Goal: Entertainment & Leisure: Consume media (video, audio)

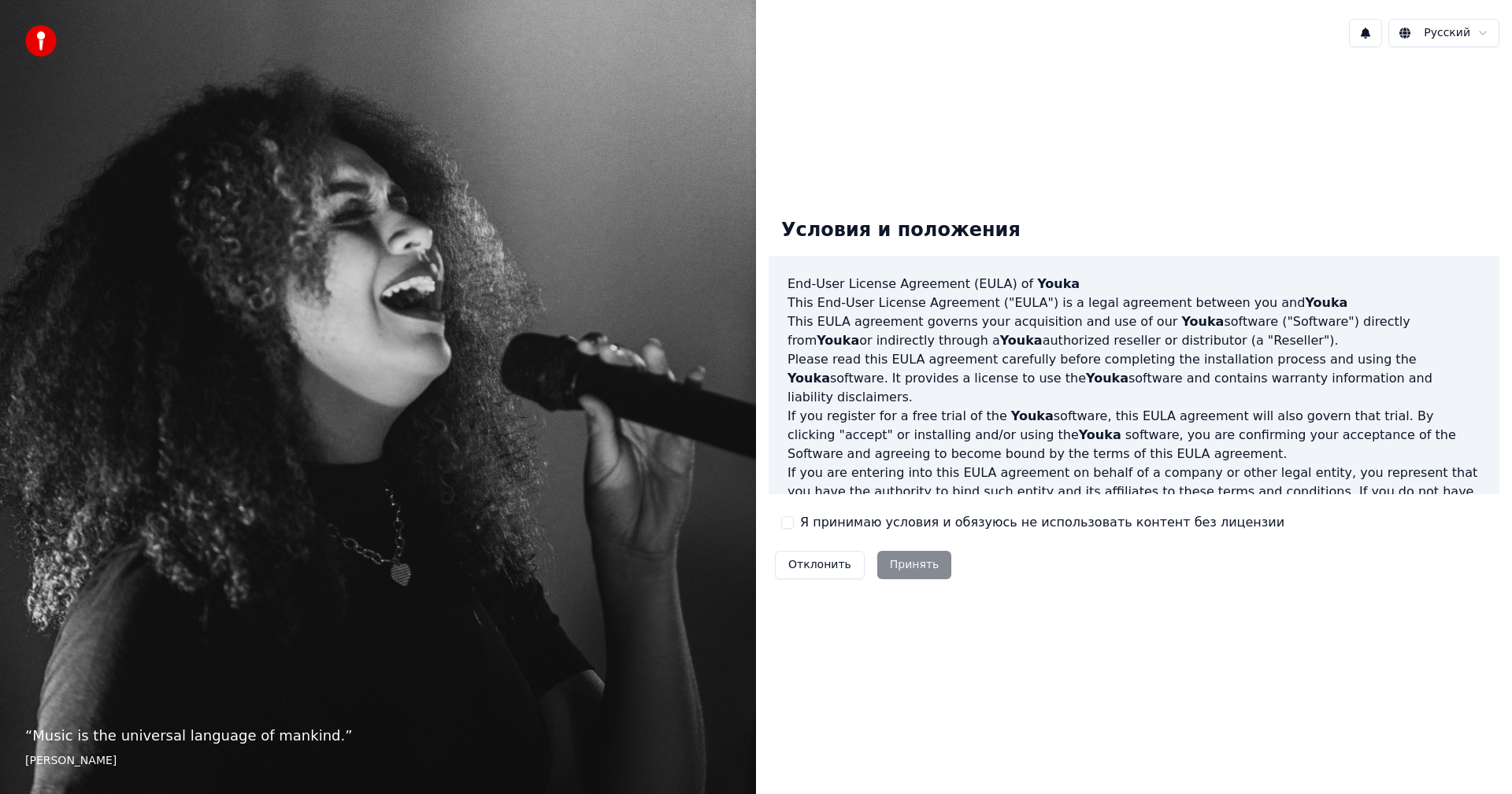
click at [807, 524] on label "Я принимаю условия и обязуюсь не использовать контент без лицензии" at bounding box center [1041, 523] width 485 height 19
click at [794, 524] on button "Я принимаю условия и обязуюсь не использовать контент без лицензии" at bounding box center [787, 523] width 12 height 12
click at [898, 571] on button "Принять" at bounding box center [915, 565] width 75 height 28
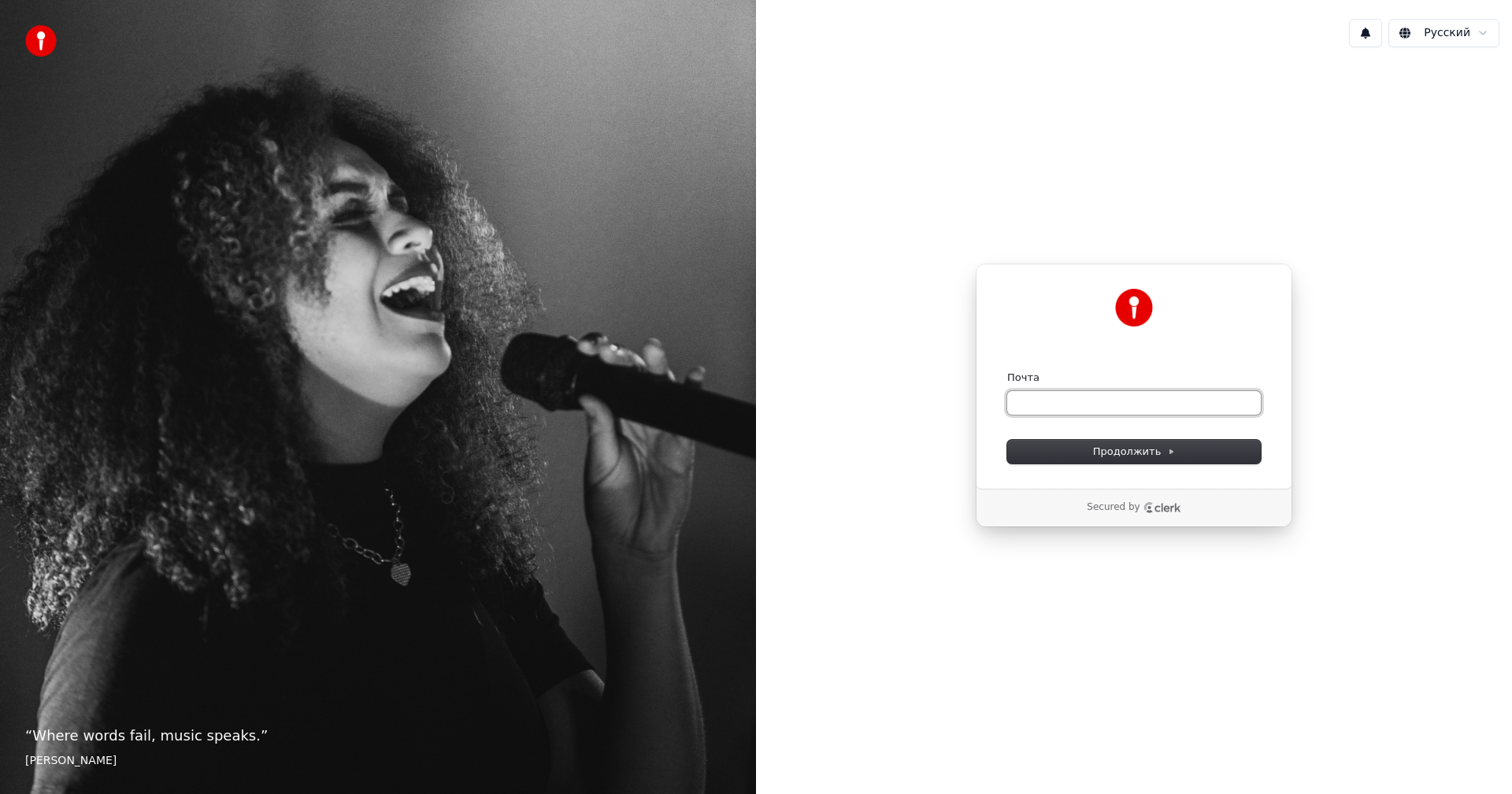
click at [1073, 405] on input "Почта" at bounding box center [1133, 402] width 253 height 24
type input "*"
paste input "**********"
click at [1103, 452] on span "Продолжить" at bounding box center [1134, 452] width 83 height 14
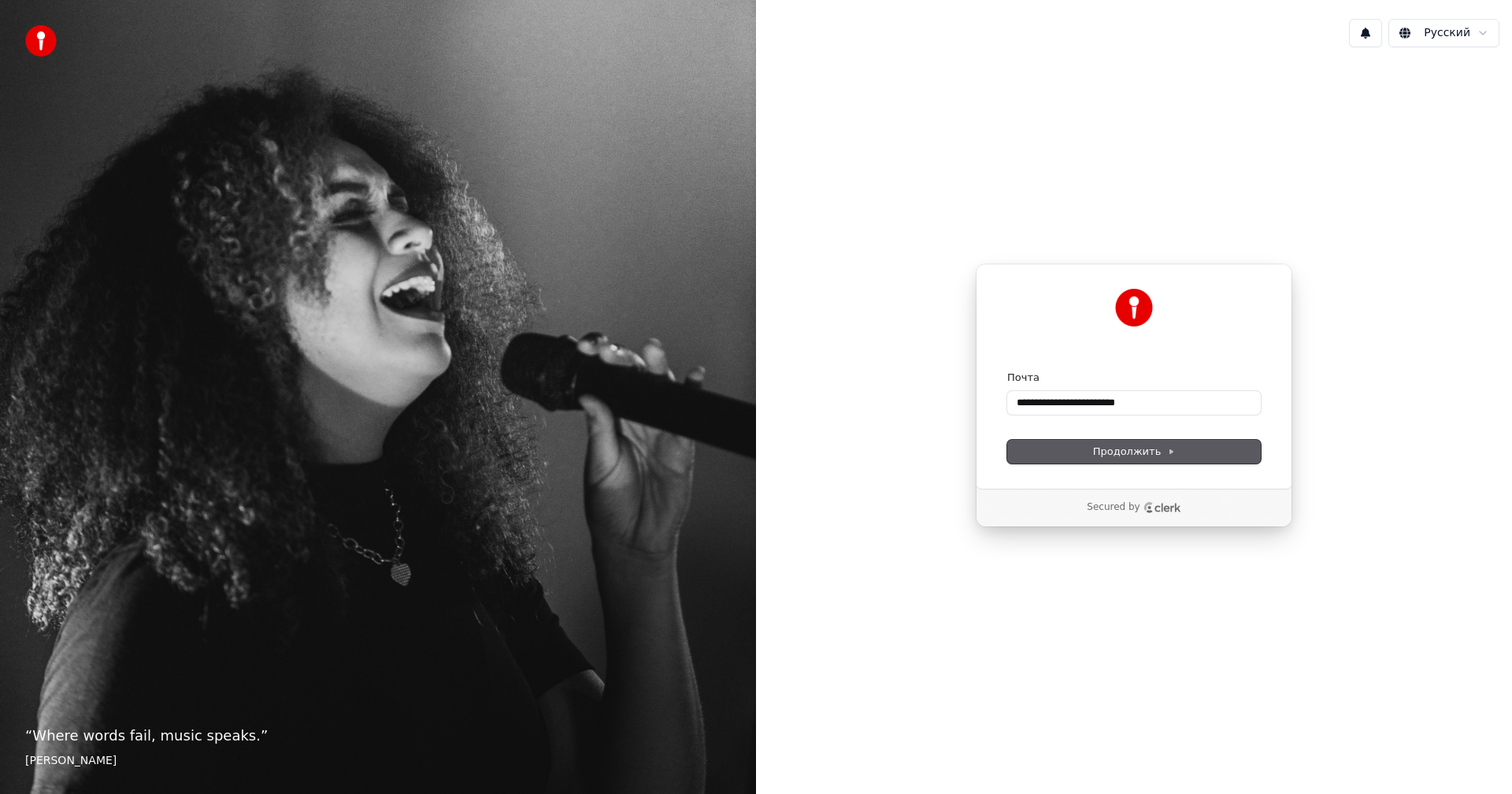
type input "**********"
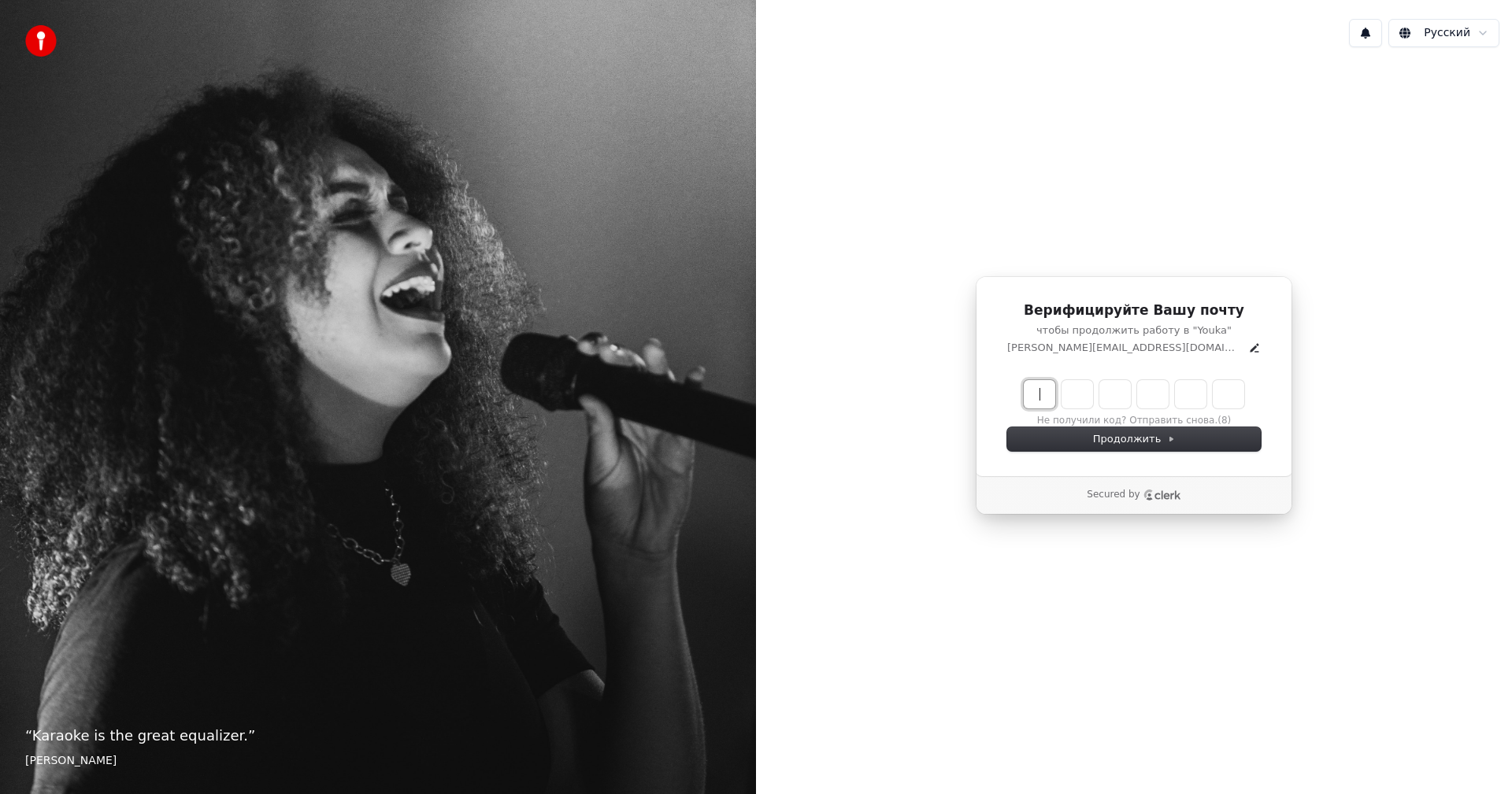
click at [1053, 405] on input "Enter verification code" at bounding box center [1149, 394] width 252 height 28
type input "******"
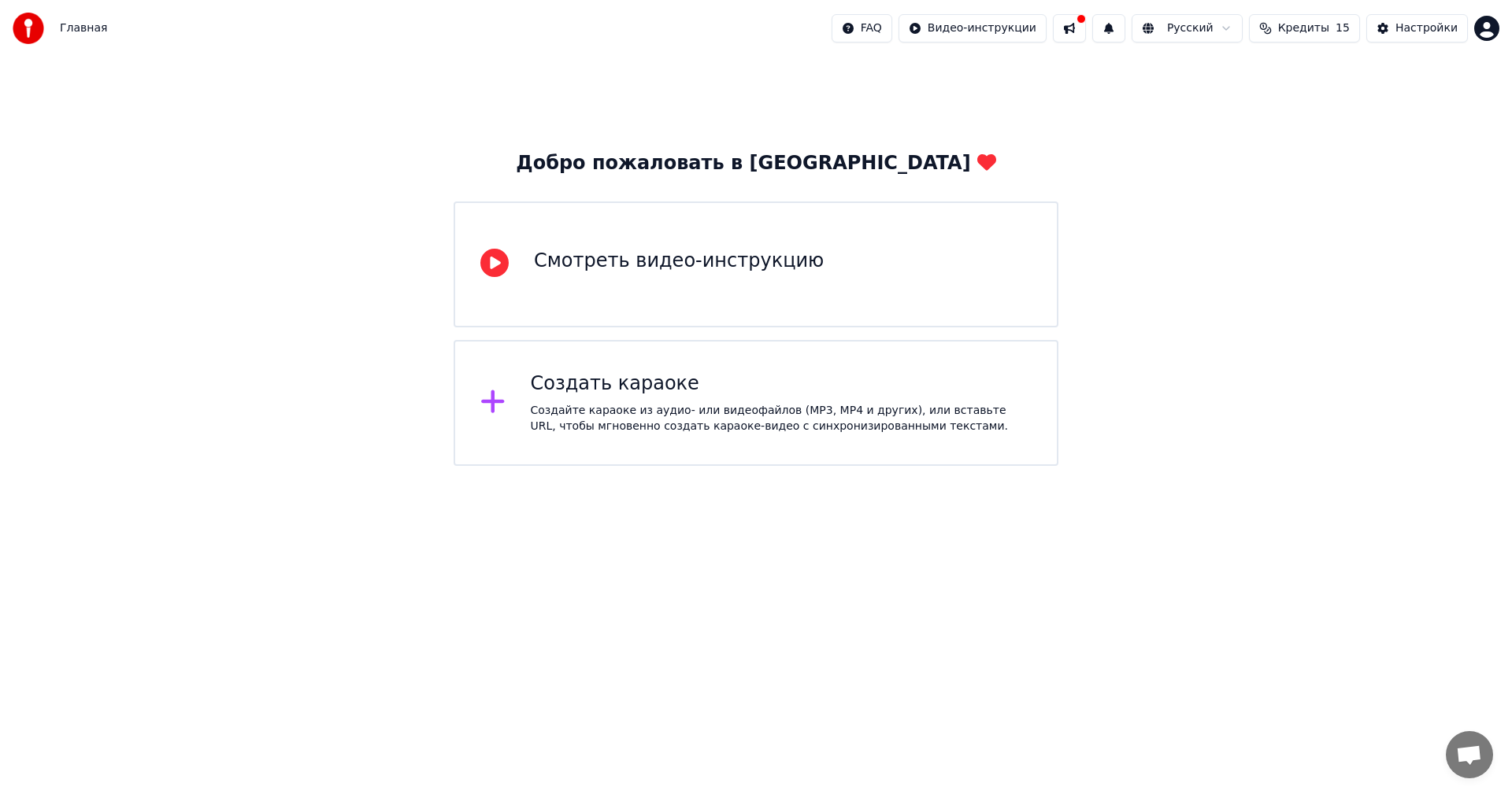
click at [849, 435] on div "Создать караоке Создайте караоке из аудио- или видеофайлов (MP3, MP4 и других),…" at bounding box center [755, 403] width 605 height 126
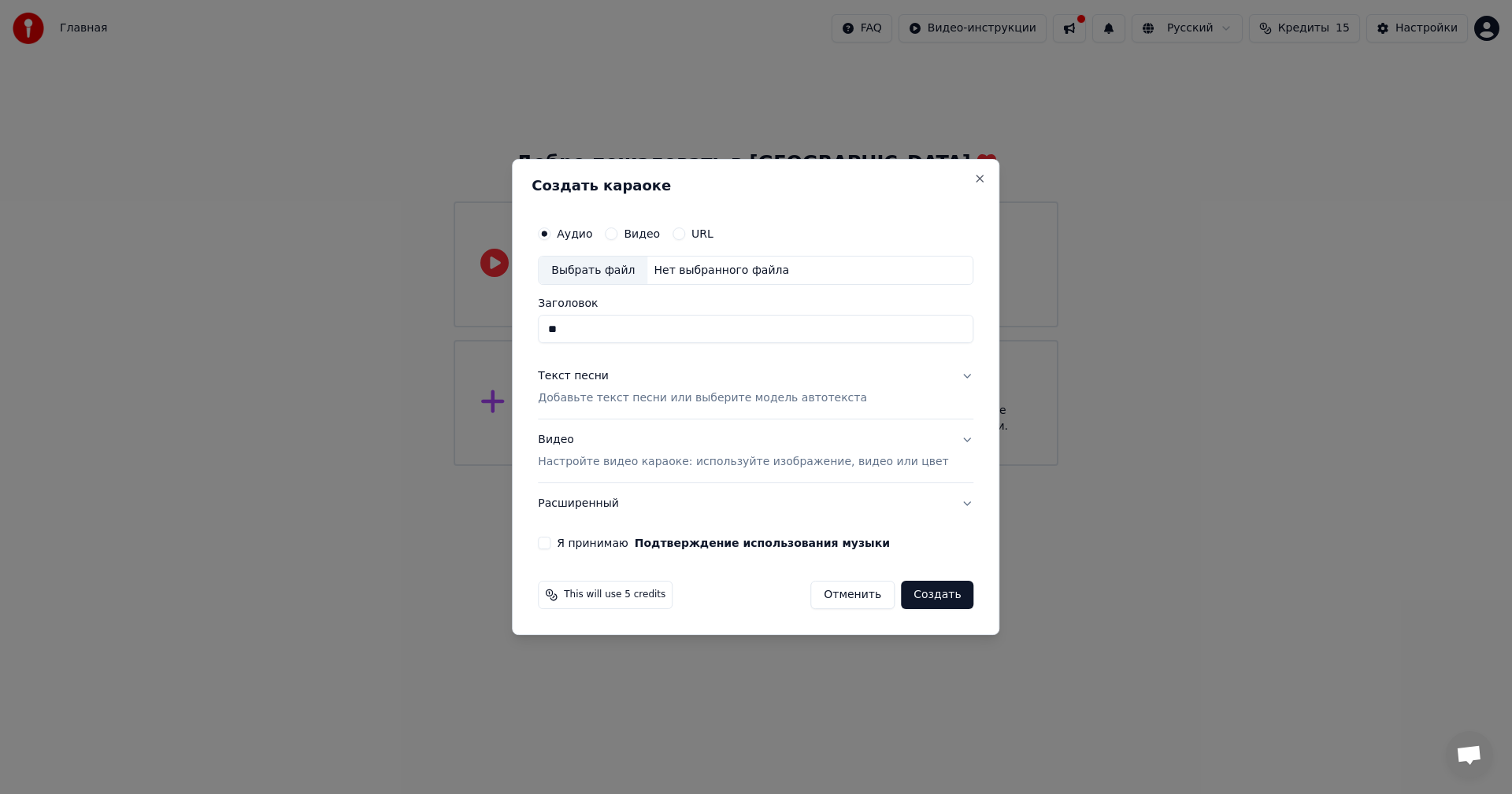
type input "*"
paste input "**********"
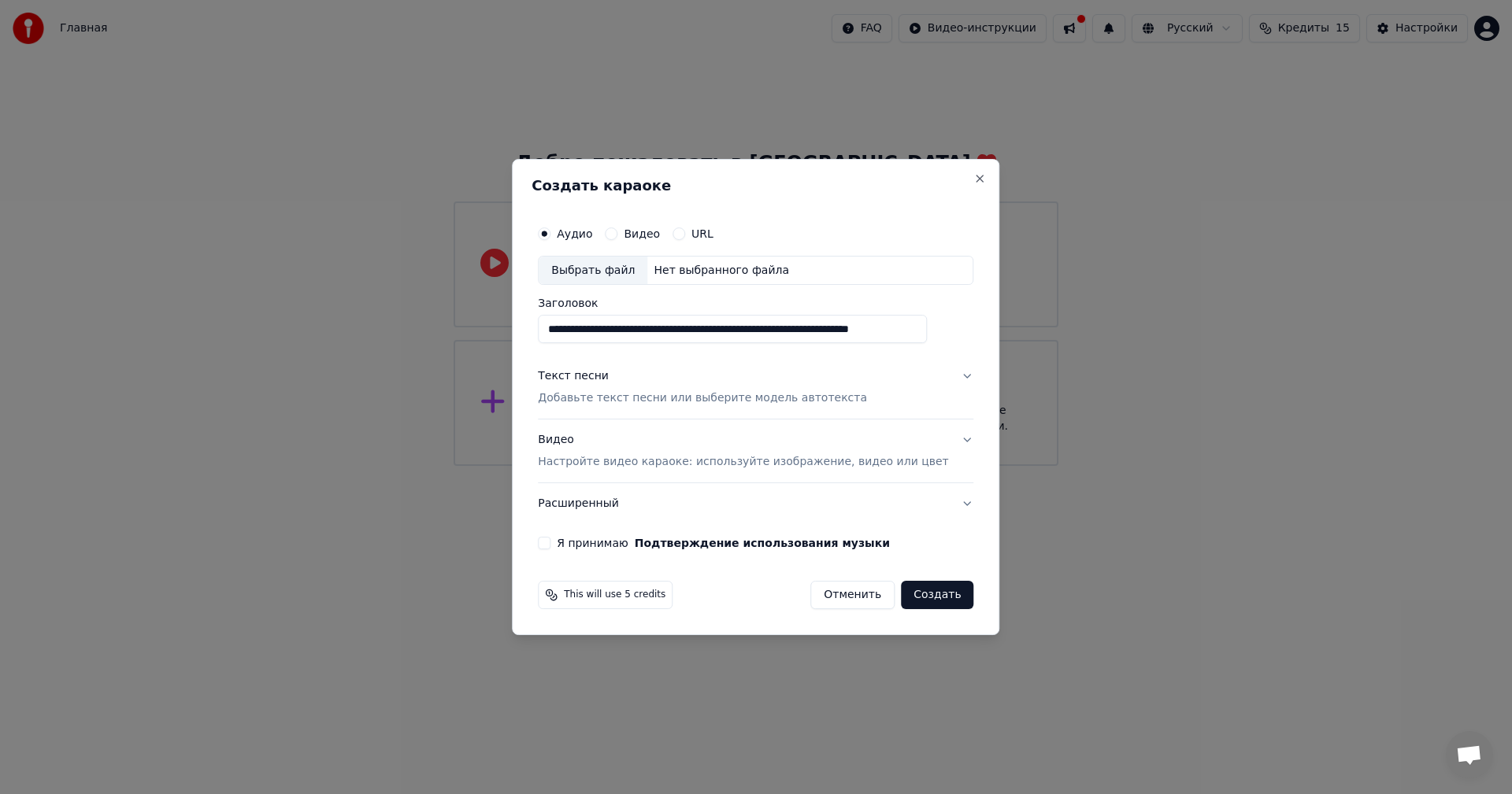
type input "**********"
click at [685, 234] on button "URL" at bounding box center [678, 234] width 12 height 12
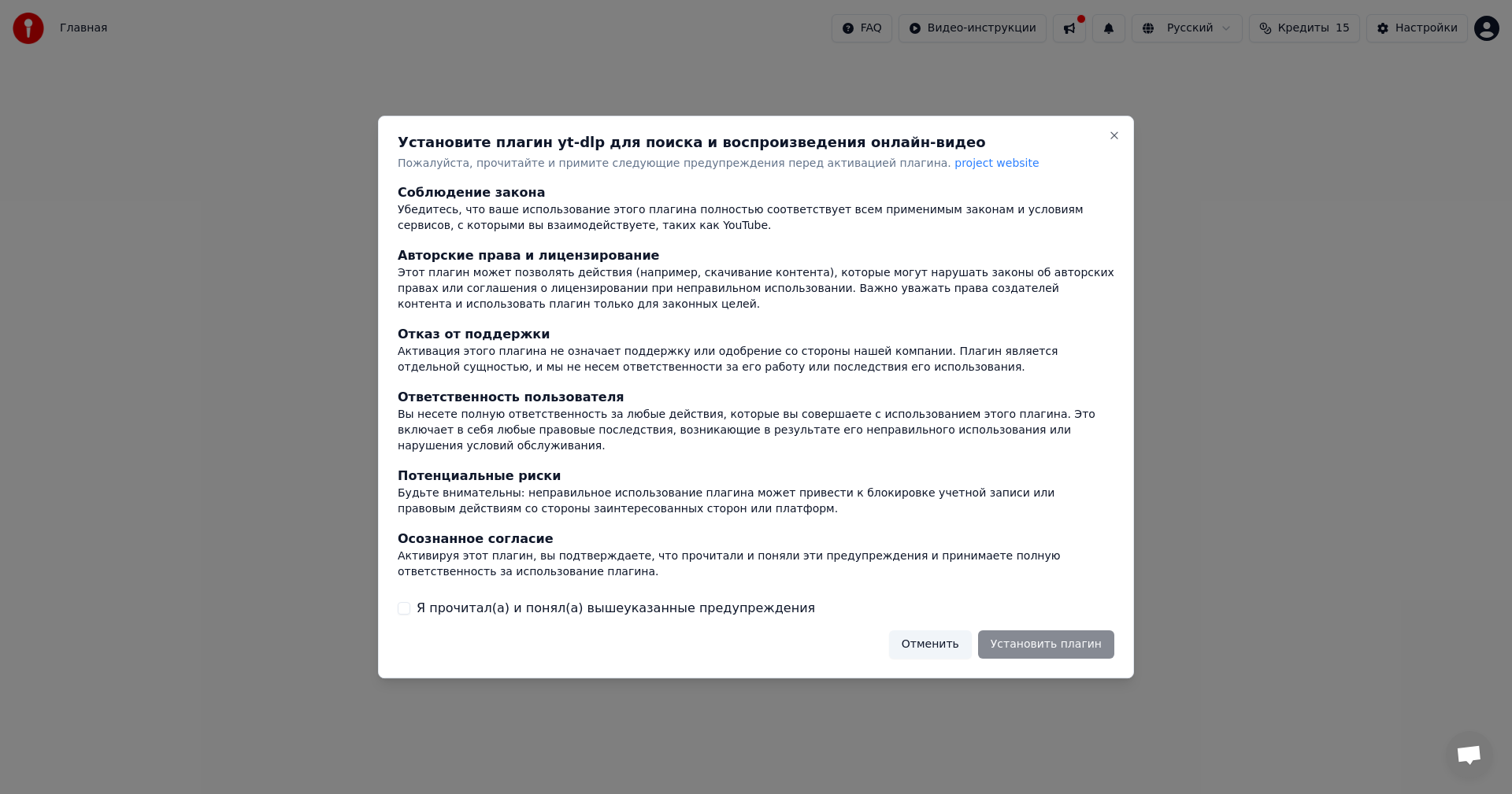
click at [720, 599] on label "Я прочитал(а) и понял(а) вышеуказанные предупреждения" at bounding box center [615, 608] width 398 height 19
click at [410, 602] on button "Я прочитал(а) и понял(а) вышеуказанные предупреждения" at bounding box center [403, 608] width 12 height 12
click at [1049, 639] on button "Установить плагин" at bounding box center [1046, 644] width 136 height 28
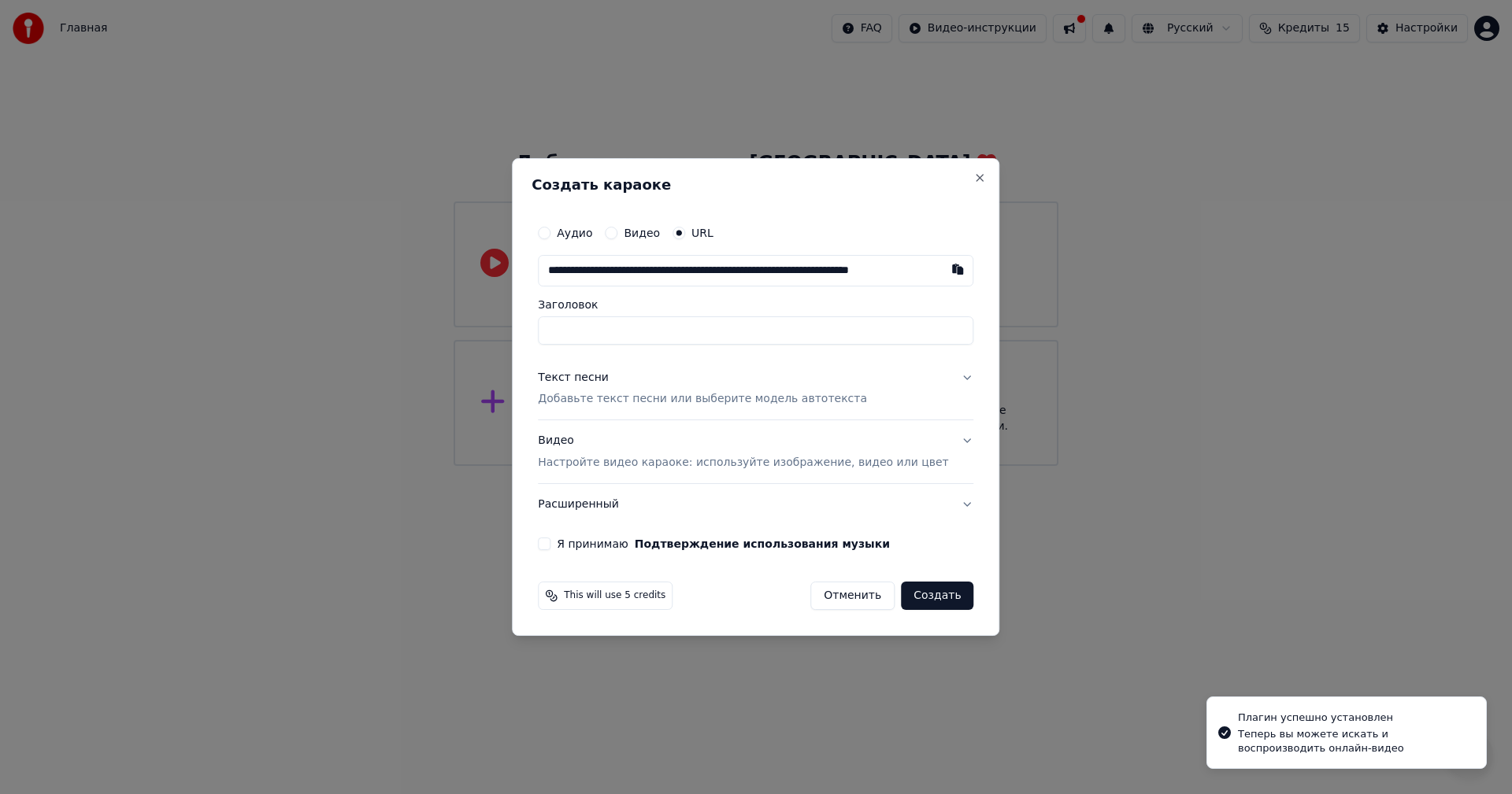
click at [766, 271] on input "**********" at bounding box center [755, 270] width 436 height 31
type input "**********"
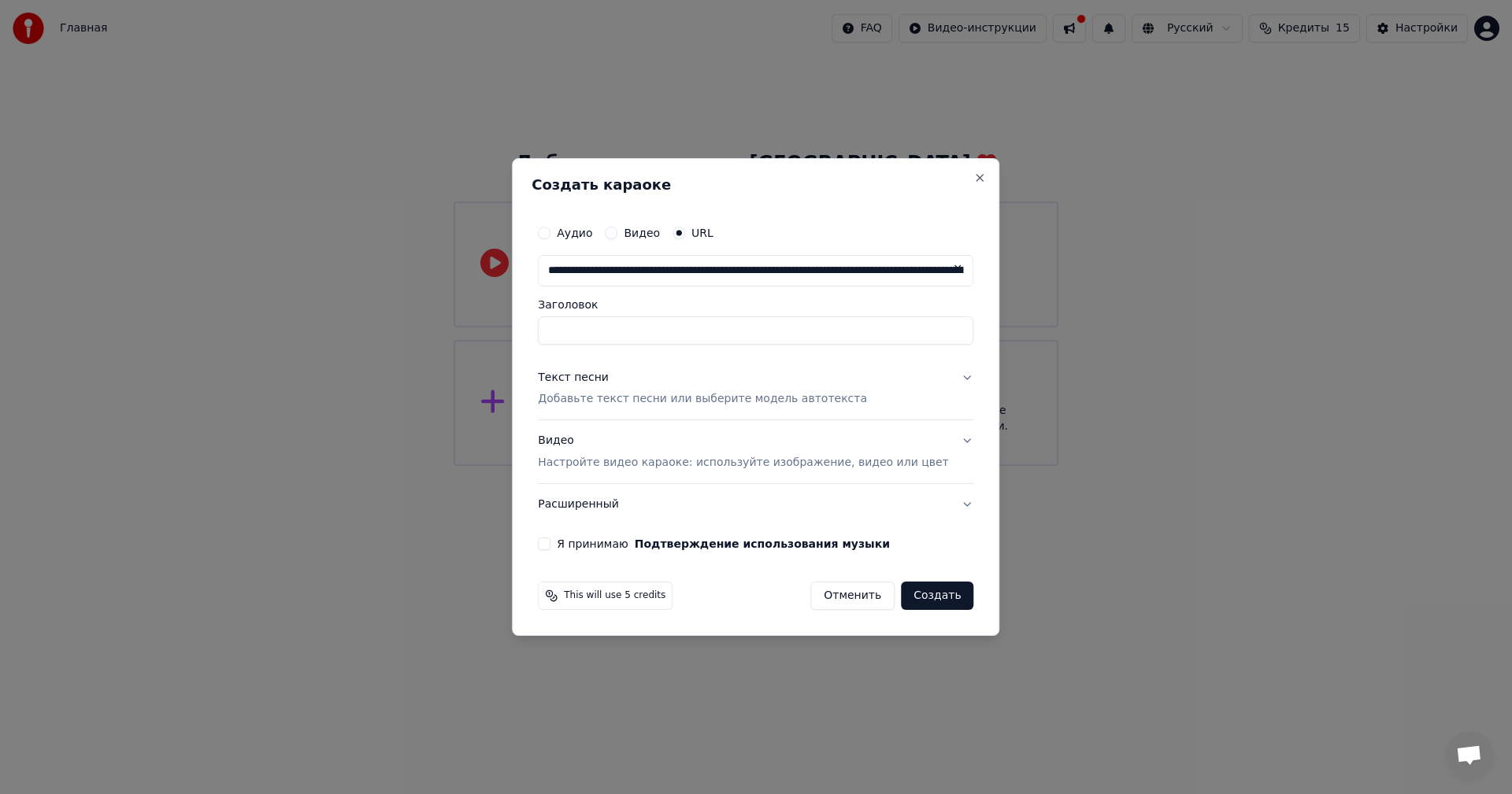
scroll to position [0, 317]
type input "**********"
drag, startPoint x: 835, startPoint y: 271, endPoint x: 1002, endPoint y: 301, distance: 169.7
click at [1002, 301] on body "**********" at bounding box center [756, 233] width 1512 height 466
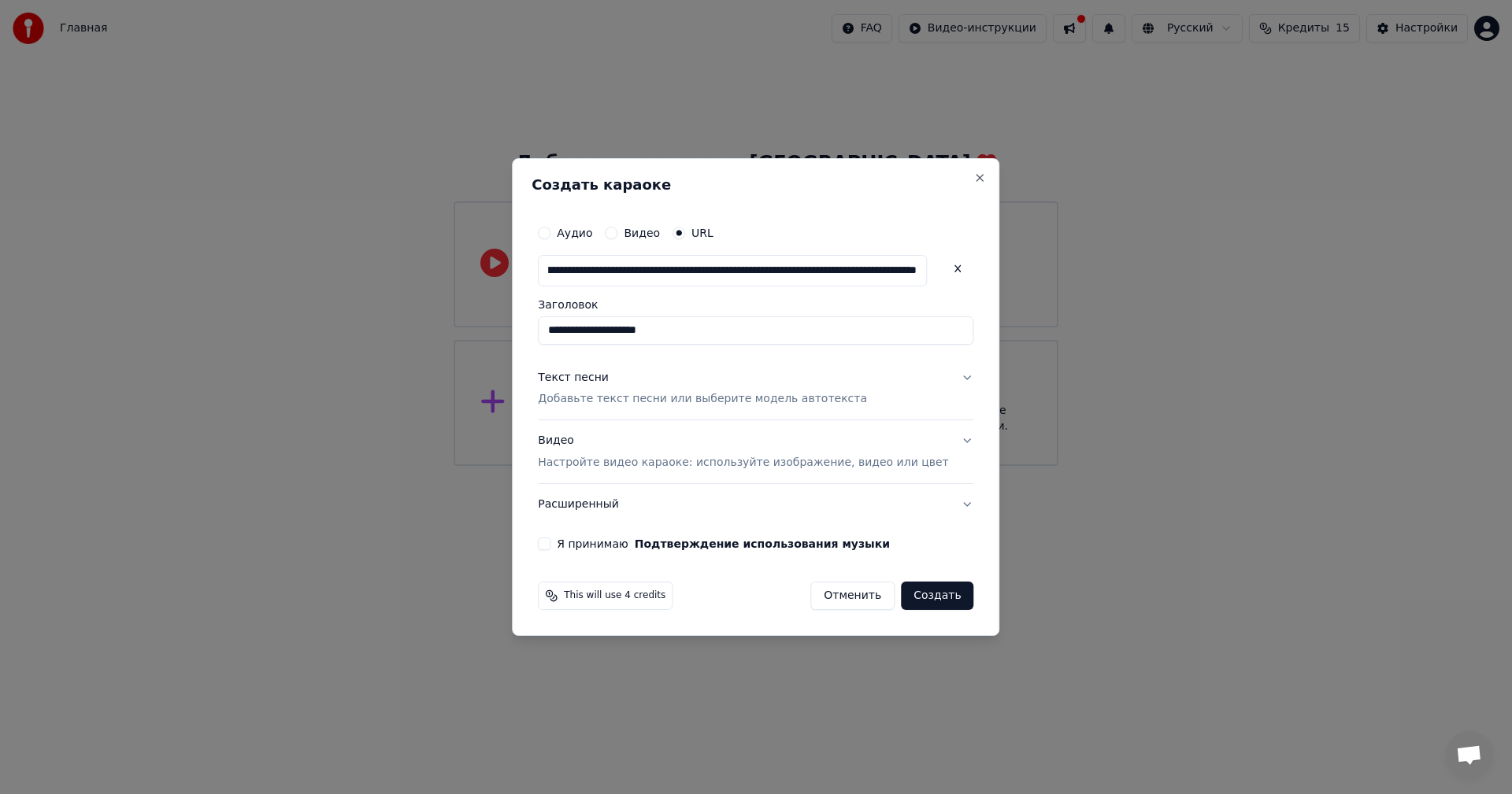
type input "**********"
click at [942, 270] on button at bounding box center [958, 269] width 31 height 28
paste input "**********"
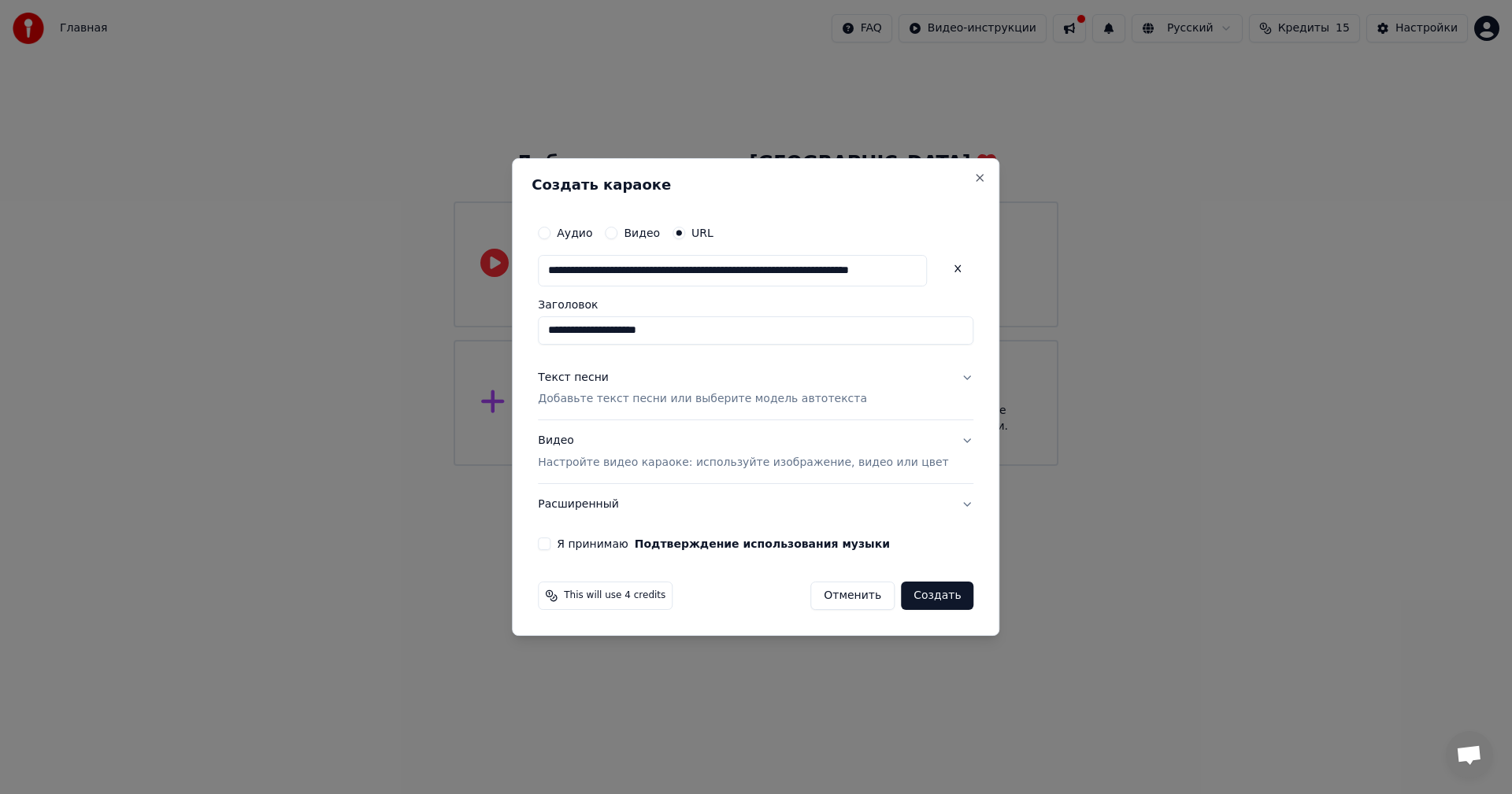
type input "**********"
click at [765, 397] on p "Добавьте текст песни или выберите модель автотекста" at bounding box center [702, 400] width 329 height 16
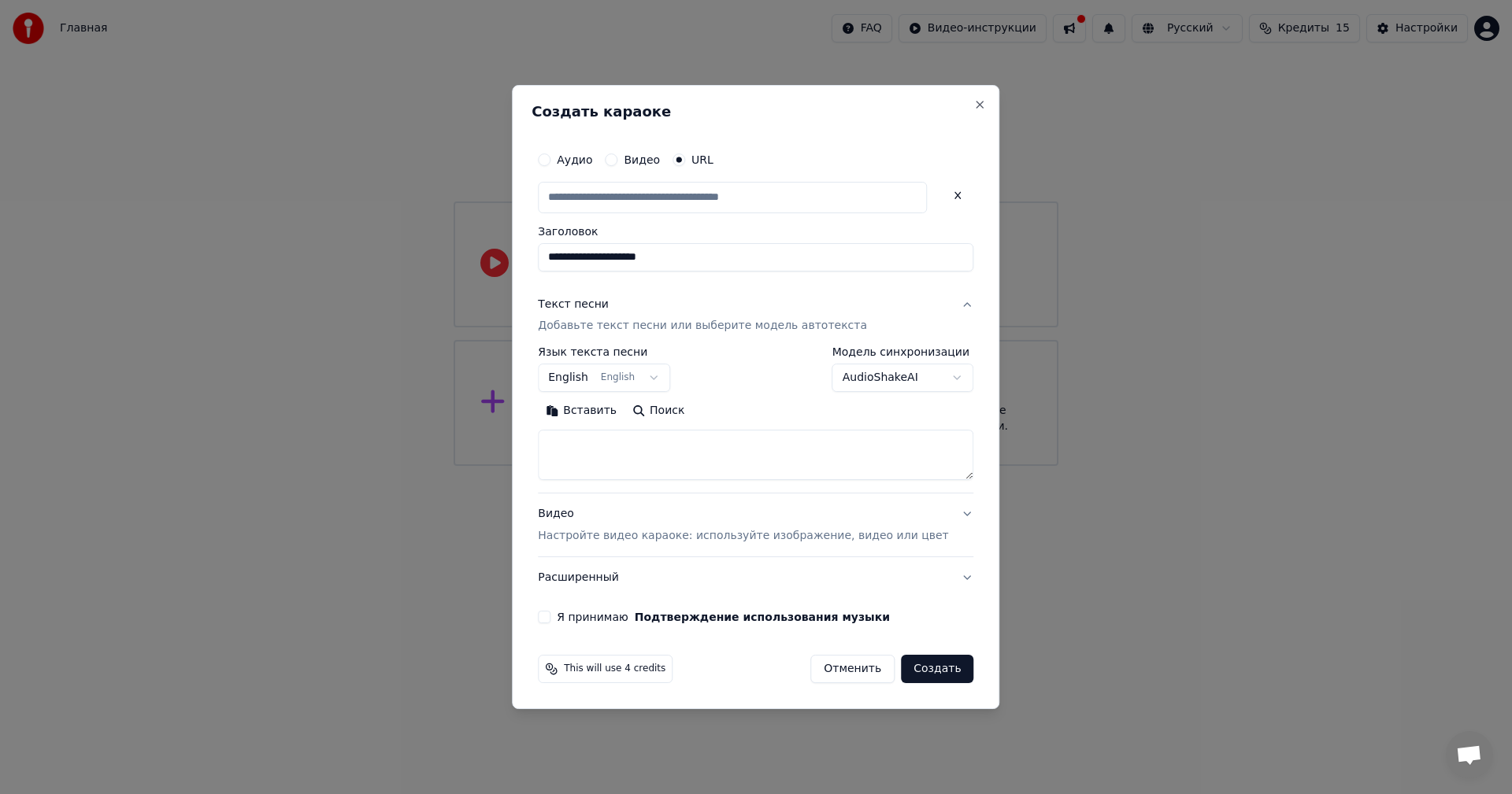
type input "**********"
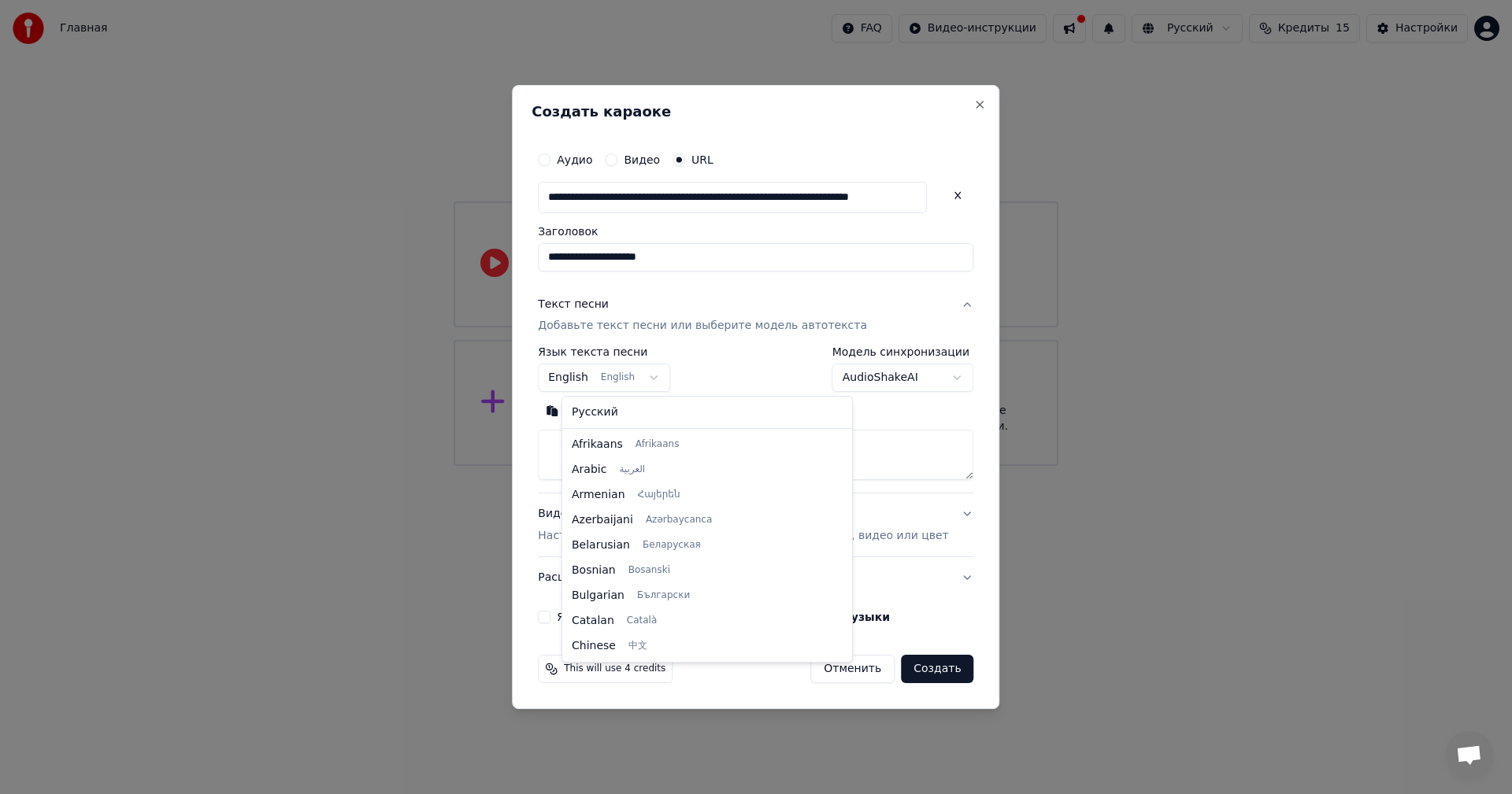
click at [677, 380] on body "**********" at bounding box center [756, 233] width 1512 height 466
select select "**"
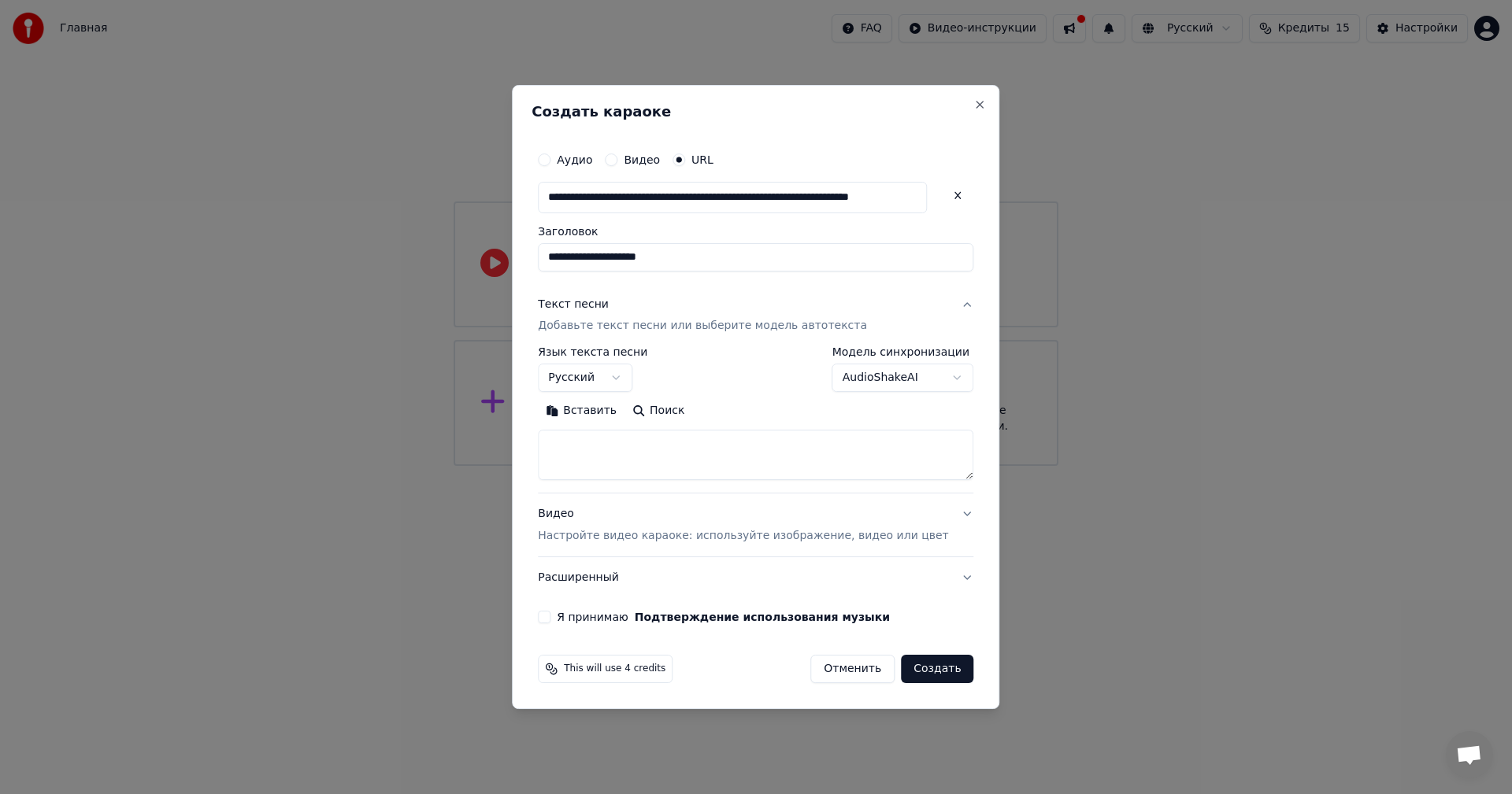
click at [663, 422] on button "Поиск" at bounding box center [658, 411] width 68 height 25
type textarea "**********"
click at [550, 614] on button "Я принимаю Подтверждение использования музыки" at bounding box center [544, 617] width 12 height 12
click at [913, 677] on button "Создать" at bounding box center [937, 668] width 72 height 28
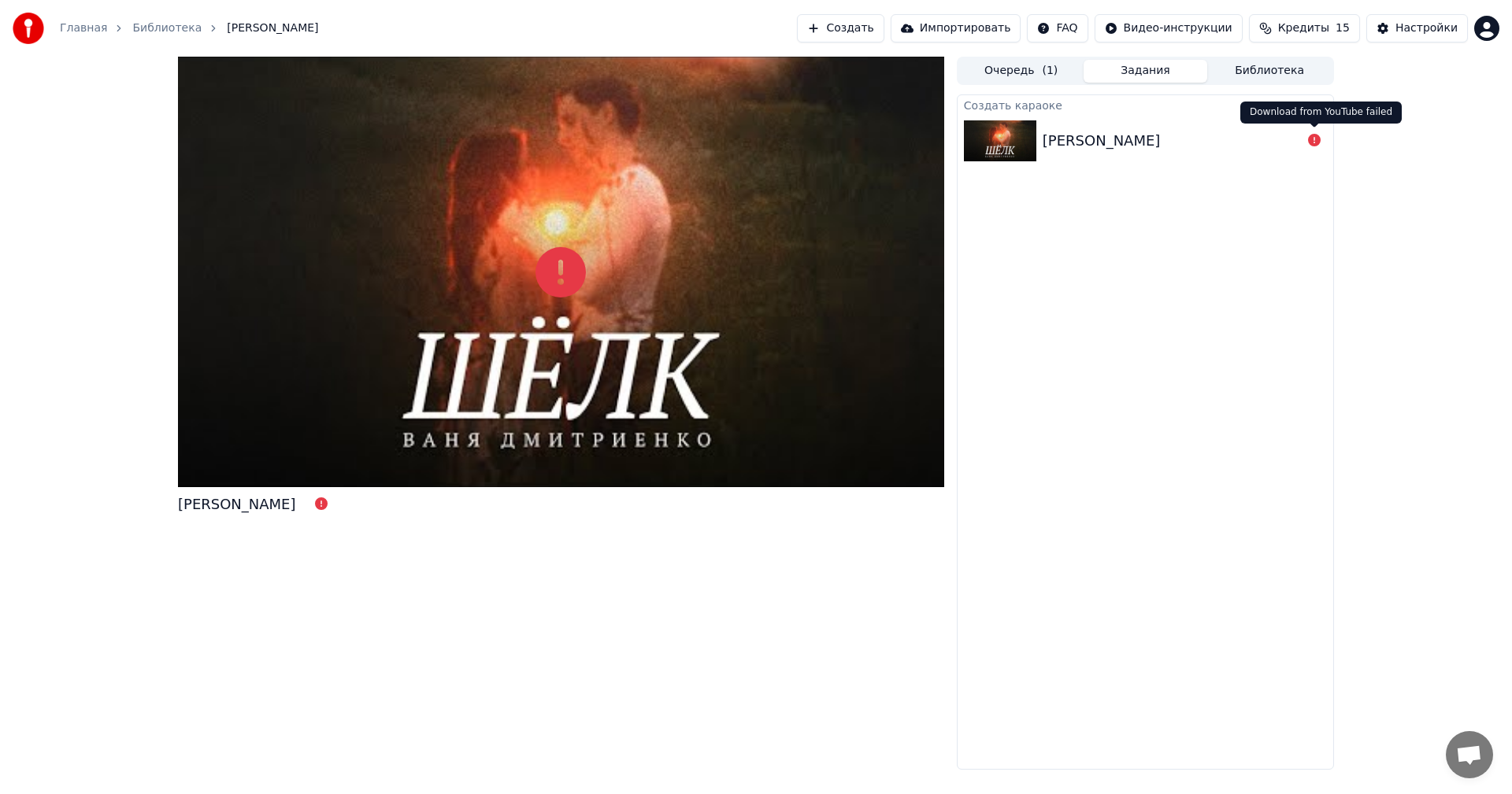
click at [1313, 146] on icon at bounding box center [1314, 140] width 12 height 12
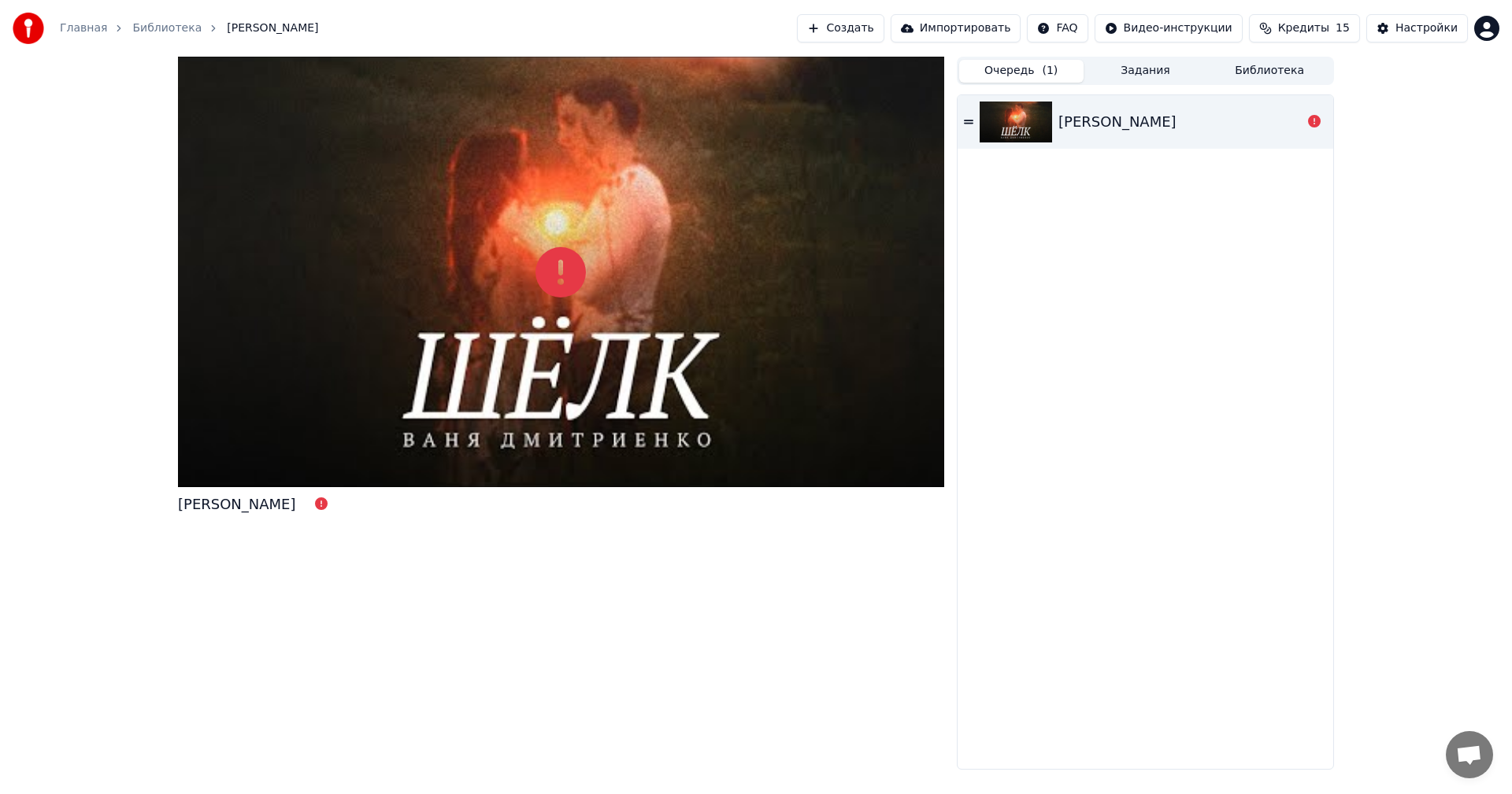
click at [1035, 73] on button "Очередь ( 1 )" at bounding box center [1021, 72] width 124 height 23
click at [966, 119] on icon at bounding box center [968, 121] width 10 height 11
click at [966, 127] on div "[PERSON_NAME]" at bounding box center [1145, 121] width 375 height 53
click at [1321, 127] on div at bounding box center [1314, 122] width 25 height 19
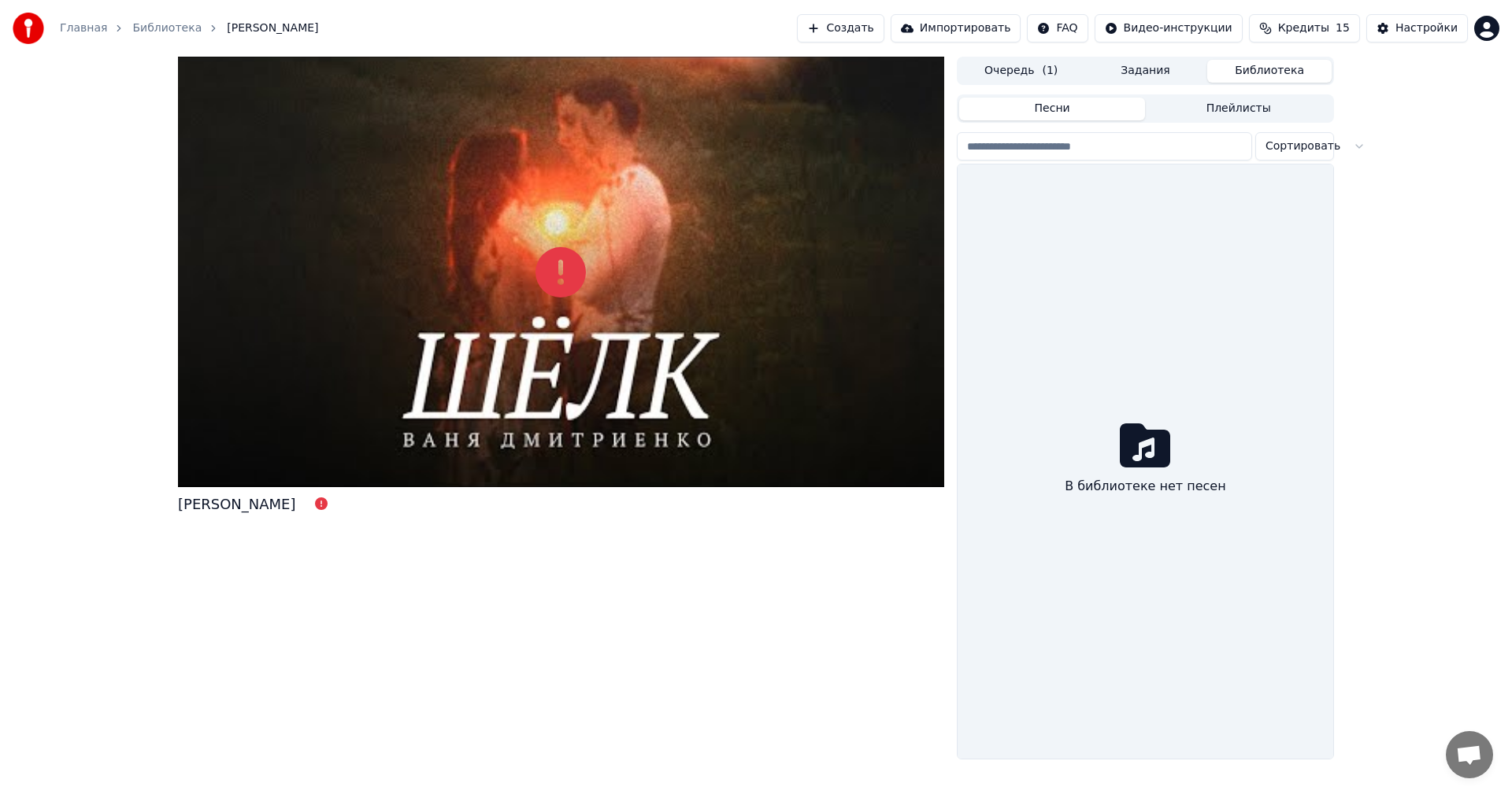
click at [1263, 65] on button "Библиотека" at bounding box center [1269, 72] width 124 height 23
click at [883, 31] on button "Создать" at bounding box center [840, 28] width 86 height 28
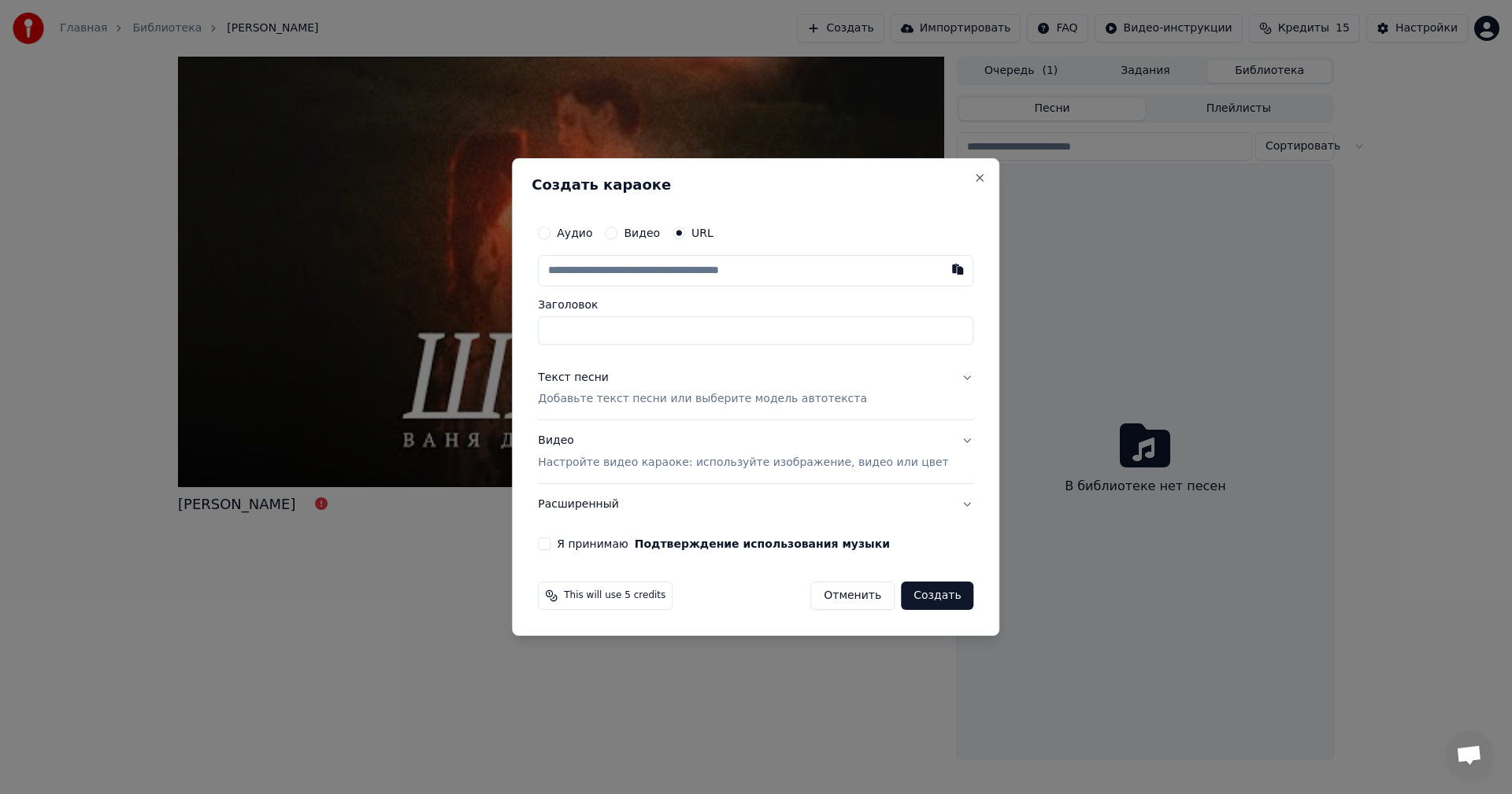
paste input "**********"
type input "**********"
paste input "**********"
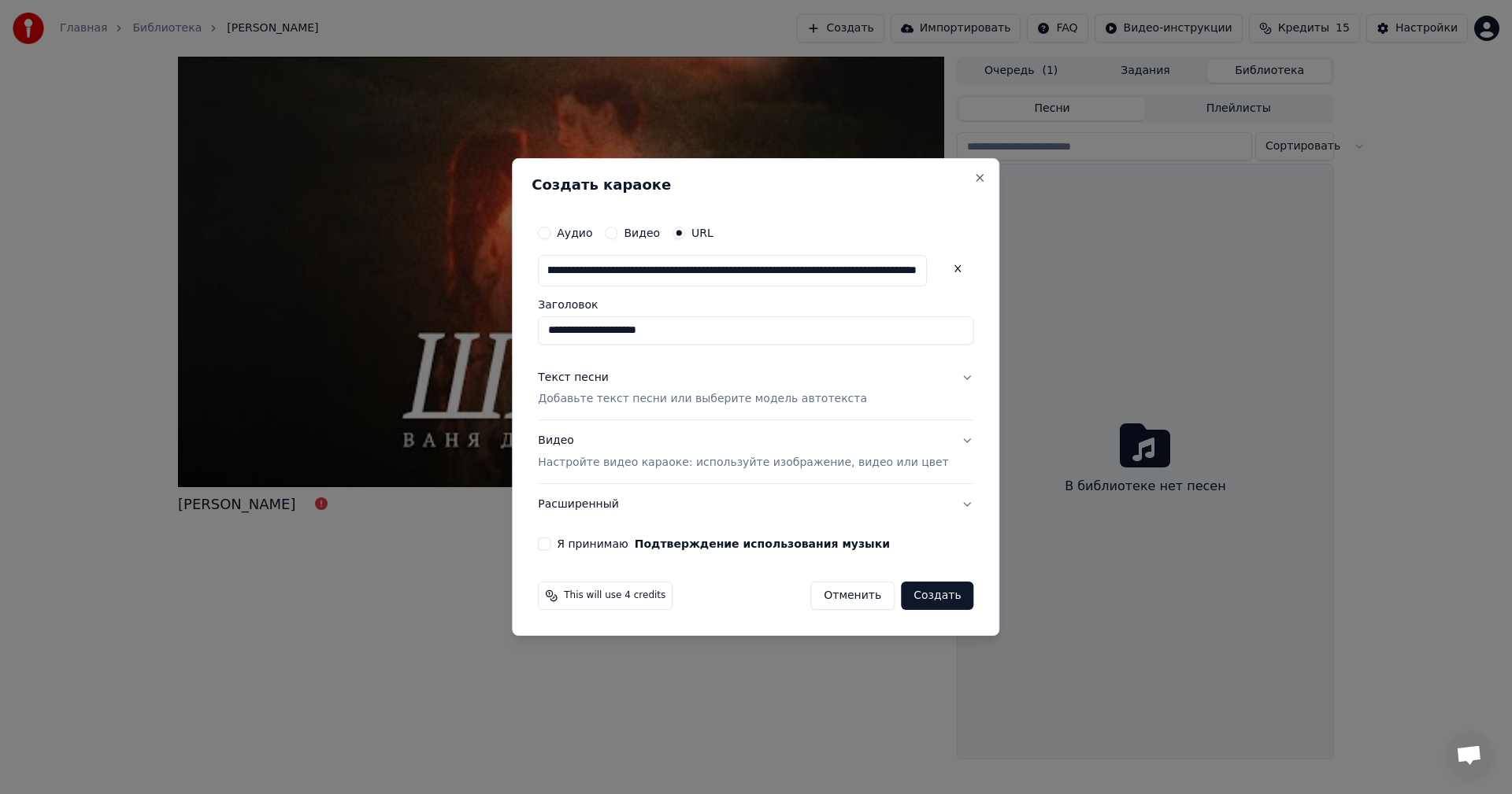
scroll to position [0, 231]
type input "**********"
click at [940, 379] on button "Текст песни Добавьте текст песни или выберите модель автотекста" at bounding box center [755, 388] width 436 height 63
type input "**********"
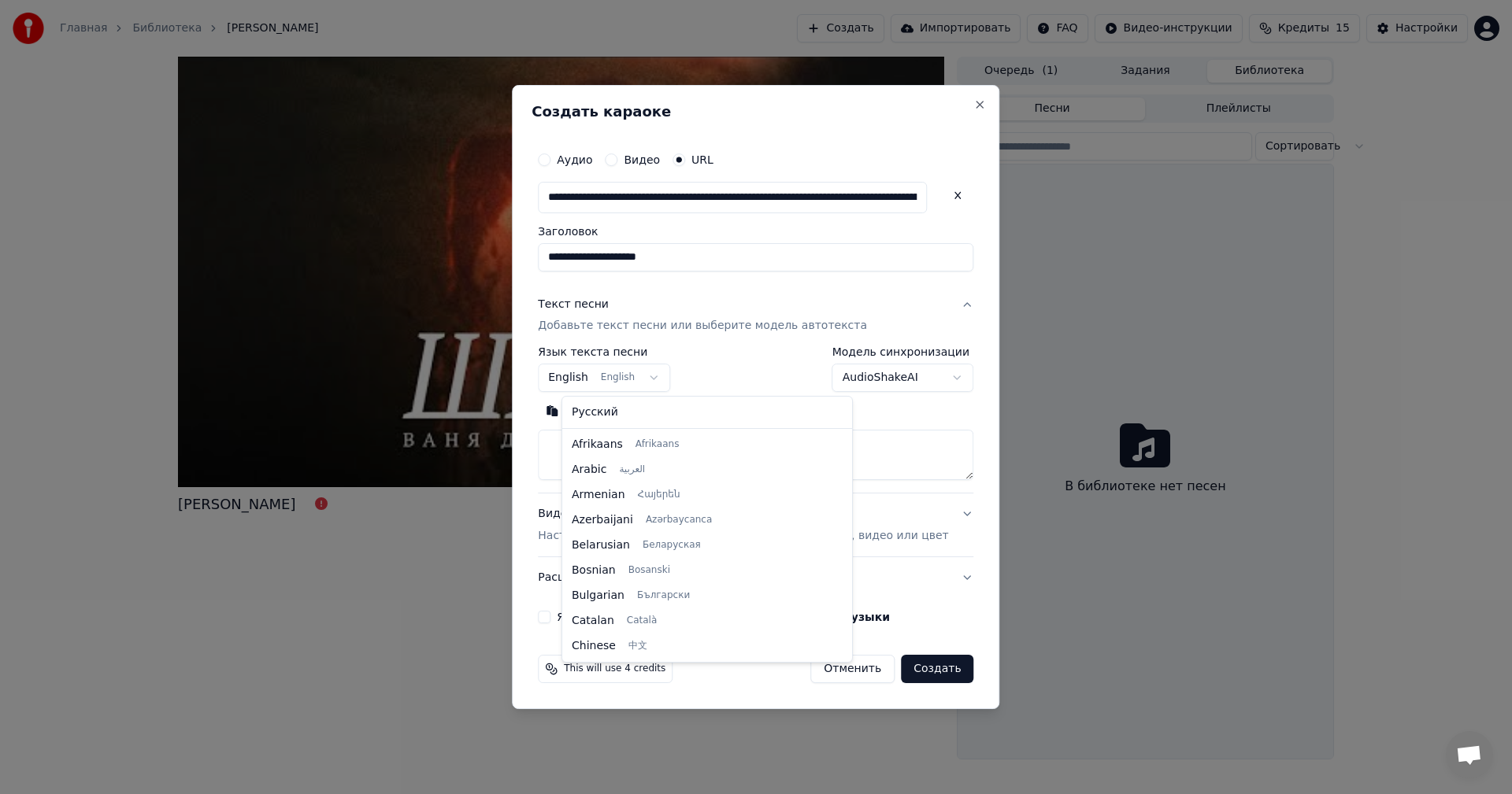
click at [675, 377] on body "**********" at bounding box center [756, 397] width 1512 height 794
select select "**"
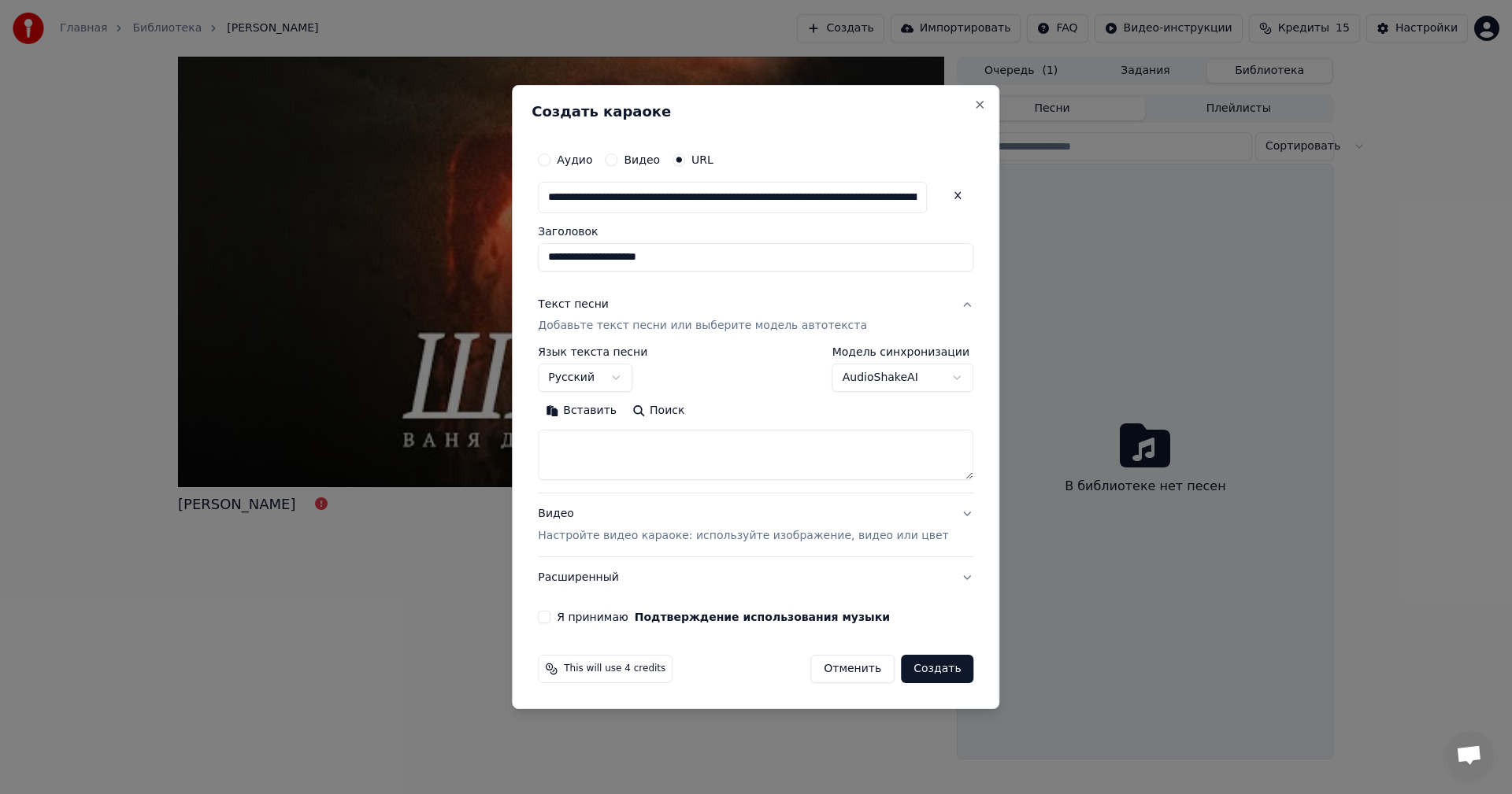
click at [588, 413] on button "Вставить" at bounding box center [581, 411] width 86 height 25
type textarea "**********"
click at [669, 409] on button "Очистить" at bounding box center [649, 411] width 88 height 25
click at [677, 414] on button "Поиск" at bounding box center [658, 411] width 68 height 25
type textarea "**********"
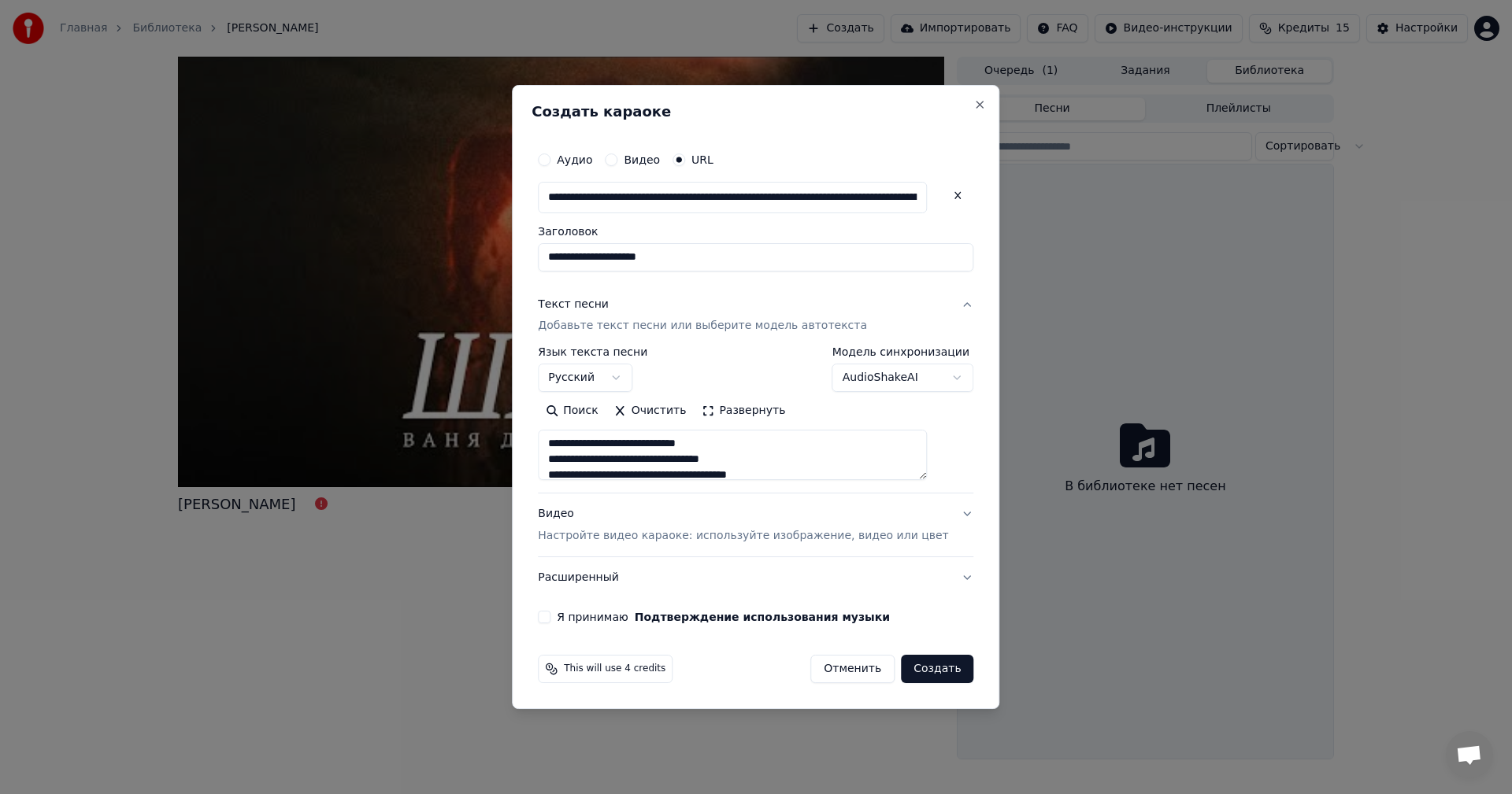
scroll to position [592, 0]
click at [550, 619] on button "Я принимаю Подтверждение использования музыки" at bounding box center [544, 617] width 12 height 12
click at [911, 673] on button "Создать" at bounding box center [937, 668] width 72 height 28
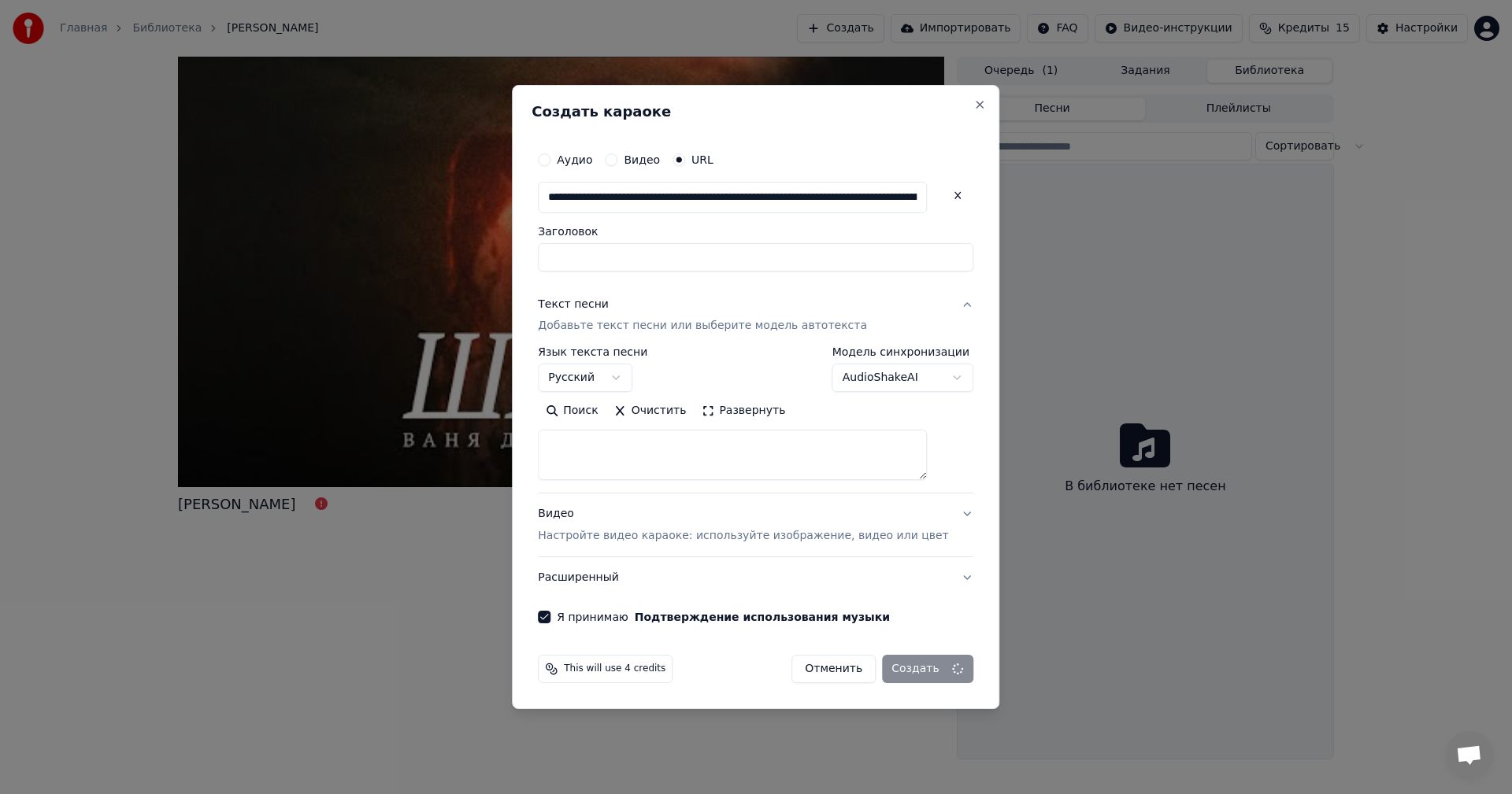
select select
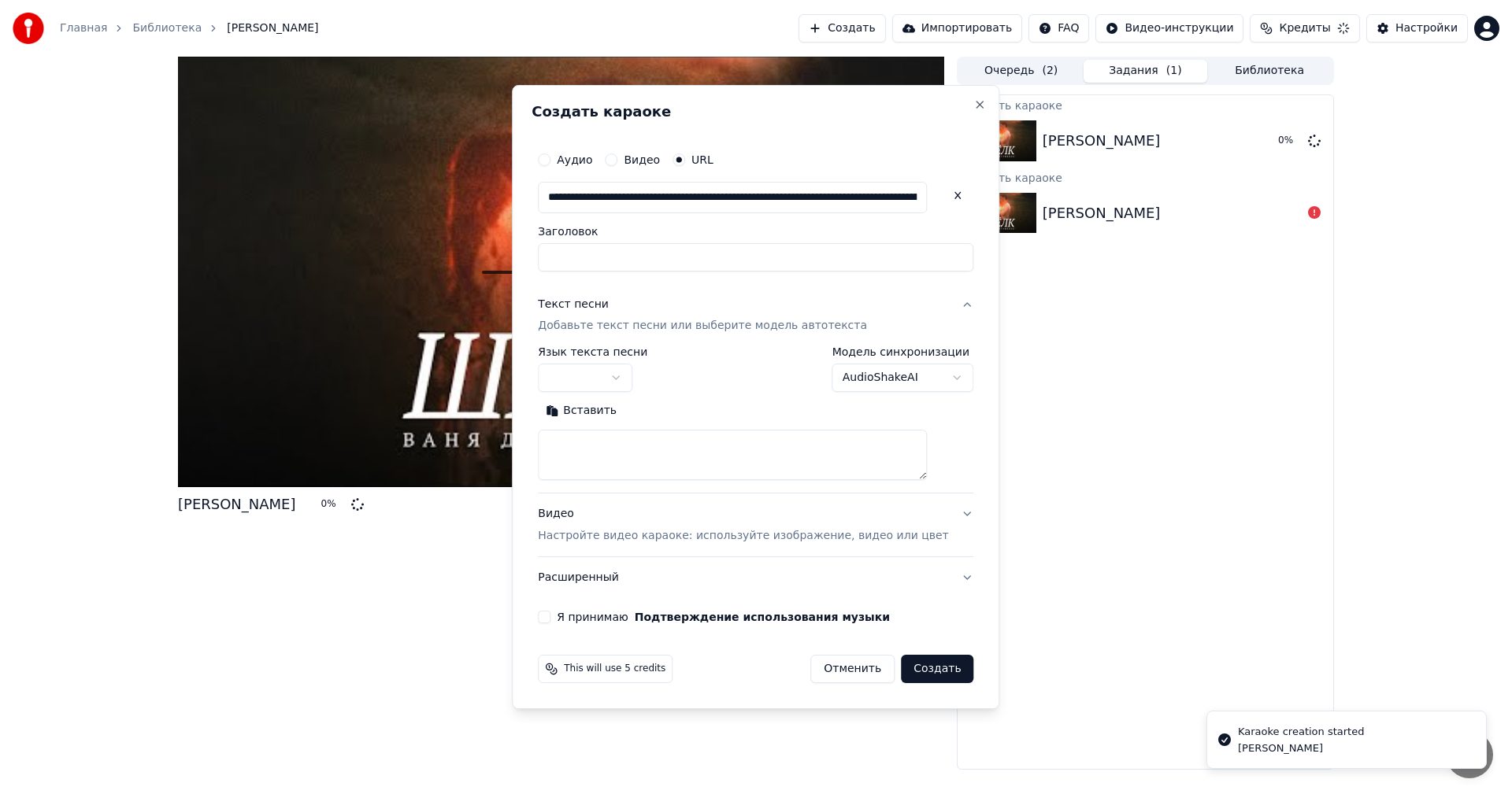
scroll to position [0, 0]
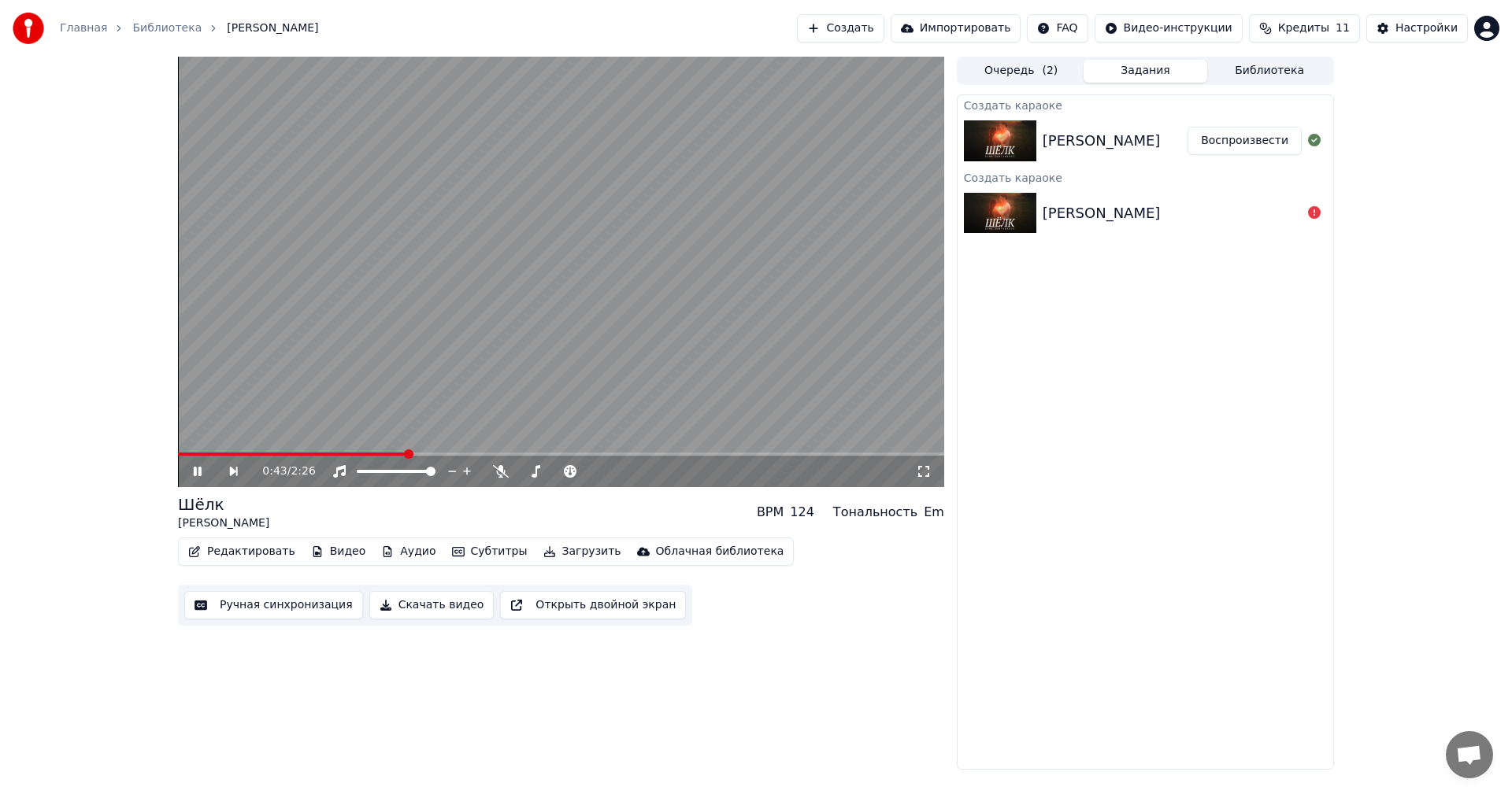
click at [328, 549] on button "Видео" at bounding box center [339, 551] width 68 height 22
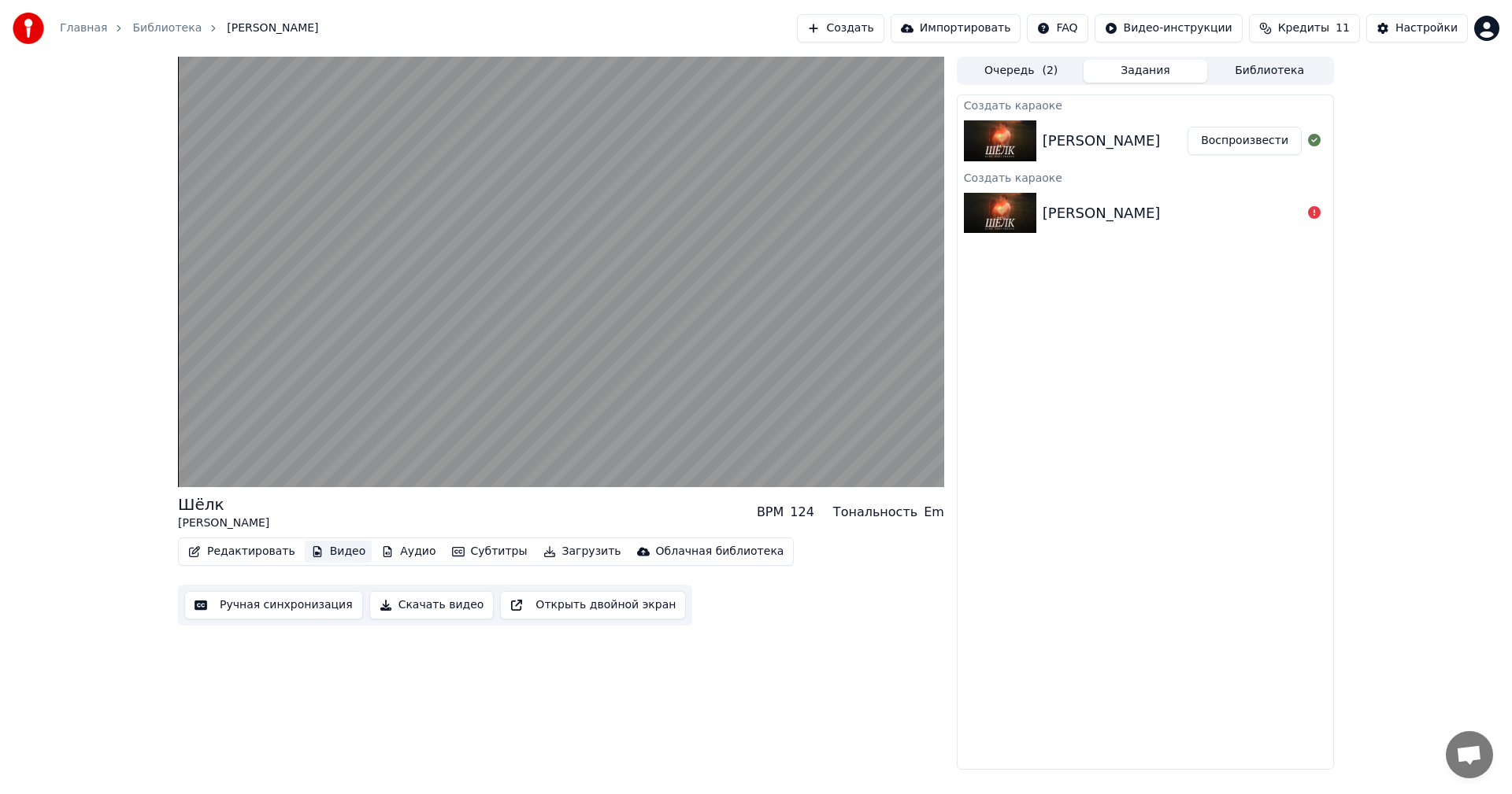
drag, startPoint x: 328, startPoint y: 549, endPoint x: 230, endPoint y: 565, distance: 99.3
click at [230, 565] on div "Редактировать Видео Аудио Субтитры Загрузить Облачная библиотека" at bounding box center [485, 551] width 615 height 28
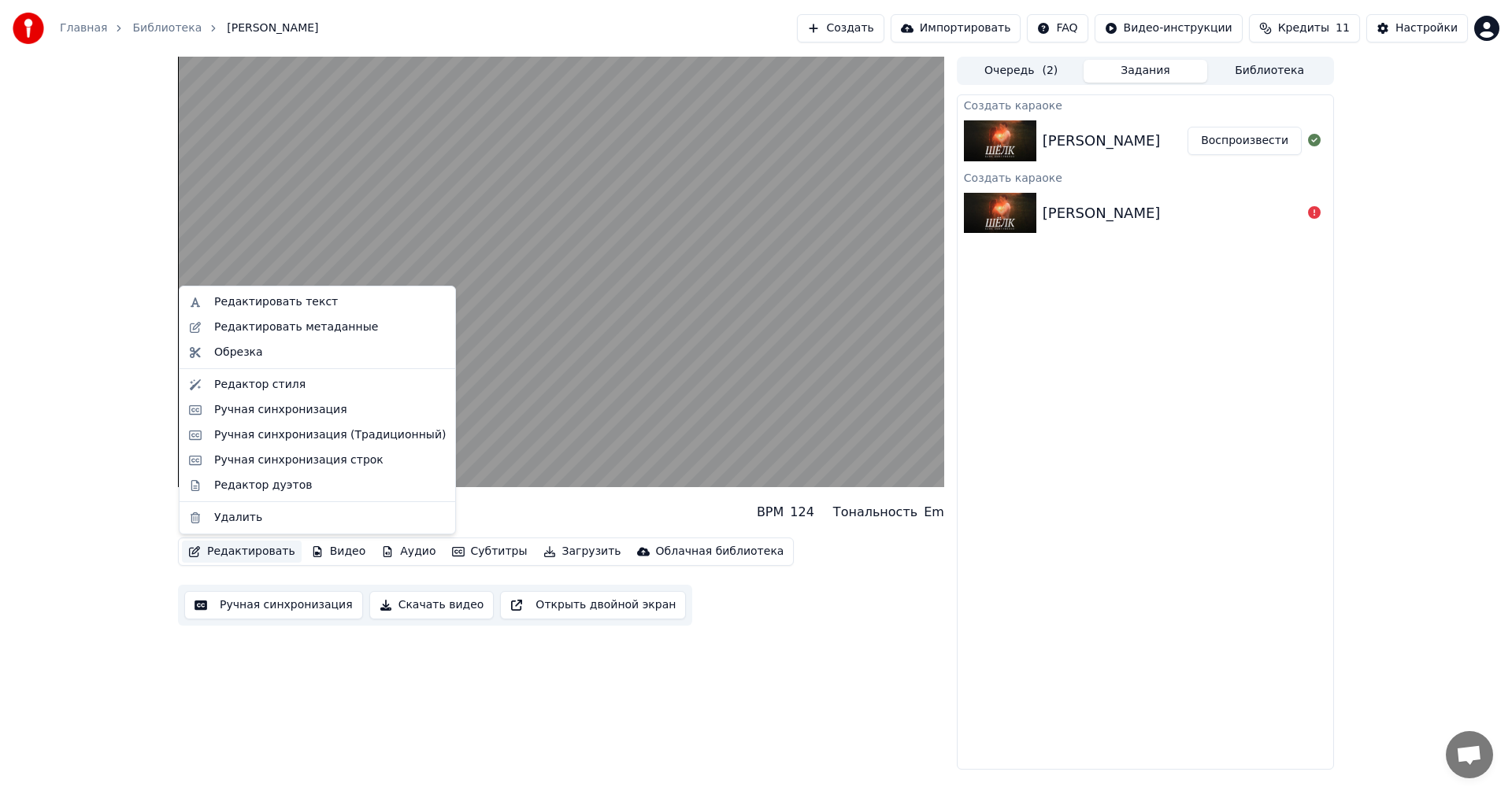
click at [227, 554] on button "Редактировать" at bounding box center [241, 551] width 120 height 22
click at [234, 392] on div "Редактор стиля" at bounding box center [259, 385] width 92 height 16
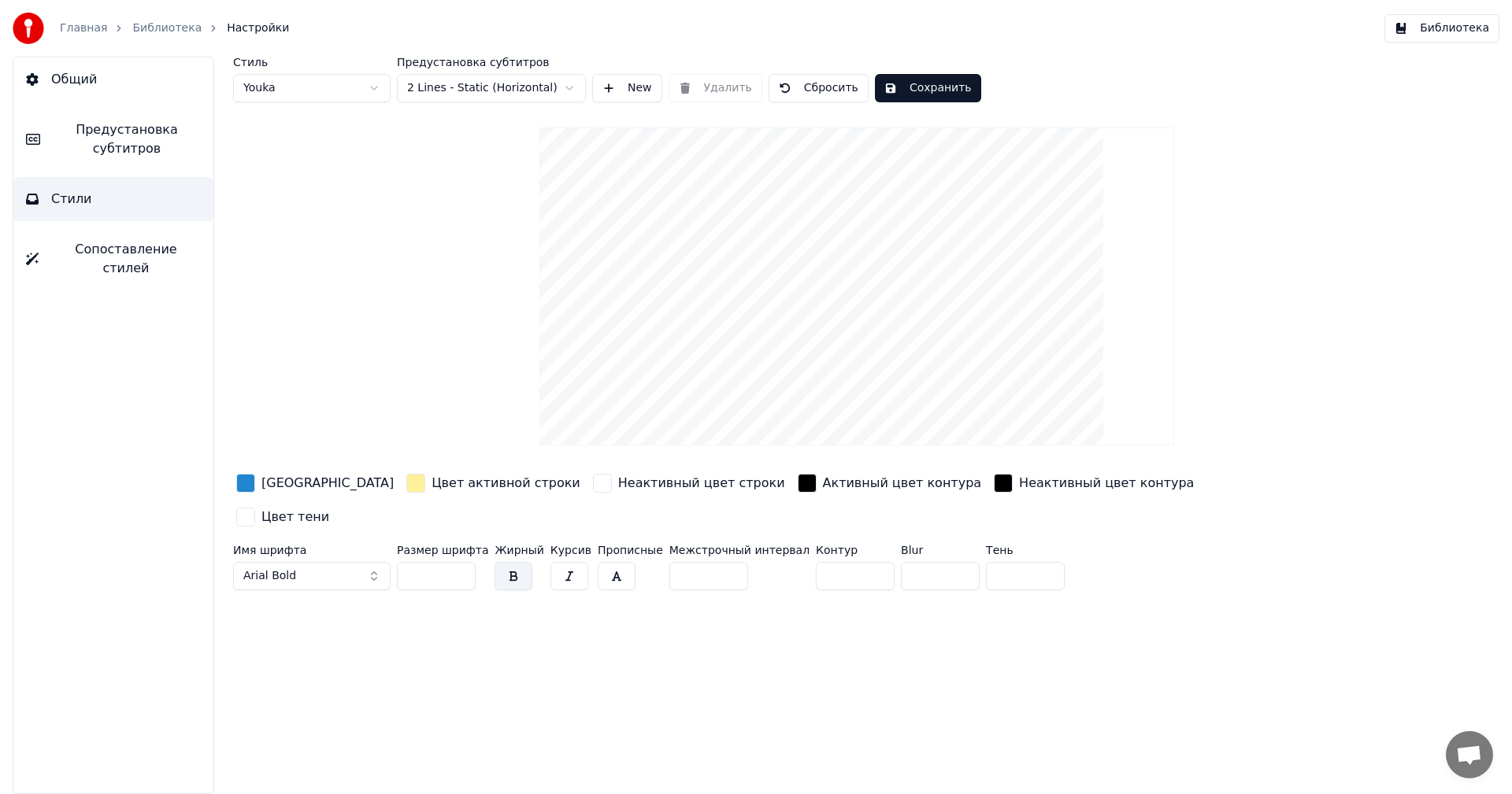
click at [161, 24] on link "Библиотека" at bounding box center [167, 28] width 69 height 16
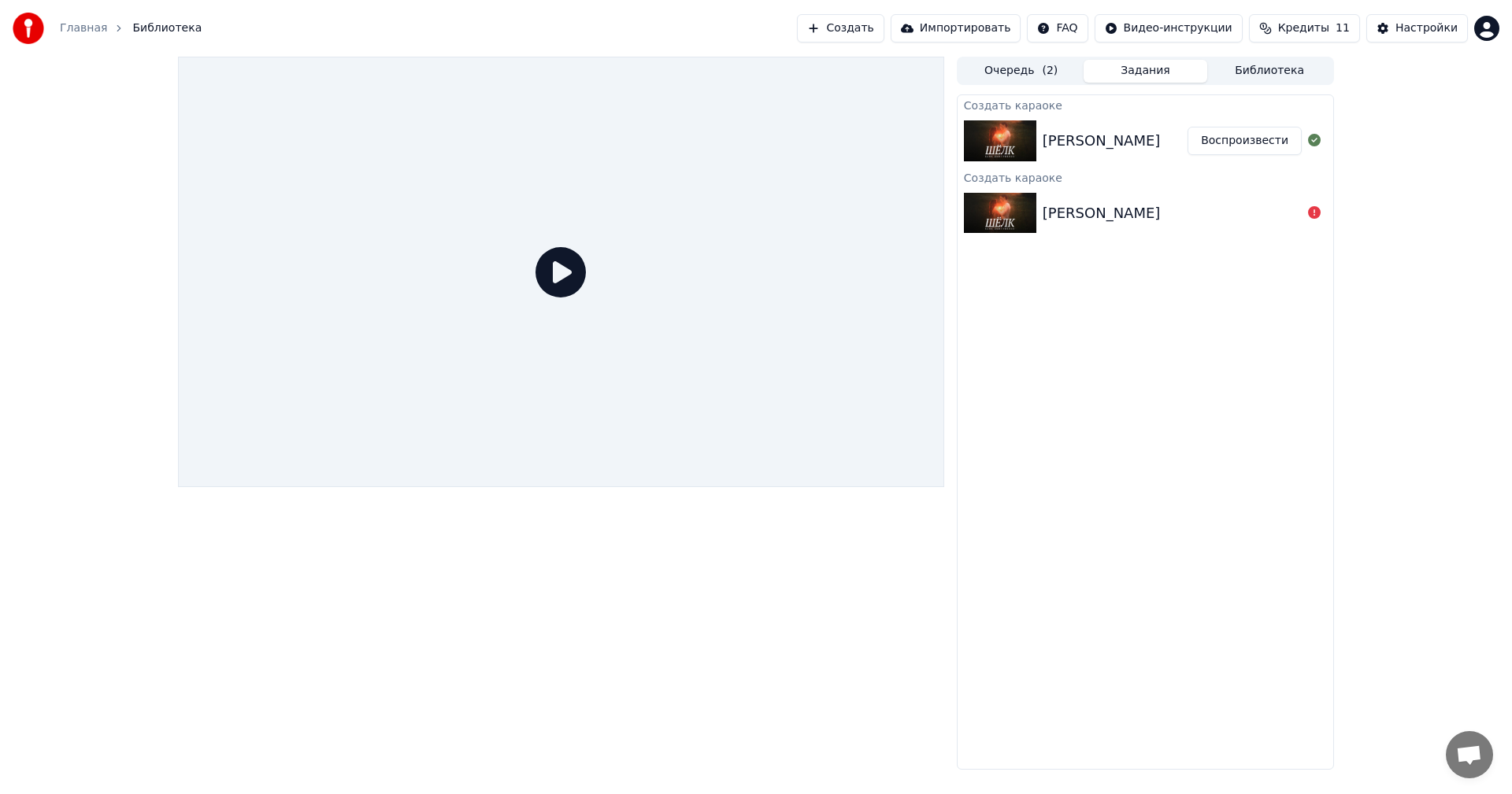
click at [980, 144] on img at bounding box center [1000, 140] width 72 height 41
click at [1155, 159] on div "[PERSON_NAME] - Шёлк Воспроизвести" at bounding box center [1145, 140] width 375 height 53
click at [1261, 150] on button "Воспроизвести" at bounding box center [1244, 140] width 114 height 28
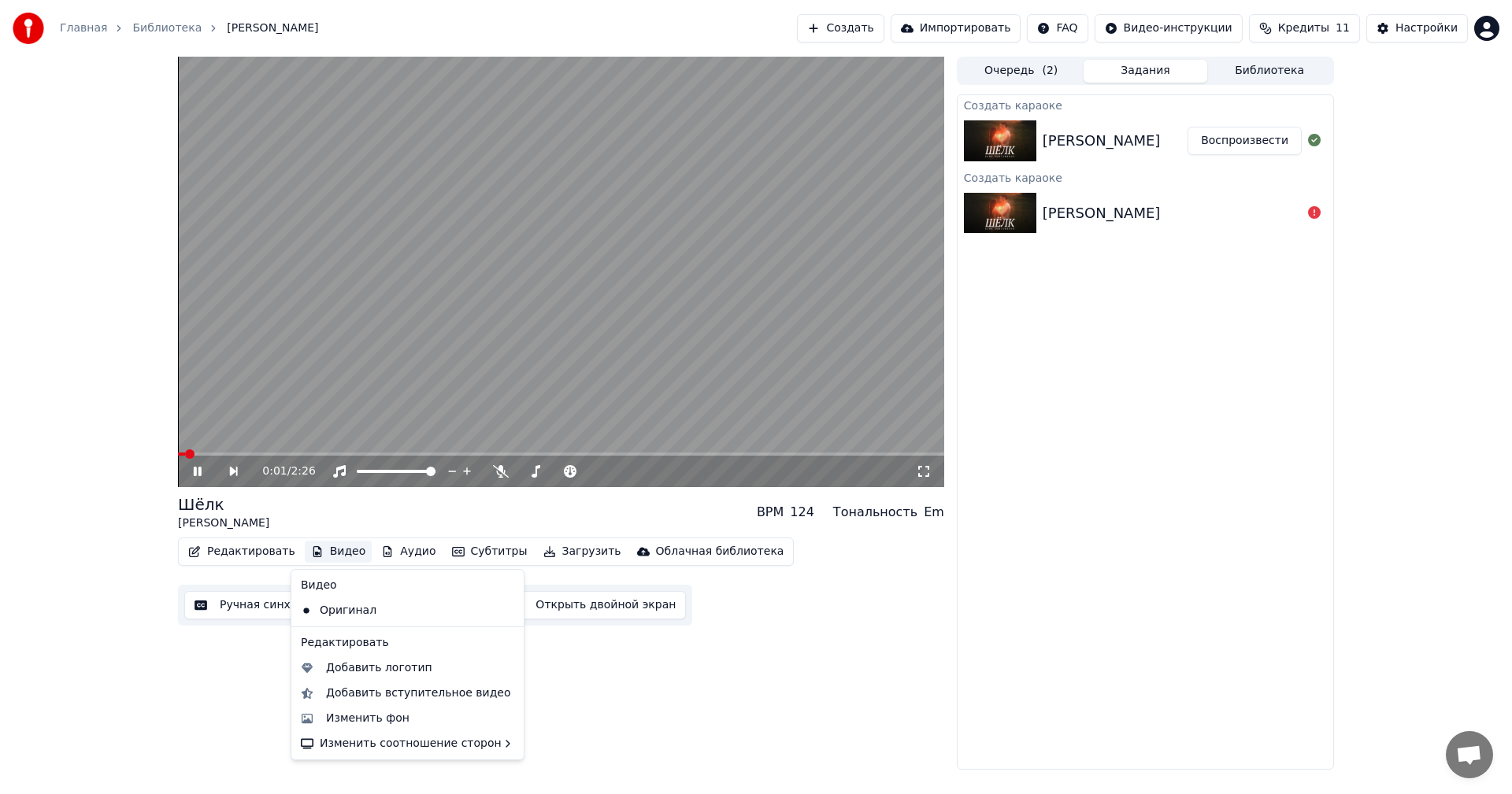
click at [324, 557] on button "Видео" at bounding box center [339, 551] width 68 height 22
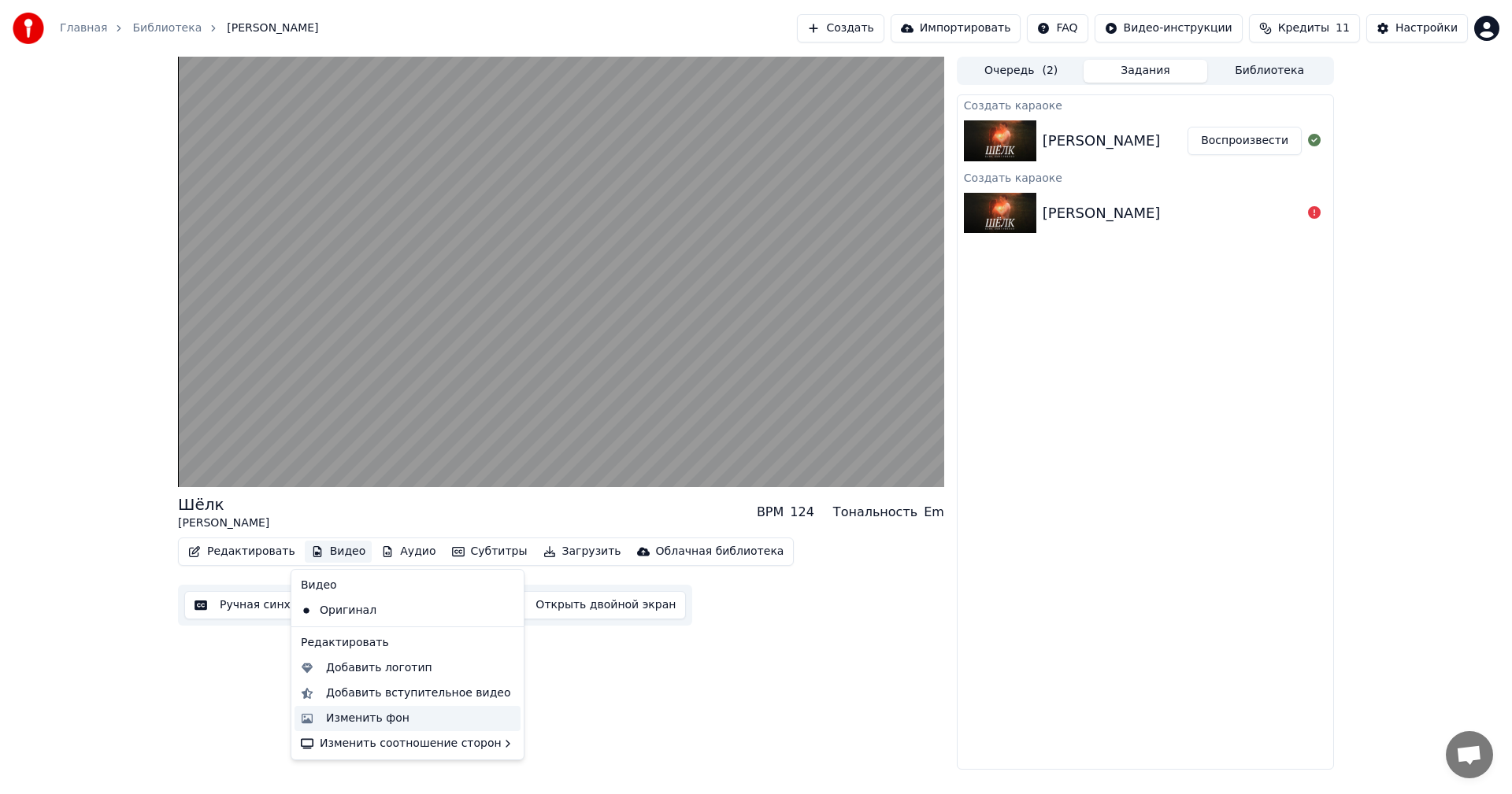
click at [356, 726] on div "Изменить фон" at bounding box center [407, 718] width 226 height 25
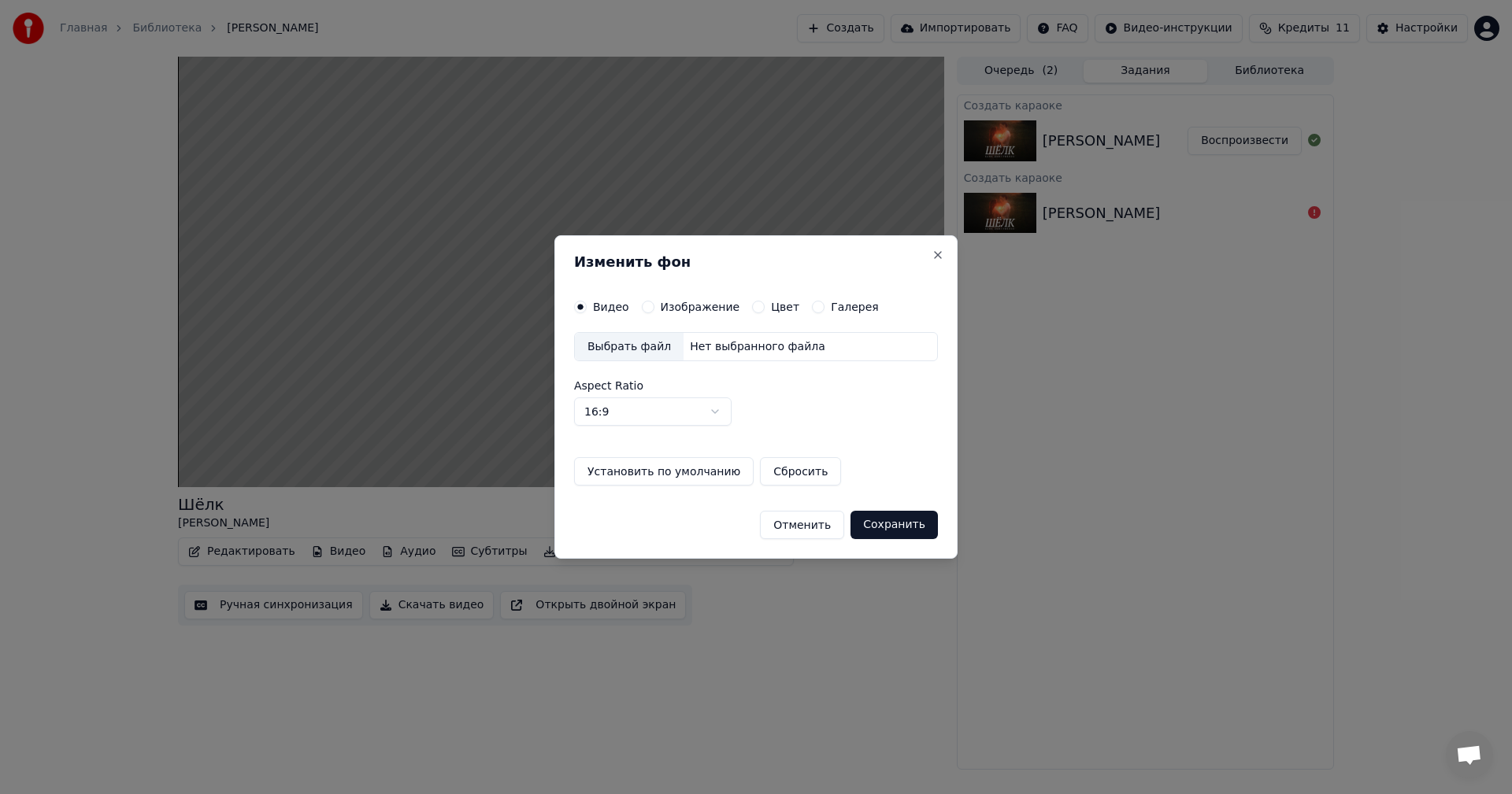
click at [672, 309] on label "Изображение" at bounding box center [700, 306] width 79 height 11
click at [654, 309] on button "Изображение" at bounding box center [648, 307] width 12 height 12
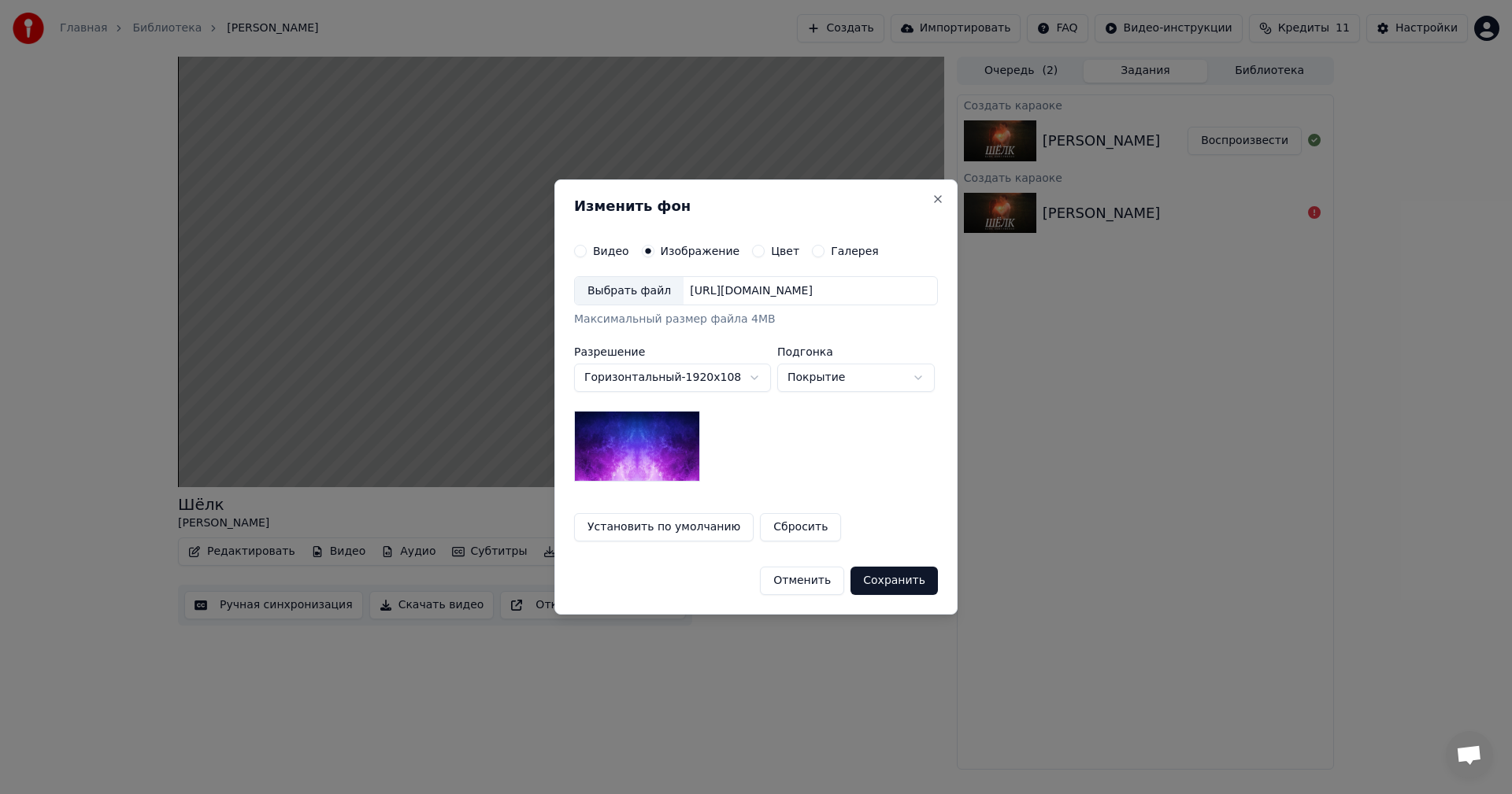
click at [632, 293] on div "Выбрать файл" at bounding box center [629, 291] width 108 height 28
click at [891, 585] on button "Сохранить" at bounding box center [894, 580] width 87 height 28
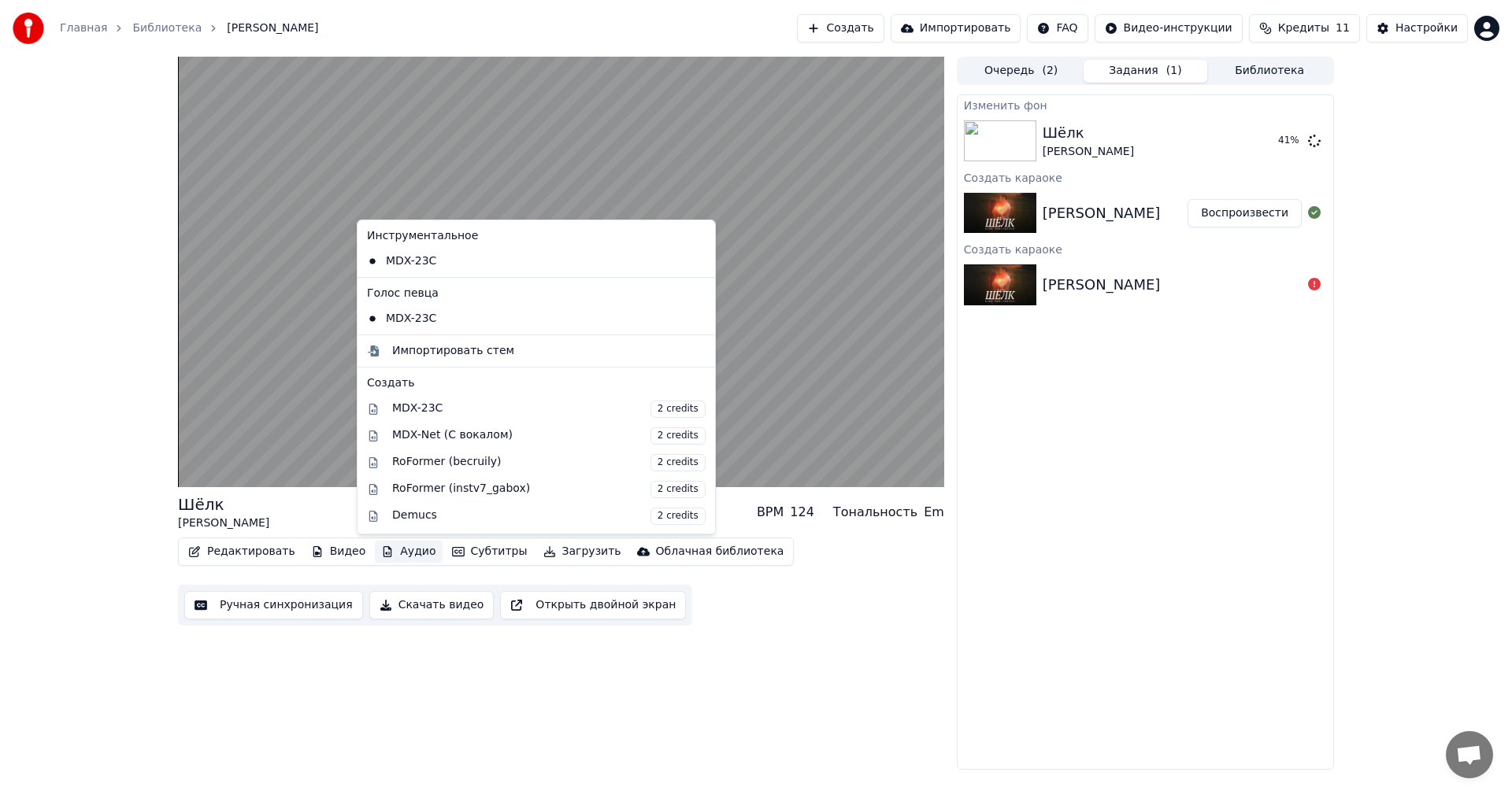
click at [404, 549] on button "Аудио" at bounding box center [408, 551] width 67 height 22
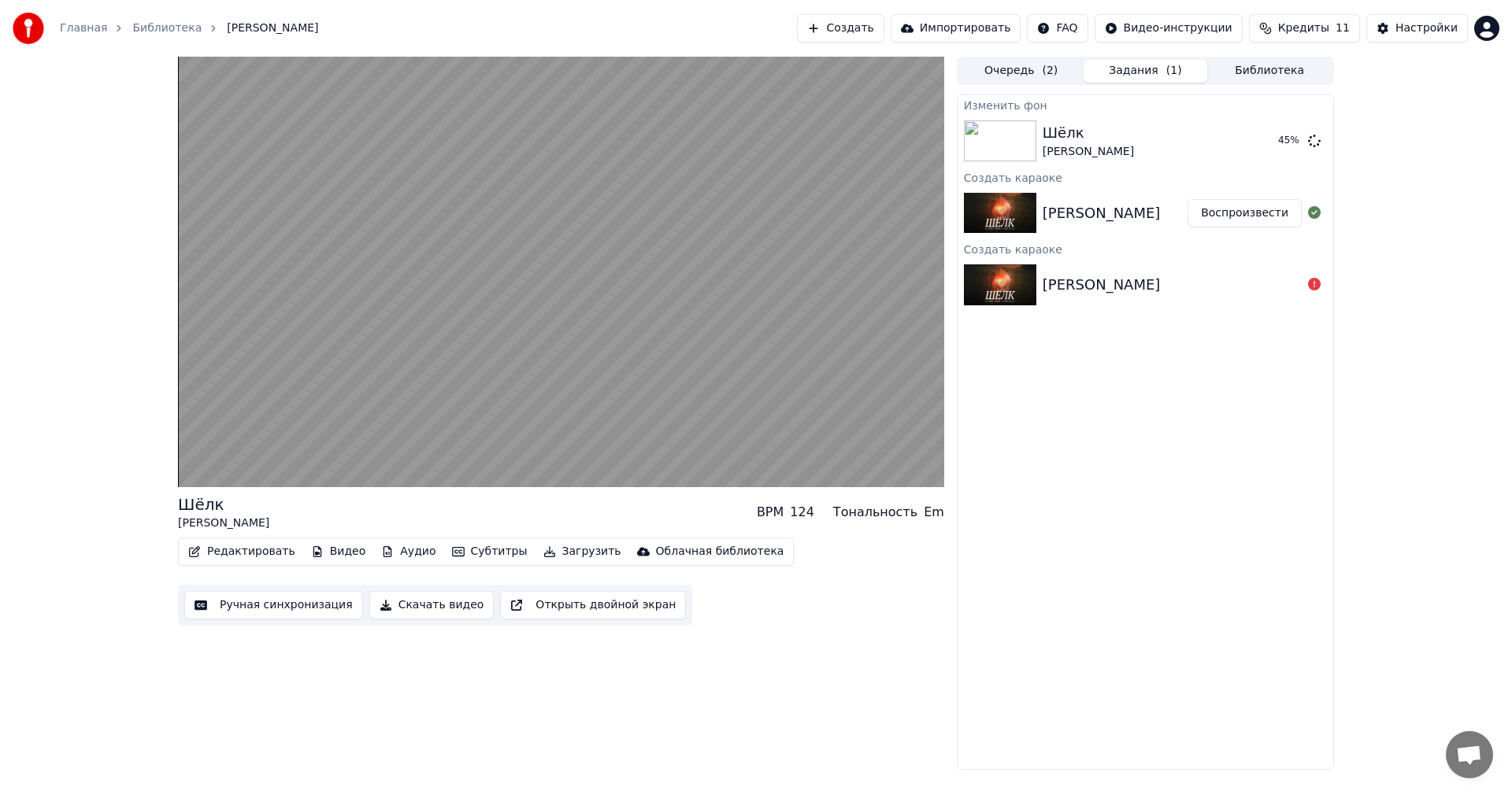
click at [696, 660] on div "Шёлк [PERSON_NAME] BPM 124 Тональность Em Редактировать Видео Аудио Субтитры За…" at bounding box center [560, 413] width 766 height 713
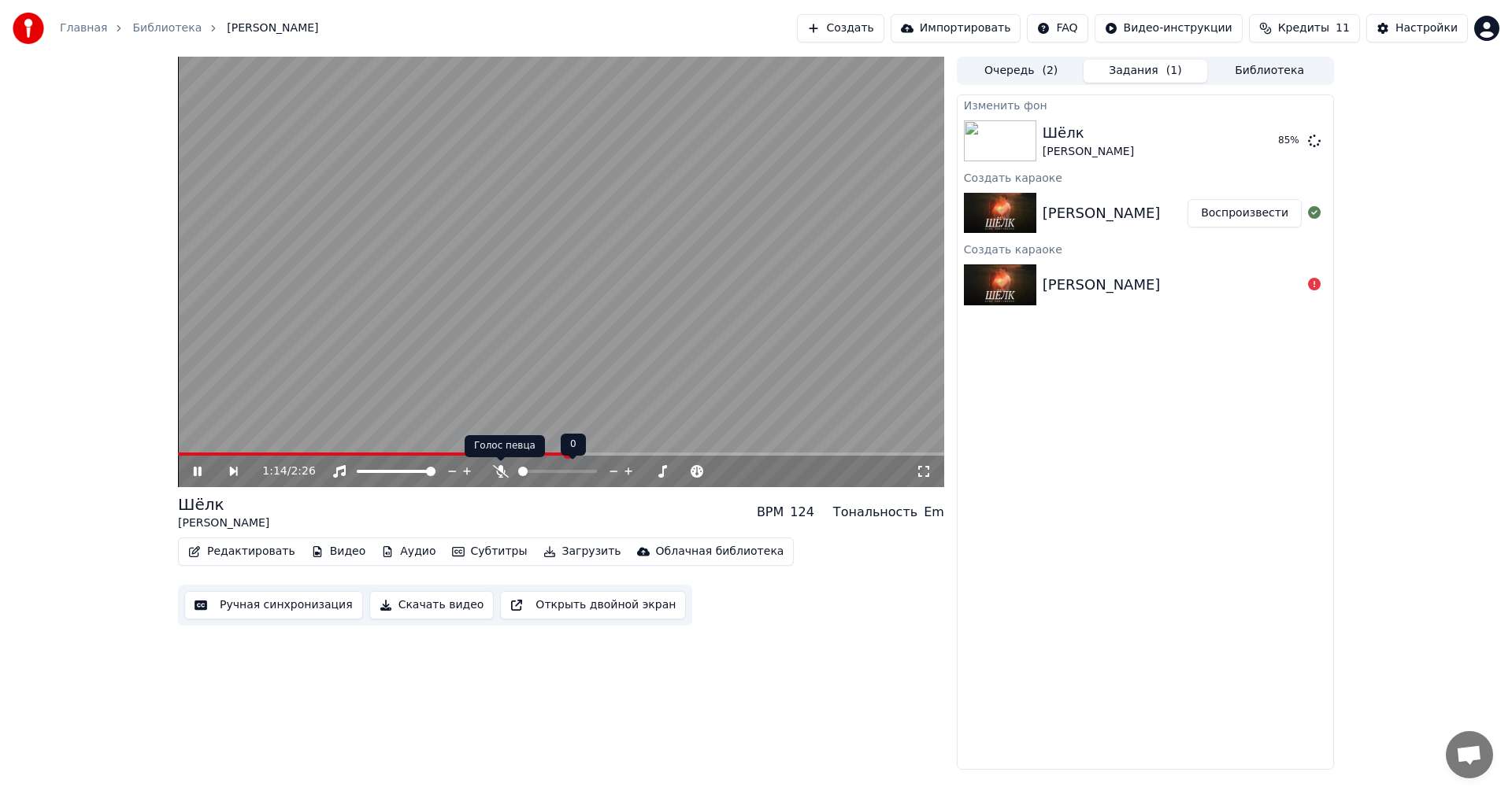
click at [497, 469] on icon at bounding box center [501, 471] width 16 height 12
click at [533, 471] on span at bounding box center [525, 471] width 14 height 3
click at [1227, 147] on button "Воспроизвести" at bounding box center [1244, 140] width 114 height 28
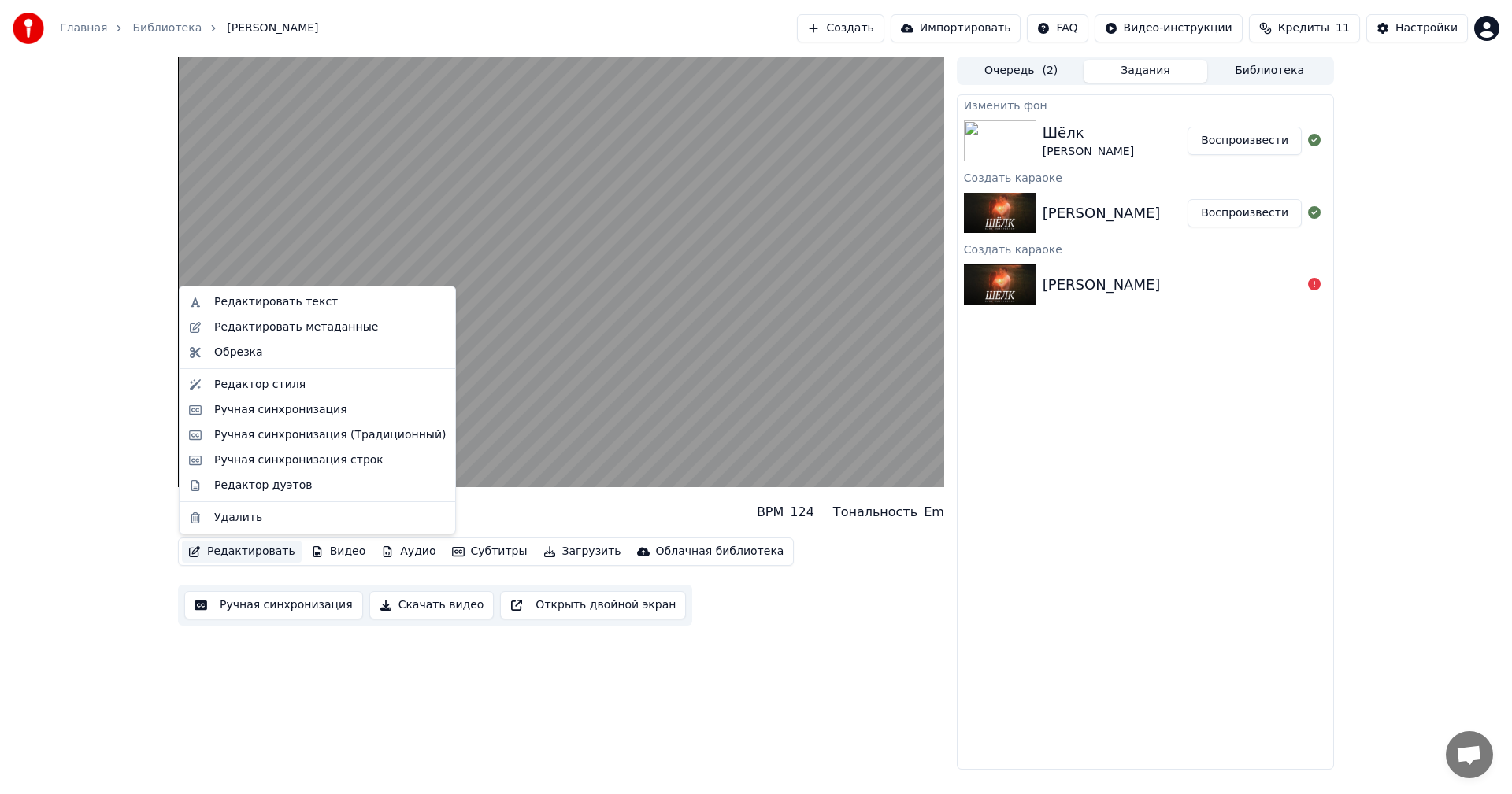
click at [221, 553] on button "Редактировать" at bounding box center [241, 551] width 120 height 22
click at [249, 389] on div "Редактор стиля" at bounding box center [259, 385] width 92 height 16
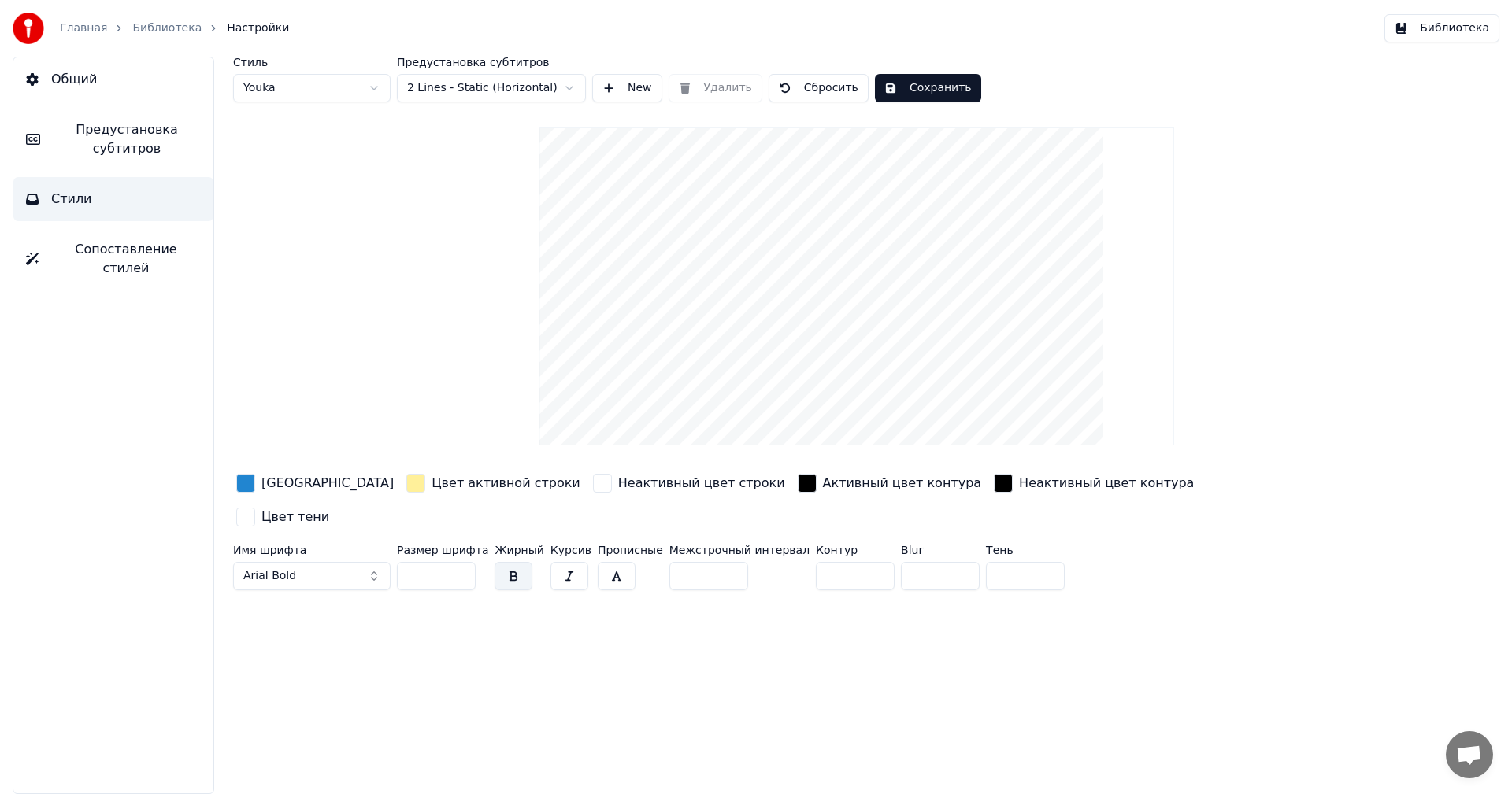
click at [90, 77] on span "Общий" at bounding box center [74, 79] width 45 height 19
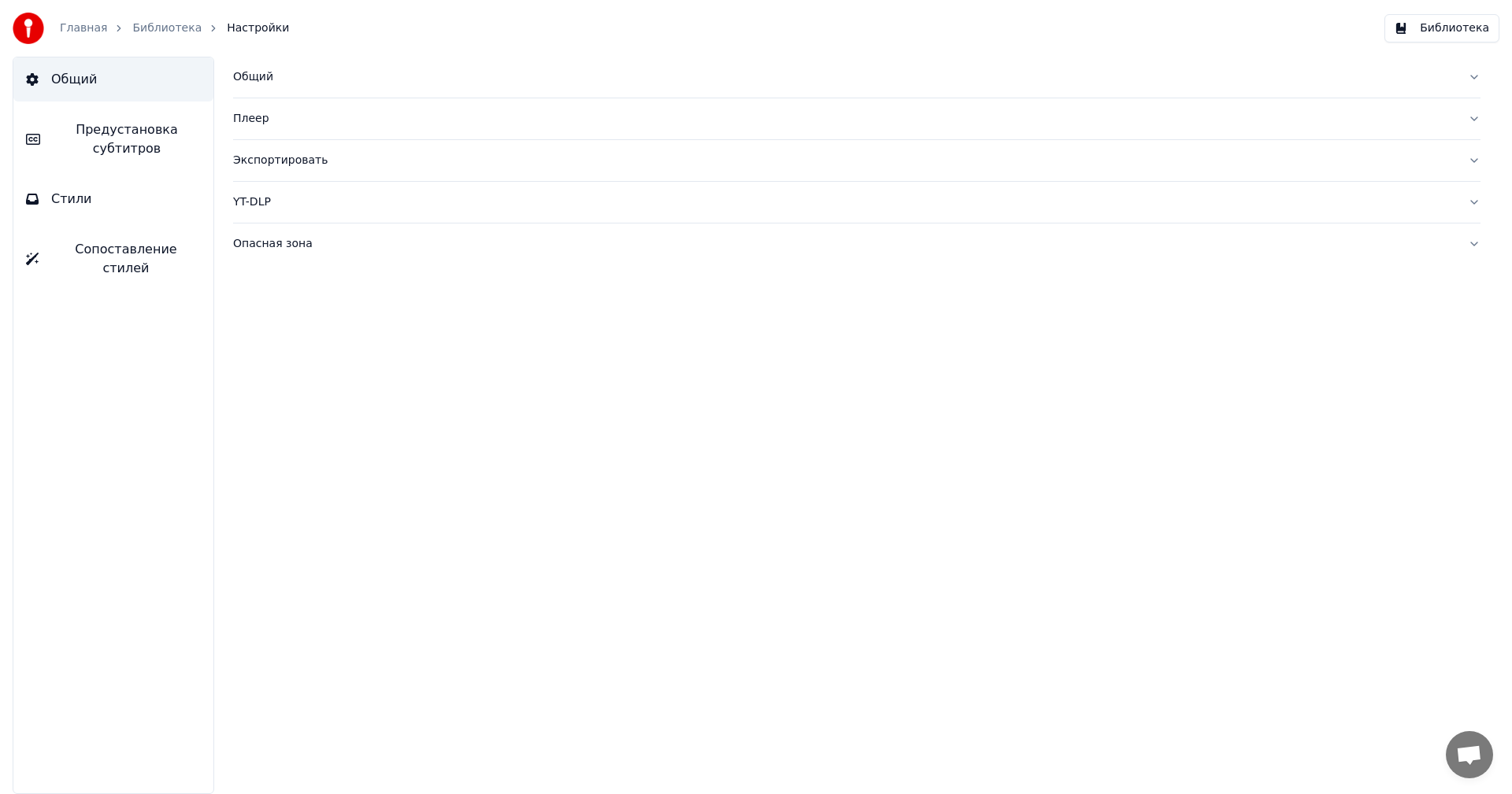
click at [244, 81] on div "Общий" at bounding box center [844, 77] width 1222 height 16
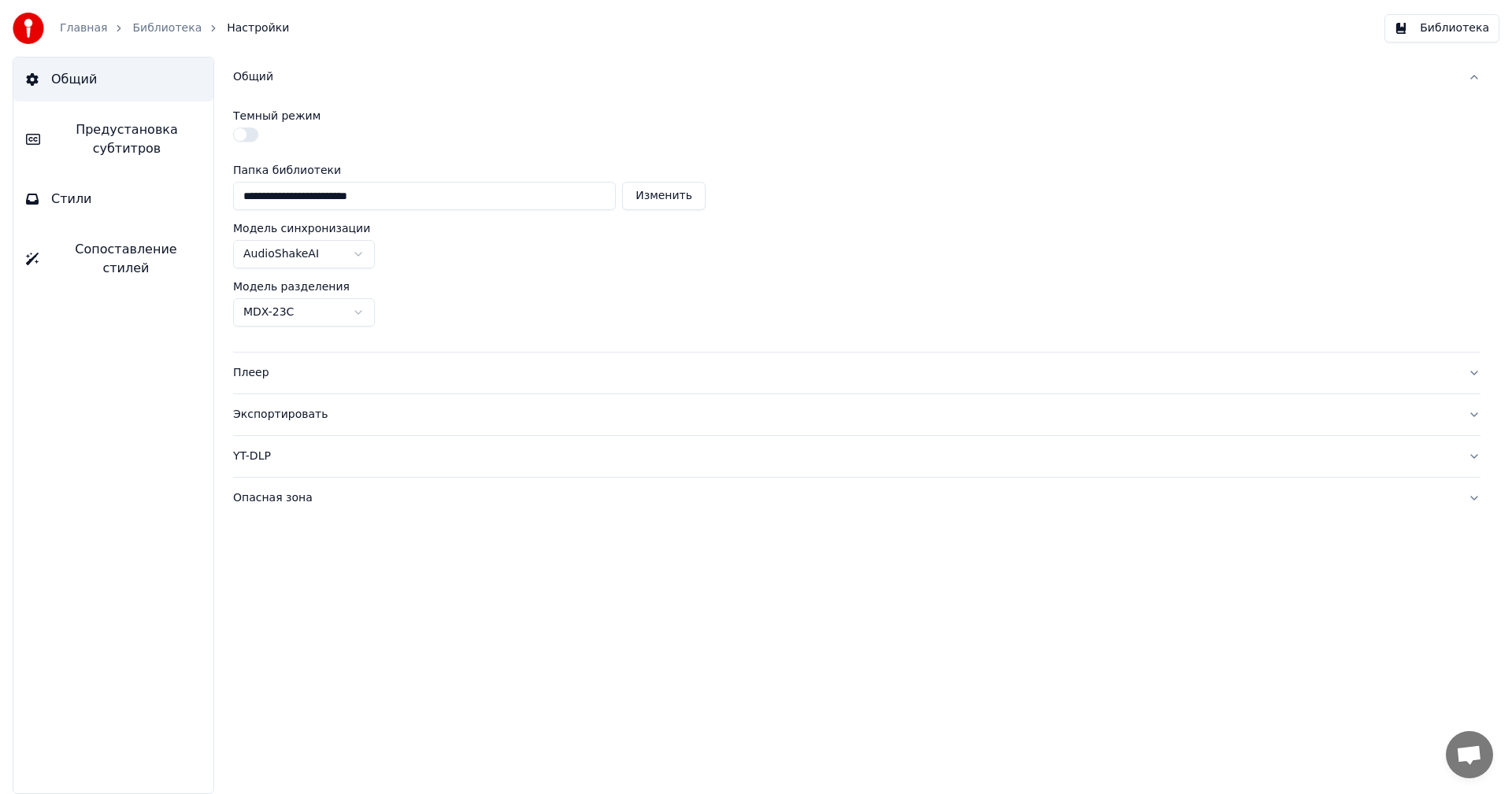
click at [1484, 76] on div "**********" at bounding box center [856, 425] width 1310 height 737
click at [1476, 79] on button "Общий" at bounding box center [856, 77] width 1247 height 41
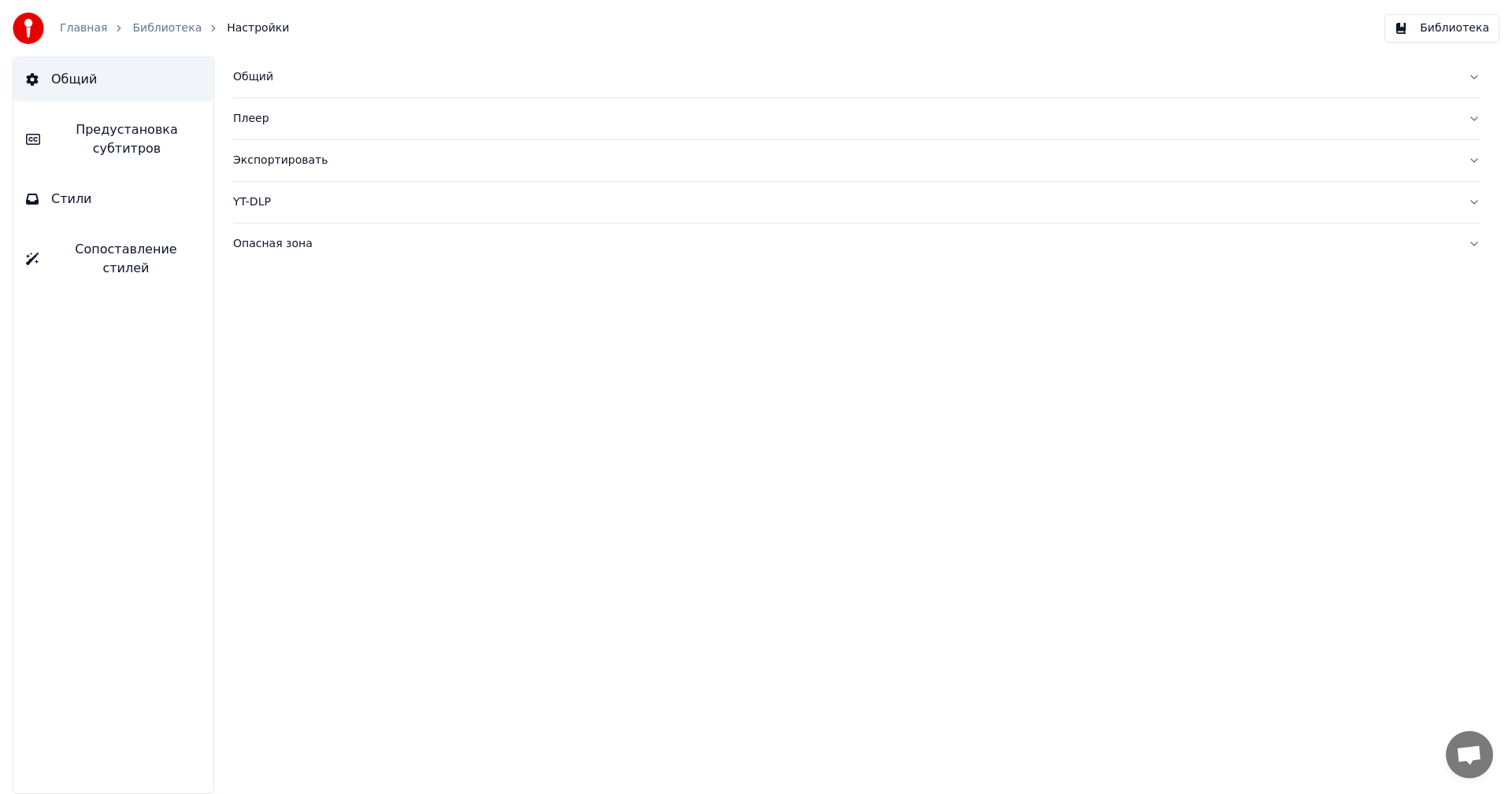
click at [82, 200] on span "Стили" at bounding box center [72, 199] width 41 height 19
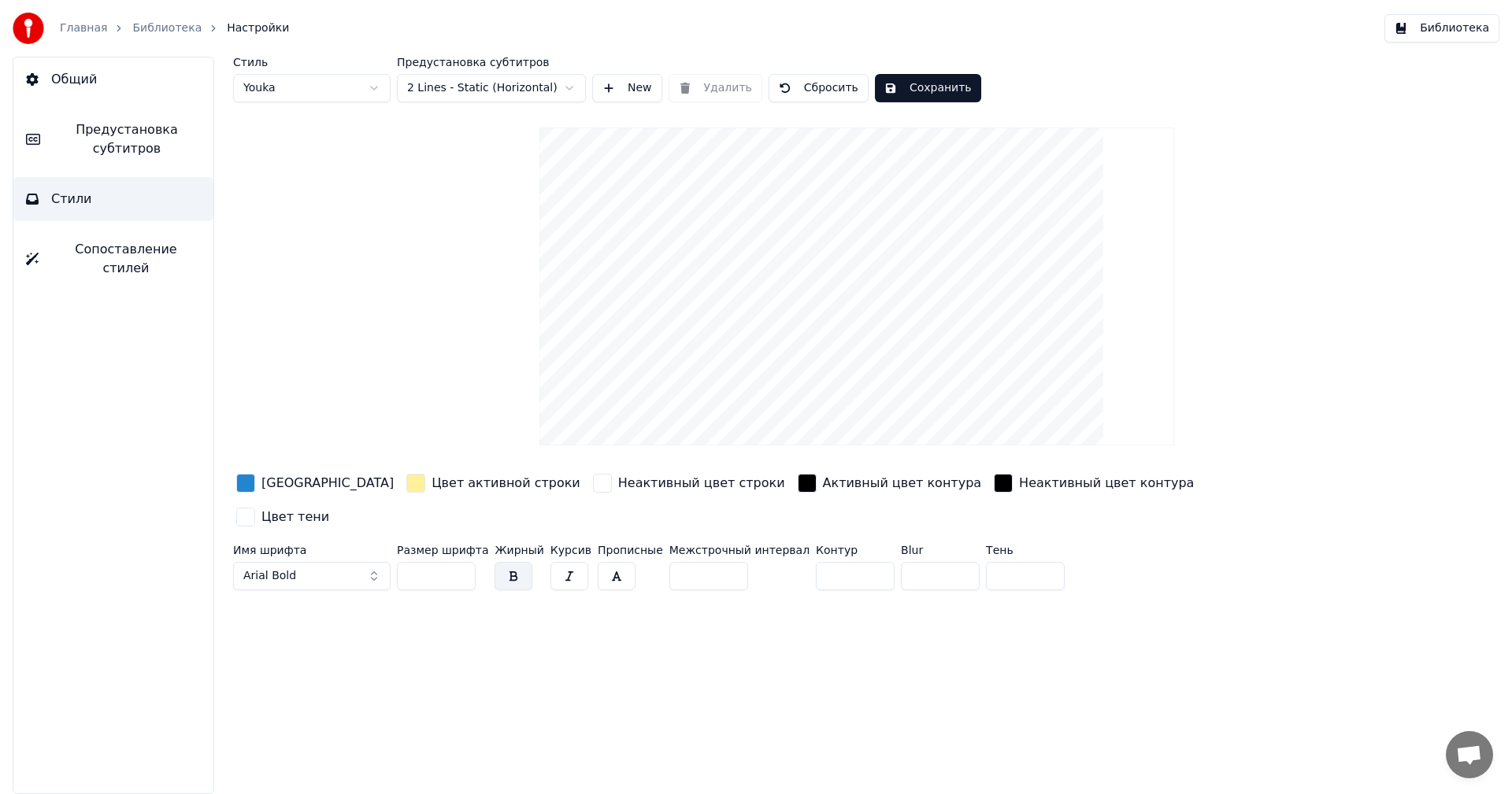
click at [133, 88] on button "Общий" at bounding box center [113, 79] width 200 height 44
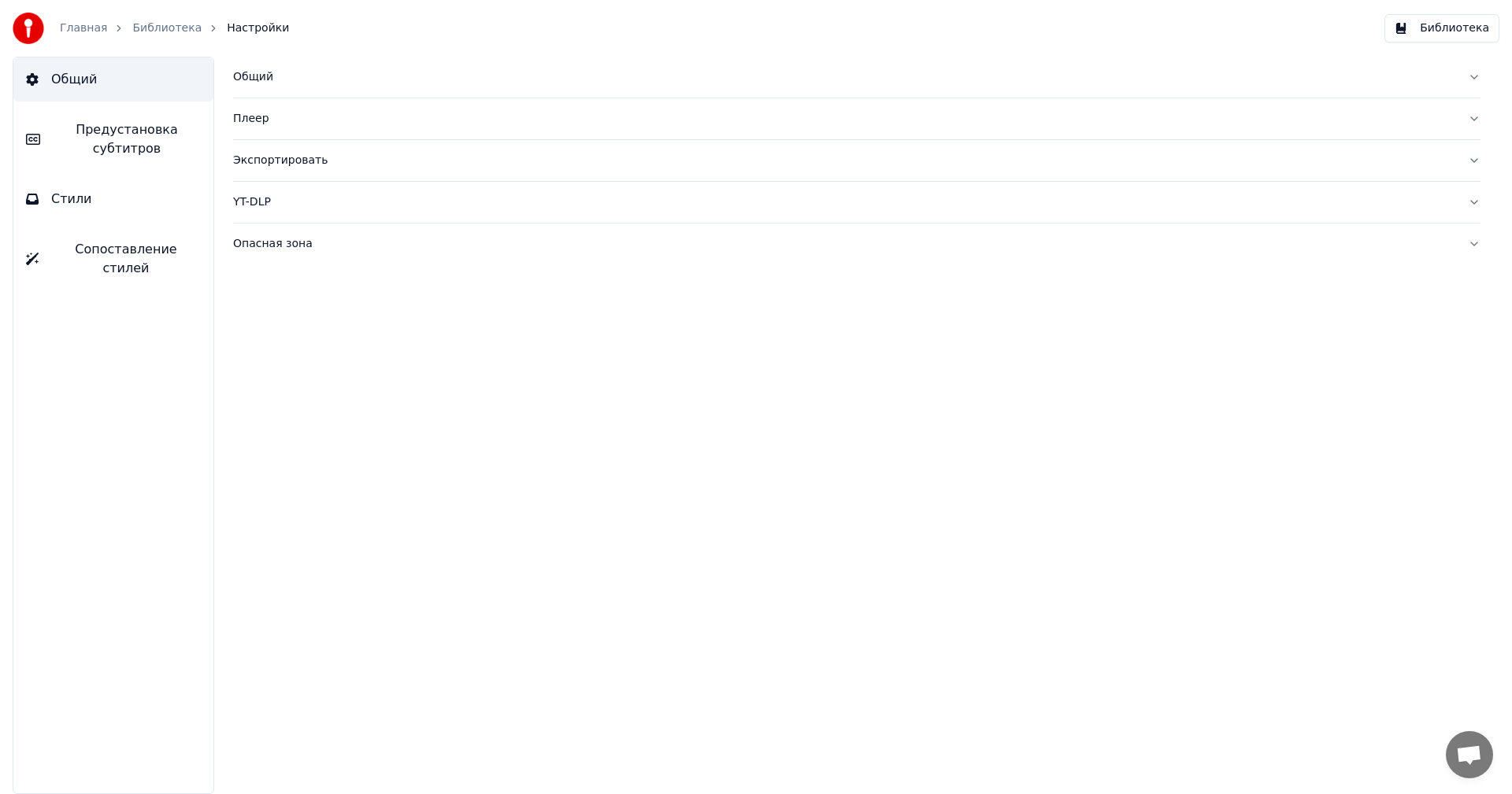
click at [124, 144] on span "Предустановка субтитров" at bounding box center [127, 139] width 148 height 38
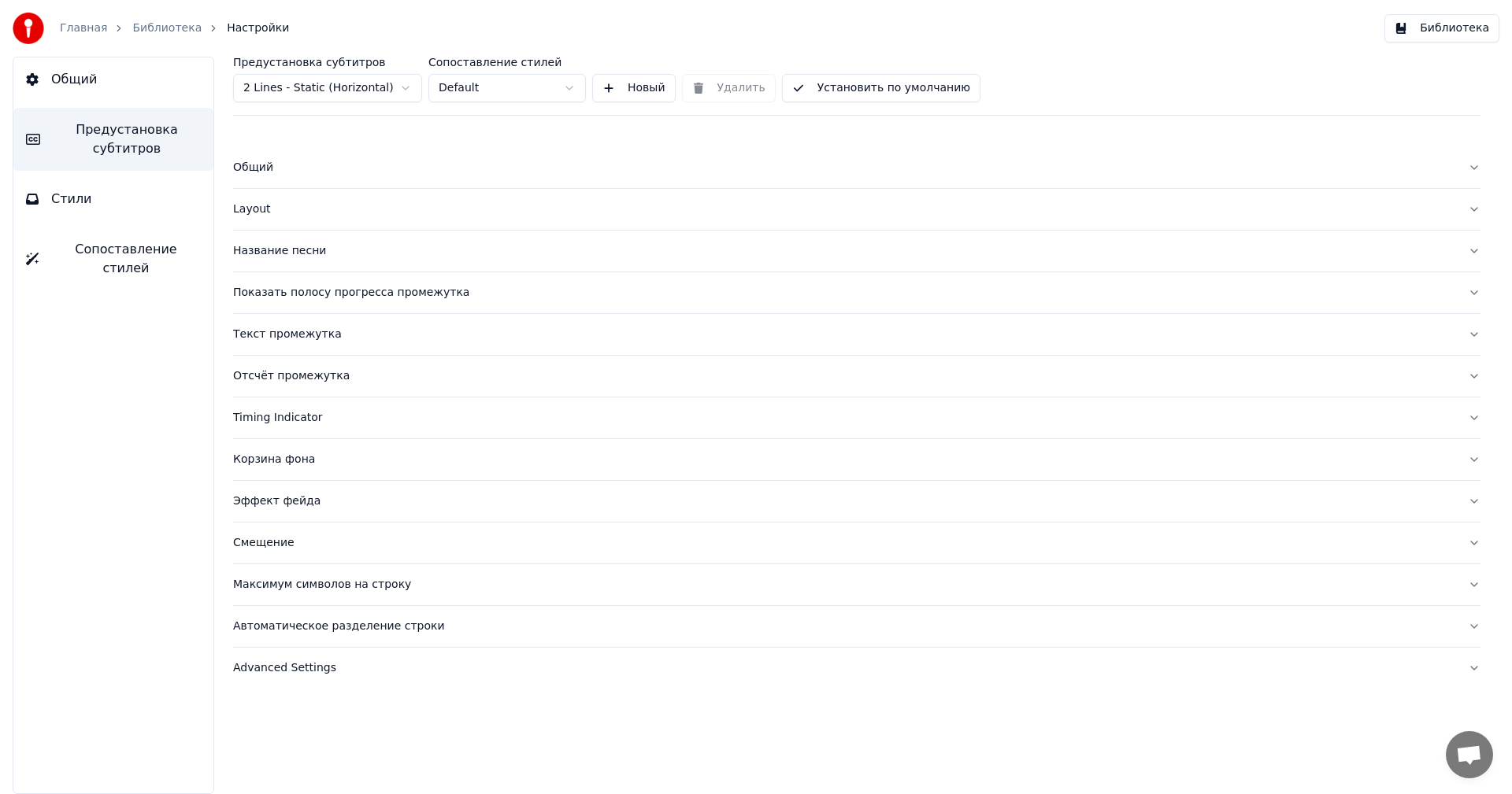
click at [268, 165] on div "Общий" at bounding box center [844, 168] width 1222 height 16
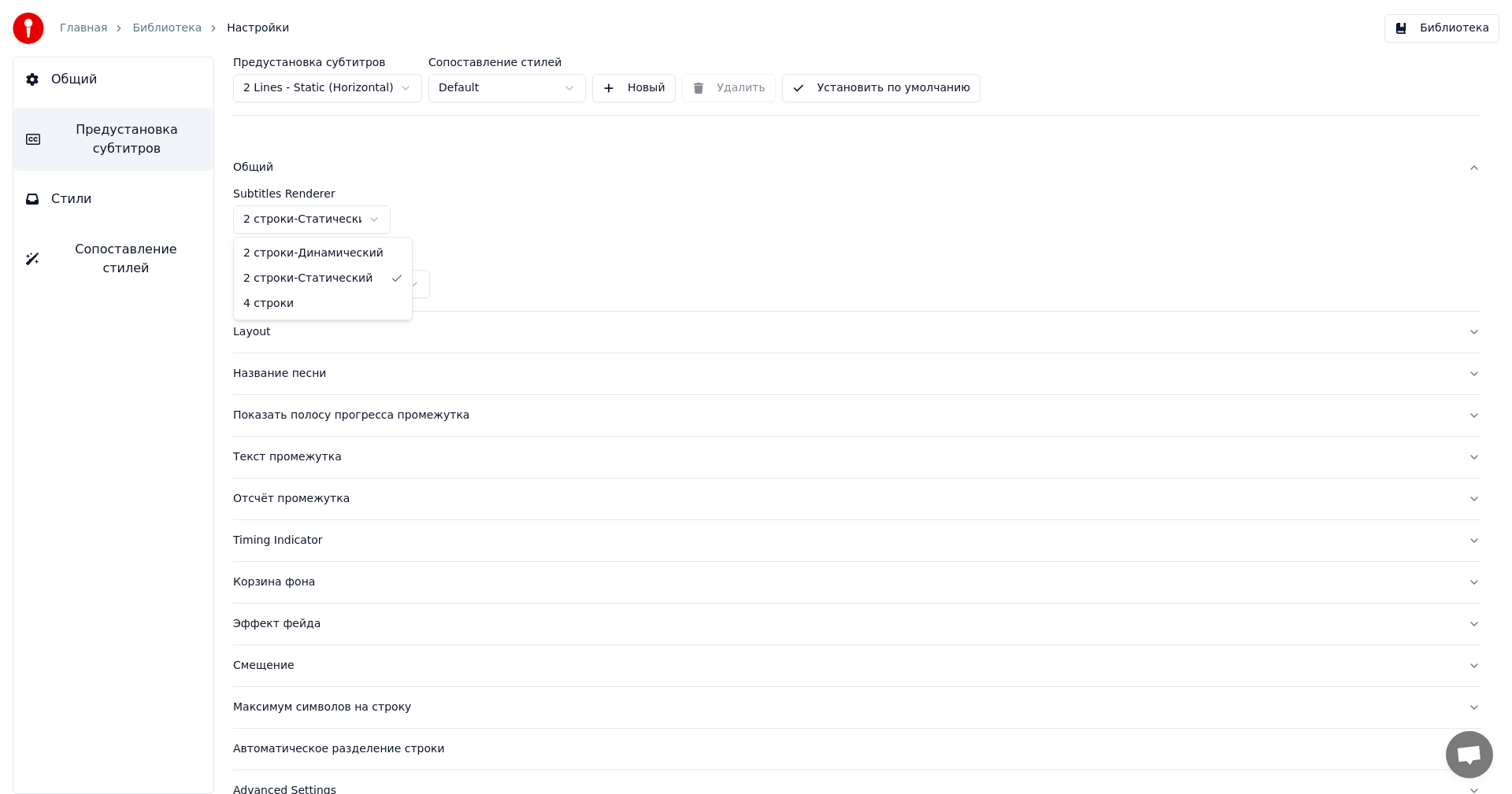
click at [378, 222] on html "Главная Библиотека Настройки Библиотека Общий Предустановка субтитров Стили Соп…" at bounding box center [756, 397] width 1512 height 794
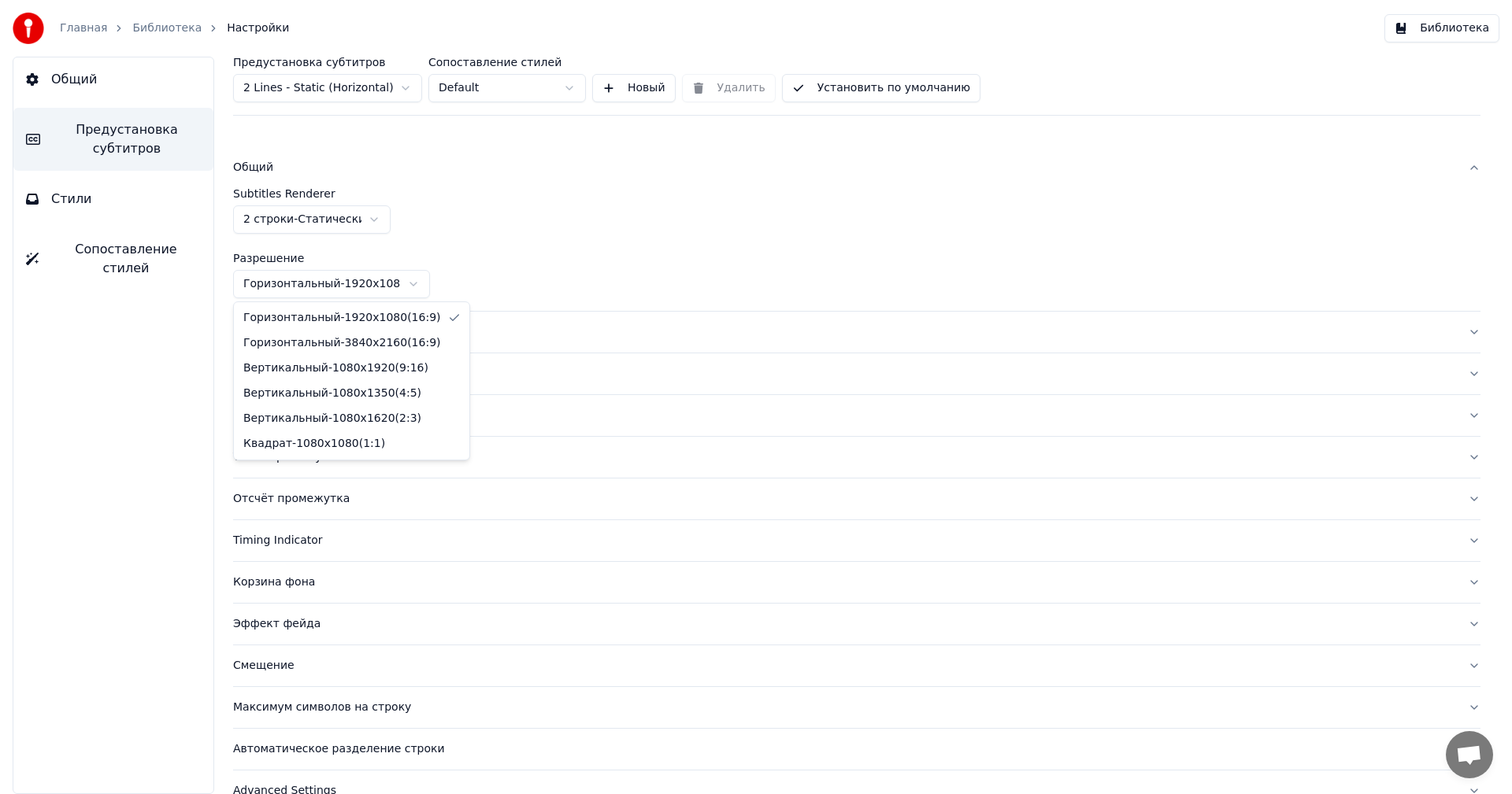
click at [408, 283] on html "Главная Библиотека Настройки Библиотека Общий Предустановка субтитров Стили Соп…" at bounding box center [756, 397] width 1512 height 794
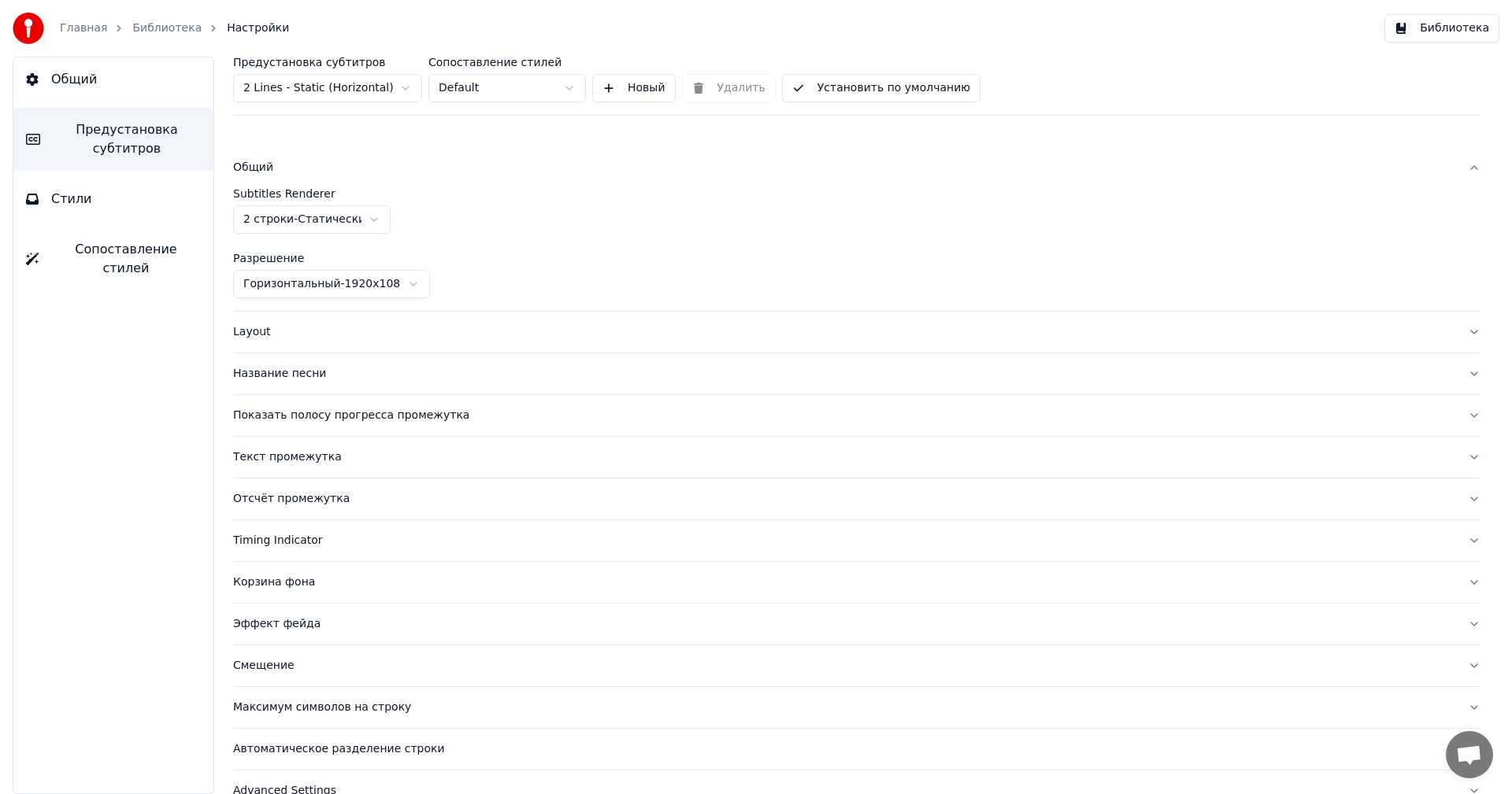
click at [408, 283] on html "Главная Библиотека Настройки Библиотека Общий Предустановка субтитров Стили Соп…" at bounding box center [756, 397] width 1512 height 794
click at [390, 332] on div "Layout" at bounding box center [844, 332] width 1222 height 16
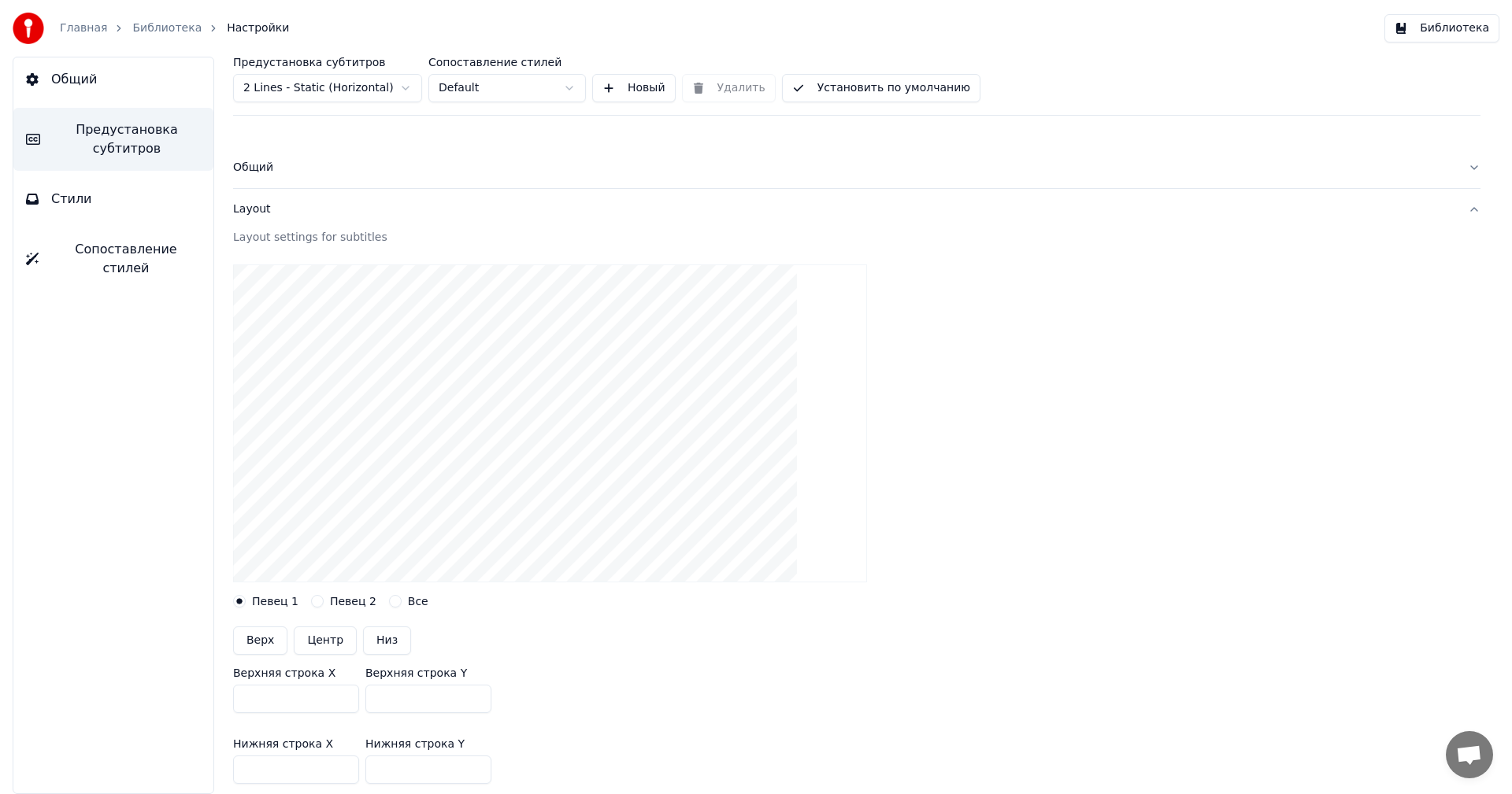
click at [298, 161] on div "Общий" at bounding box center [844, 168] width 1222 height 16
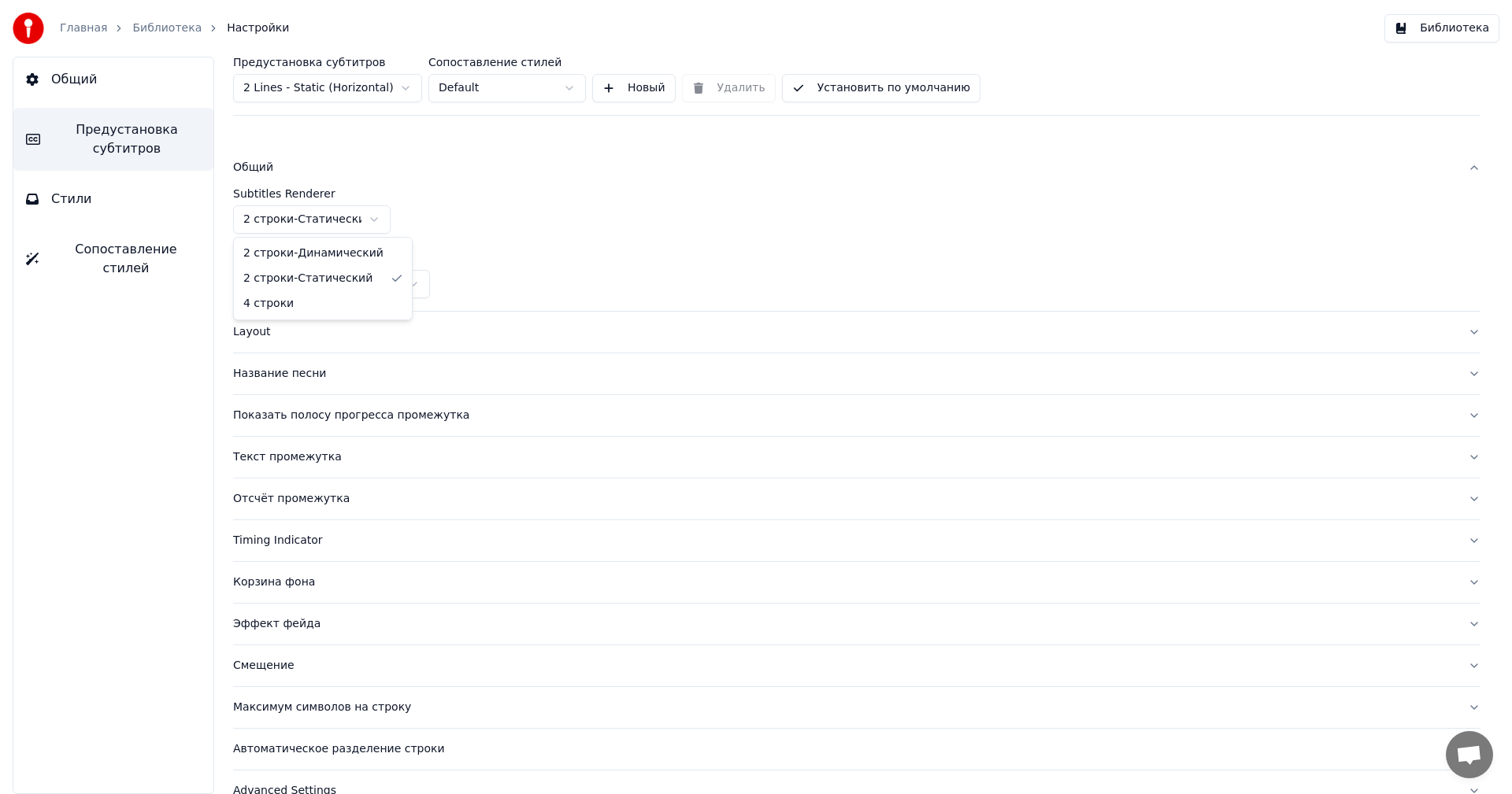
click at [381, 219] on html "Главная Библиотека Настройки Библиотека Общий Предустановка субтитров Стили Соп…" at bounding box center [756, 397] width 1512 height 794
click at [486, 199] on html "Главная Библиотека Настройки Библиотека Общий Предустановка субтитров Стили Соп…" at bounding box center [756, 397] width 1512 height 794
click at [319, 325] on div "Layout" at bounding box center [844, 332] width 1222 height 16
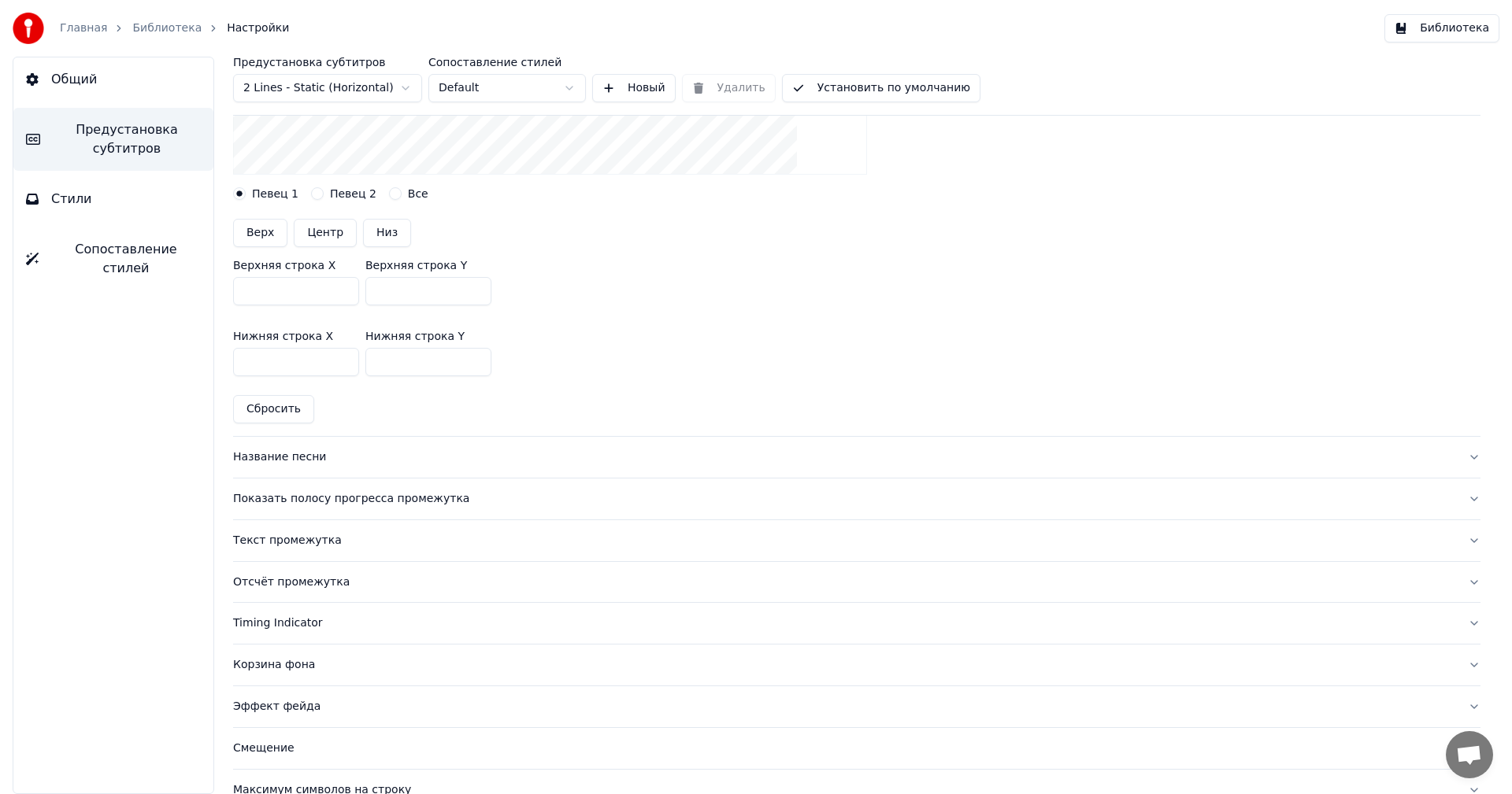
scroll to position [407, 0]
click at [295, 465] on div "Название песни" at bounding box center [844, 458] width 1222 height 16
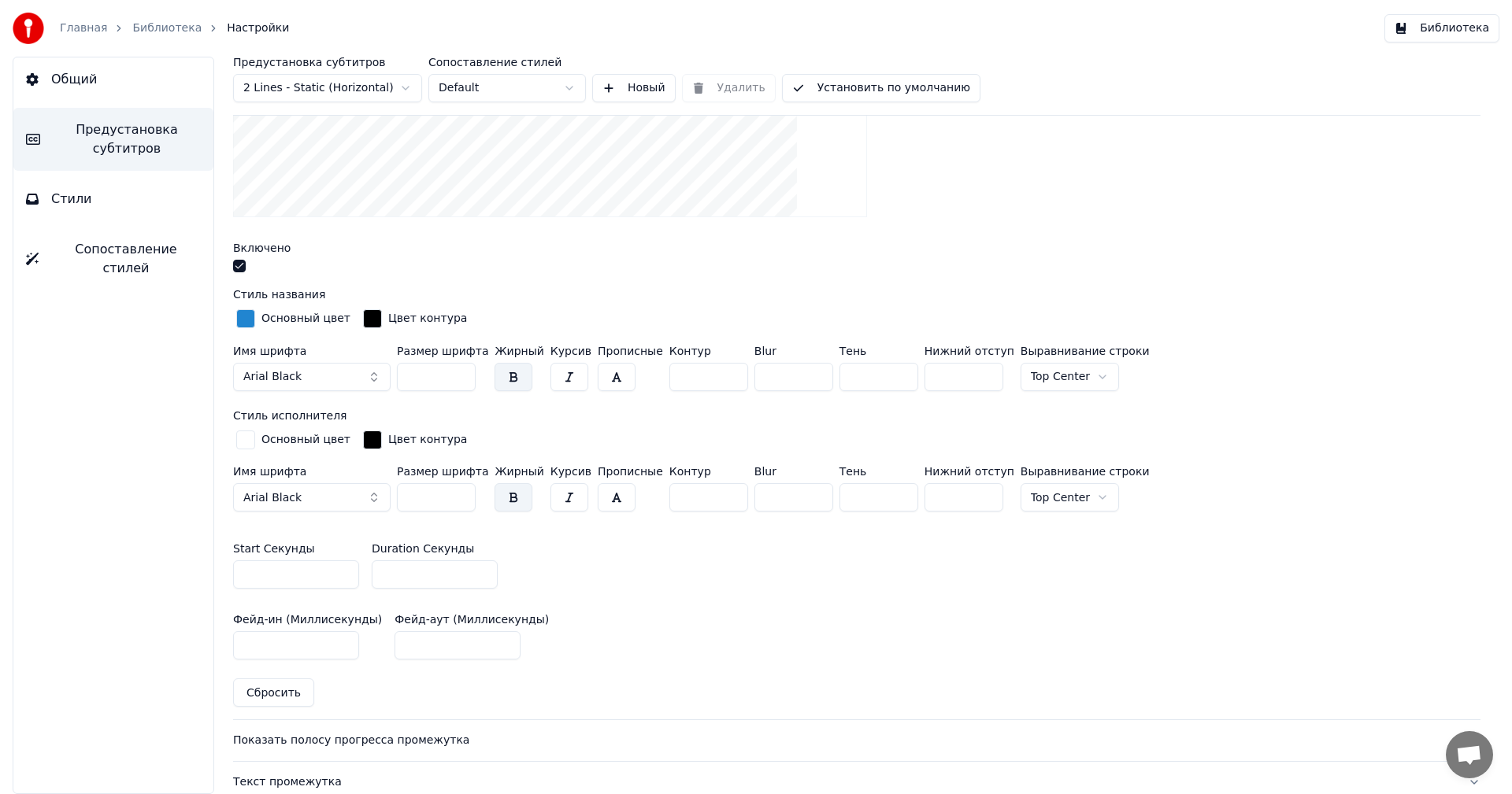
click at [232, 266] on div "Предустановка субтитров 2 Lines - Static (Horizontal) Сопоставление стилей Defa…" at bounding box center [856, 425] width 1310 height 737
click at [237, 266] on button "button" at bounding box center [239, 266] width 12 height 12
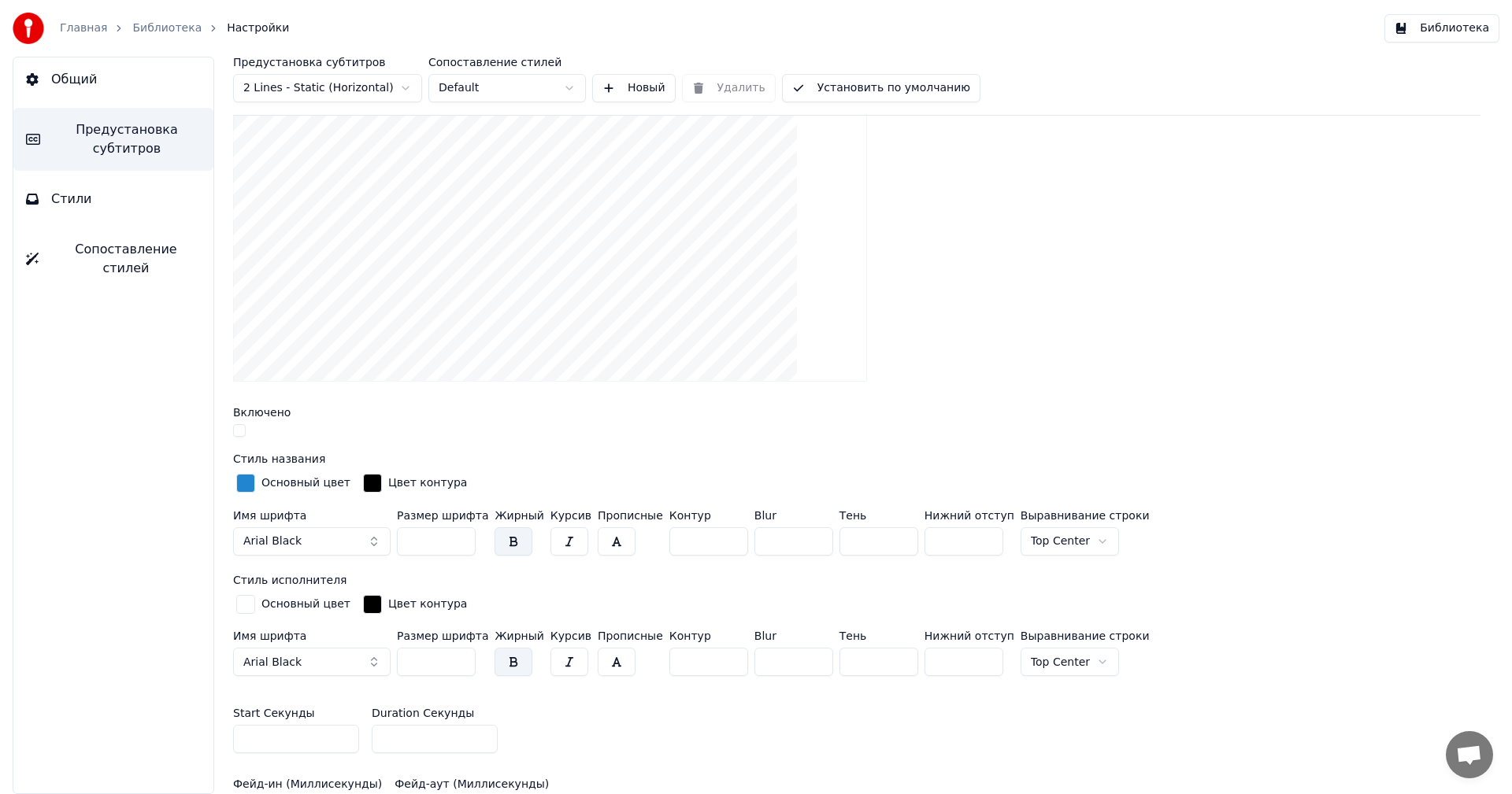
scroll to position [759, 0]
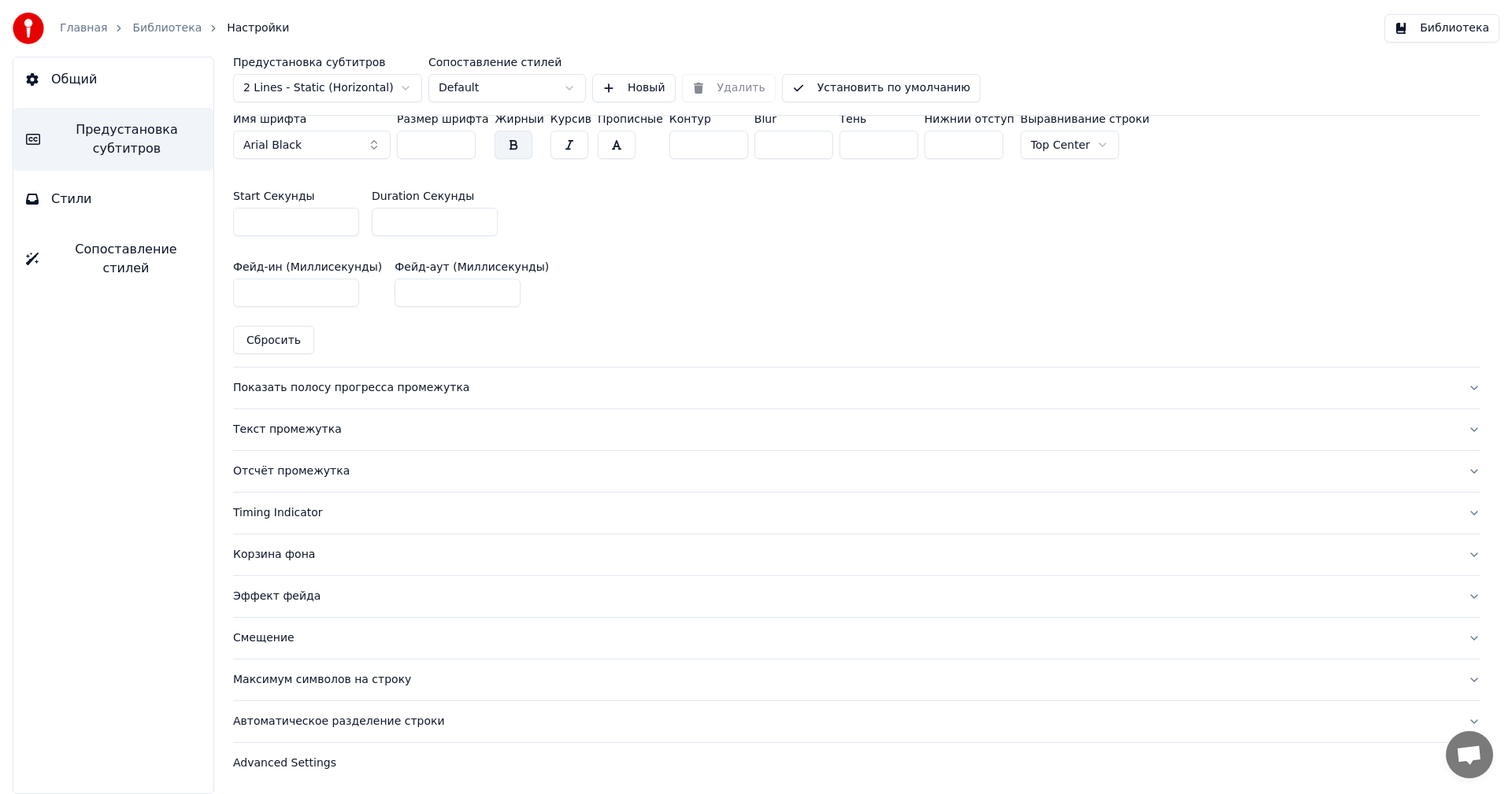
click at [260, 632] on div "Смещение" at bounding box center [844, 638] width 1222 height 16
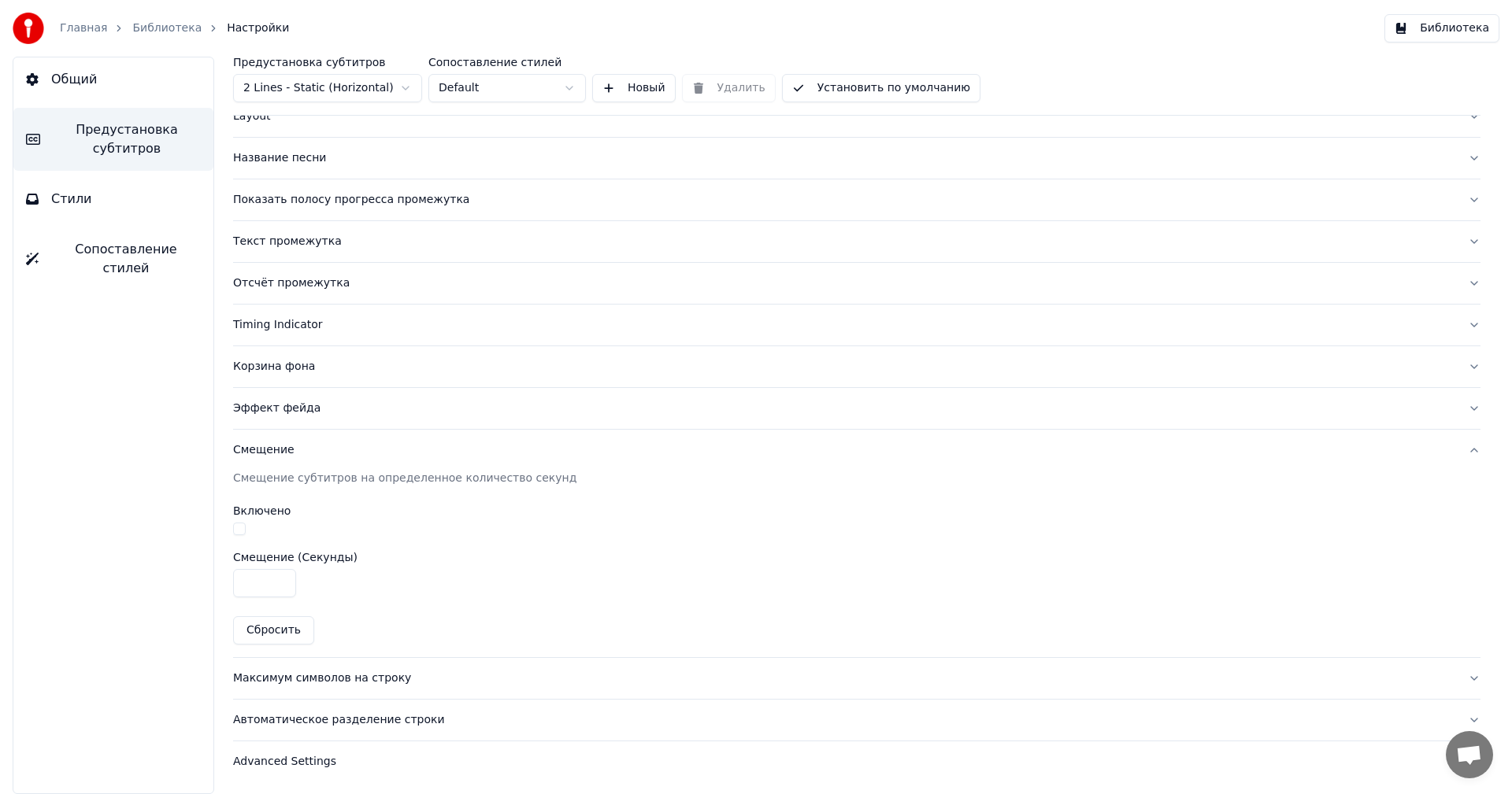
scroll to position [0, 0]
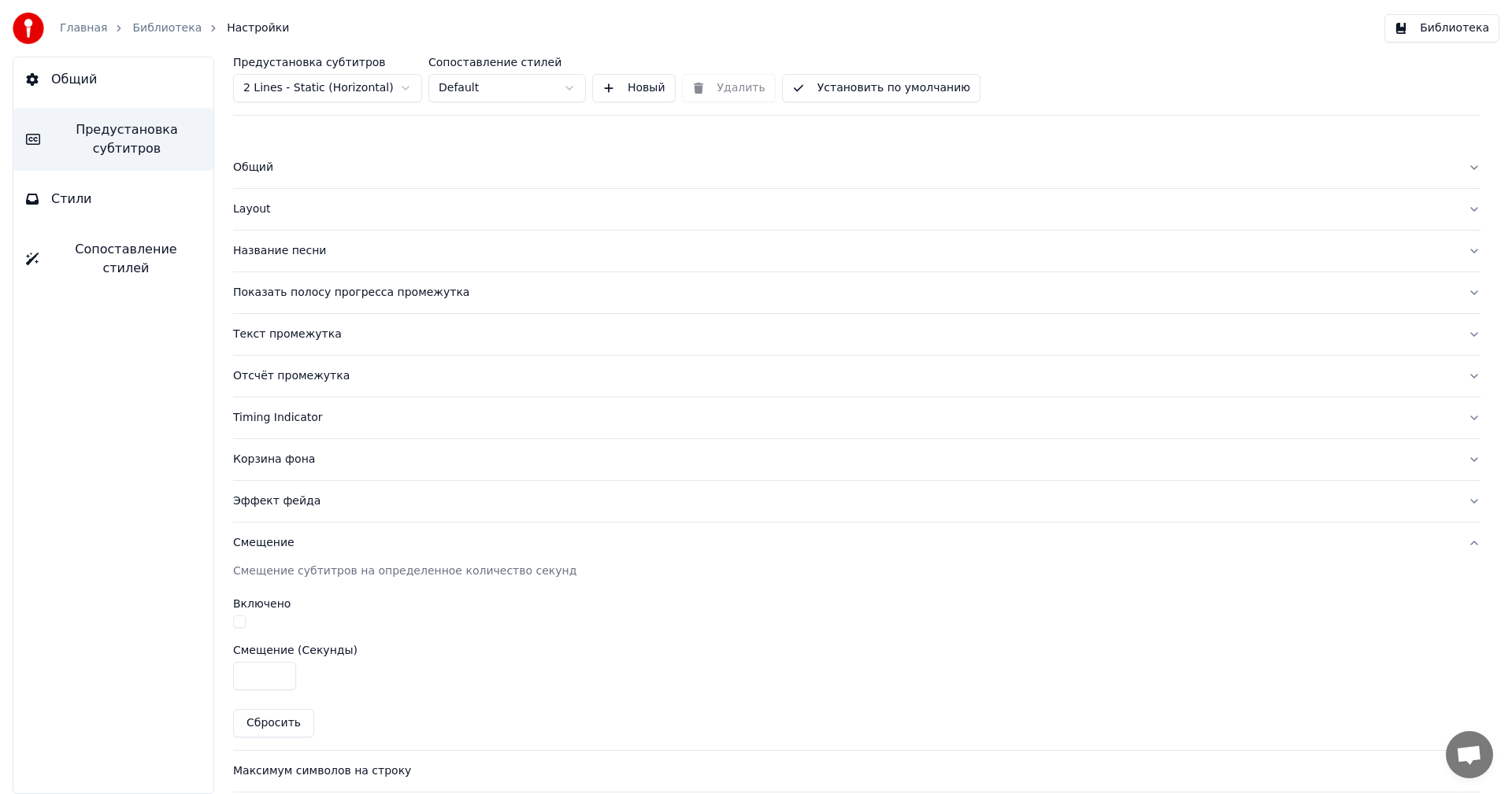
click at [276, 176] on button "Общий" at bounding box center [856, 168] width 1247 height 41
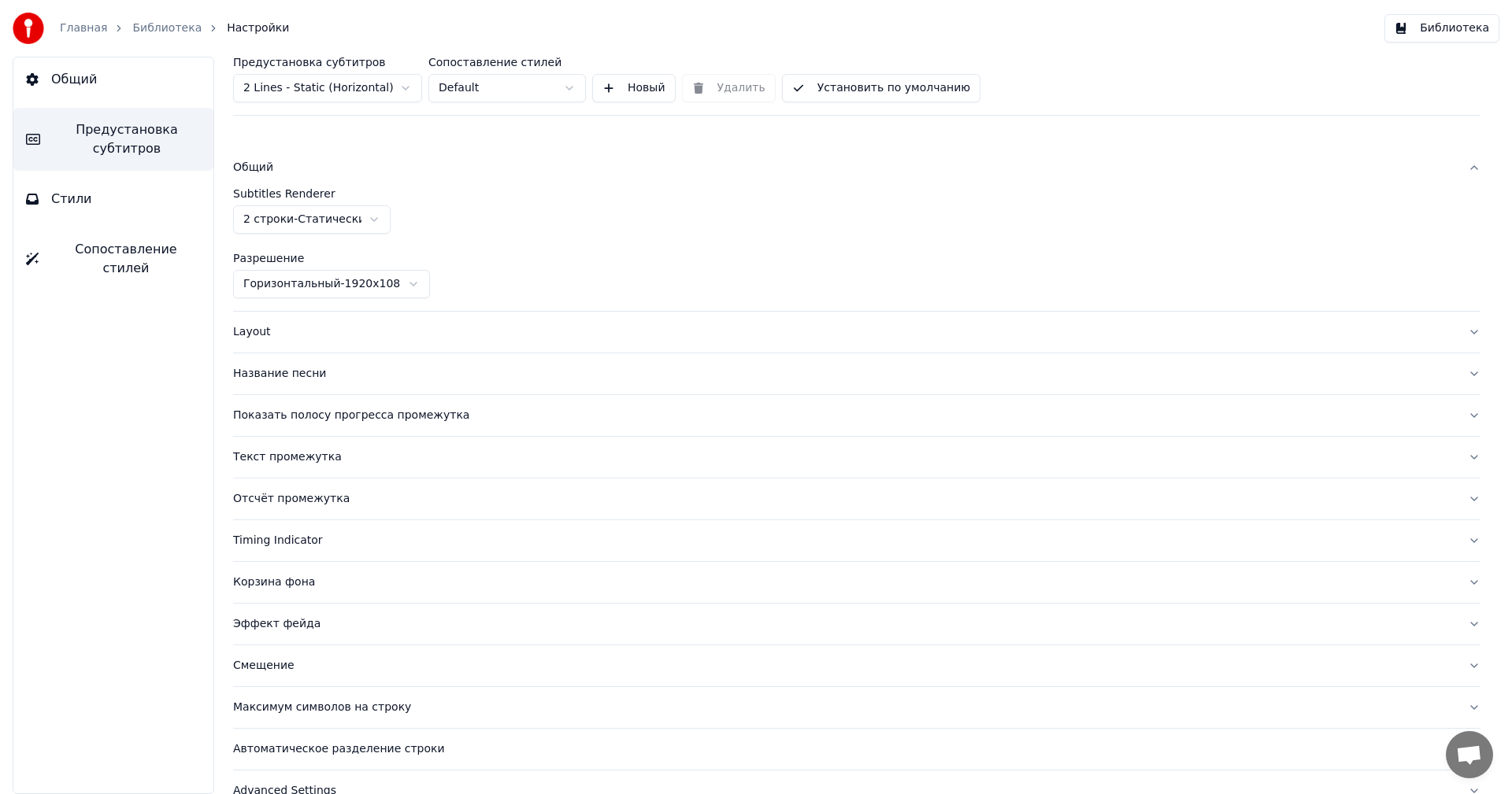
click at [277, 339] on div "Layout" at bounding box center [844, 332] width 1222 height 16
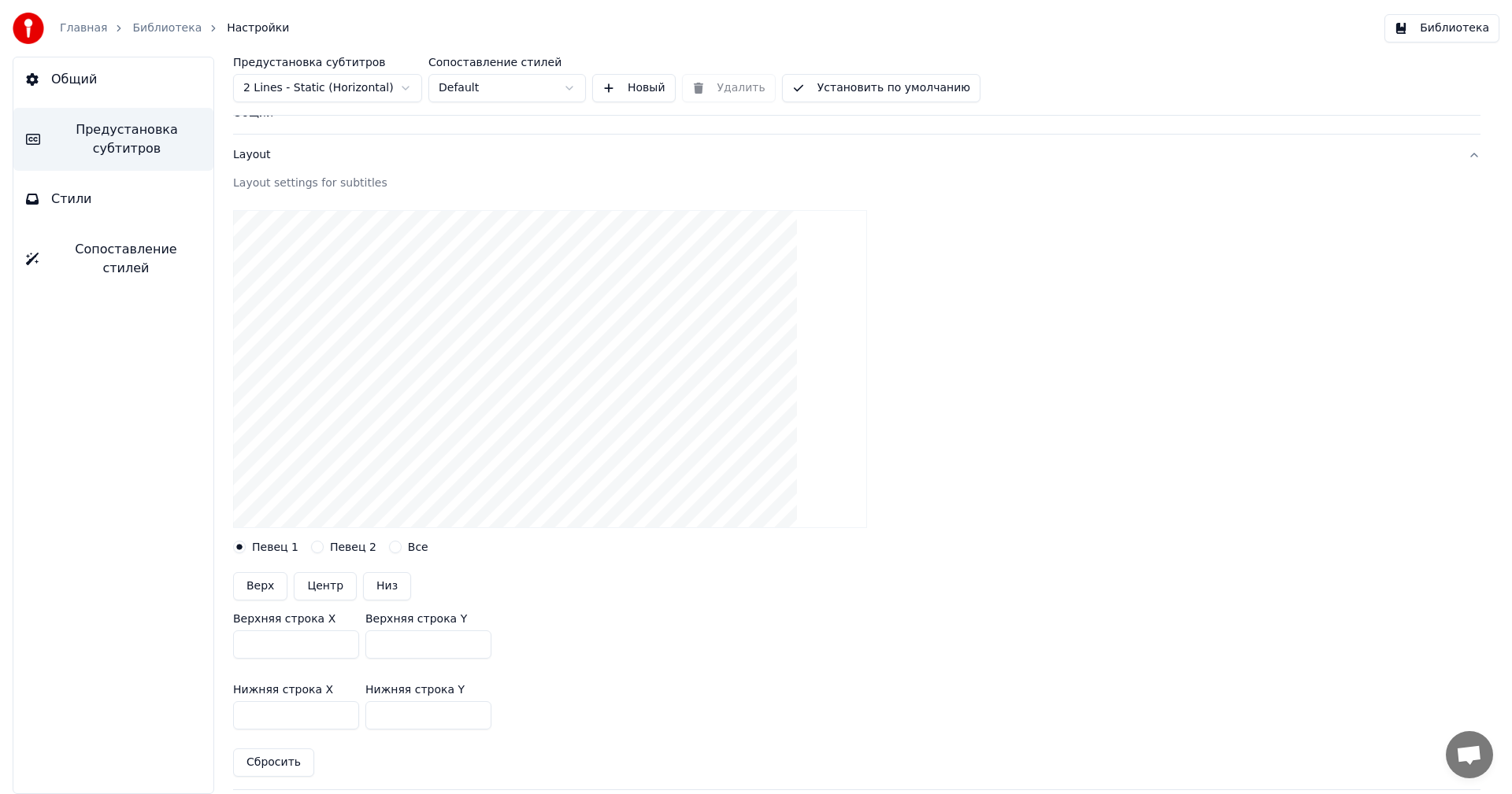
scroll to position [55, 0]
click at [260, 596] on button "Верх" at bounding box center [260, 585] width 54 height 28
type input "***"
click at [322, 585] on button "Центр" at bounding box center [325, 585] width 63 height 28
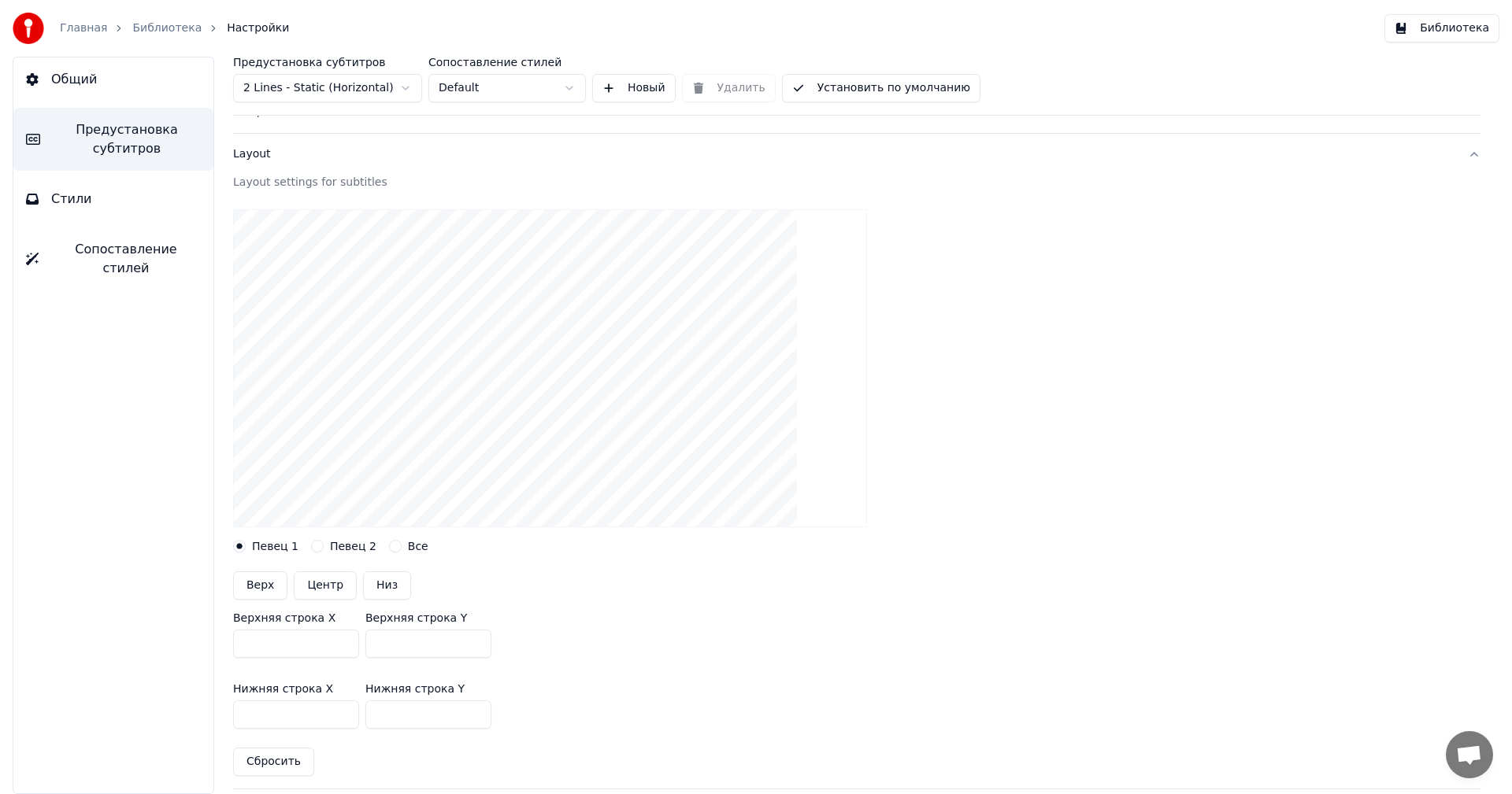
type input "***"
click at [382, 578] on button "Низ" at bounding box center [387, 585] width 48 height 28
type input "***"
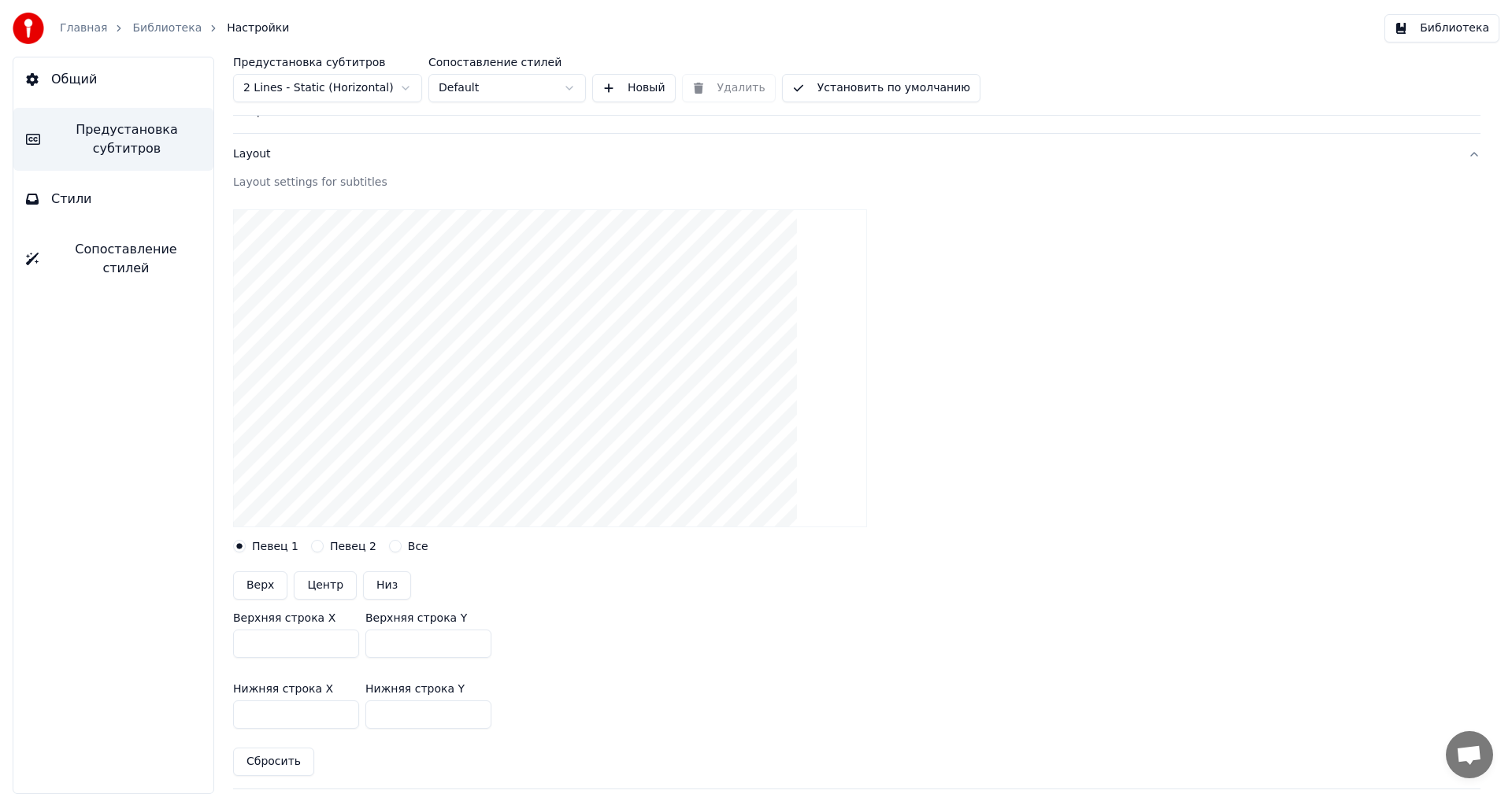
click at [317, 579] on button "Центр" at bounding box center [325, 585] width 63 height 28
type input "***"
click at [346, 646] on input "***" at bounding box center [296, 643] width 126 height 28
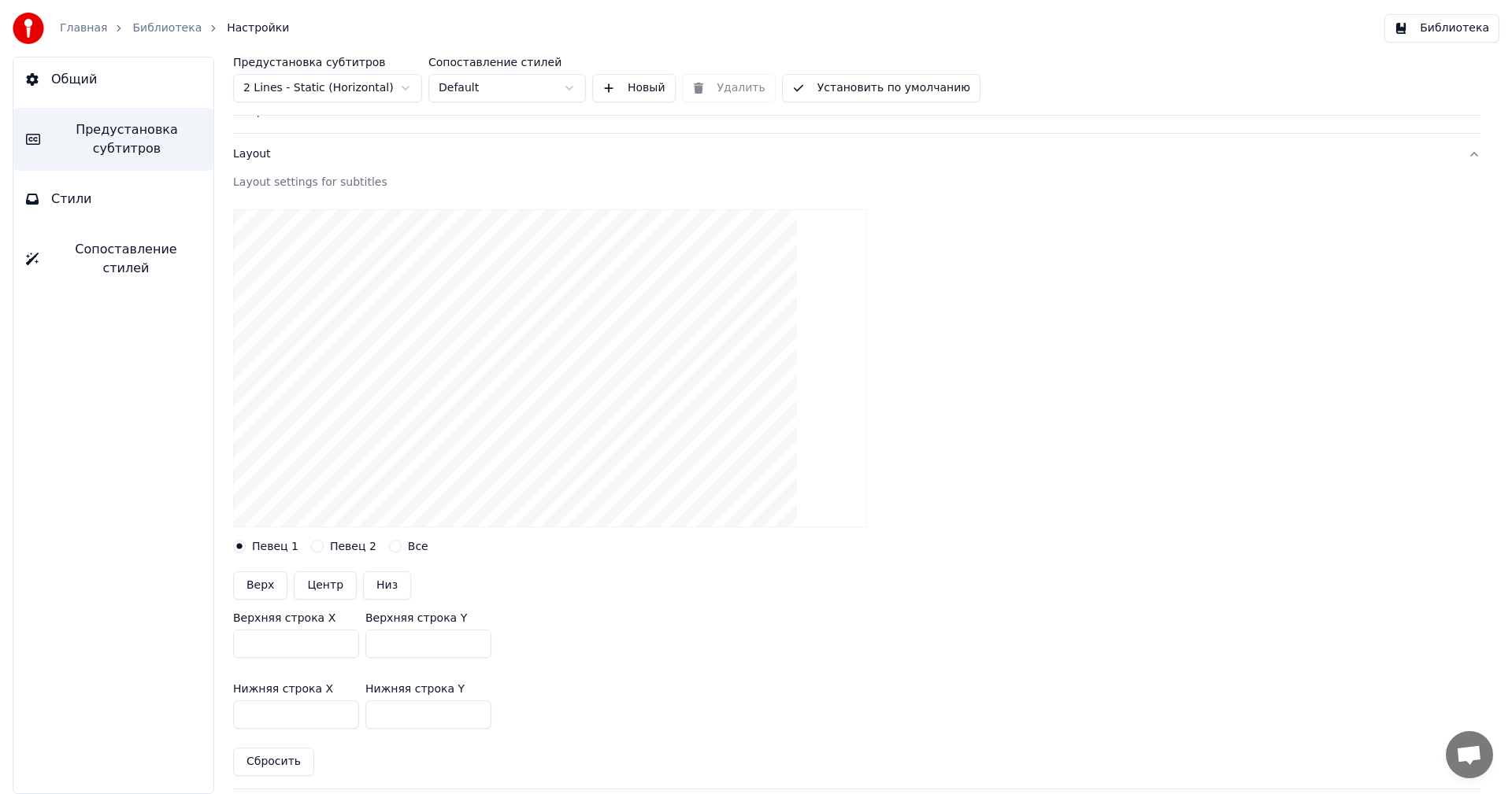
click at [346, 646] on input "***" at bounding box center [296, 643] width 126 height 28
click at [340, 637] on input "***" at bounding box center [296, 643] width 126 height 28
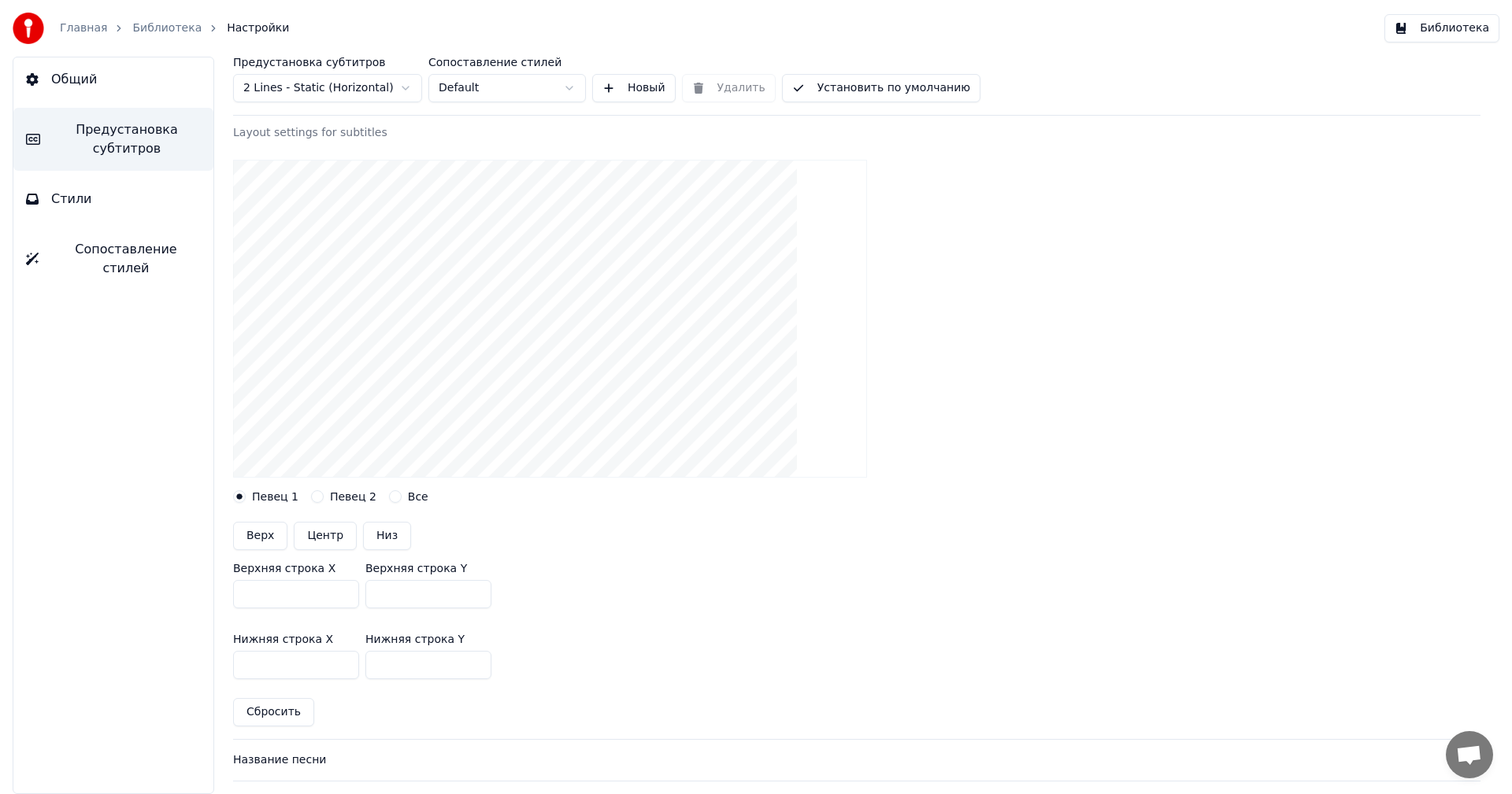
scroll to position [106, 0]
drag, startPoint x: 276, startPoint y: 598, endPoint x: 218, endPoint y: 597, distance: 58.0
click at [218, 597] on div "Предустановка субтитров 2 Lines - Static (Horizontal) Сопоставление стилей Defa…" at bounding box center [856, 425] width 1310 height 737
drag, startPoint x: 300, startPoint y: 597, endPoint x: 194, endPoint y: 589, distance: 106.3
click at [194, 589] on div "Общий Предустановка субтитров Стили Сопоставление стилей Предустановка субтитро…" at bounding box center [756, 425] width 1512 height 737
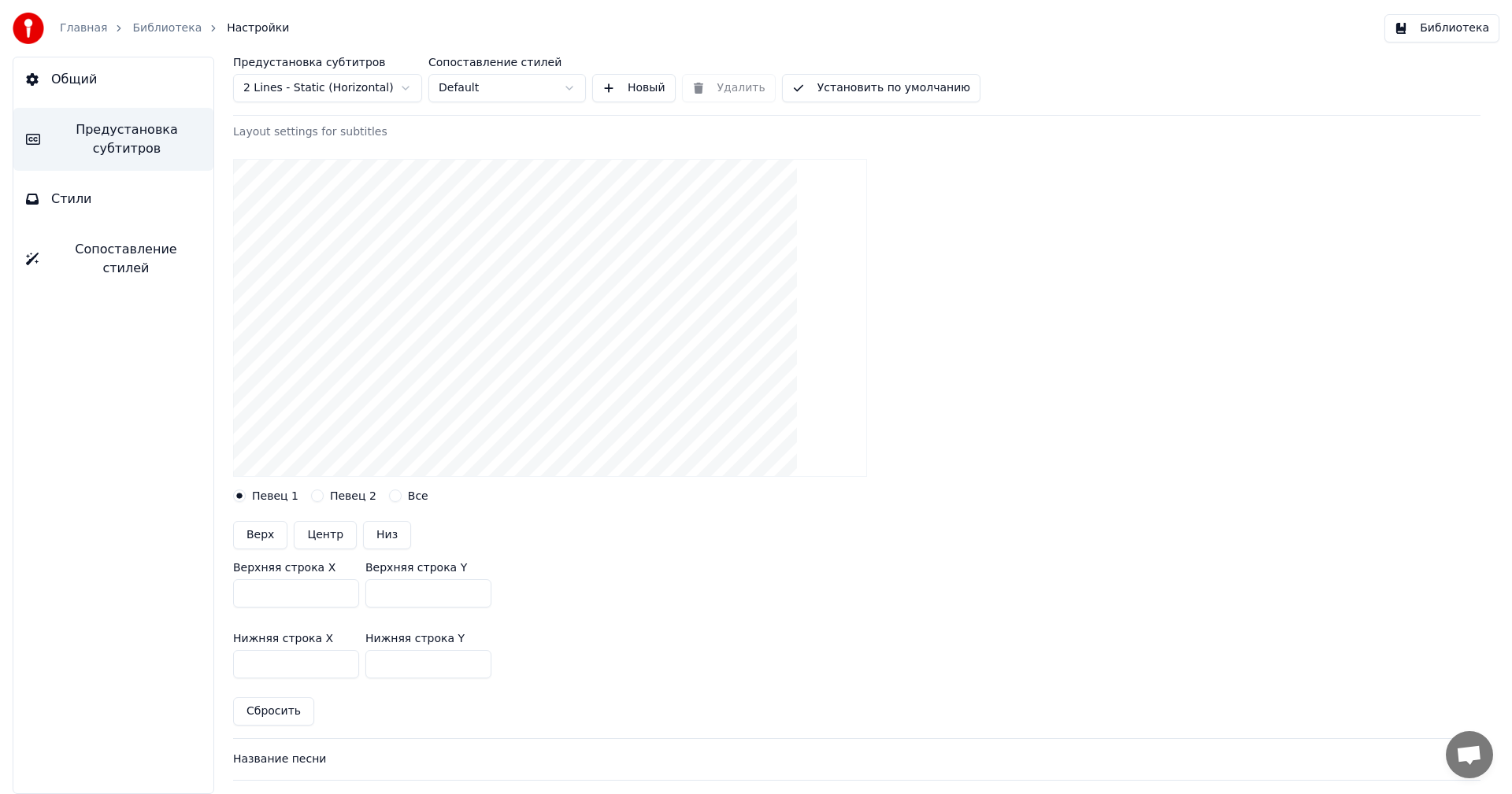
type input "*****"
click at [285, 667] on input "***" at bounding box center [296, 664] width 126 height 28
type input "*****"
click at [408, 593] on input "***" at bounding box center [428, 593] width 126 height 28
drag, startPoint x: 432, startPoint y: 594, endPoint x: 370, endPoint y: 605, distance: 63.0
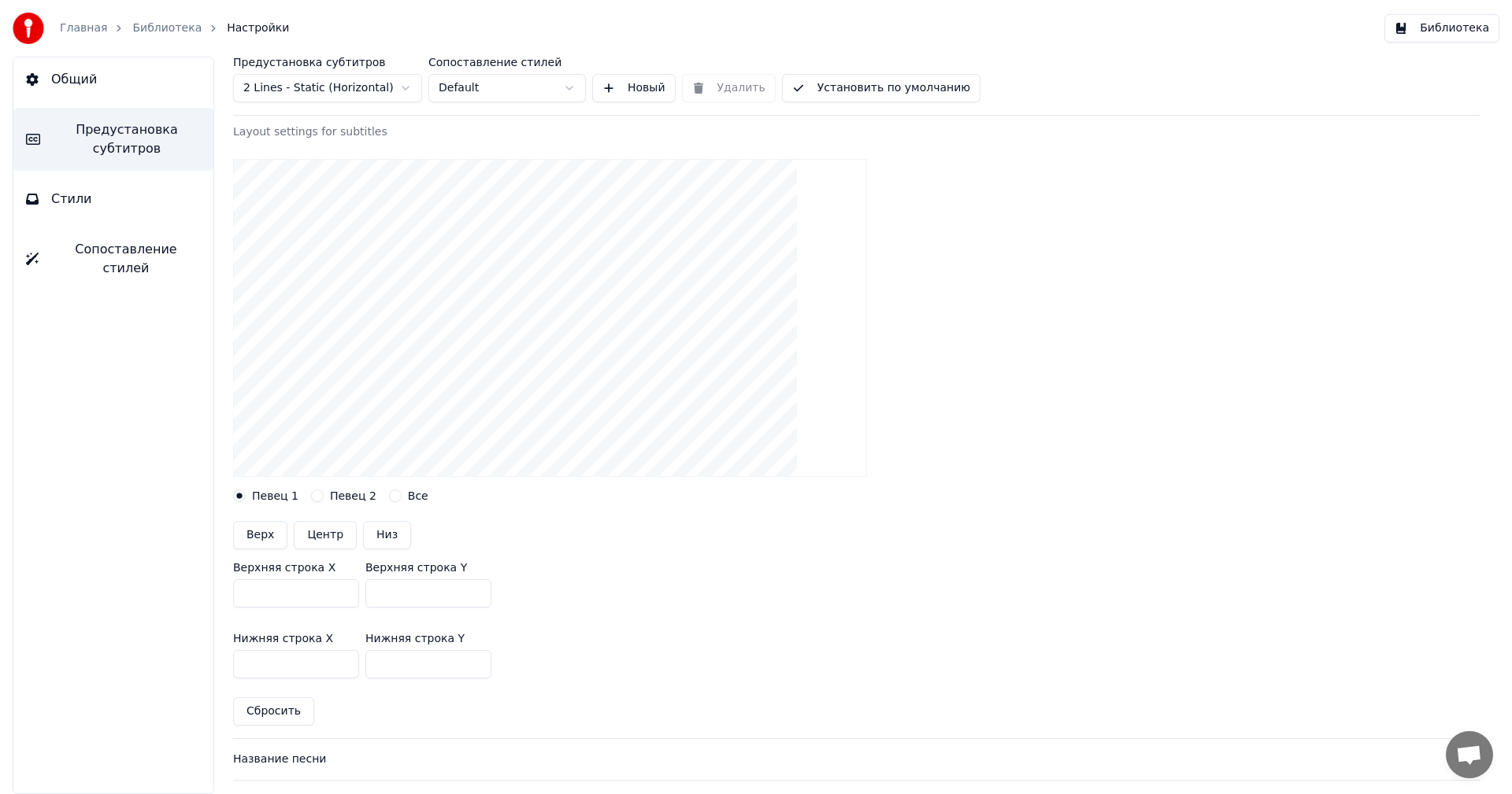
click at [370, 605] on input "***" at bounding box center [428, 593] width 126 height 28
type input "***"
drag, startPoint x: 414, startPoint y: 667, endPoint x: 369, endPoint y: 673, distance: 45.4
click at [369, 673] on input "***" at bounding box center [428, 664] width 126 height 28
click at [399, 669] on input "***" at bounding box center [428, 664] width 126 height 28
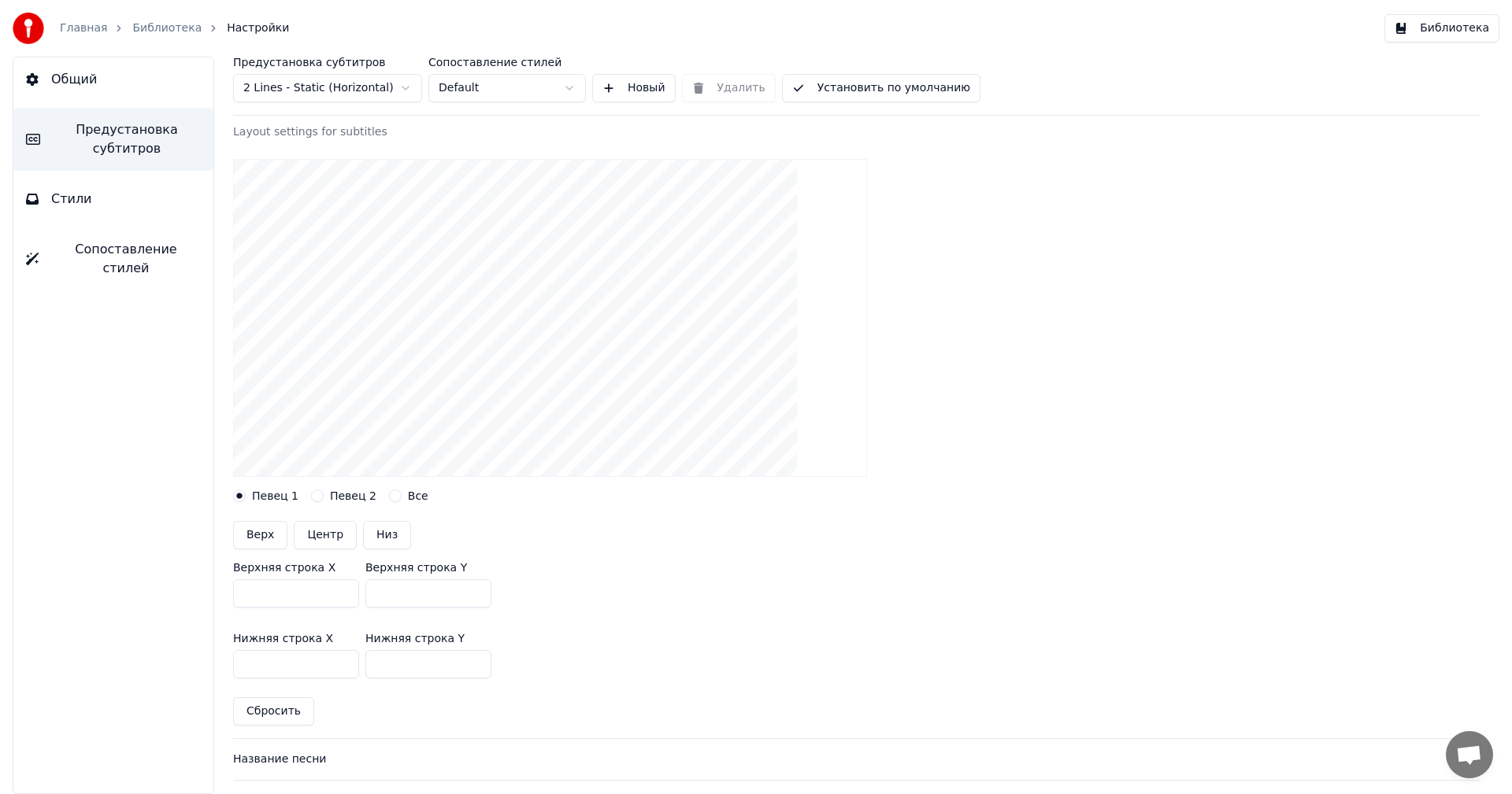
click at [399, 669] on input "****" at bounding box center [428, 664] width 126 height 28
drag, startPoint x: 399, startPoint y: 669, endPoint x: 361, endPoint y: 676, distance: 38.6
click at [361, 676] on div "Нижняя строка X ***** Нижняя строка Y ****" at bounding box center [856, 655] width 1247 height 71
drag, startPoint x: 361, startPoint y: 676, endPoint x: 394, endPoint y: 676, distance: 33.0
click at [394, 676] on div "Нижняя строка X ***** Нижняя строка Y ***" at bounding box center [856, 655] width 1247 height 71
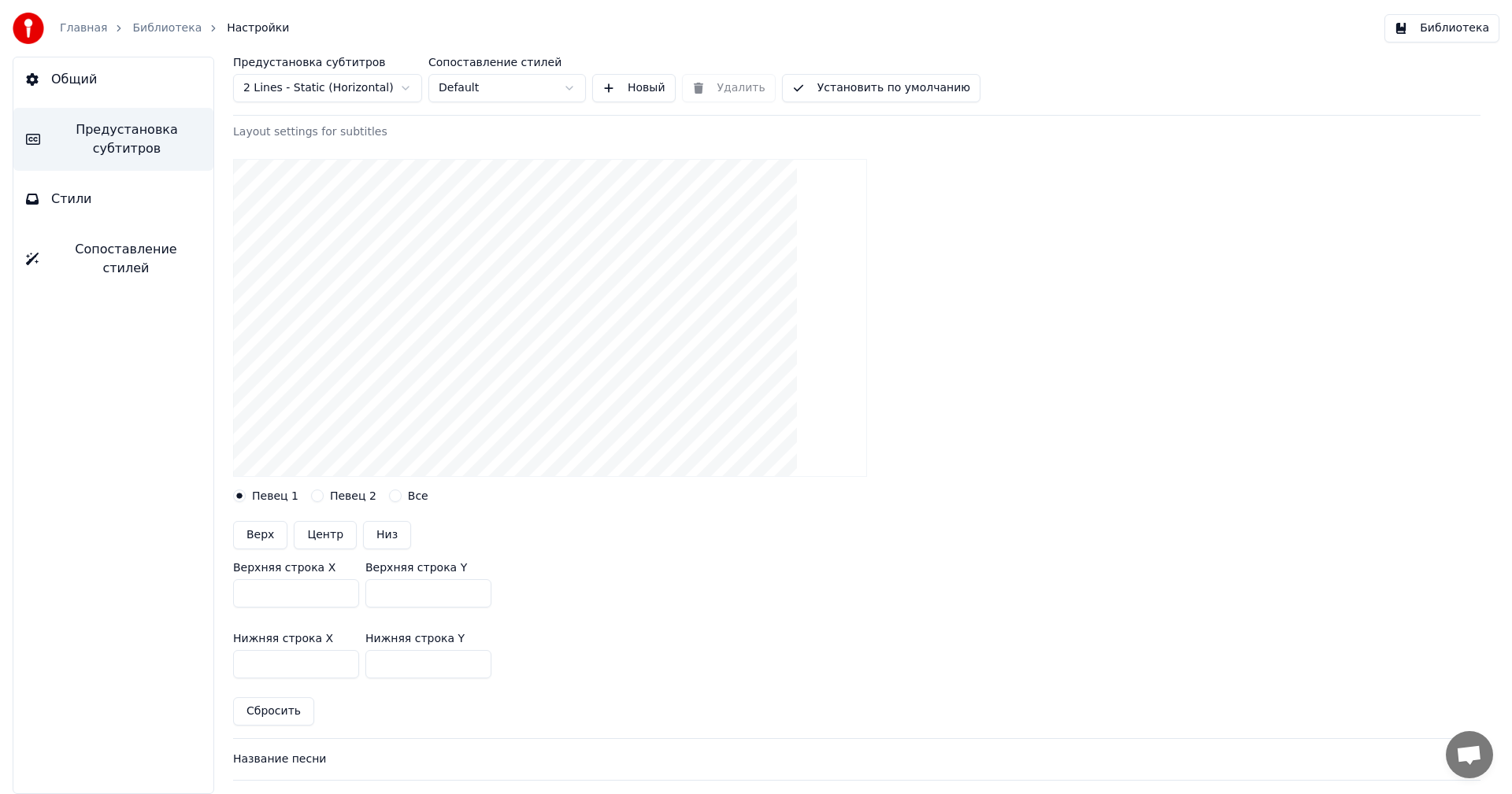
click at [394, 676] on input "***" at bounding box center [428, 664] width 126 height 28
click at [408, 664] on input "***" at bounding box center [428, 664] width 126 height 28
click at [408, 663] on input "***" at bounding box center [428, 664] width 126 height 28
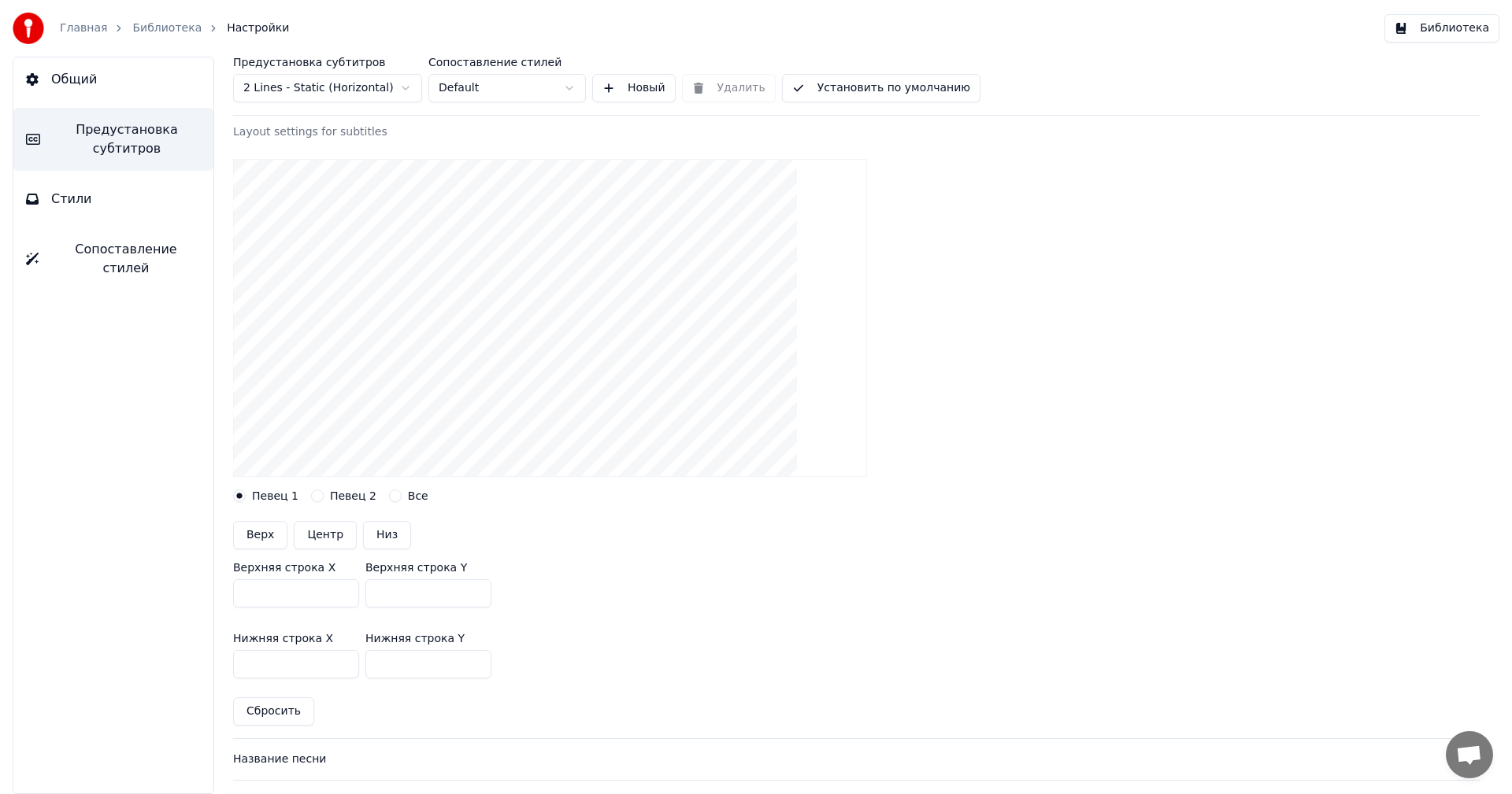
click at [408, 663] on input "***" at bounding box center [428, 664] width 126 height 28
drag, startPoint x: 408, startPoint y: 663, endPoint x: 388, endPoint y: 669, distance: 20.9
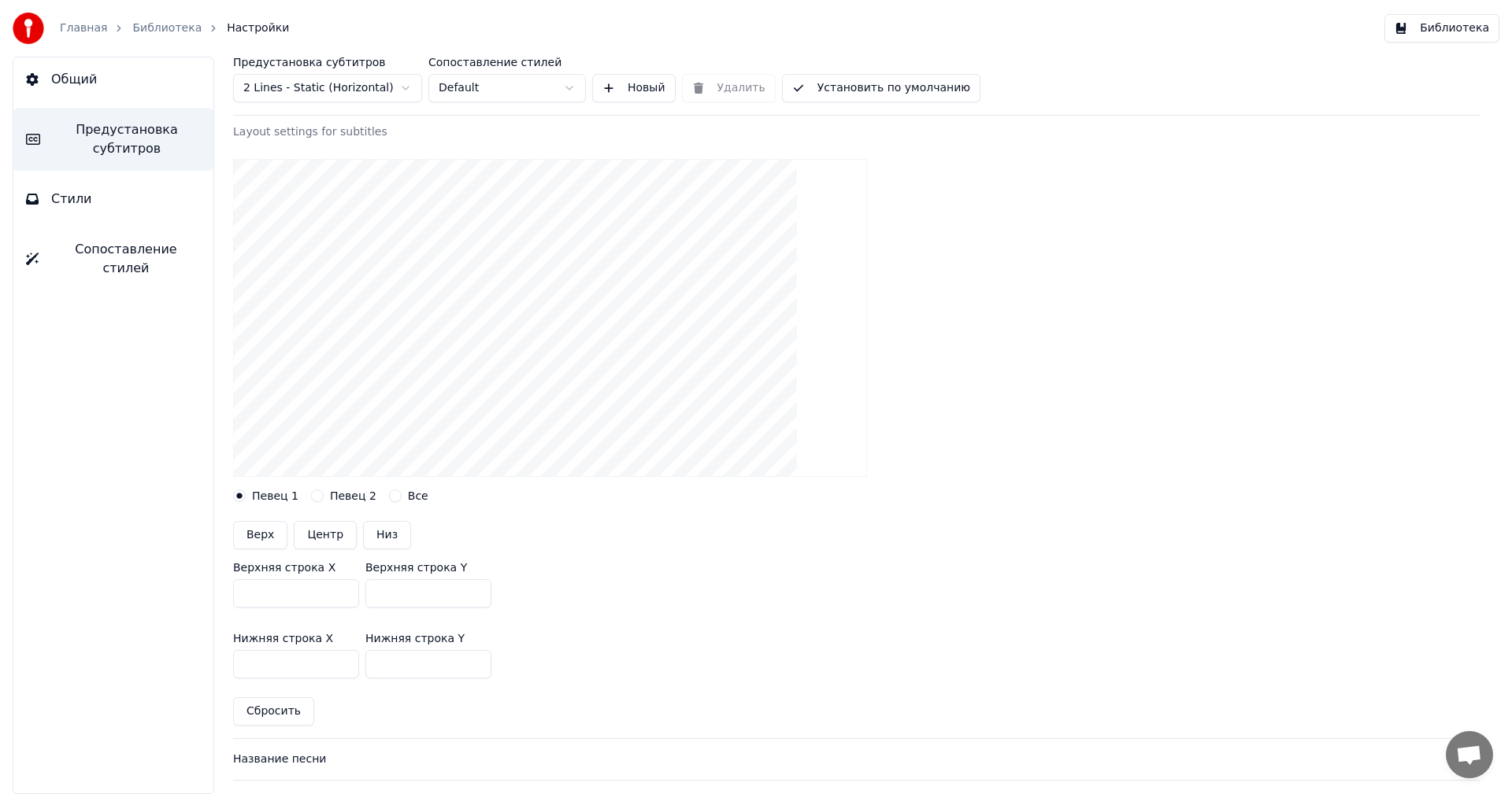
click at [388, 669] on input "***" at bounding box center [428, 664] width 126 height 28
click at [398, 668] on input "***" at bounding box center [428, 664] width 126 height 28
type input "***"
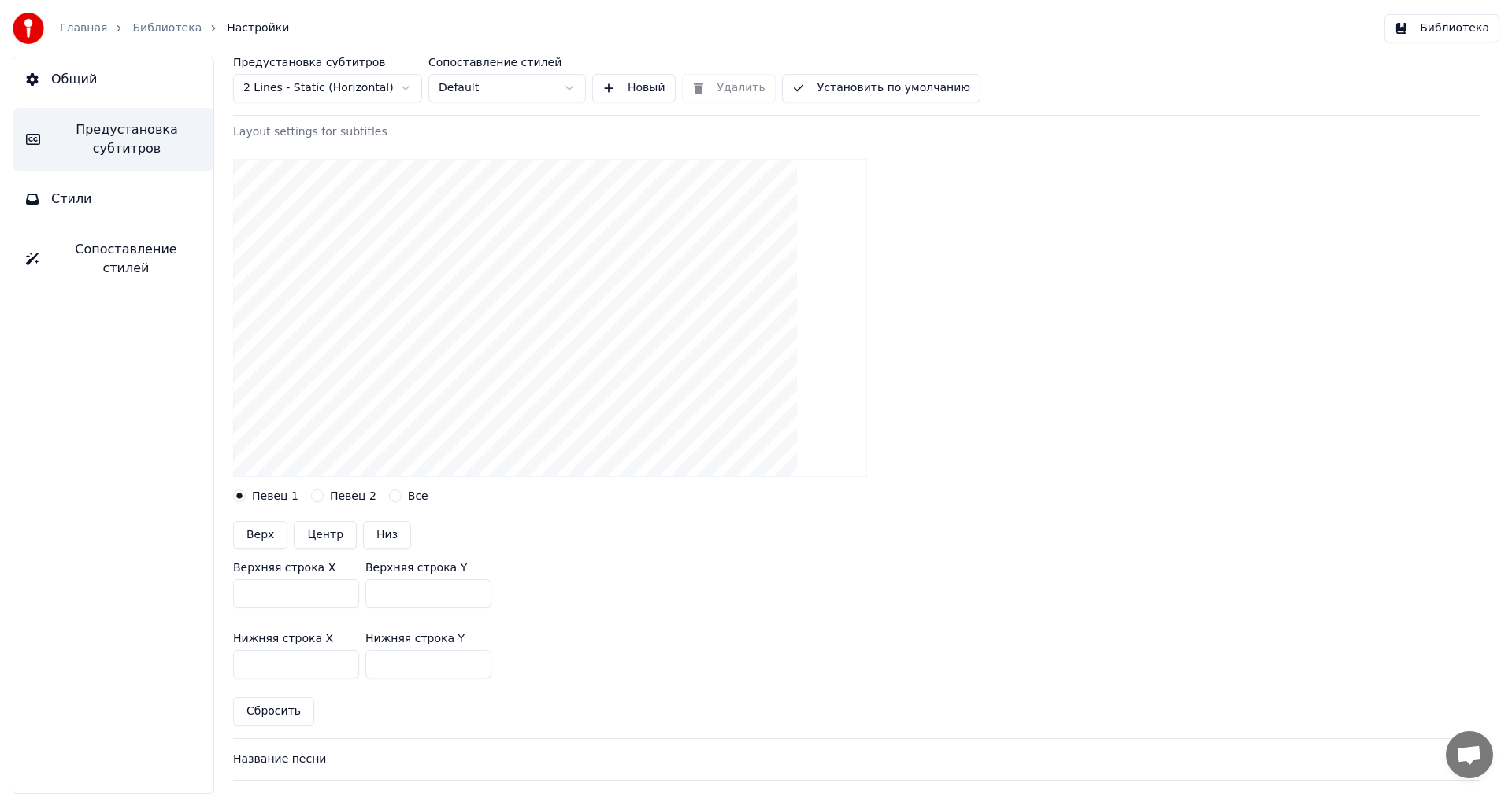
click at [584, 662] on div "Нижняя строка X ***** Нижняя строка Y ***" at bounding box center [856, 655] width 1247 height 71
click at [389, 501] on button "Все" at bounding box center [395, 496] width 12 height 12
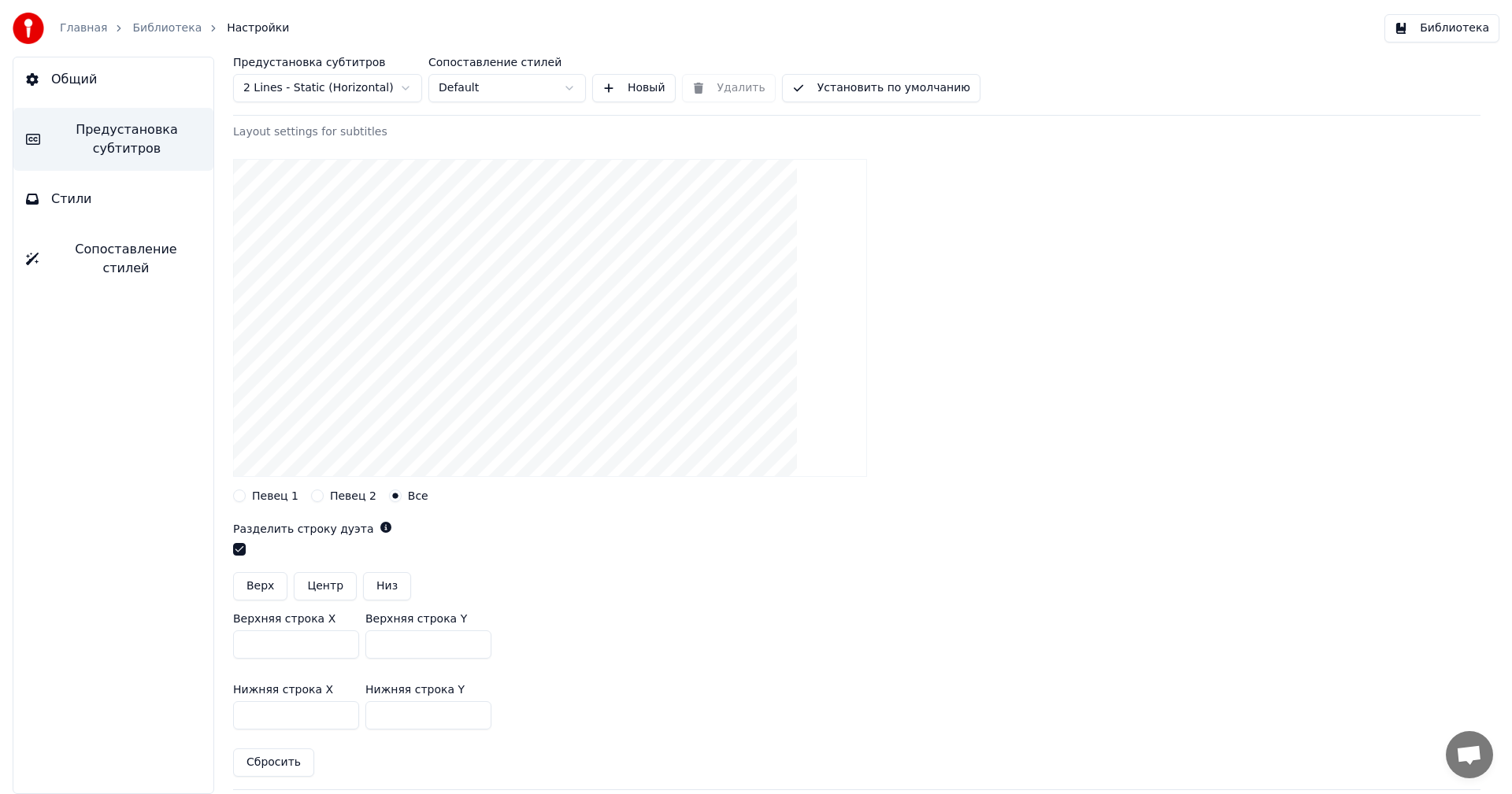
click at [239, 493] on button "Певец 1" at bounding box center [239, 496] width 12 height 12
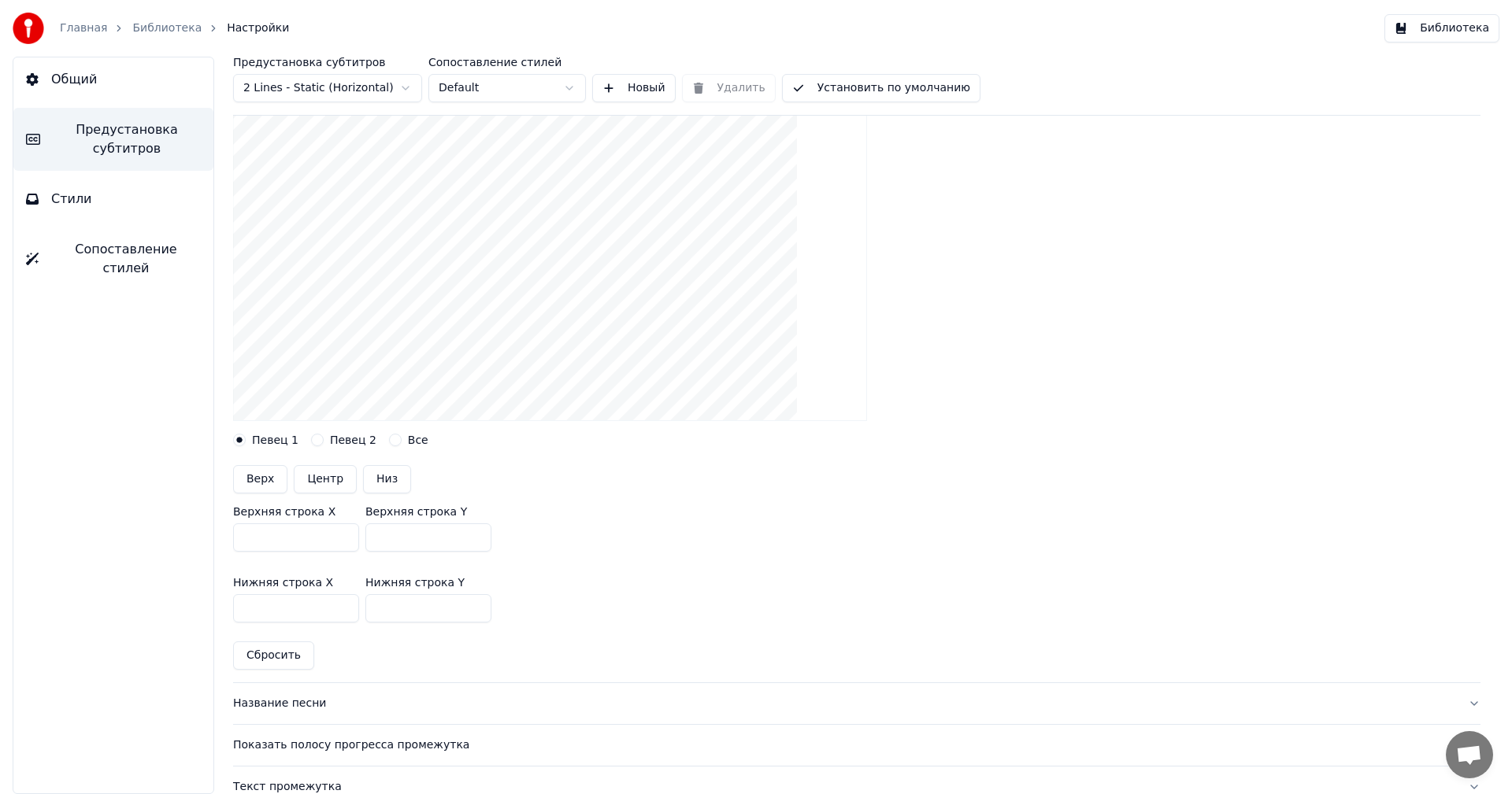
scroll to position [0, 0]
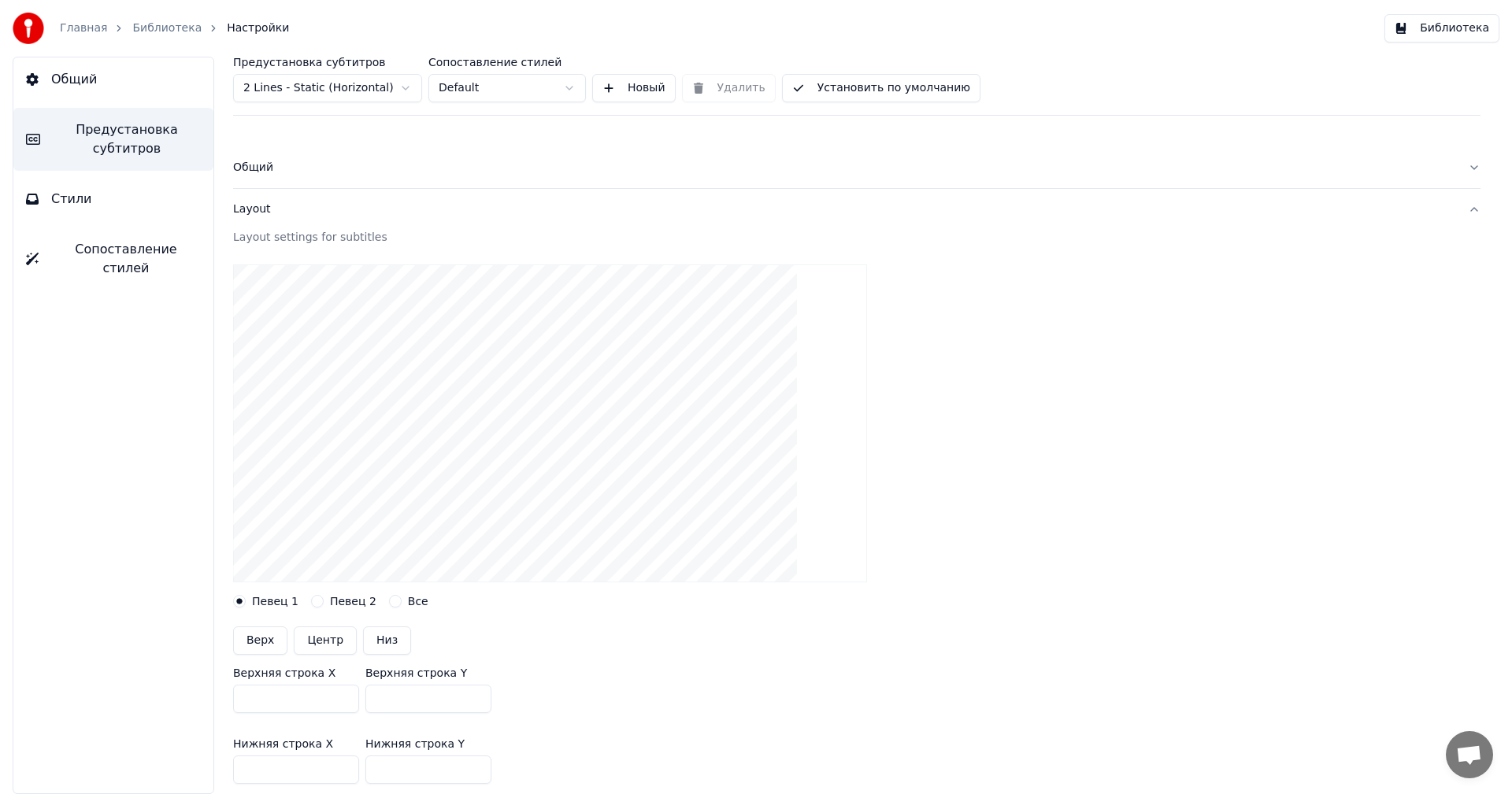
click at [272, 175] on div "Общий" at bounding box center [844, 168] width 1222 height 16
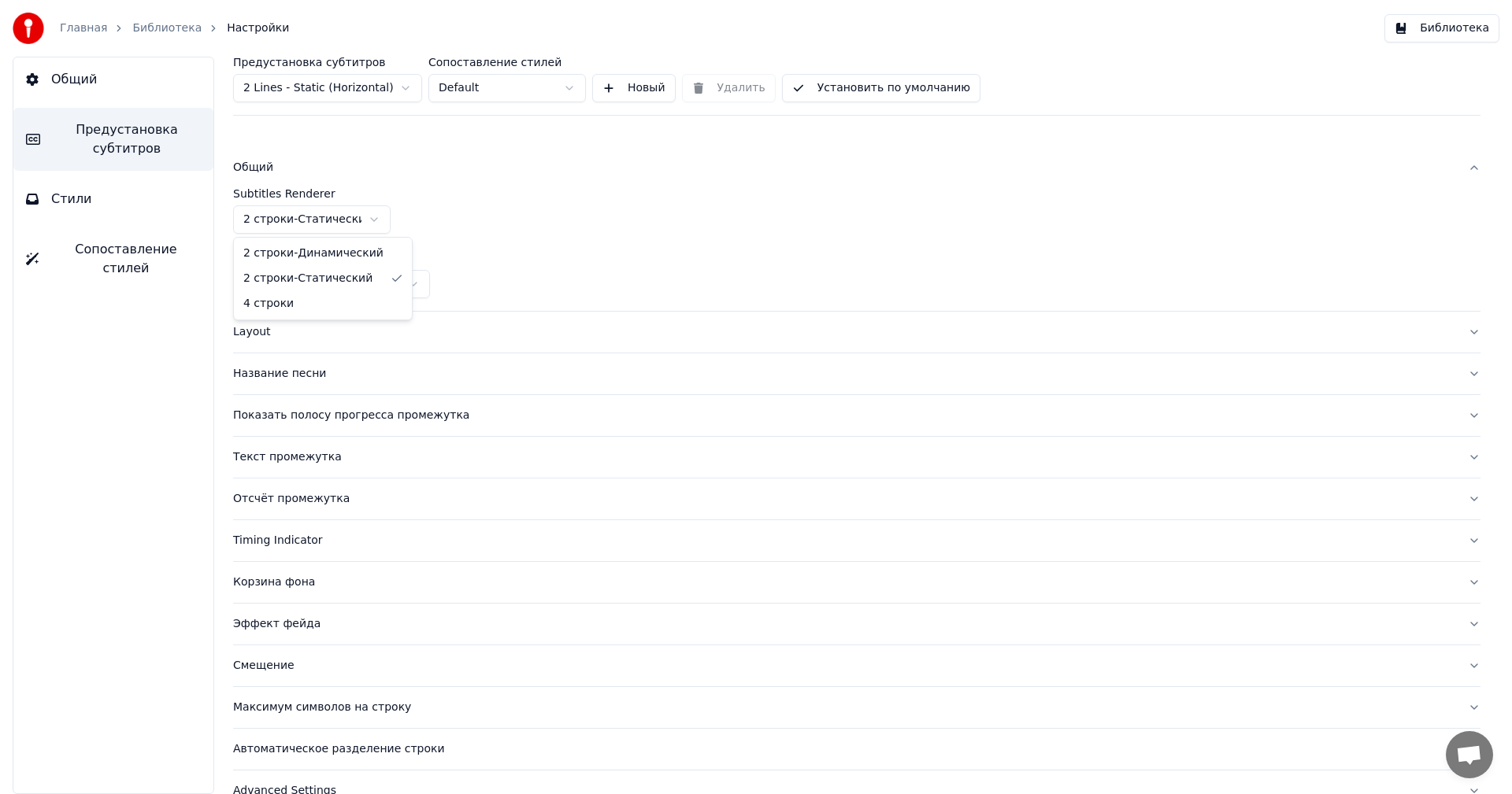
click at [322, 209] on html "Главная Библиотека Настройки Библиотека Общий Предустановка субтитров Стили Соп…" at bounding box center [756, 397] width 1512 height 794
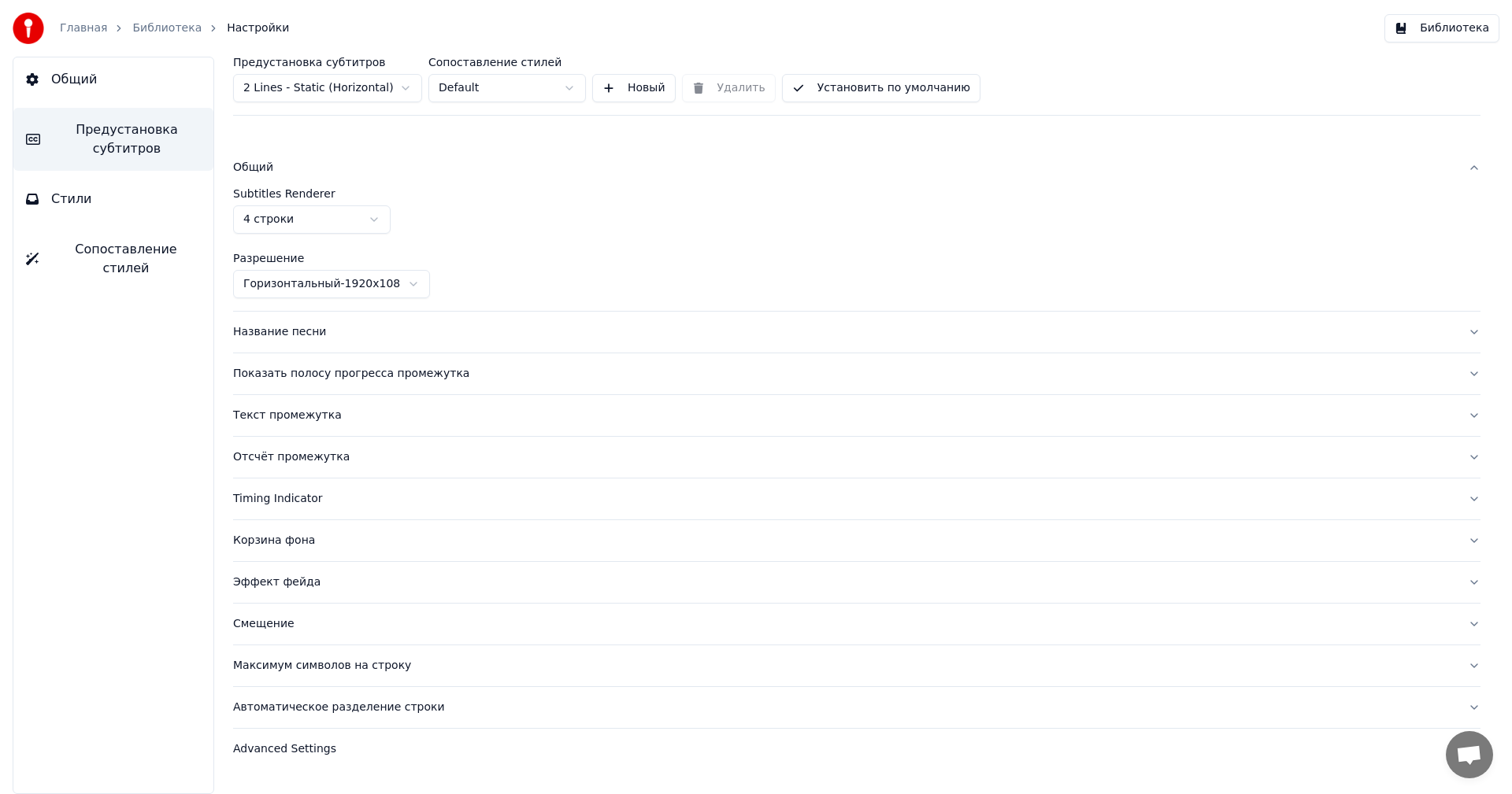
click at [897, 92] on button "Установить по умолчанию" at bounding box center [881, 88] width 198 height 28
click at [787, 92] on button "Готово" at bounding box center [825, 88] width 86 height 28
click at [72, 79] on span "Общий" at bounding box center [74, 79] width 45 height 19
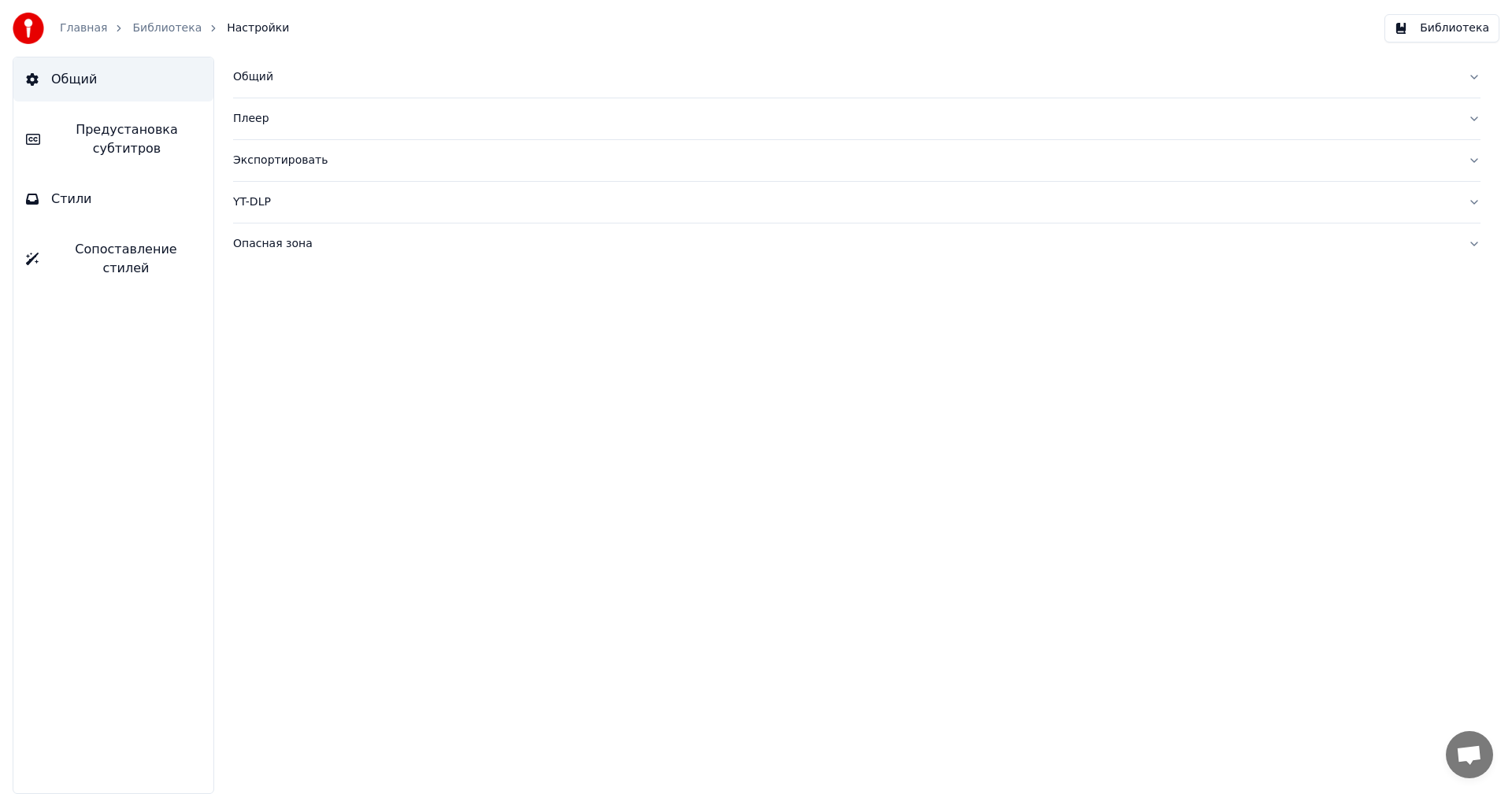
click at [68, 28] on link "Главная" at bounding box center [84, 28] width 47 height 16
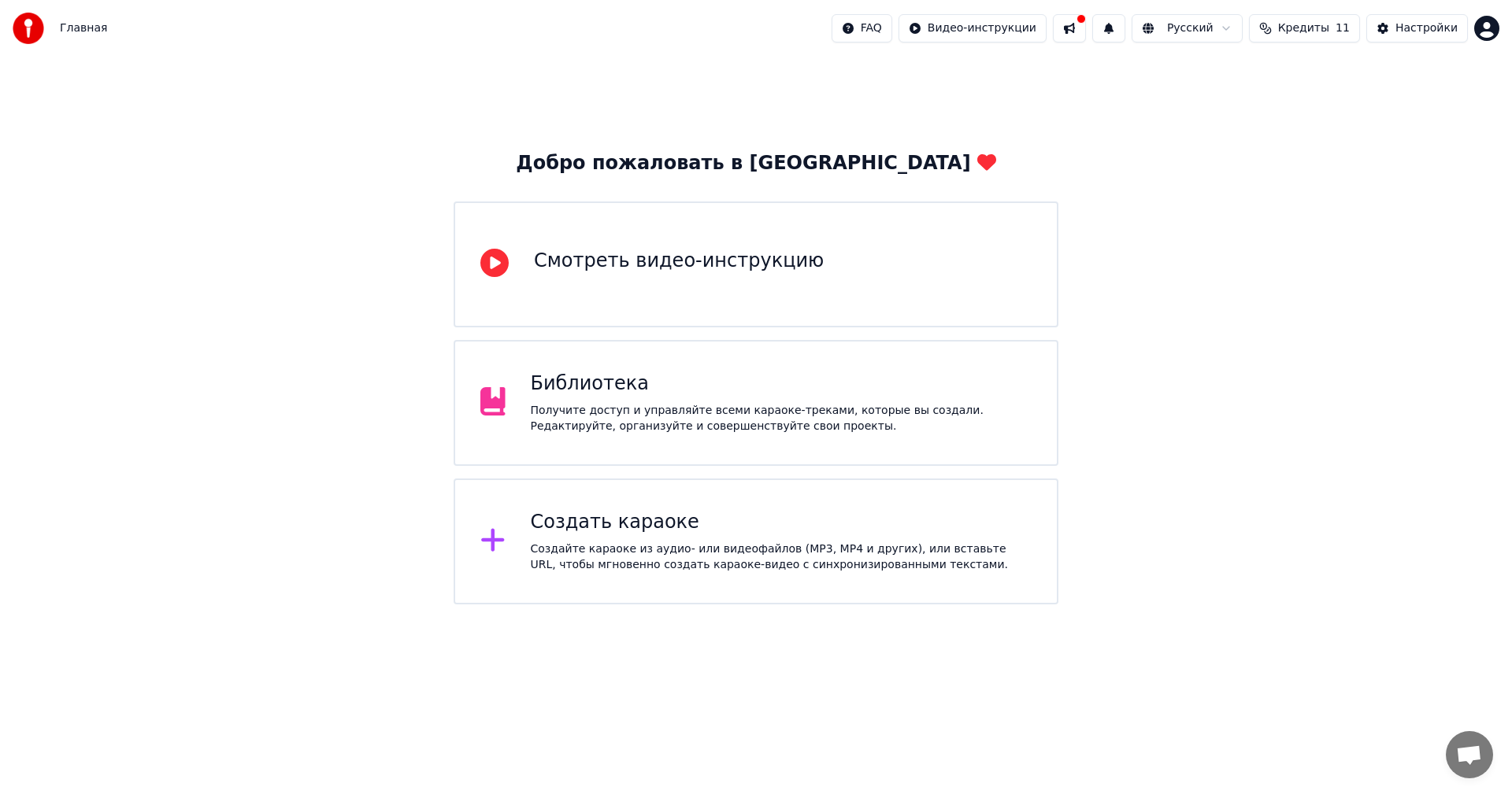
click at [974, 444] on div "Библиотека Получите доступ и управляйте всеми караоке-треками, которые вы созда…" at bounding box center [755, 403] width 605 height 126
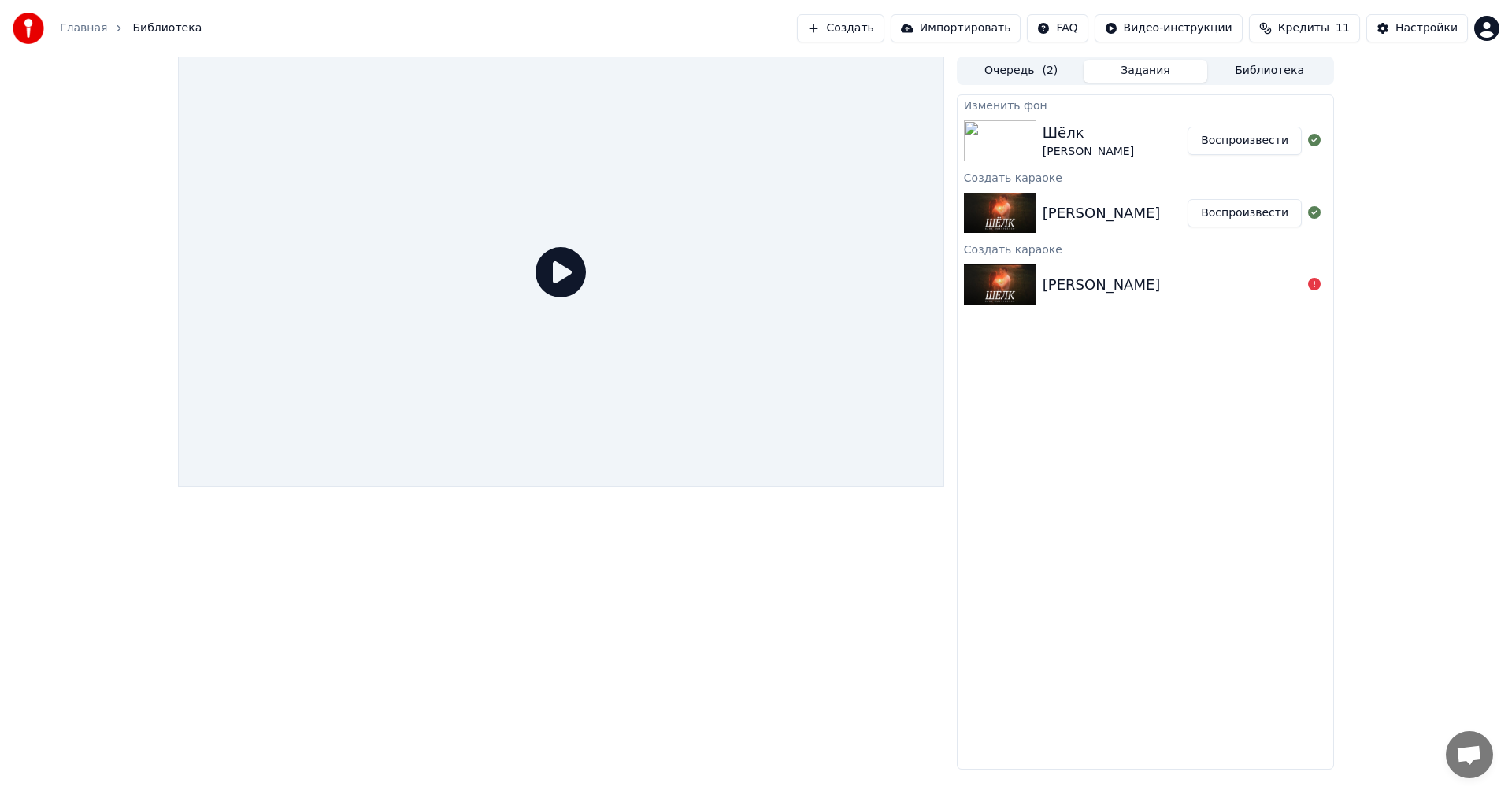
click at [1131, 119] on div "Шёлк [PERSON_NAME] Воспроизвести" at bounding box center [1145, 140] width 375 height 53
click at [540, 284] on icon at bounding box center [560, 272] width 51 height 51
click at [588, 266] on div at bounding box center [560, 271] width 766 height 430
click at [1249, 133] on button "Воспроизвести" at bounding box center [1244, 140] width 114 height 28
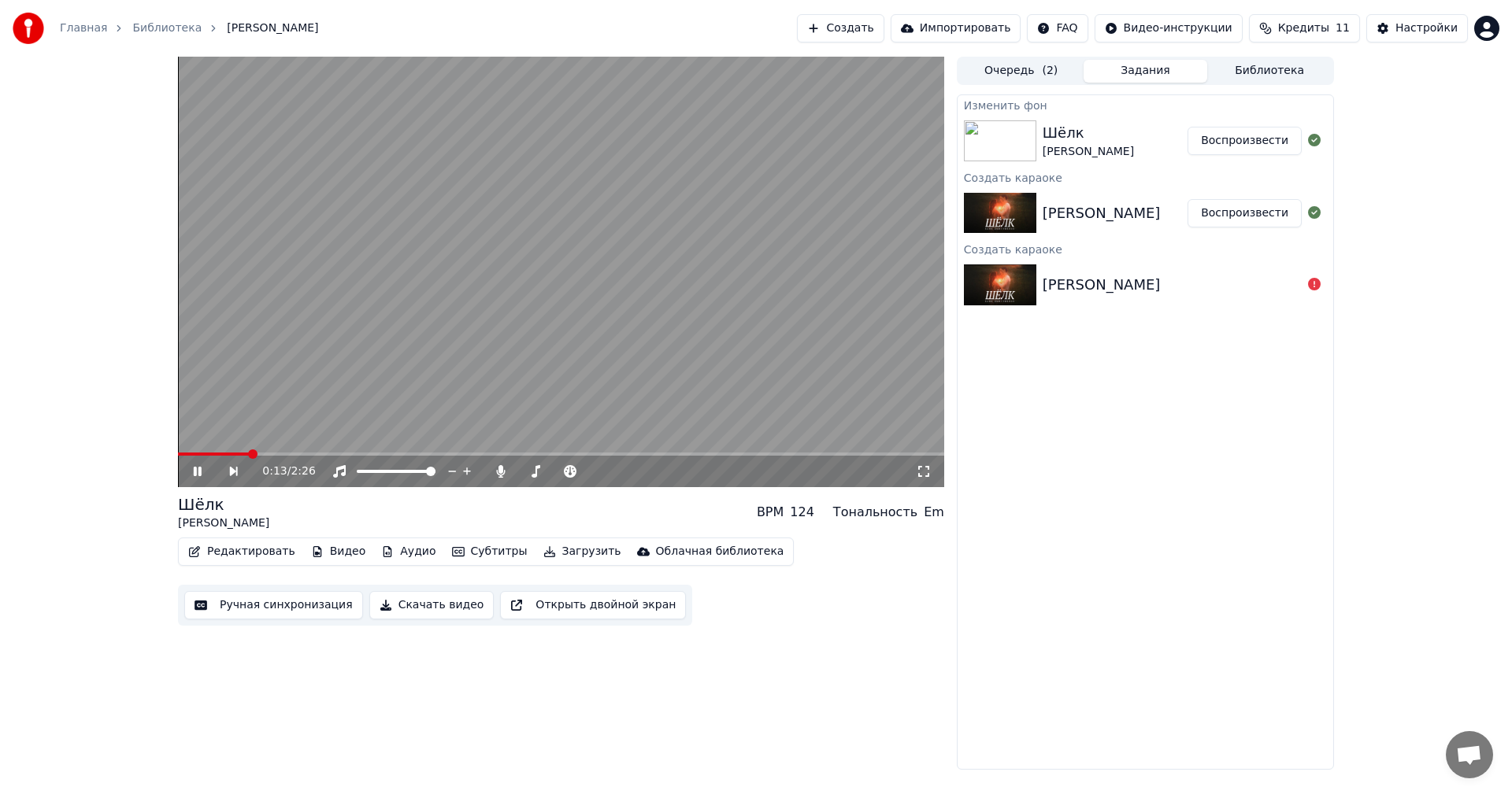
click at [608, 340] on video at bounding box center [560, 271] width 766 height 430
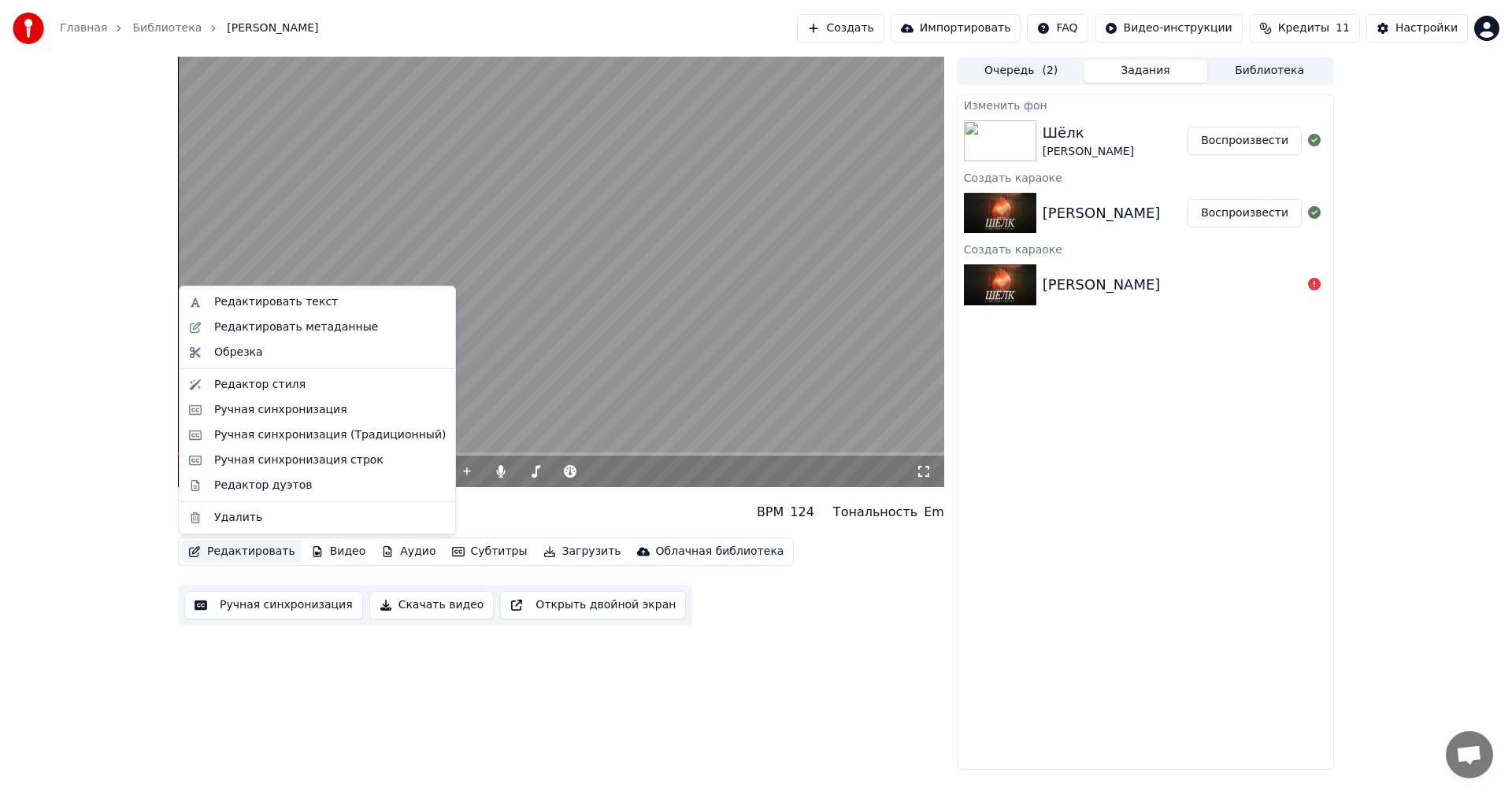
click at [271, 550] on button "Редактировать" at bounding box center [241, 551] width 120 height 22
click at [268, 385] on div "Редактор стиля" at bounding box center [259, 385] width 92 height 16
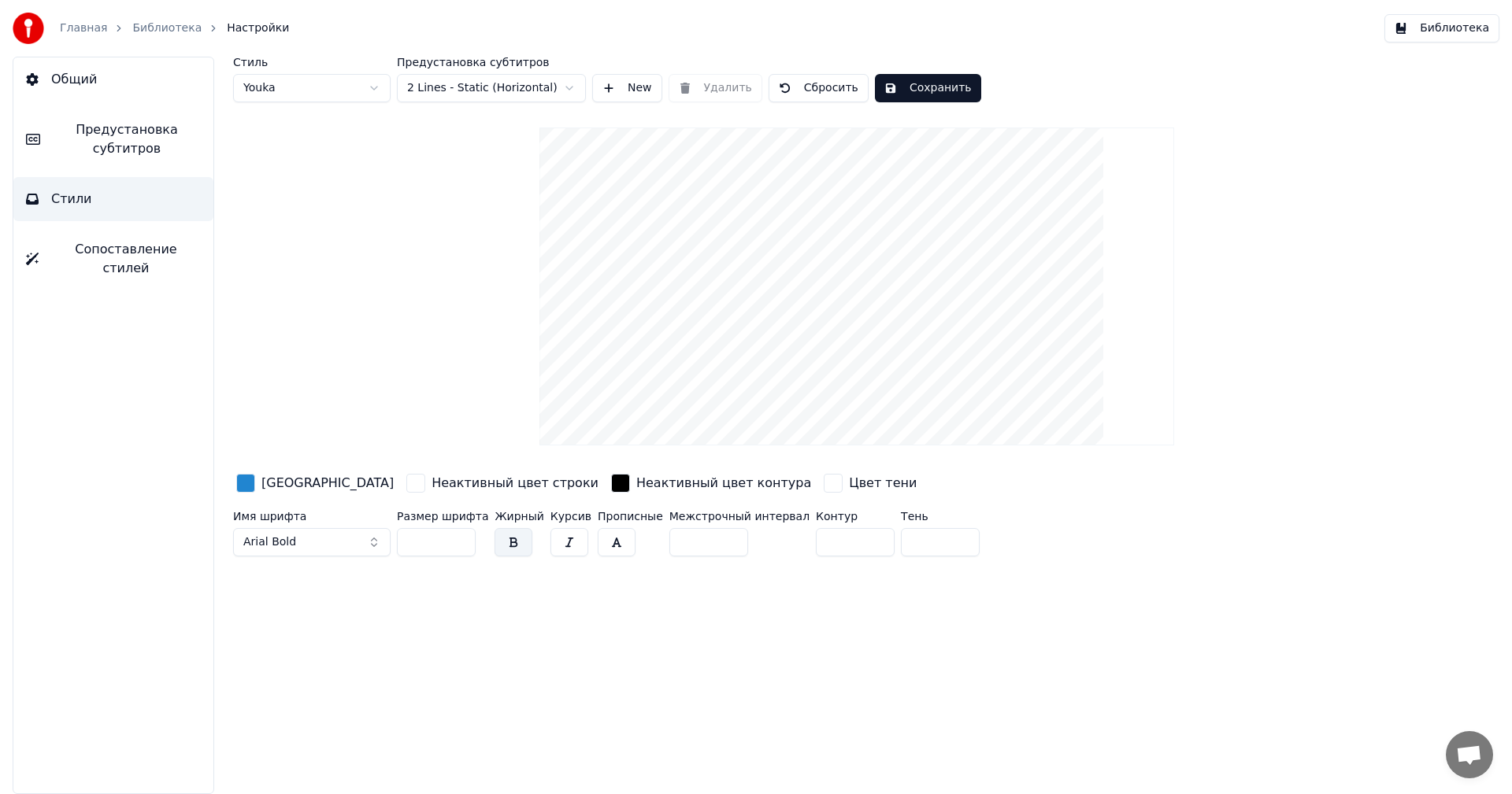
click at [70, 65] on button "Общий" at bounding box center [113, 79] width 200 height 44
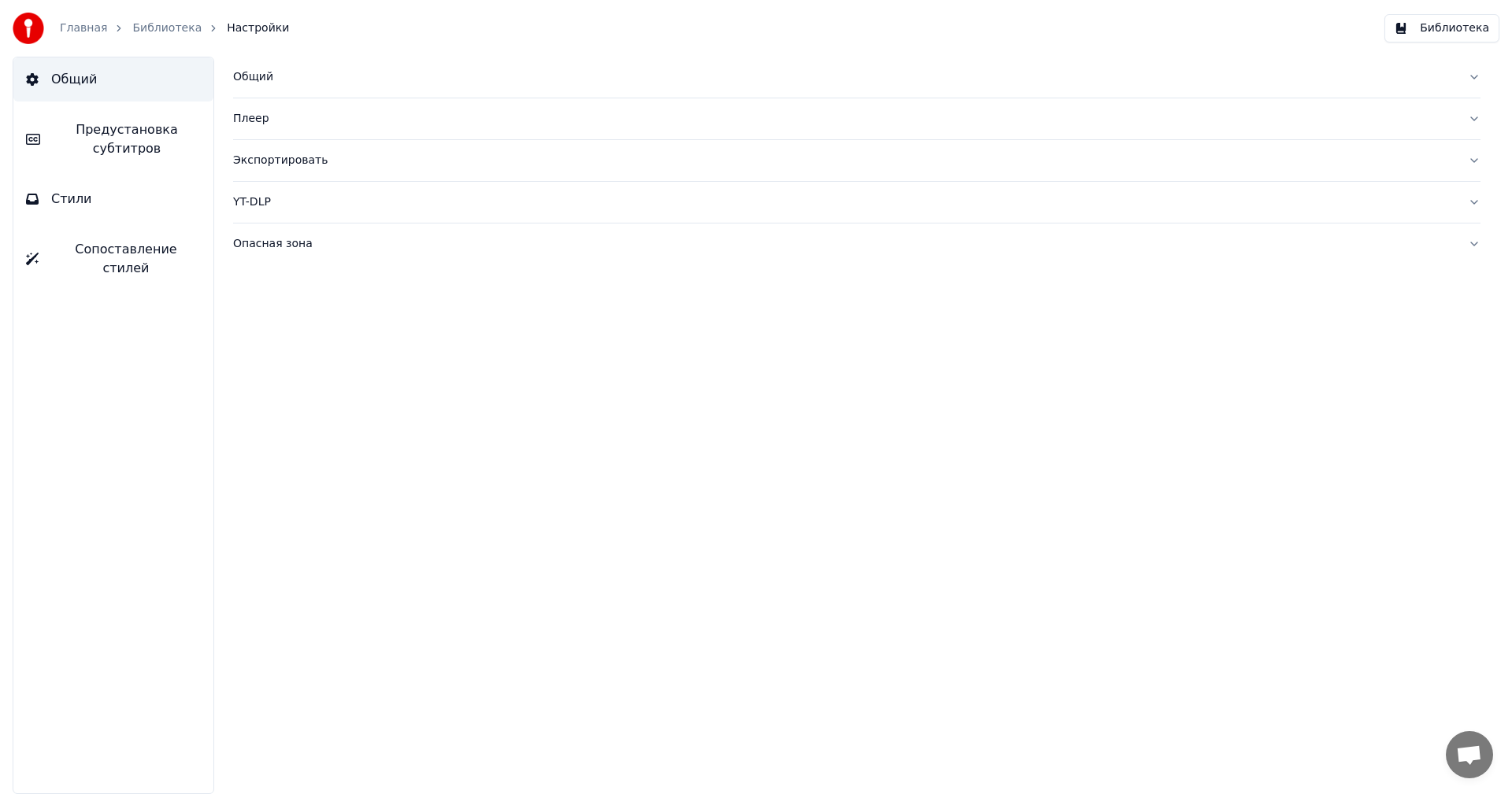
click at [274, 78] on div "Общий" at bounding box center [844, 77] width 1222 height 16
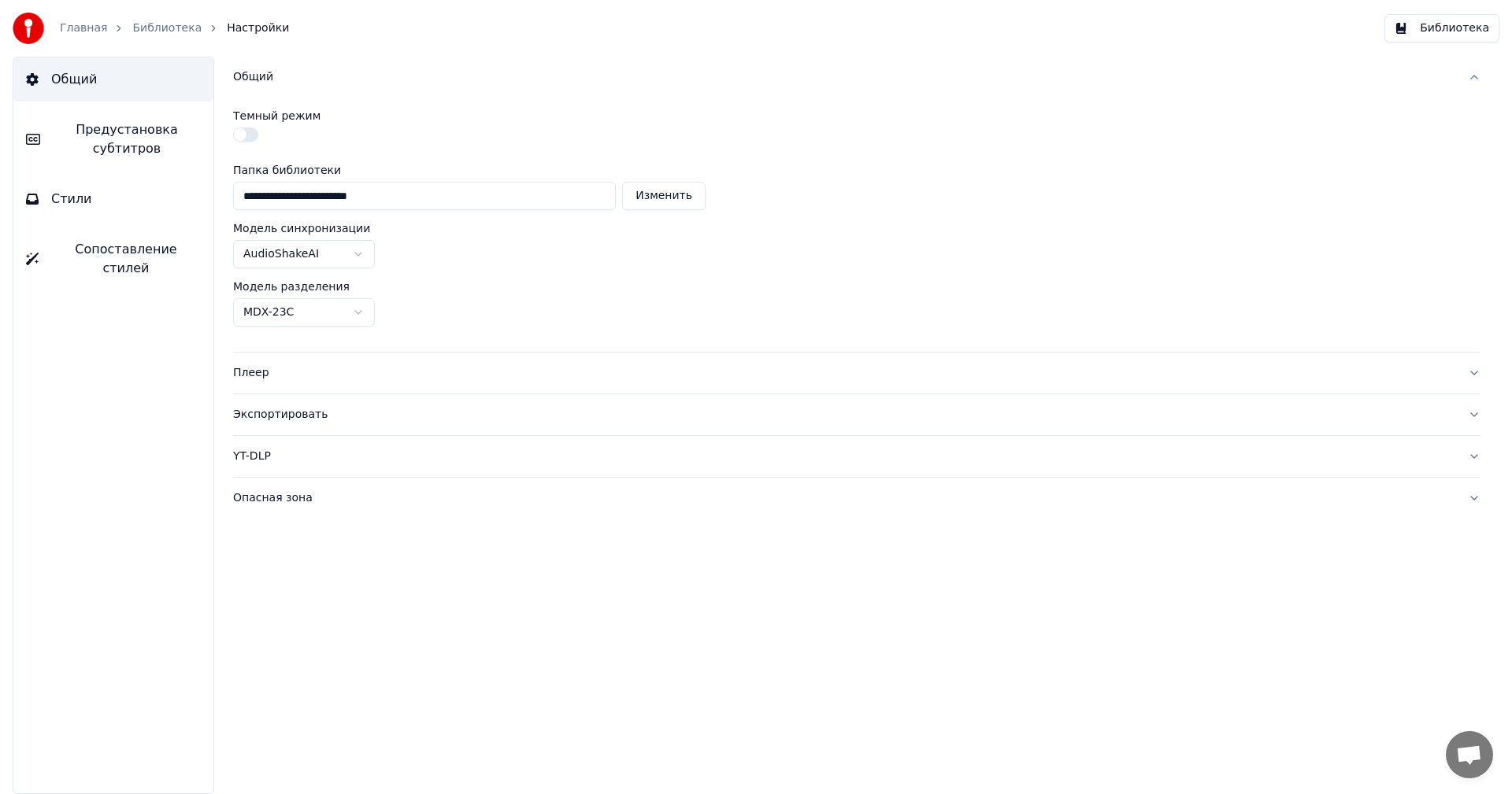
click at [120, 200] on button "Стили" at bounding box center [113, 199] width 200 height 44
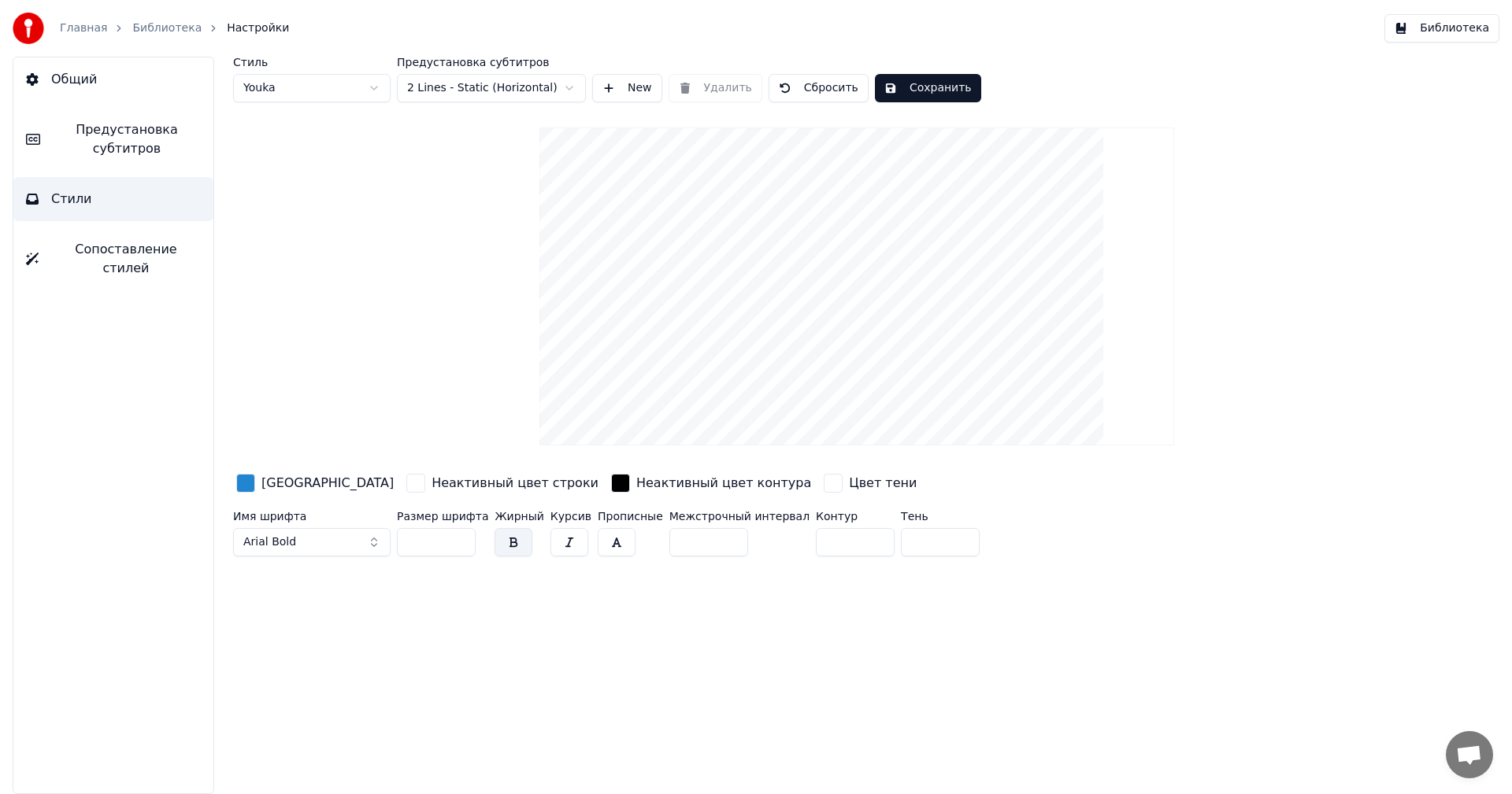
click at [120, 129] on span "Предустановка субтитров" at bounding box center [127, 139] width 148 height 38
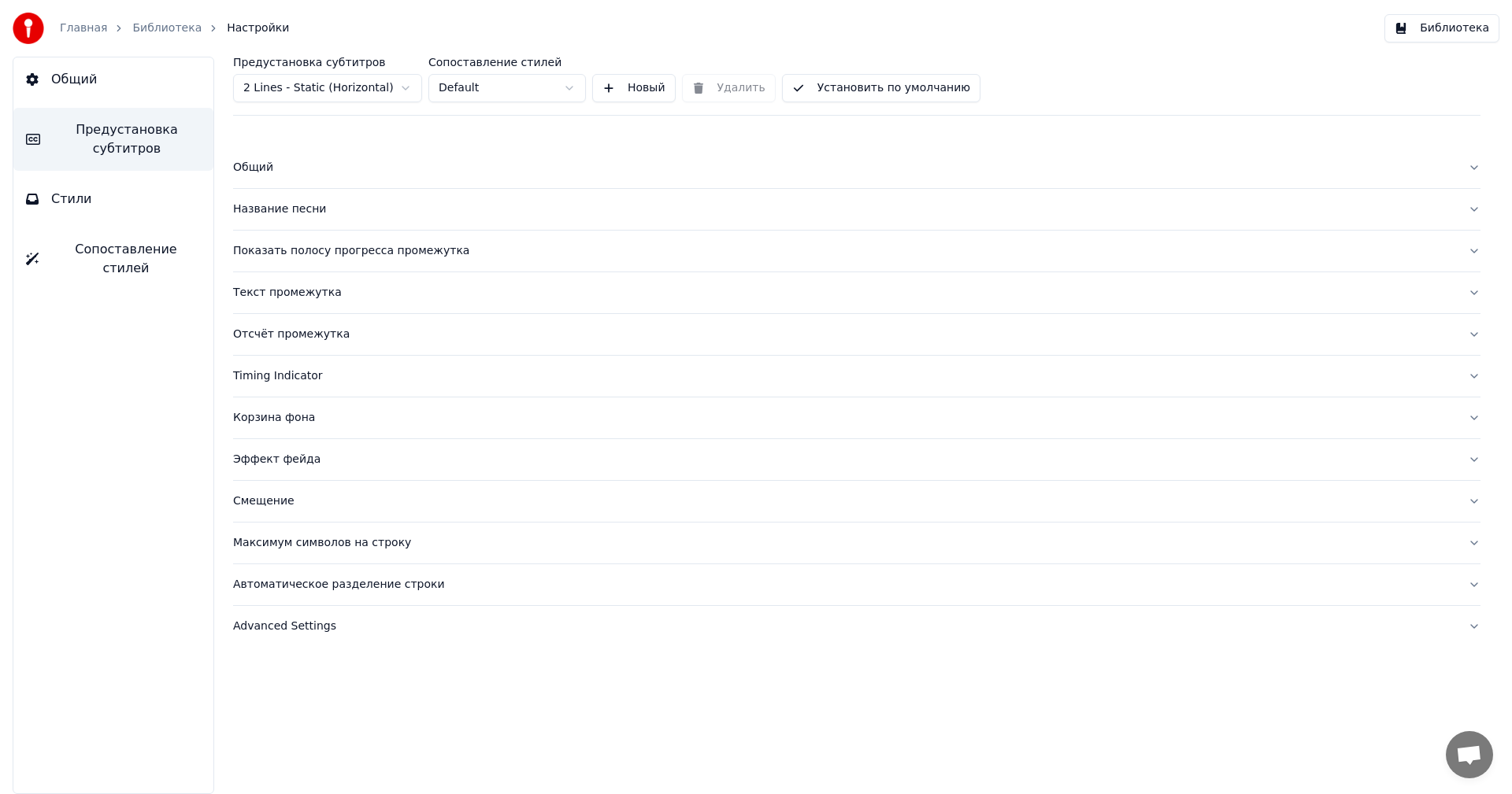
click at [278, 157] on button "Общий" at bounding box center [856, 168] width 1247 height 41
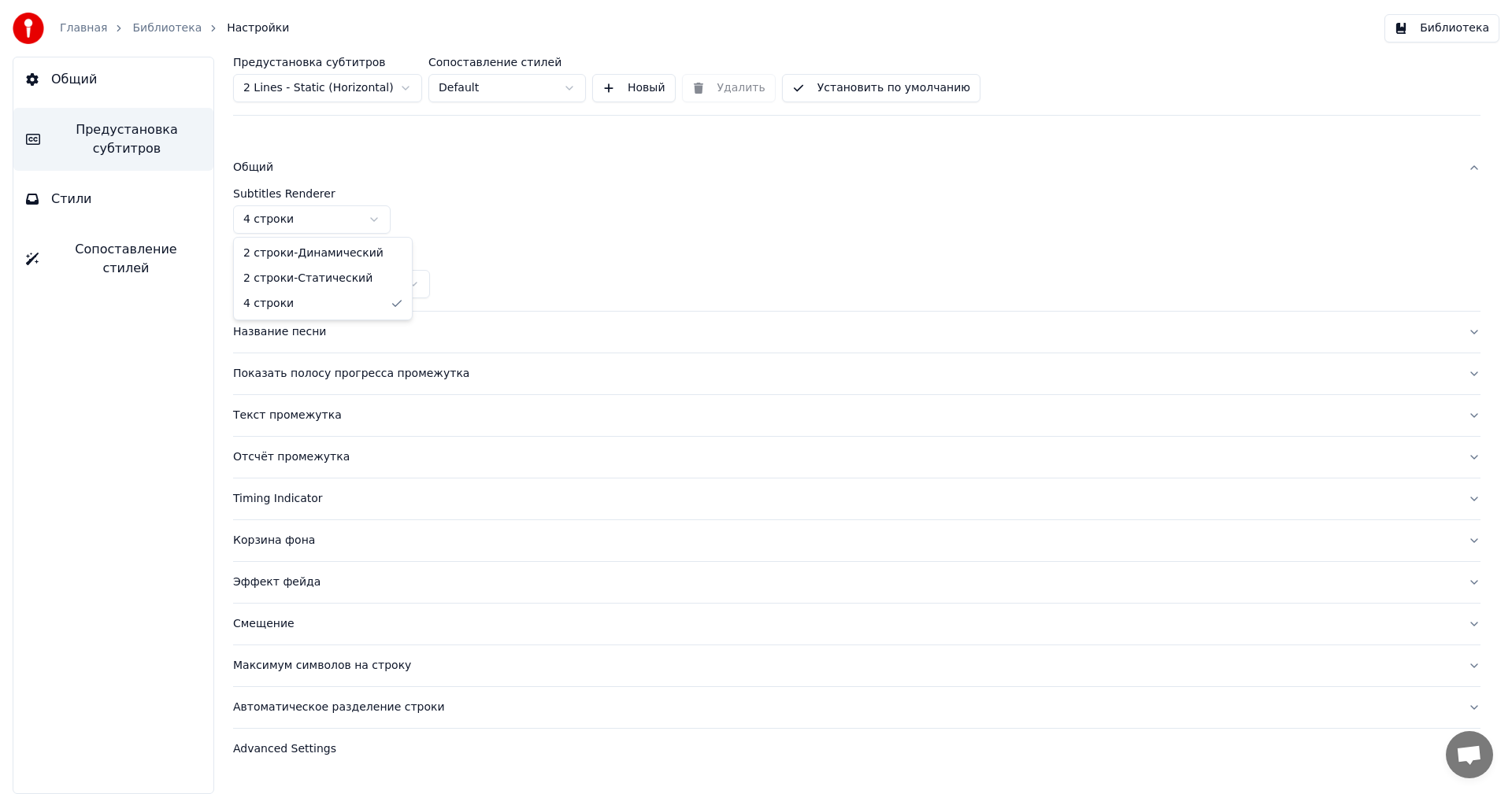
click at [296, 216] on html "Главная Библиотека Настройки Библиотека Общий Предустановка субтитров Стили Соп…" at bounding box center [756, 397] width 1512 height 794
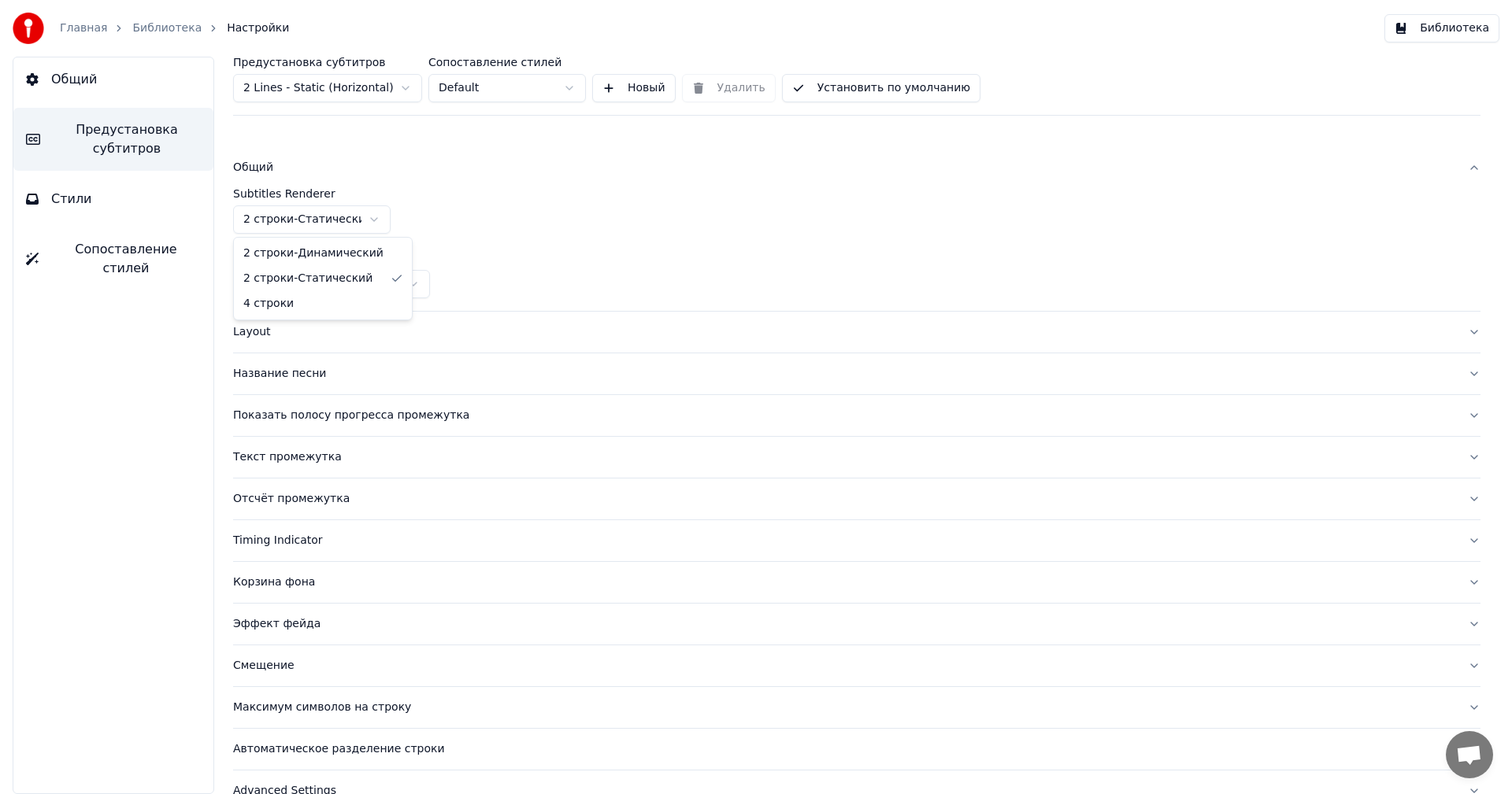
click at [370, 219] on html "Главная Библиотека Настройки Библиотека Общий Предустановка субтитров Стили Соп…" at bounding box center [756, 397] width 1512 height 794
click at [356, 208] on html "Главная Библиотека Настройки Библиотека Общий Предустановка субтитров Стили Соп…" at bounding box center [756, 397] width 1512 height 794
click at [308, 333] on div "Layout" at bounding box center [844, 332] width 1222 height 16
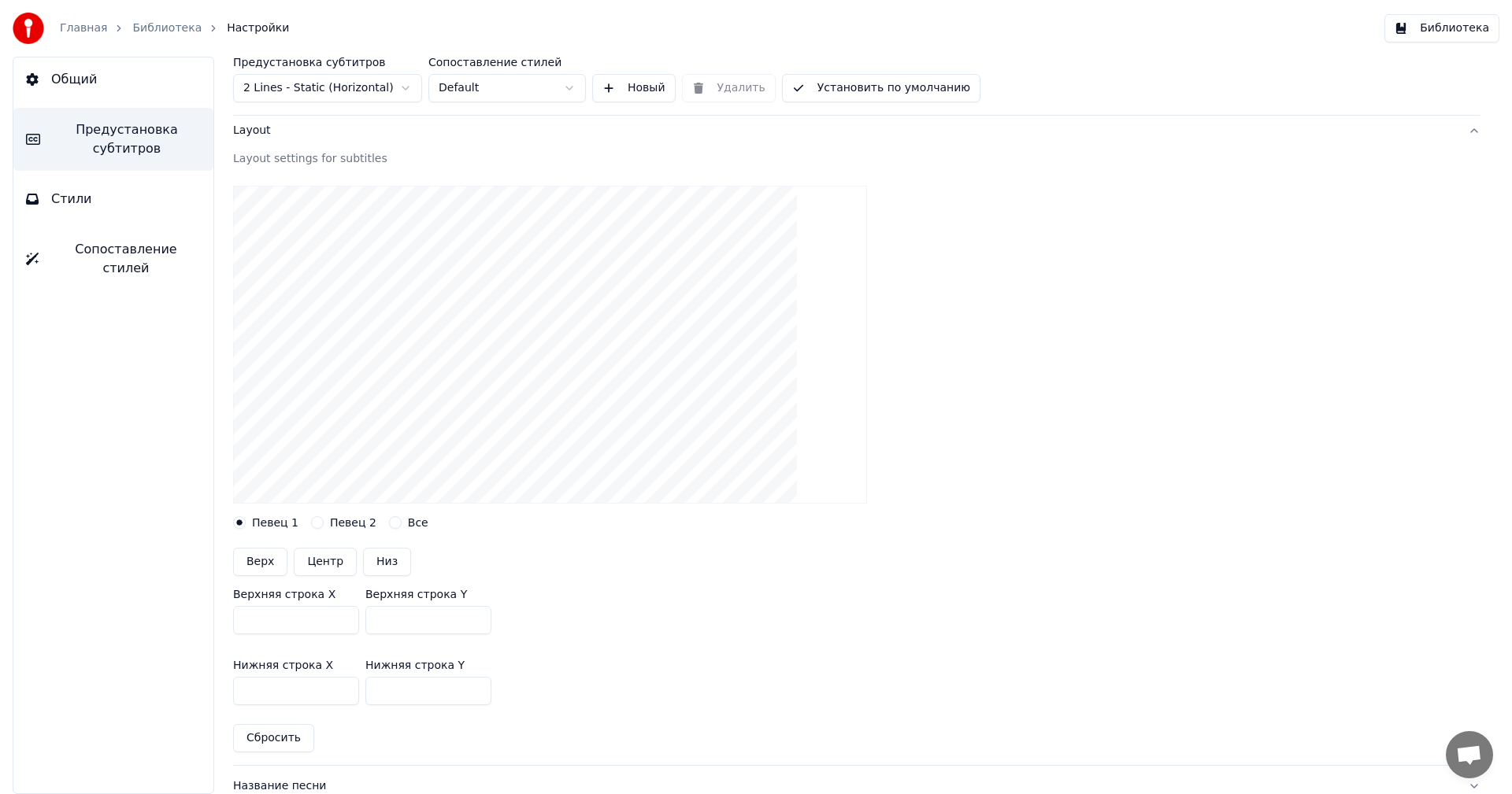
scroll to position [78, 0]
click at [819, 86] on button "Установить по умолчанию" at bounding box center [881, 88] width 198 height 28
click at [48, 83] on button "Общий" at bounding box center [113, 79] width 200 height 44
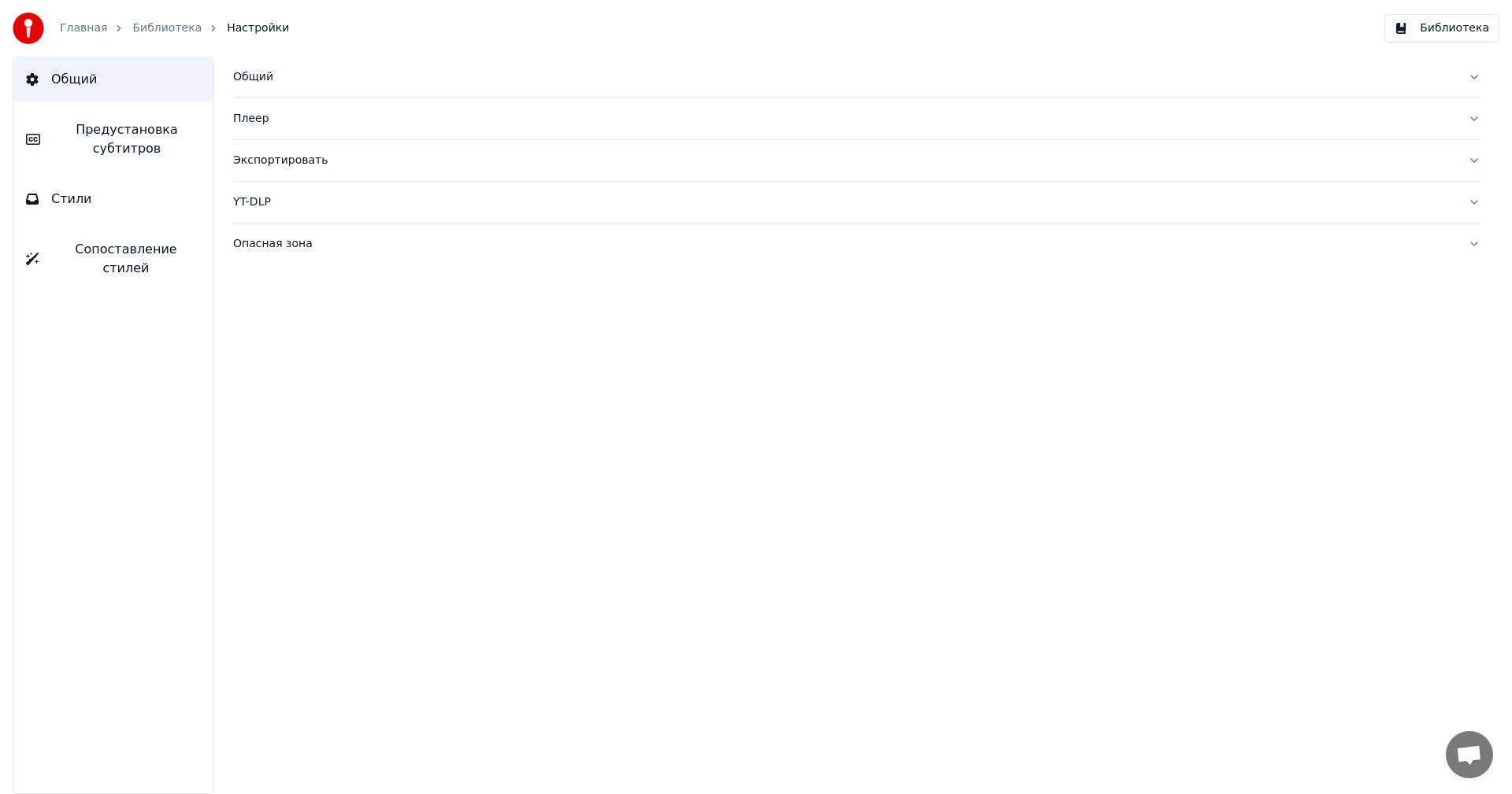
scroll to position [0, 0]
click at [92, 186] on button "Стили" at bounding box center [113, 199] width 200 height 44
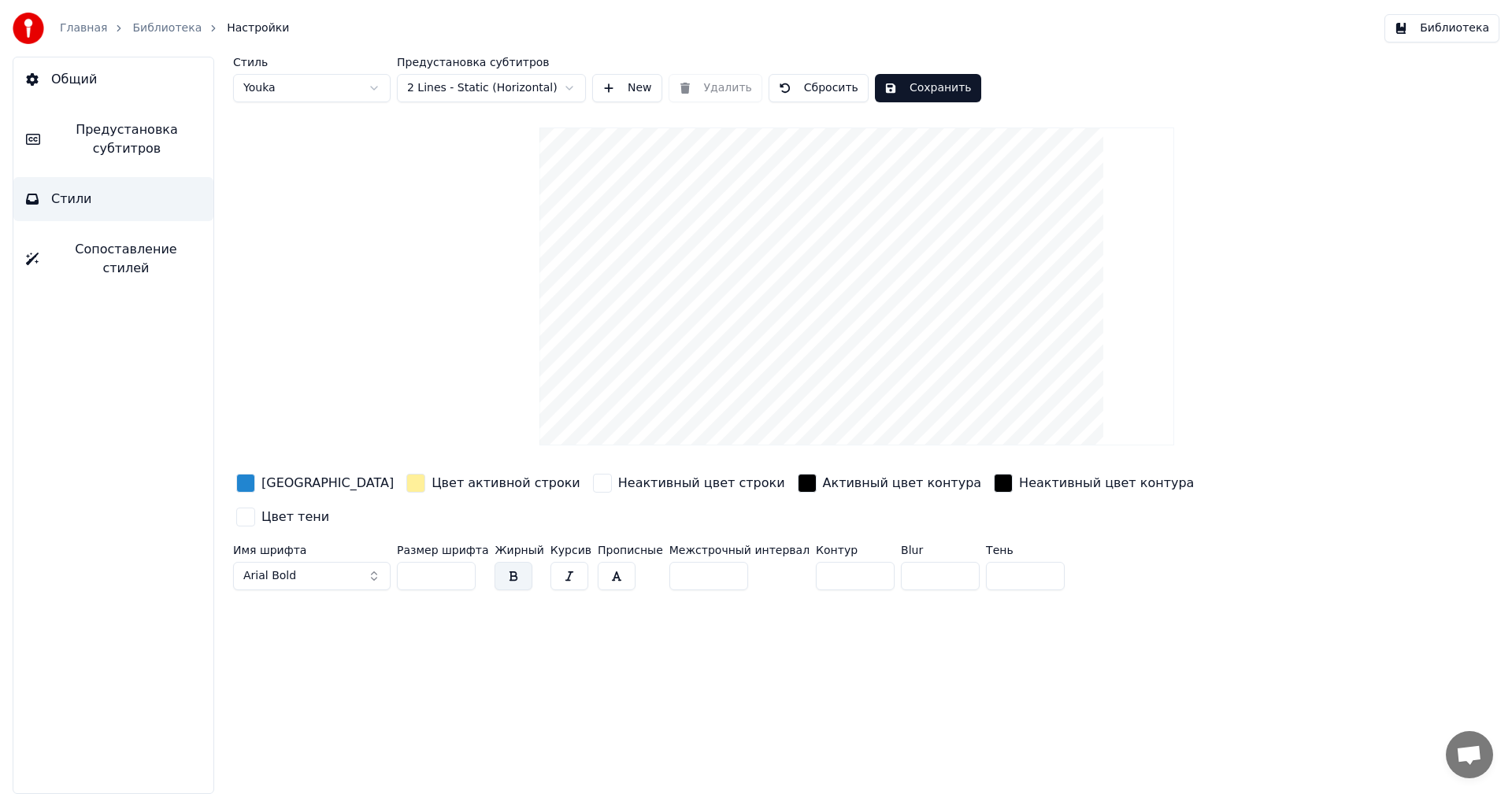
click at [437, 562] on input "**" at bounding box center [436, 576] width 79 height 28
type input "*"
type input "**"
click at [246, 485] on div "button" at bounding box center [246, 483] width 19 height 19
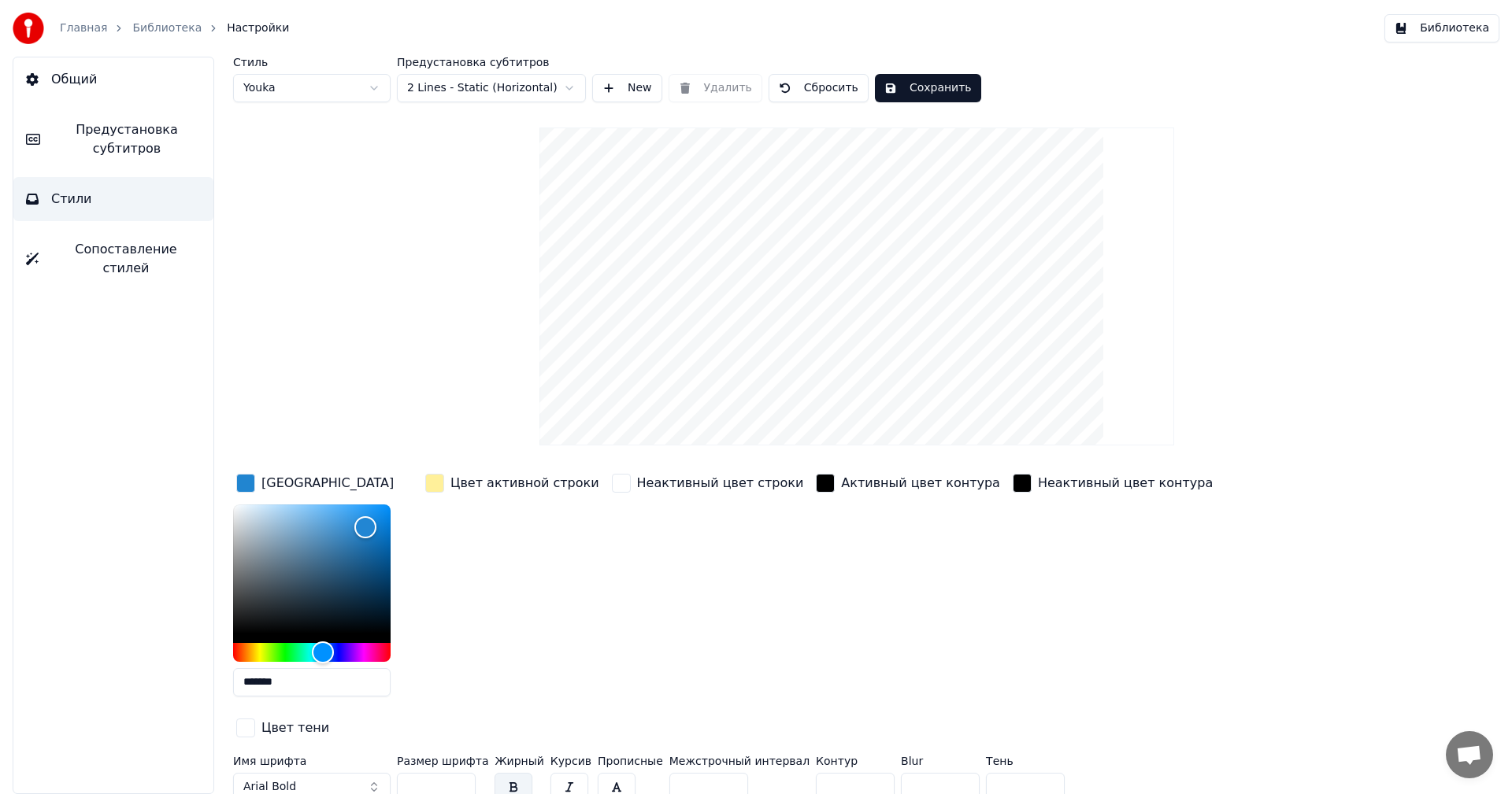
drag, startPoint x: 305, startPoint y: 688, endPoint x: 250, endPoint y: 683, distance: 55.2
click at [250, 683] on input "*******" at bounding box center [312, 682] width 157 height 28
paste input "text"
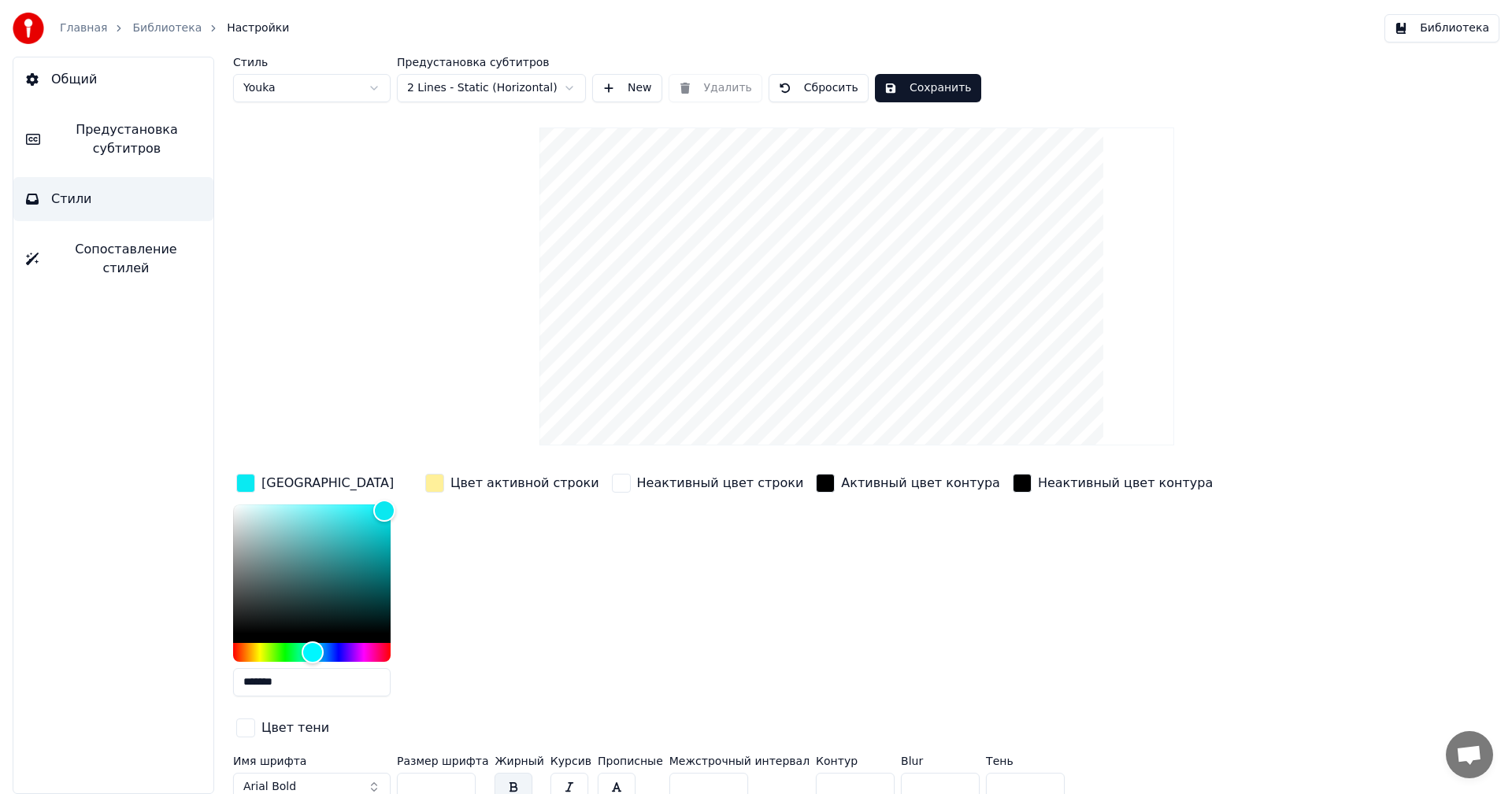
type input "*******"
click at [501, 477] on div "Цвет активной строки" at bounding box center [525, 483] width 148 height 19
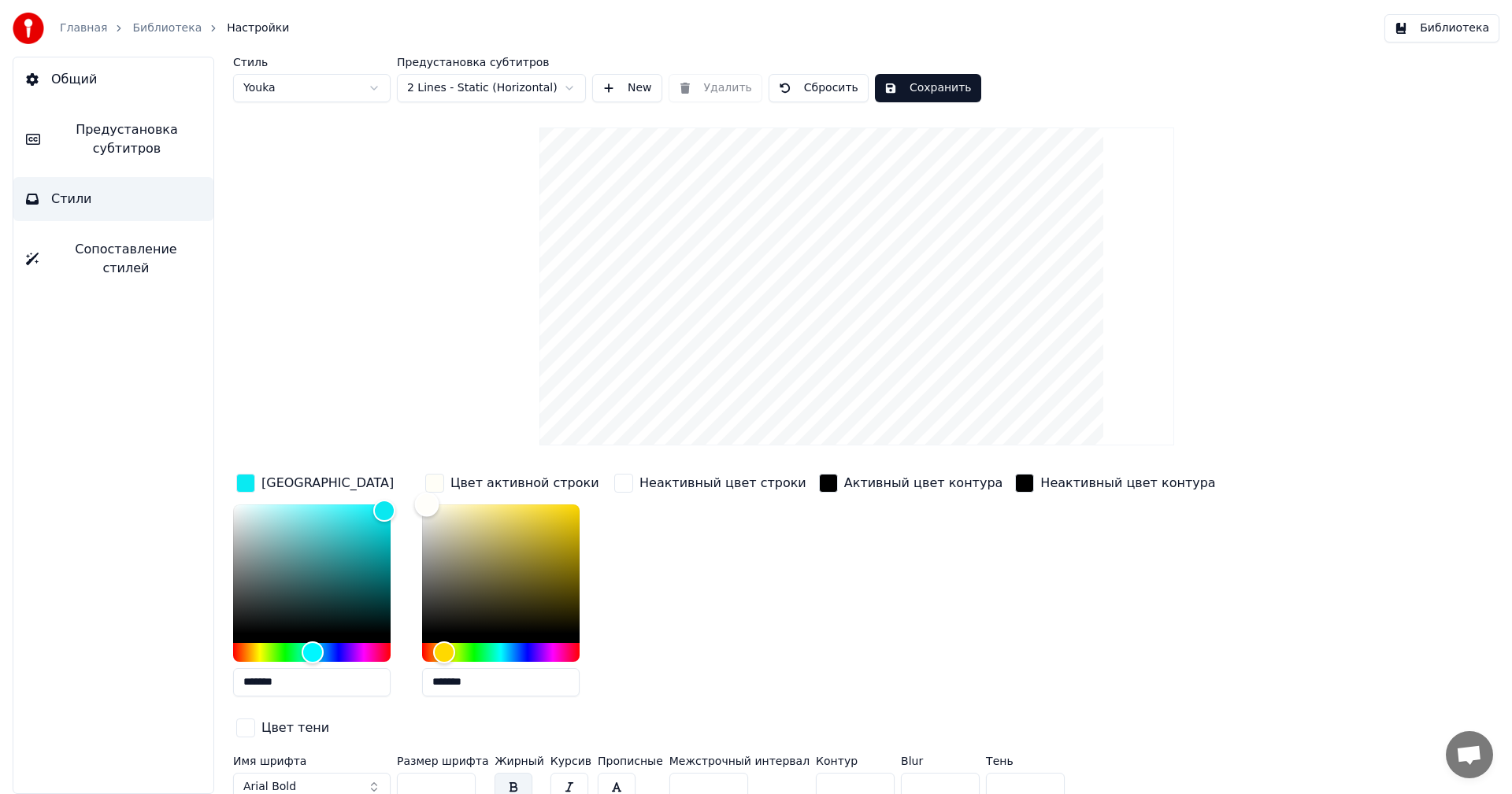
type input "*******"
drag, startPoint x: 482, startPoint y: 509, endPoint x: 426, endPoint y: 498, distance: 57.1
click at [426, 498] on div "Color" at bounding box center [426, 504] width 24 height 24
click at [726, 597] on div "Неактивный цвет строки" at bounding box center [710, 589] width 198 height 238
click at [328, 773] on button "Arial Bold" at bounding box center [312, 787] width 157 height 28
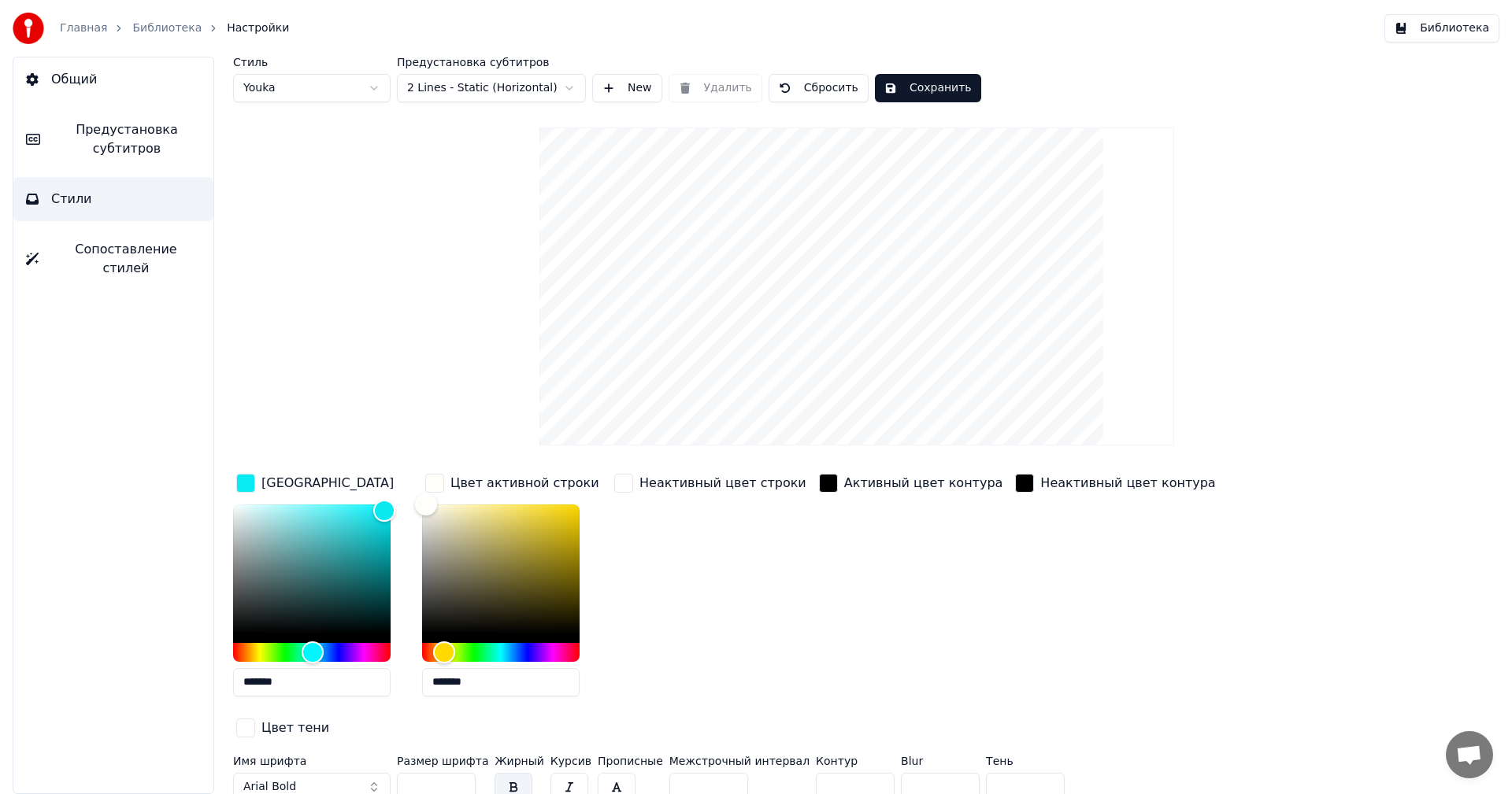
click at [328, 773] on button "Arial Bold" at bounding box center [312, 787] width 157 height 28
click at [352, 773] on button "Arial Bold" at bounding box center [312, 787] width 157 height 28
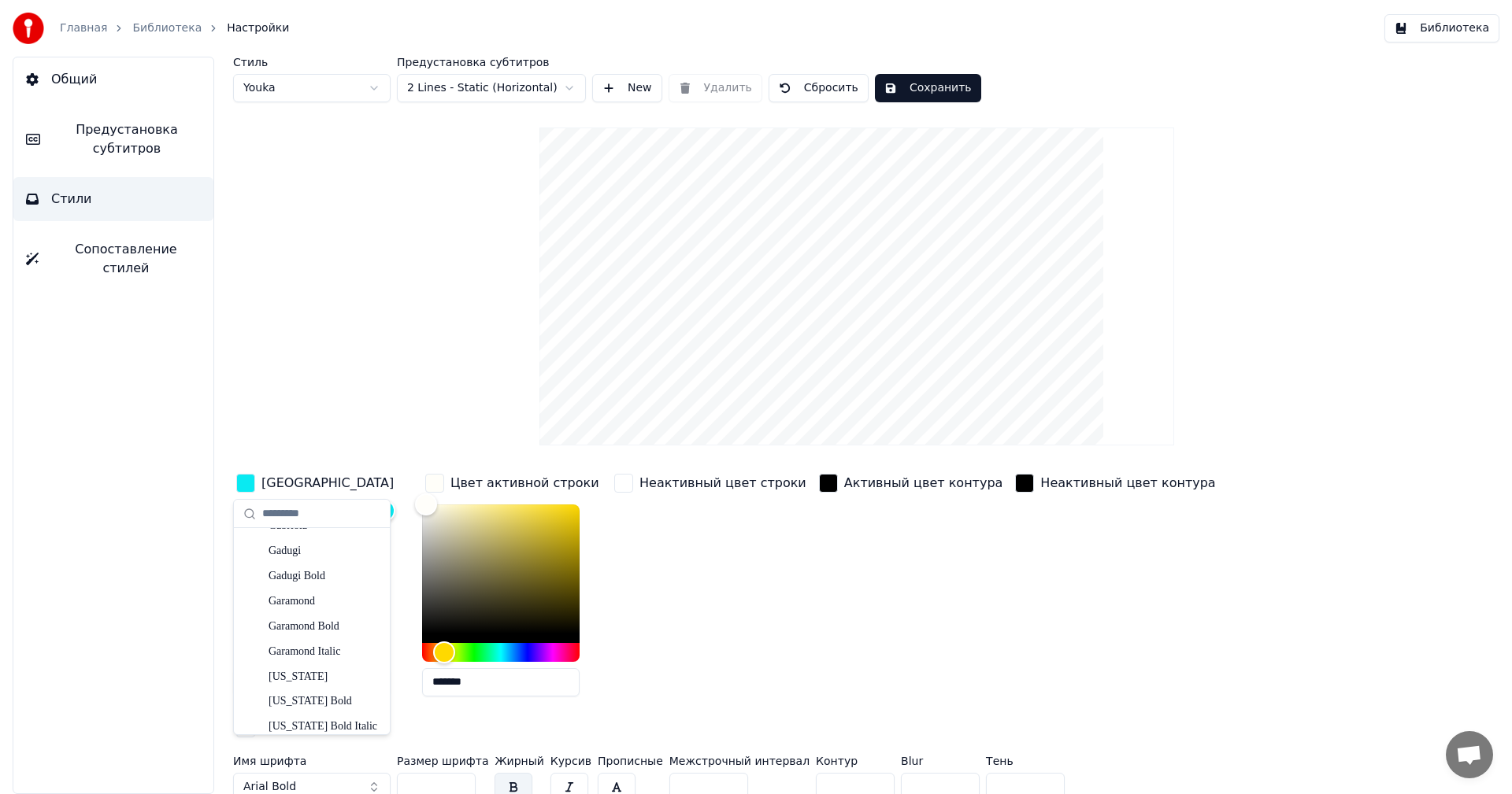
scroll to position [3795, 0]
type input "*"
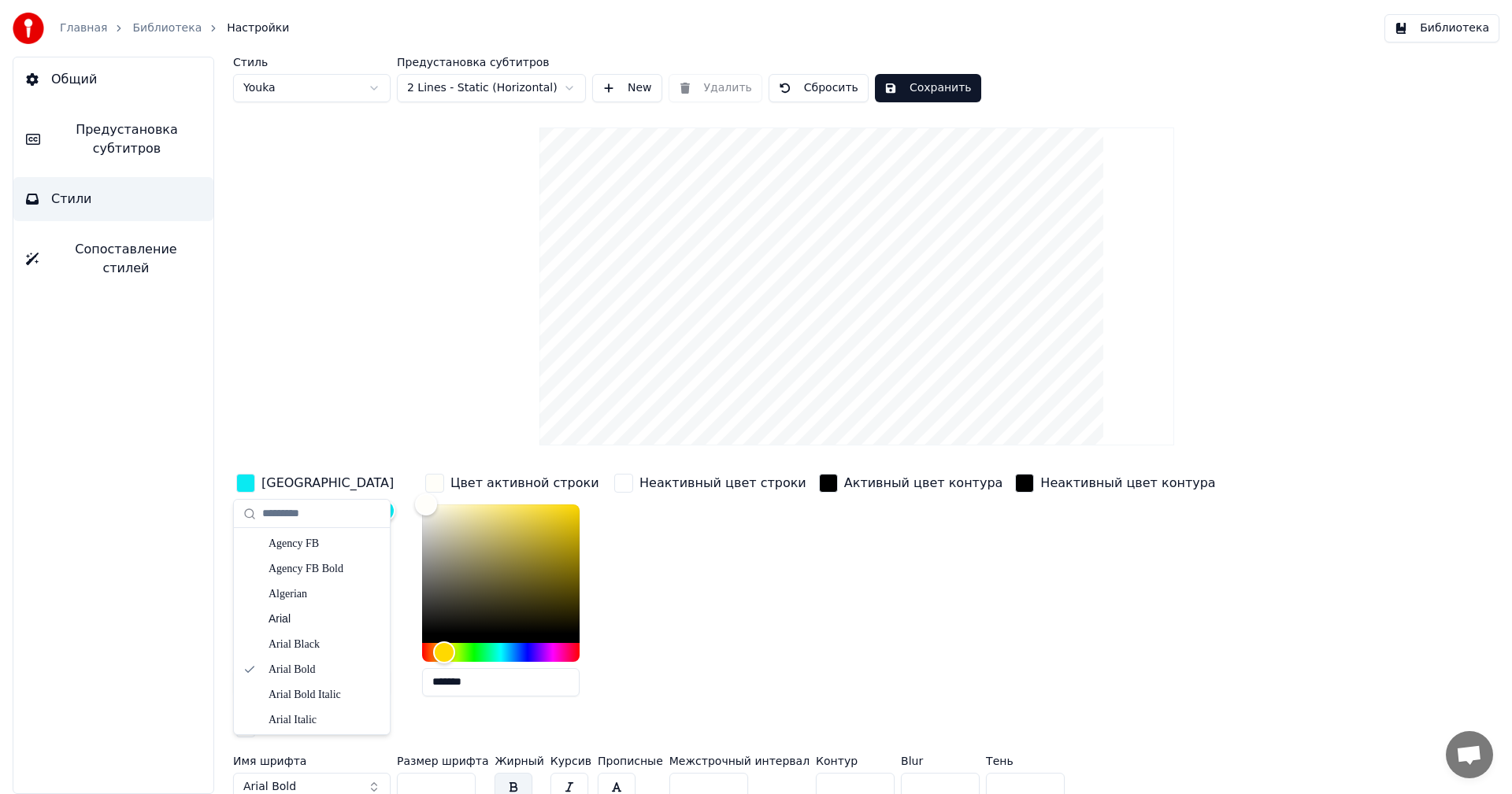
click at [741, 569] on div "Неактивный цвет строки" at bounding box center [710, 589] width 198 height 238
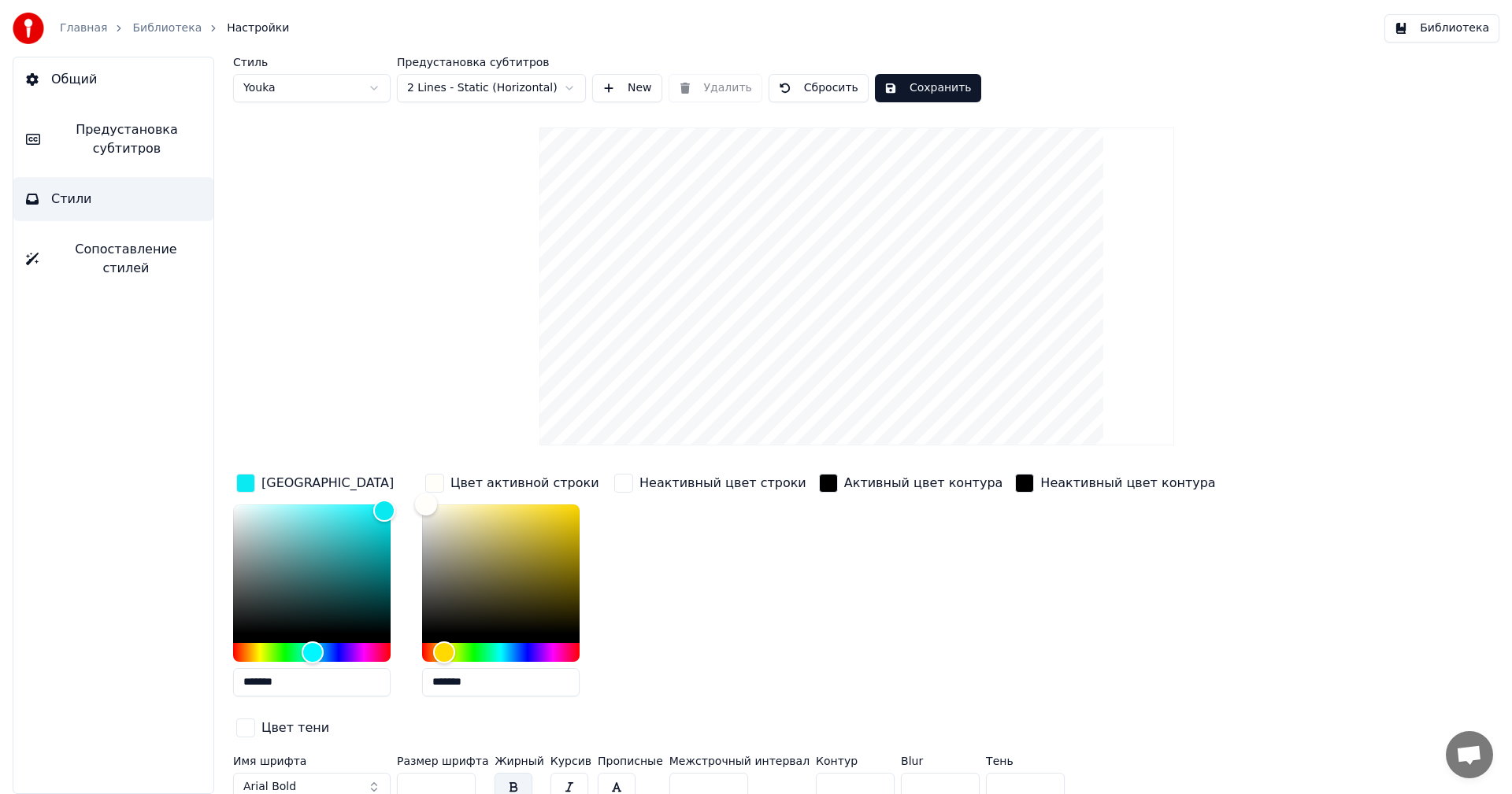
click at [894, 84] on button "Сохранить" at bounding box center [928, 88] width 107 height 28
click at [560, 86] on html "Главная Библиотека Настройки Библиотека Общий Предустановка субтитров Стили Соп…" at bounding box center [756, 397] width 1512 height 794
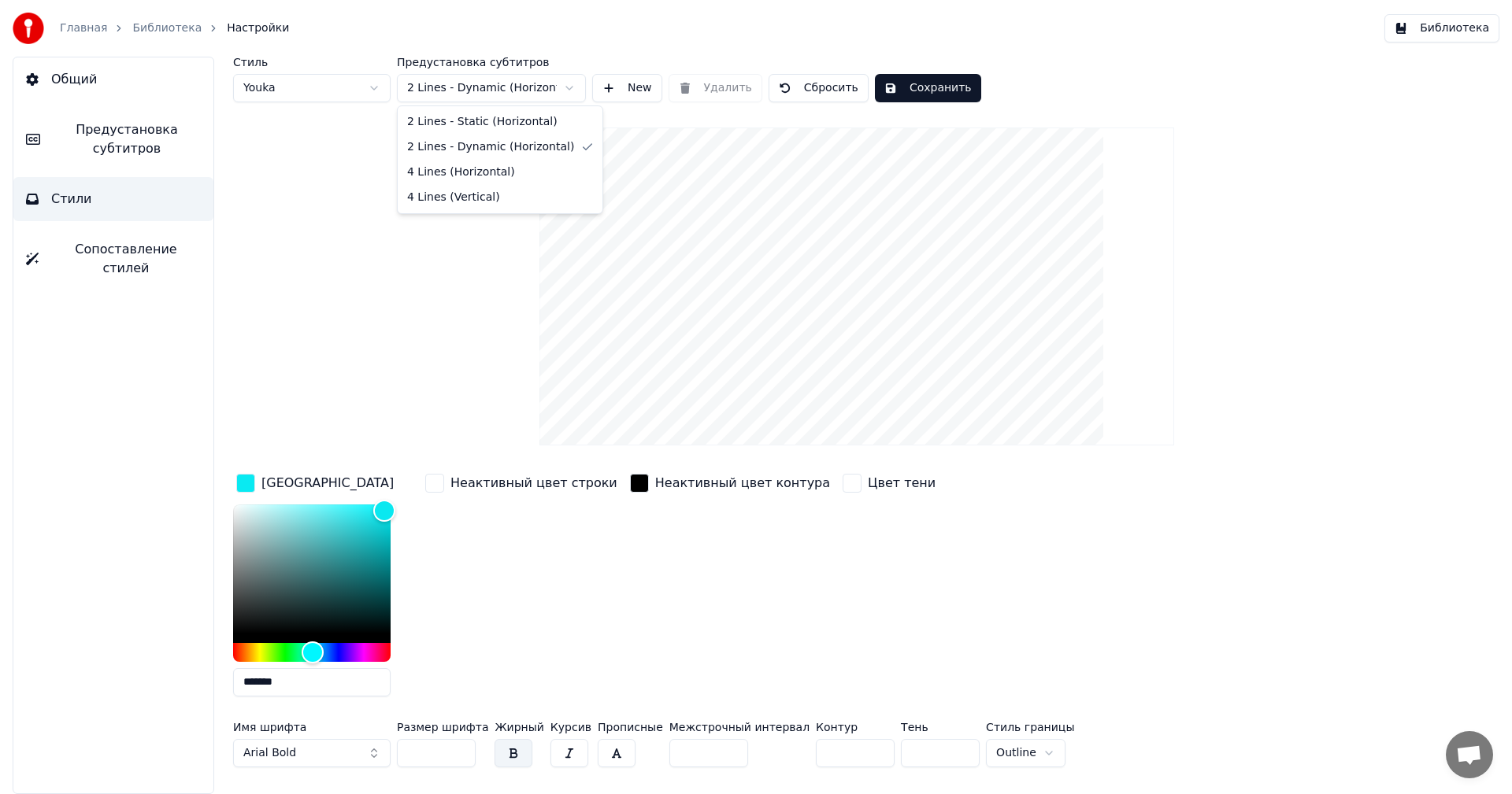
click at [549, 94] on html "Главная Библиотека Настройки Библиотека Общий Предустановка субтитров Стили Соп…" at bounding box center [756, 397] width 1512 height 794
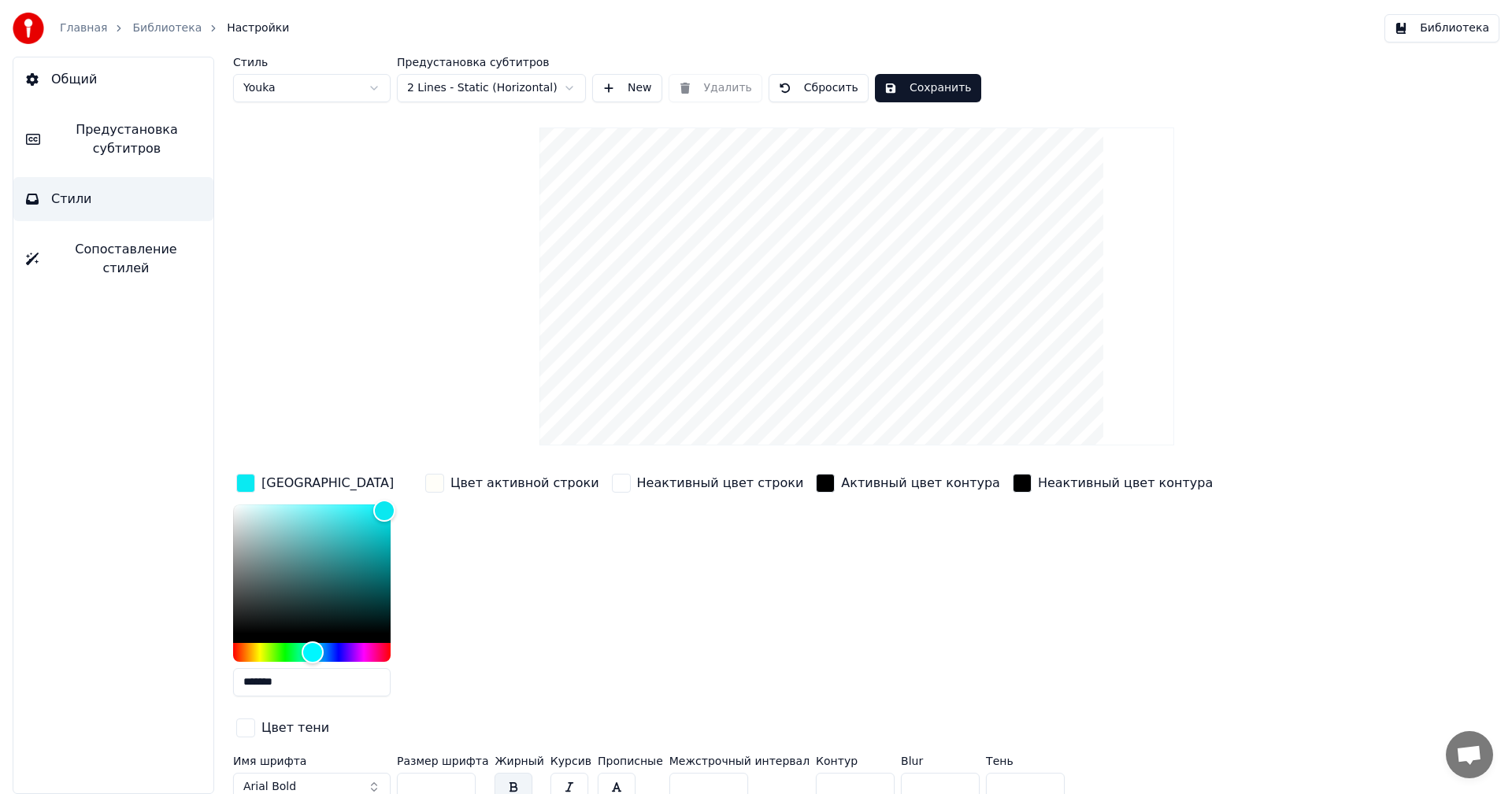
click at [113, 72] on button "Общий" at bounding box center [113, 79] width 200 height 44
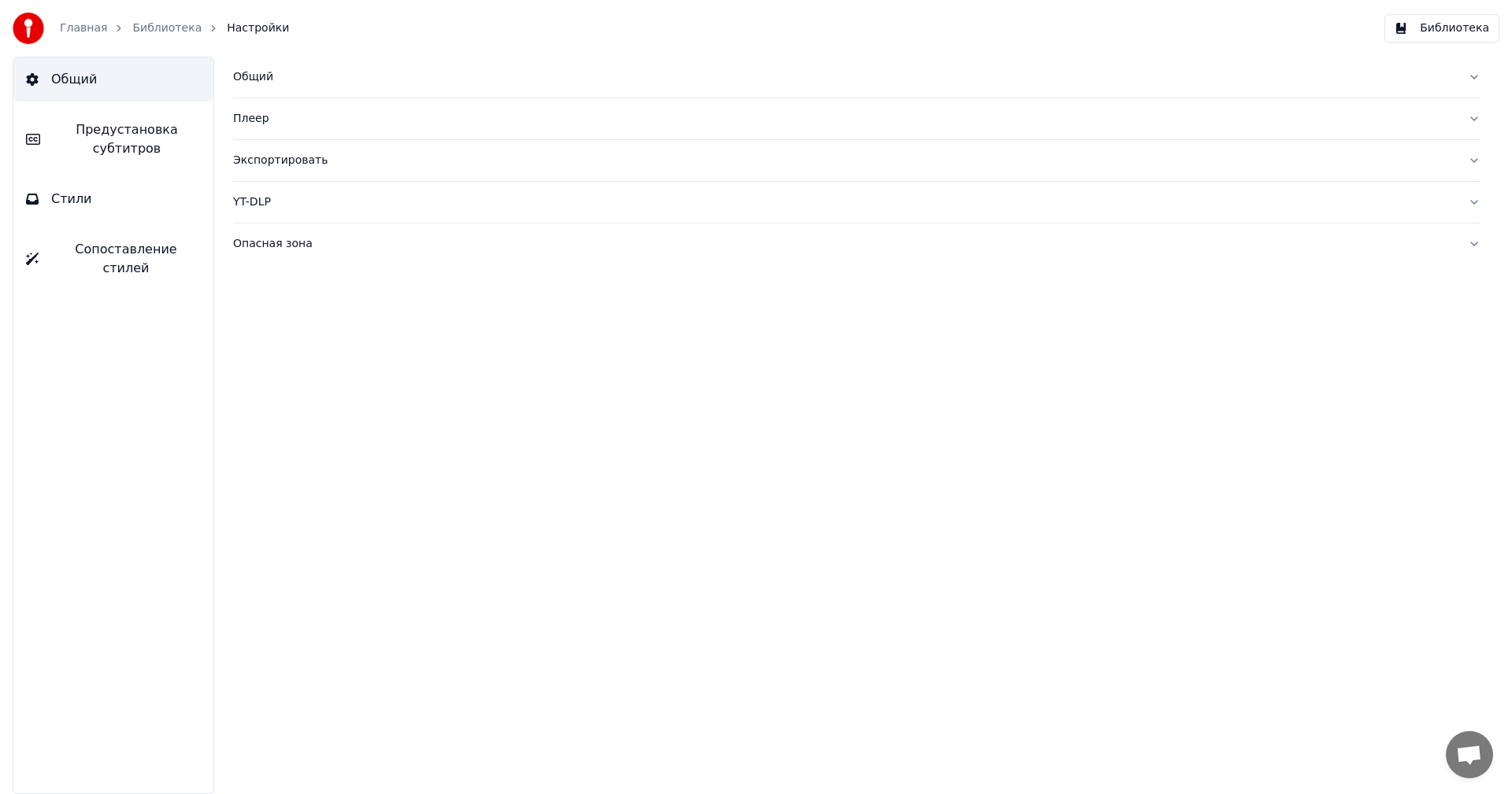
click at [116, 167] on button "Предустановка субтитров" at bounding box center [113, 140] width 200 height 63
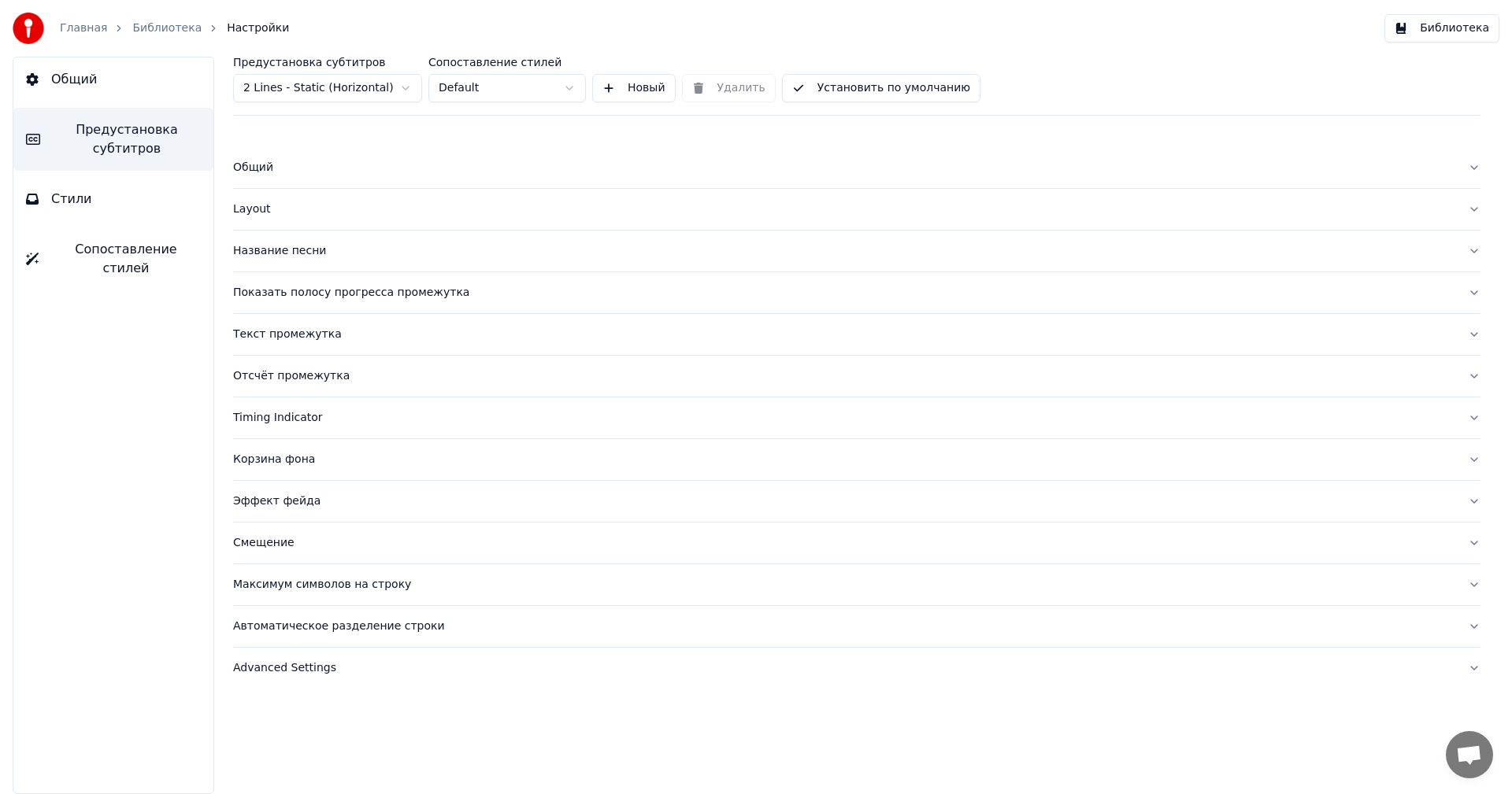
click at [116, 167] on button "Предустановка субтитров" at bounding box center [113, 140] width 200 height 63
click at [259, 204] on div "Layout" at bounding box center [844, 209] width 1222 height 16
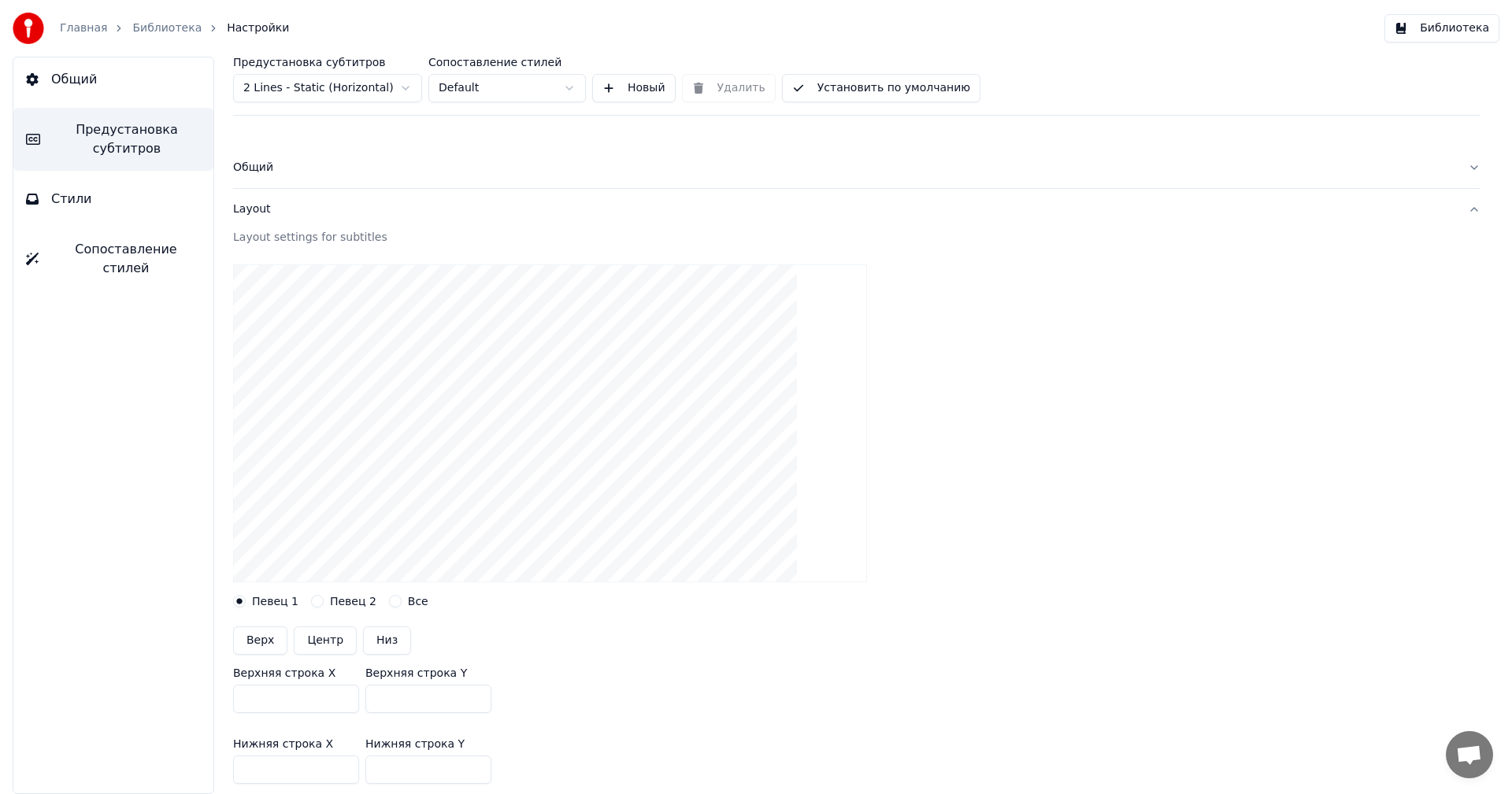
click at [274, 703] on input "***" at bounding box center [296, 699] width 126 height 28
type input "*****"
click at [300, 765] on input "***" at bounding box center [296, 770] width 126 height 28
type input "*****"
click at [407, 691] on input "***" at bounding box center [428, 699] width 126 height 28
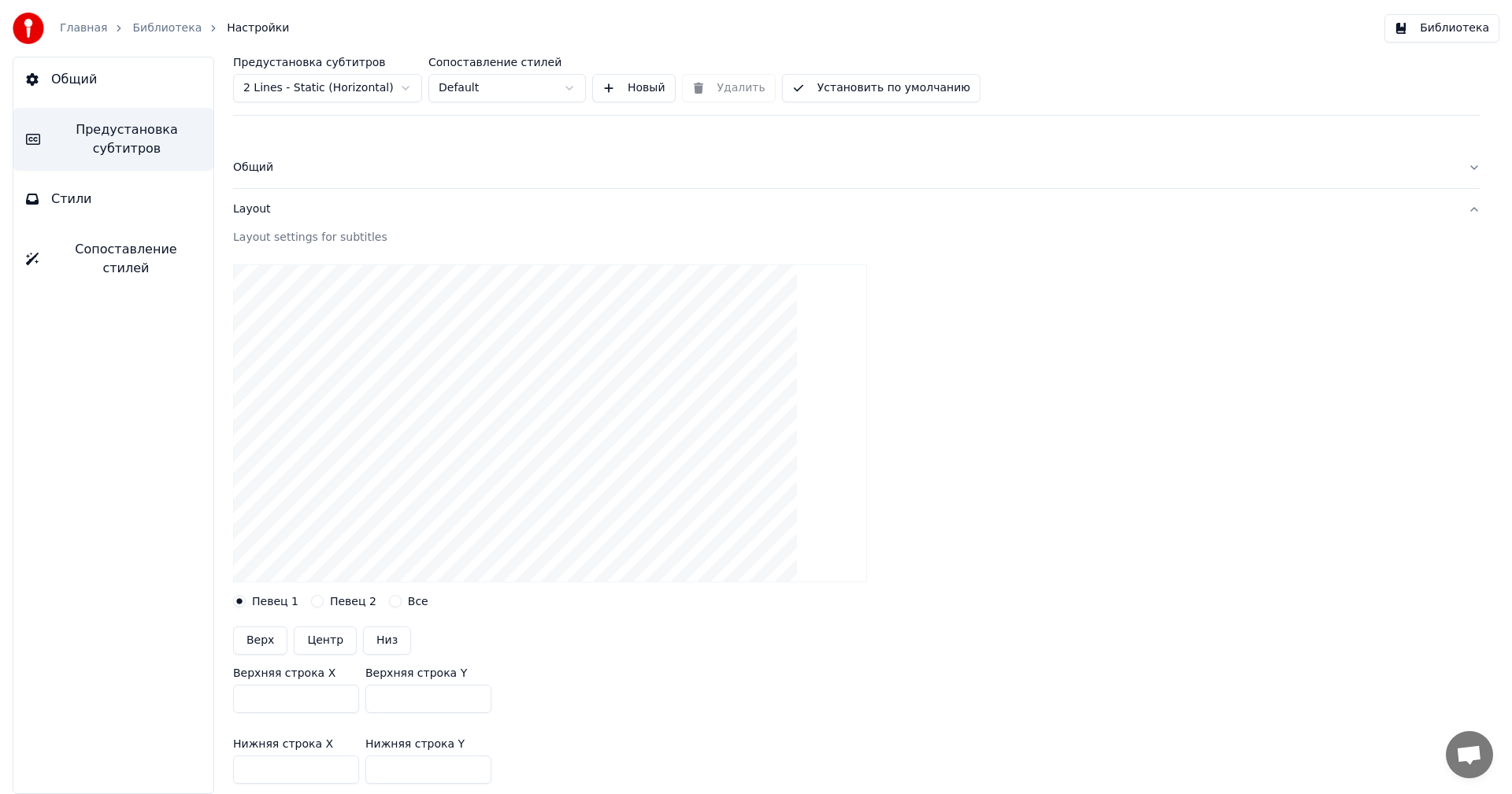
drag, startPoint x: 409, startPoint y: 699, endPoint x: 351, endPoint y: 695, distance: 58.1
click at [351, 695] on div "Верхняя строка X ***** Верхняя строка Y ***" at bounding box center [856, 689] width 1247 height 71
type input "****"
click at [413, 758] on input "***" at bounding box center [428, 770] width 126 height 28
click at [413, 758] on input "****" at bounding box center [428, 770] width 126 height 28
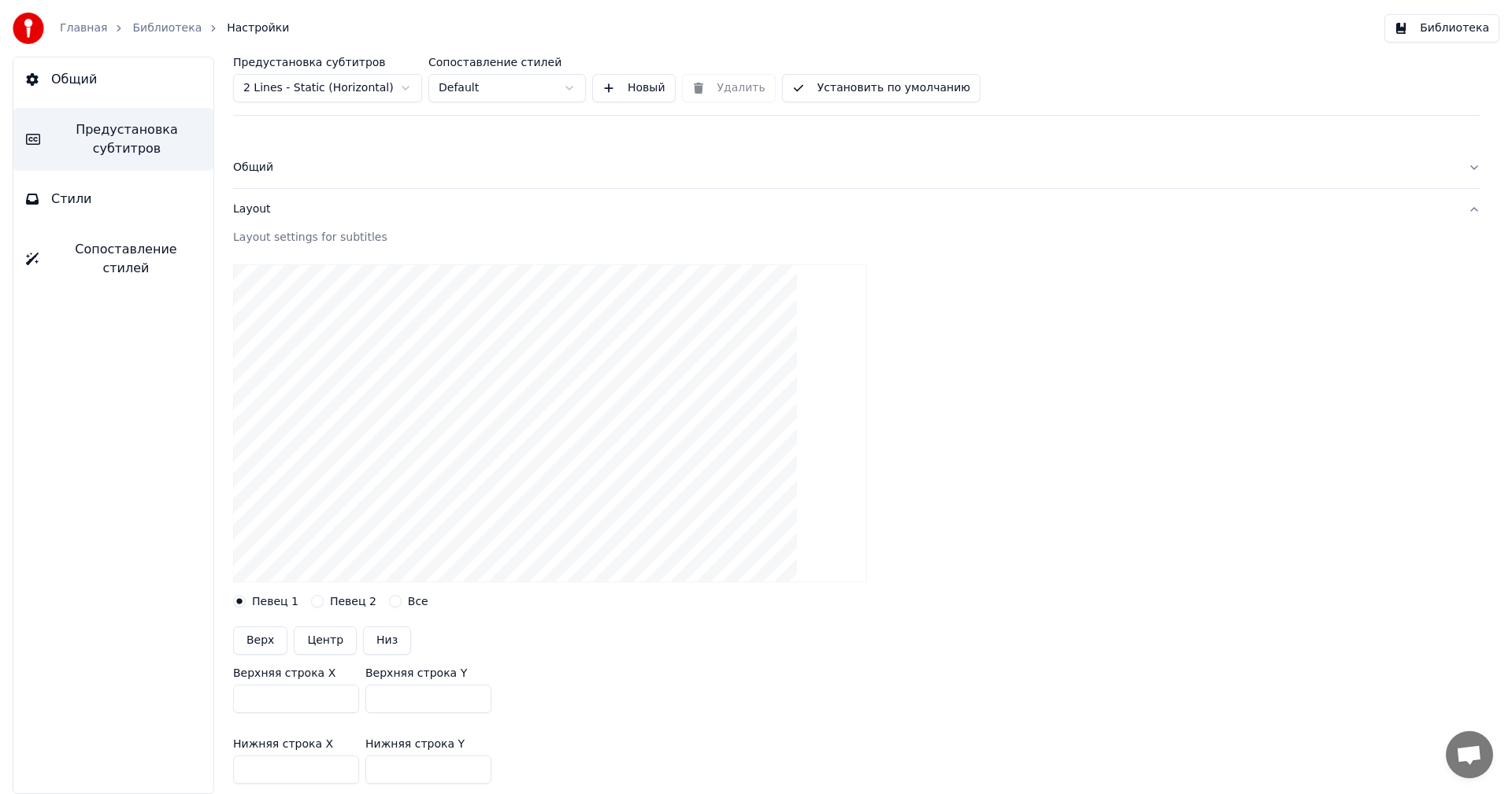
type input "****"
click at [574, 687] on div "Верхняя строка X ***** Верхняя строка Y ****" at bounding box center [856, 689] width 1247 height 71
click at [850, 82] on button "Установить по умолчанию" at bounding box center [881, 88] width 198 height 28
click at [814, 84] on button "Готово" at bounding box center [825, 88] width 86 height 28
click at [75, 30] on link "Главная" at bounding box center [84, 28] width 47 height 16
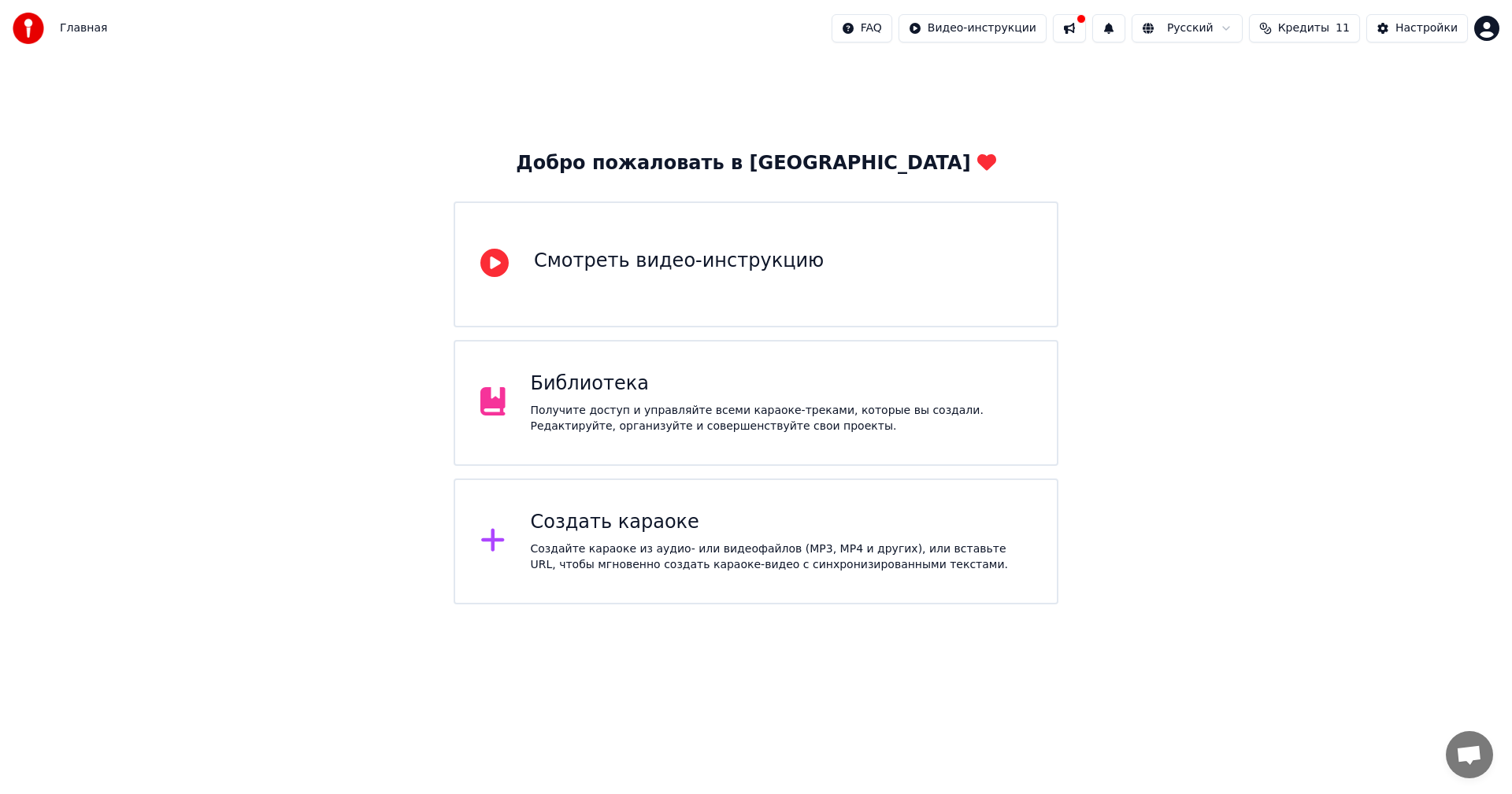
click at [710, 393] on div "Библиотека" at bounding box center [781, 384] width 501 height 25
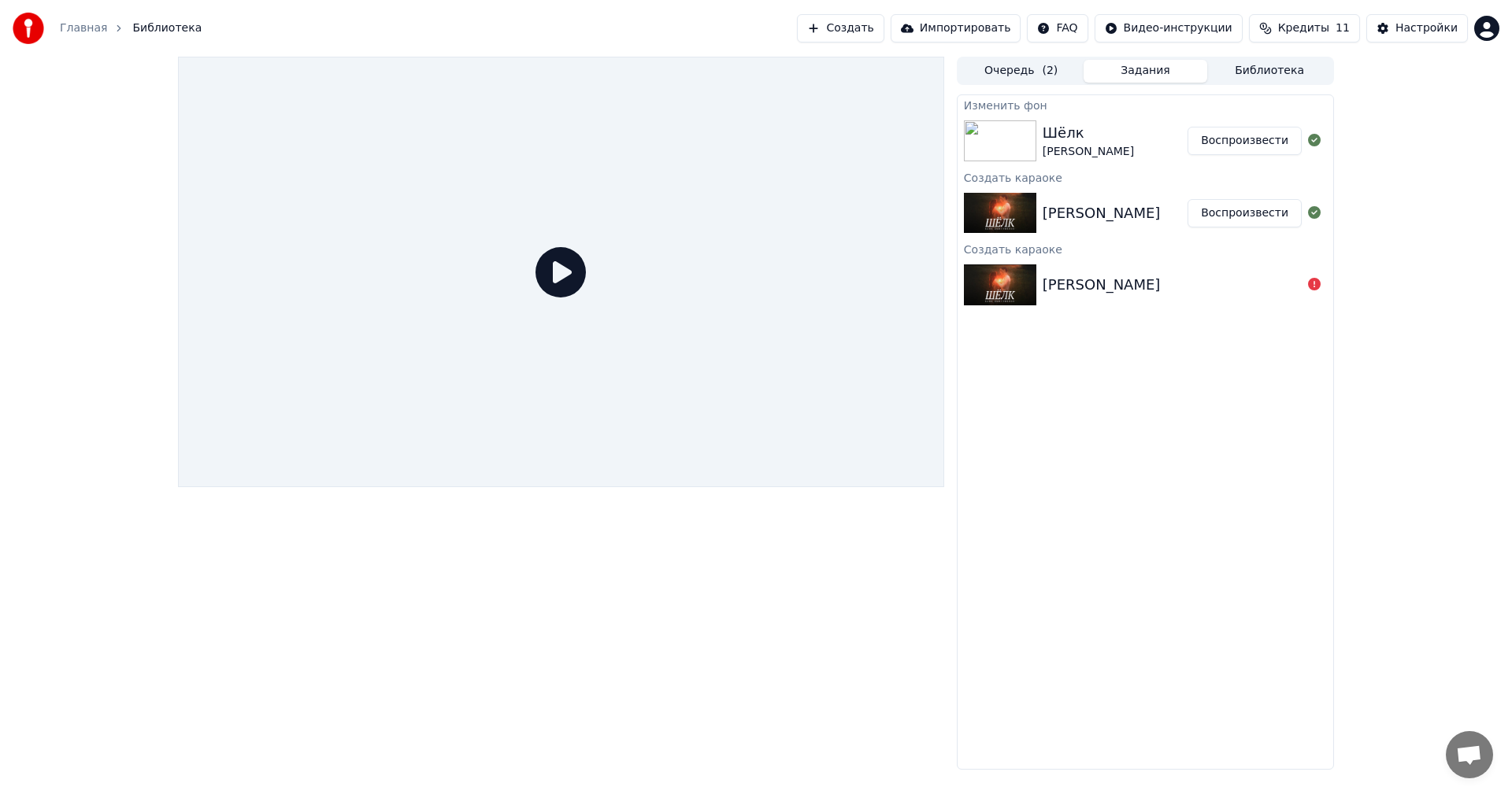
click at [1079, 134] on div "Шёлк" at bounding box center [1088, 133] width 92 height 22
click at [565, 288] on icon at bounding box center [560, 272] width 51 height 51
click at [1262, 137] on button "Воспроизвести" at bounding box center [1244, 140] width 114 height 28
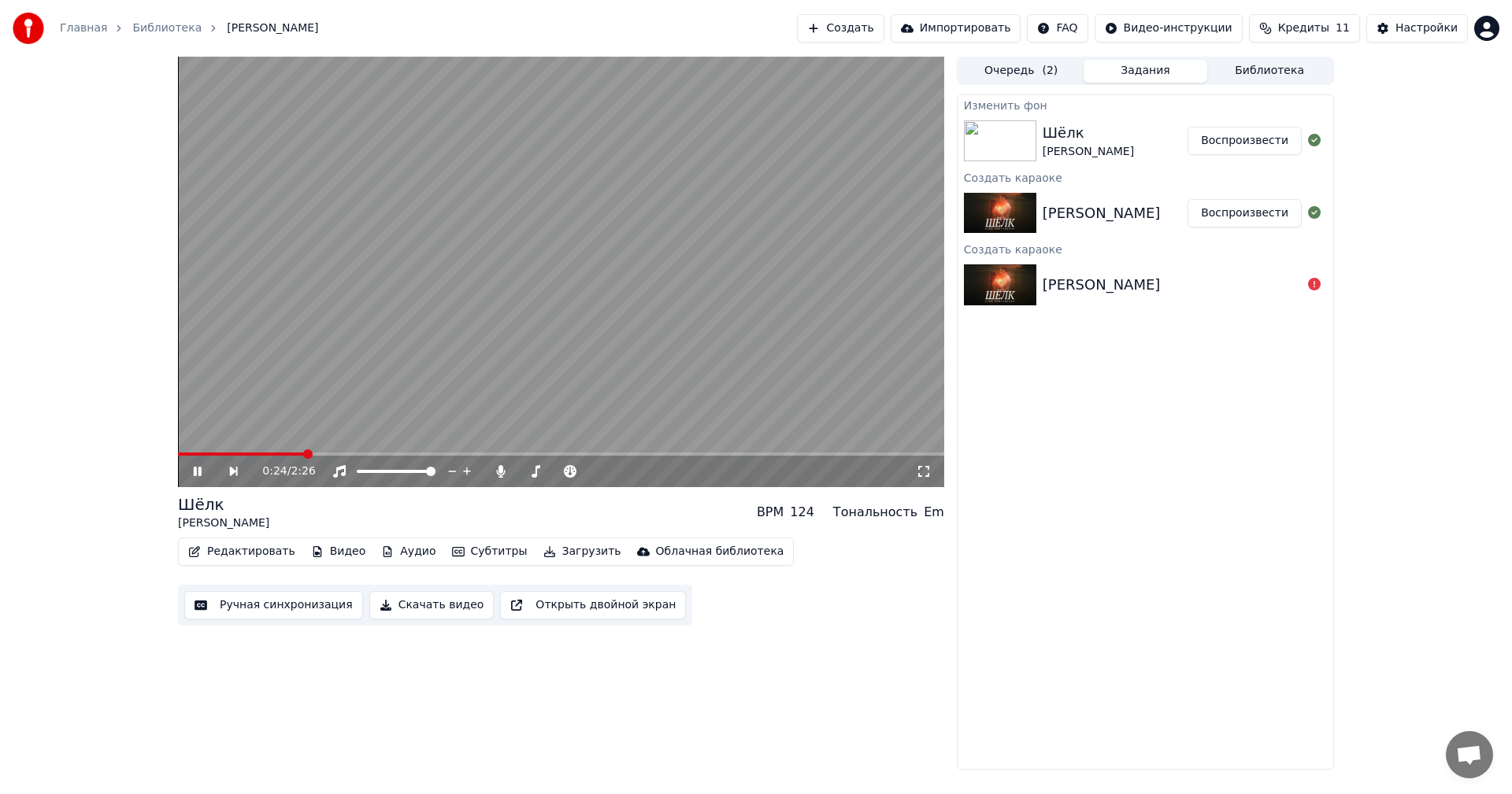
click at [157, 30] on link "Библиотека" at bounding box center [167, 28] width 69 height 16
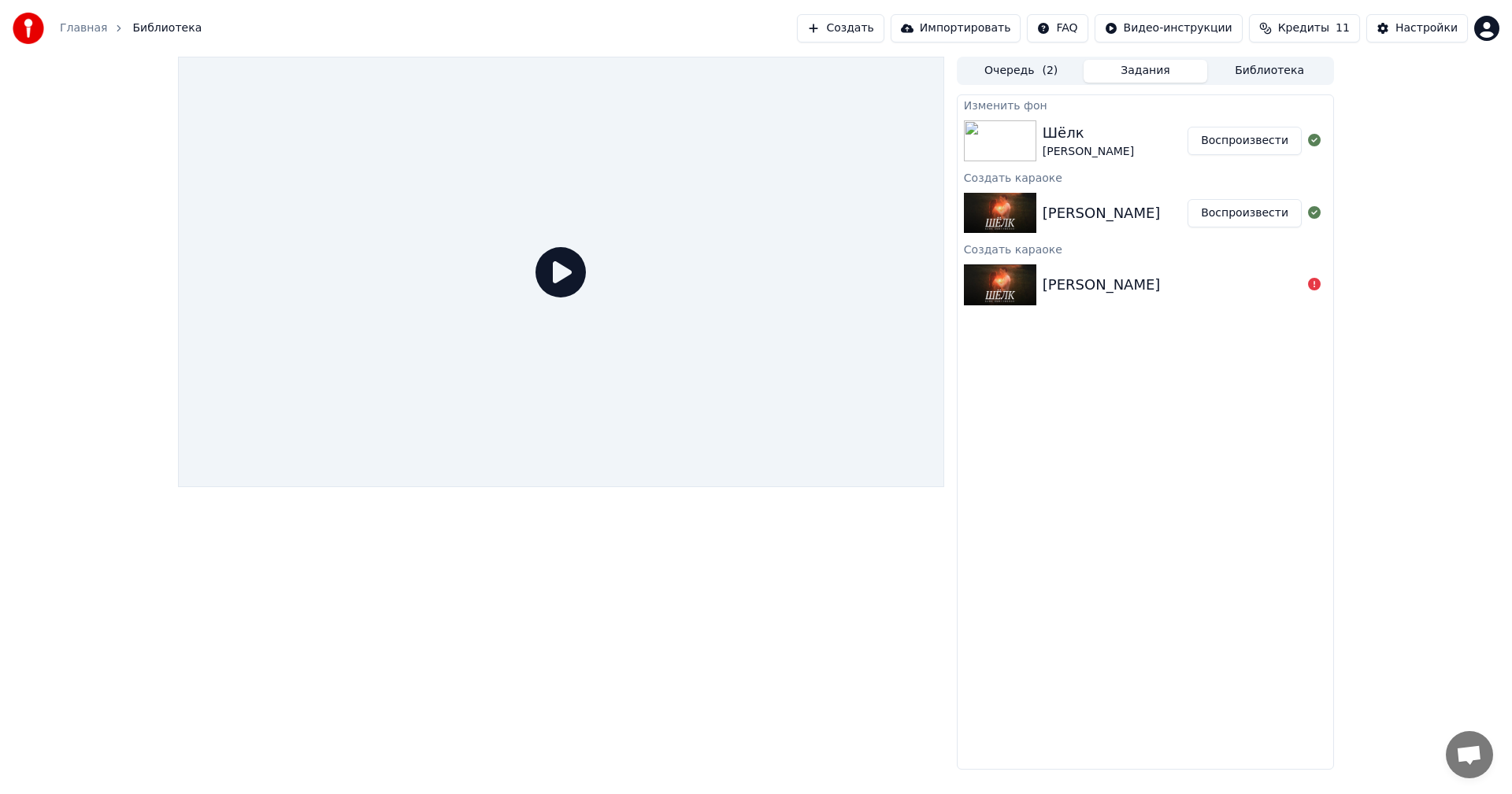
click at [84, 26] on link "Главная" at bounding box center [84, 28] width 47 height 16
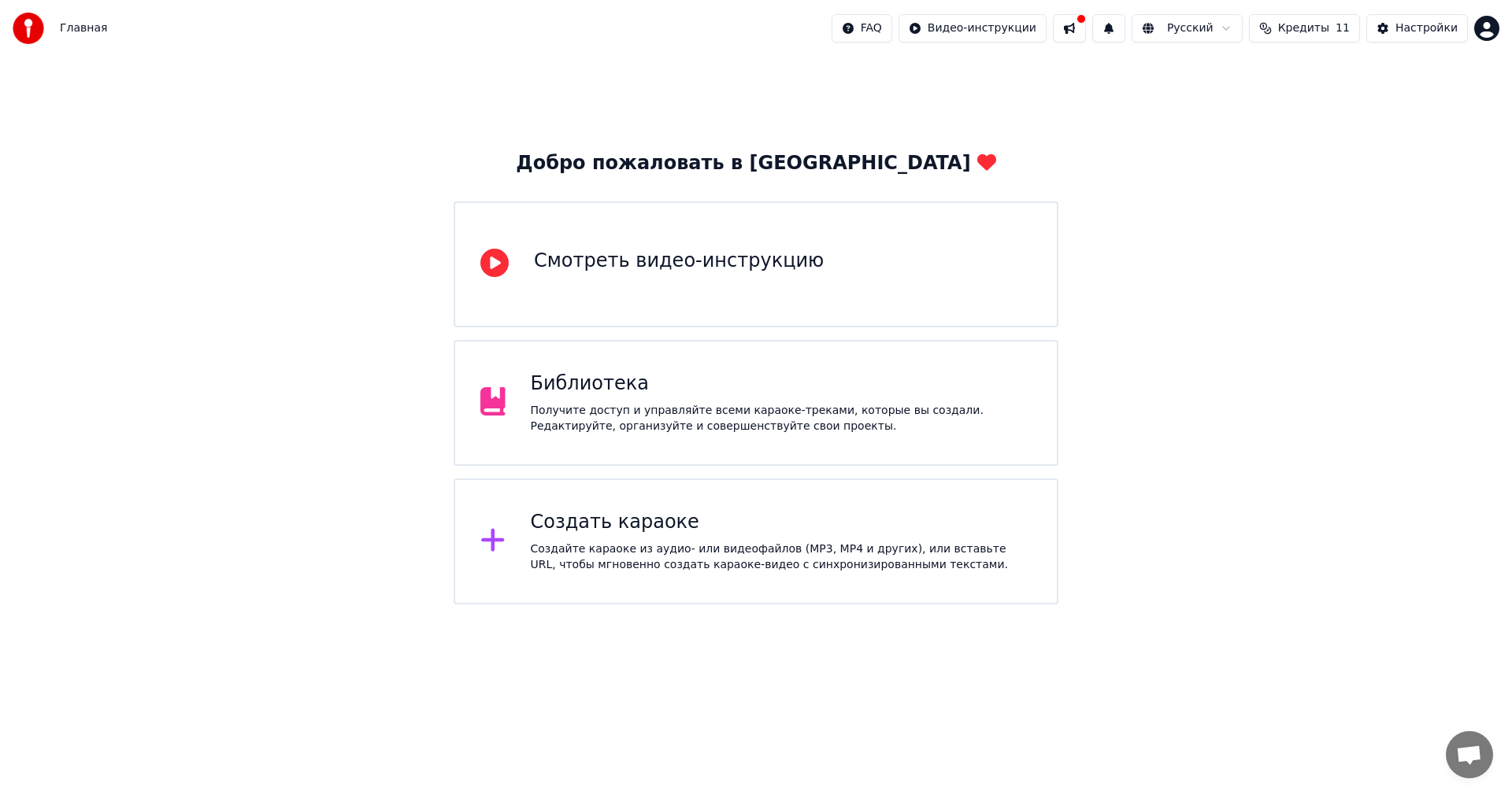
click at [541, 396] on div "Библиотека" at bounding box center [781, 384] width 501 height 25
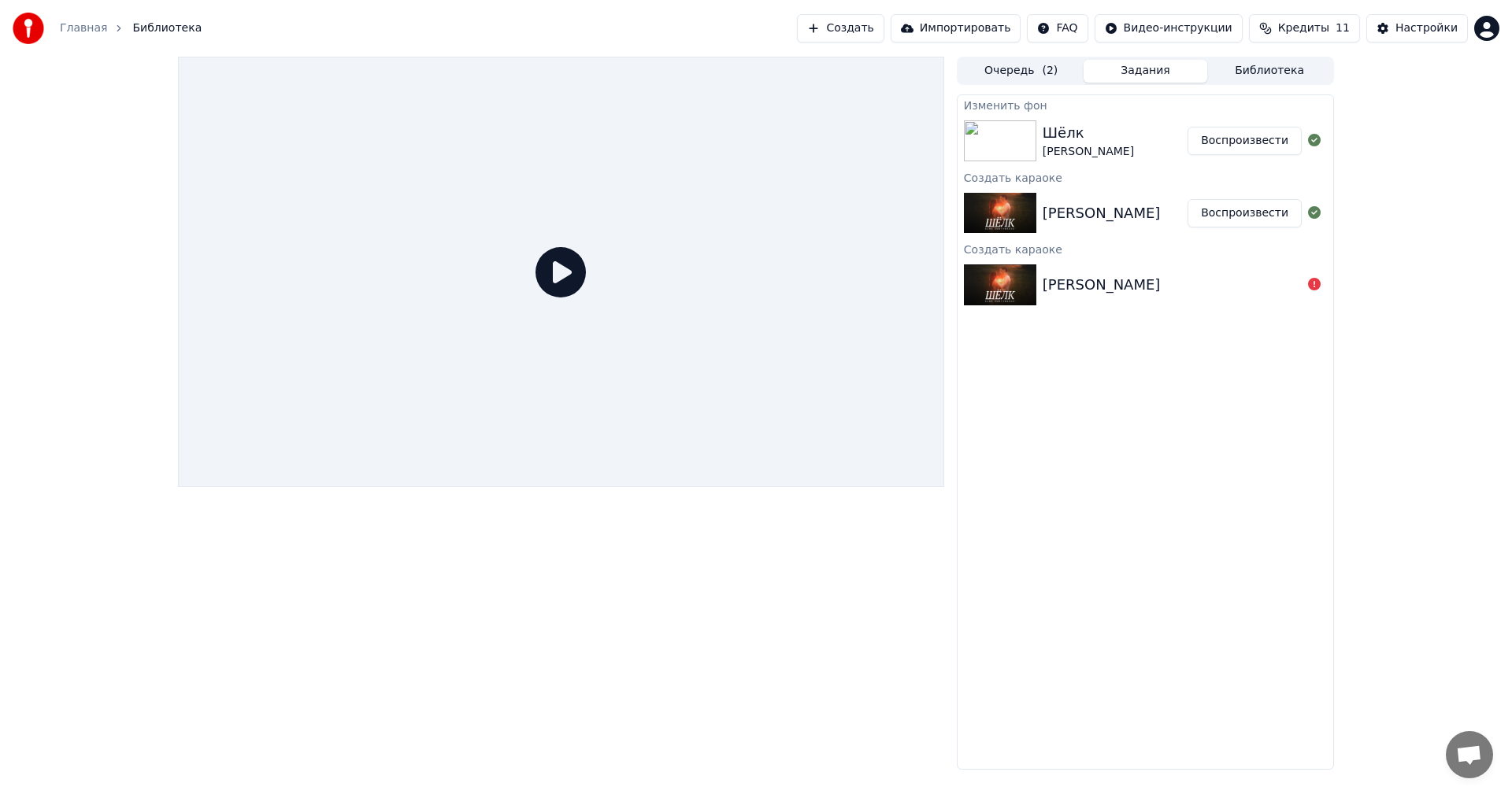
click at [1119, 125] on div "Шёлк" at bounding box center [1088, 133] width 92 height 22
click at [1224, 144] on button "Воспроизвести" at bounding box center [1244, 140] width 114 height 28
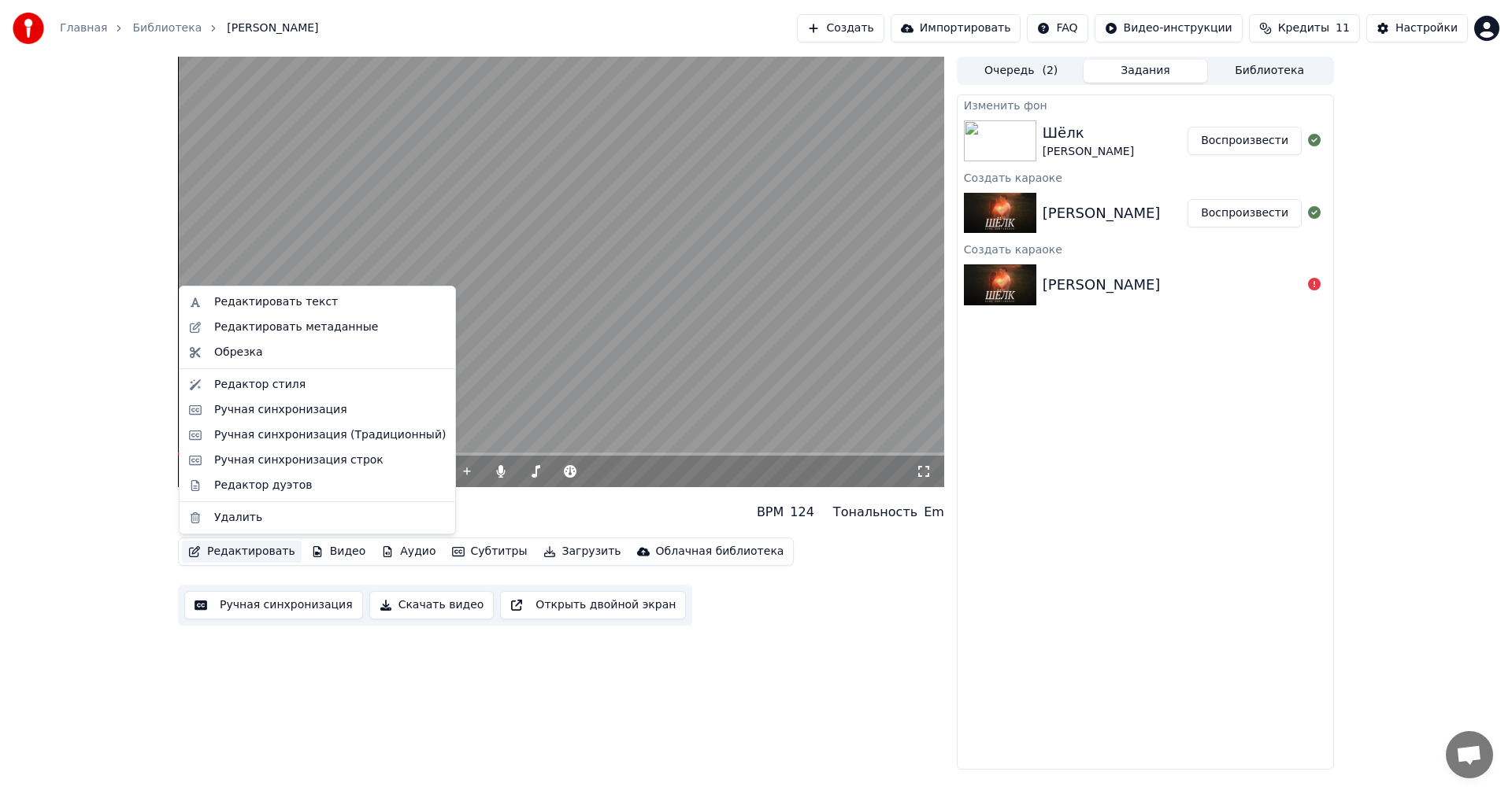
click at [216, 554] on button "Редактировать" at bounding box center [241, 551] width 120 height 22
click at [268, 383] on div "Редактор стиля" at bounding box center [259, 385] width 92 height 16
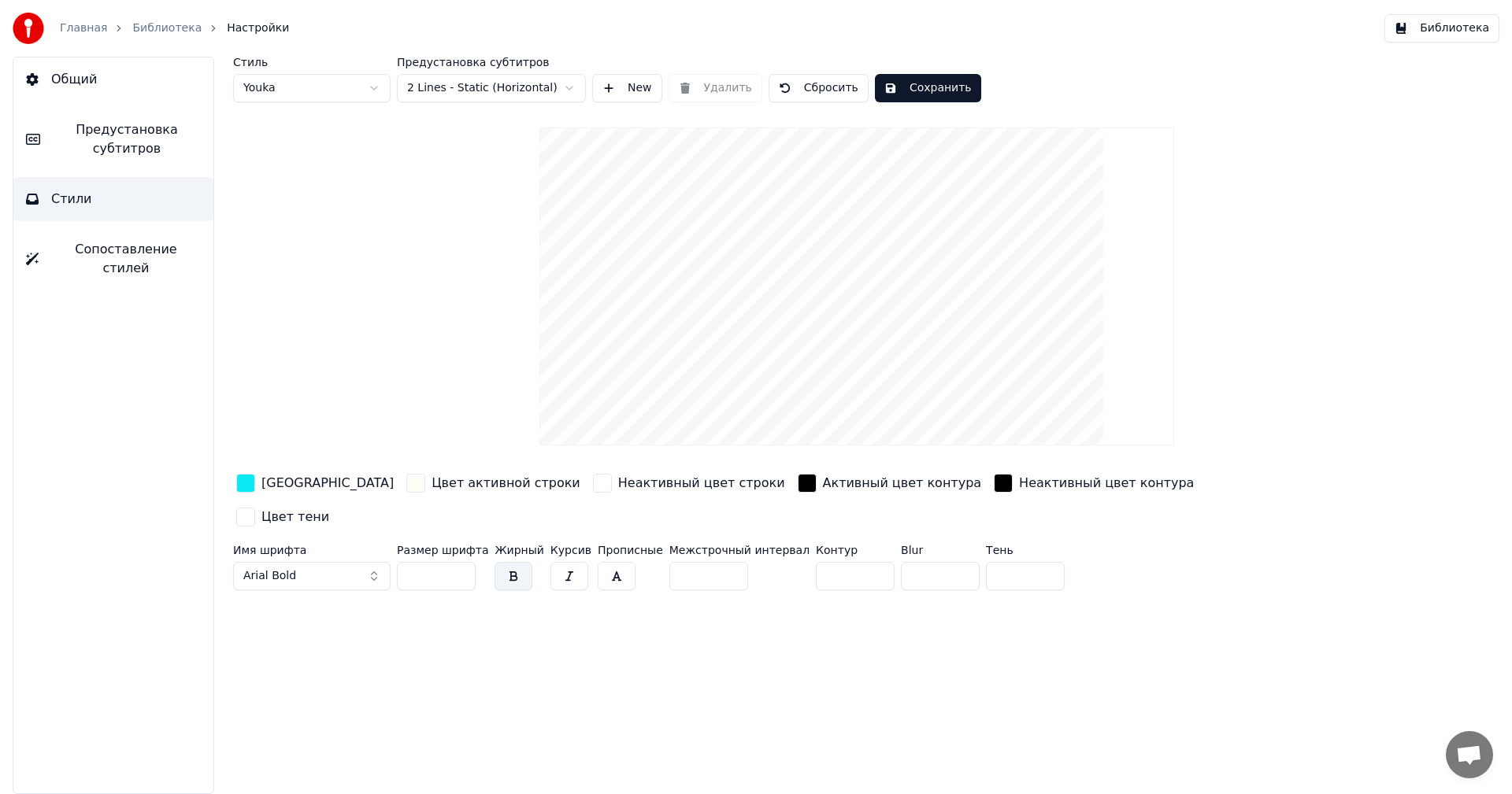
click at [798, 483] on div "button" at bounding box center [808, 483] width 19 height 19
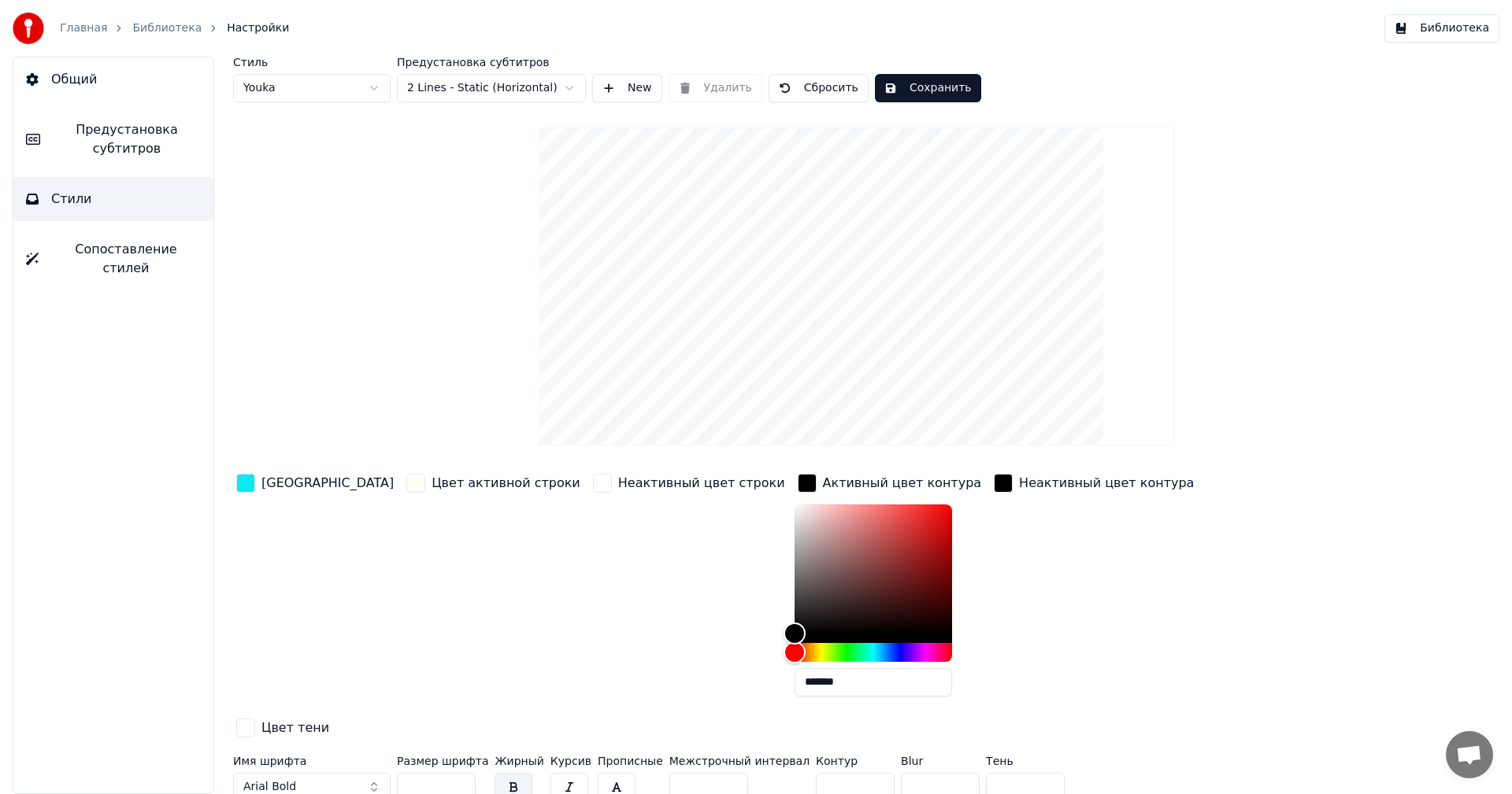
click at [993, 482] on div "button" at bounding box center [1003, 483] width 19 height 19
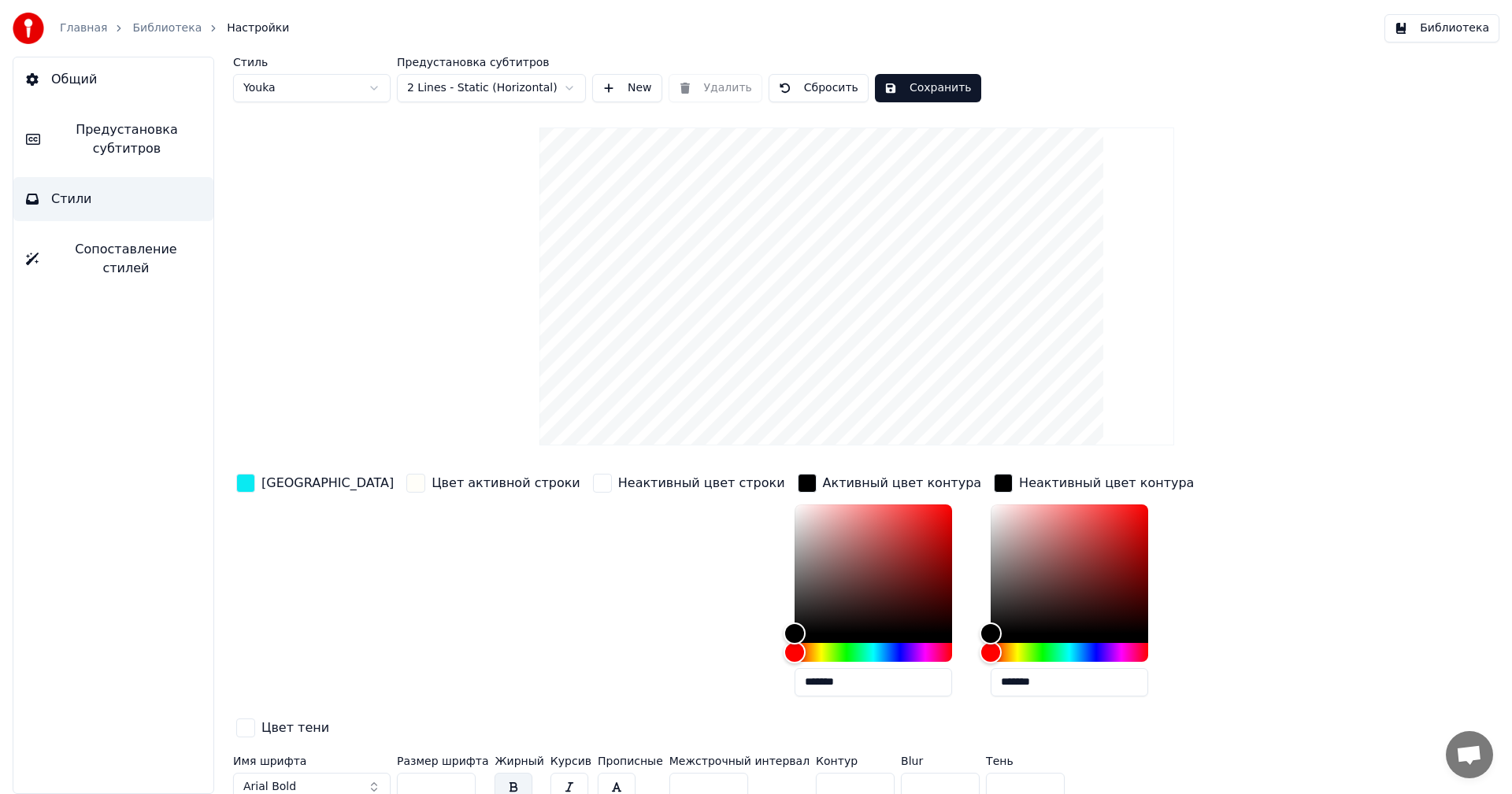
click at [798, 486] on div "button" at bounding box center [808, 483] width 19 height 19
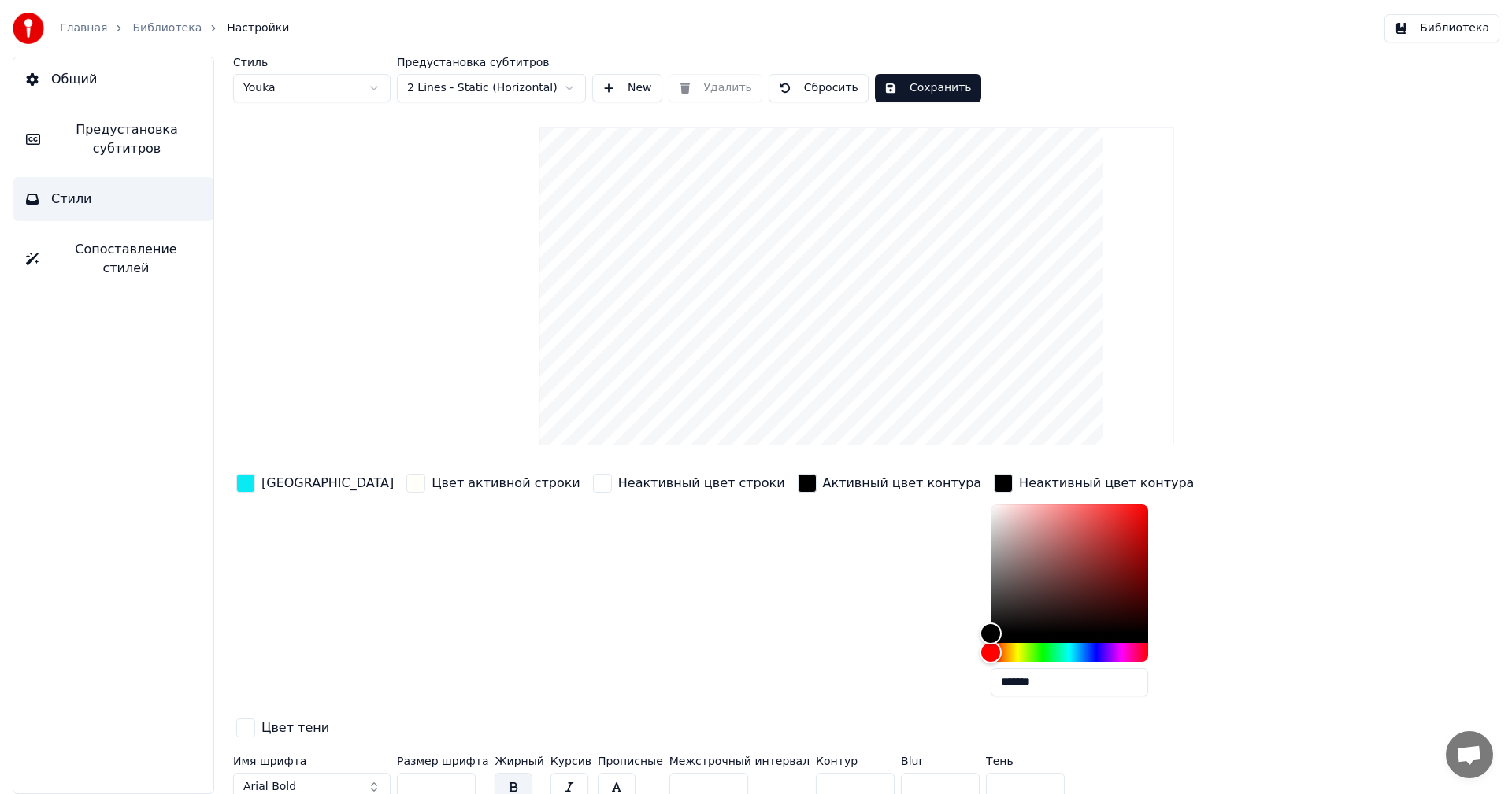
click at [993, 477] on div "button" at bounding box center [1003, 483] width 19 height 19
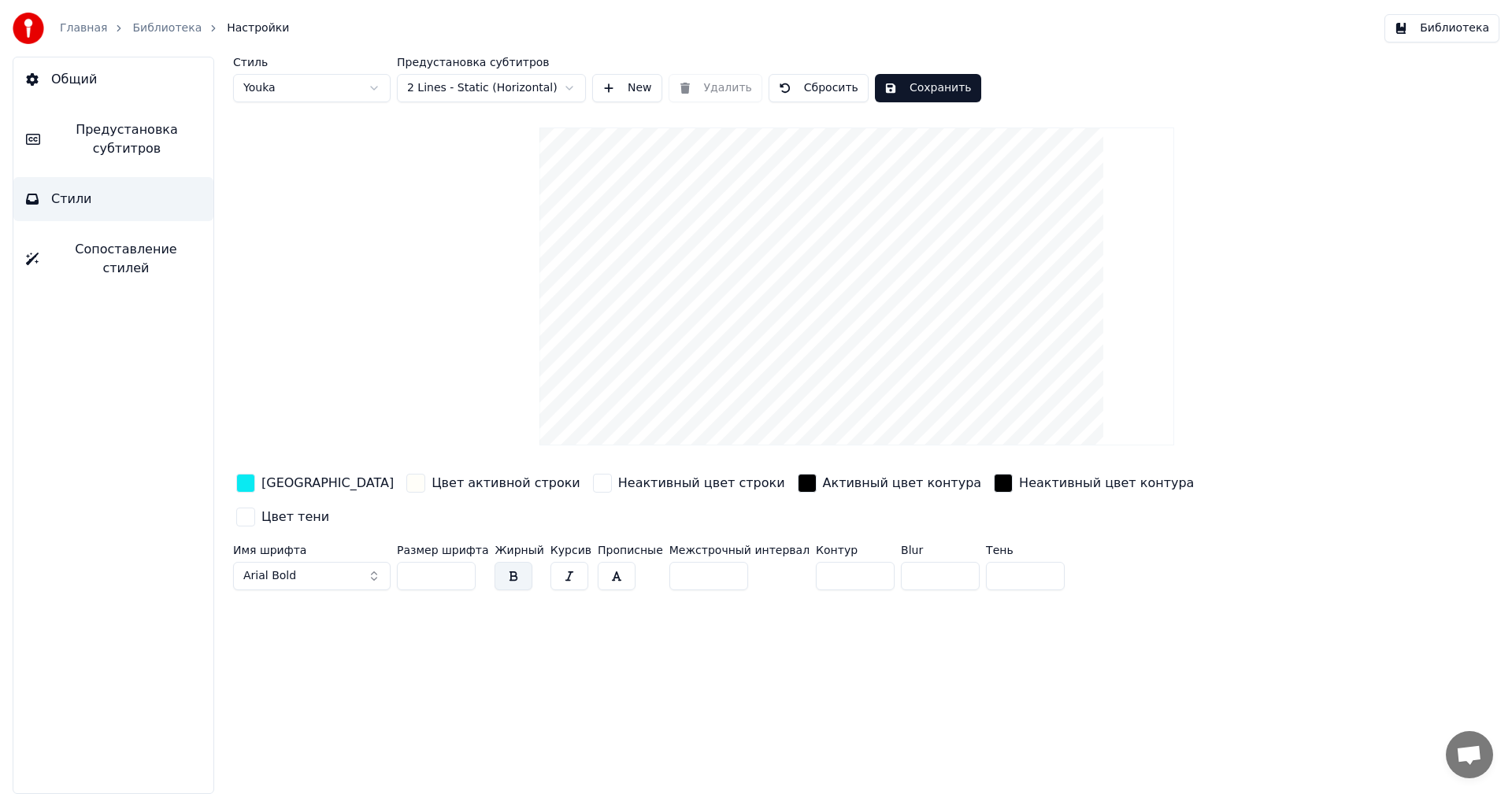
click at [798, 485] on div "button" at bounding box center [808, 483] width 19 height 19
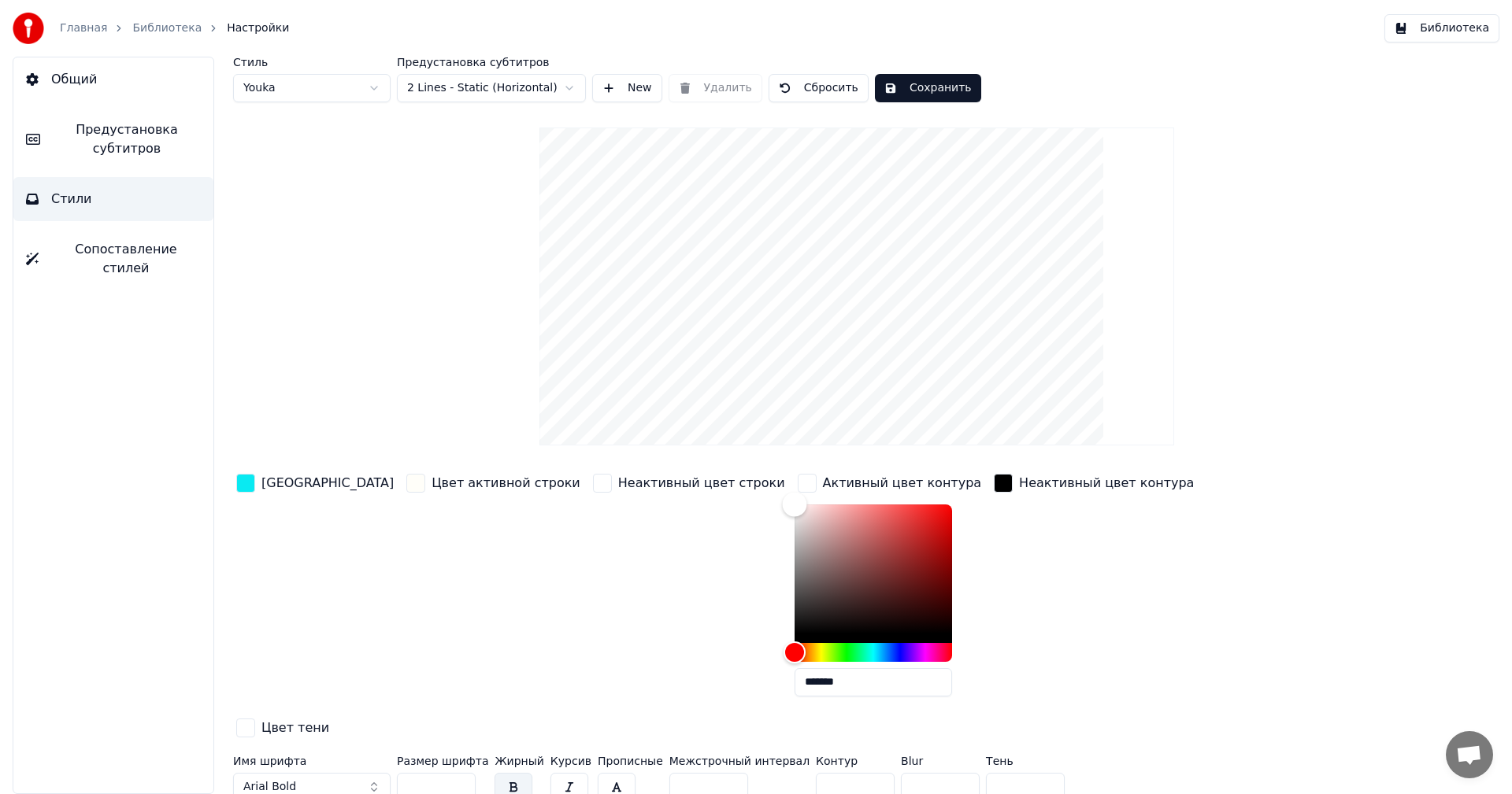
drag, startPoint x: 695, startPoint y: 633, endPoint x: 678, endPoint y: 494, distance: 140.0
click at [678, 494] on div "Цвет заливки Цвет активной строки Неактивный цвет строки Активный цвет контура …" at bounding box center [762, 606] width 1058 height 272
drag, startPoint x: 691, startPoint y: 503, endPoint x: 693, endPoint y: 682, distance: 179.0
click at [693, 682] on div "Цвет заливки Цвет активной строки Неактивный цвет строки Активный цвет контура …" at bounding box center [762, 606] width 1058 height 272
type input "*******"
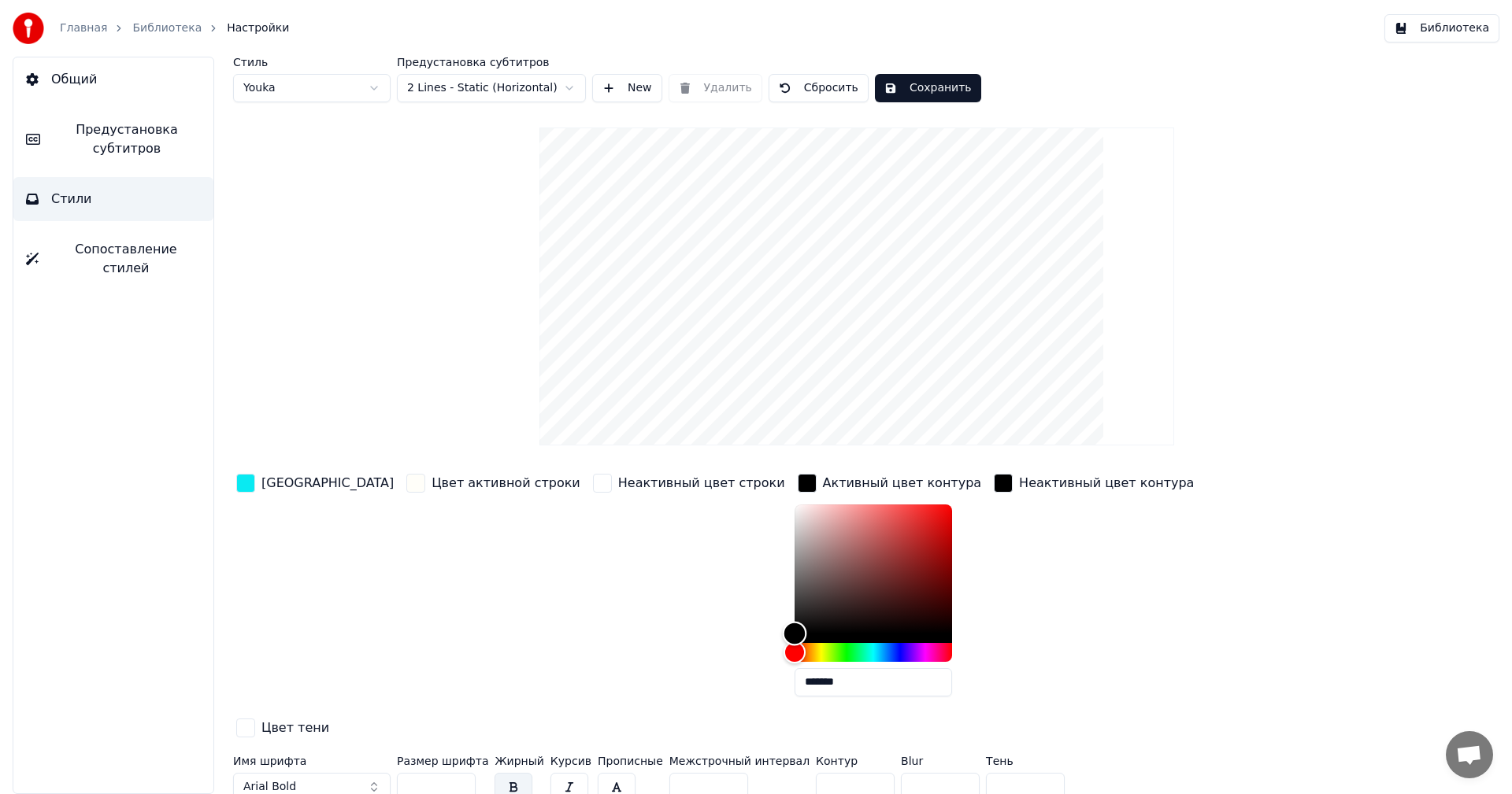
drag, startPoint x: 694, startPoint y: 635, endPoint x: 695, endPoint y: 673, distance: 38.0
click at [794, 673] on div "*******" at bounding box center [876, 603] width 165 height 198
click at [593, 667] on div "Неактивный цвет строки" at bounding box center [688, 589] width 198 height 238
click at [555, 372] on div "Стиль Youka Предустановка субтитров 2 Lines - Static (Horizontal) New Удалить С…" at bounding box center [856, 432] width 1247 height 750
click at [137, 90] on button "Общий" at bounding box center [113, 79] width 200 height 44
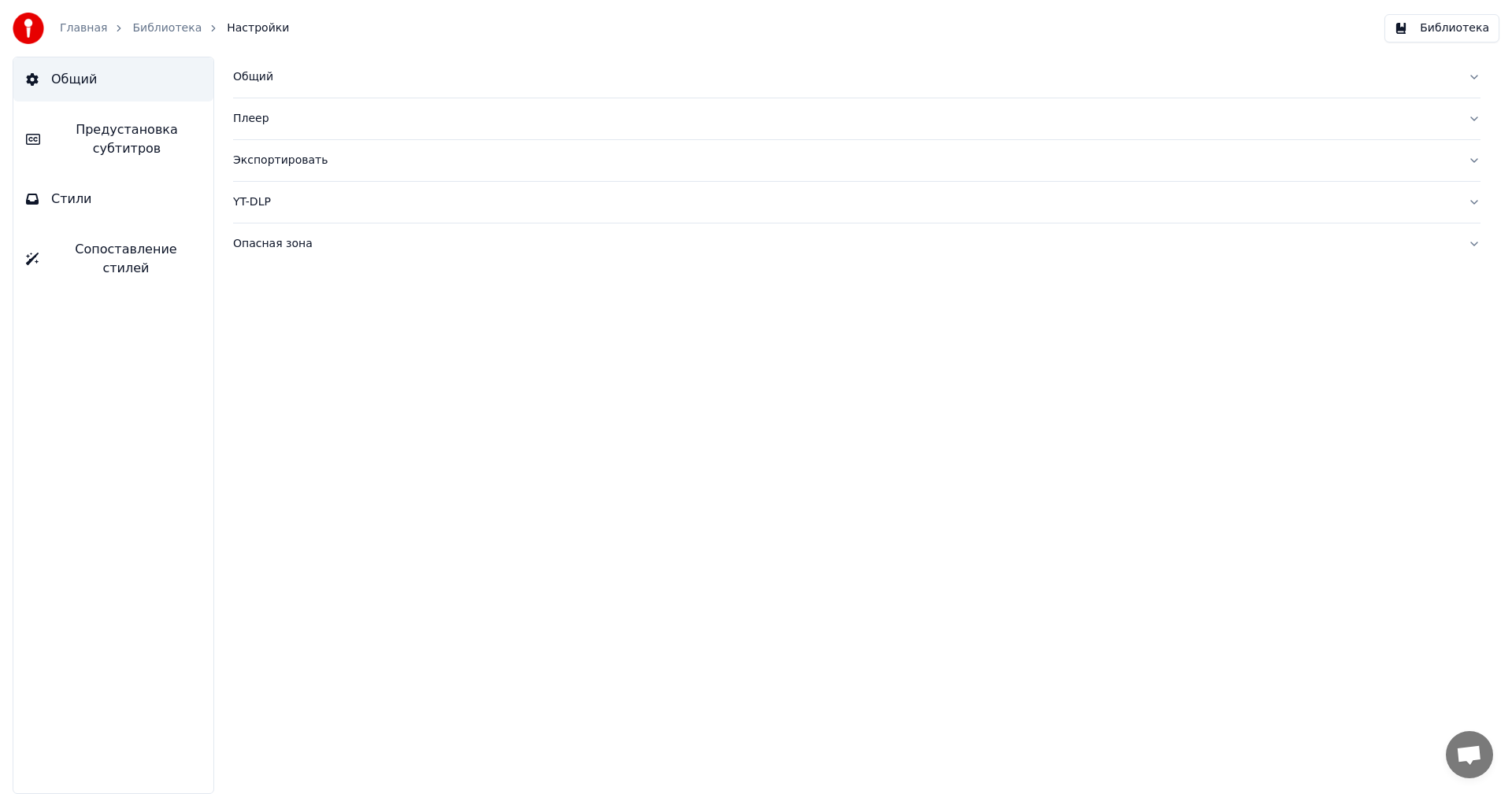
click at [134, 120] on span "Предустановка субтитров" at bounding box center [127, 139] width 148 height 38
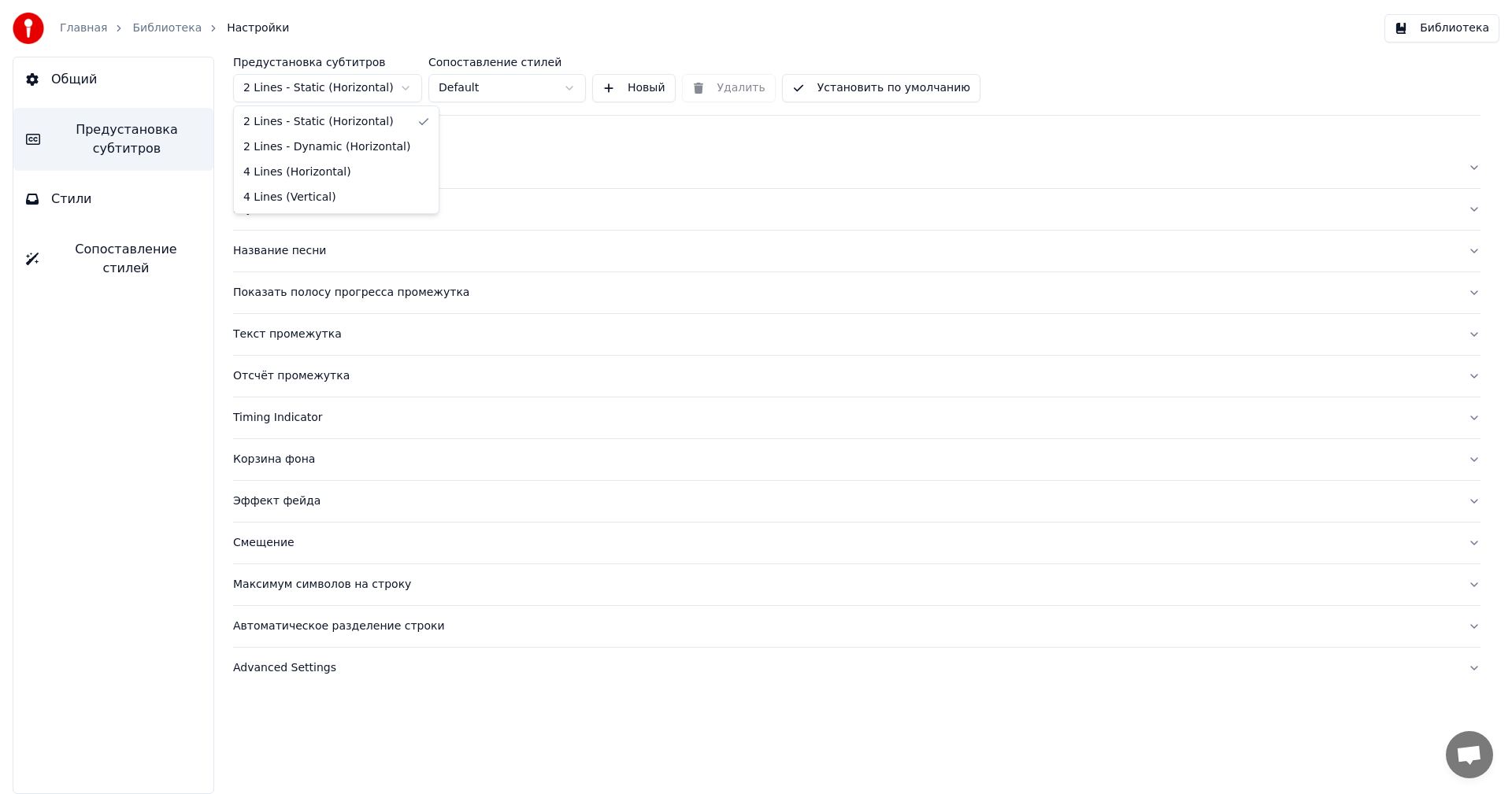
click at [410, 85] on html "Главная Библиотека Настройки Библиотека Общий Предустановка субтитров Стили Соп…" at bounding box center [756, 397] width 1512 height 794
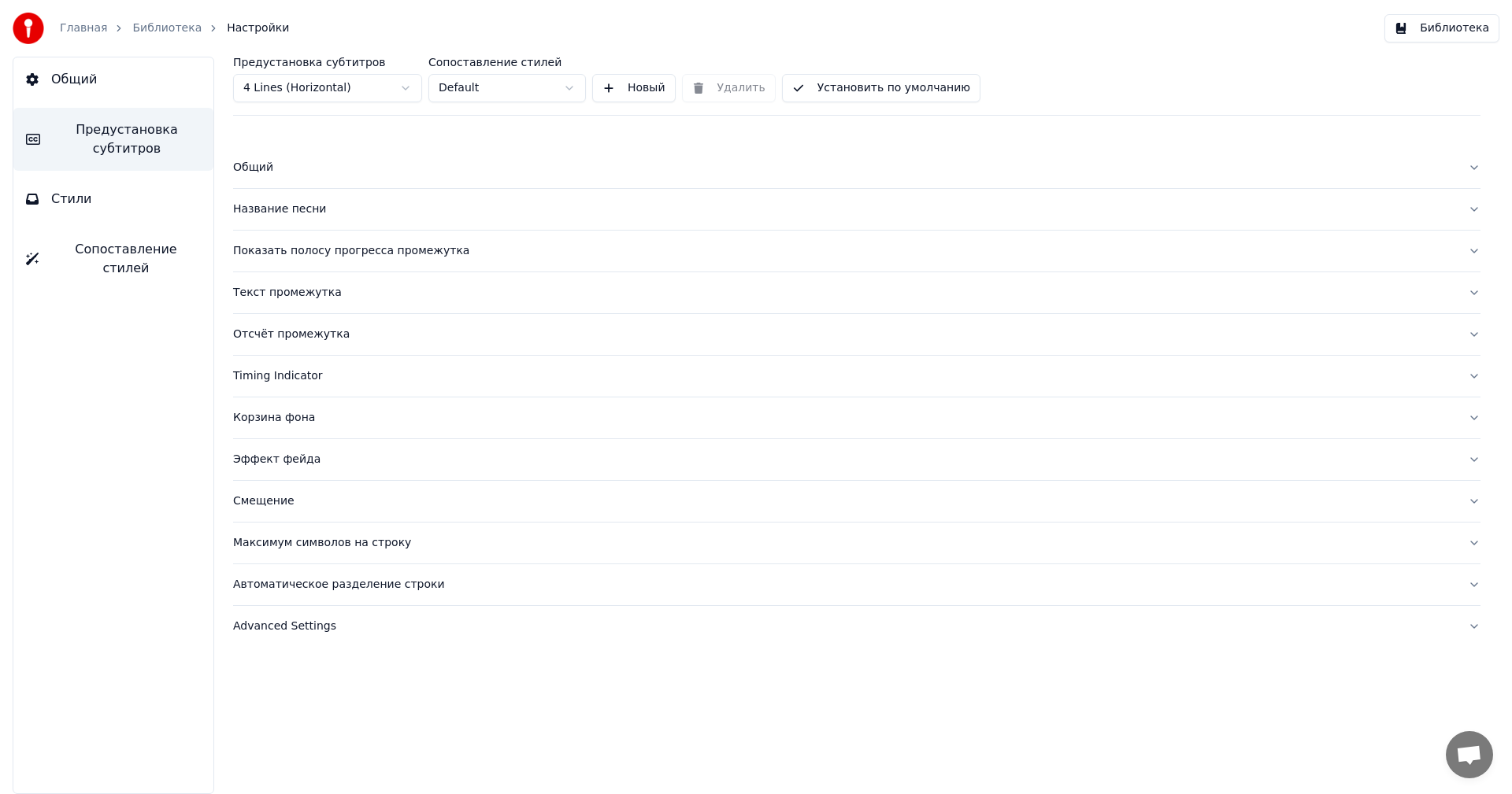
click at [237, 165] on div "Общий" at bounding box center [844, 168] width 1222 height 16
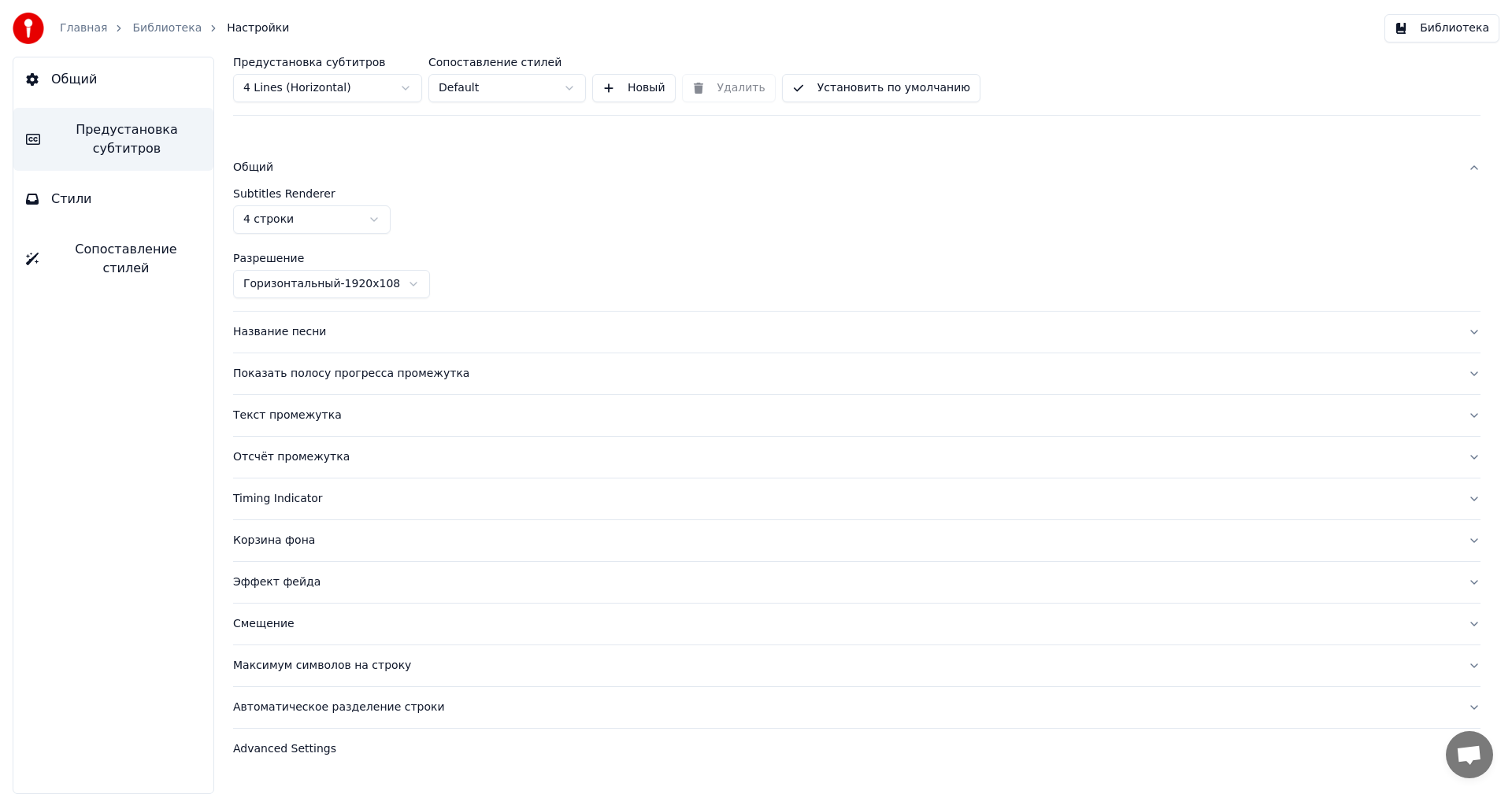
click at [275, 331] on div "Название песни" at bounding box center [844, 332] width 1222 height 16
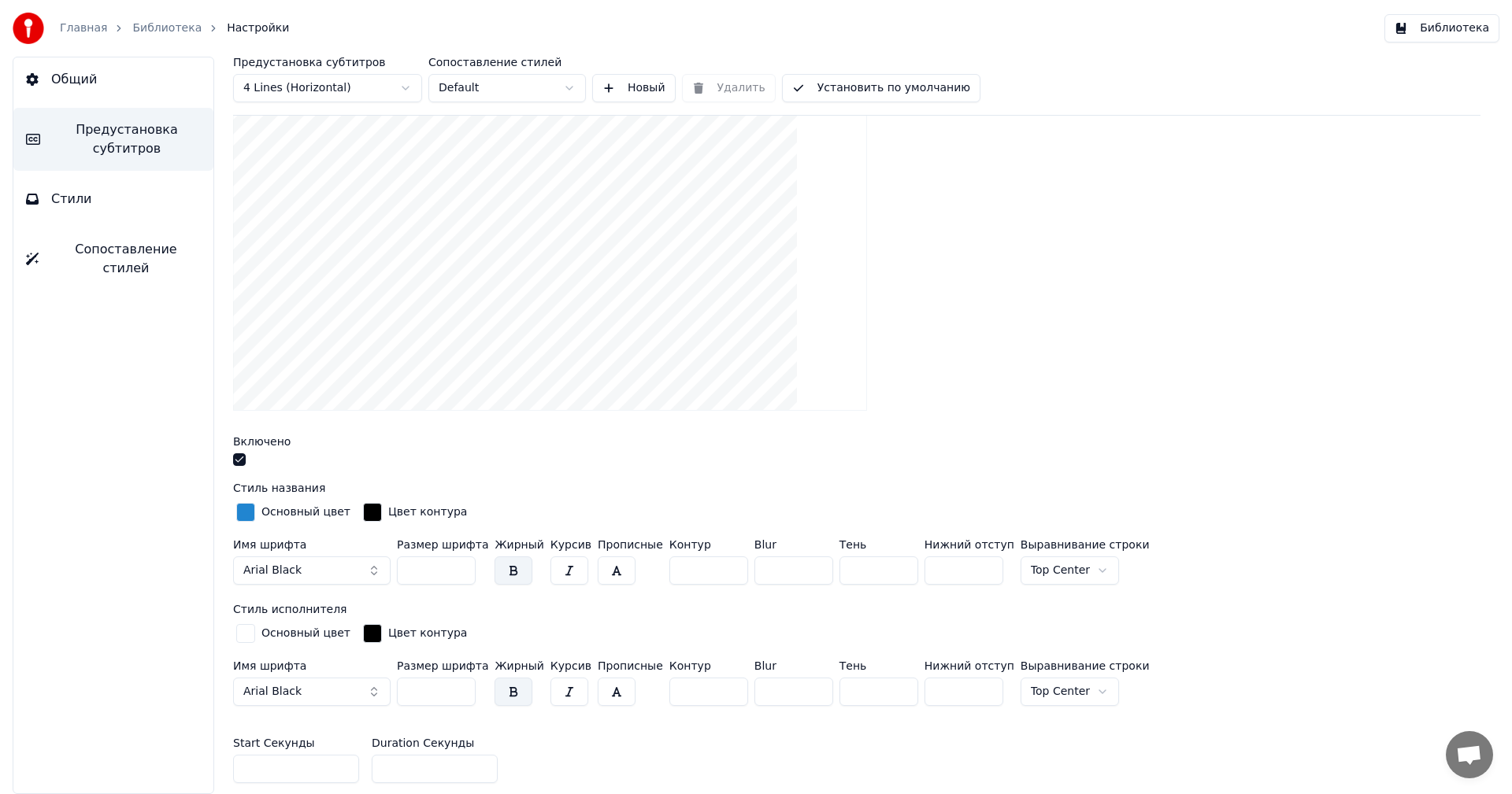
scroll to position [181, 0]
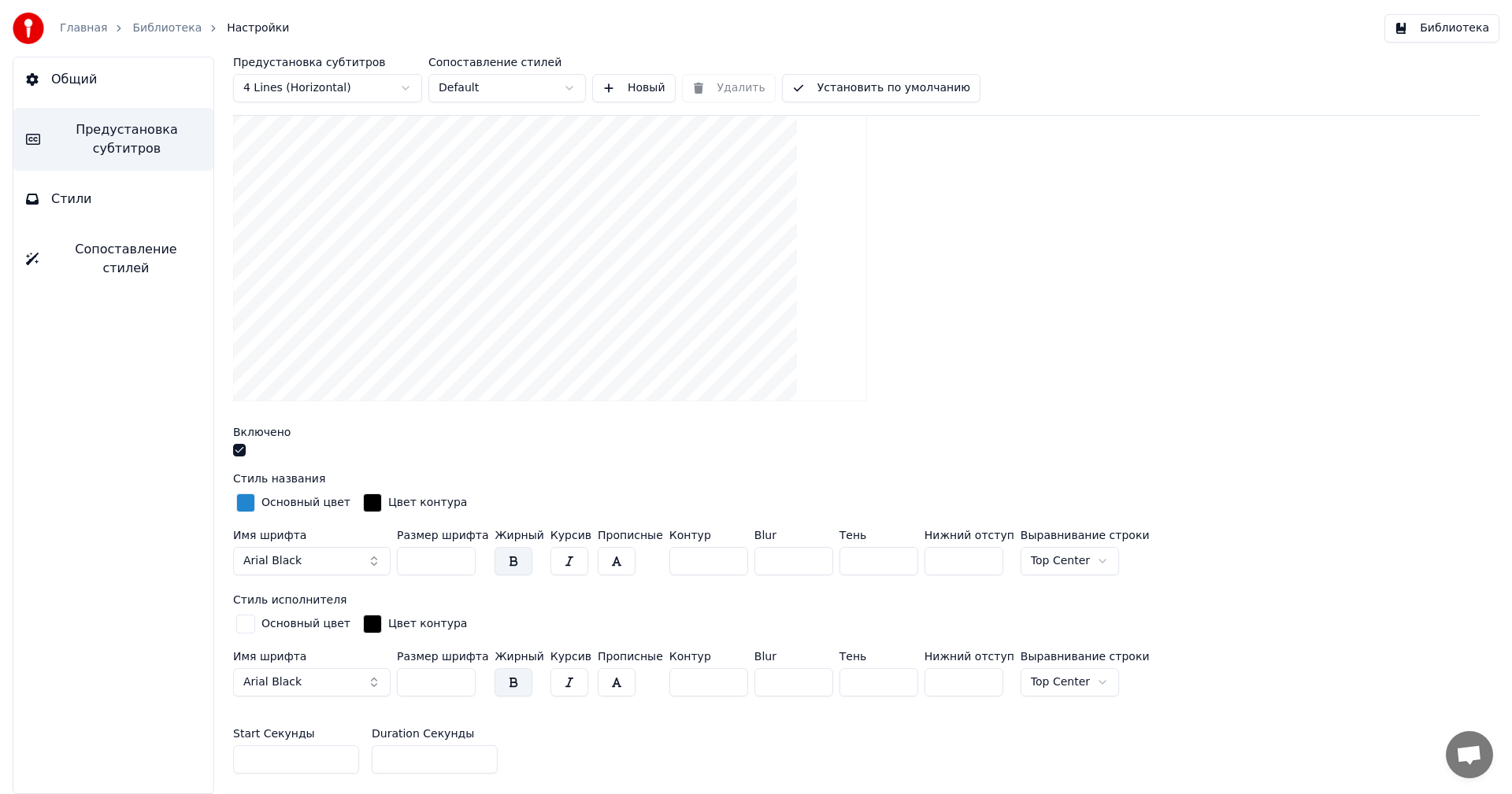
click at [242, 454] on button "button" at bounding box center [239, 450] width 12 height 12
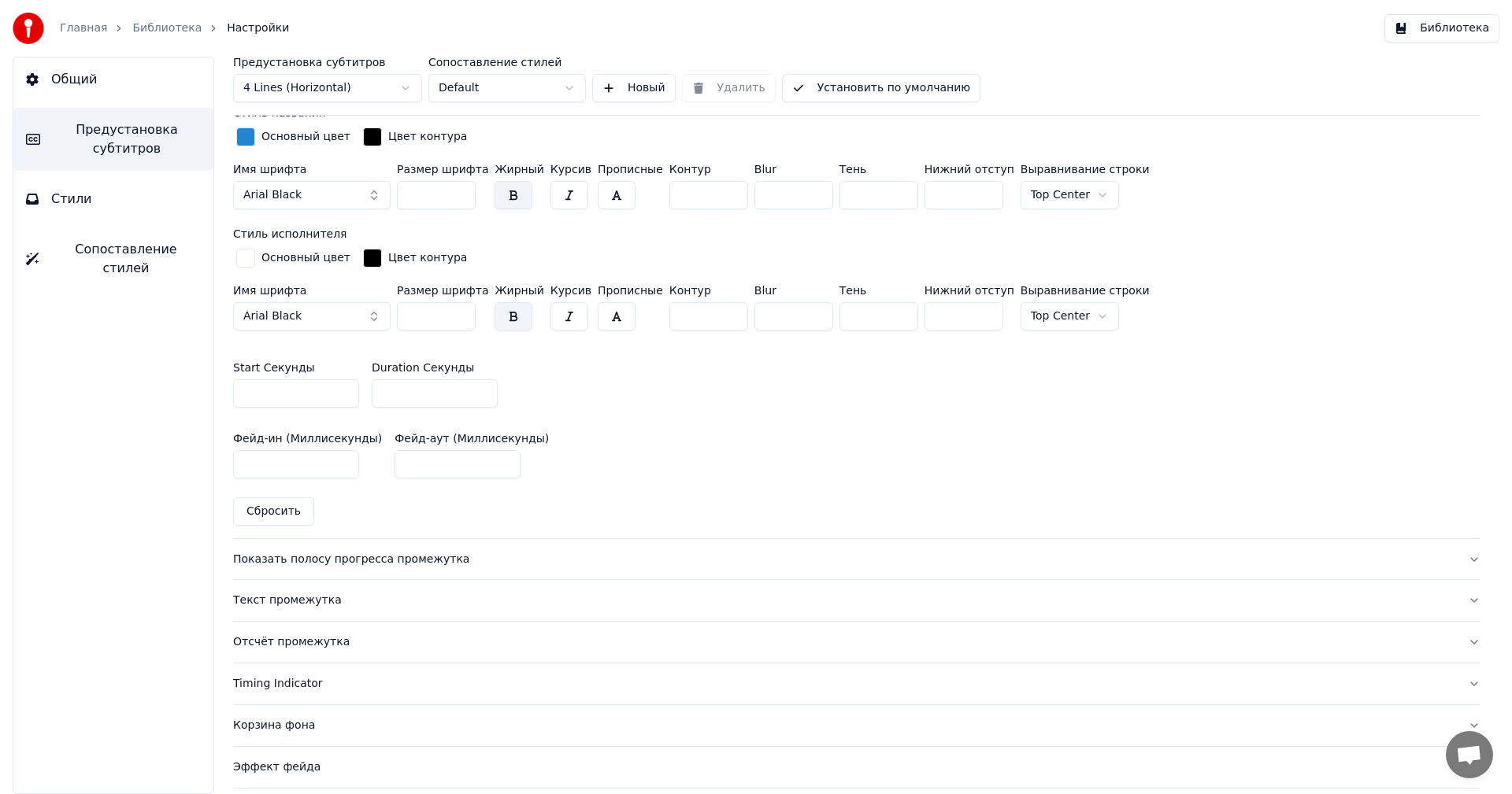
scroll to position [538, 0]
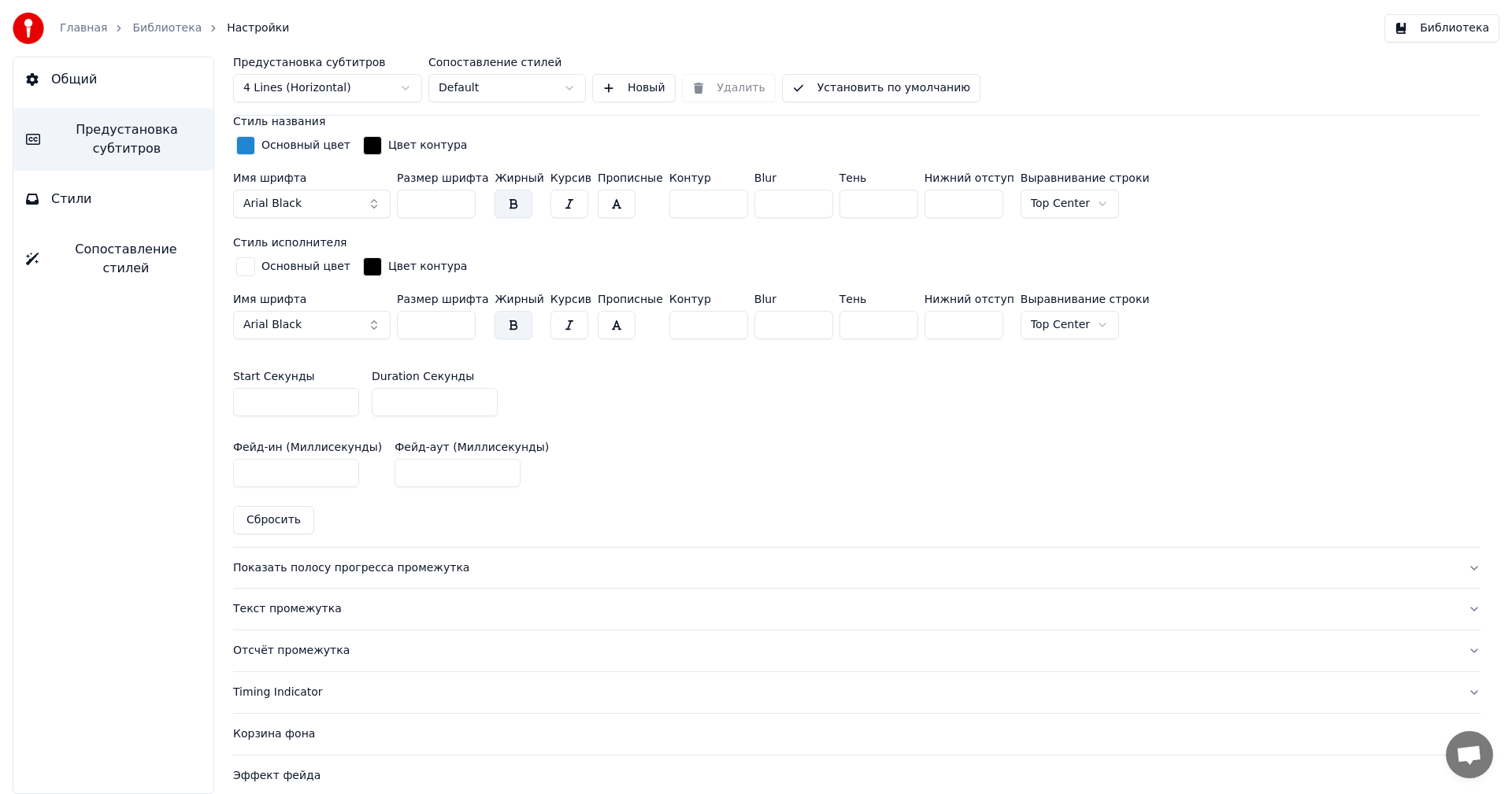
click at [463, 203] on input "***" at bounding box center [436, 203] width 79 height 28
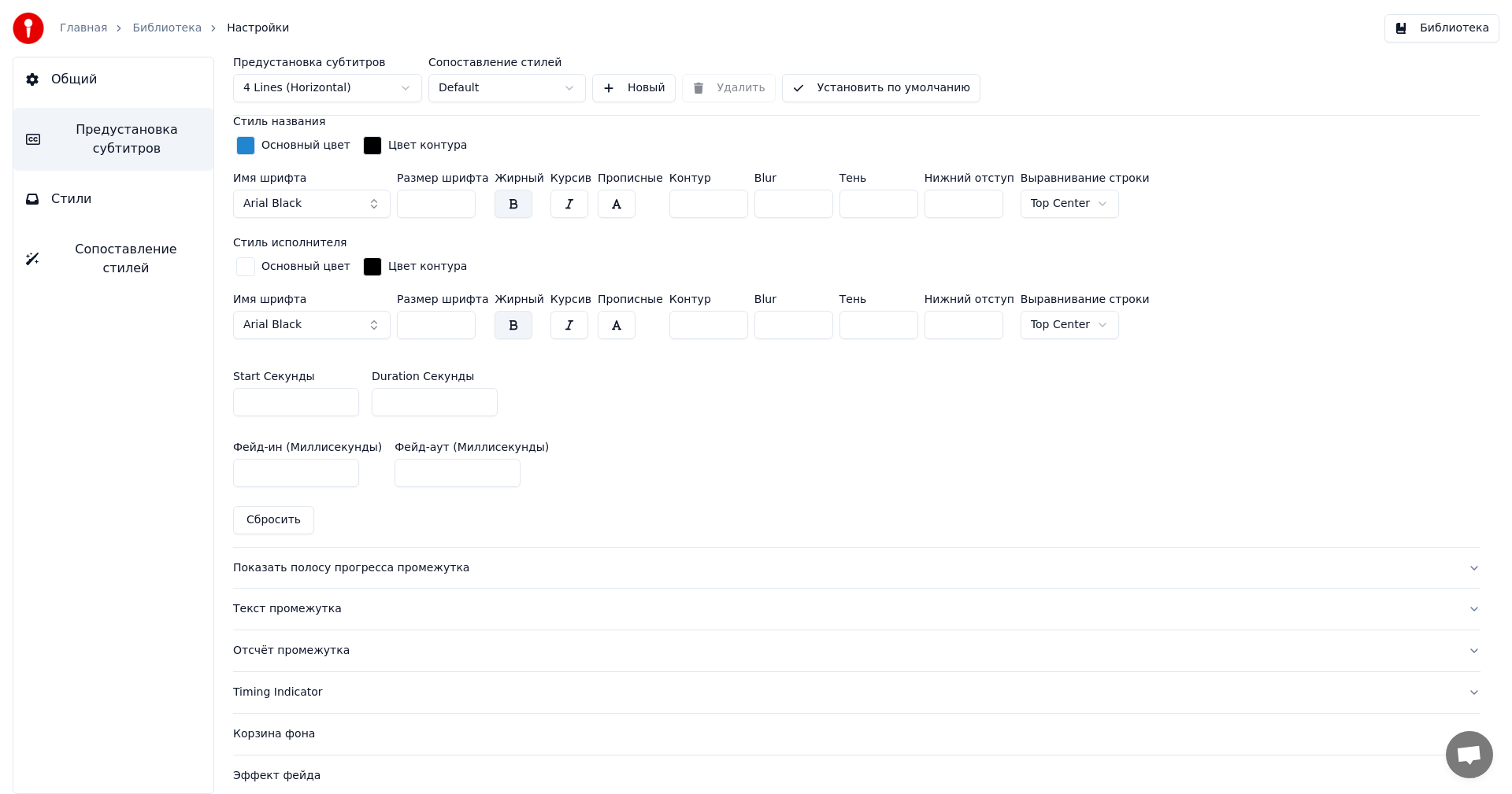
type input "***"
click at [463, 203] on input "***" at bounding box center [436, 203] width 79 height 28
drag, startPoint x: 430, startPoint y: 200, endPoint x: 400, endPoint y: 204, distance: 30.3
click at [400, 204] on input "***" at bounding box center [436, 203] width 79 height 28
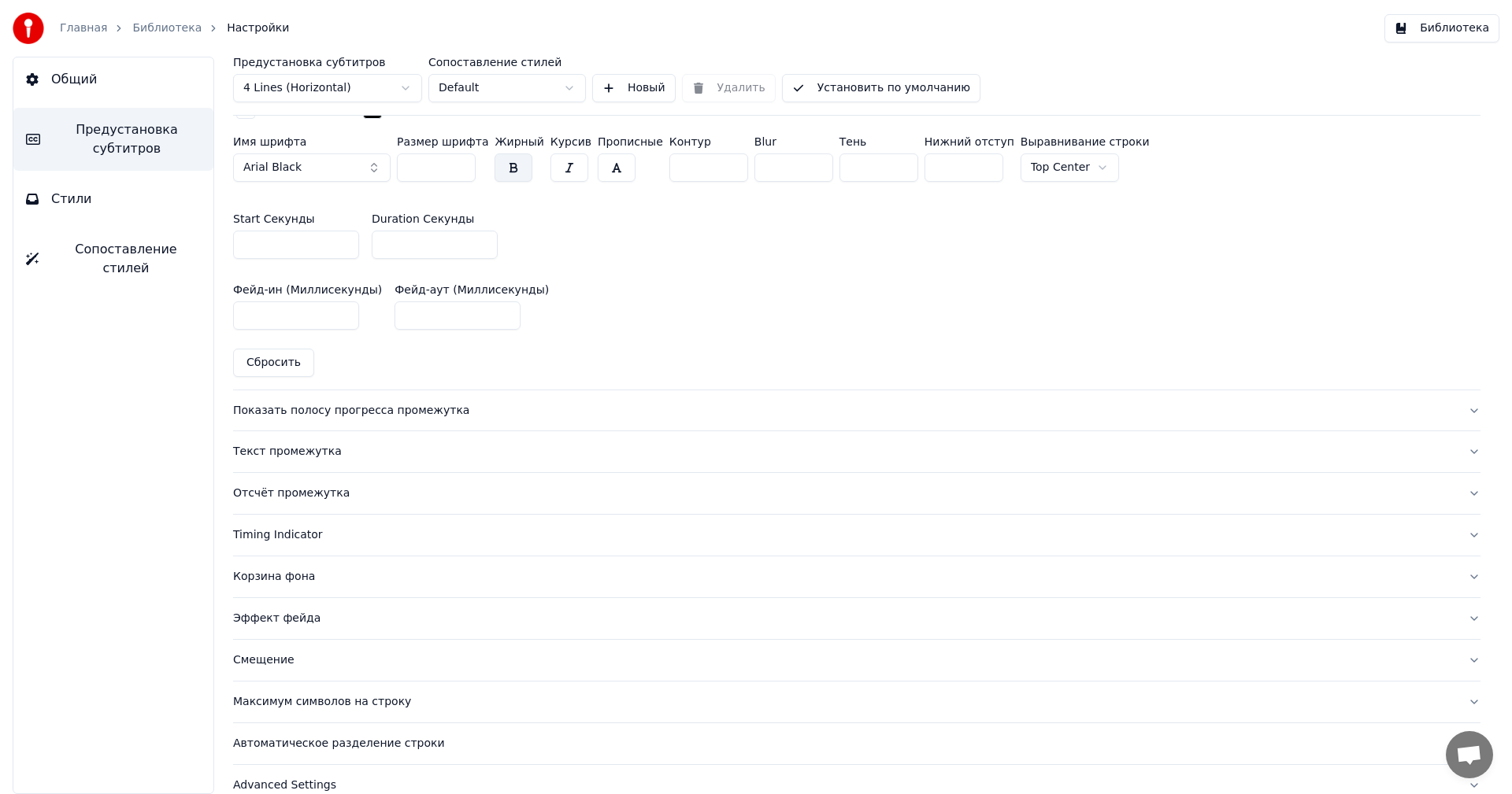
scroll to position [717, 0]
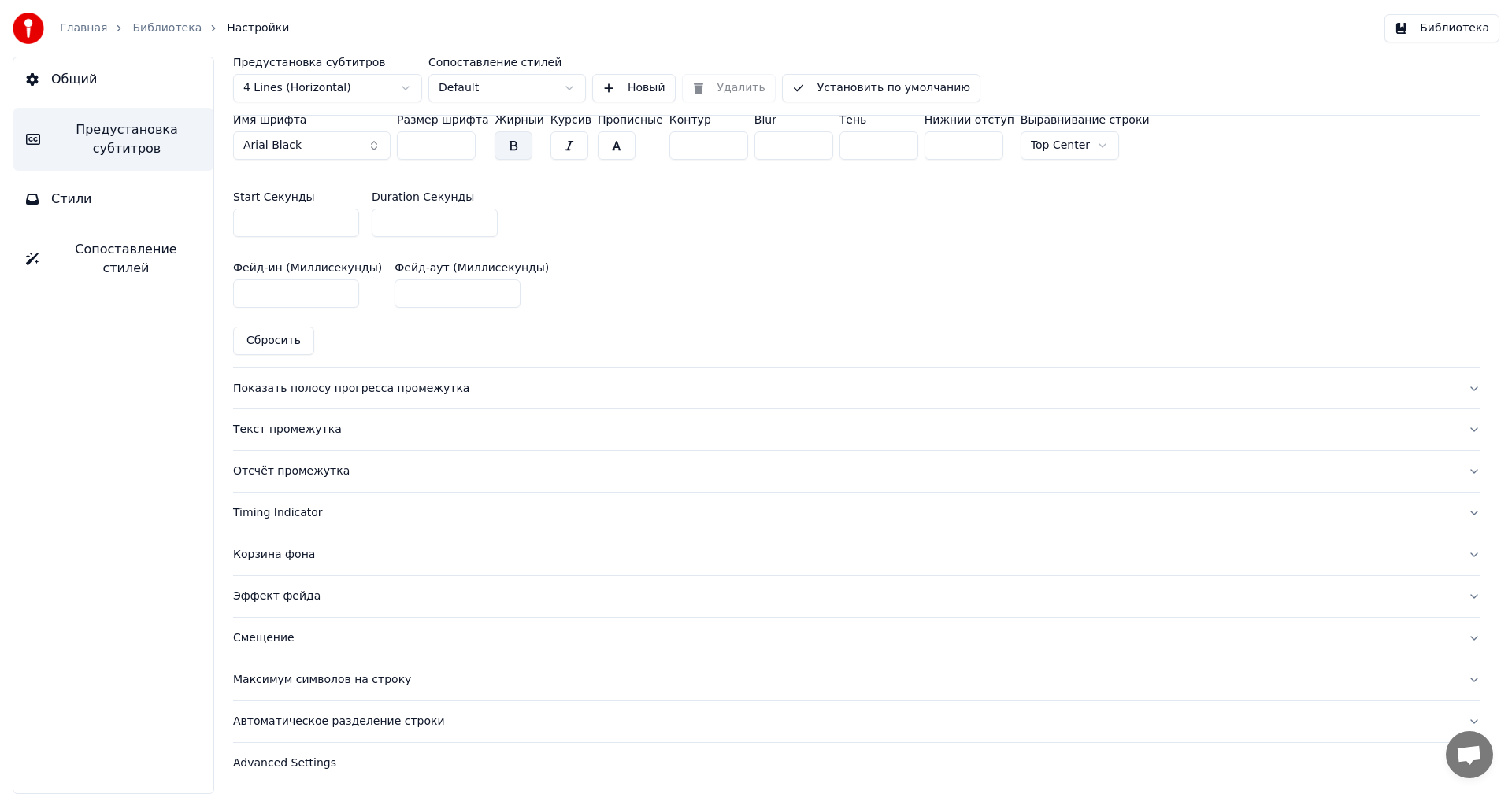
click at [298, 433] on div "Текст промежутка" at bounding box center [844, 429] width 1222 height 16
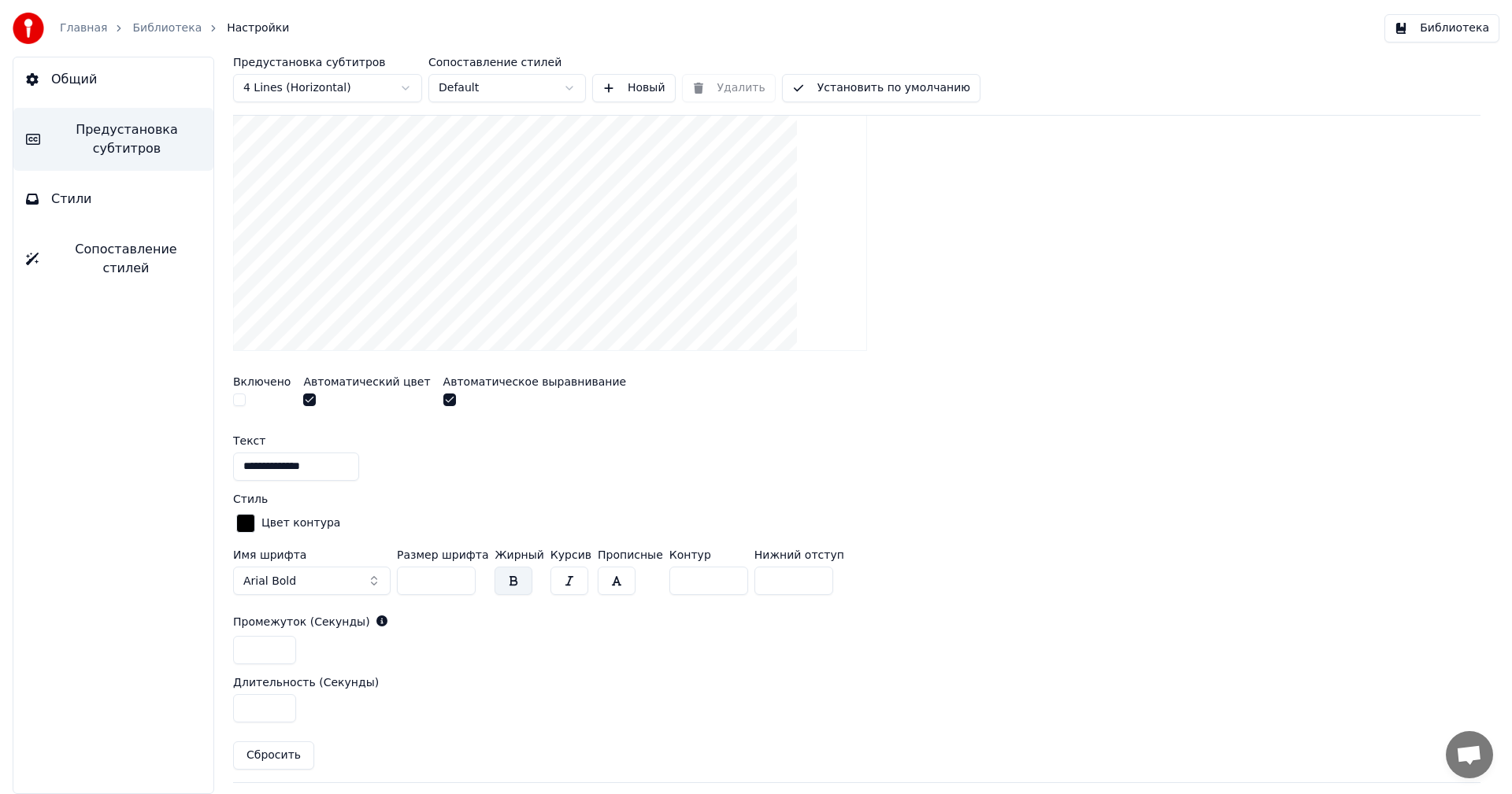
scroll to position [0, 0]
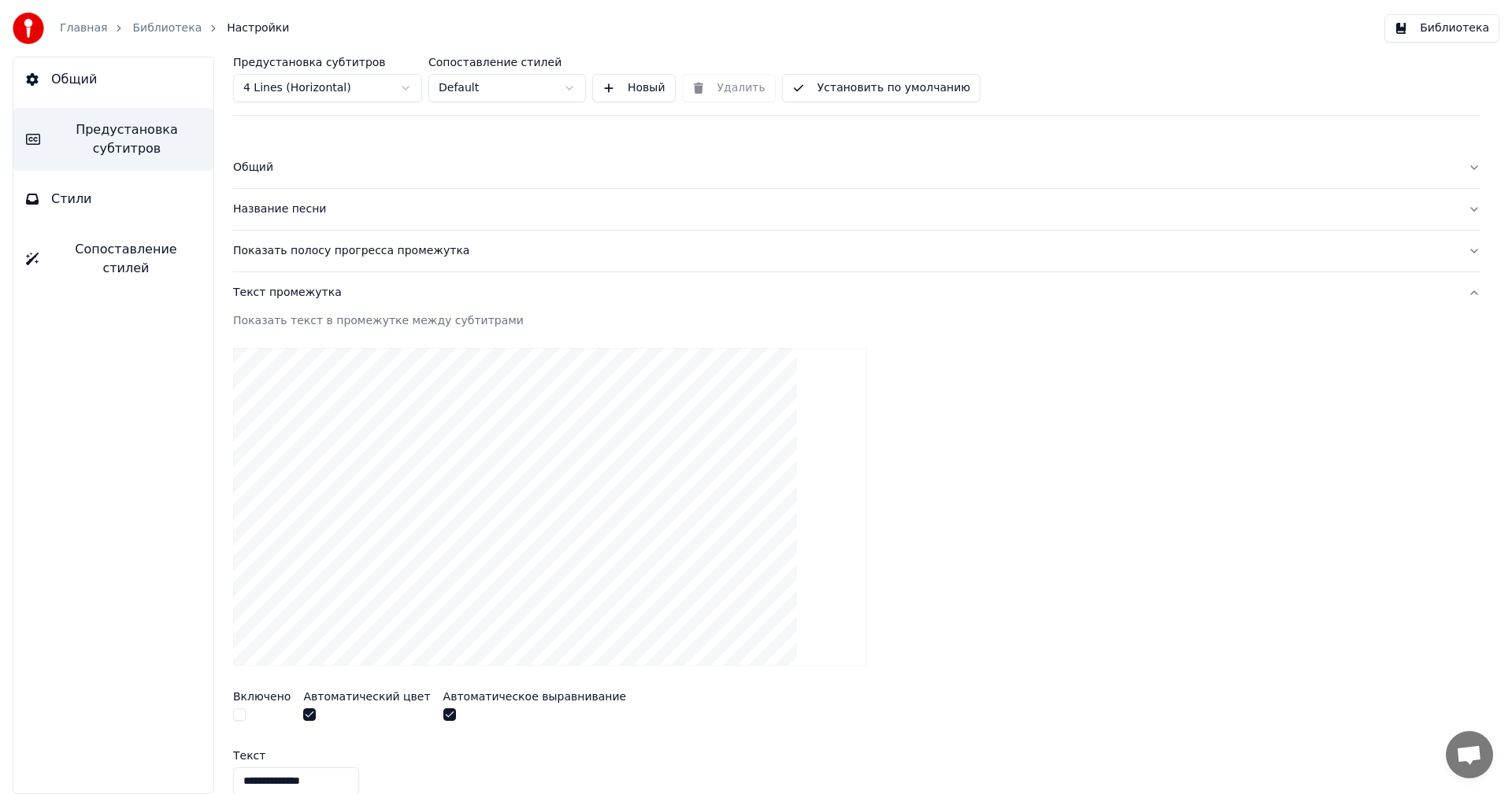
click at [332, 212] on div "Название песни" at bounding box center [844, 209] width 1222 height 16
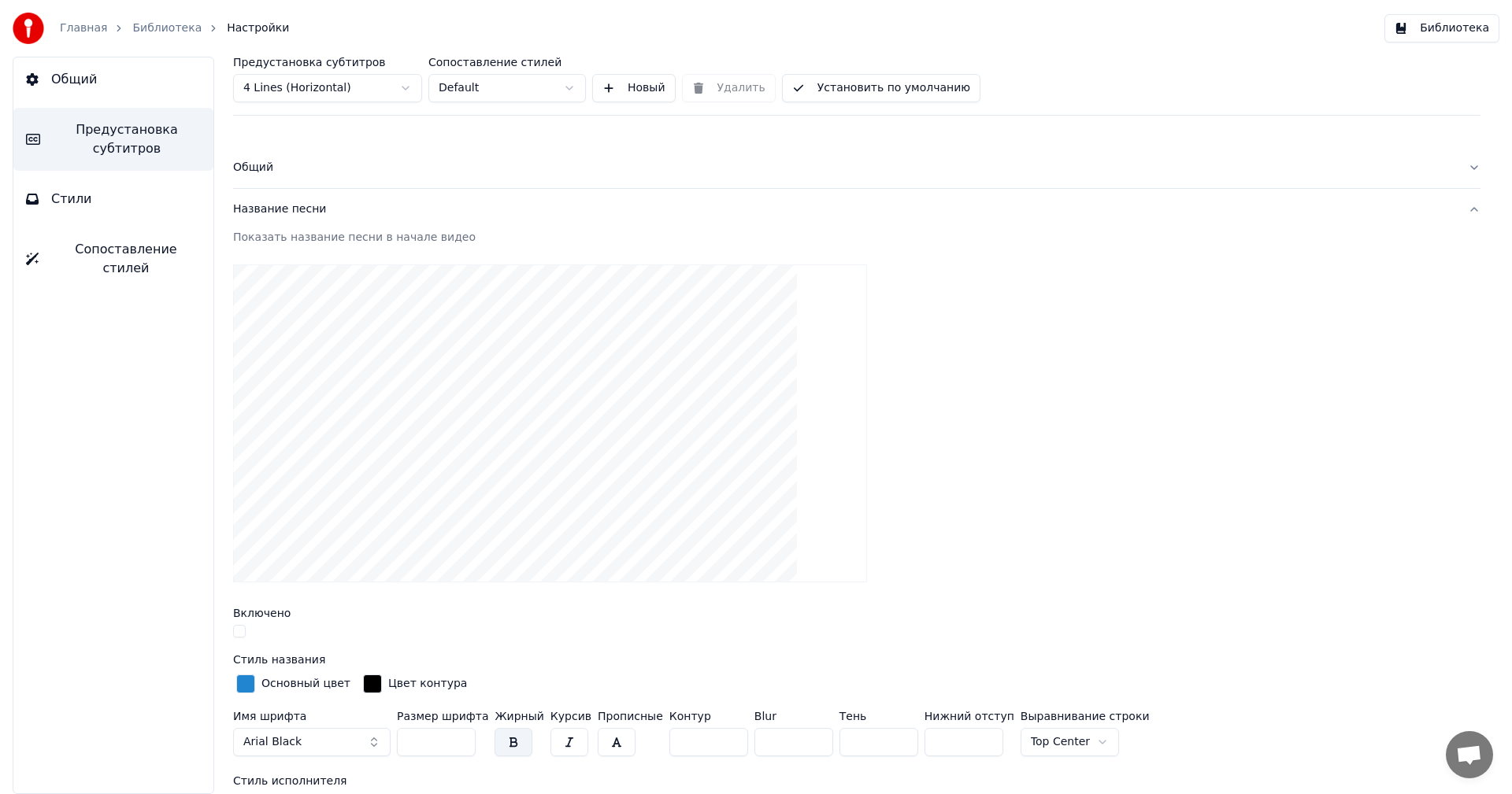
click at [258, 167] on div "Общий" at bounding box center [844, 168] width 1222 height 16
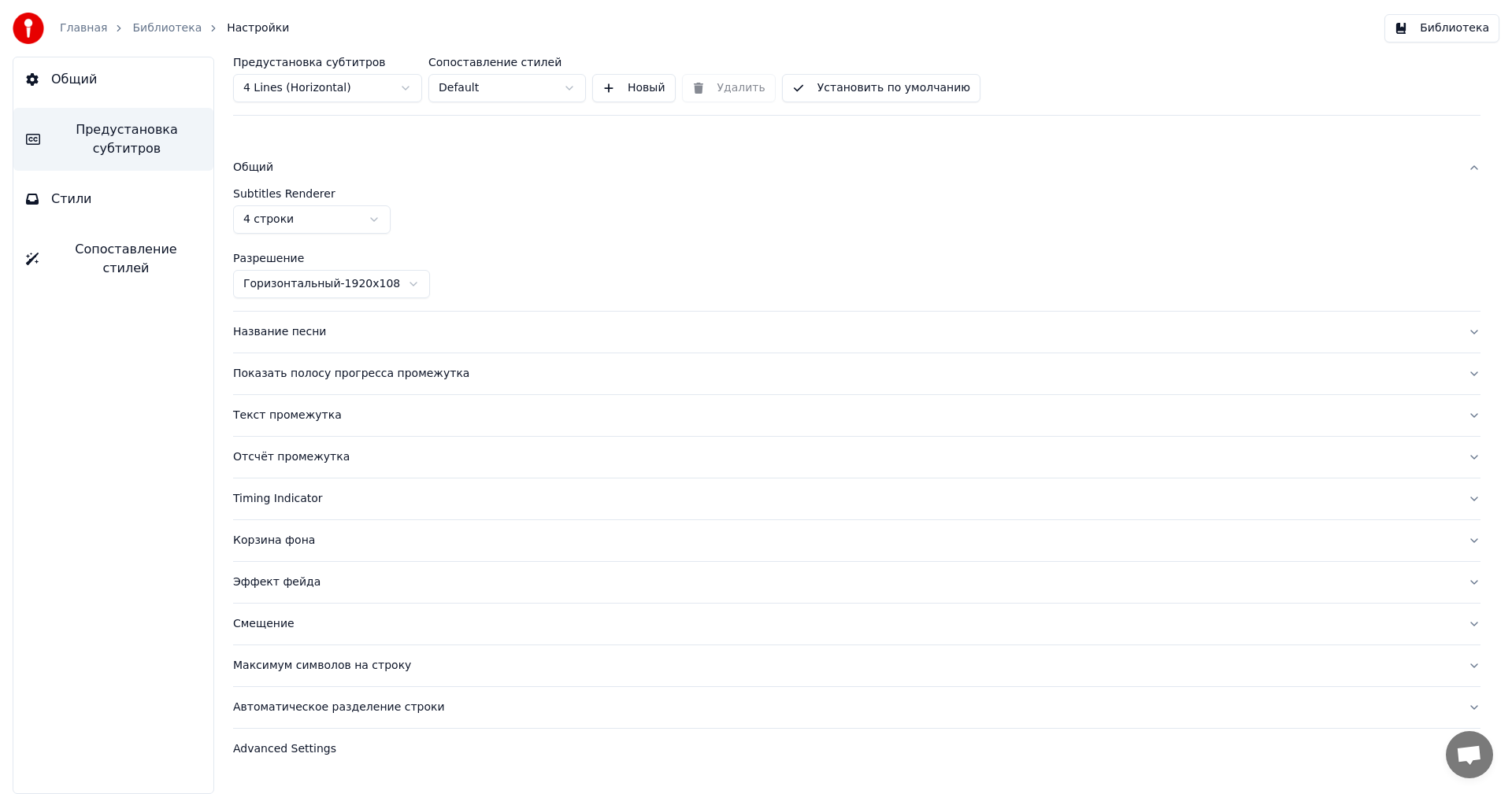
click at [124, 72] on button "Общий" at bounding box center [113, 79] width 200 height 44
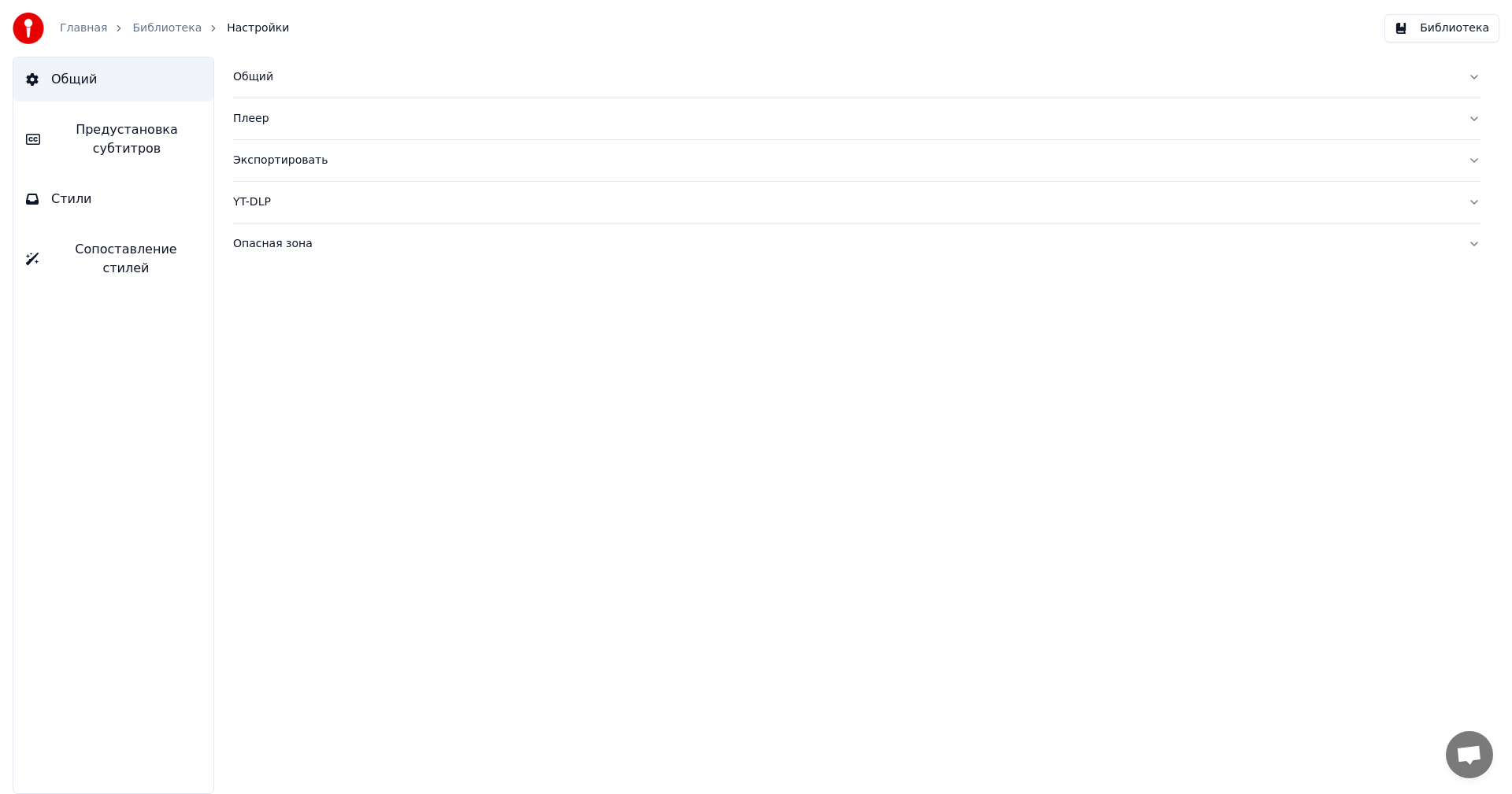
click at [261, 84] on div "Общий" at bounding box center [844, 77] width 1222 height 16
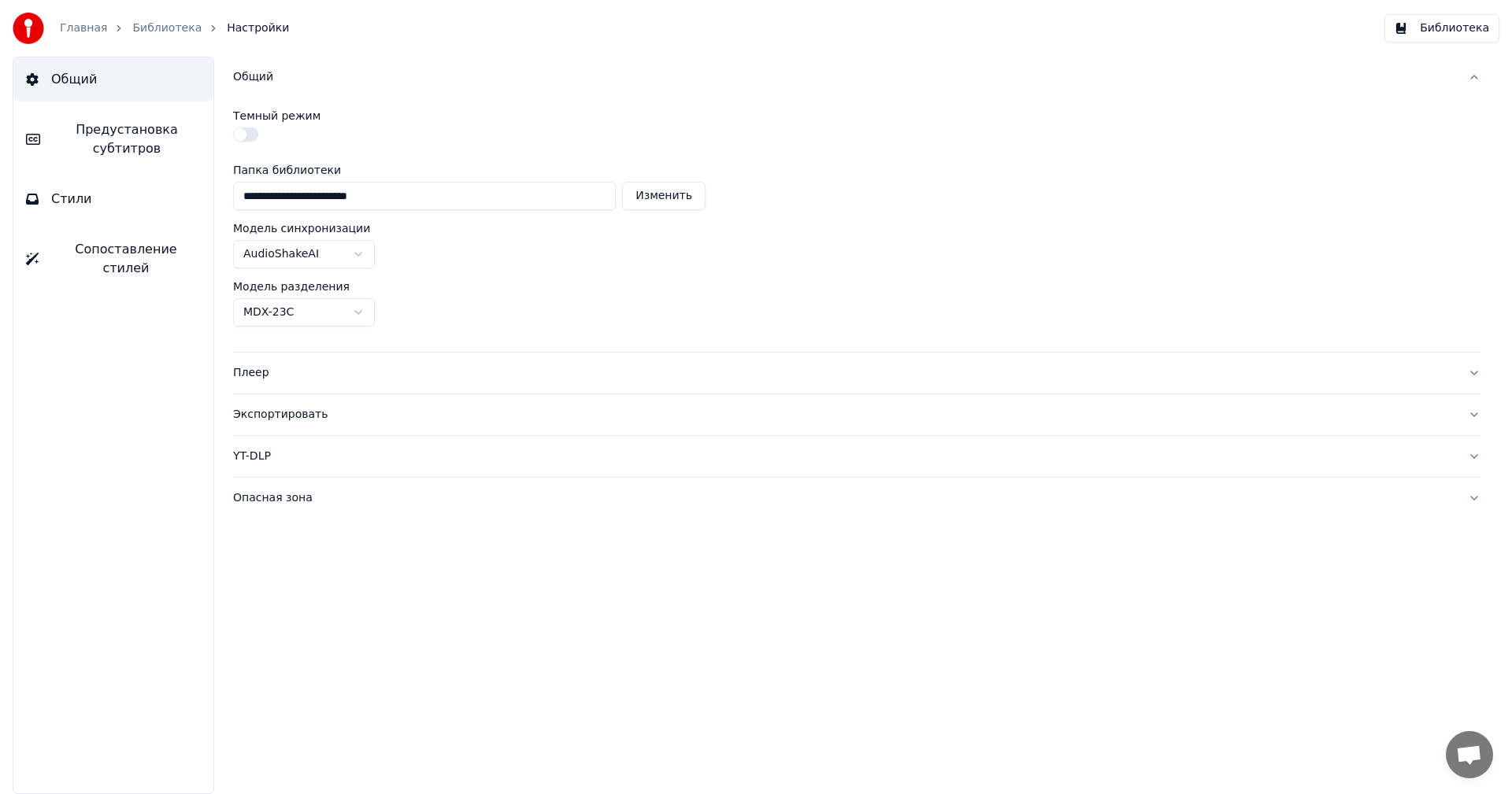
click at [138, 229] on button "Сопоставление стилей" at bounding box center [113, 259] width 200 height 63
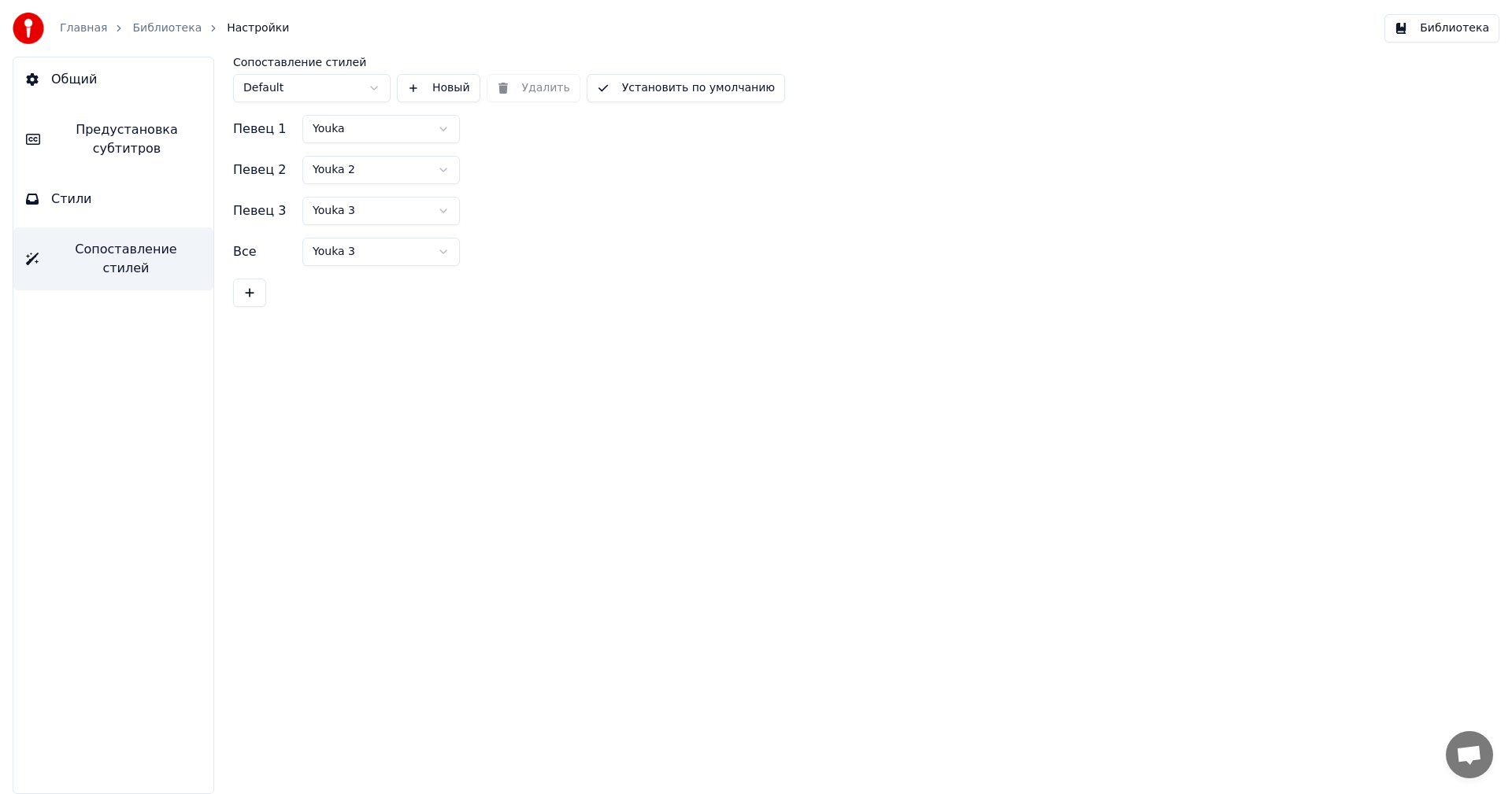
click at [127, 189] on button "Стили" at bounding box center [113, 199] width 200 height 44
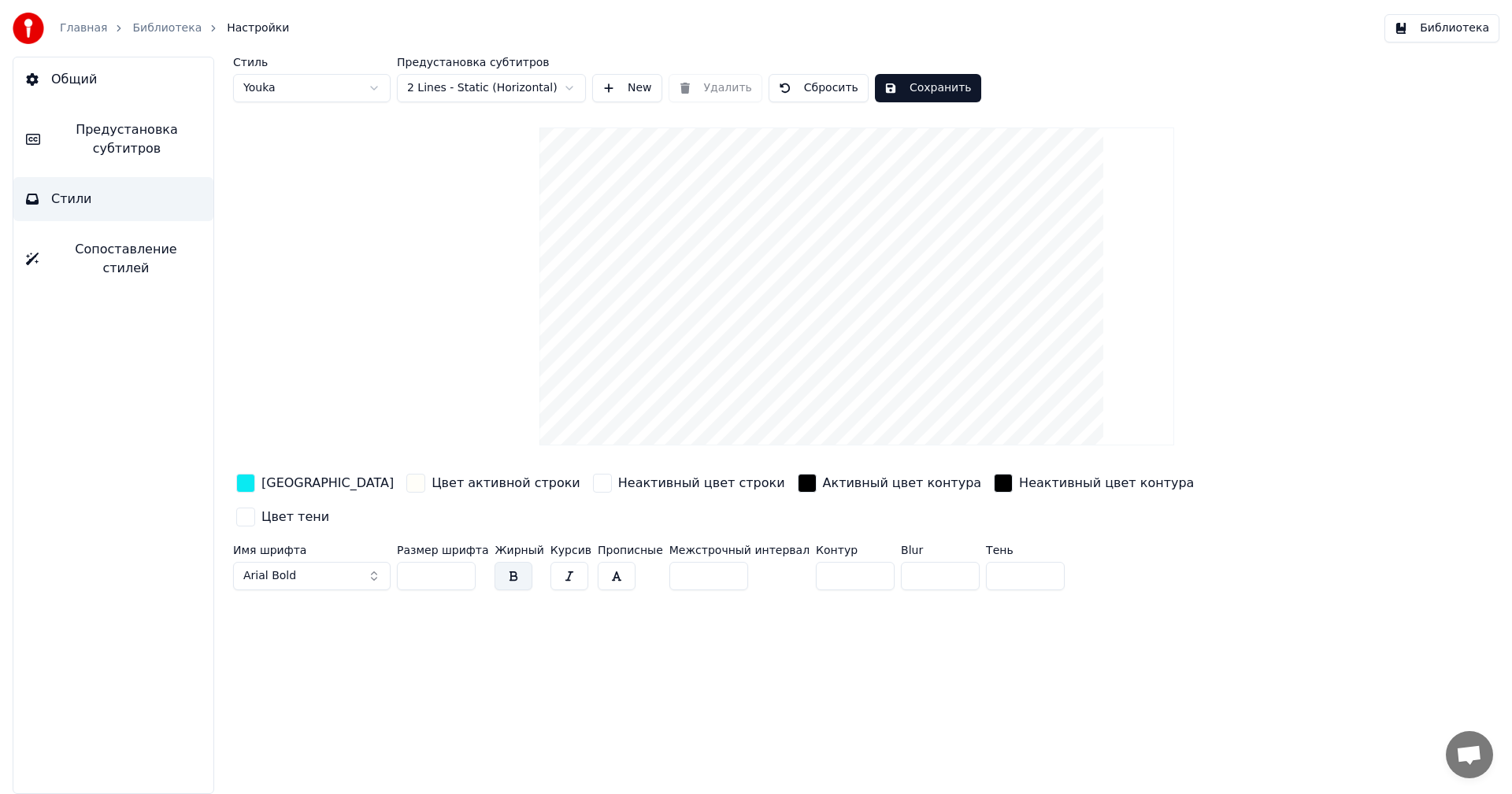
click at [127, 99] on button "Общий" at bounding box center [113, 79] width 200 height 44
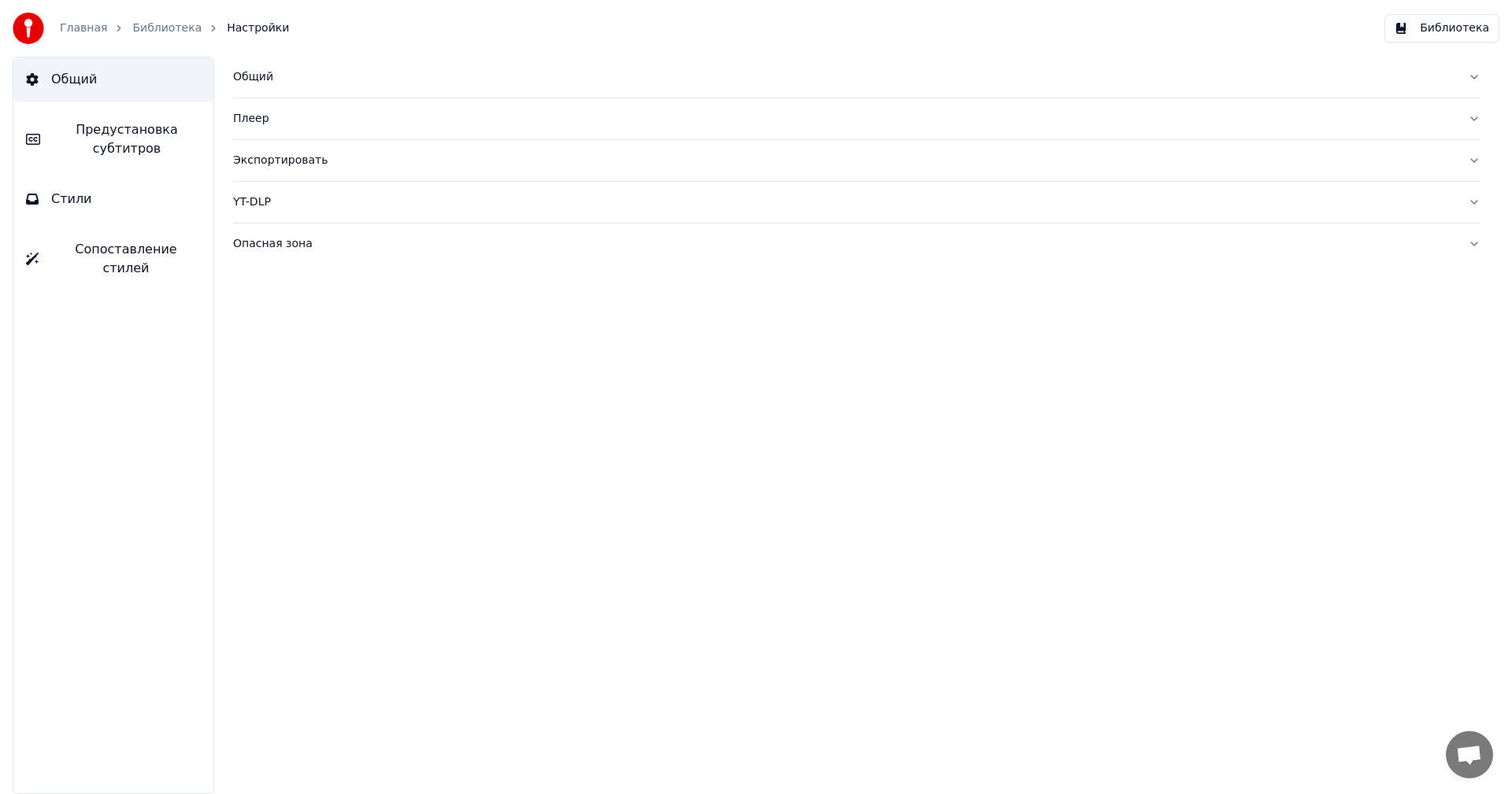
click at [131, 163] on button "Предустановка субтитров" at bounding box center [113, 140] width 200 height 63
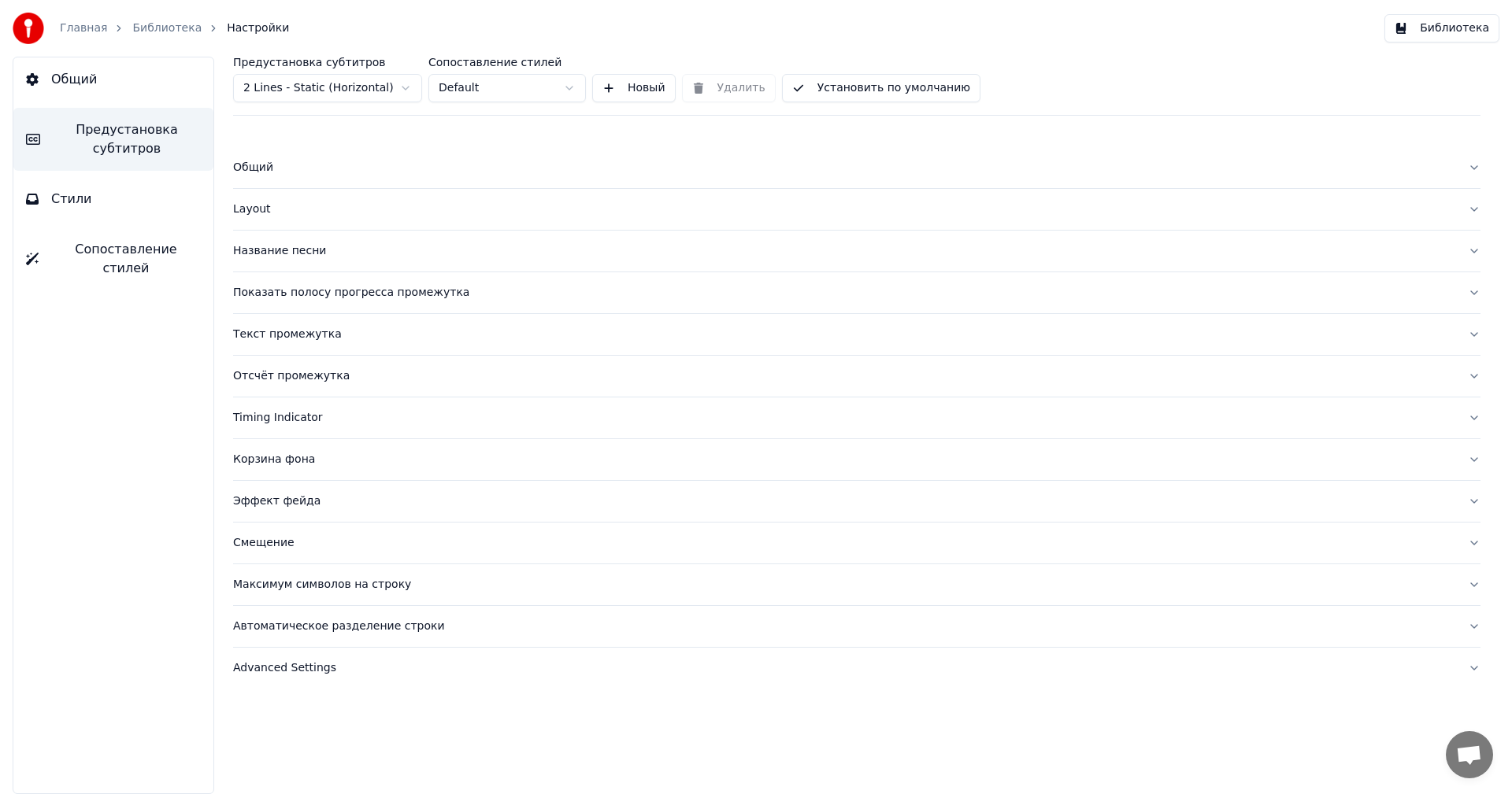
click at [261, 219] on button "Layout" at bounding box center [856, 209] width 1247 height 41
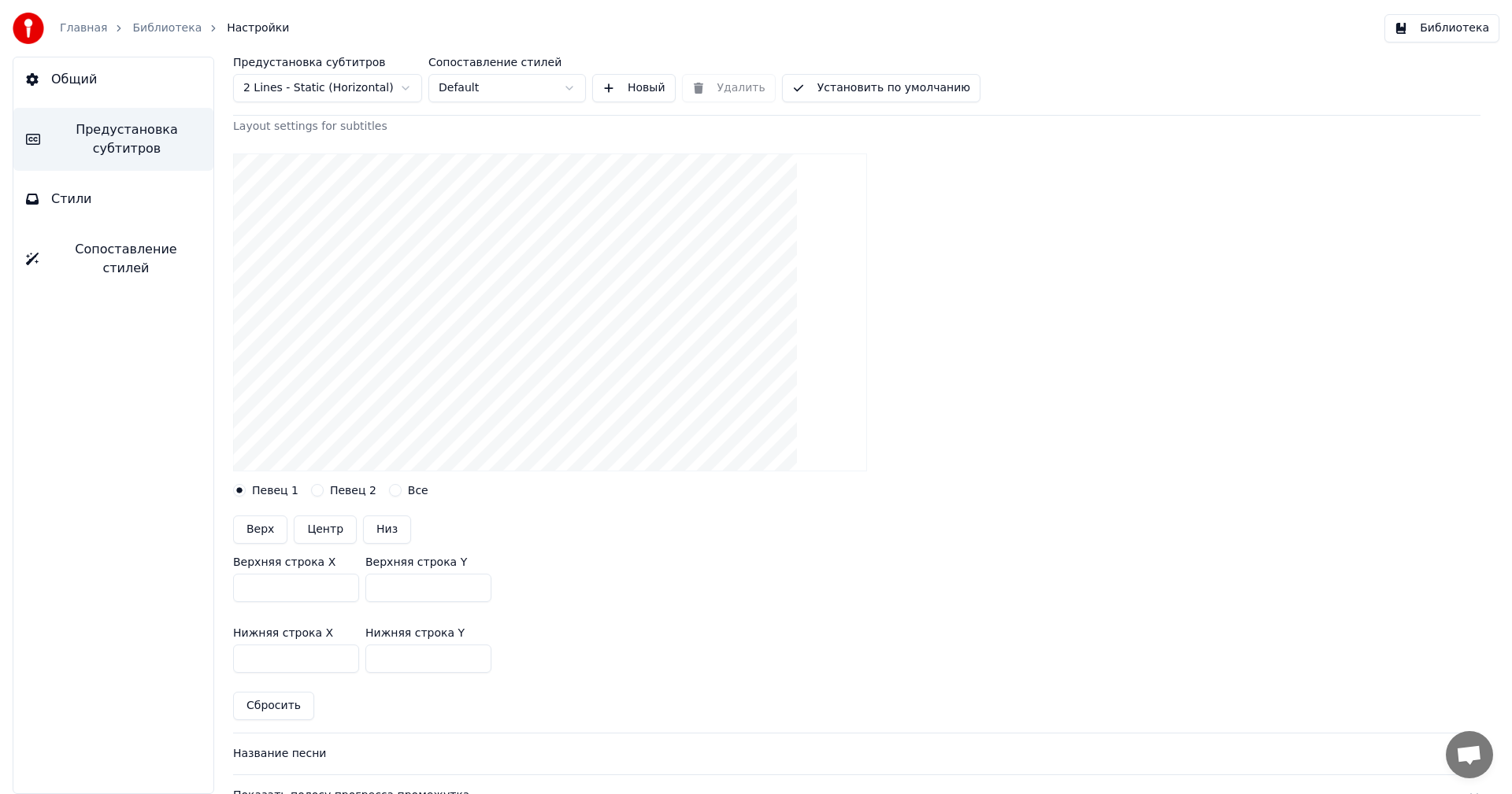
scroll to position [148, 0]
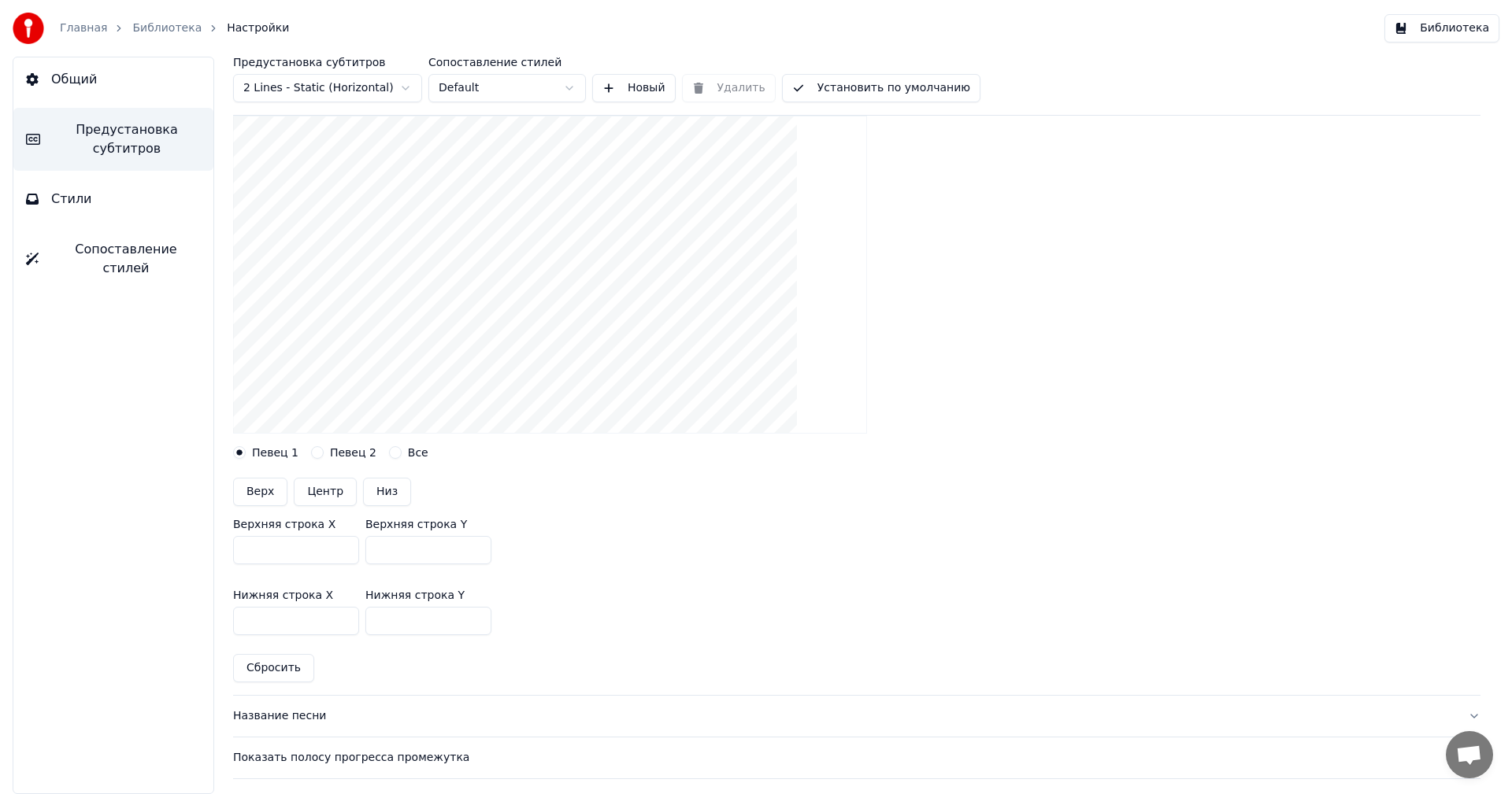
drag, startPoint x: 416, startPoint y: 547, endPoint x: 365, endPoint y: 550, distance: 51.1
click at [365, 550] on div "Верхняя строка X **** Верхняя строка Y ***" at bounding box center [856, 541] width 1247 height 71
type input "***"
click at [407, 622] on input "***" at bounding box center [428, 620] width 126 height 28
drag, startPoint x: 407, startPoint y: 622, endPoint x: 368, endPoint y: 628, distance: 39.5
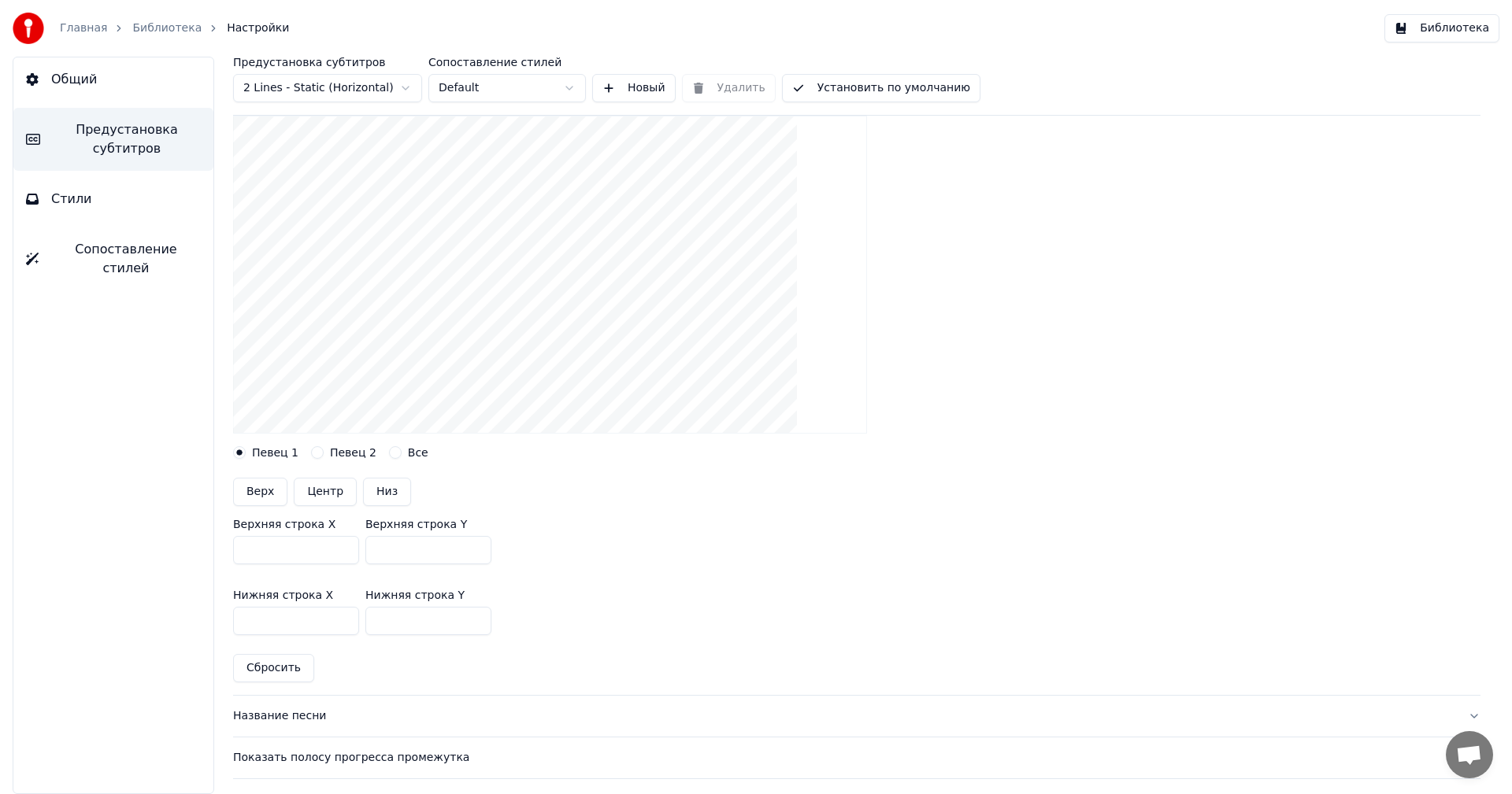
click at [368, 628] on input "***" at bounding box center [428, 620] width 126 height 28
type input "***"
click at [360, 85] on html "Главная Библиотека Настройки Библиотека Общий Предустановка субтитров Стили Соп…" at bounding box center [756, 397] width 1512 height 794
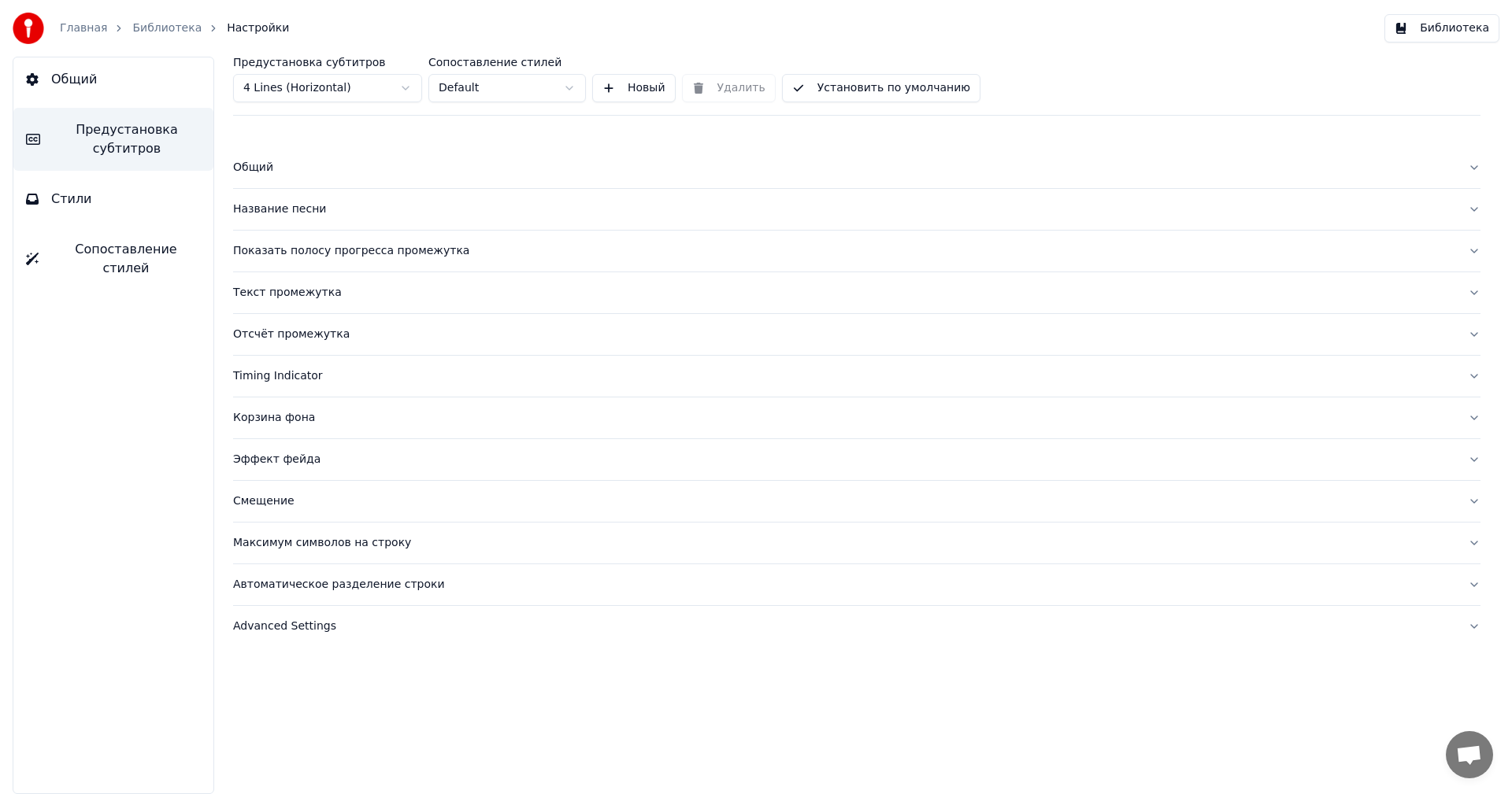
scroll to position [0, 0]
click at [265, 174] on div "Общий" at bounding box center [844, 168] width 1222 height 16
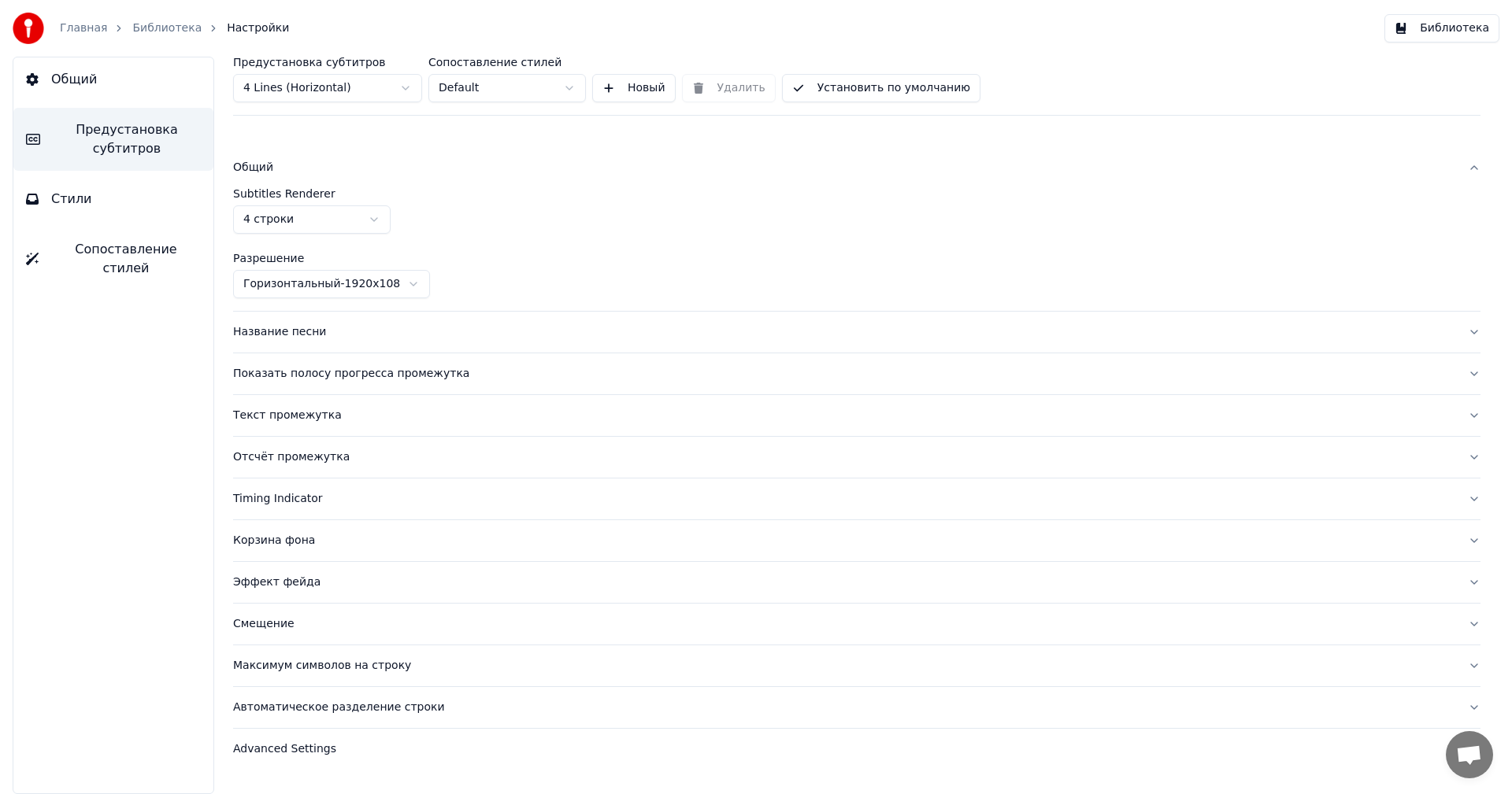
click at [368, 134] on div "Общий Subtitles Renderer 4 строки Разрешение Горизонтальный - 1920 x 1080 ( 16 …" at bounding box center [856, 455] width 1247 height 654
click at [904, 93] on button "Установить по умолчанию" at bounding box center [881, 88] width 198 height 28
click at [807, 99] on button "Готово" at bounding box center [825, 88] width 86 height 28
click at [806, 97] on button "Установить по умолчанию" at bounding box center [881, 88] width 198 height 28
click at [157, 28] on link "Библиотека" at bounding box center [167, 28] width 69 height 16
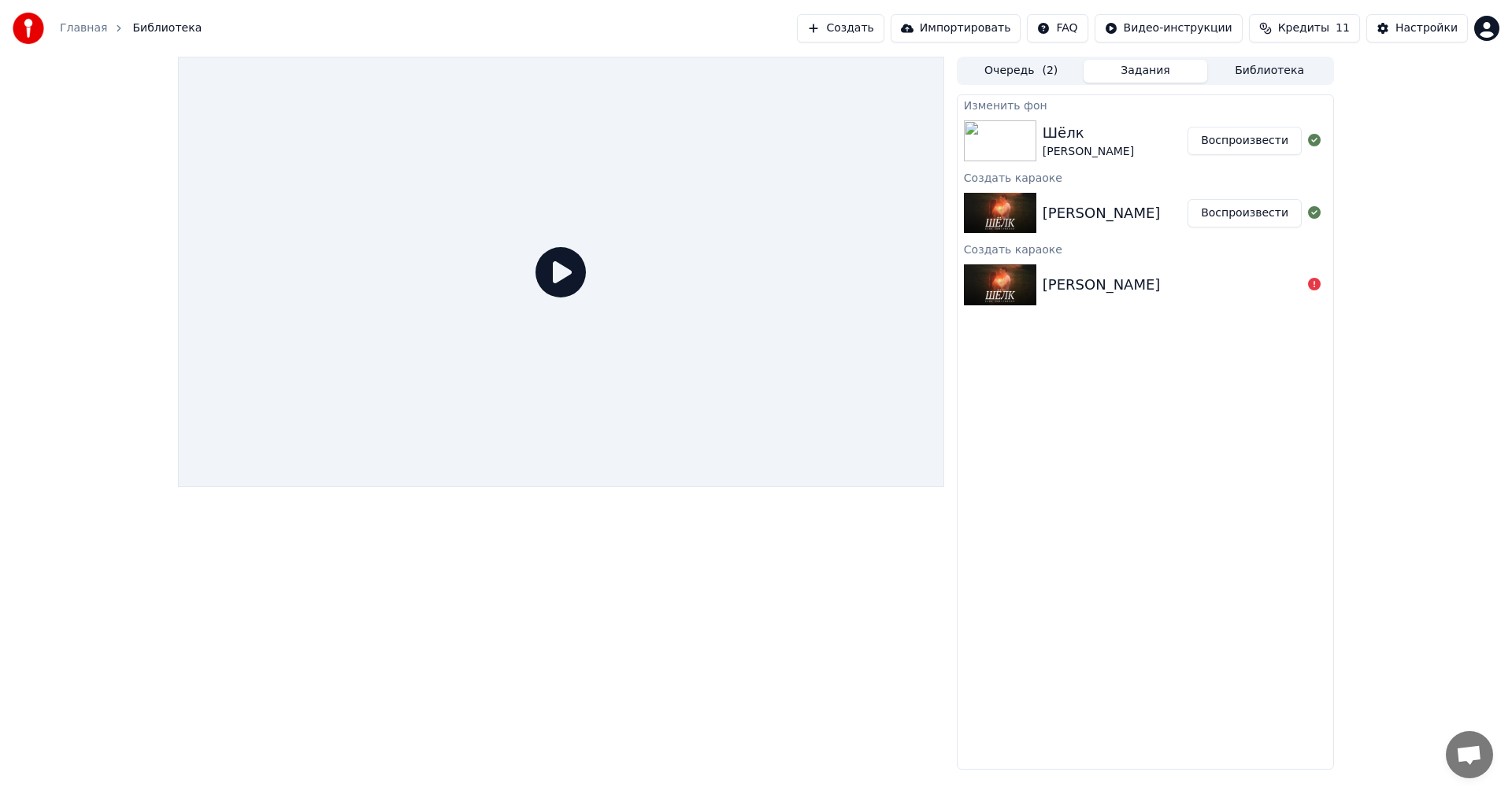
click at [1225, 146] on button "Воспроизвести" at bounding box center [1244, 140] width 114 height 28
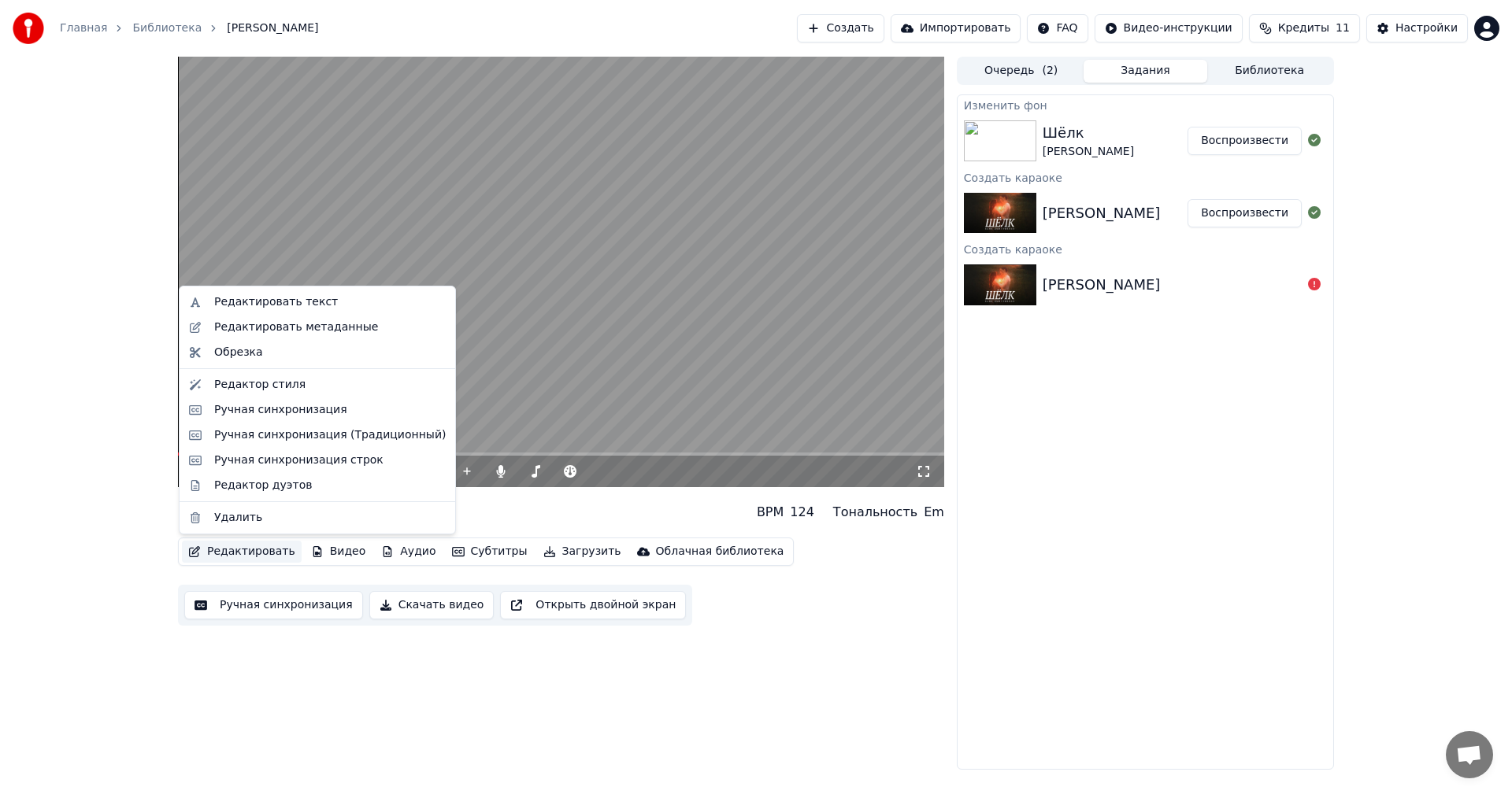
click at [244, 548] on button "Редактировать" at bounding box center [241, 551] width 120 height 22
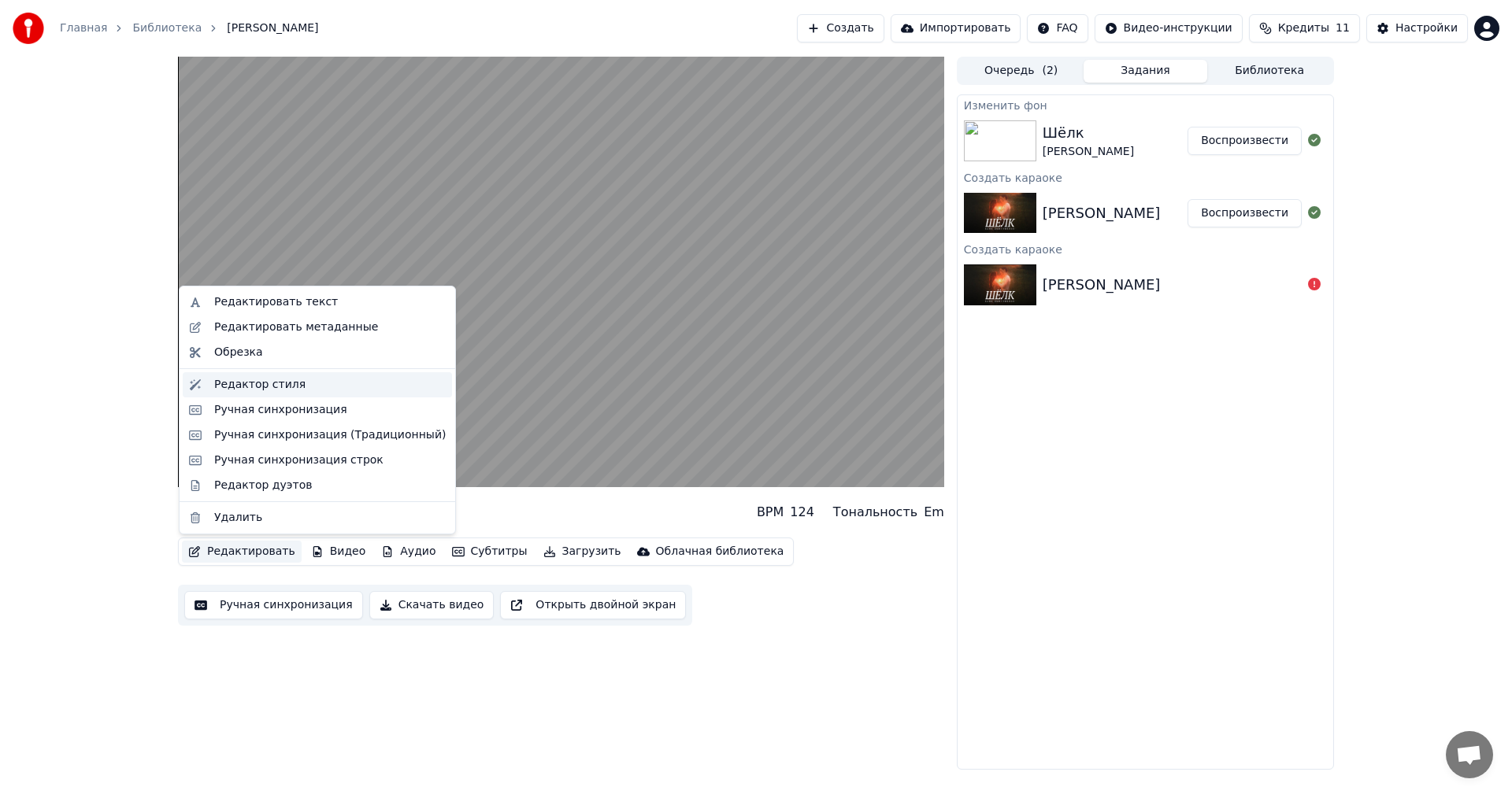
click at [261, 387] on div "Редактор стиля" at bounding box center [259, 385] width 92 height 16
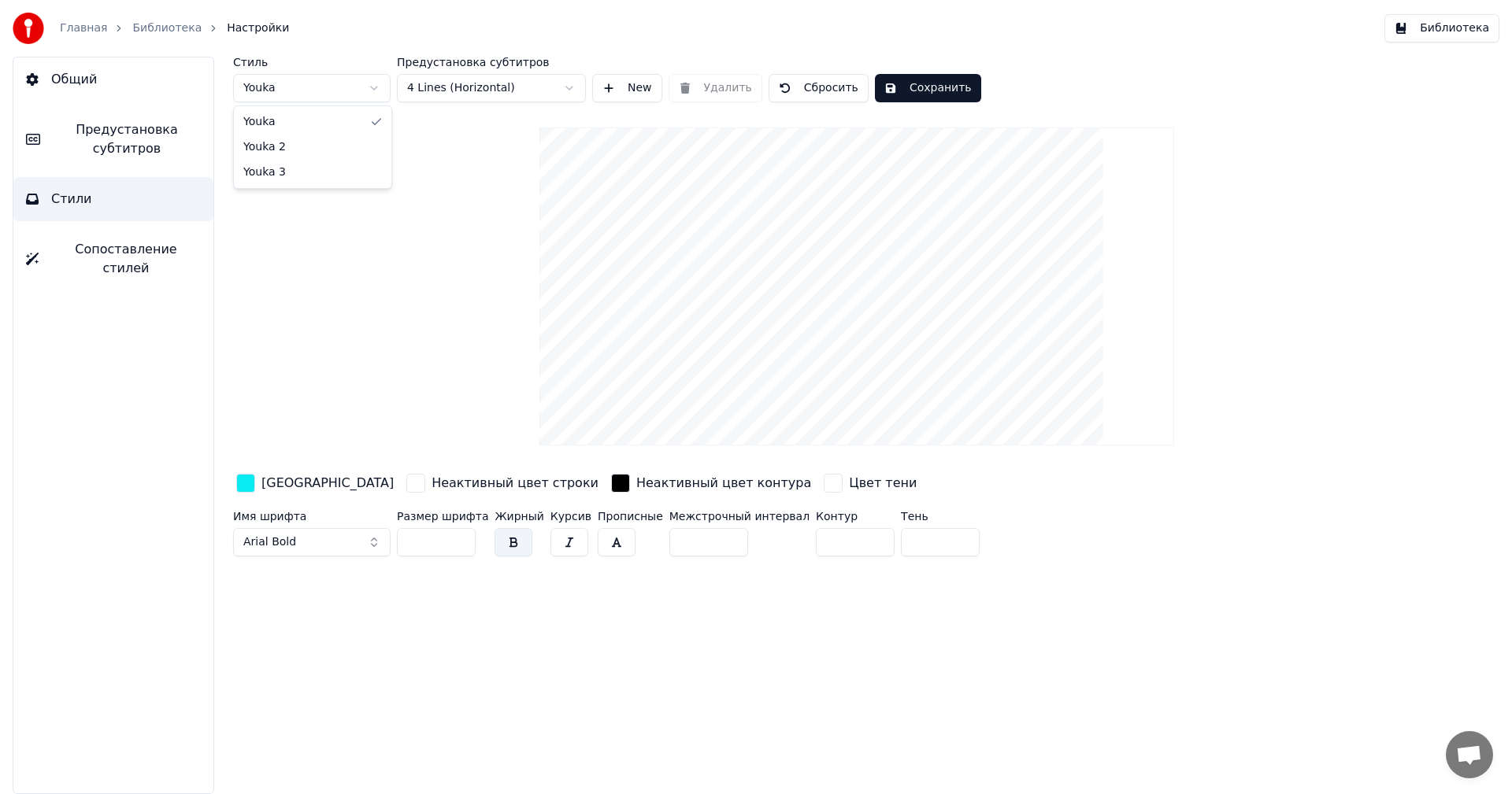
click at [325, 95] on html "Главная Библиотека Настройки Библиотека Общий Предустановка субтитров Стили Соп…" at bounding box center [756, 397] width 1512 height 794
click at [489, 96] on html "Главная Библиотека Настройки Библиотека Общий Предустановка субтитров Стили Соп…" at bounding box center [756, 397] width 1512 height 794
click at [111, 124] on span "Предустановка субтитров" at bounding box center [127, 139] width 148 height 38
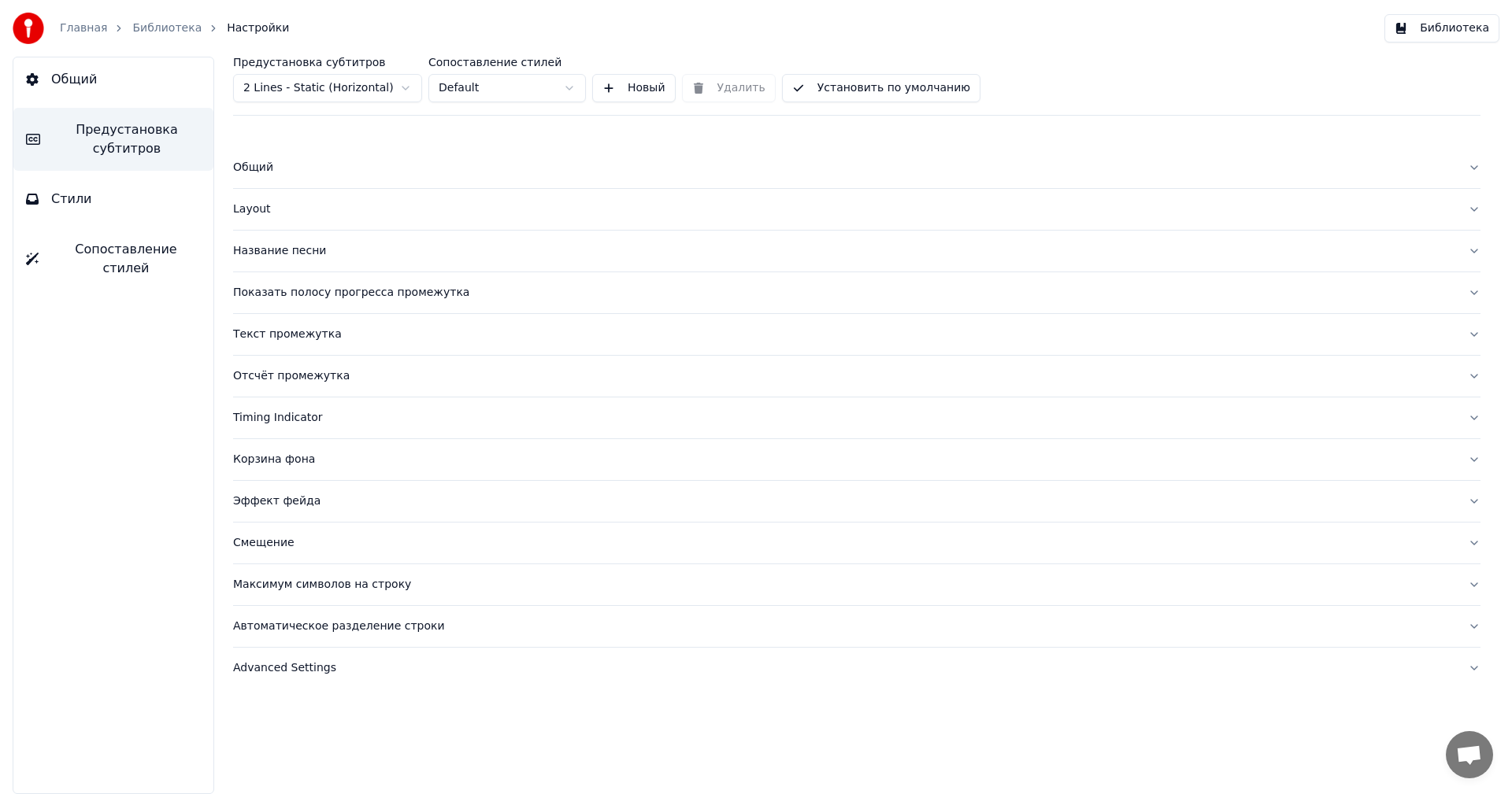
click at [251, 203] on div "Layout" at bounding box center [844, 209] width 1222 height 16
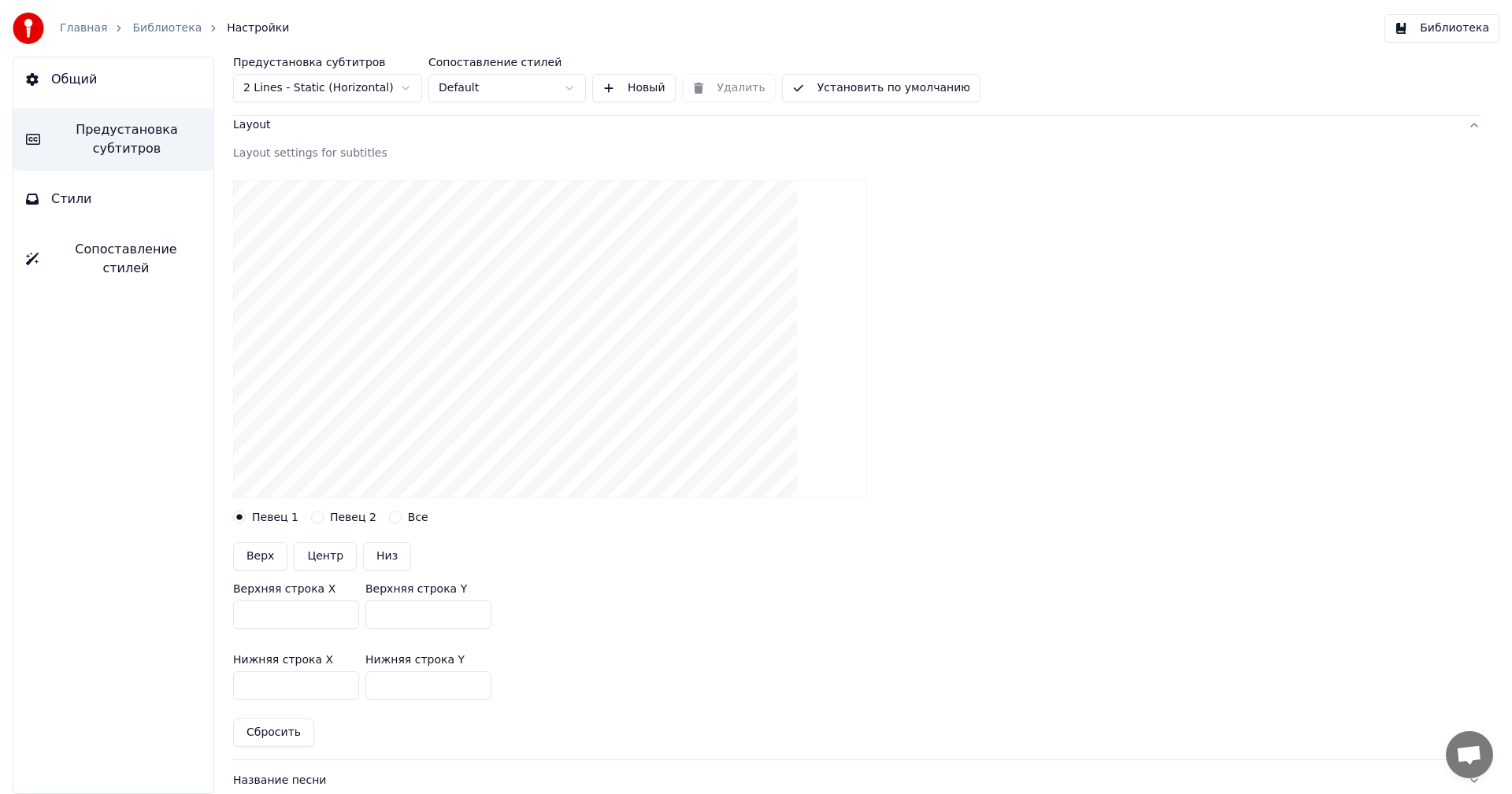
scroll to position [76, 0]
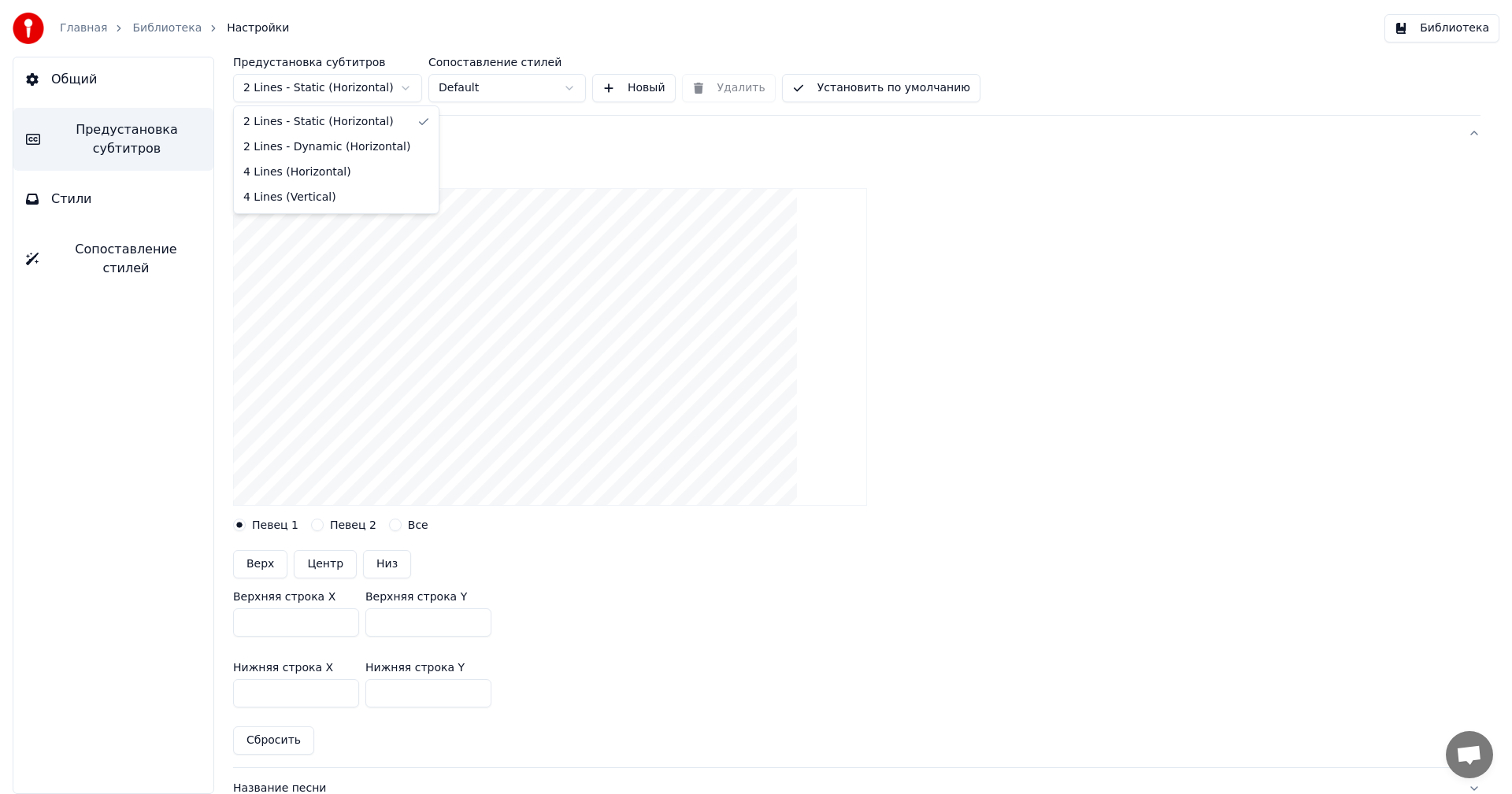
click at [402, 85] on html "Главная Библиотека Настройки Библиотека Общий Предустановка субтитров Стили Соп…" at bounding box center [756, 397] width 1512 height 794
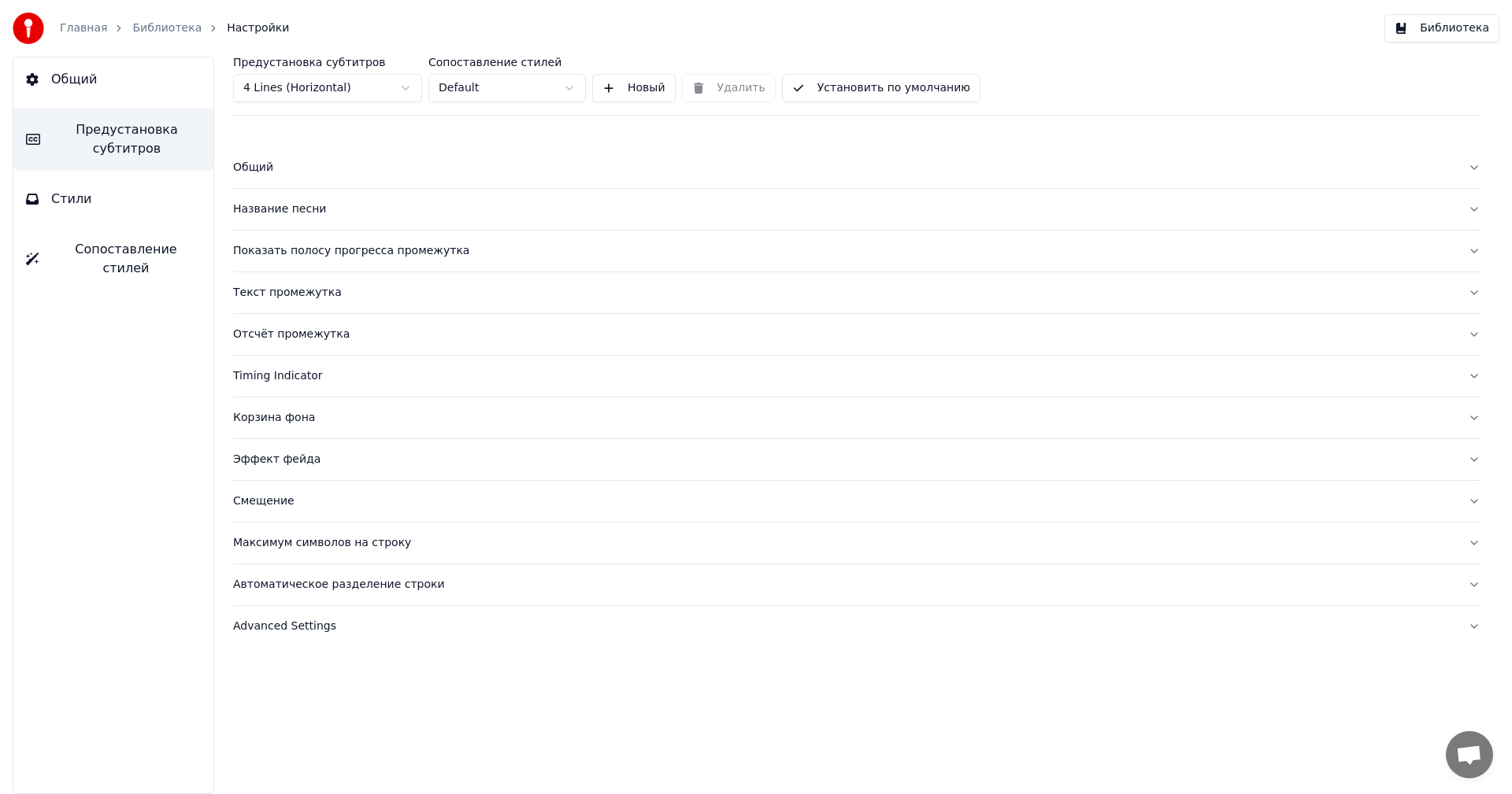
scroll to position [0, 0]
click at [295, 165] on div "Общий" at bounding box center [844, 168] width 1222 height 16
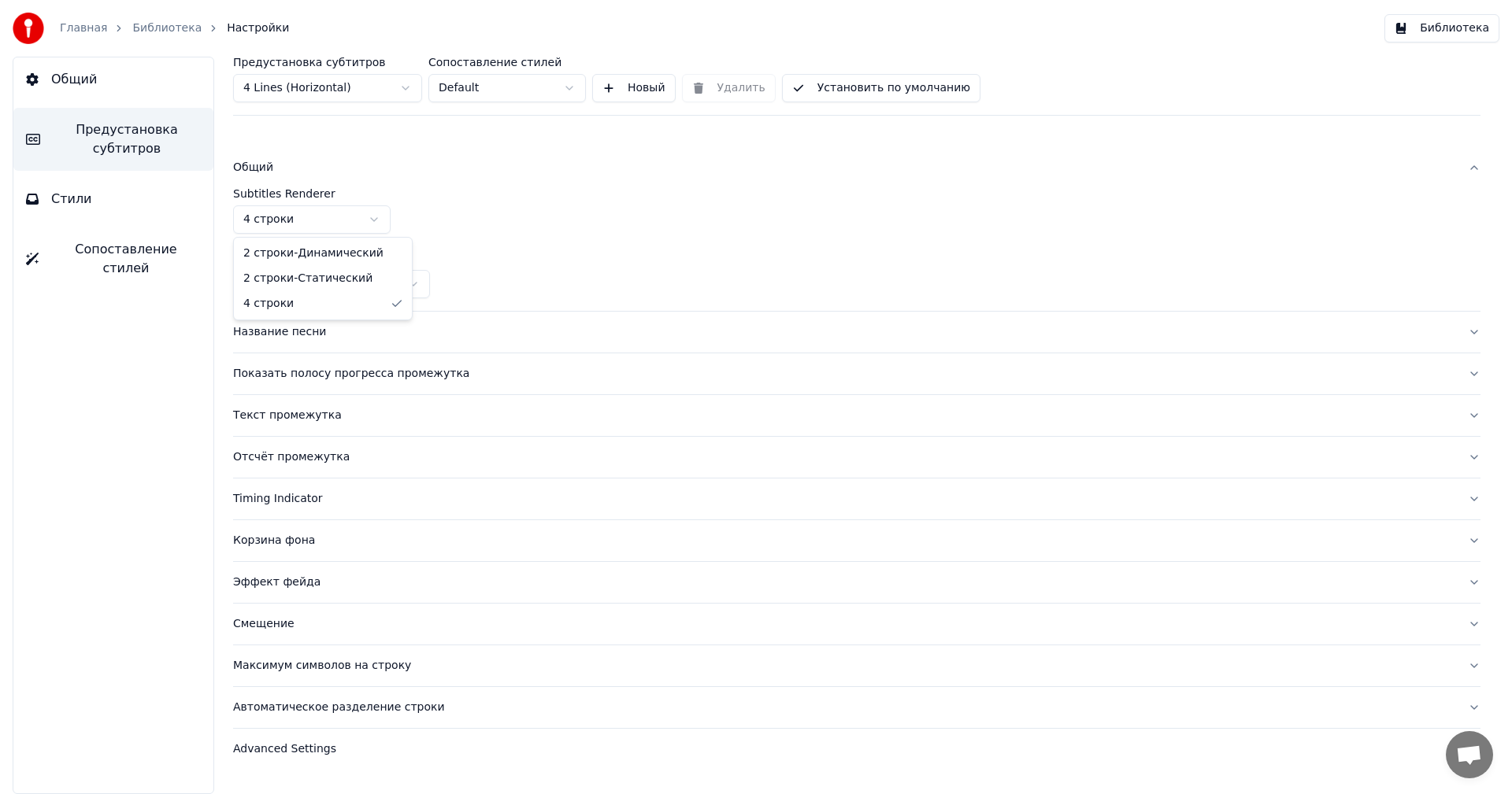
click at [344, 214] on html "Главная Библиотека Настройки Библиотека Общий Предустановка субтитров Стили Соп…" at bounding box center [756, 397] width 1512 height 794
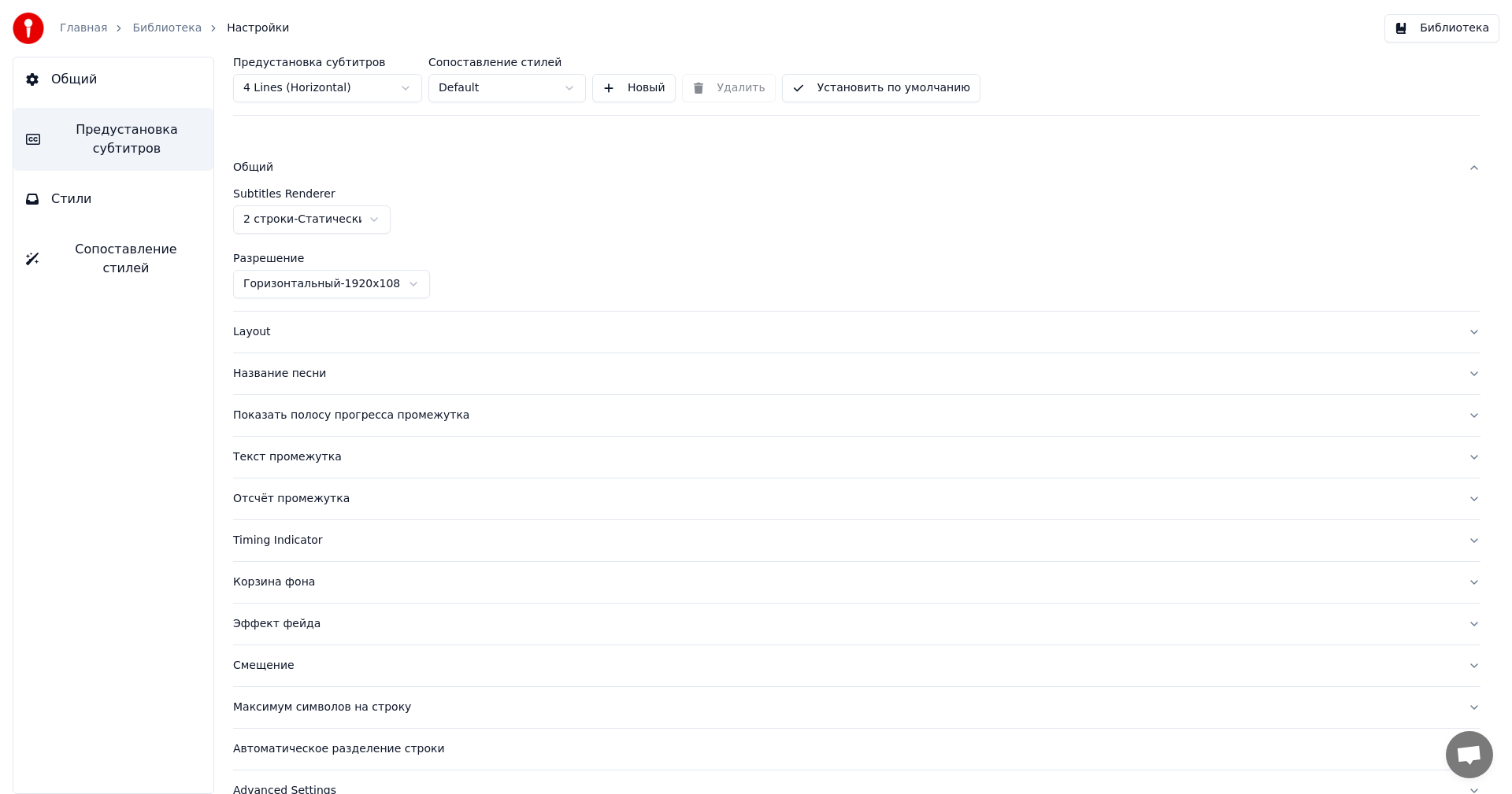
click at [316, 337] on div "Layout" at bounding box center [844, 332] width 1222 height 16
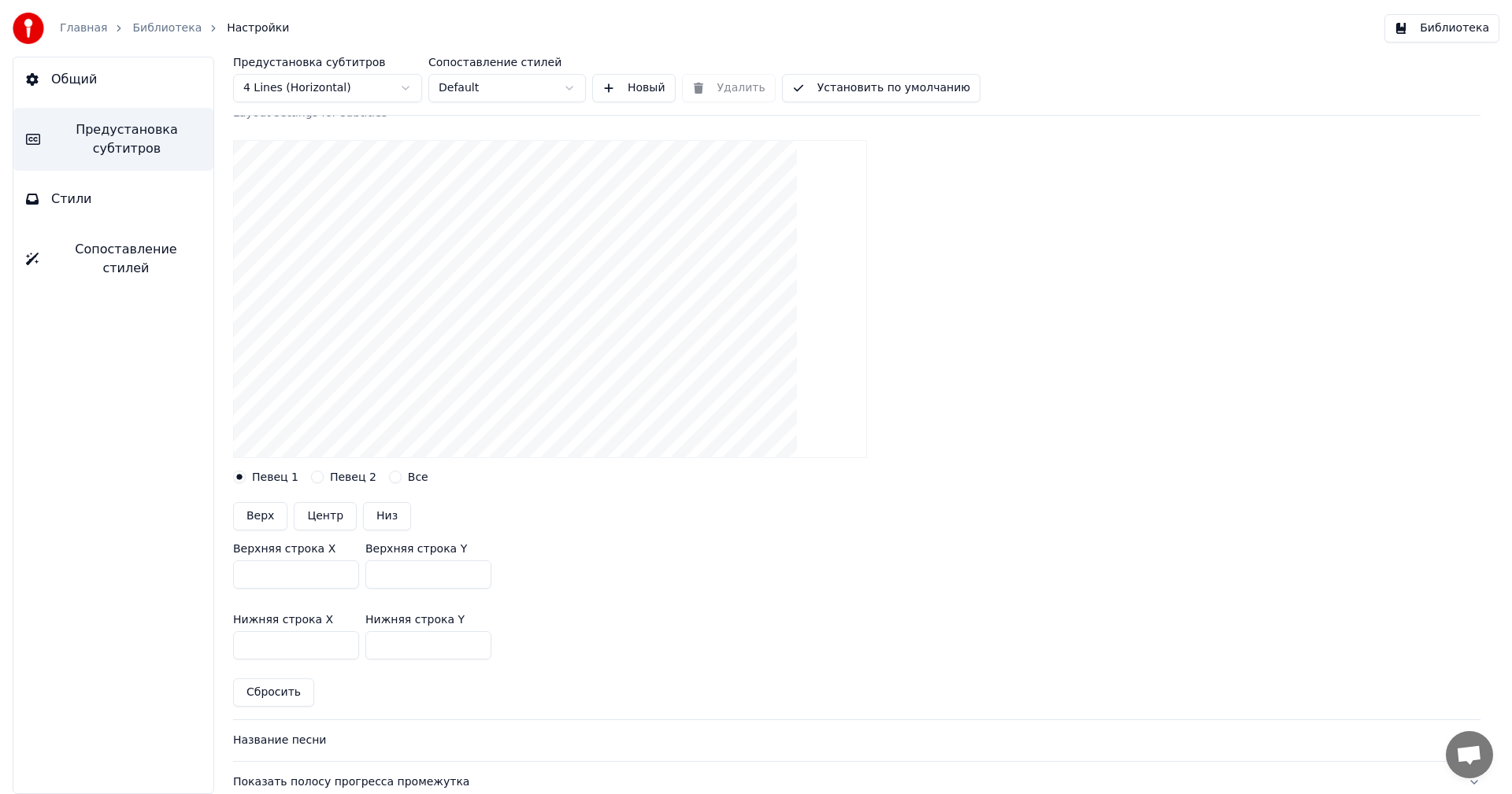
scroll to position [126, 0]
drag, startPoint x: 305, startPoint y: 566, endPoint x: 224, endPoint y: 571, distance: 81.2
click at [224, 571] on div "Предустановка субтитров 4 Lines (Horizontal) Сопоставление стилей Default Новый…" at bounding box center [856, 425] width 1310 height 737
type input "****"
drag, startPoint x: 278, startPoint y: 641, endPoint x: 205, endPoint y: 644, distance: 73.1
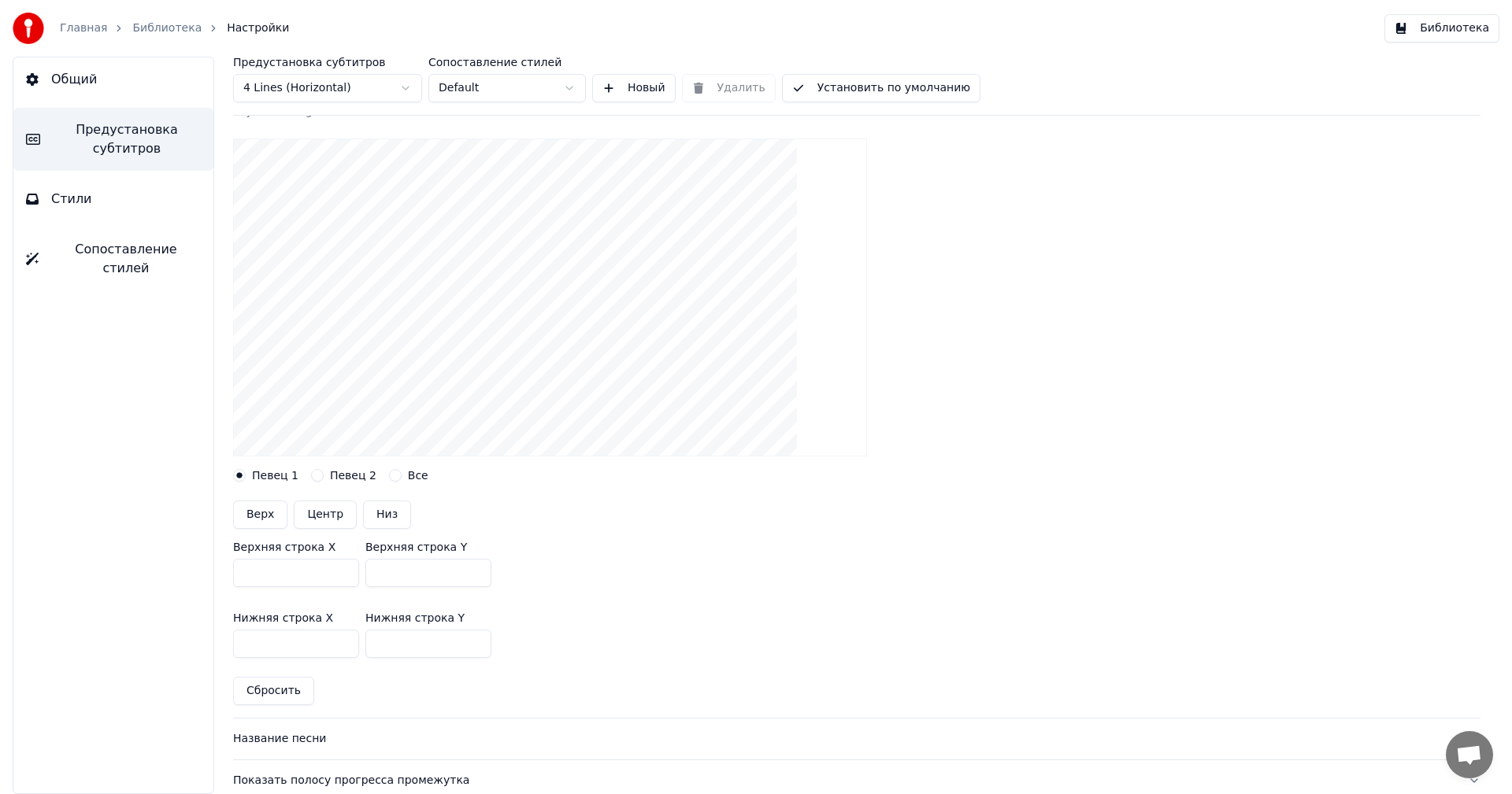
click at [205, 644] on div "Предустановка субтитров 4 Lines (Horizontal) Сопоставление стилей Default Новый…" at bounding box center [856, 425] width 1310 height 737
type input "****"
drag, startPoint x: 398, startPoint y: 572, endPoint x: 354, endPoint y: 570, distance: 44.0
click at [354, 570] on div "Верхняя строка X **** Верхняя строка Y ***" at bounding box center [856, 564] width 1247 height 71
type input "***"
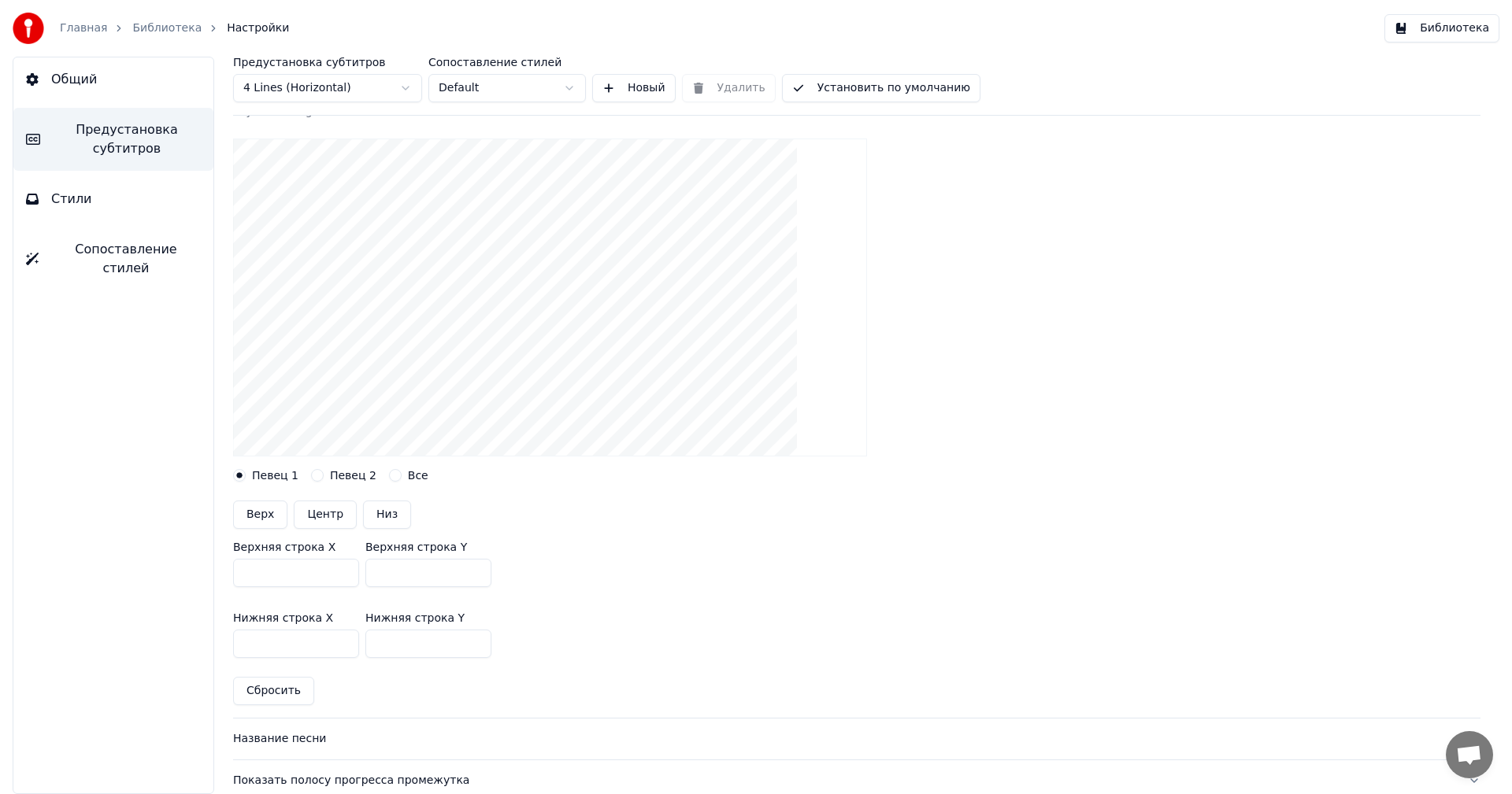
drag, startPoint x: 425, startPoint y: 644, endPoint x: 350, endPoint y: 645, distance: 75.0
click at [350, 645] on div "Нижняя строка X **** Нижняя строка Y ***" at bounding box center [856, 634] width 1247 height 71
type input "***"
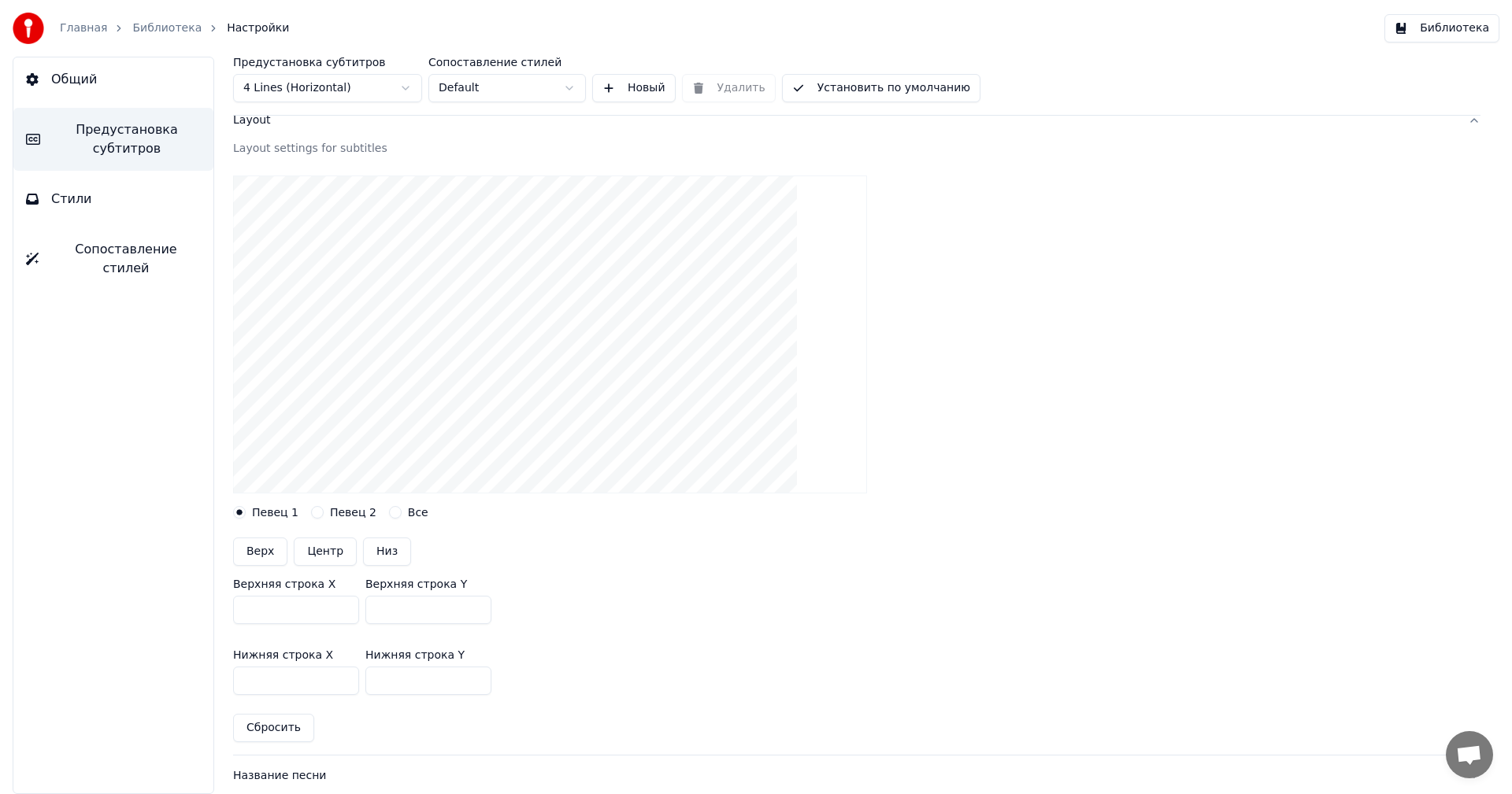
scroll to position [89, 0]
click at [267, 547] on button "Верх" at bounding box center [260, 551] width 54 height 28
type input "***"
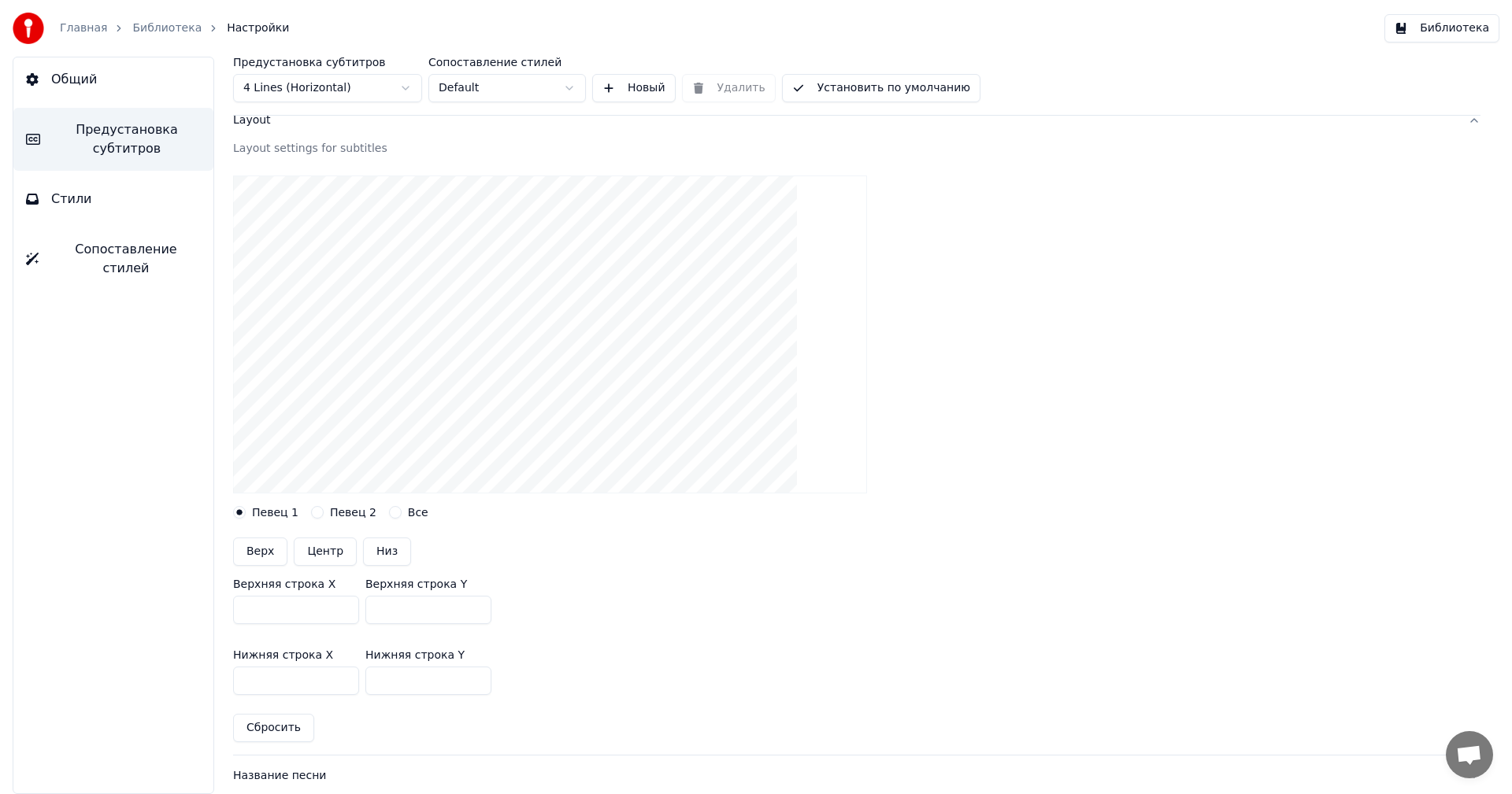
type input "***"
drag, startPoint x: 277, startPoint y: 608, endPoint x: 219, endPoint y: 609, distance: 58.0
click at [219, 609] on div "Предустановка субтитров 4 Lines (Horizontal) Сопоставление стилей Default Новый…" at bounding box center [856, 425] width 1310 height 737
type input "****"
click at [274, 681] on input "***" at bounding box center [296, 681] width 126 height 28
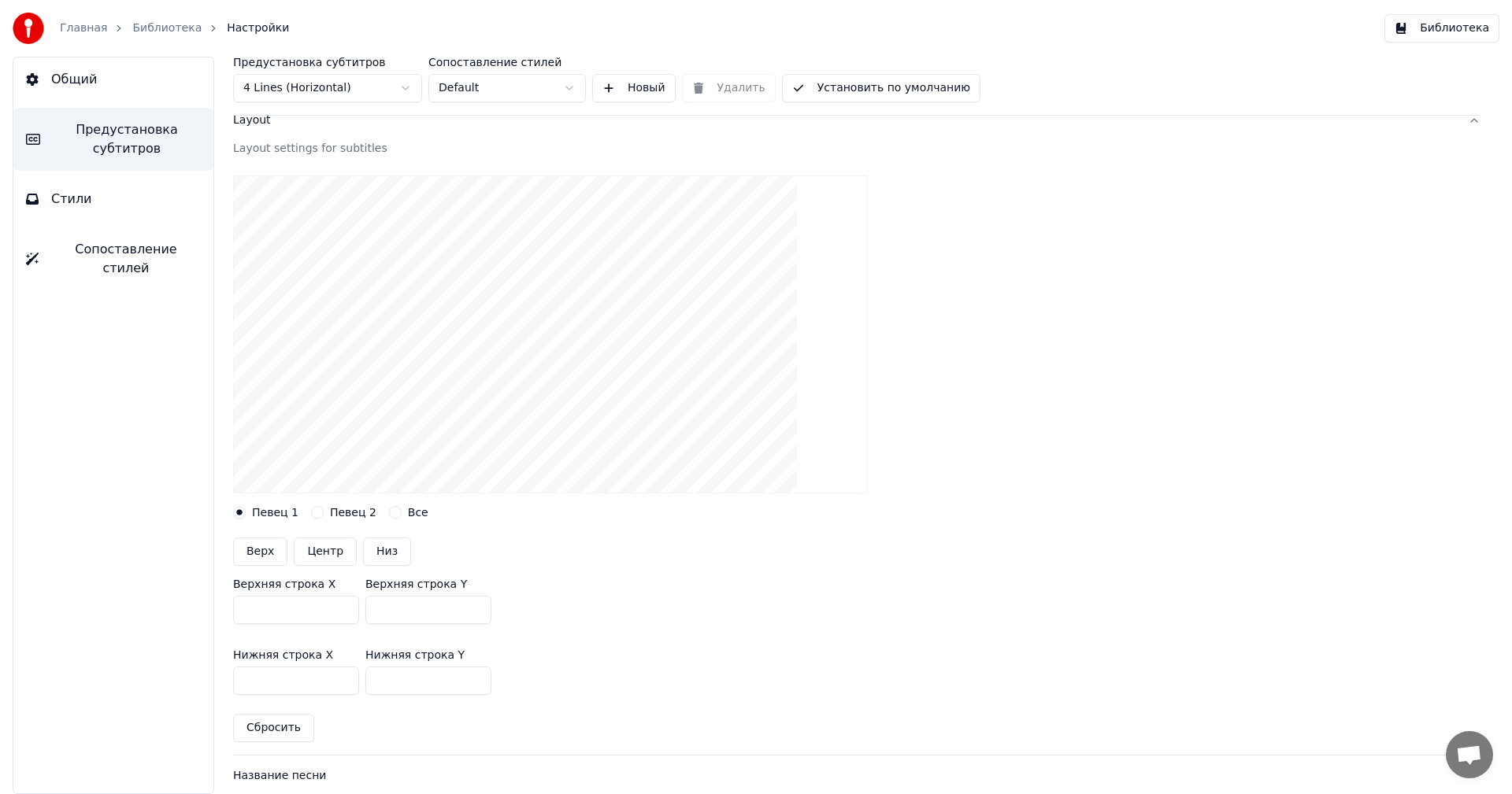
type input "*****"
drag, startPoint x: 407, startPoint y: 624, endPoint x: 342, endPoint y: 615, distance: 65.6
click at [342, 615] on div "Верхняя строка X **** Верхняя строка Y ***" at bounding box center [856, 600] width 1247 height 71
type input "***"
drag, startPoint x: 405, startPoint y: 679, endPoint x: 330, endPoint y: 681, distance: 75.0
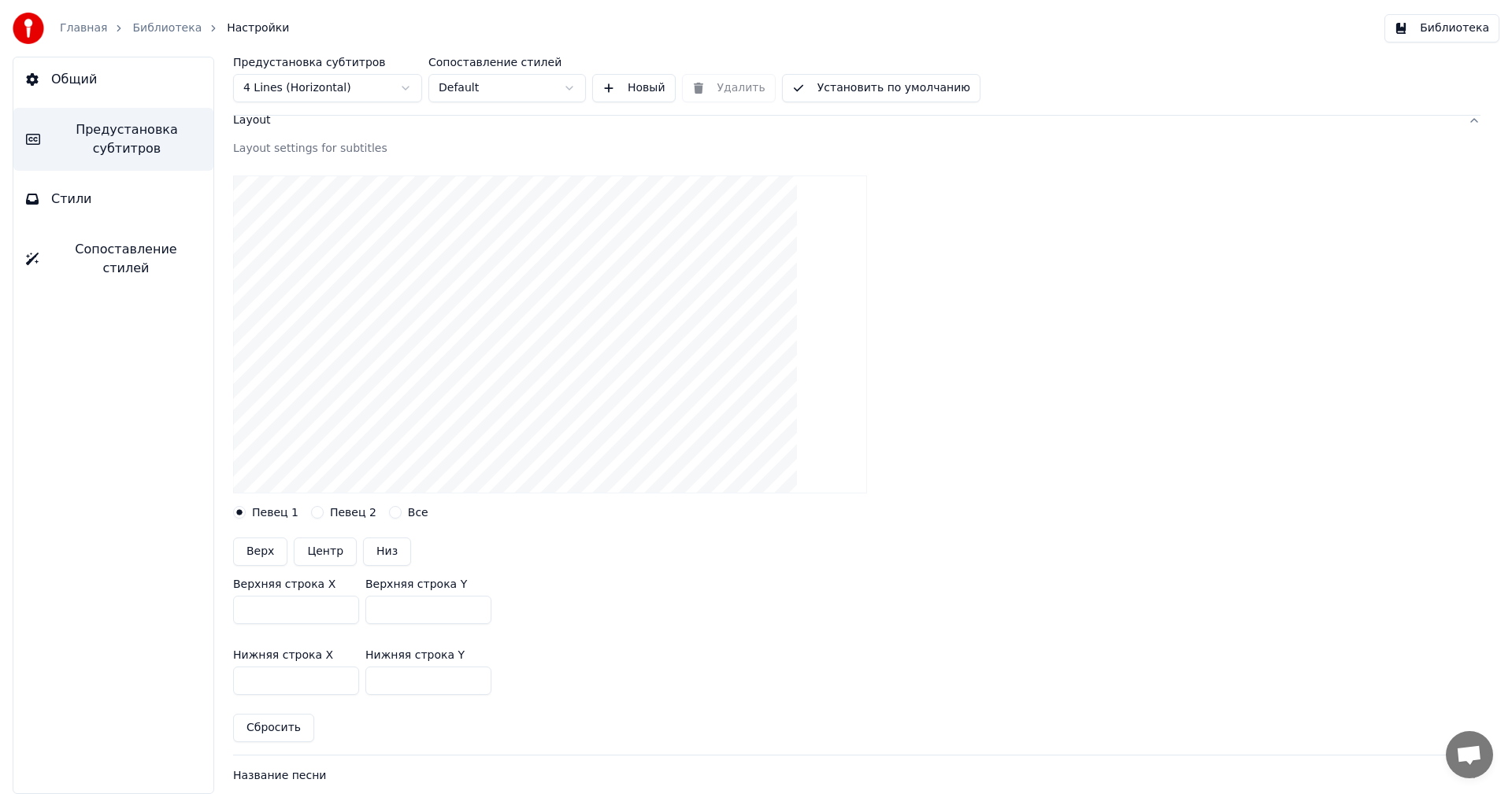
click at [330, 681] on div "Нижняя строка X ***** Нижняя строка Y ***" at bounding box center [856, 672] width 1247 height 71
type input "***"
click at [643, 656] on div "Нижняя строка X ***** Нижняя строка Y ***" at bounding box center [856, 672] width 1247 height 71
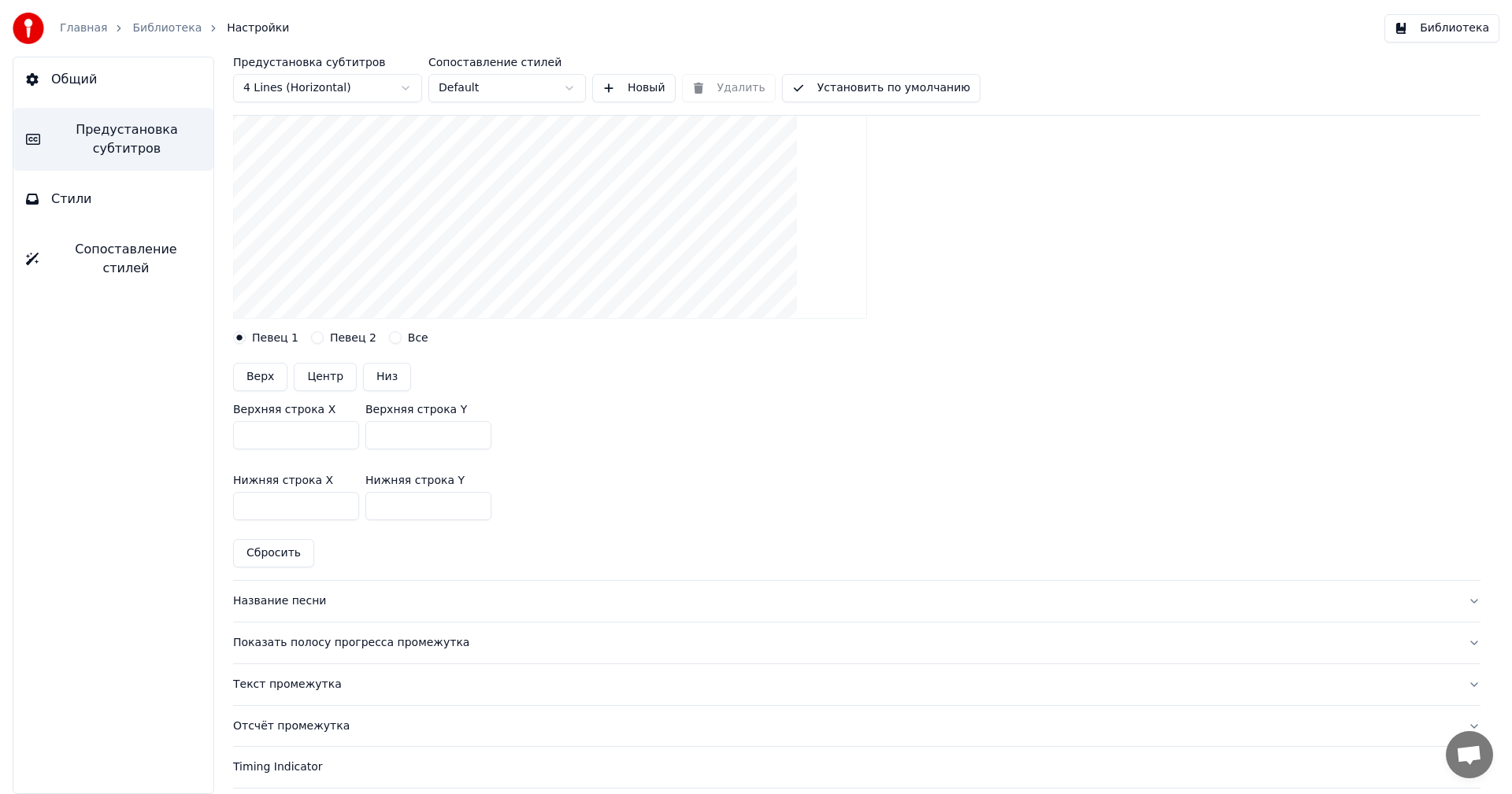
scroll to position [264, 0]
click at [492, 679] on div "Текст промежутка" at bounding box center [844, 684] width 1222 height 16
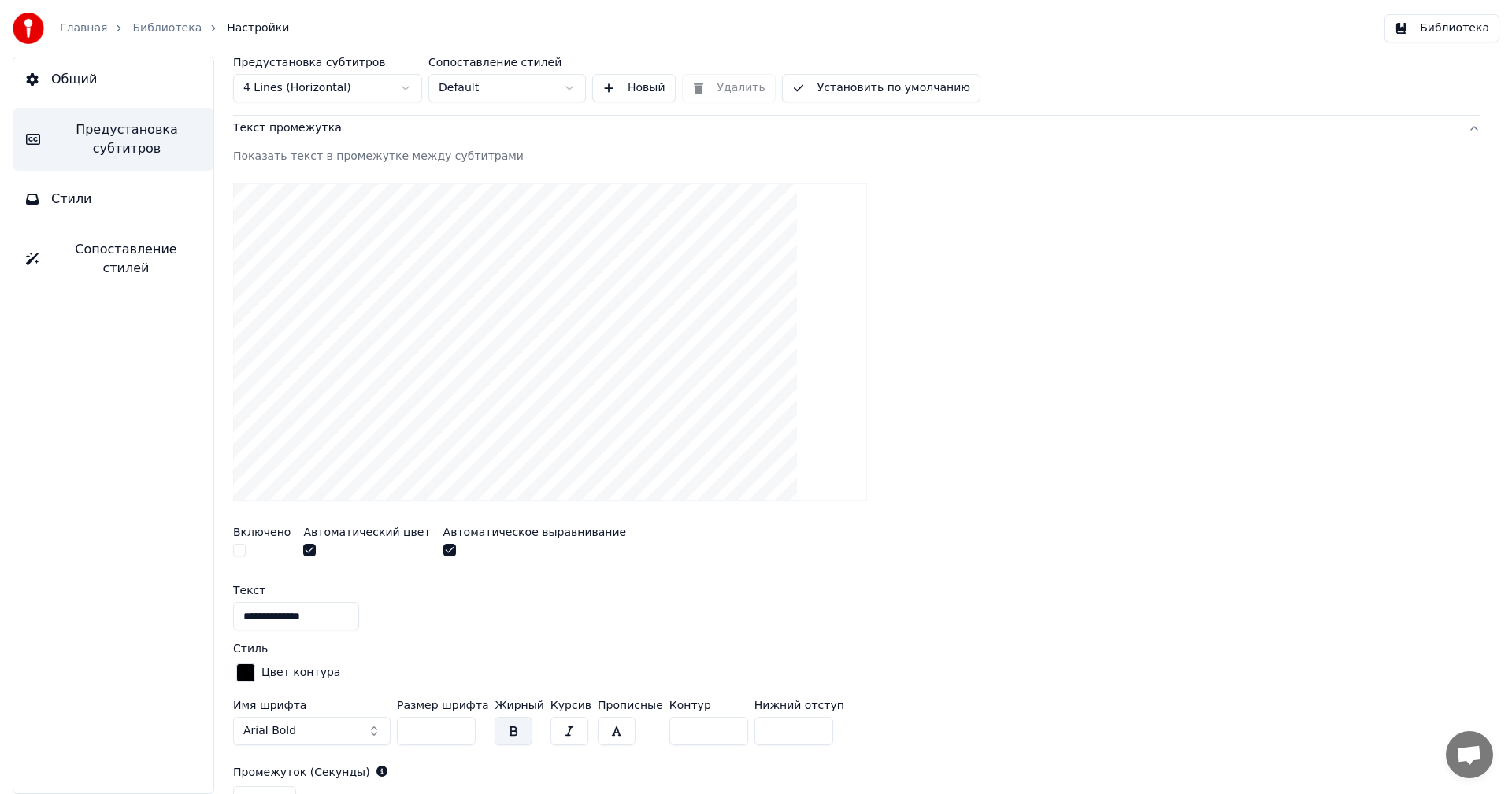
scroll to position [0, 0]
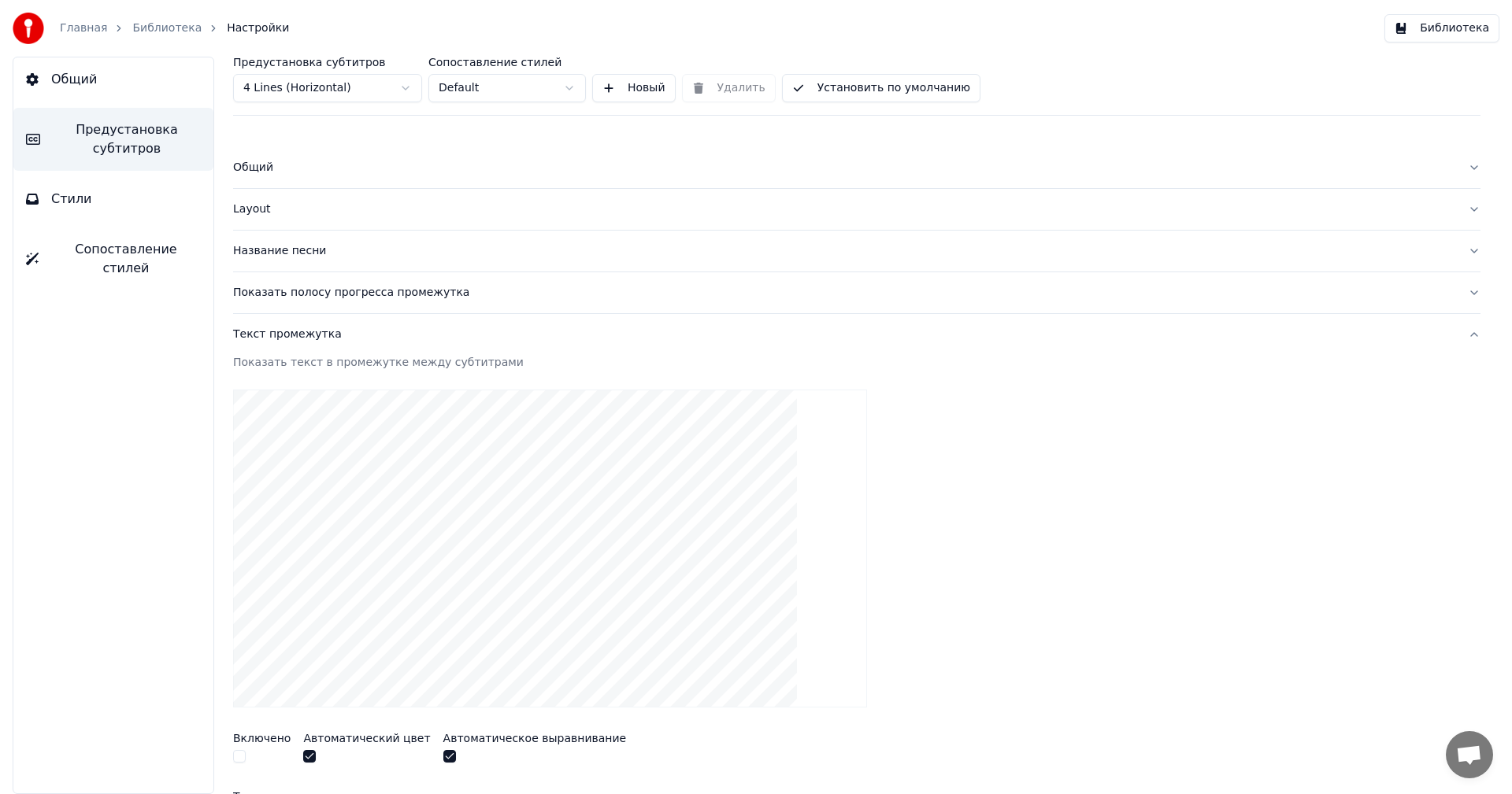
click at [359, 205] on div "Layout" at bounding box center [844, 209] width 1222 height 16
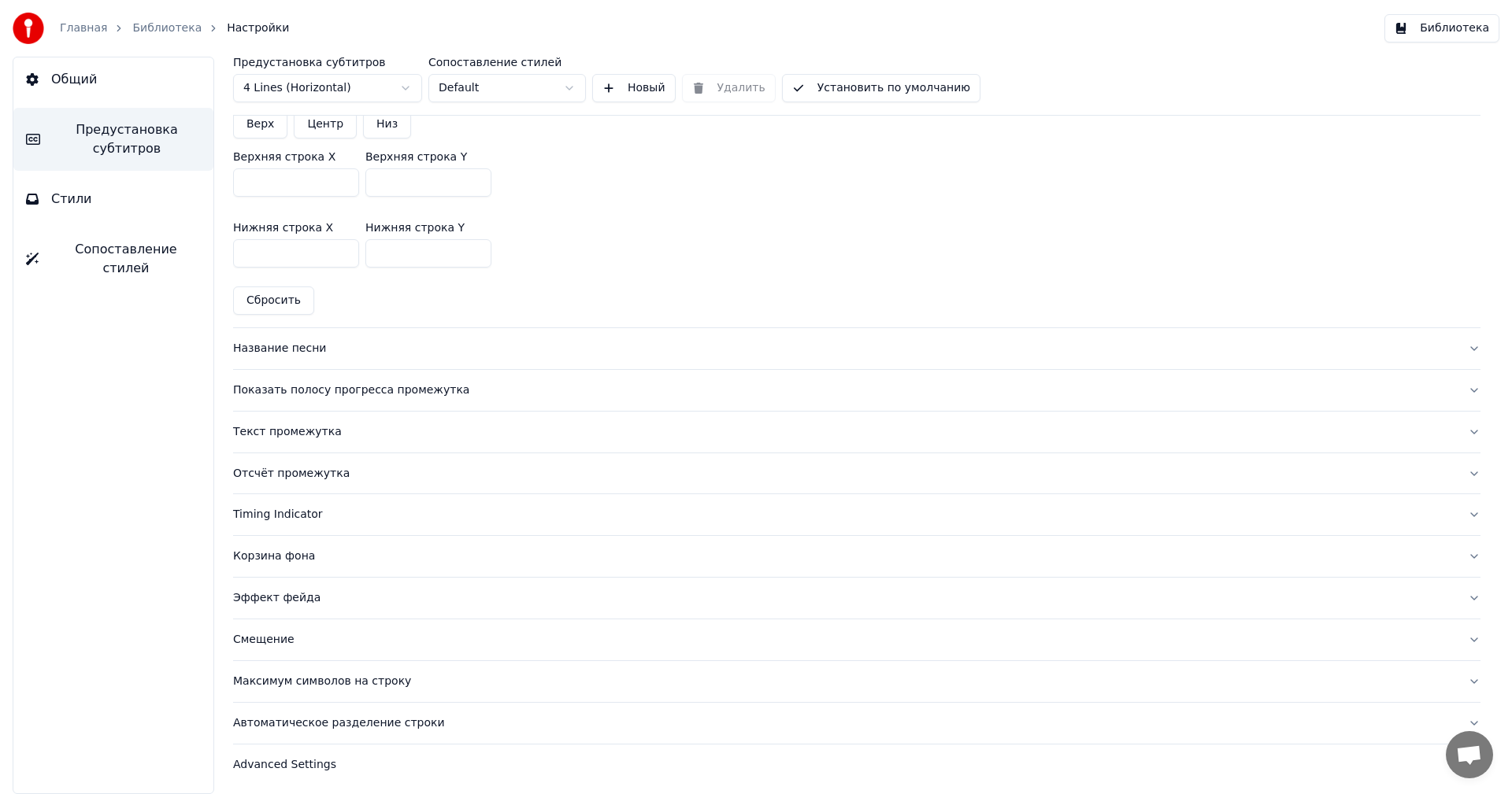
scroll to position [520, 0]
click at [361, 725] on div "Автоматическое разделение строки" at bounding box center [844, 719] width 1222 height 16
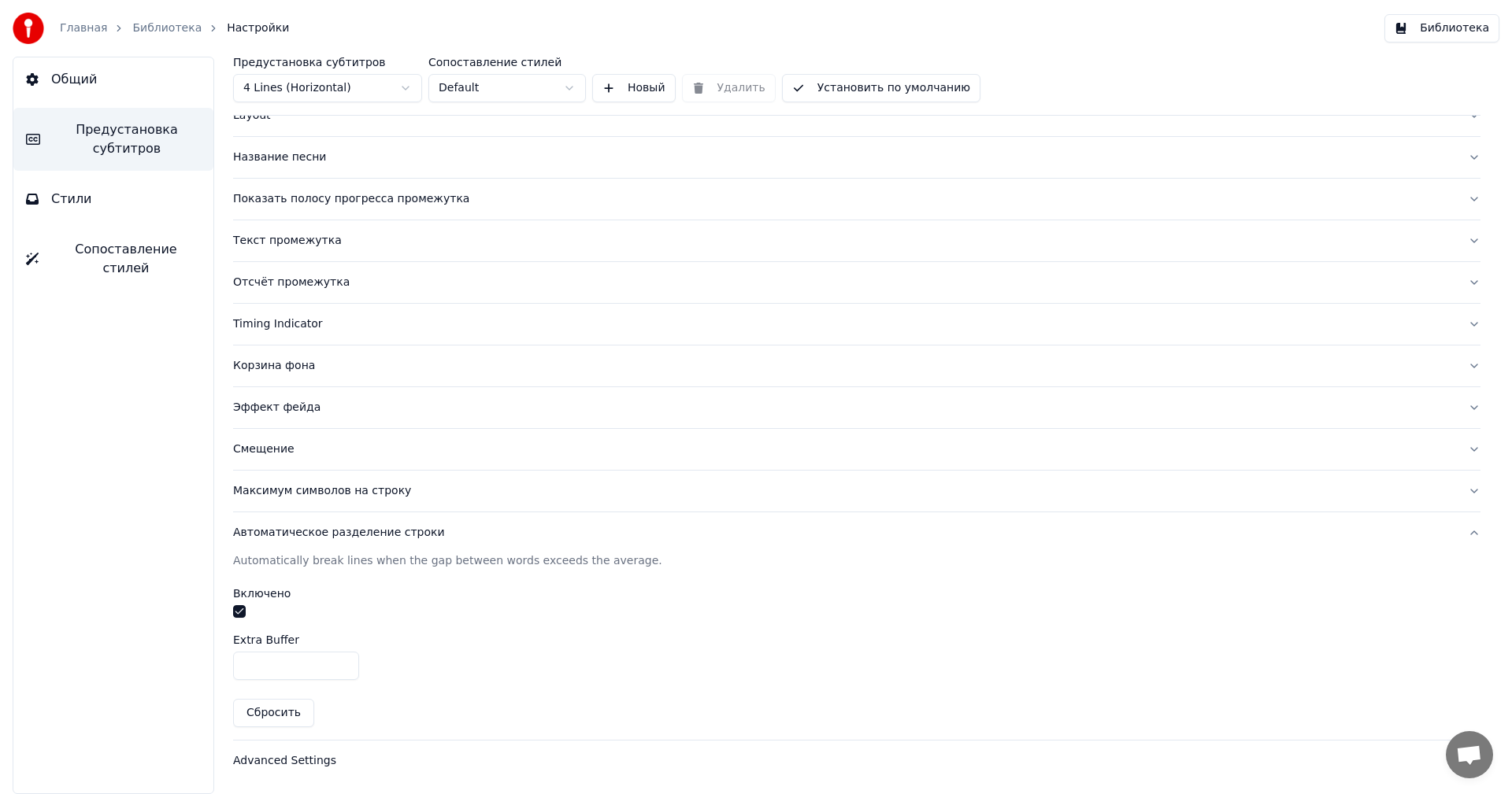
scroll to position [92, 0]
click at [353, 496] on div "Максимум символов на строку" at bounding box center [844, 492] width 1222 height 16
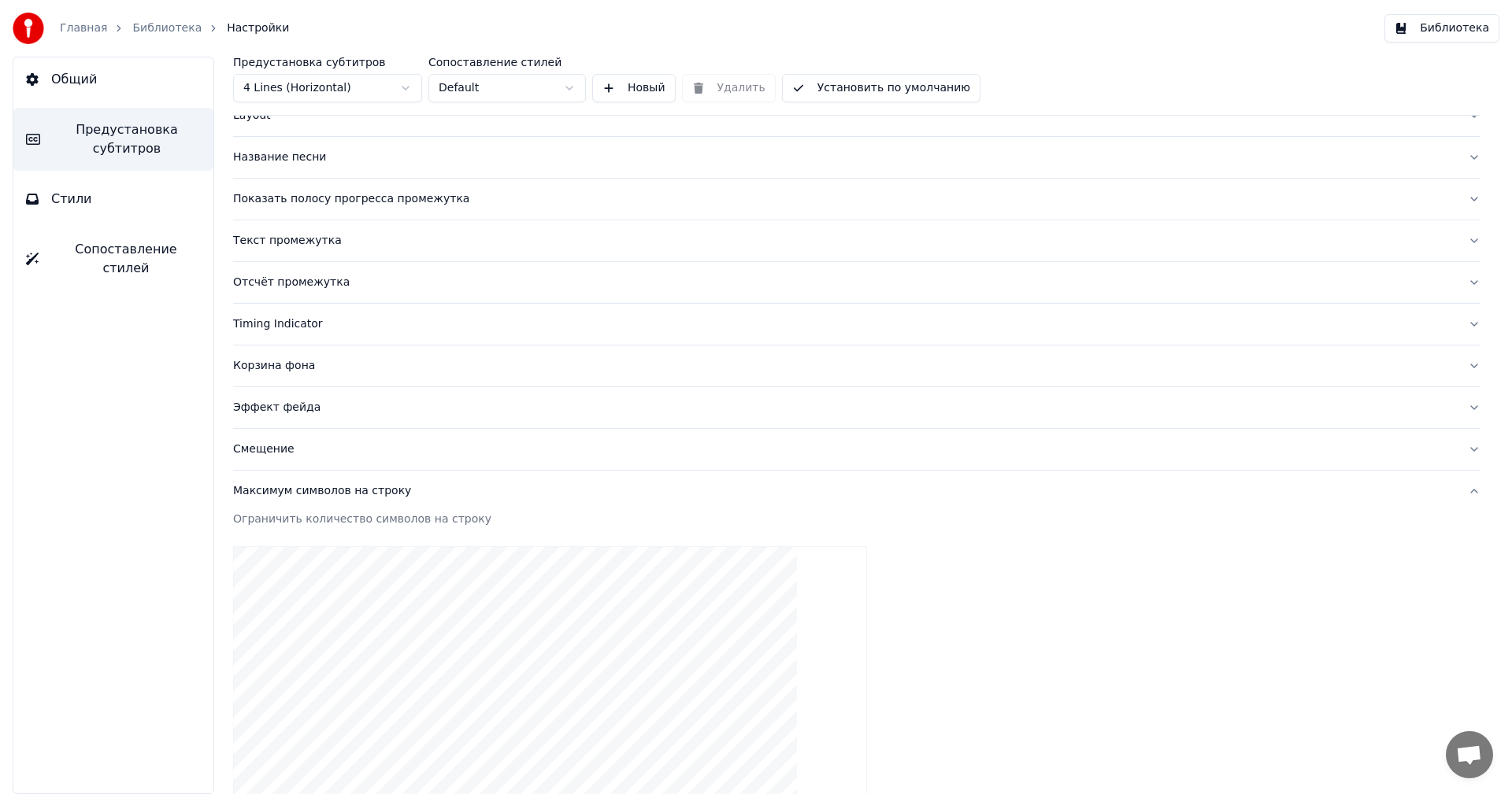
scroll to position [90, 0]
click at [255, 445] on div "Смещение" at bounding box center [844, 453] width 1222 height 16
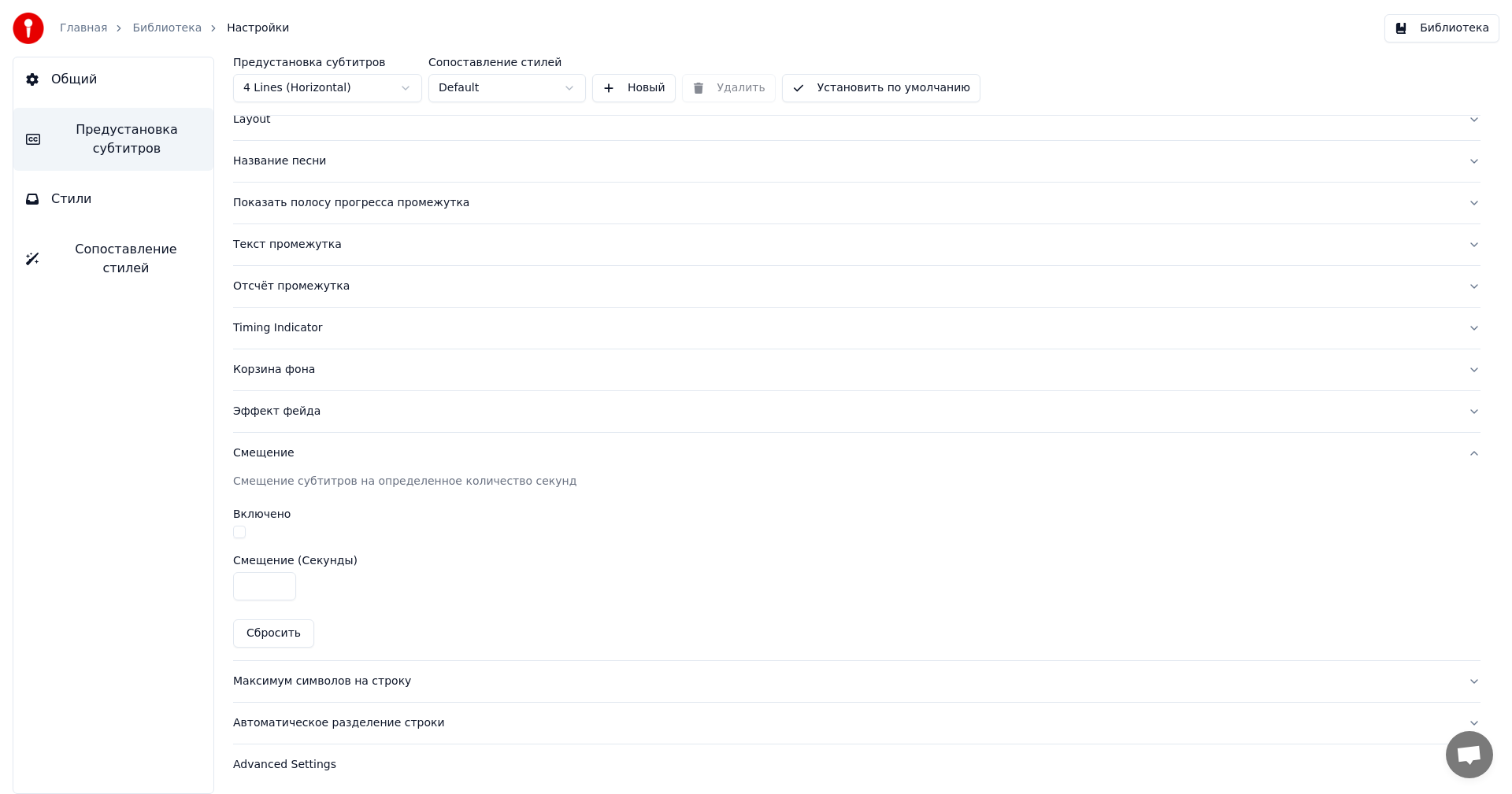
click at [272, 417] on div "Эффект фейда" at bounding box center [844, 412] width 1222 height 16
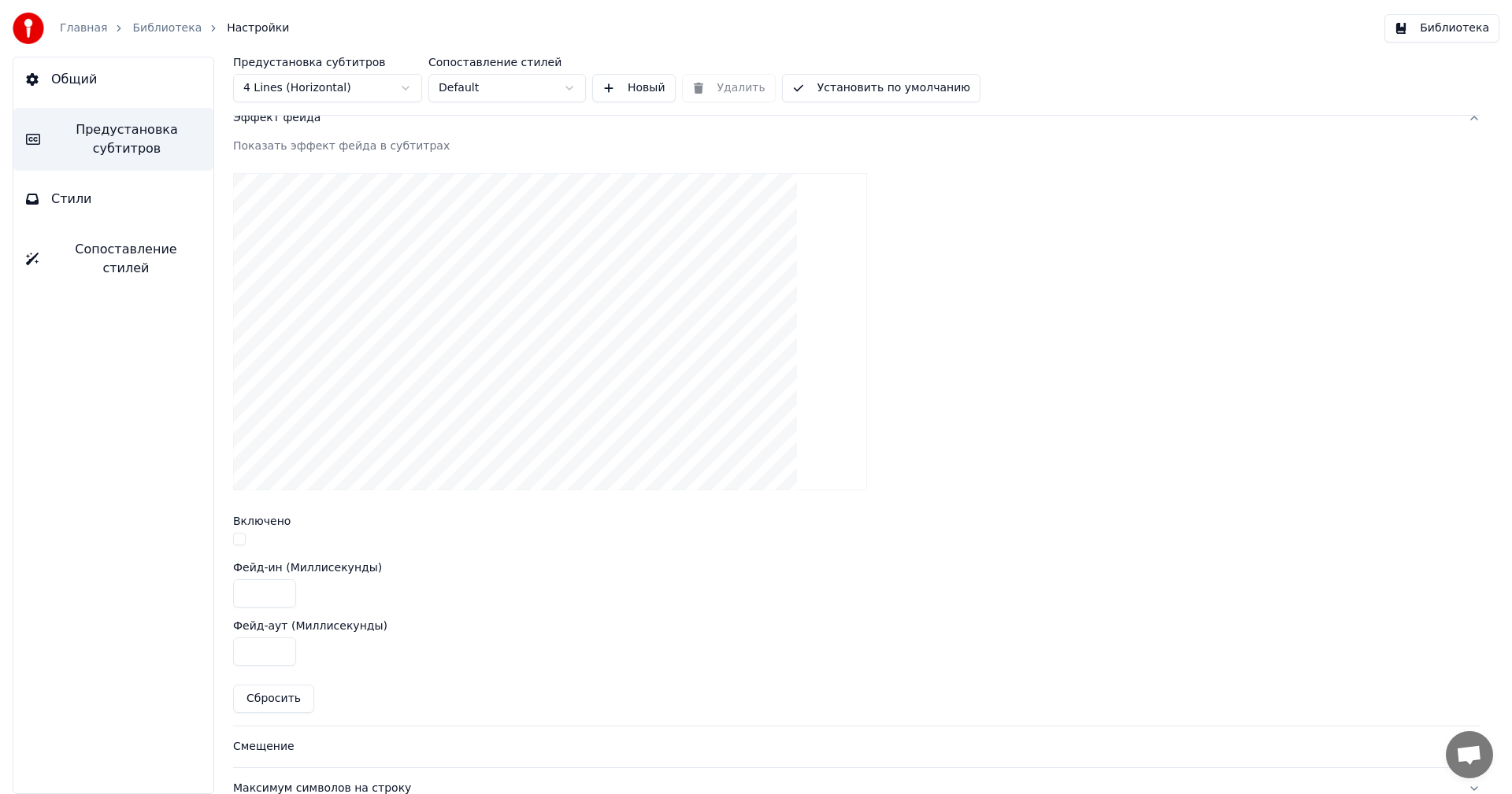
scroll to position [384, 0]
click at [244, 534] on button "button" at bounding box center [239, 538] width 12 height 12
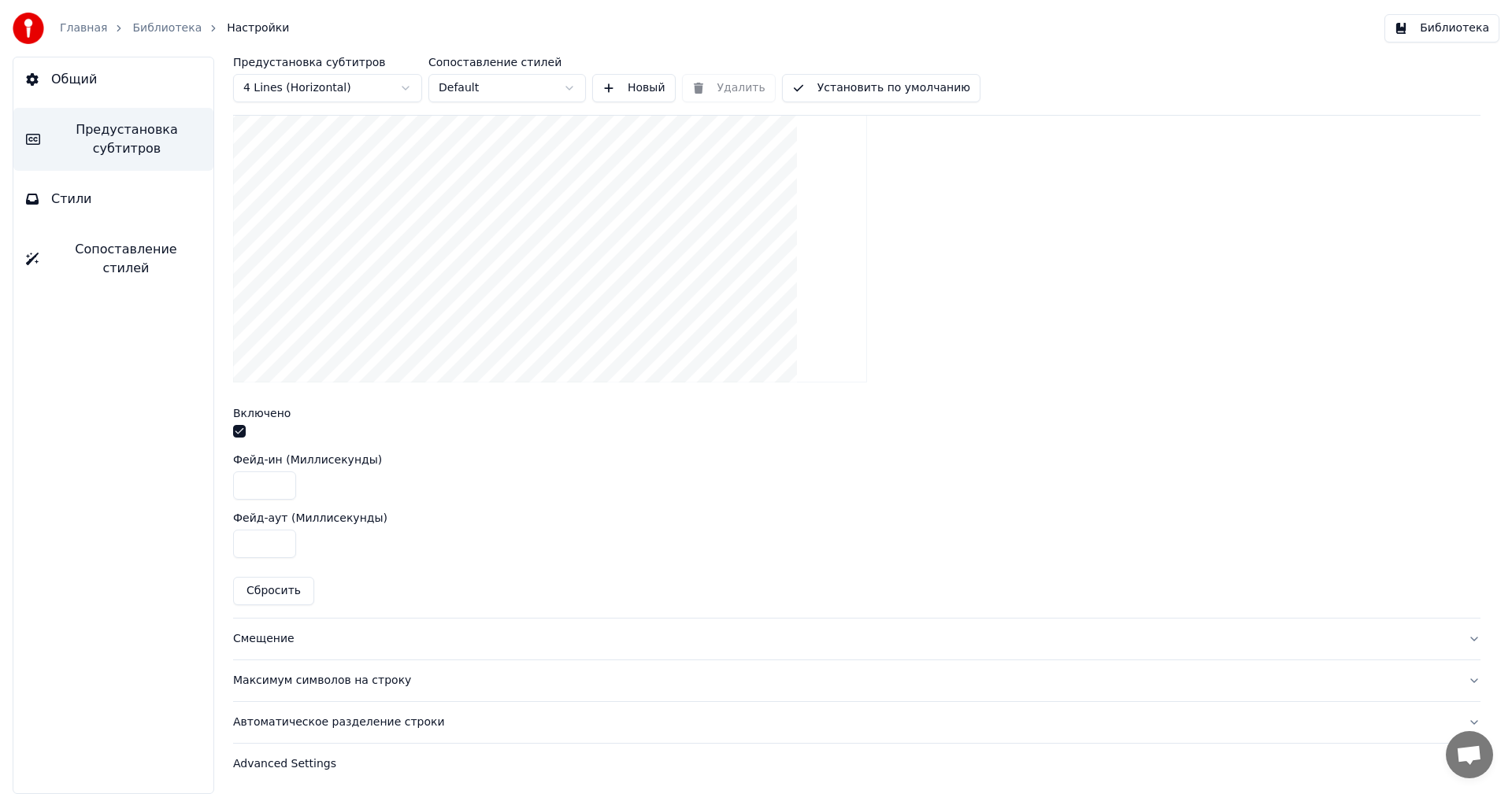
scroll to position [0, 0]
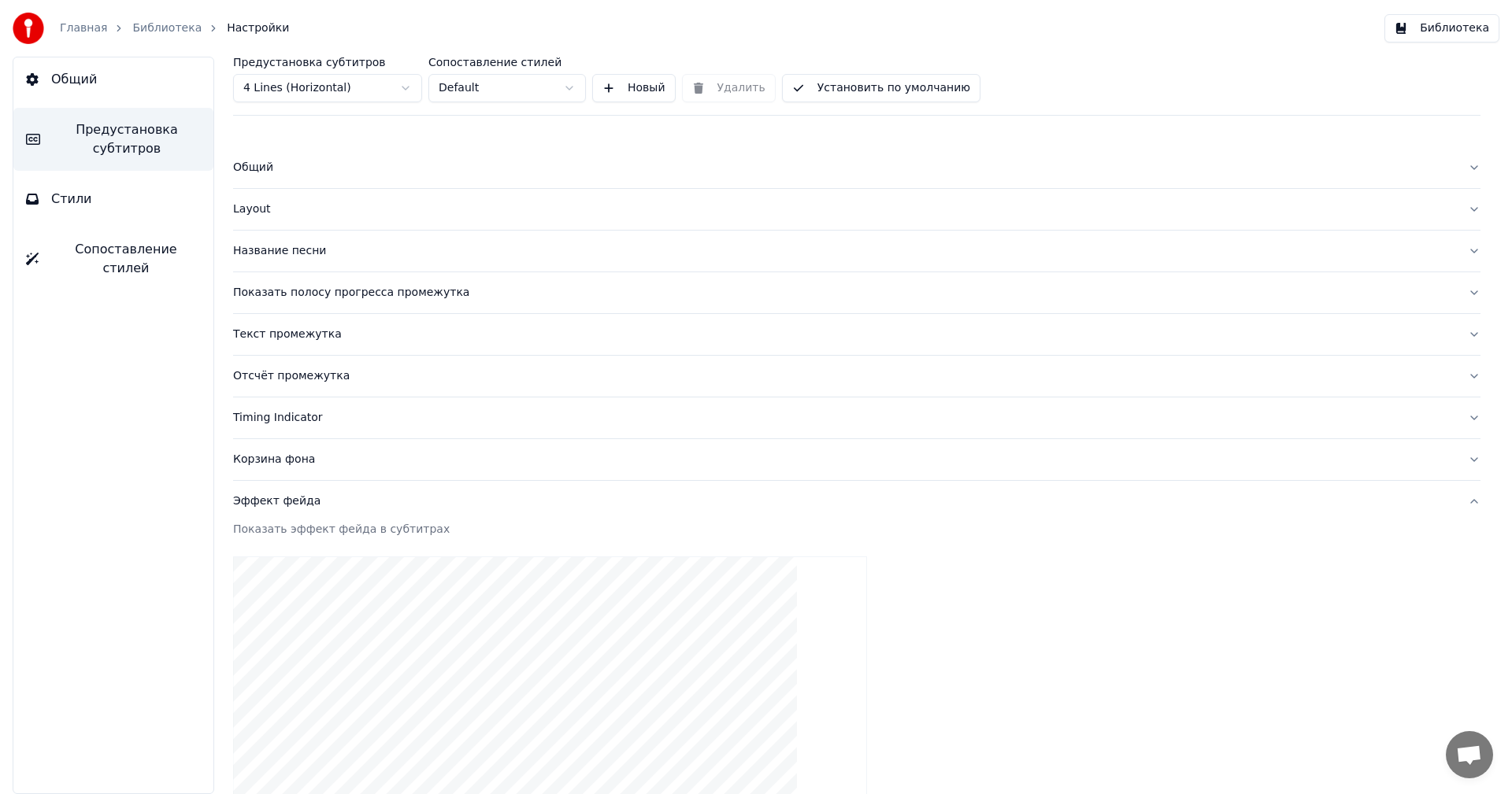
click at [402, 284] on div "Показать полосу прогресса промежутка" at bounding box center [844, 292] width 1222 height 16
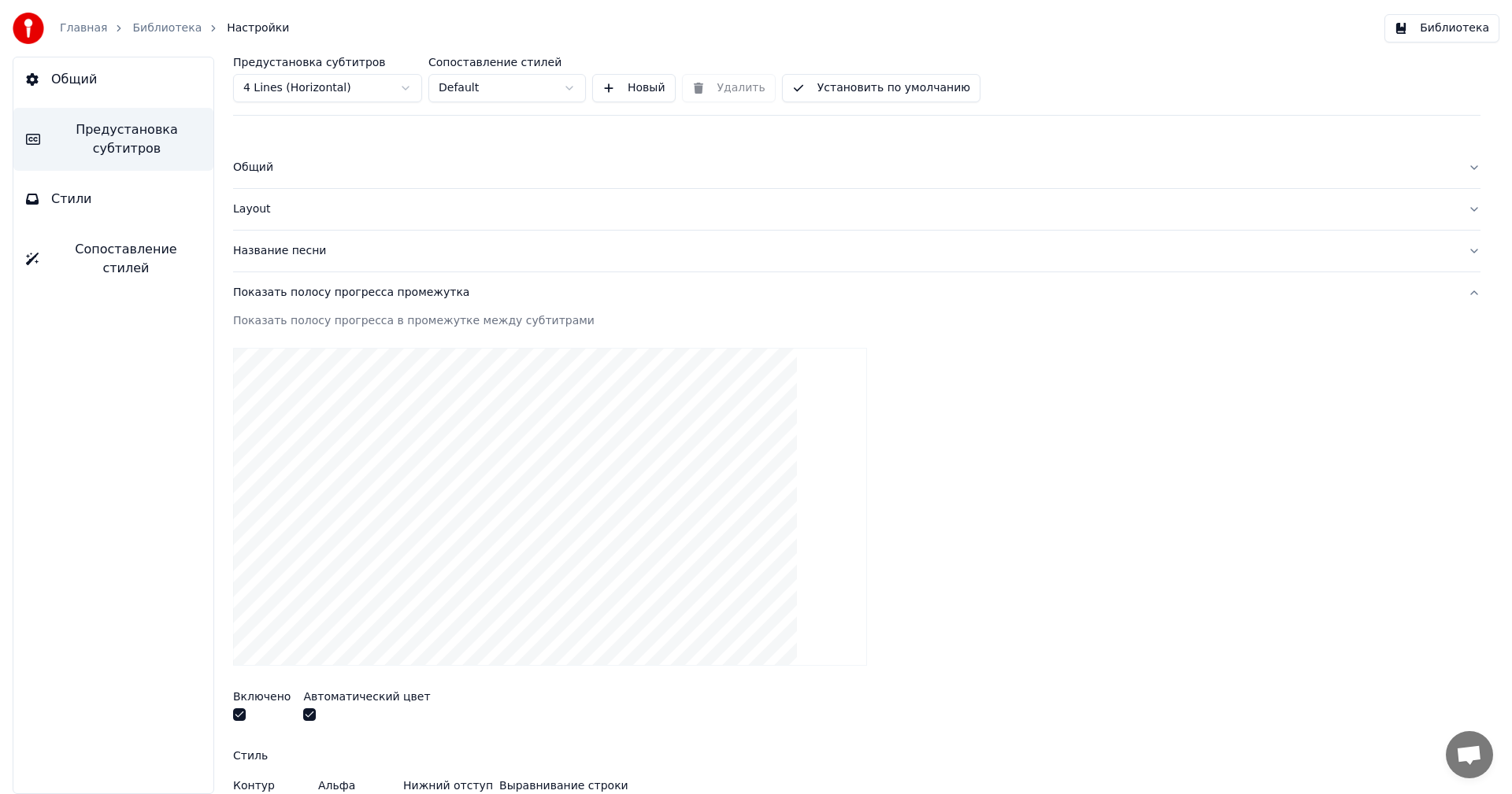
click at [261, 205] on div "Layout" at bounding box center [844, 209] width 1222 height 16
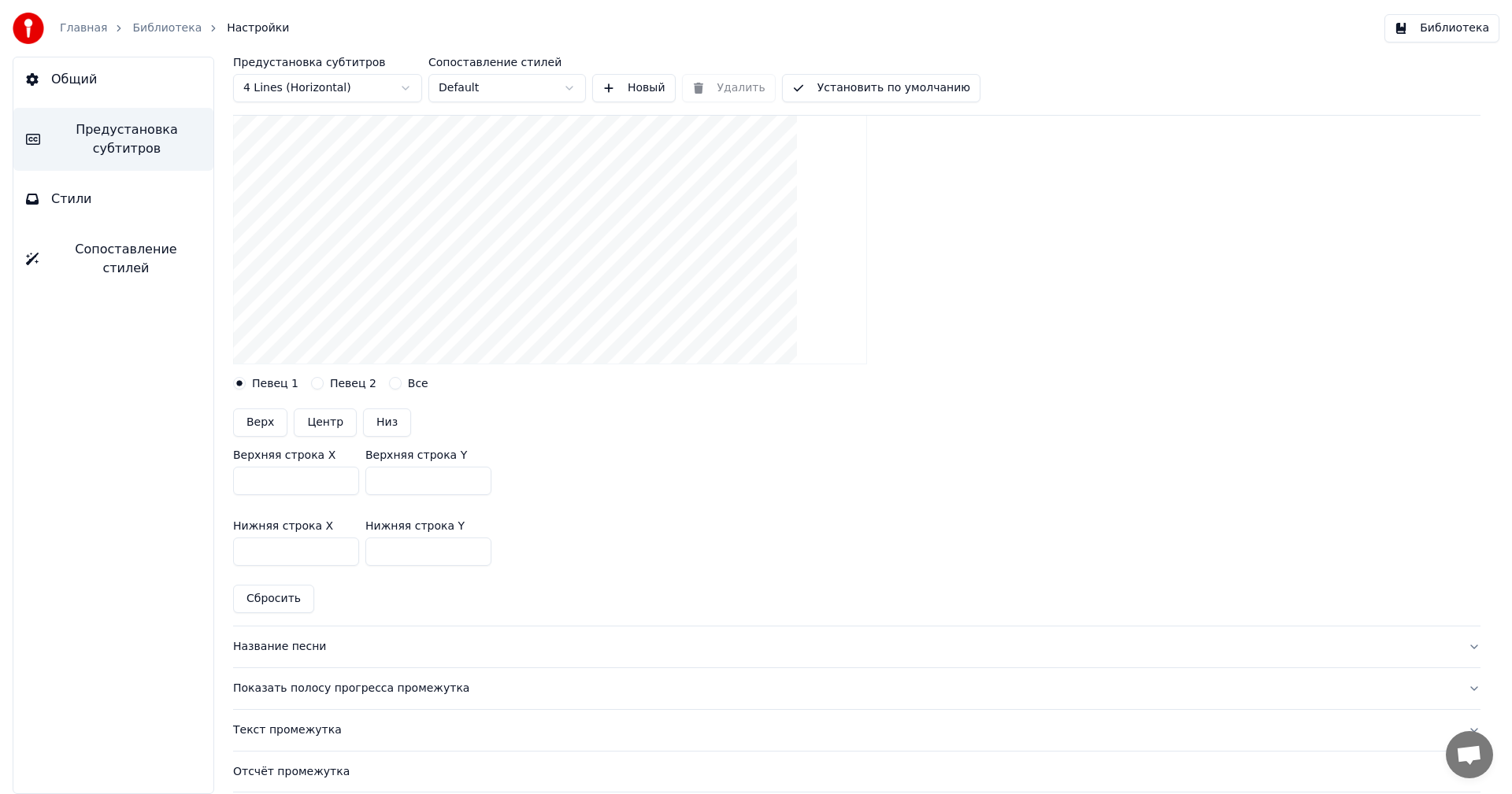
scroll to position [222, 0]
click at [397, 462] on input "***" at bounding box center [428, 476] width 126 height 28
type input "***"
click at [422, 549] on input "***" at bounding box center [428, 547] width 126 height 28
type input "***"
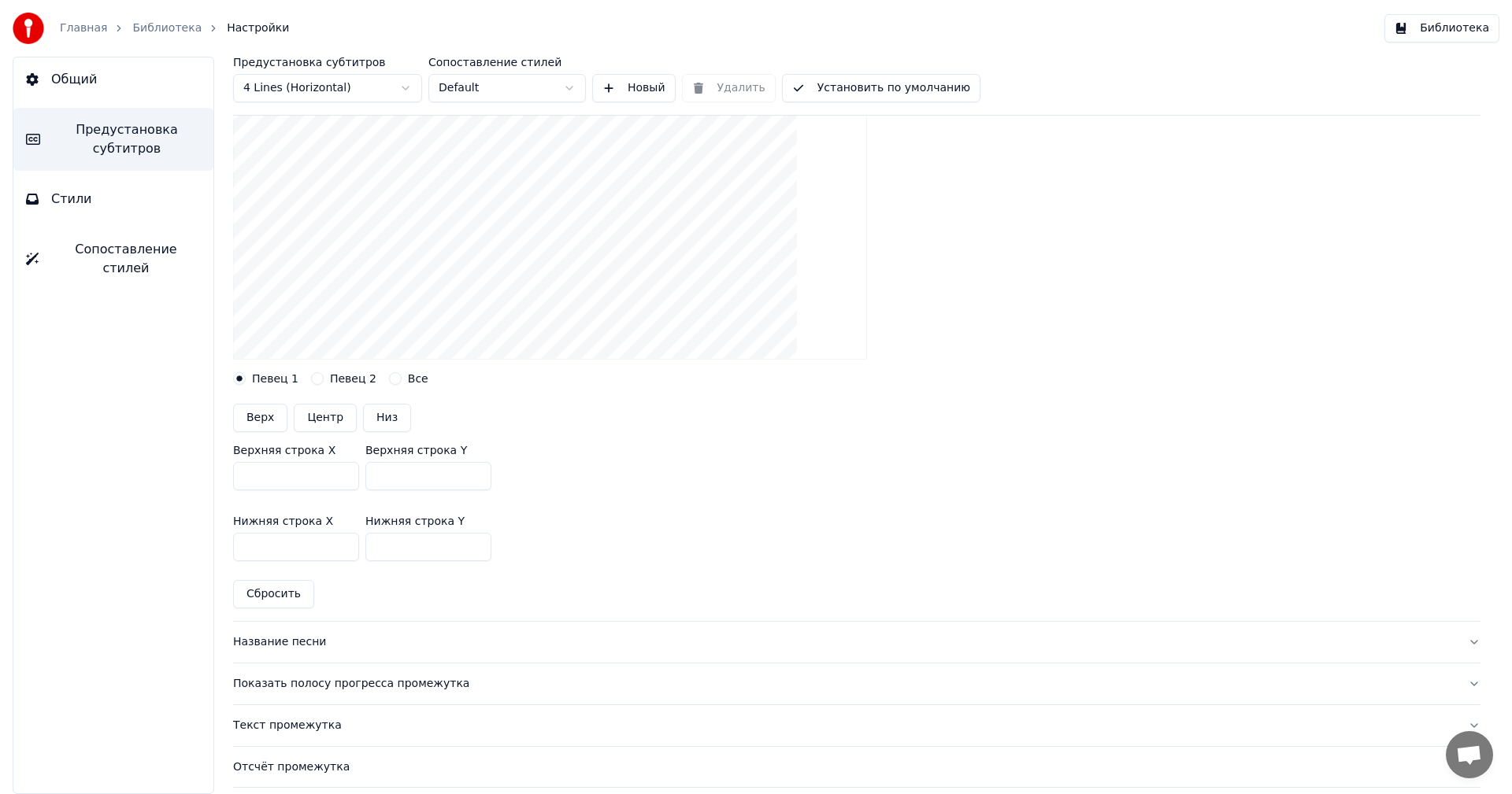
click at [826, 82] on button "Установить по умолчанию" at bounding box center [881, 88] width 198 height 28
drag, startPoint x: 826, startPoint y: 82, endPoint x: 154, endPoint y: 106, distance: 672.4
click at [154, 106] on div "Общий Предустановка субтитров Стили Сопоставление стилей Предустановка субтитро…" at bounding box center [756, 425] width 1512 height 737
click at [102, 85] on button "Общий" at bounding box center [113, 79] width 200 height 44
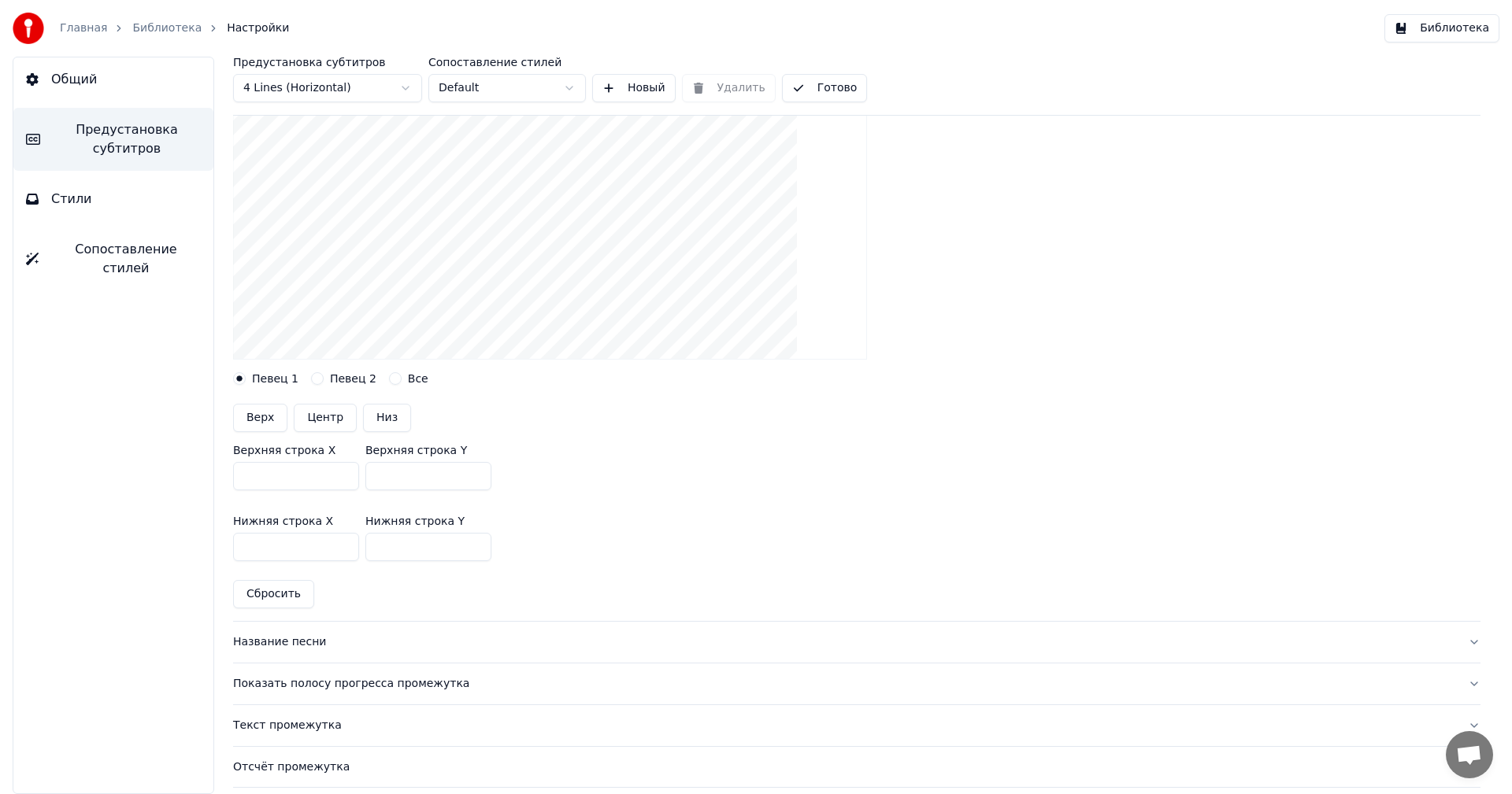
scroll to position [0, 0]
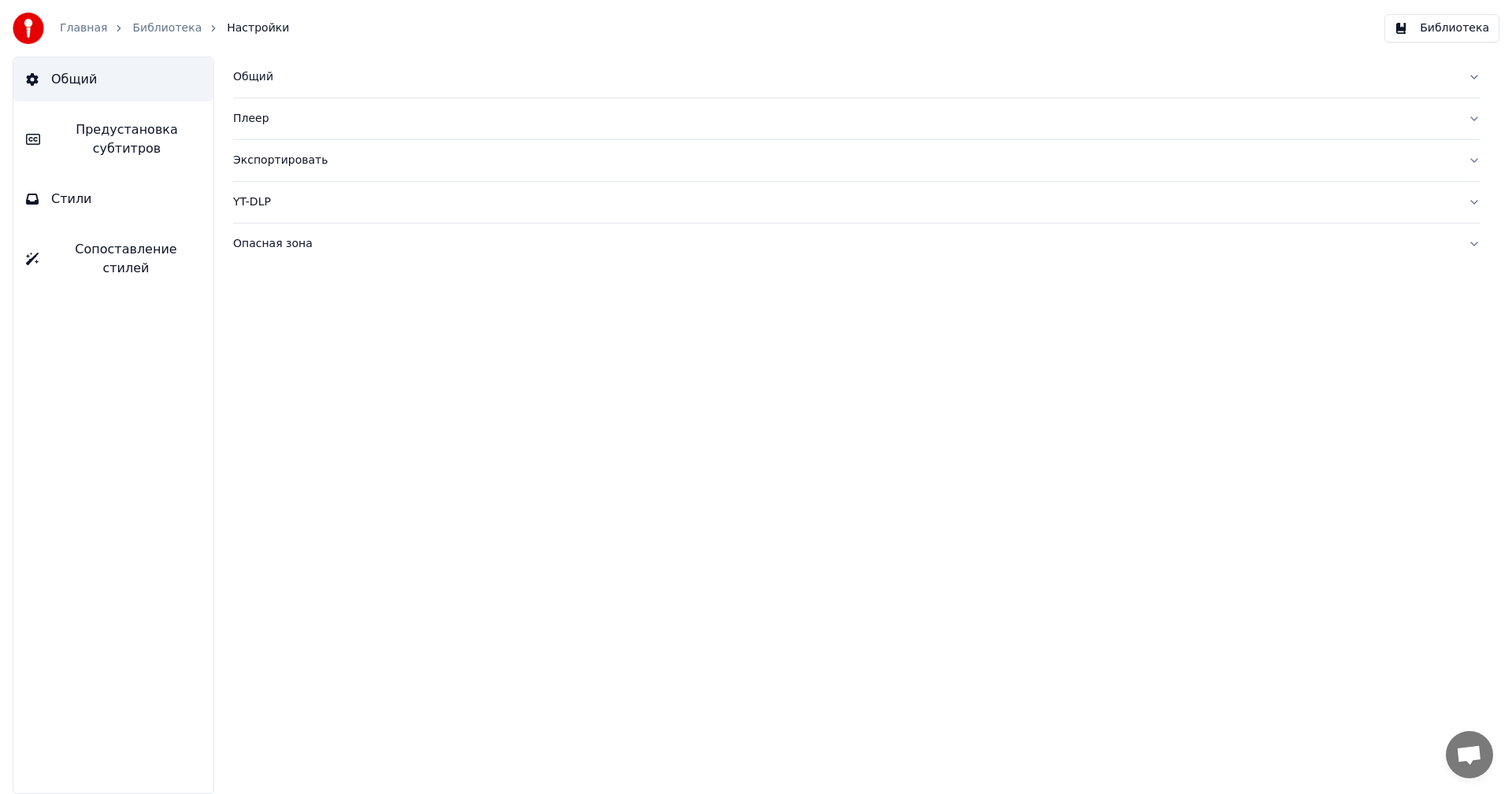
click at [289, 75] on div "Общий" at bounding box center [844, 77] width 1222 height 16
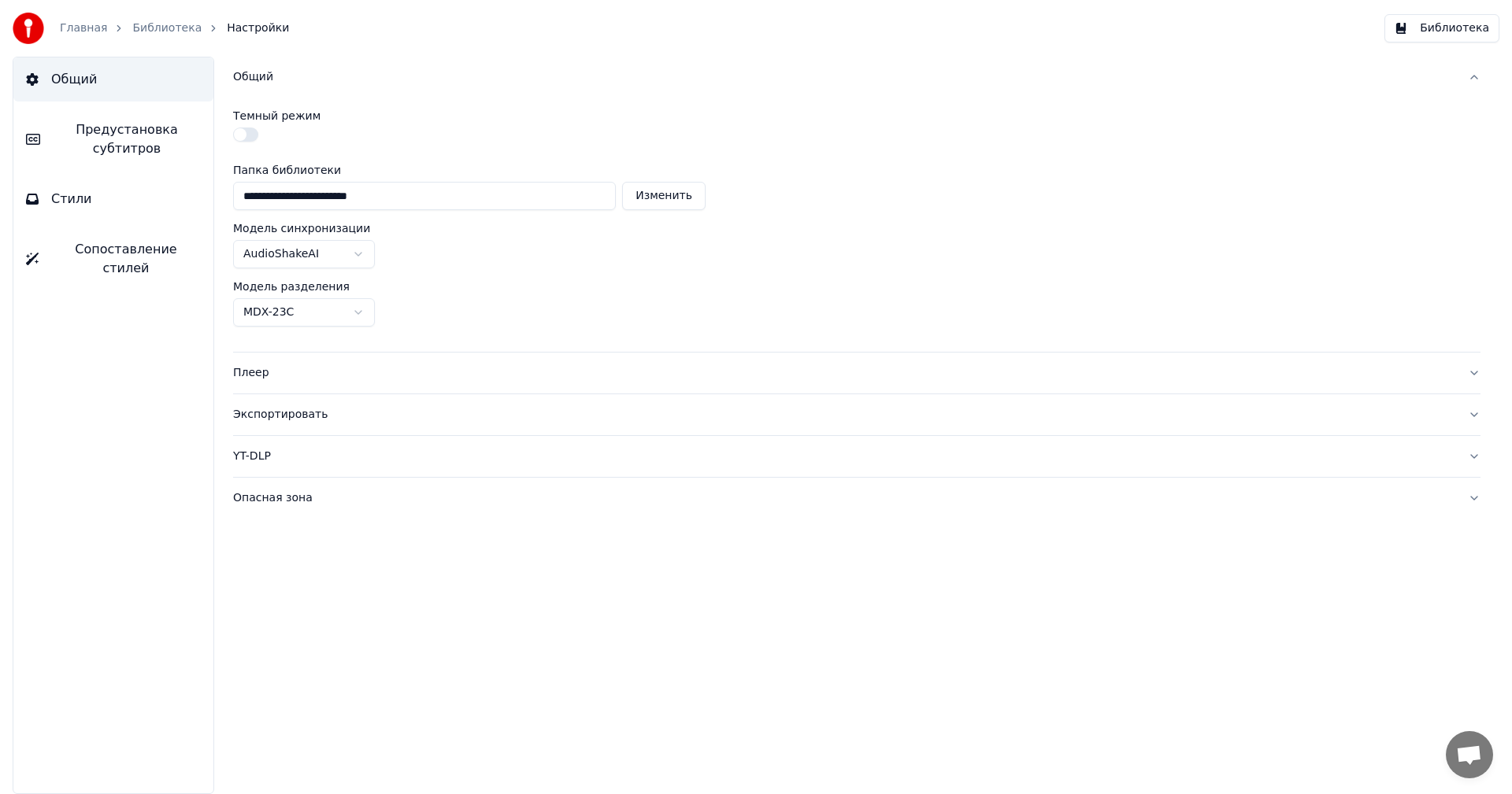
click at [166, 26] on link "Библиотека" at bounding box center [167, 28] width 69 height 16
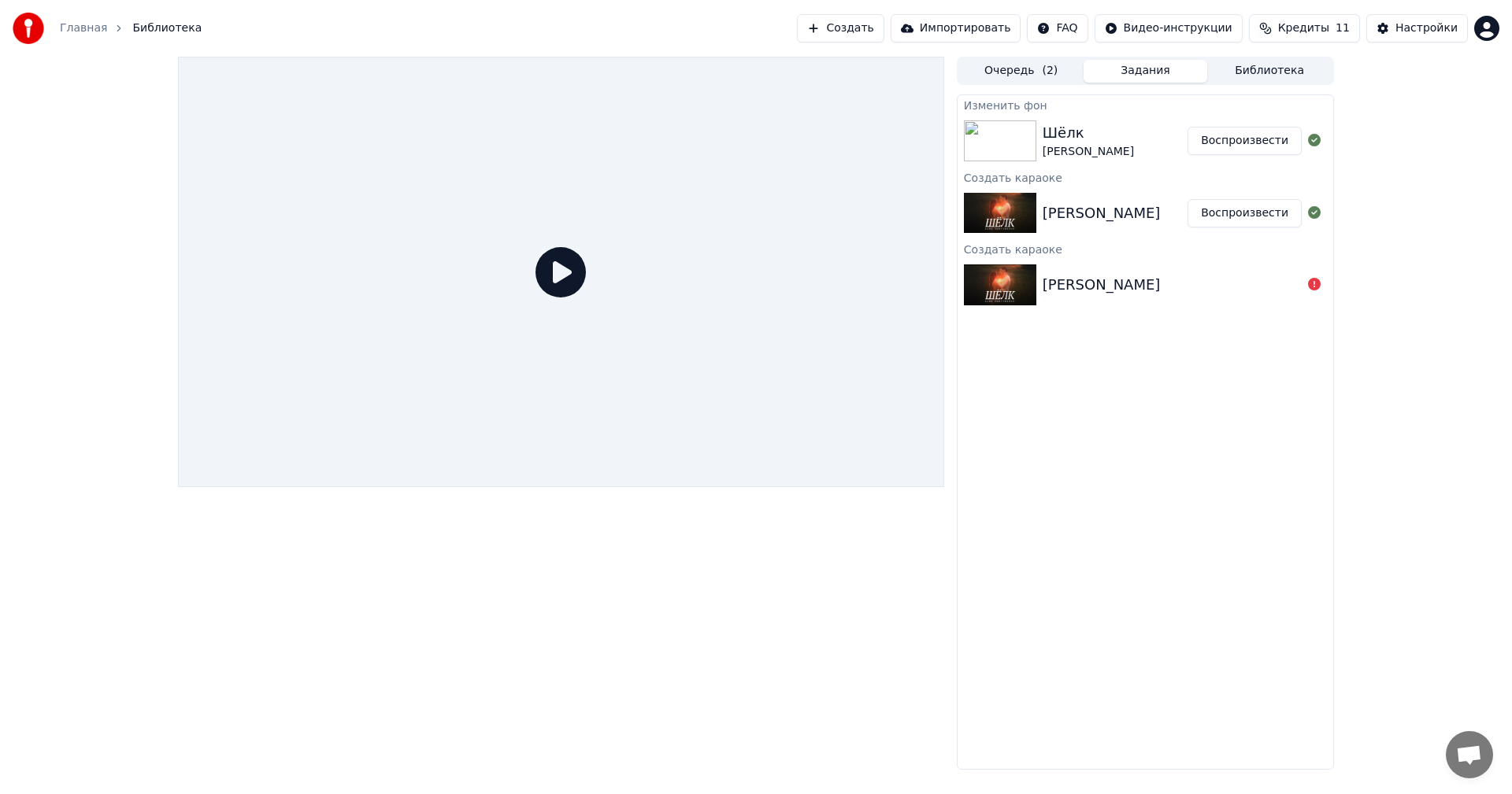
click at [1129, 142] on div "Шёлк" at bounding box center [1088, 133] width 92 height 22
click at [1021, 135] on img at bounding box center [1000, 140] width 72 height 41
click at [1247, 156] on div "Шёлк [PERSON_NAME] Воспроизвести" at bounding box center [1145, 140] width 375 height 53
click at [1246, 148] on button "Воспроизвести" at bounding box center [1244, 140] width 114 height 28
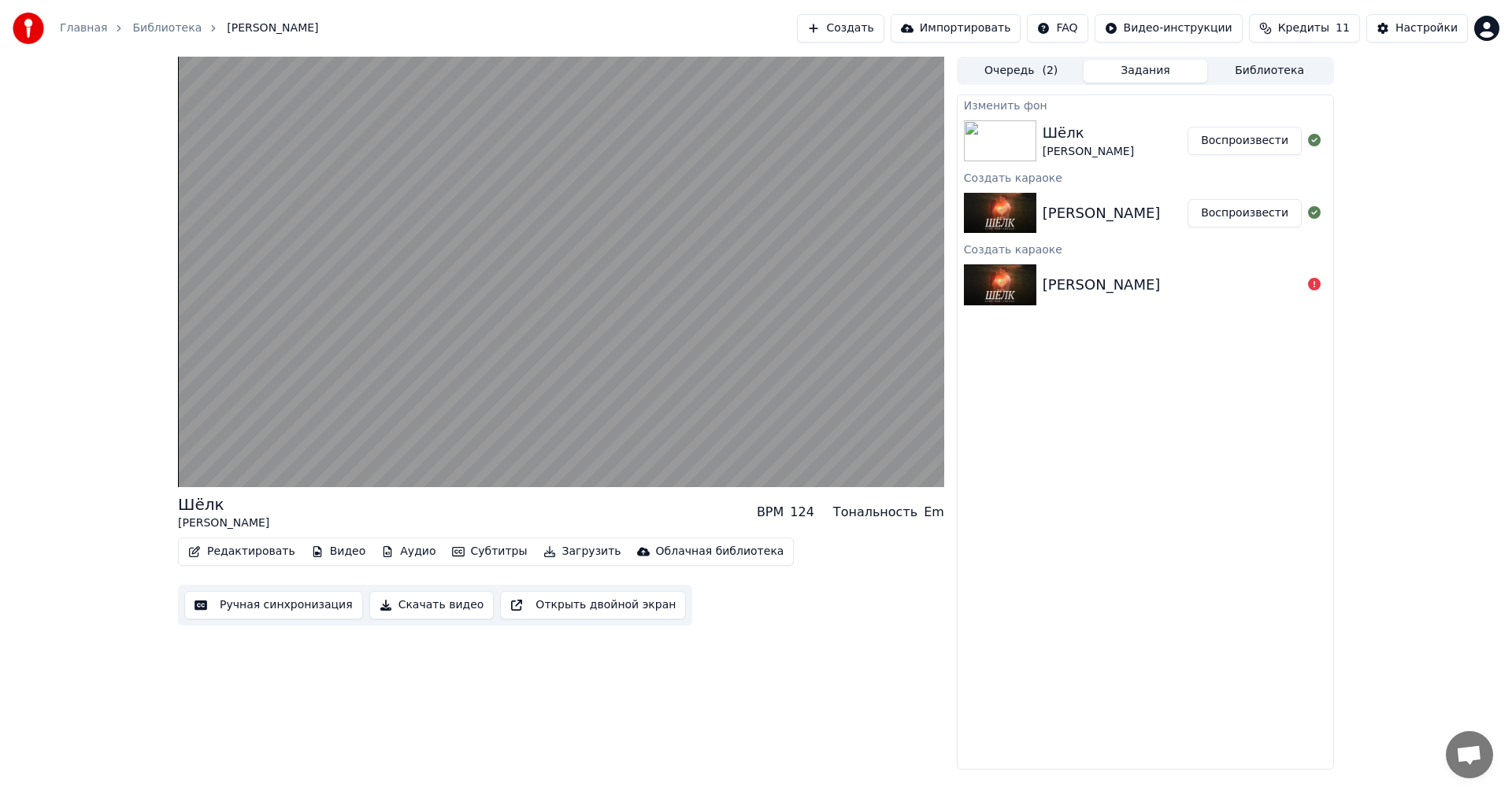
click at [165, 18] on div "Главная Библиотека Шёлк • [PERSON_NAME]" at bounding box center [165, 28] width 306 height 31
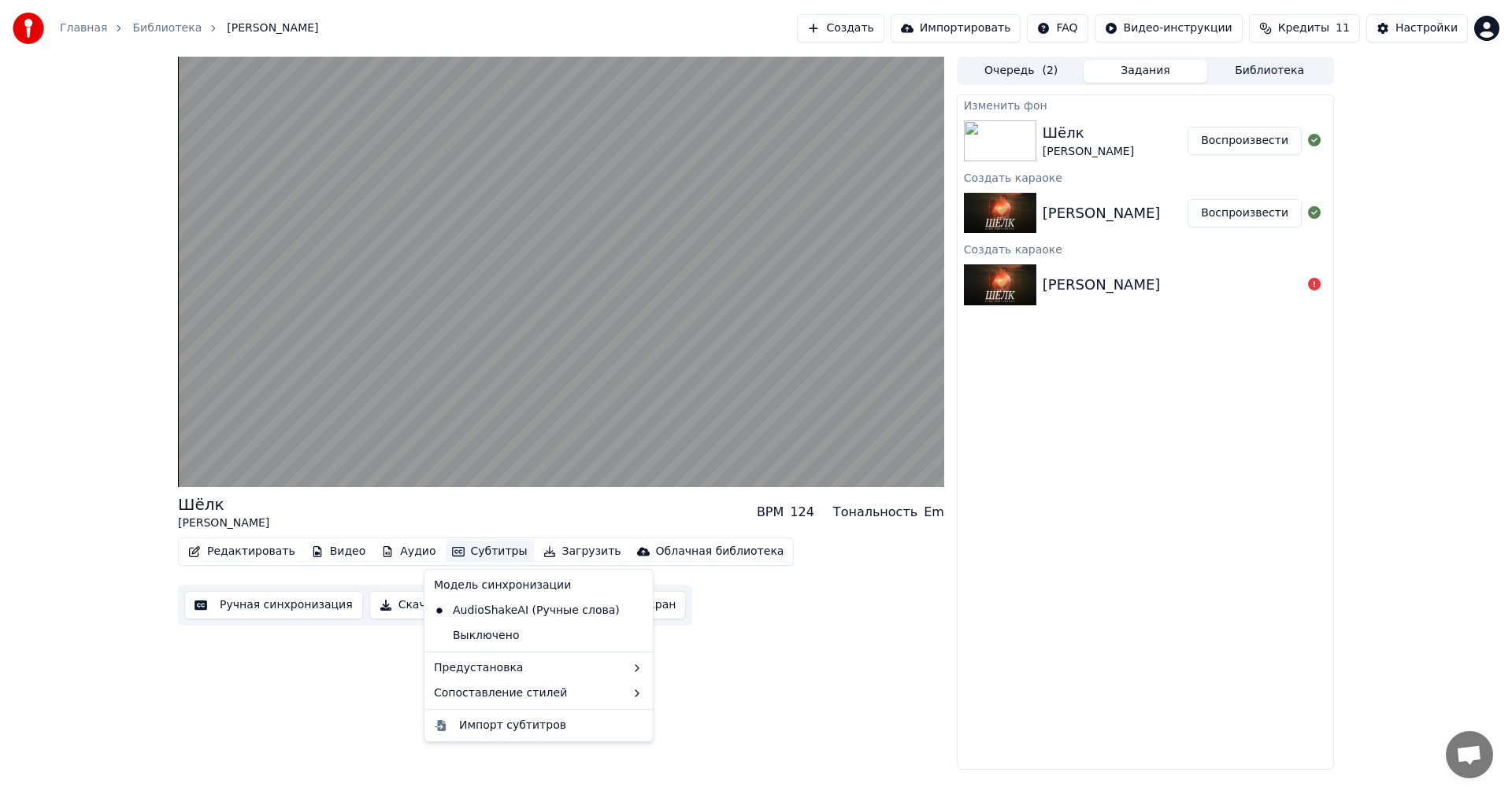
click at [447, 544] on button "Субтитры" at bounding box center [489, 551] width 88 height 22
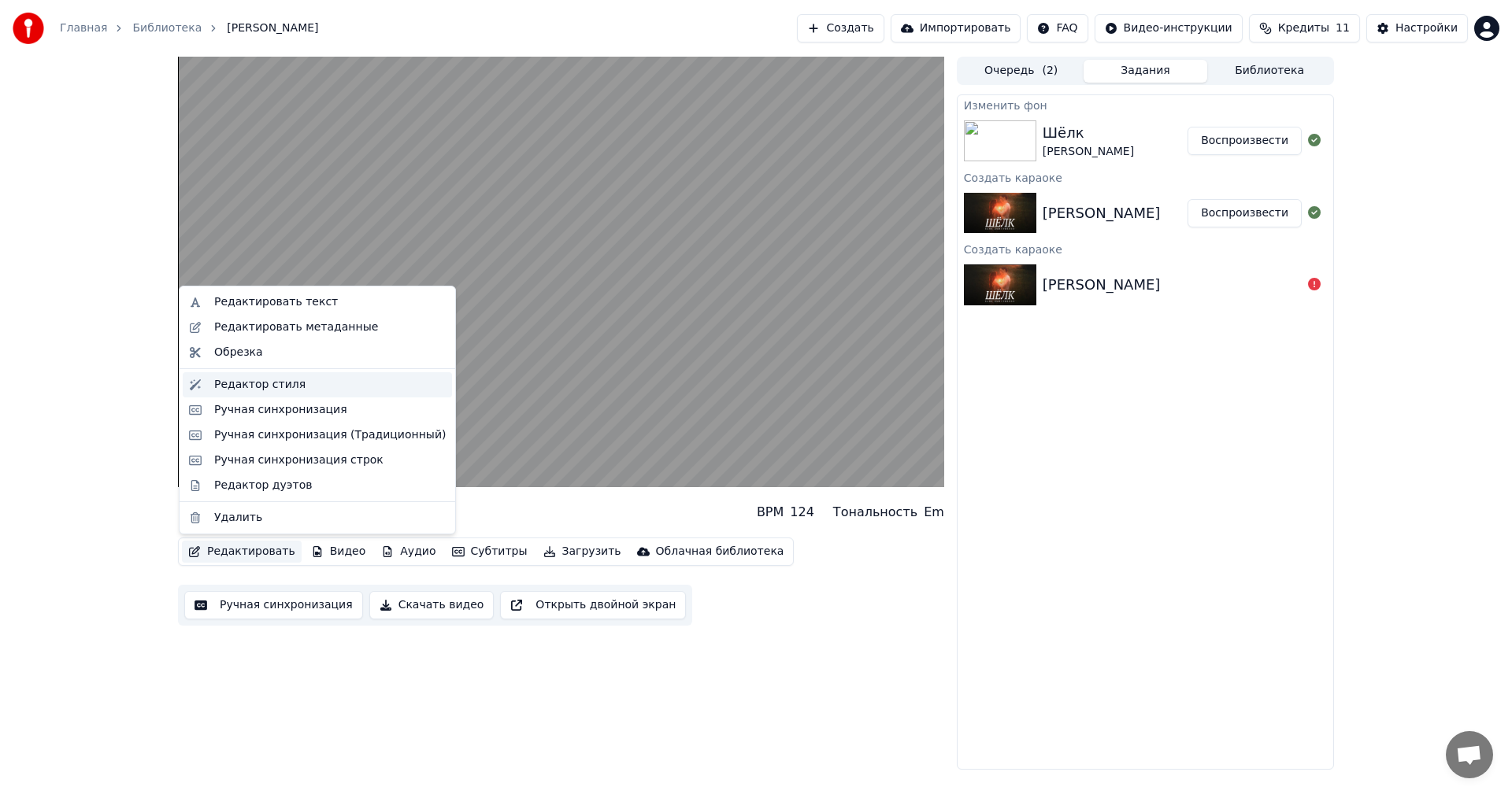
click at [245, 385] on div "Редактор стиля" at bounding box center [259, 385] width 92 height 16
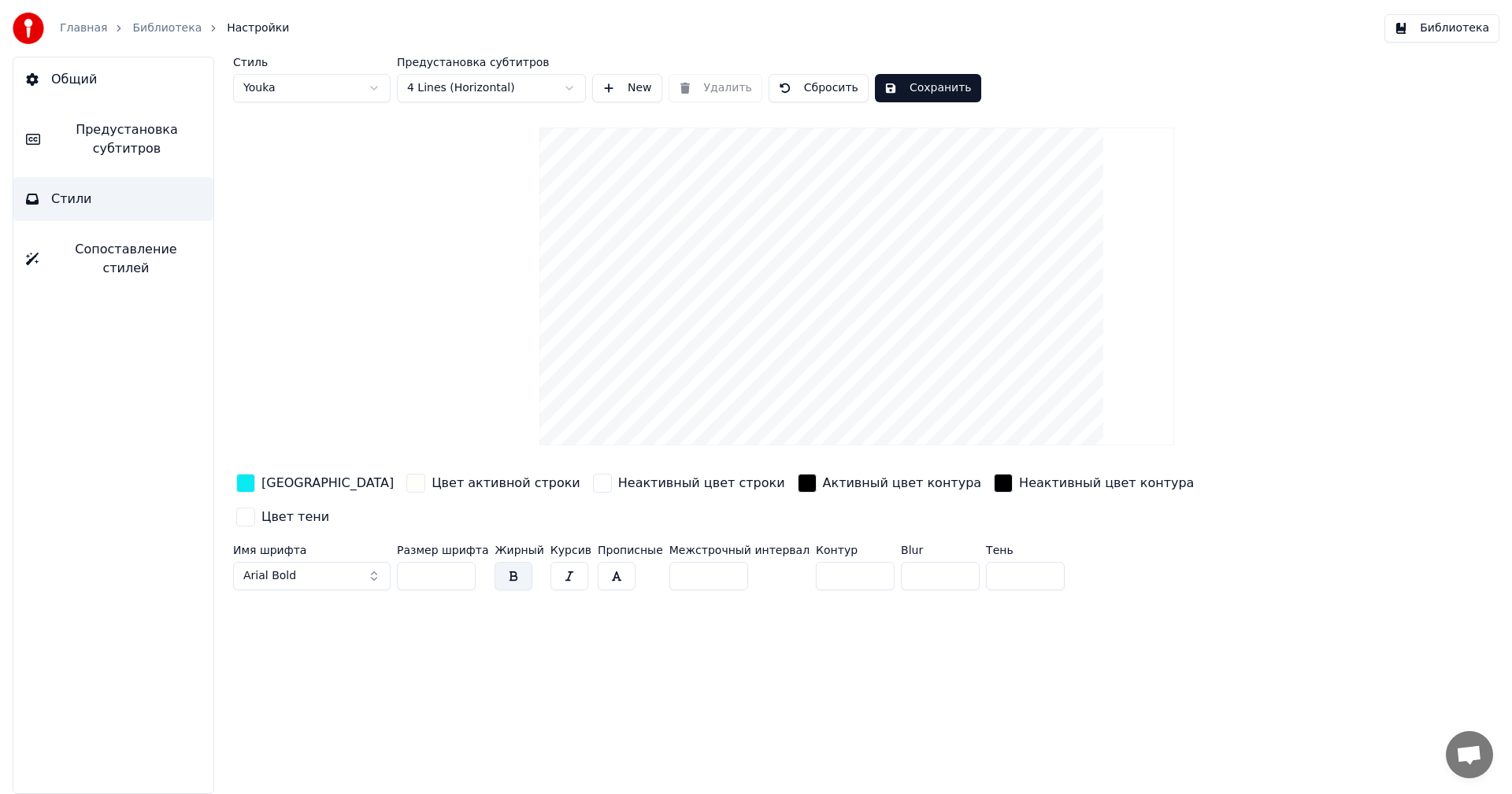
click at [815, 562] on input "*" at bounding box center [855, 576] width 79 height 28
type input "*"
click at [661, 638] on div "Стиль Youka Предустановка субтитров 4 Lines (Horizontal) New Удалить Сбросить С…" at bounding box center [856, 425] width 1310 height 737
click at [877, 76] on button "Сохранить" at bounding box center [928, 88] width 107 height 28
click at [85, 139] on span "Предустановка субтитров" at bounding box center [127, 139] width 148 height 38
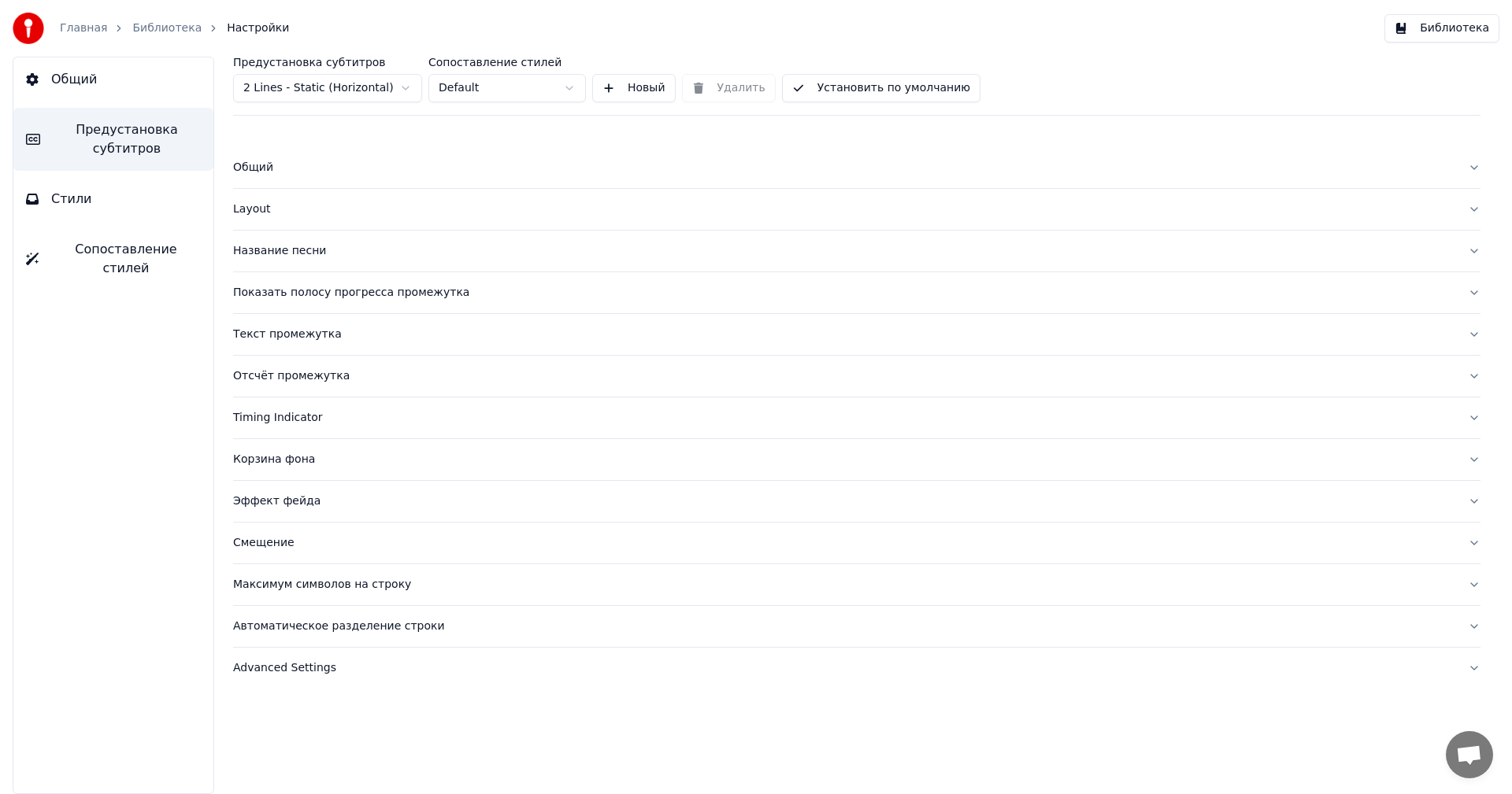
click at [260, 209] on div "Layout" at bounding box center [844, 209] width 1222 height 16
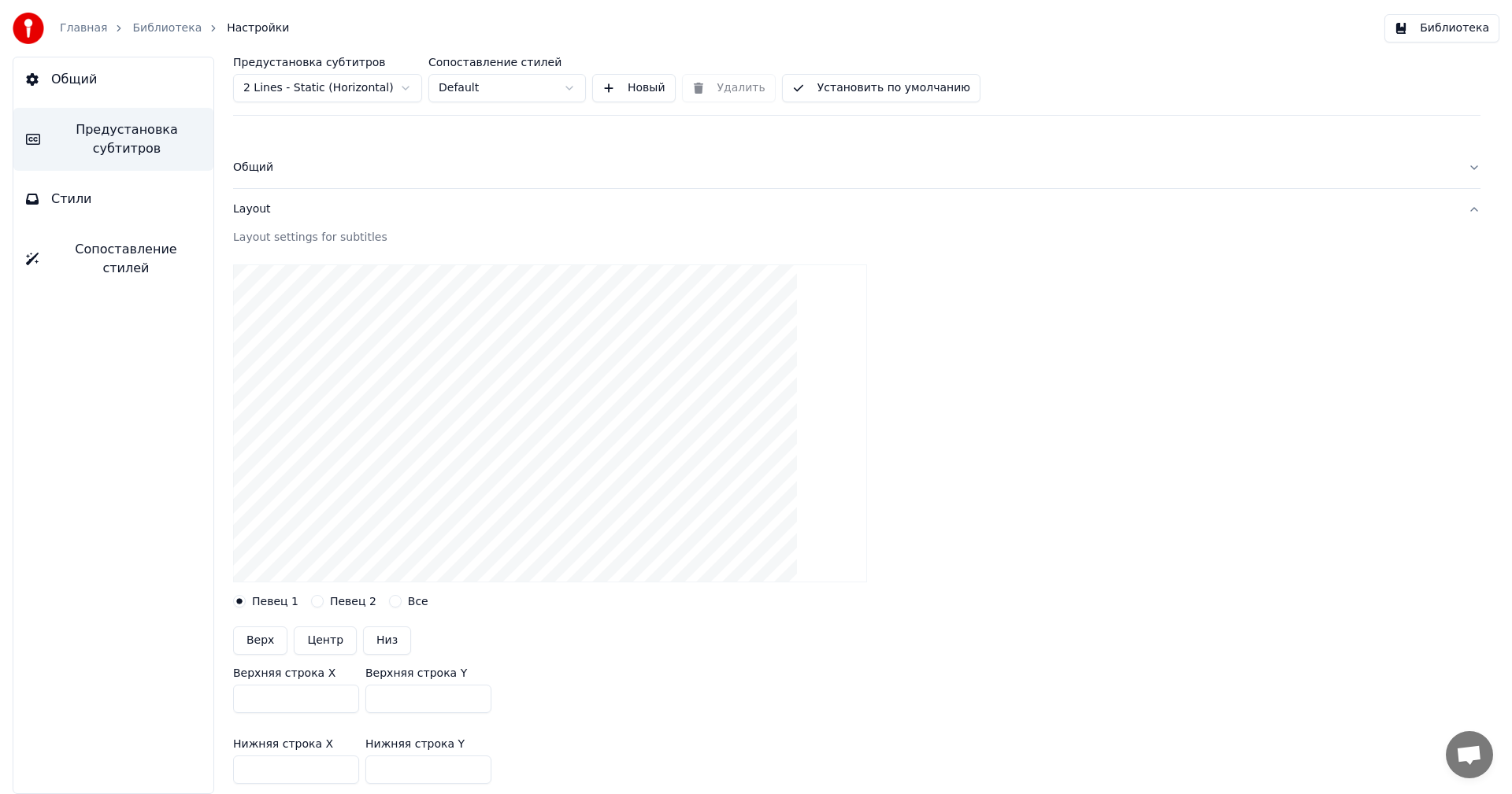
click at [408, 71] on div "Предустановка субтитров 2 Lines - Static (Horizontal)" at bounding box center [327, 79] width 189 height 45
click at [403, 86] on html "Главная Библиотека Настройки Библиотека Общий Предустановка субтитров Стили Соп…" at bounding box center [756, 397] width 1512 height 794
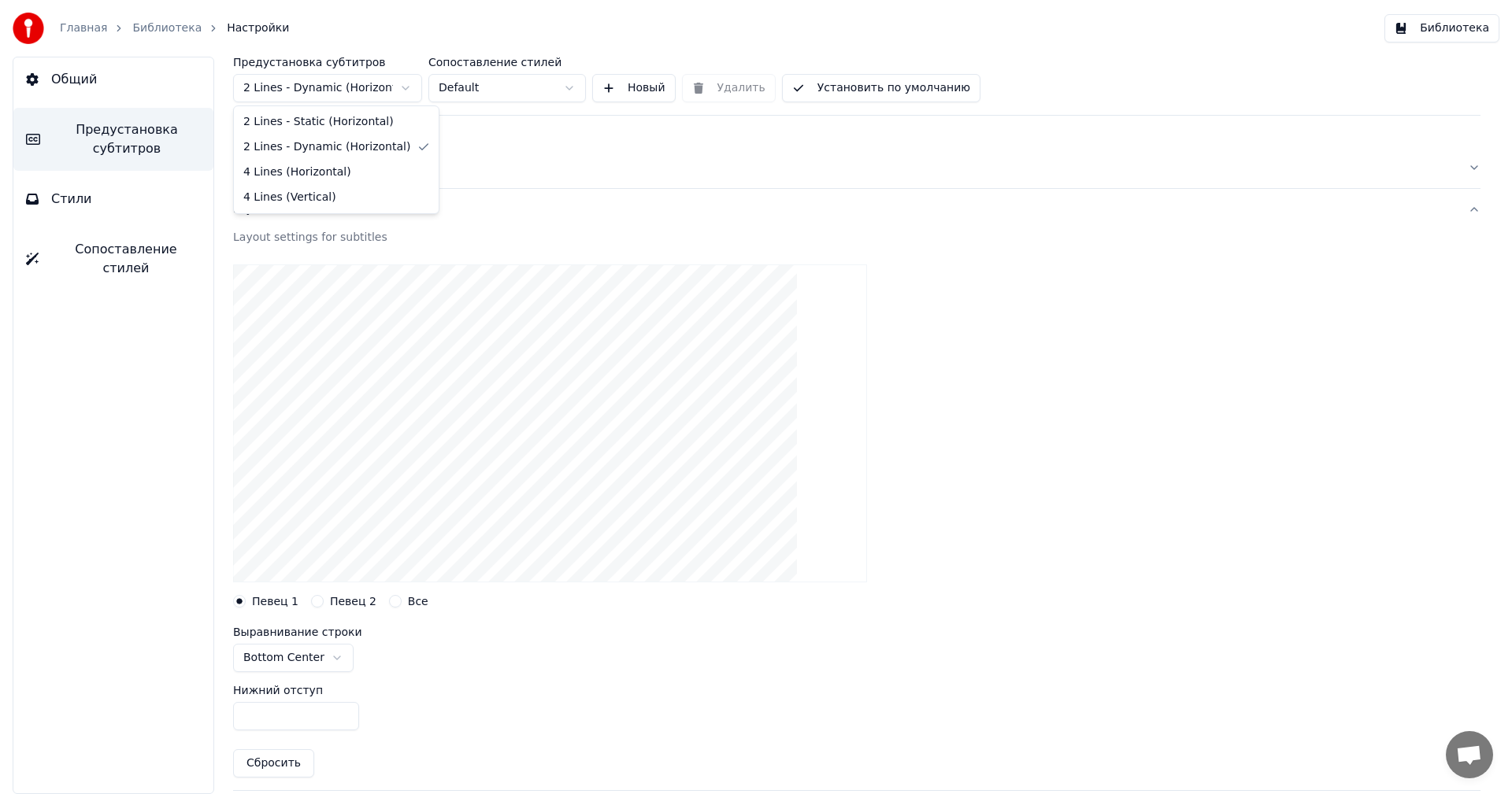
click at [376, 81] on html "Главная Библиотека Настройки Библиотека Общий Предустановка субтитров Стили Соп…" at bounding box center [756, 397] width 1512 height 794
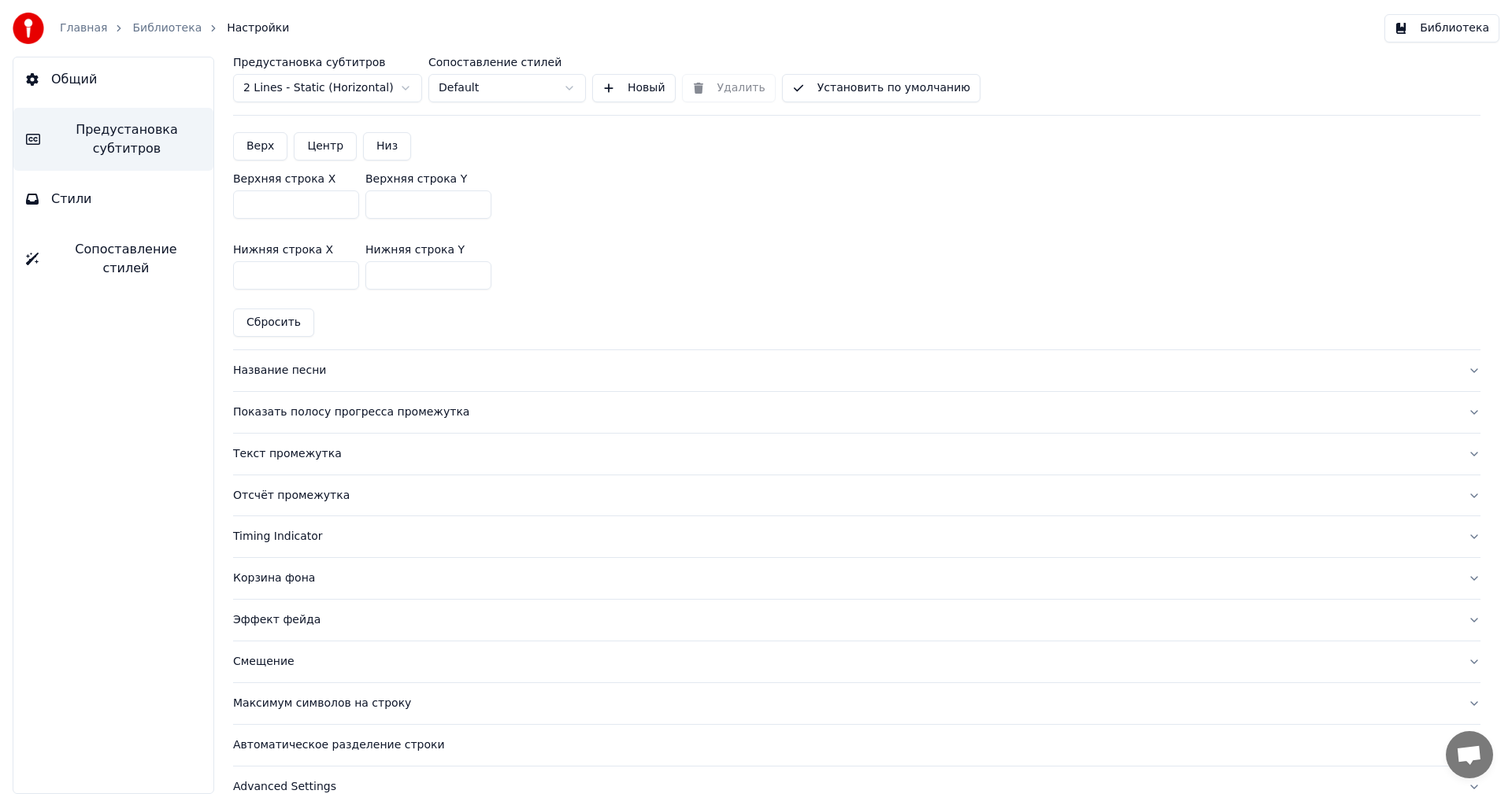
scroll to position [493, 0]
click at [317, 418] on div "Показать полосу прогресса промежутка" at bounding box center [844, 413] width 1222 height 16
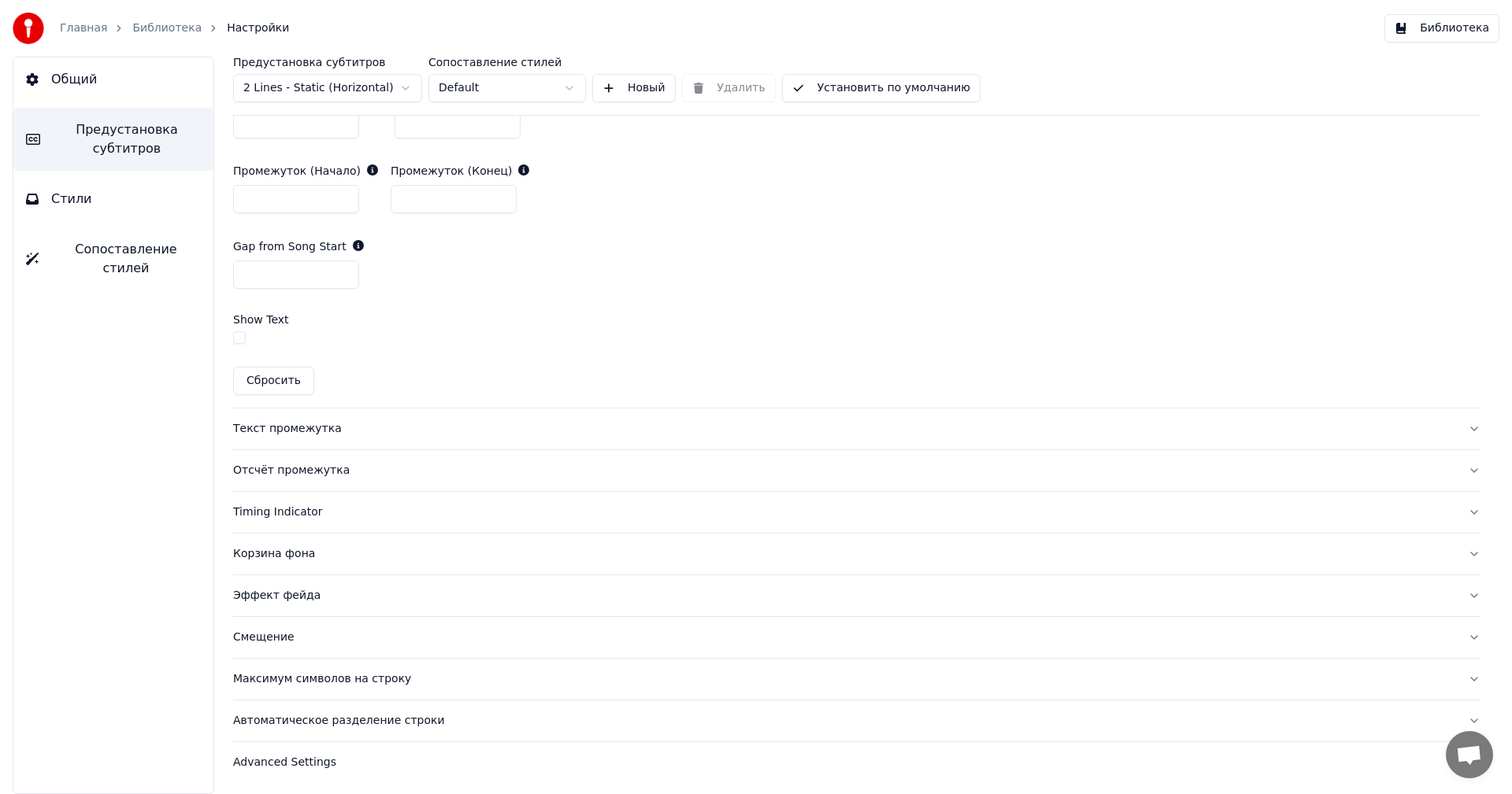
scroll to position [906, 0]
click at [340, 714] on div "Автоматическое разделение строки" at bounding box center [844, 721] width 1222 height 16
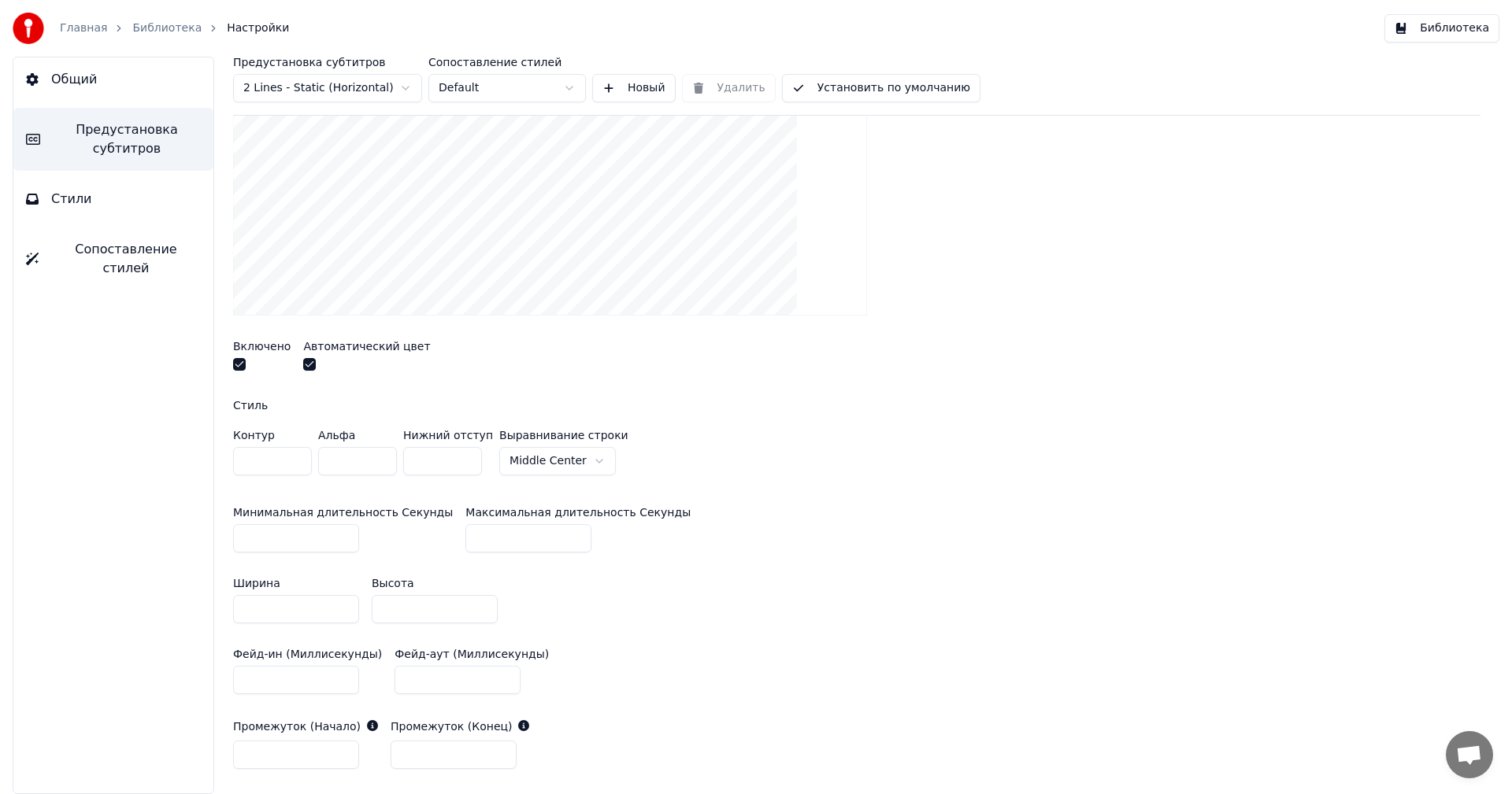
scroll to position [92, 0]
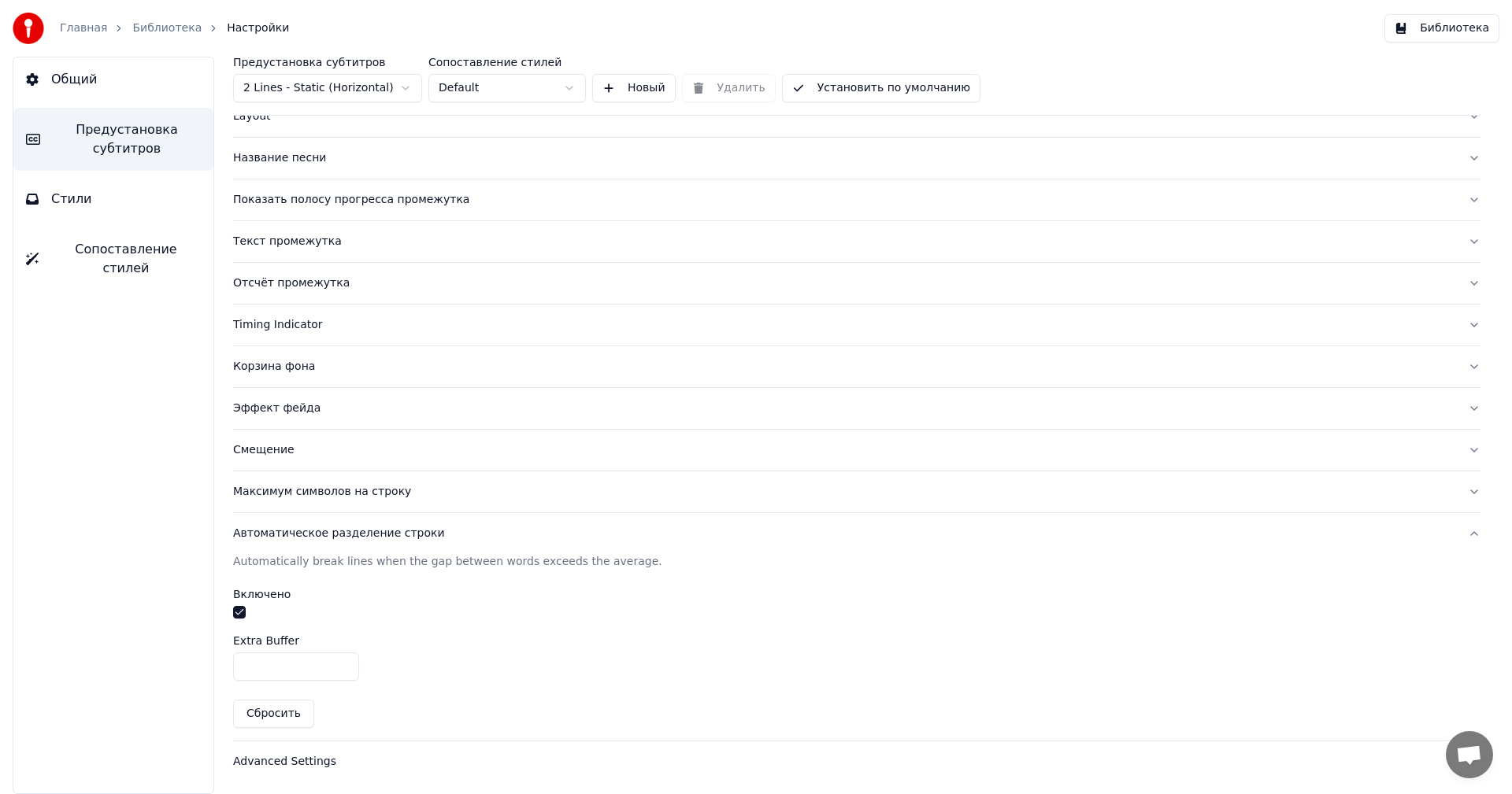
click at [265, 440] on button "Смещение" at bounding box center [856, 449] width 1247 height 41
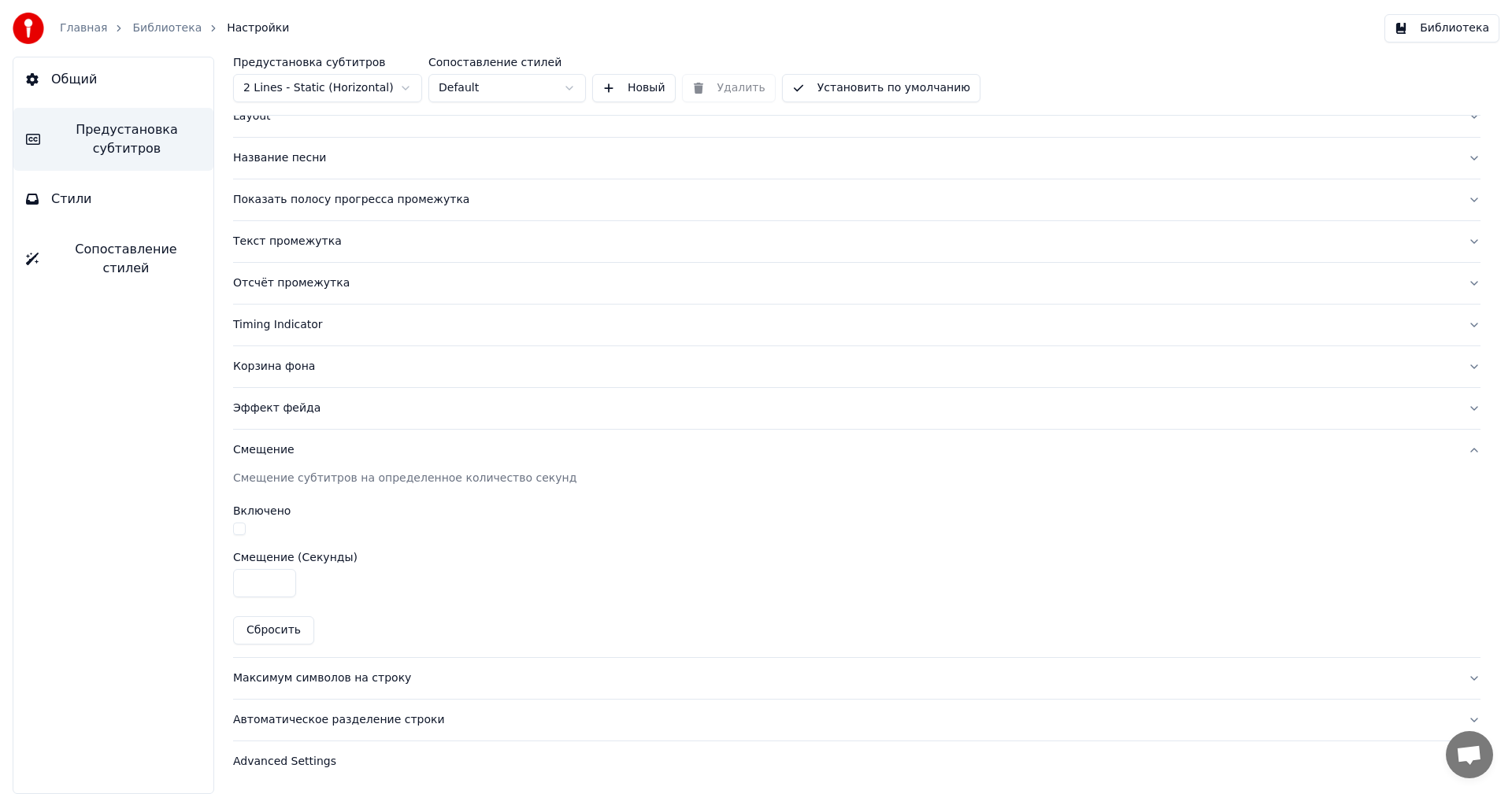
click at [258, 405] on div "Эффект фейда" at bounding box center [844, 408] width 1222 height 16
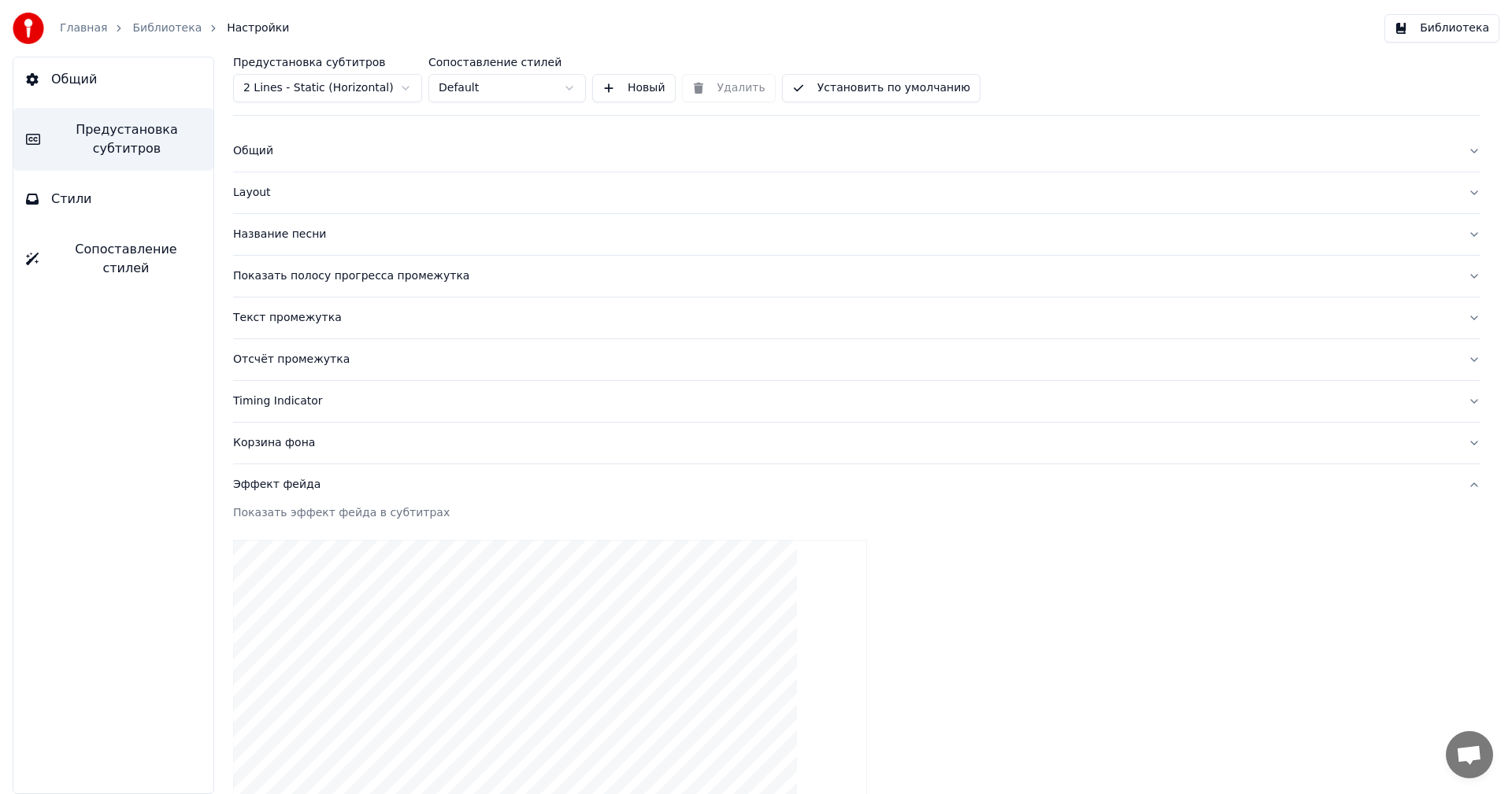
scroll to position [0, 0]
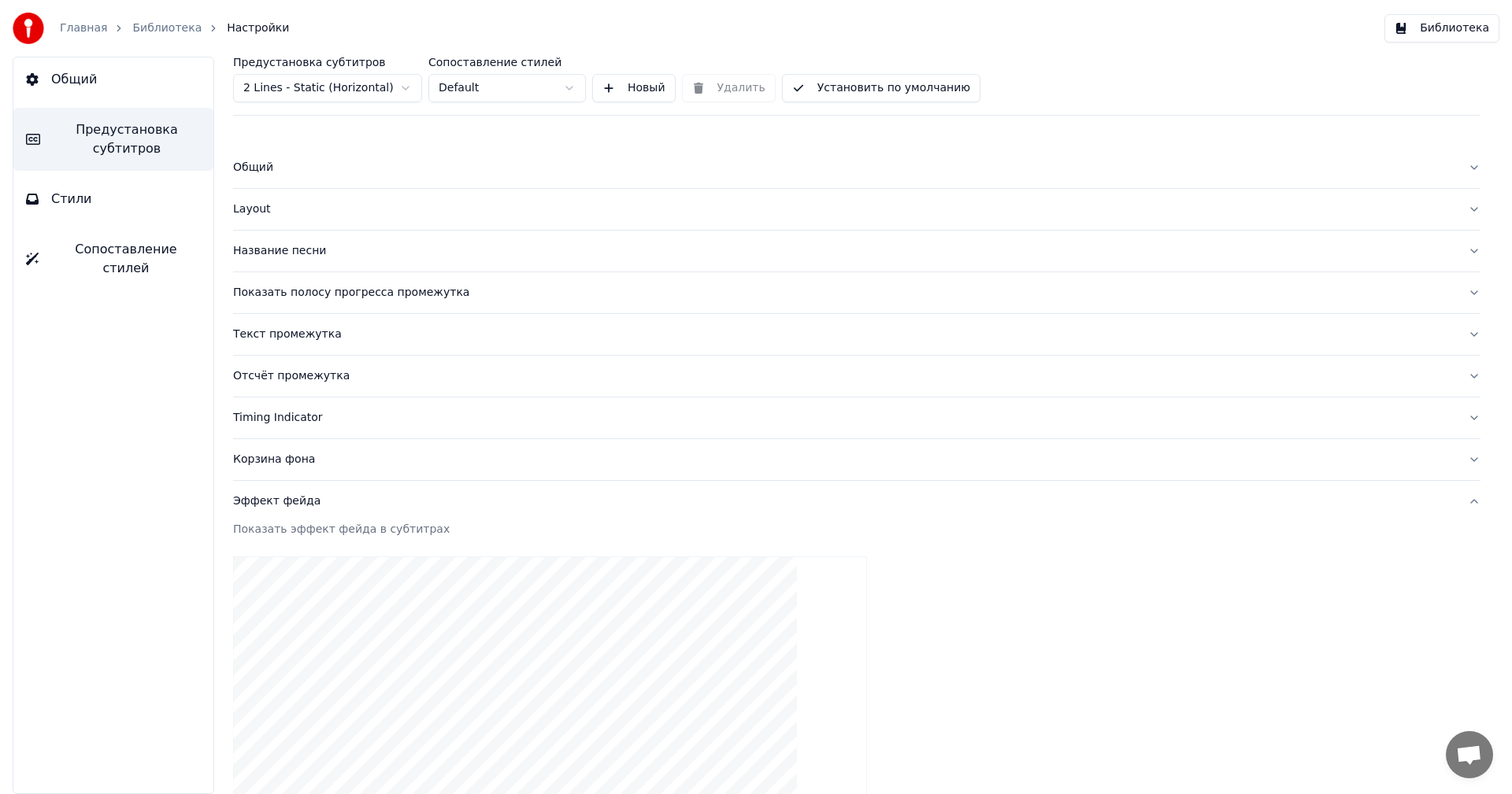
click at [883, 85] on button "Установить по умолчанию" at bounding box center [881, 88] width 198 height 28
click at [167, 99] on button "Общий" at bounding box center [113, 79] width 200 height 44
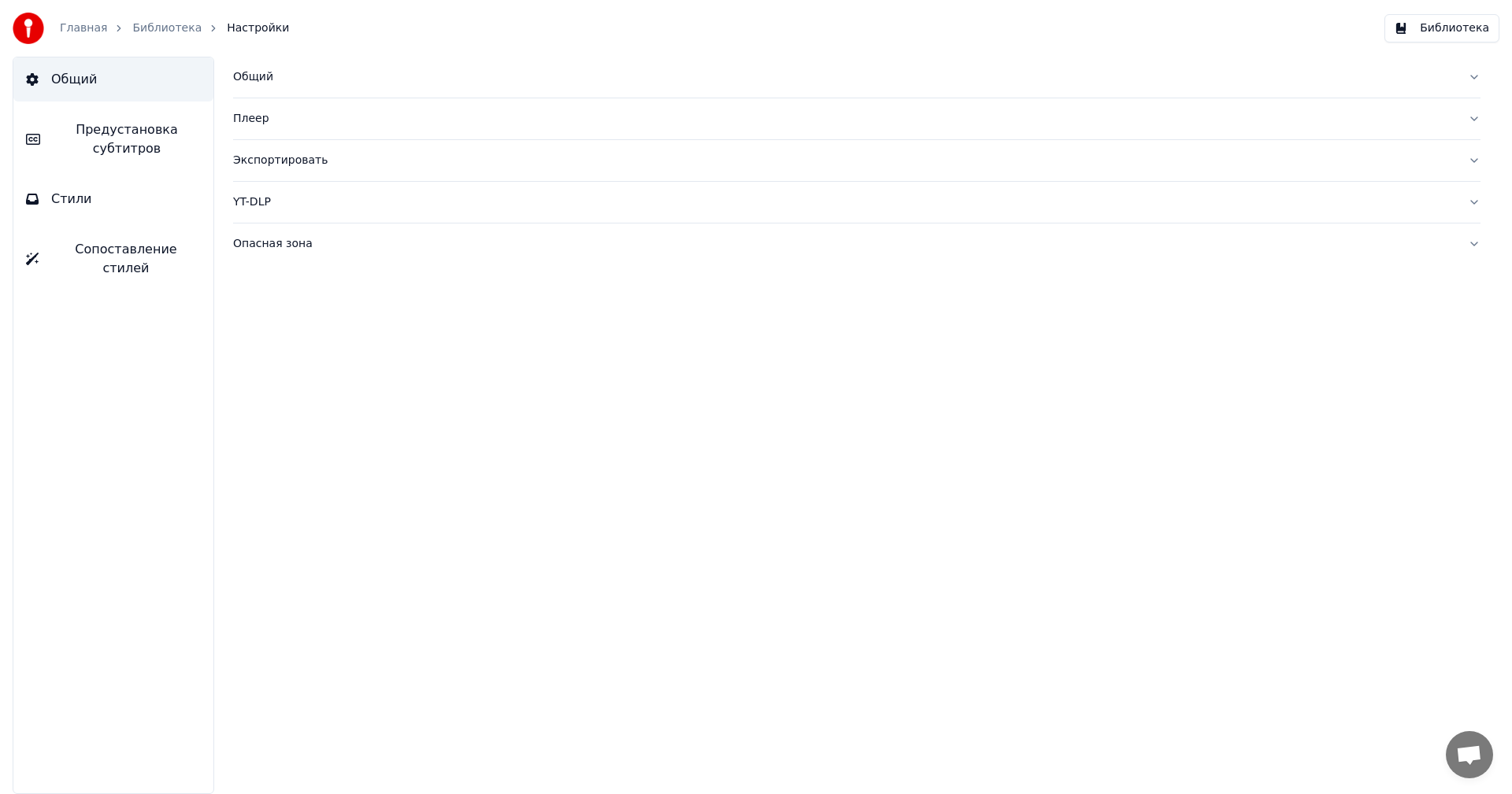
click at [128, 86] on button "Общий" at bounding box center [113, 79] width 200 height 44
click at [76, 21] on link "Главная" at bounding box center [84, 28] width 47 height 16
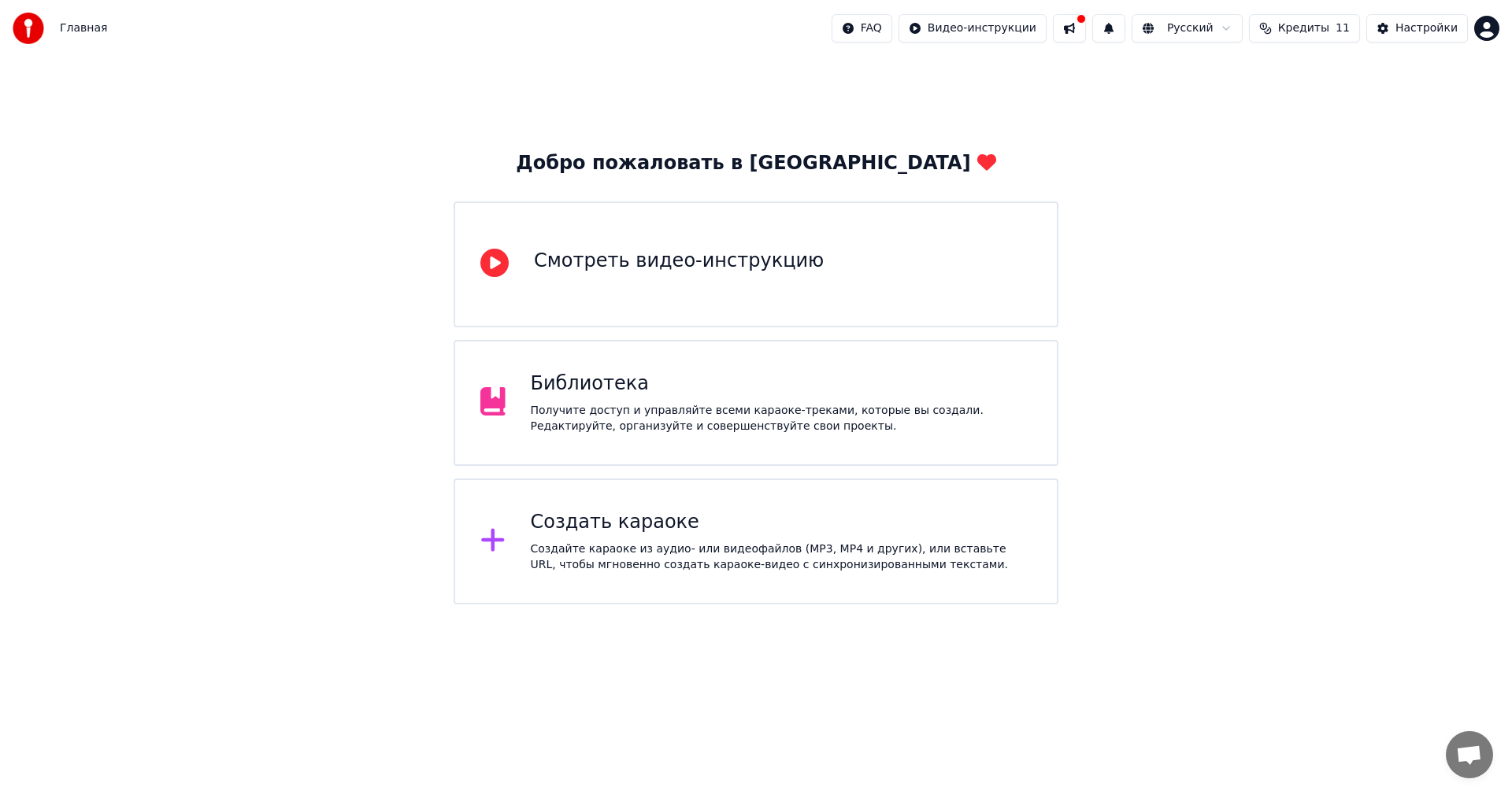
click at [635, 403] on div "Получите доступ и управляйте всеми караоке-треками, которые вы создали. Редакти…" at bounding box center [781, 419] width 501 height 31
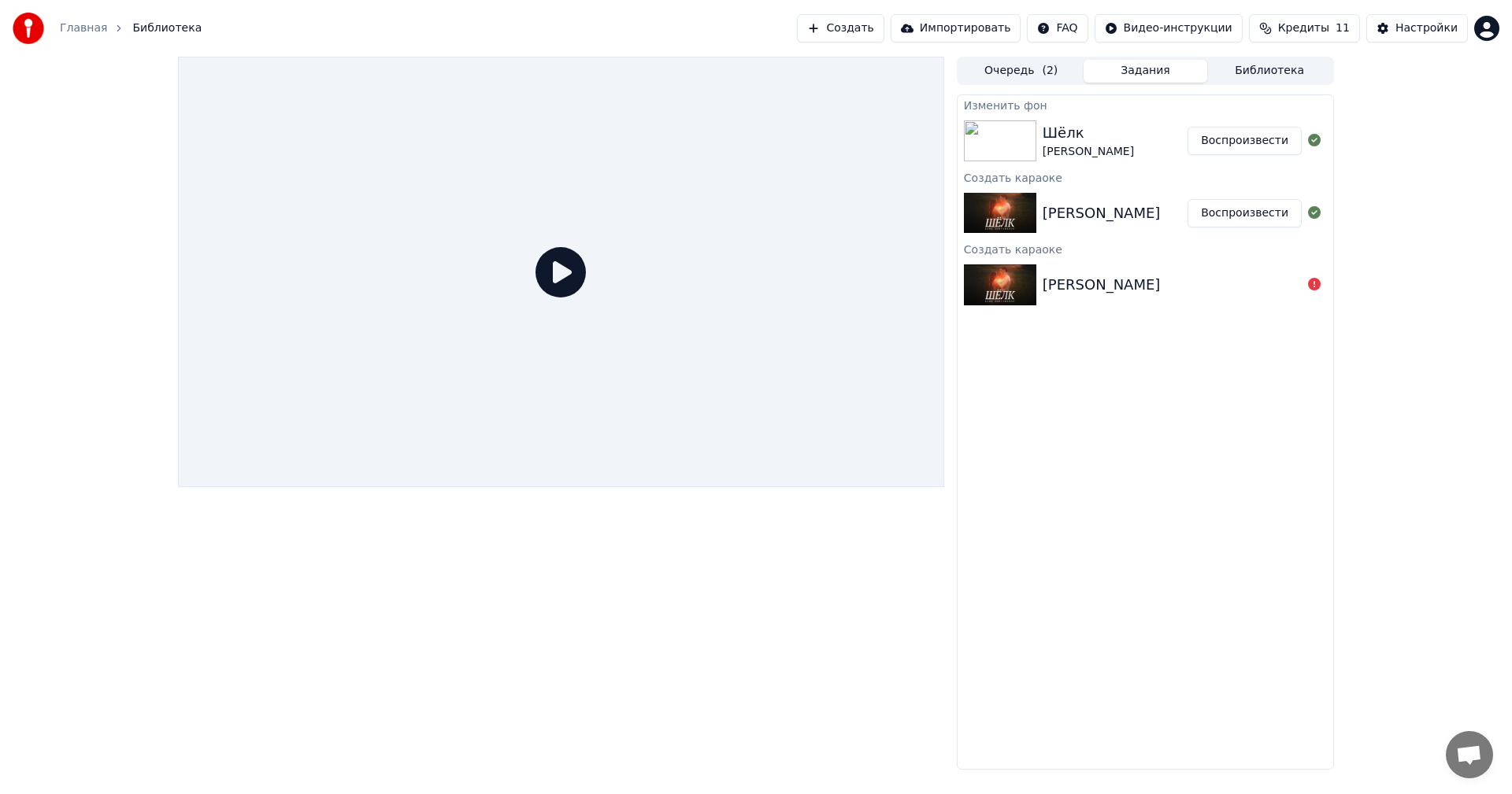
click at [1253, 148] on button "Воспроизвести" at bounding box center [1244, 140] width 114 height 28
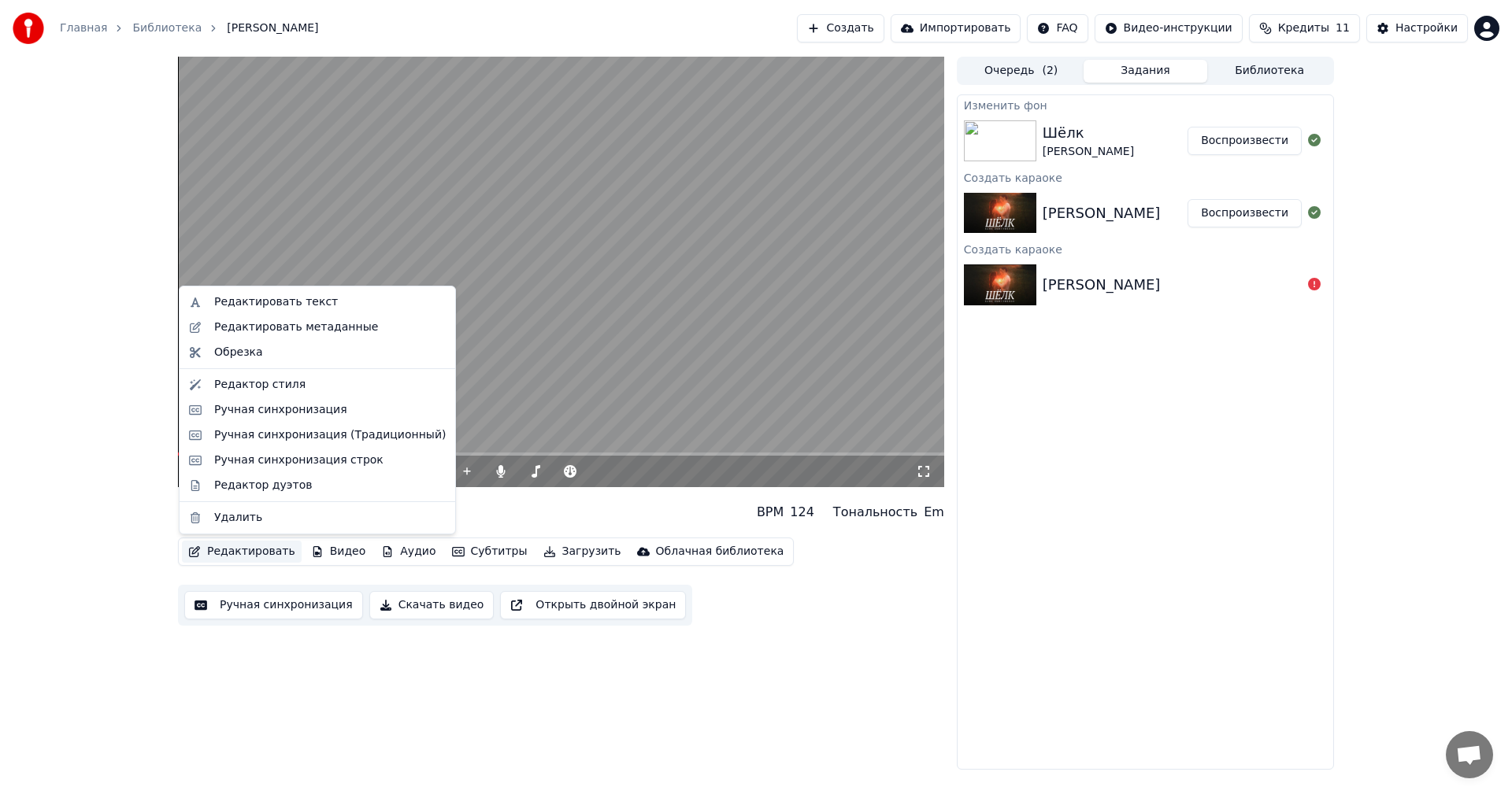
click at [267, 556] on button "Редактировать" at bounding box center [241, 551] width 120 height 22
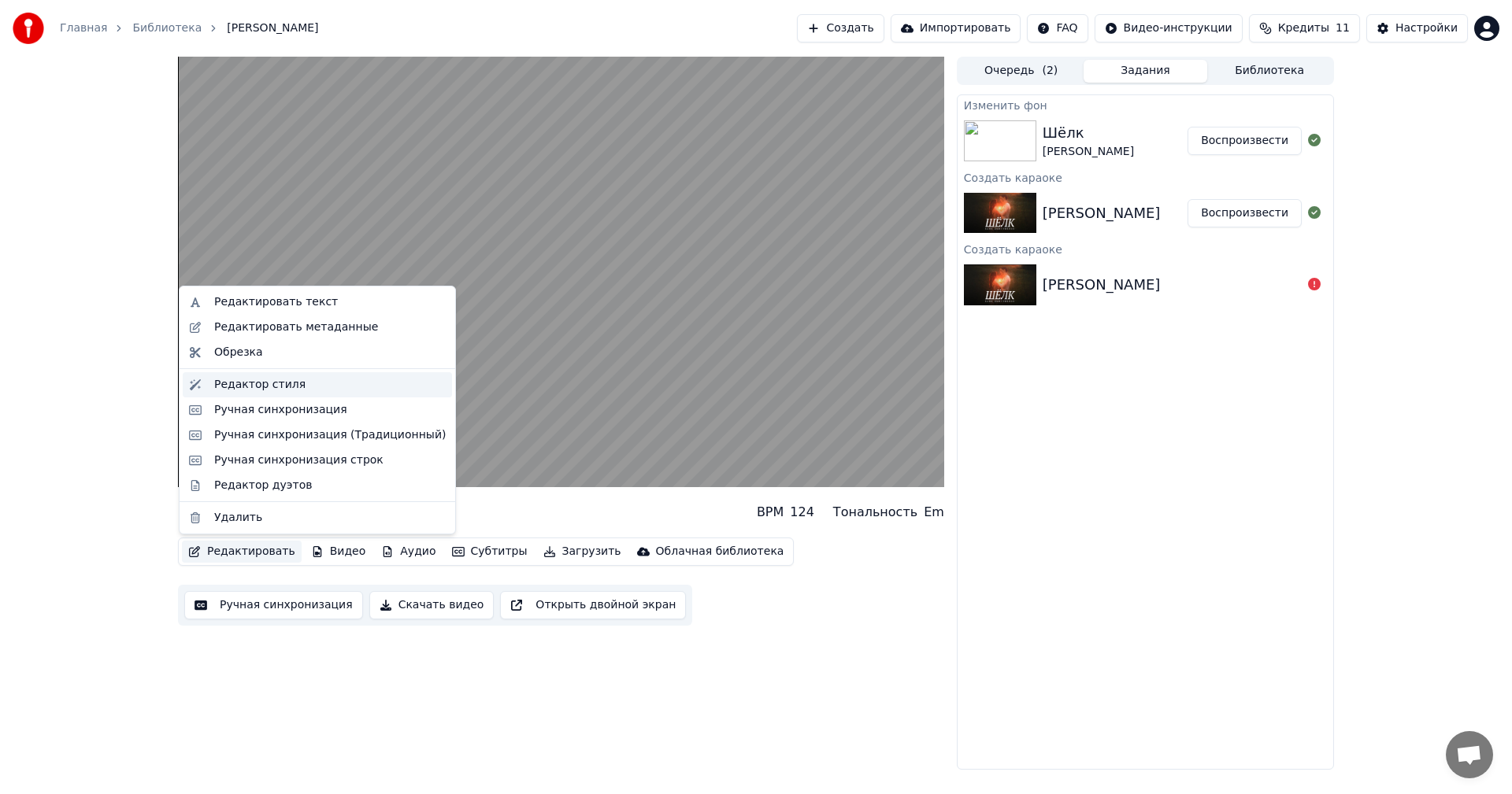
click at [259, 384] on div "Редактор стиля" at bounding box center [259, 385] width 92 height 16
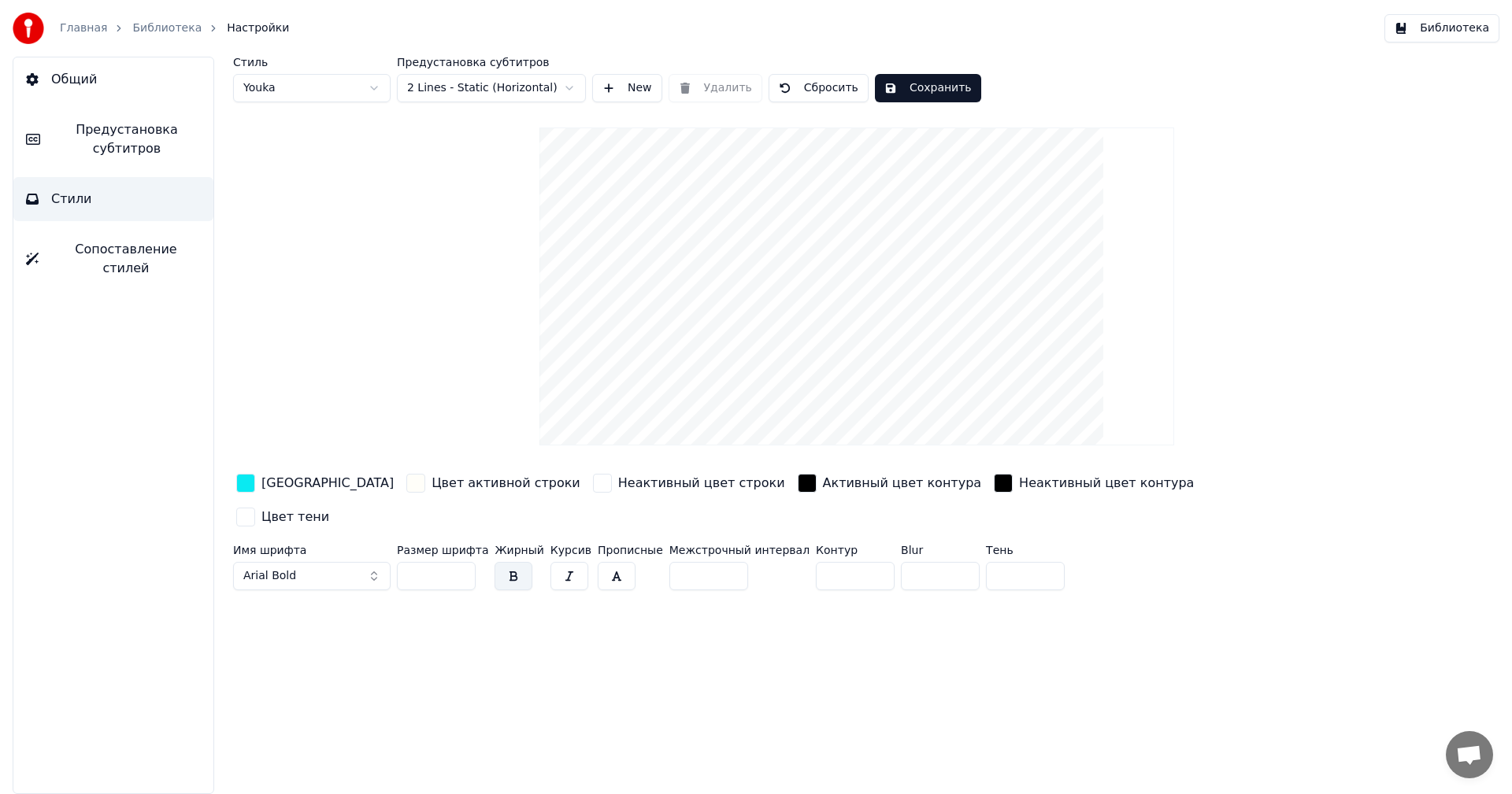
click at [815, 562] on input "*" at bounding box center [855, 576] width 79 height 28
type input "*"
click at [759, 669] on div "Стиль Youka Предустановка субтитров 2 Lines - Static (Horizontal) New Удалить С…" at bounding box center [856, 425] width 1310 height 737
click at [903, 92] on button "Сохранить" at bounding box center [928, 88] width 107 height 28
click at [123, 133] on span "Предустановка субтитров" at bounding box center [127, 139] width 148 height 38
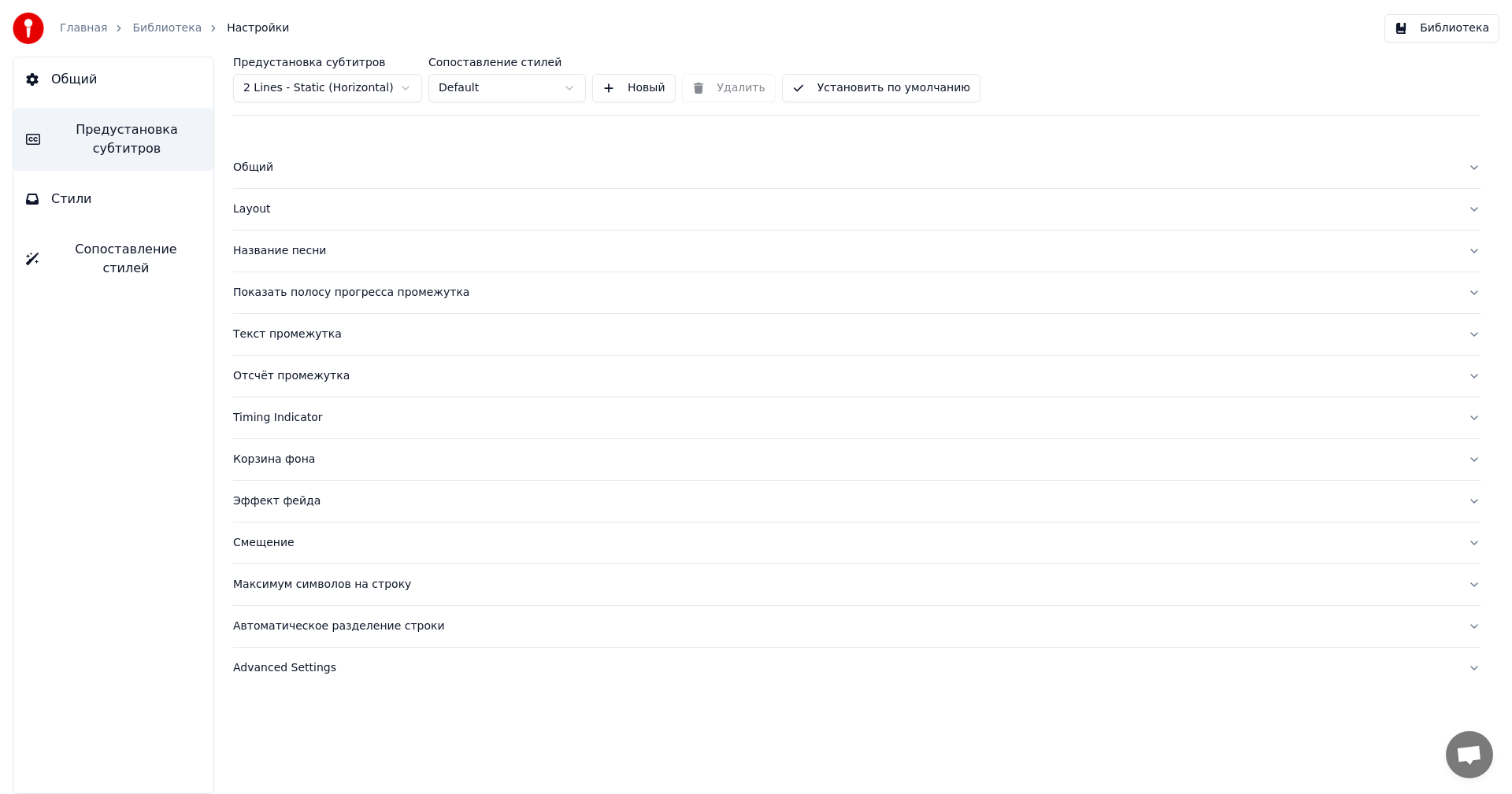
click at [304, 403] on button "Timing Indicator" at bounding box center [856, 417] width 1247 height 41
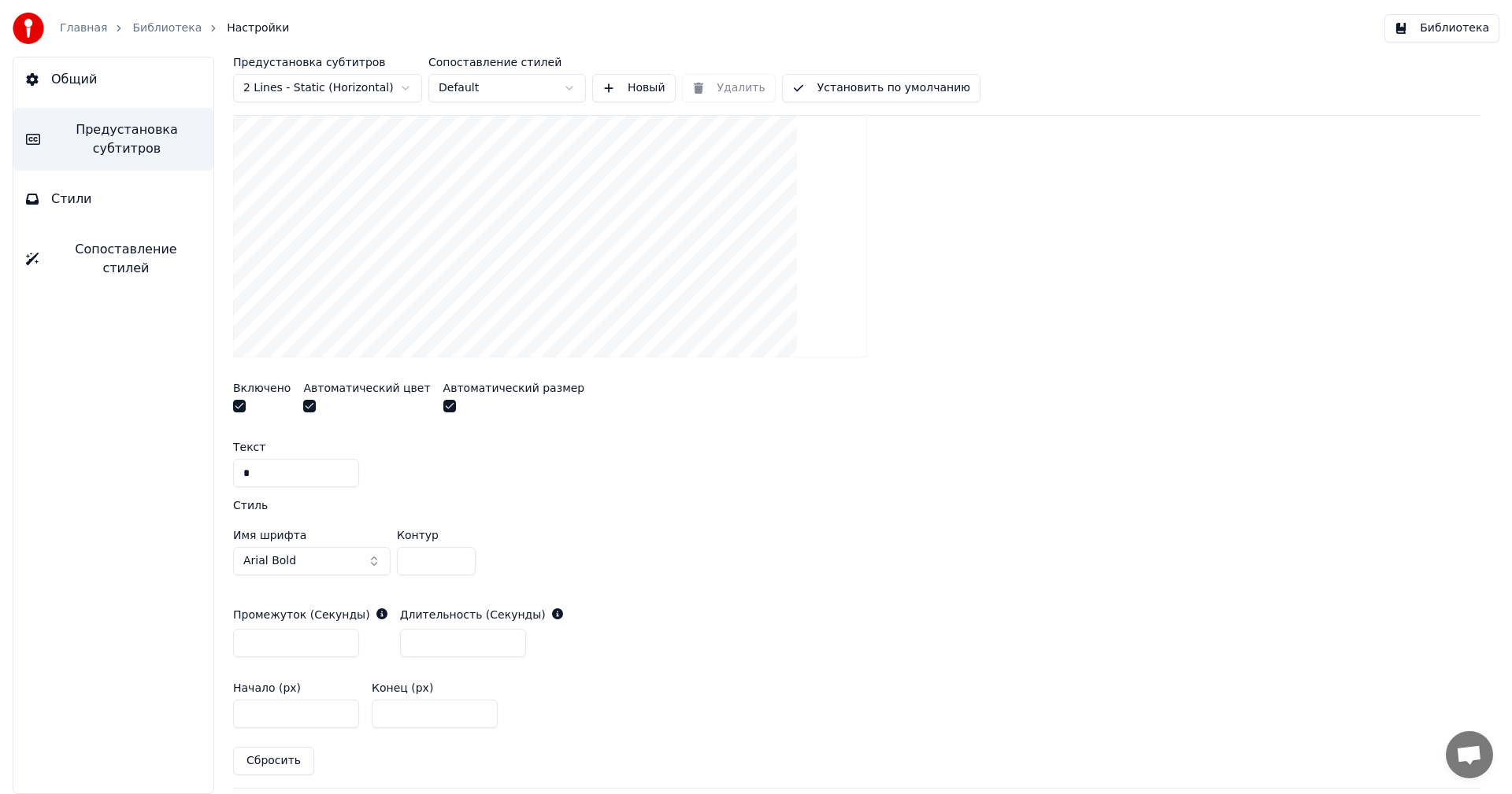
scroll to position [434, 0]
click at [414, 567] on input "*" at bounding box center [436, 560] width 79 height 28
type input "*"
click at [641, 524] on div "Имя шрифта Arial Bold Контур *" at bounding box center [856, 549] width 1247 height 65
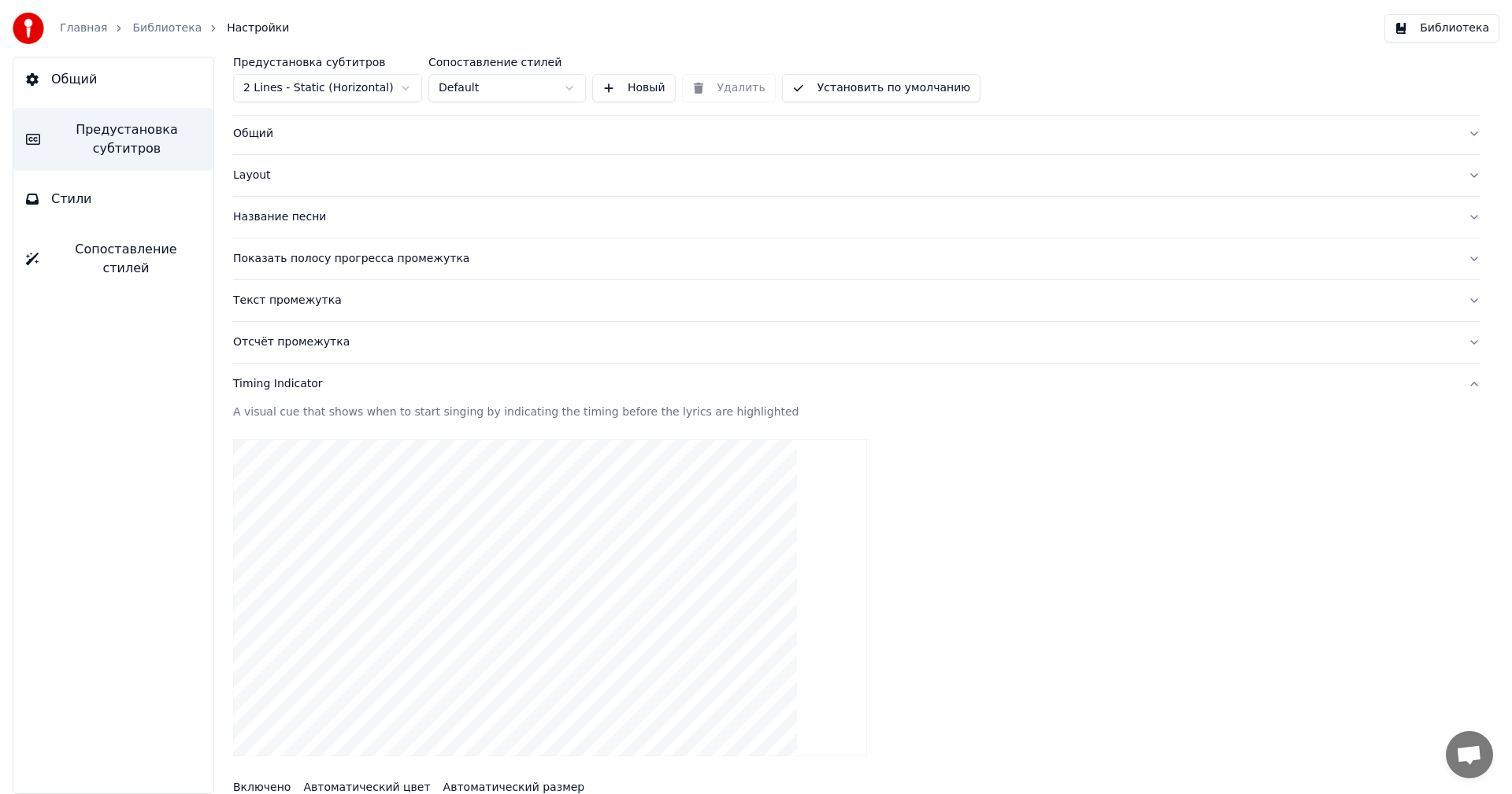
scroll to position [0, 0]
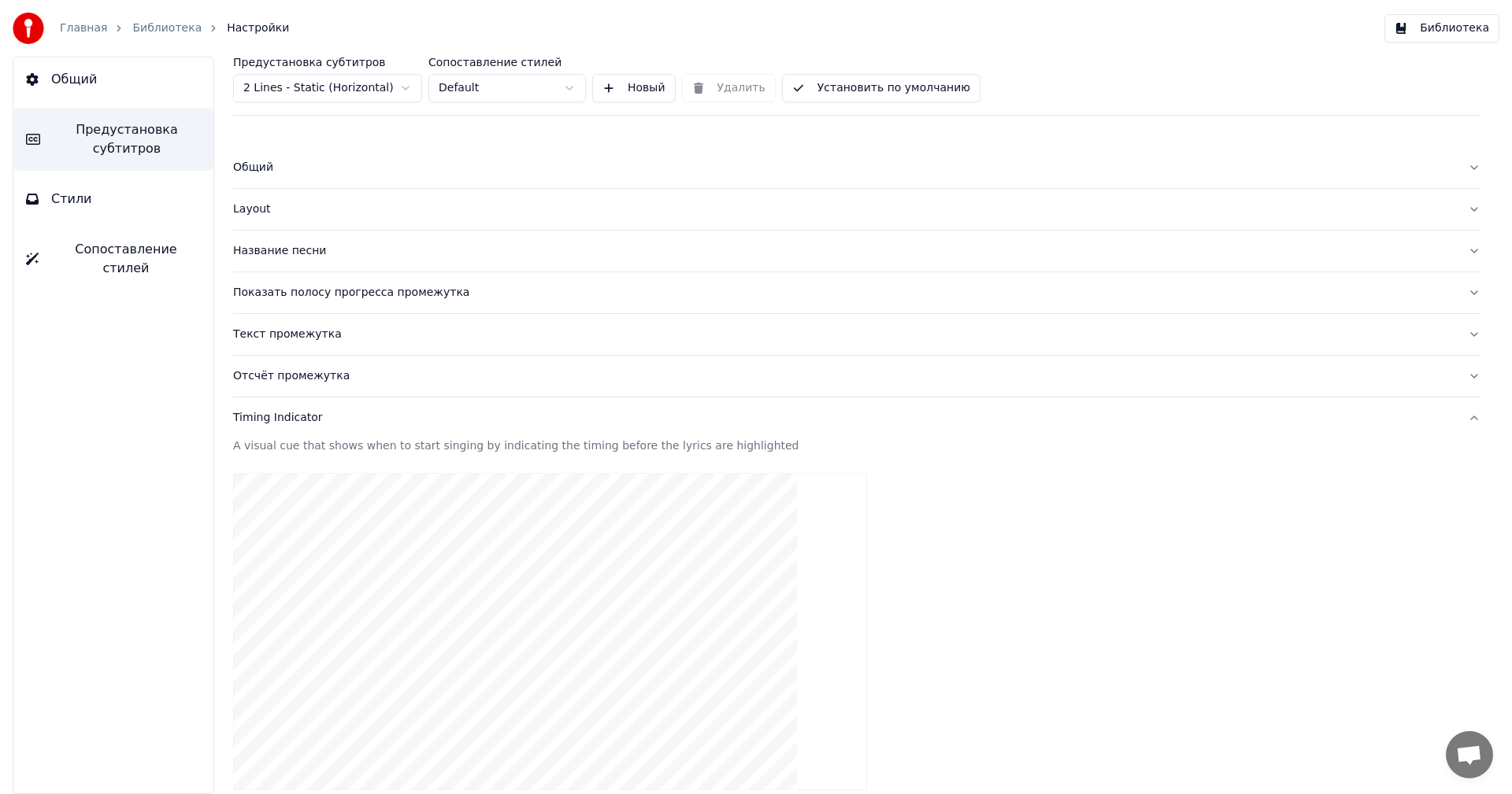
click at [864, 88] on button "Установить по умолчанию" at bounding box center [881, 88] width 198 height 28
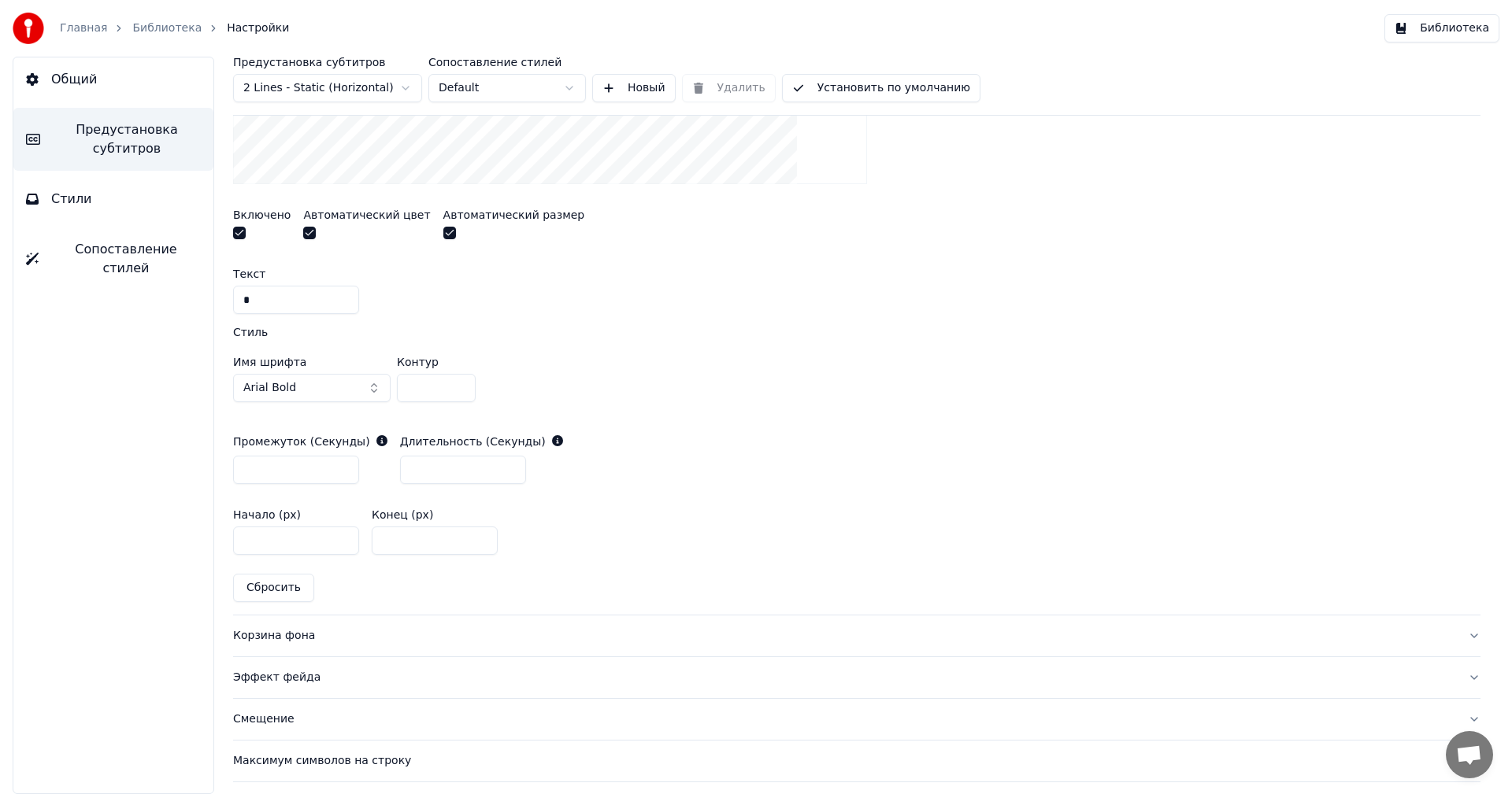
scroll to position [688, 0]
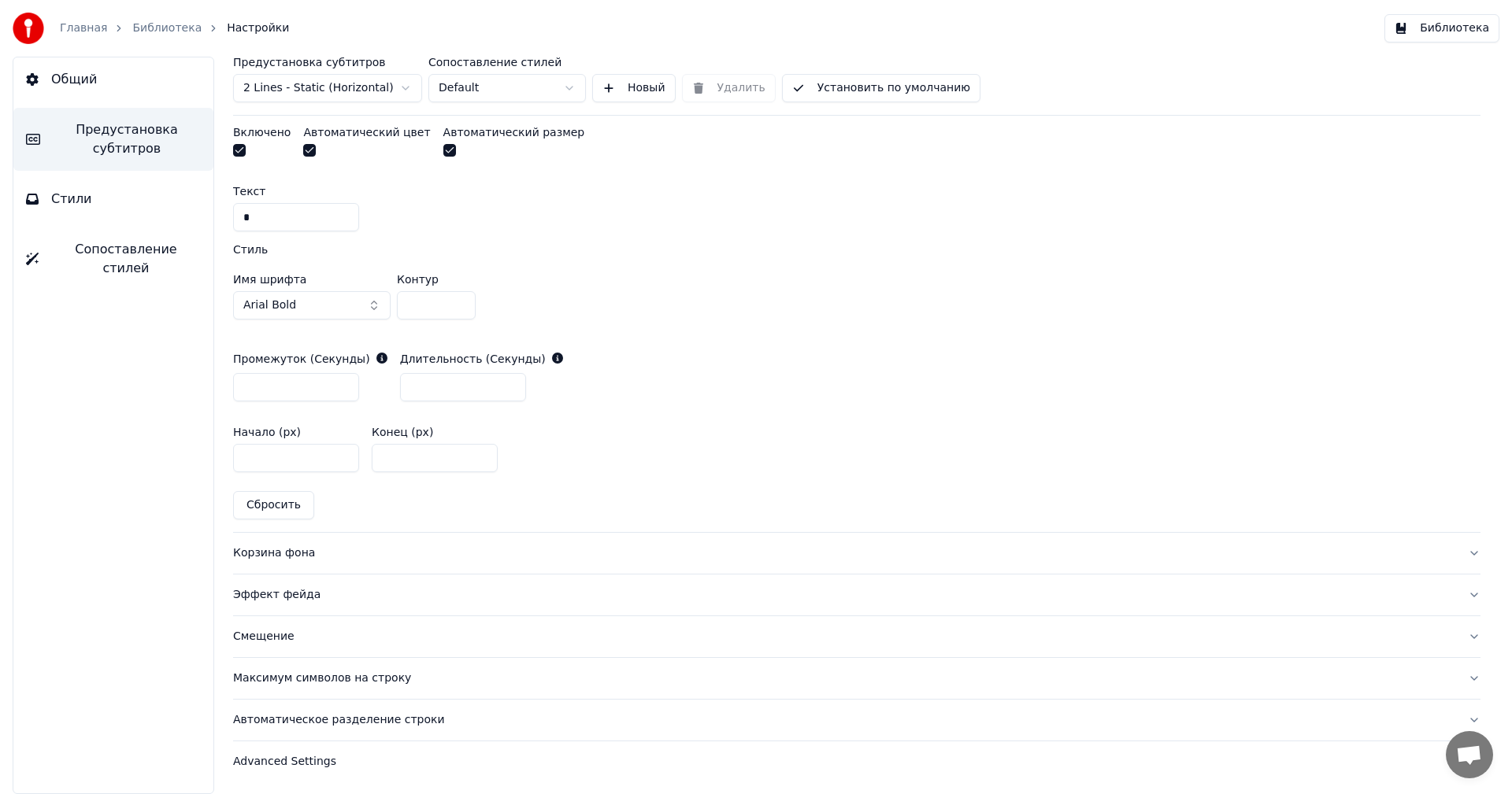
click at [275, 636] on div "Смещение" at bounding box center [844, 637] width 1222 height 16
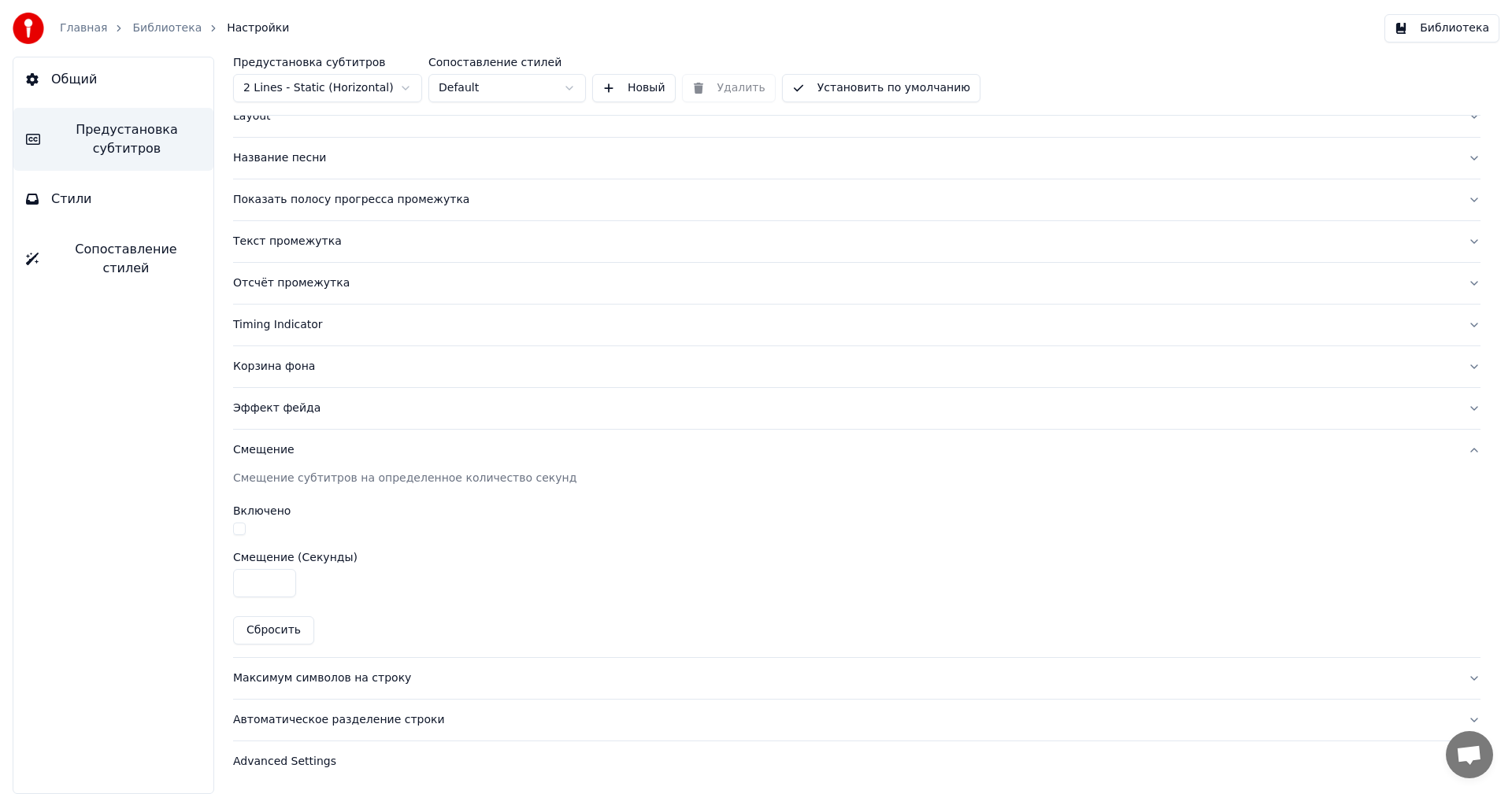
scroll to position [0, 0]
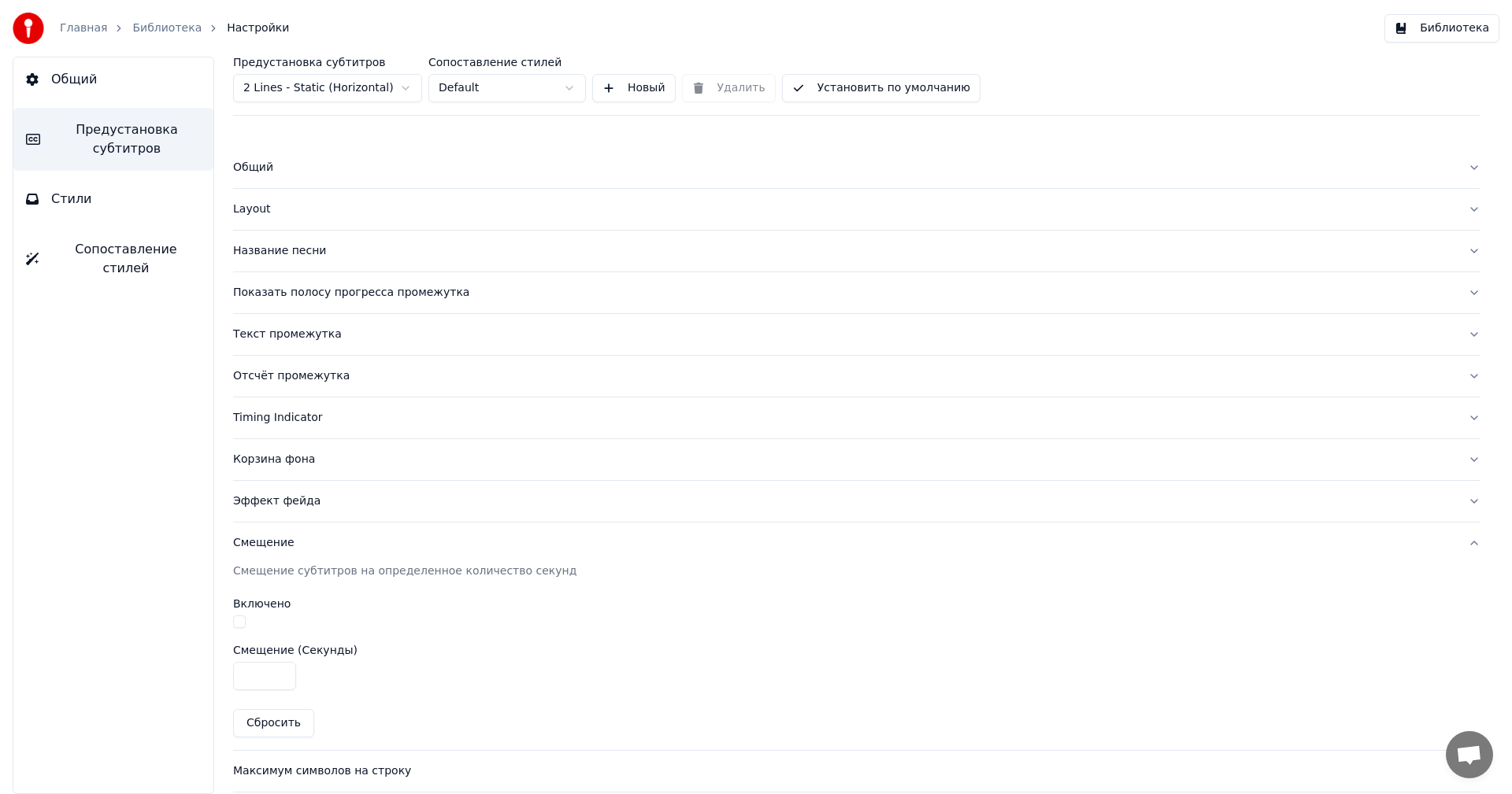
click at [113, 216] on button "Стили" at bounding box center [113, 199] width 200 height 44
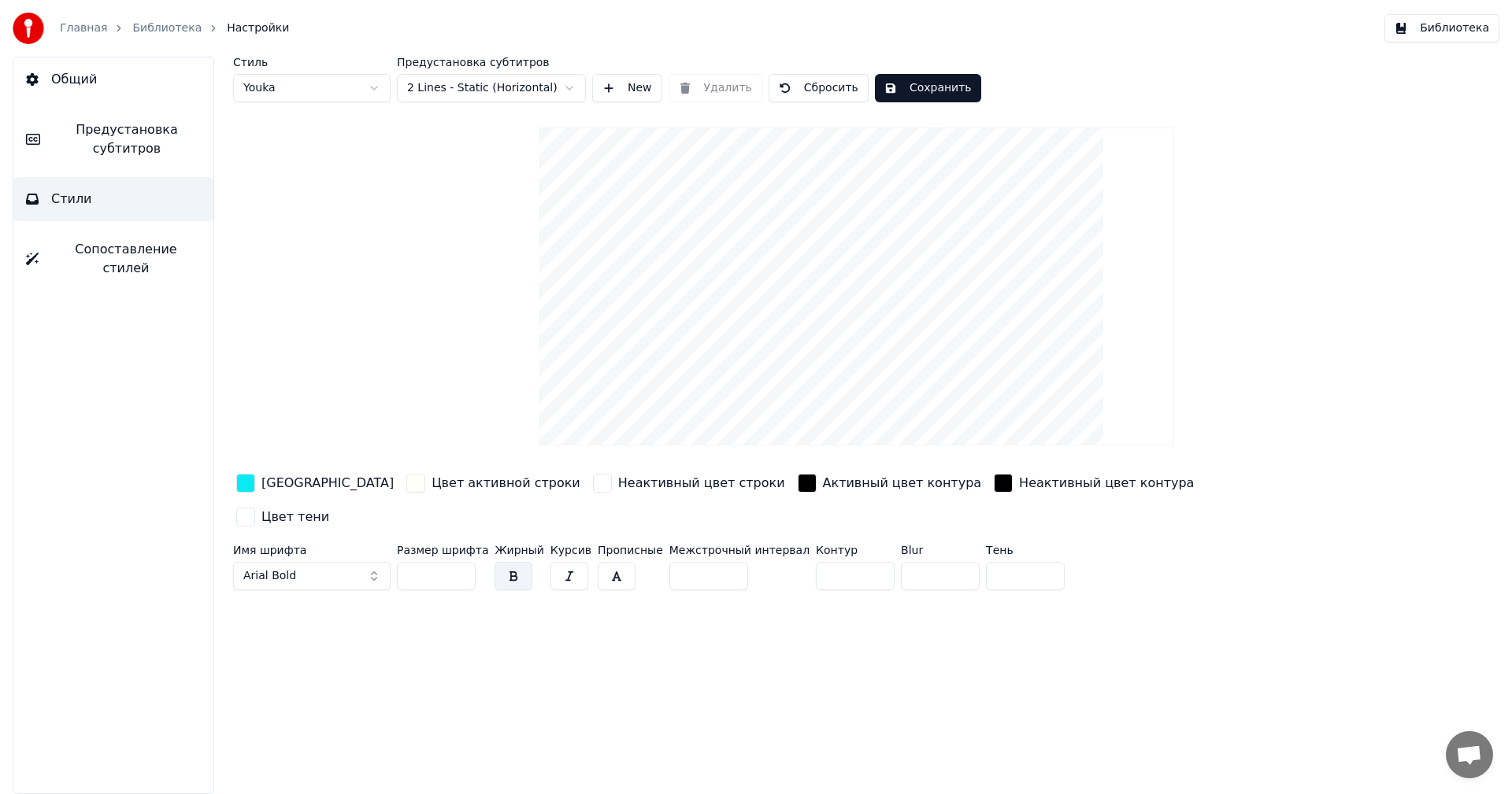
click at [111, 132] on span "Предустановка субтитров" at bounding box center [127, 139] width 148 height 38
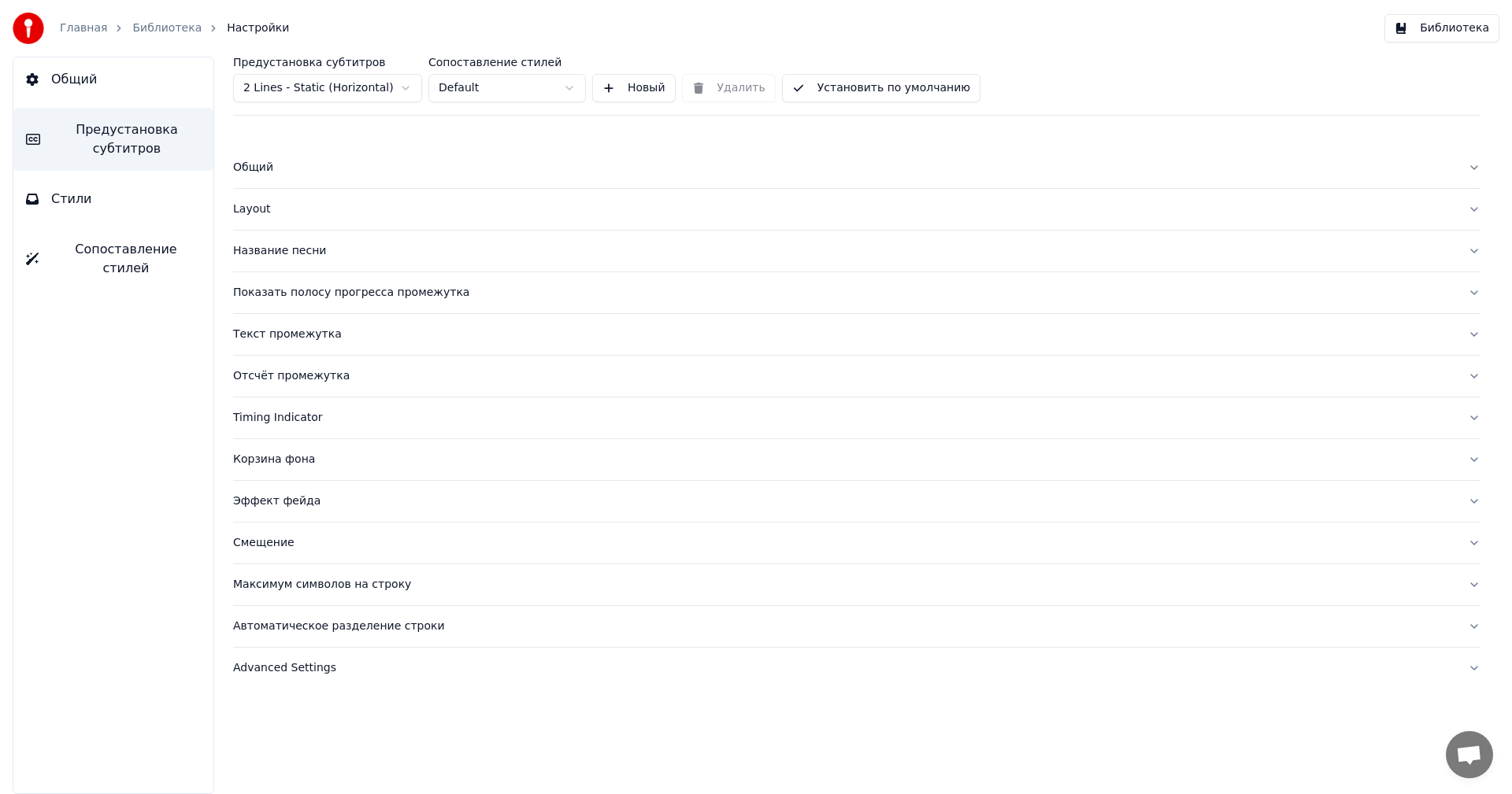
click at [306, 330] on div "Текст промежутка" at bounding box center [844, 334] width 1222 height 16
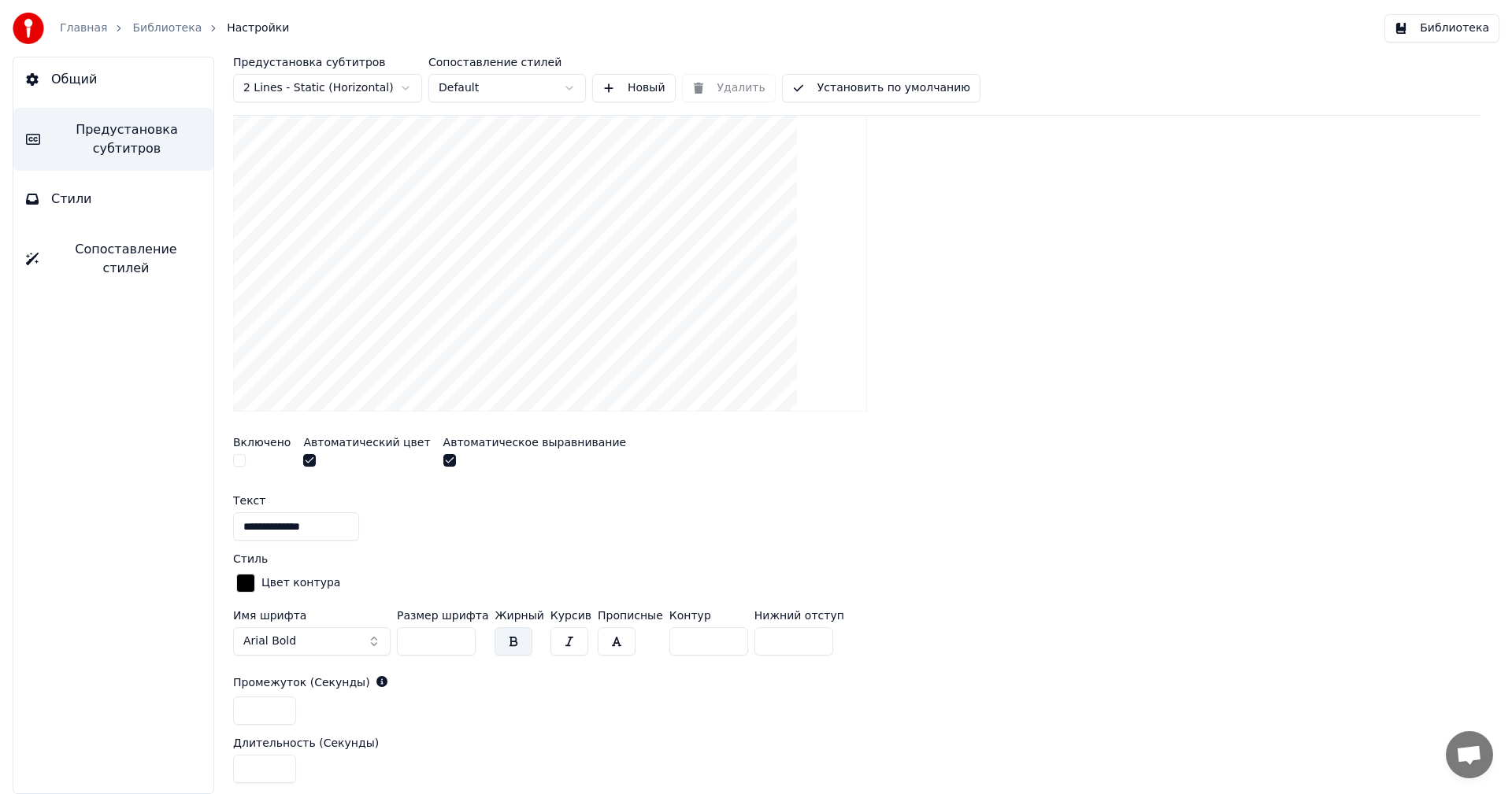
scroll to position [297, 0]
click at [443, 457] on button "button" at bounding box center [450, 459] width 12 height 12
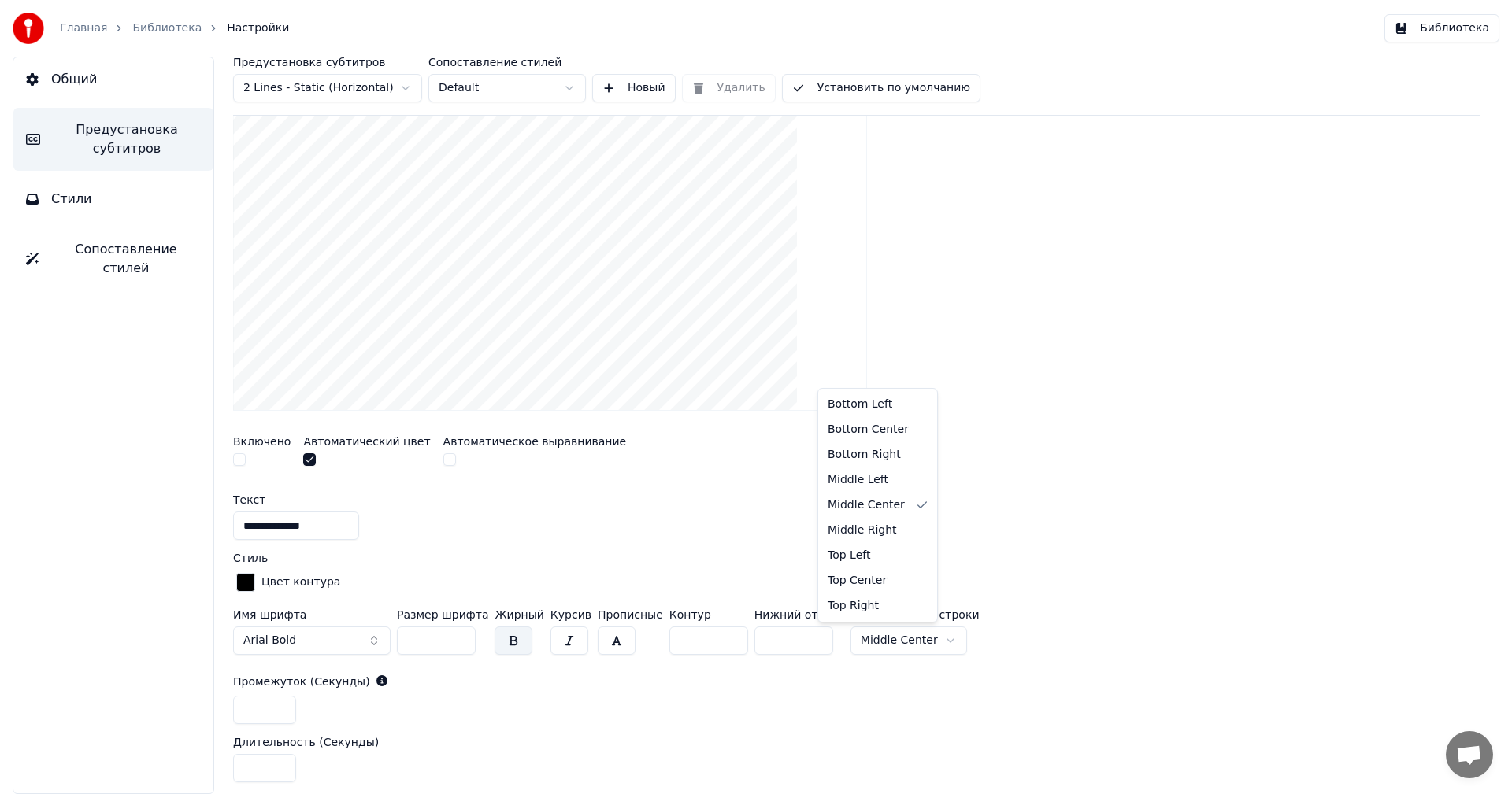
click at [898, 629] on html "**********" at bounding box center [756, 397] width 1512 height 794
click at [651, 455] on html "**********" at bounding box center [756, 397] width 1512 height 794
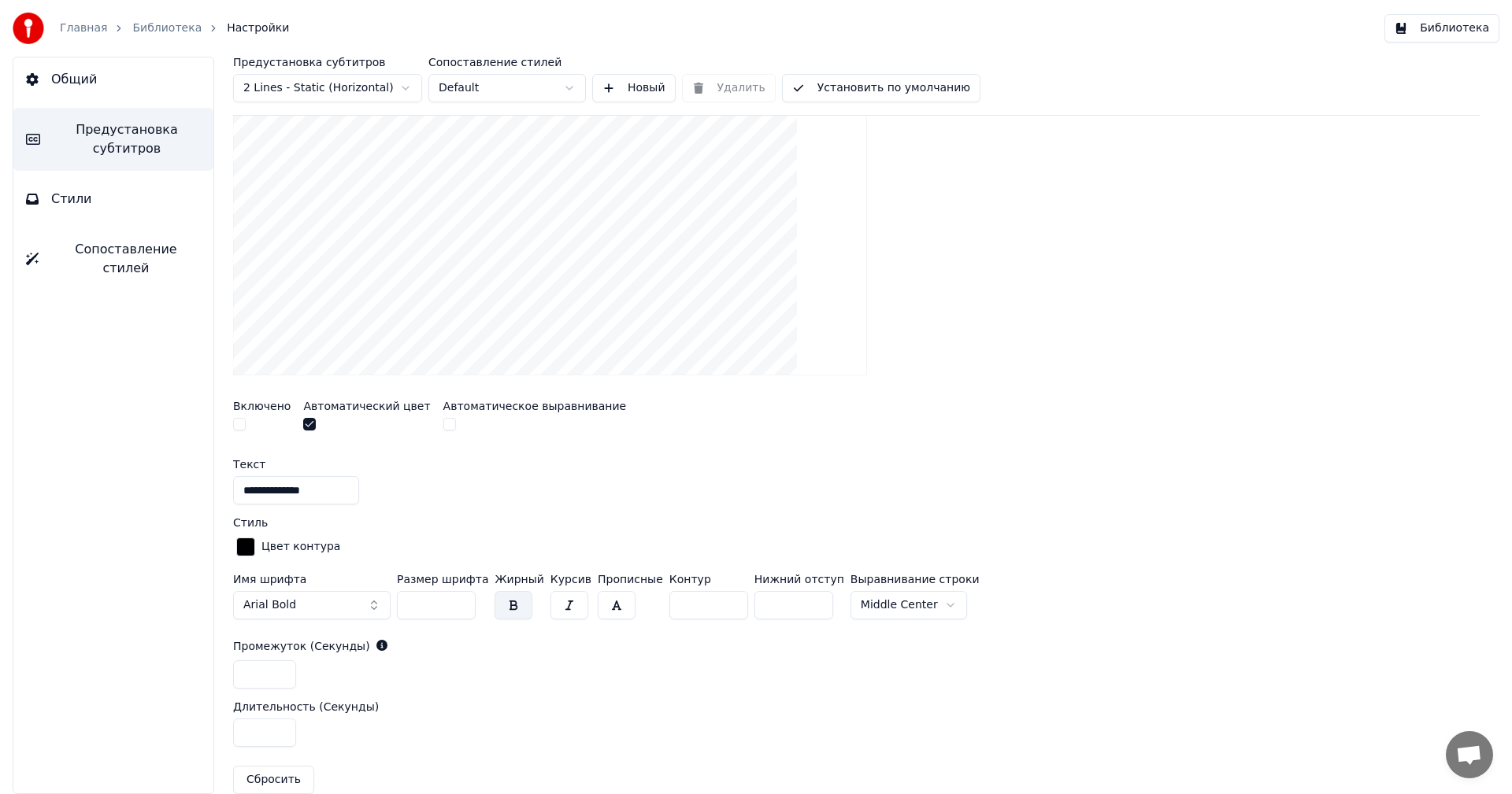
scroll to position [332, 0]
click at [308, 423] on button "button" at bounding box center [309, 425] width 12 height 12
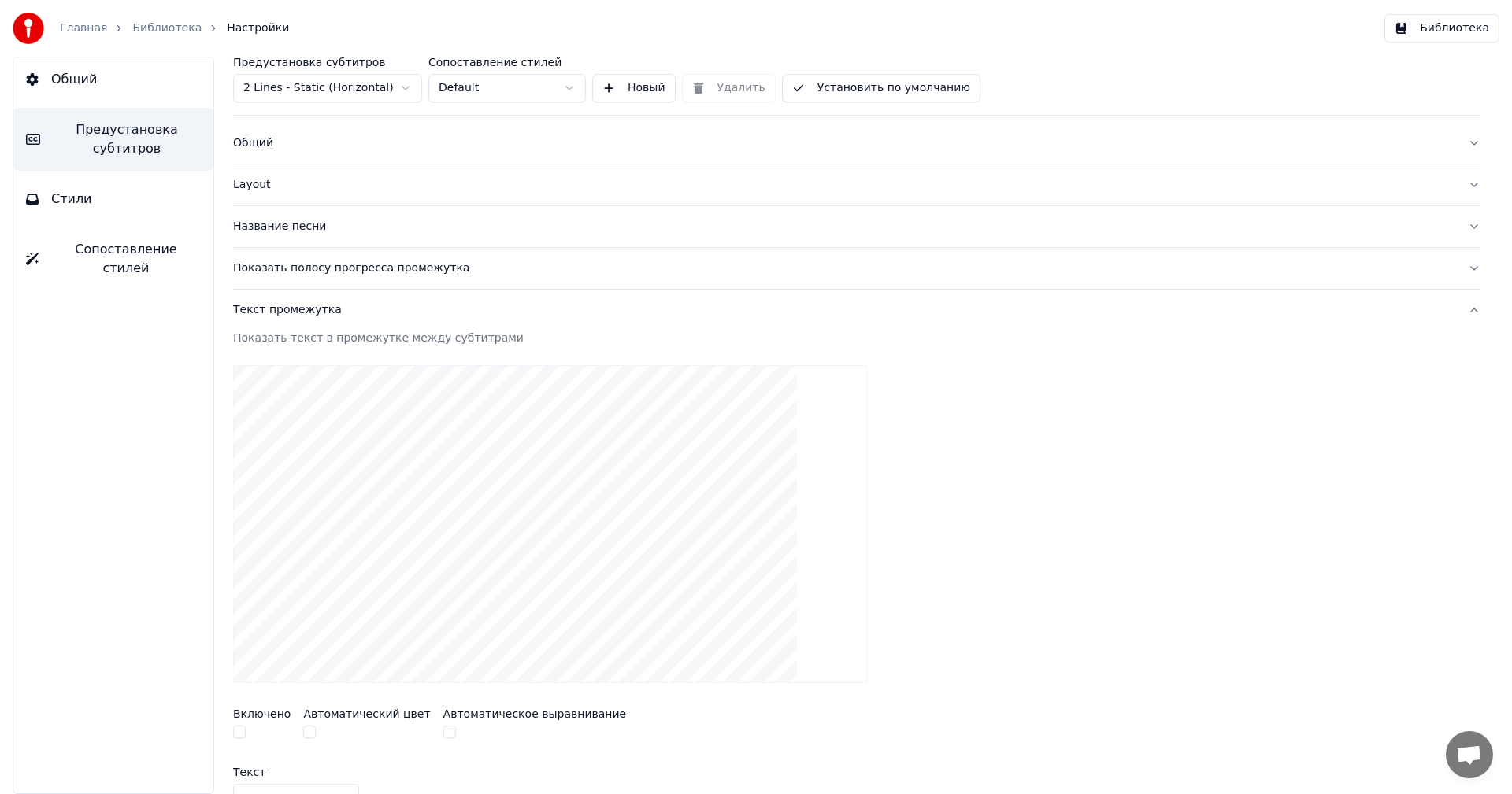
scroll to position [0, 0]
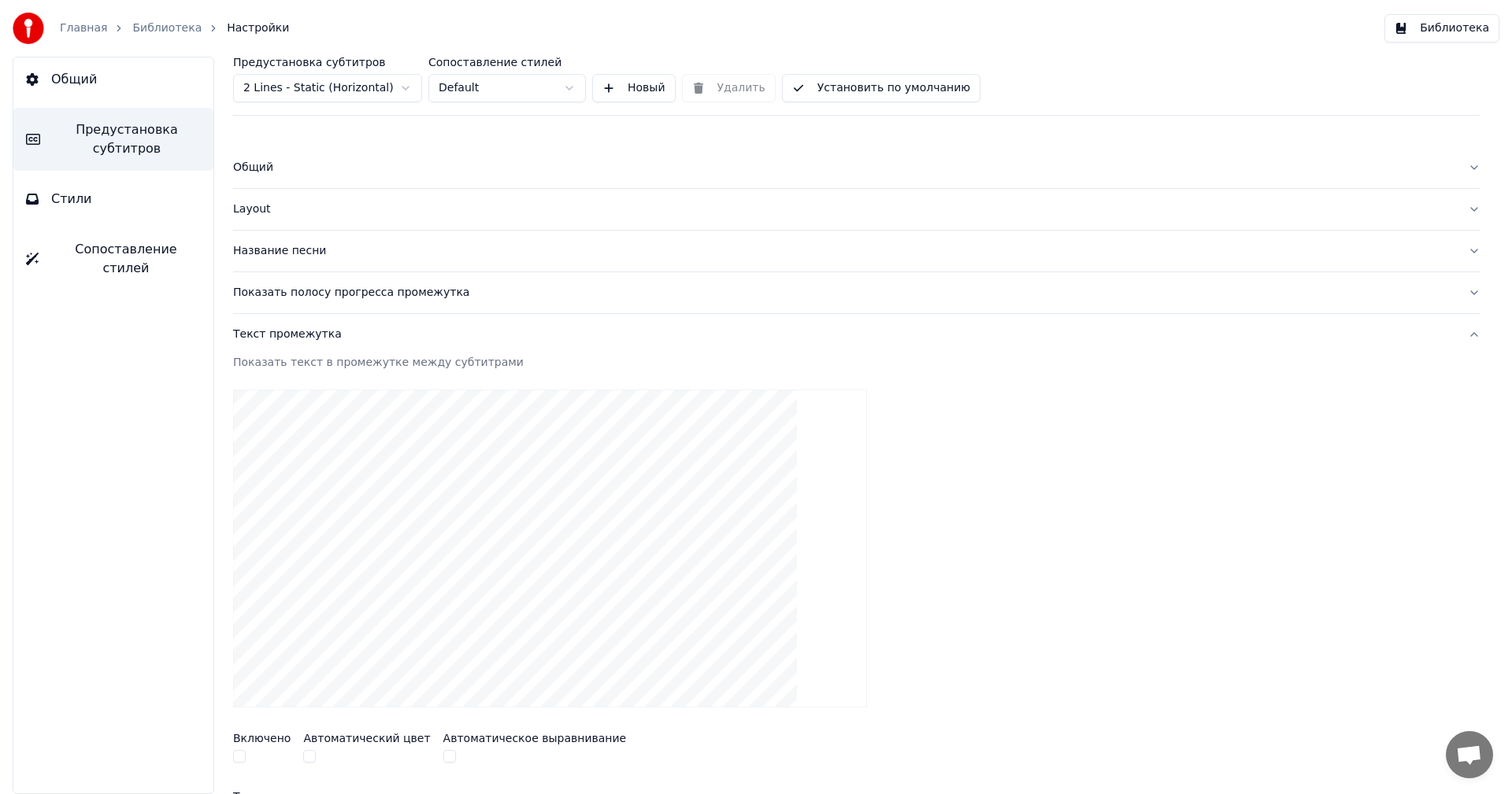
click at [300, 330] on div "Текст промежутка" at bounding box center [844, 334] width 1222 height 16
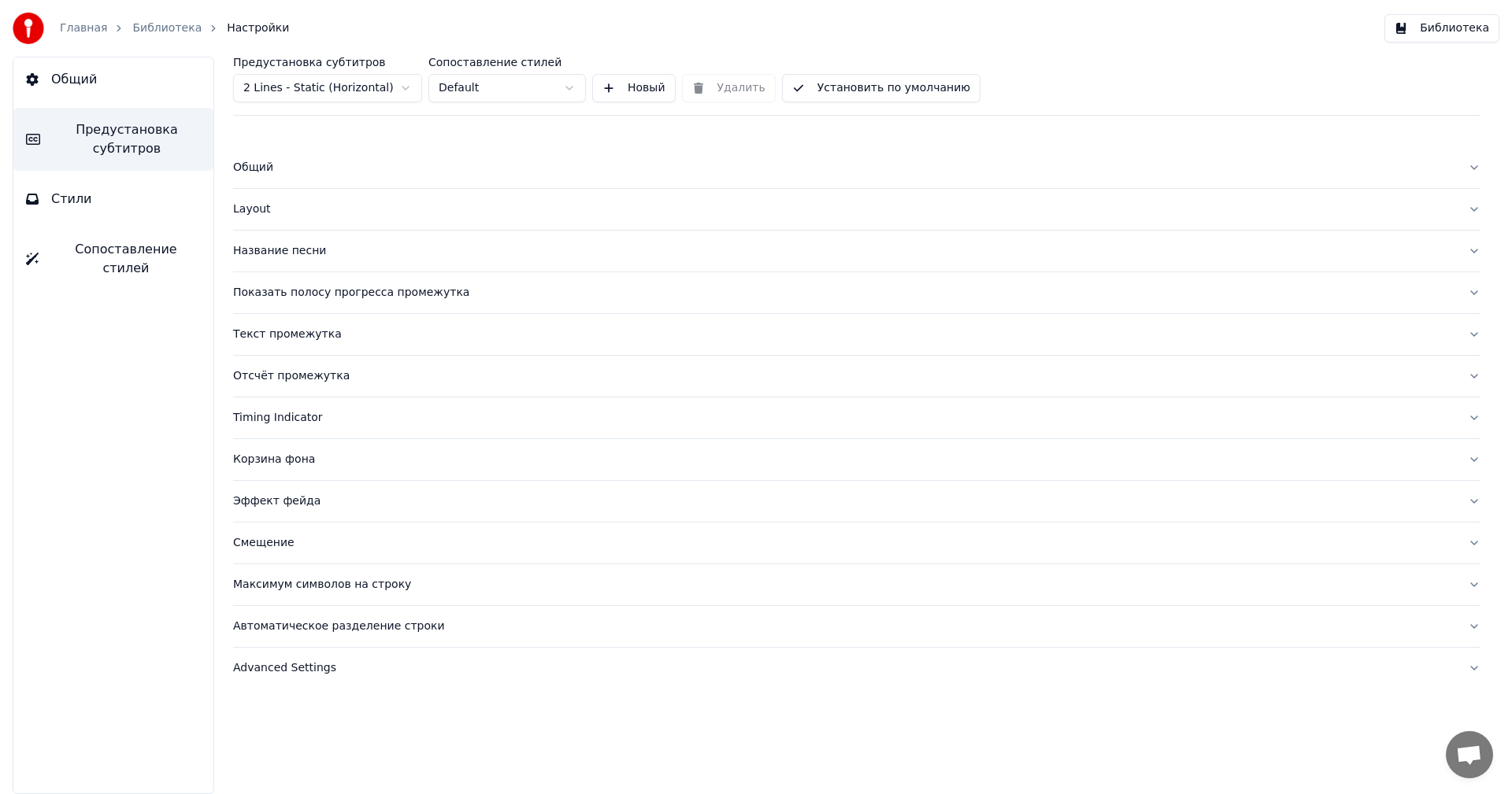
click at [252, 157] on button "Общий" at bounding box center [856, 168] width 1247 height 41
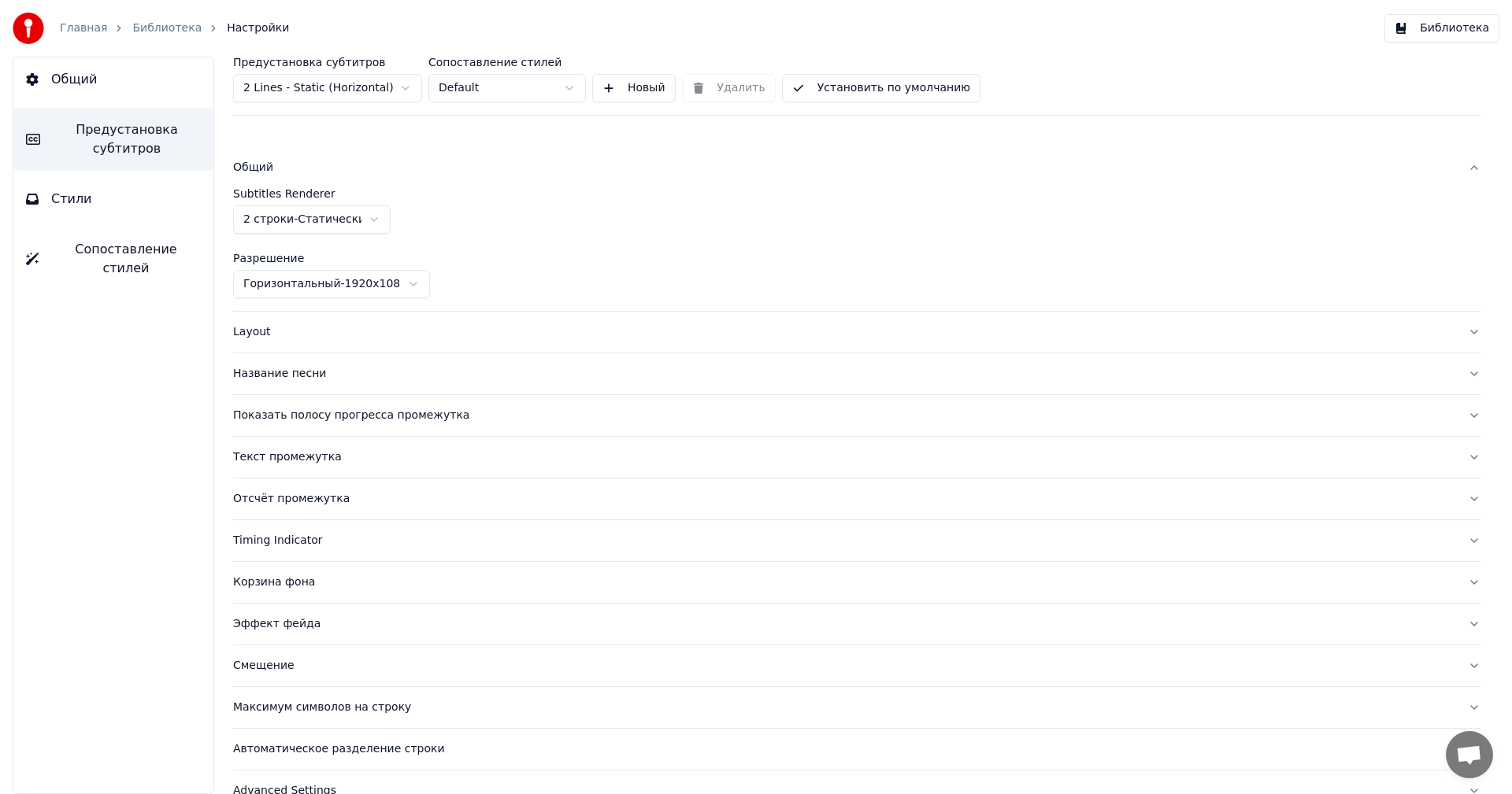
click at [252, 157] on button "Общий" at bounding box center [856, 168] width 1247 height 41
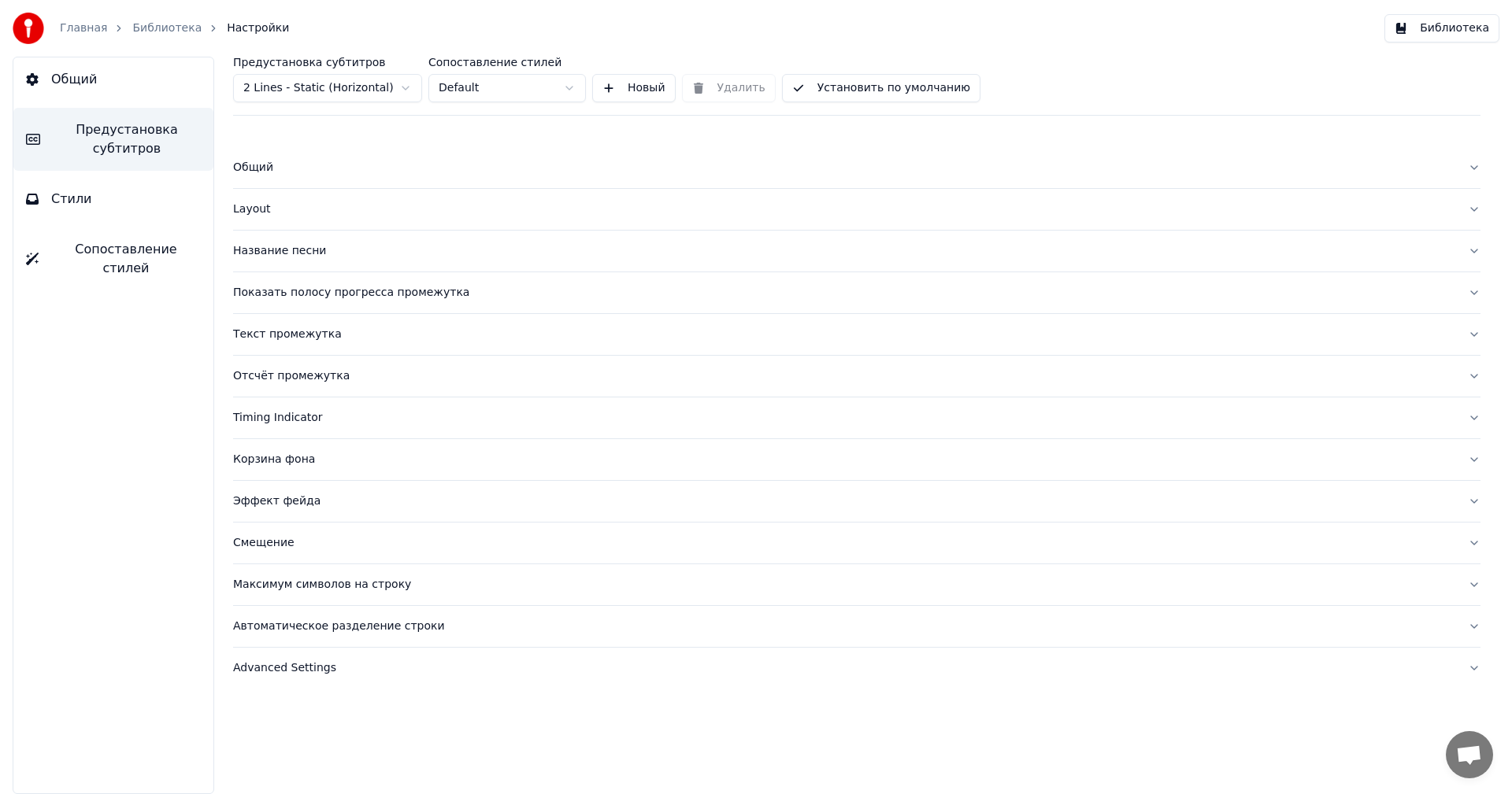
click at [251, 196] on button "Layout" at bounding box center [856, 209] width 1247 height 41
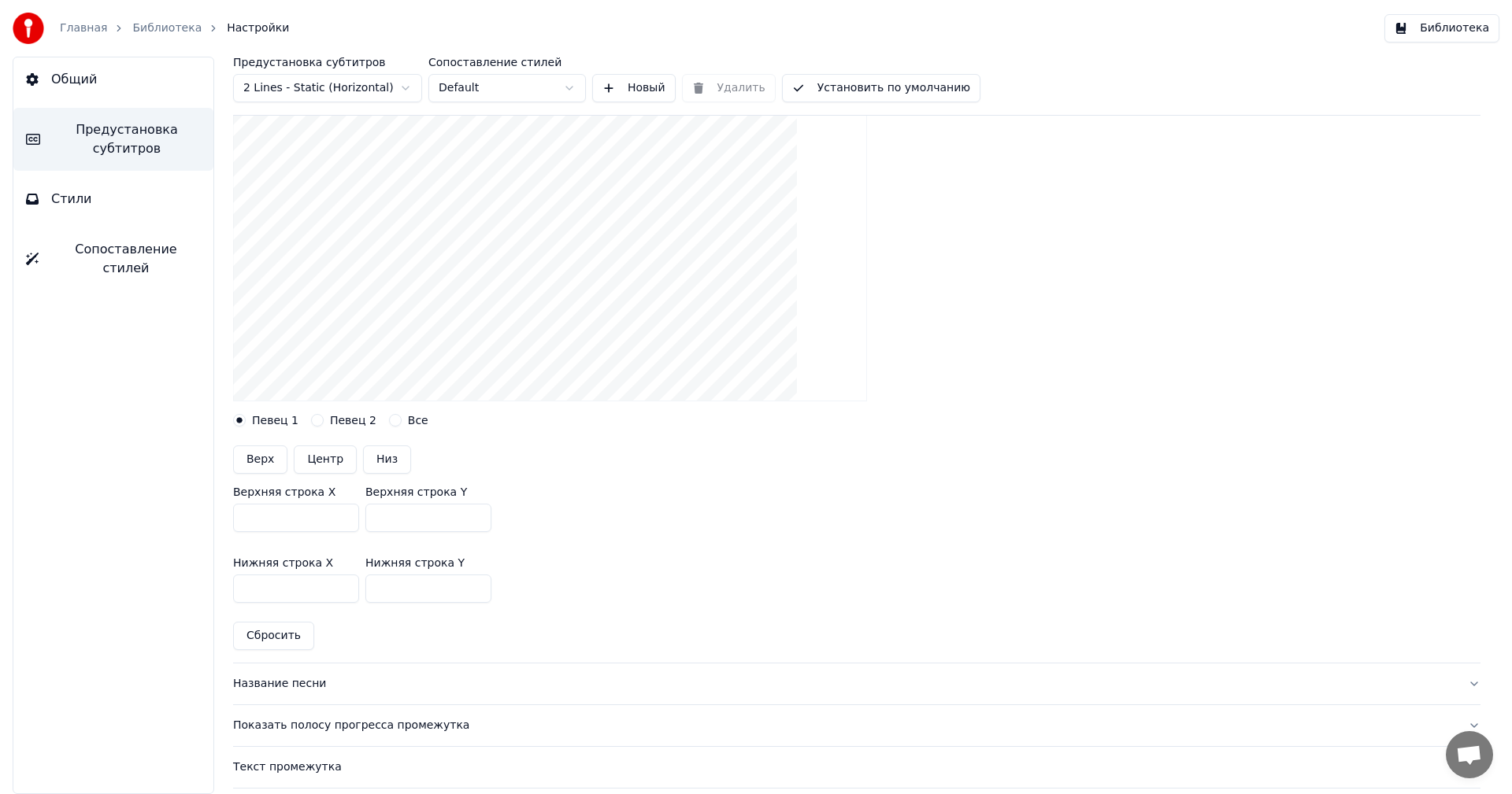
scroll to position [194, 0]
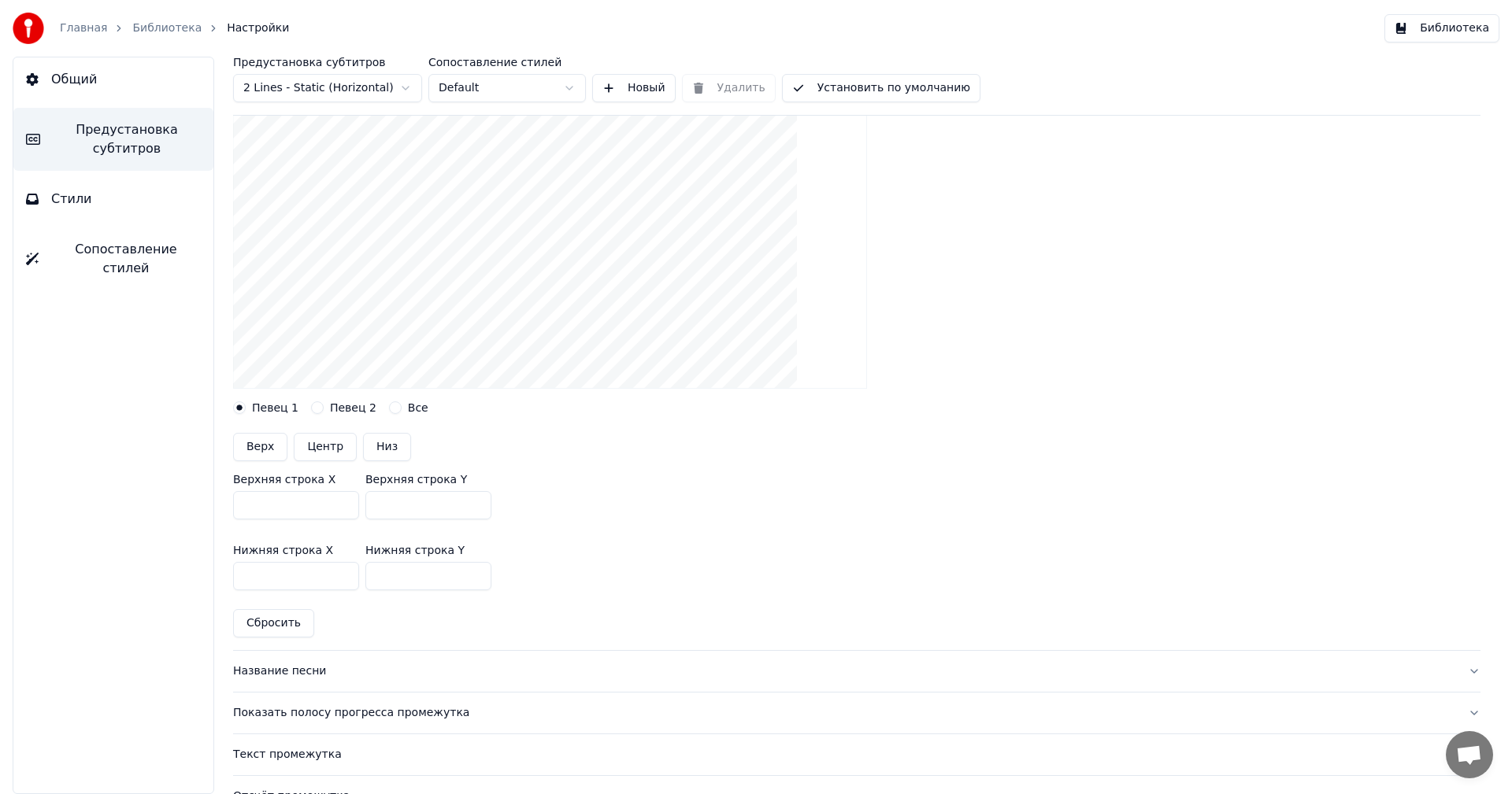
click at [294, 573] on input "****" at bounding box center [296, 576] width 126 height 28
type input "****"
click at [587, 541] on div "Нижняя строка X **** Нижняя строка Y ***" at bounding box center [856, 567] width 1247 height 71
click at [818, 82] on button "Установить по умолчанию" at bounding box center [881, 88] width 198 height 28
click at [130, 75] on button "Общий" at bounding box center [113, 79] width 200 height 44
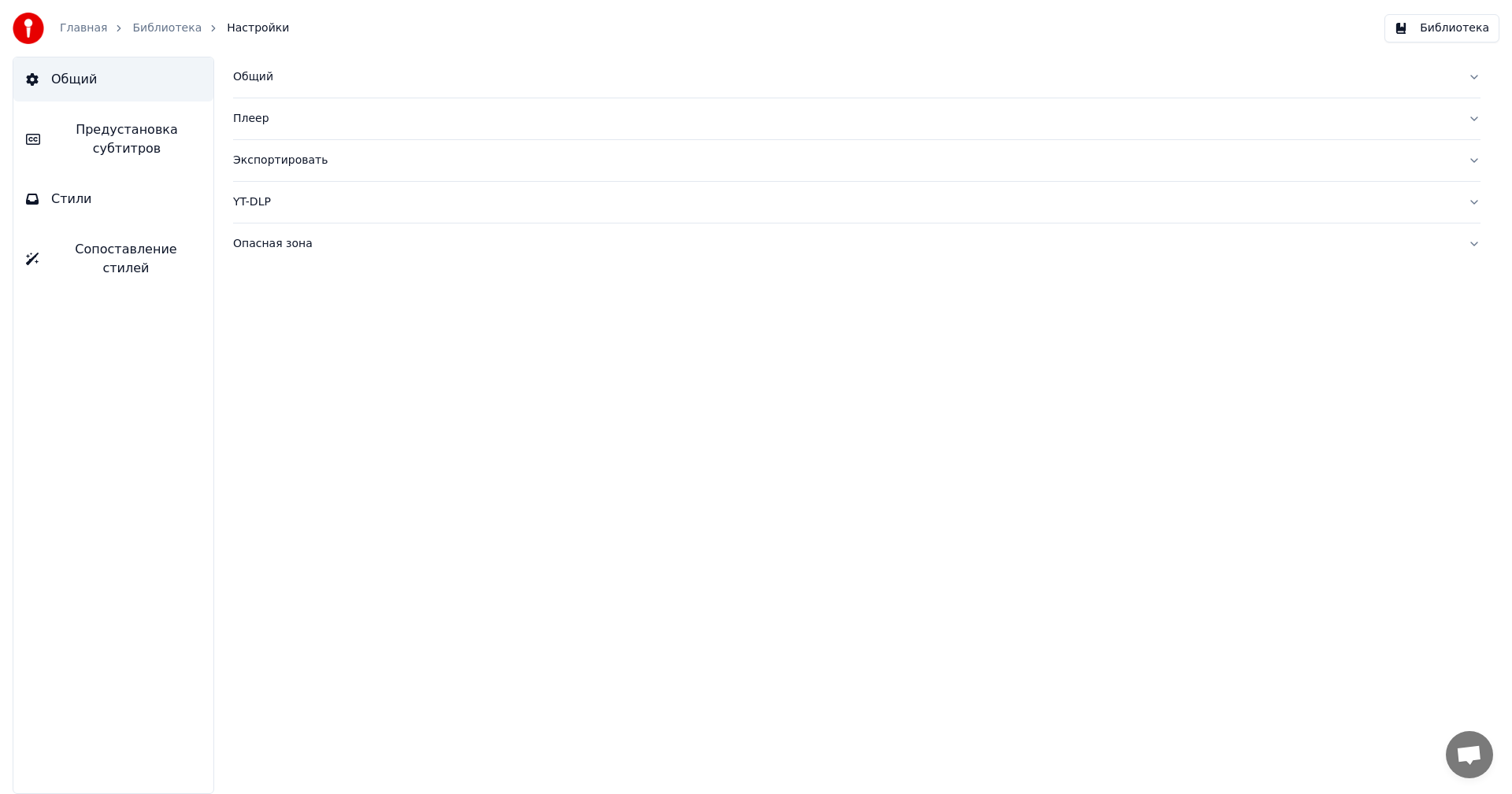
scroll to position [0, 0]
click at [1488, 34] on button "Библиотека" at bounding box center [1441, 28] width 115 height 28
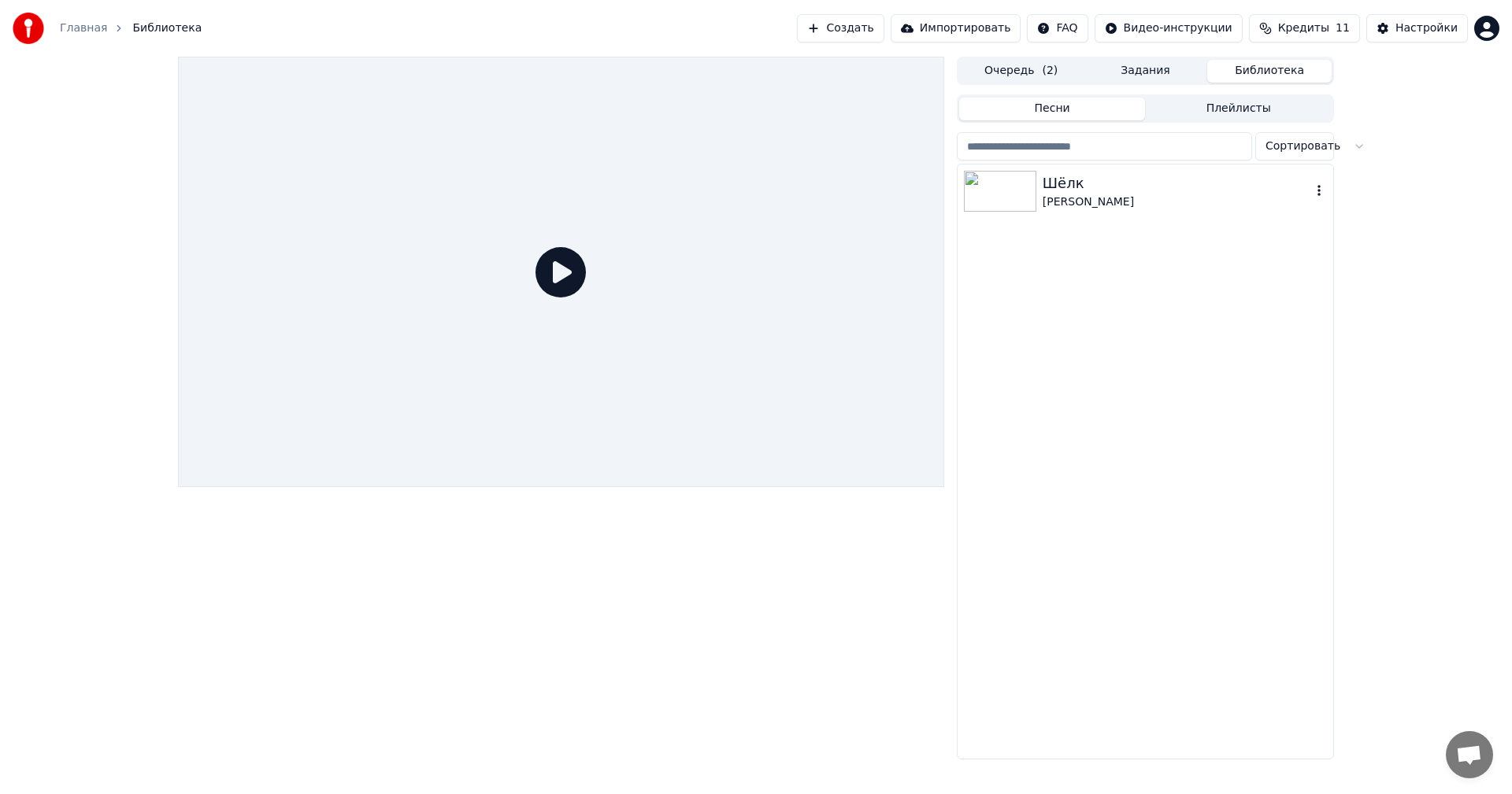
click at [1157, 200] on div "[PERSON_NAME]" at bounding box center [1177, 202] width 269 height 16
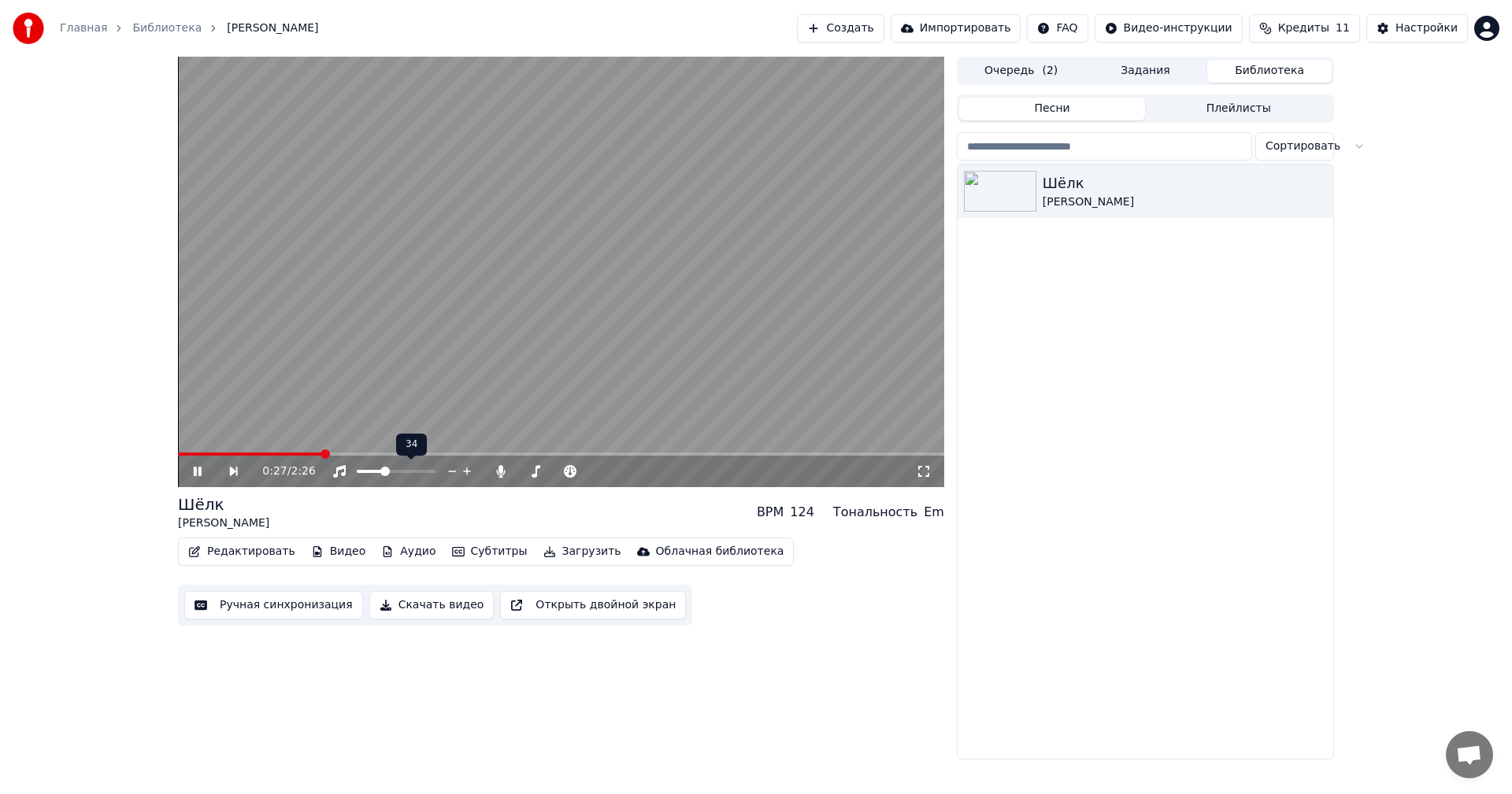
click at [383, 473] on span at bounding box center [370, 471] width 27 height 3
click at [203, 473] on icon at bounding box center [208, 471] width 36 height 12
click at [361, 471] on span at bounding box center [359, 471] width 4 height 3
click at [357, 473] on span at bounding box center [357, 471] width 0 height 3
click at [519, 250] on video at bounding box center [560, 271] width 766 height 430
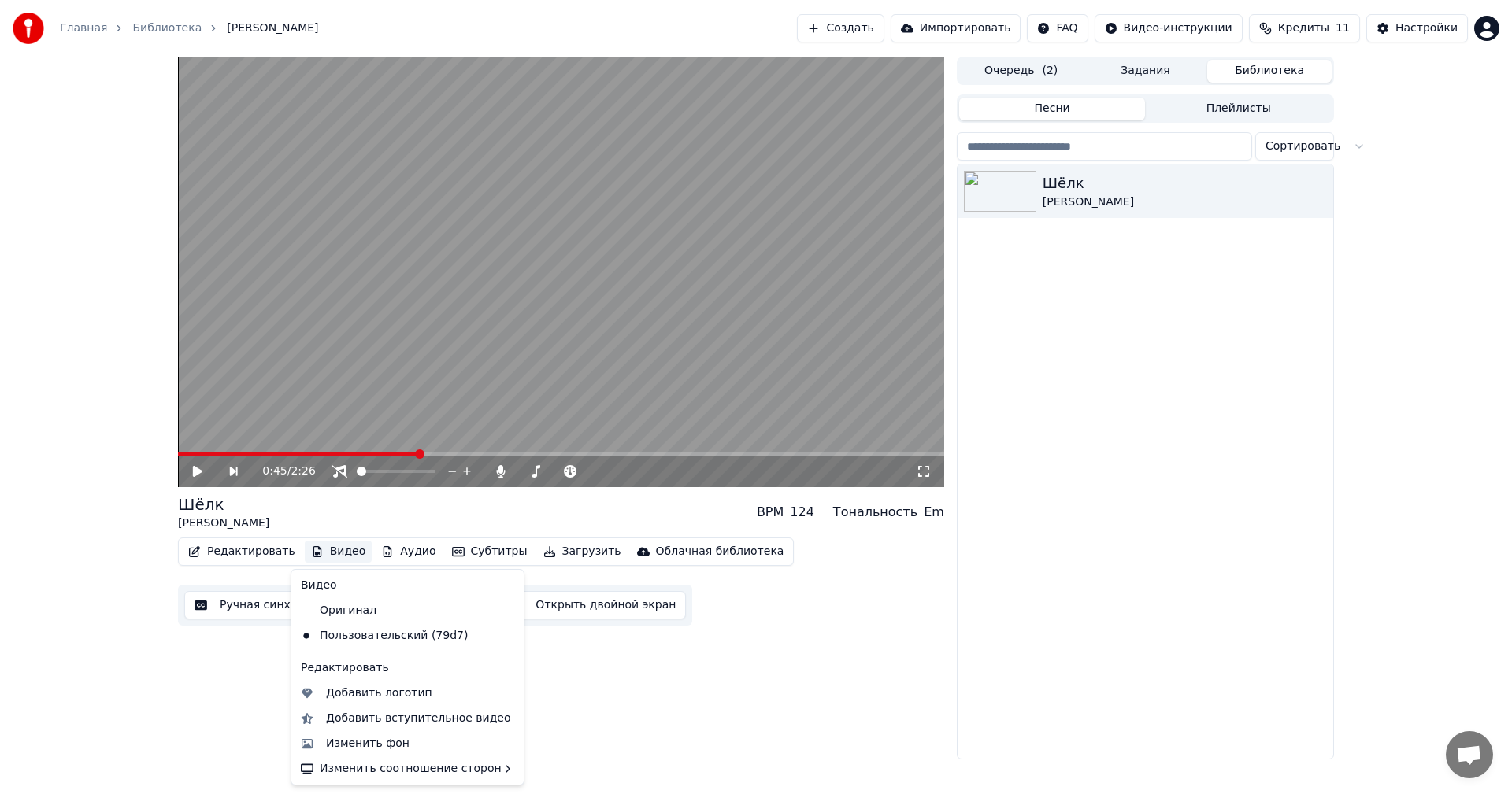
click at [333, 554] on button "Видео" at bounding box center [339, 551] width 68 height 22
click at [373, 747] on div "Изменить фон" at bounding box center [368, 743] width 84 height 16
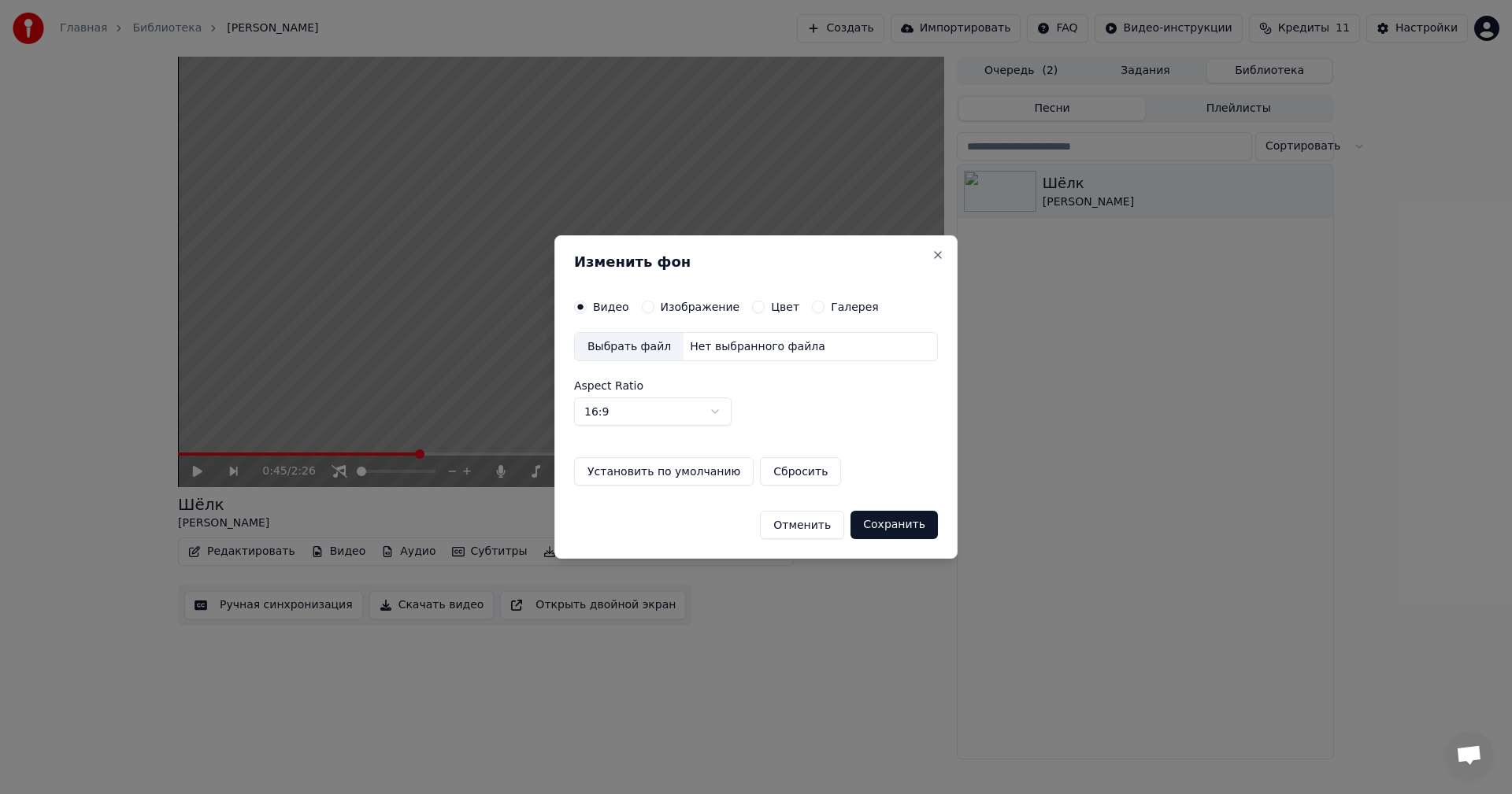
click at [702, 304] on label "Изображение" at bounding box center [700, 306] width 79 height 11
click at [654, 304] on button "Изображение" at bounding box center [648, 307] width 12 height 12
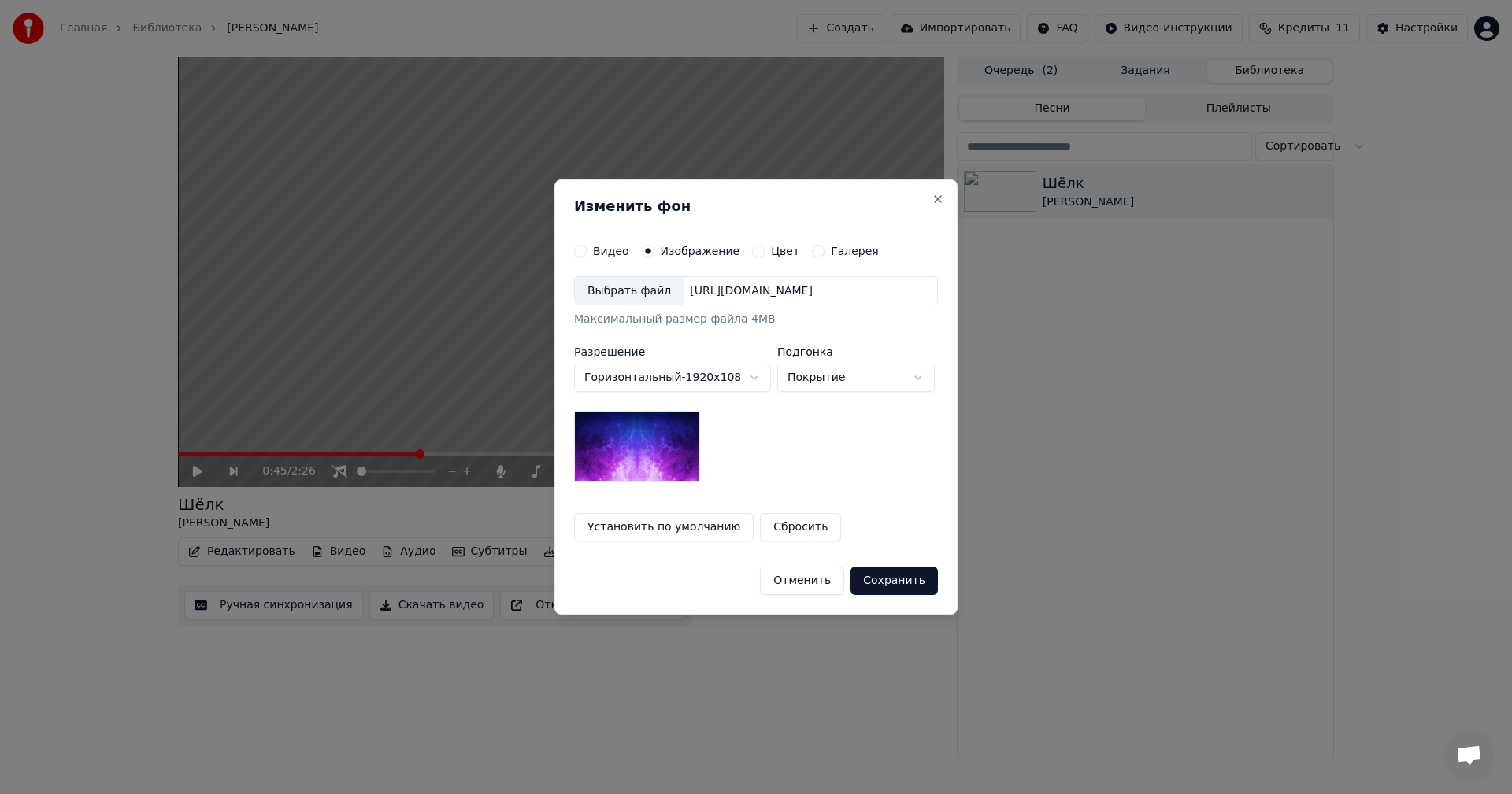
click at [640, 287] on div "Выбрать файл" at bounding box center [629, 291] width 108 height 28
click at [932, 581] on button "Сохранить" at bounding box center [894, 580] width 87 height 28
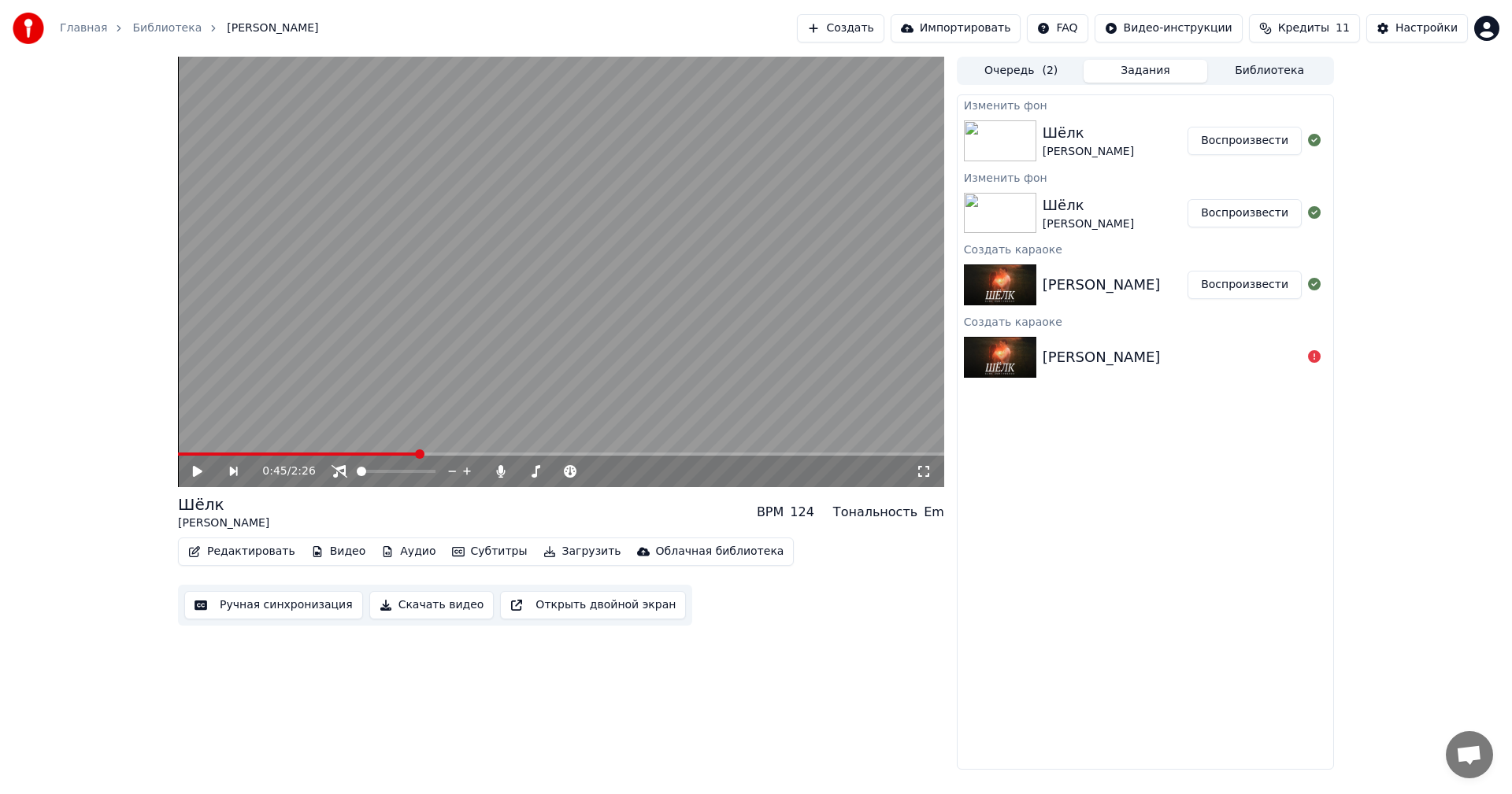
click at [1244, 139] on button "Воспроизвести" at bounding box center [1244, 140] width 114 height 28
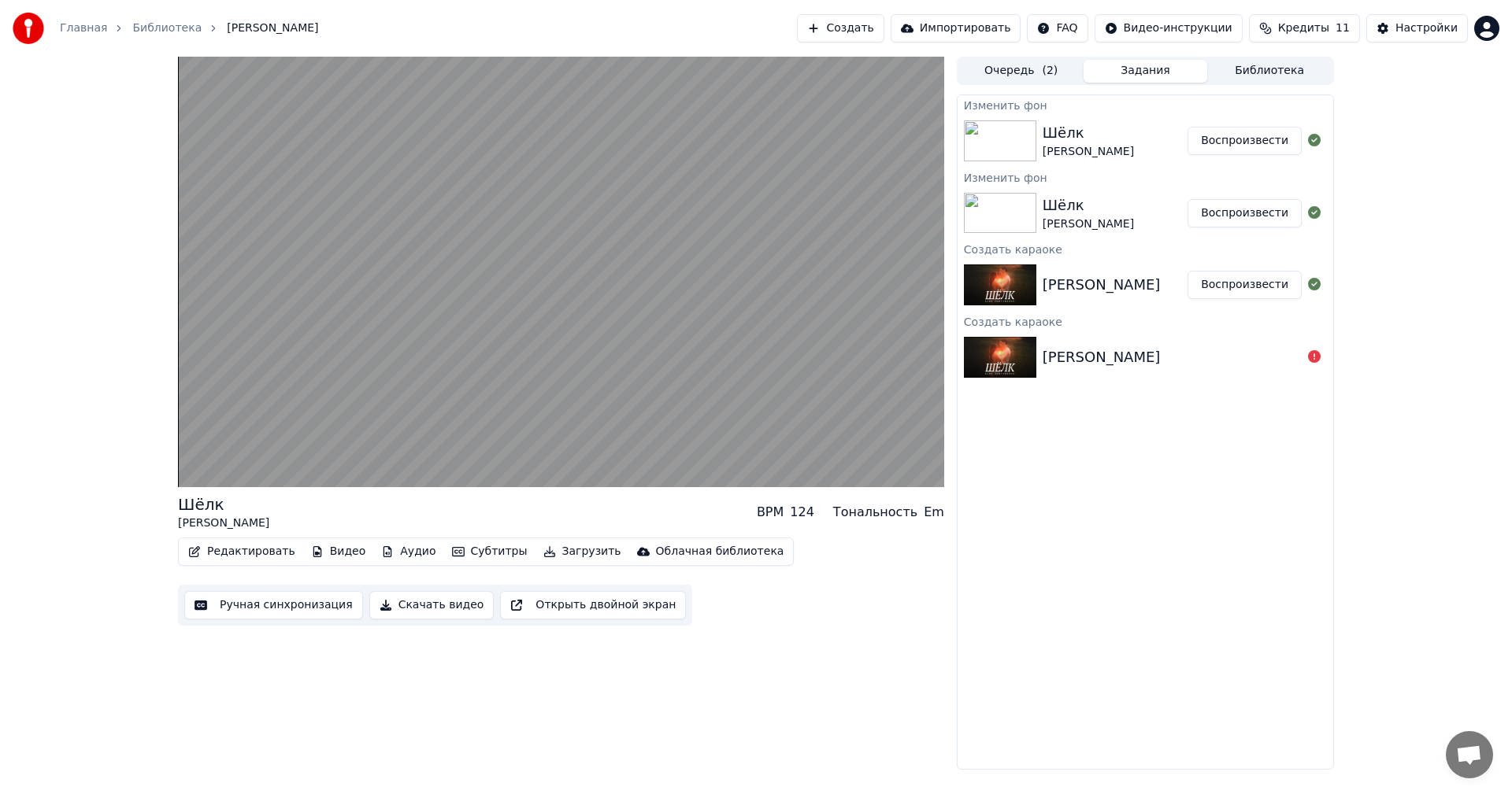
click at [251, 549] on button "Редактировать" at bounding box center [241, 551] width 120 height 22
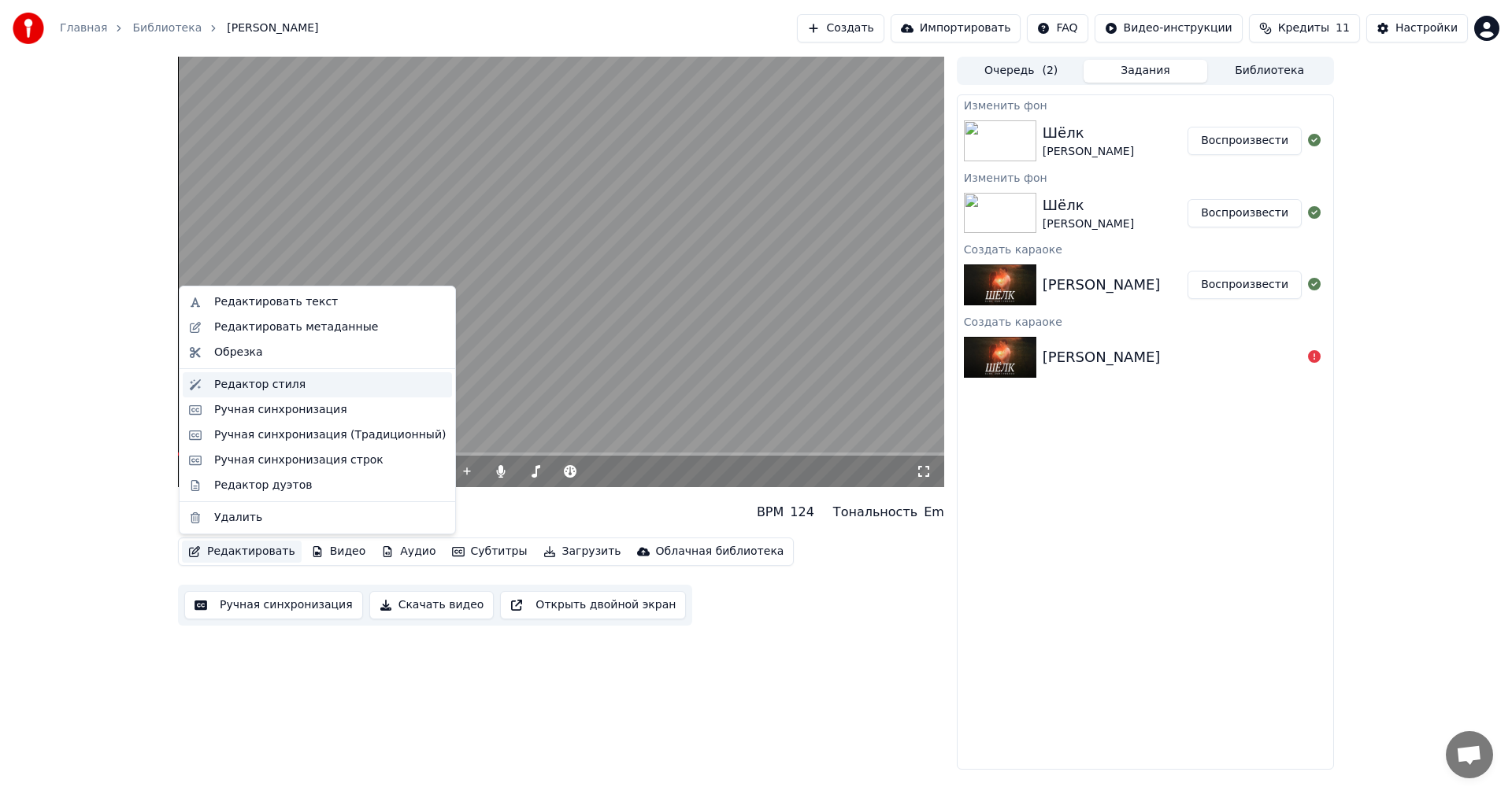
click at [270, 385] on div "Редактор стиля" at bounding box center [259, 385] width 92 height 16
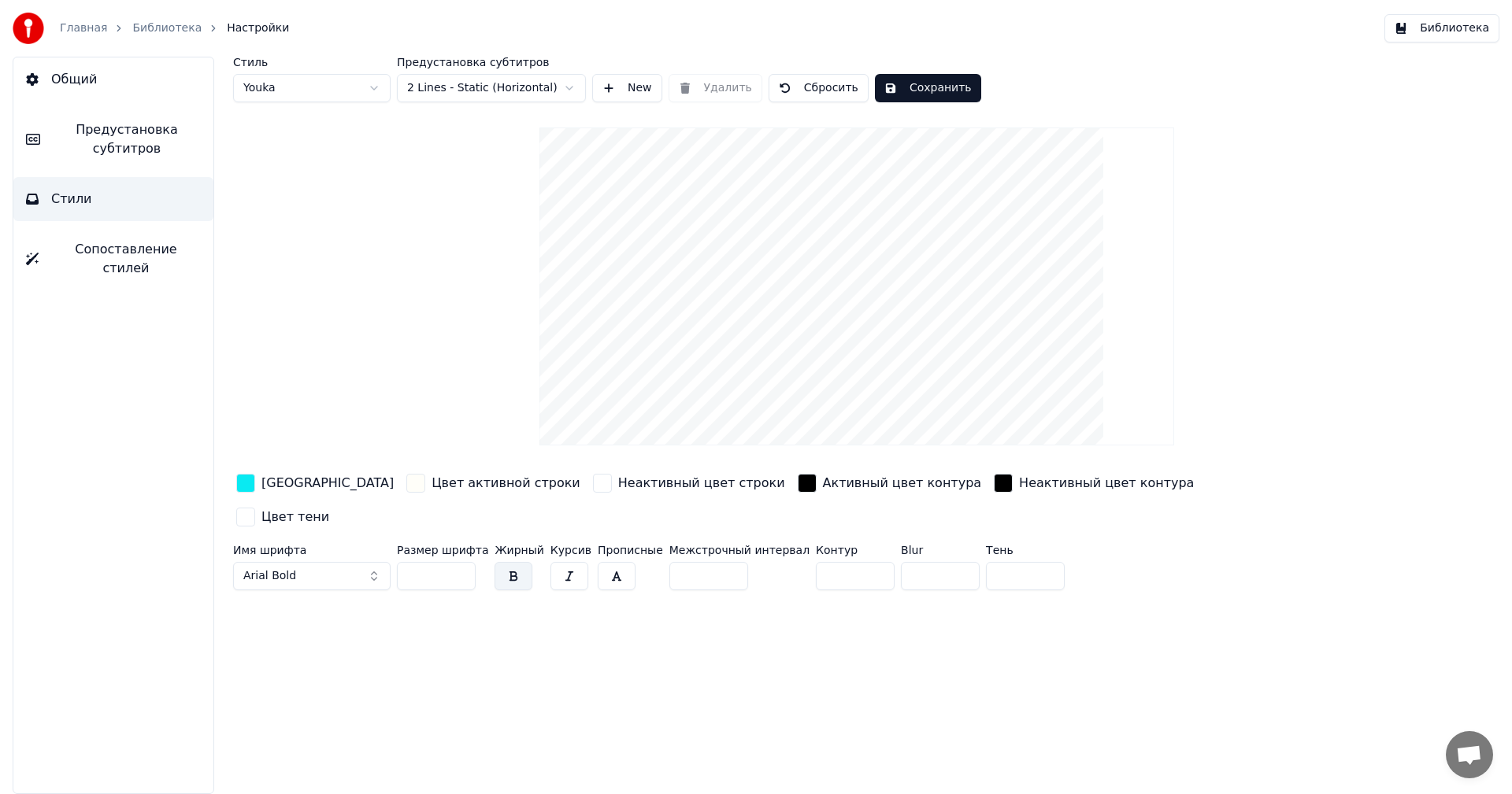
click at [91, 81] on span "Общий" at bounding box center [74, 79] width 45 height 19
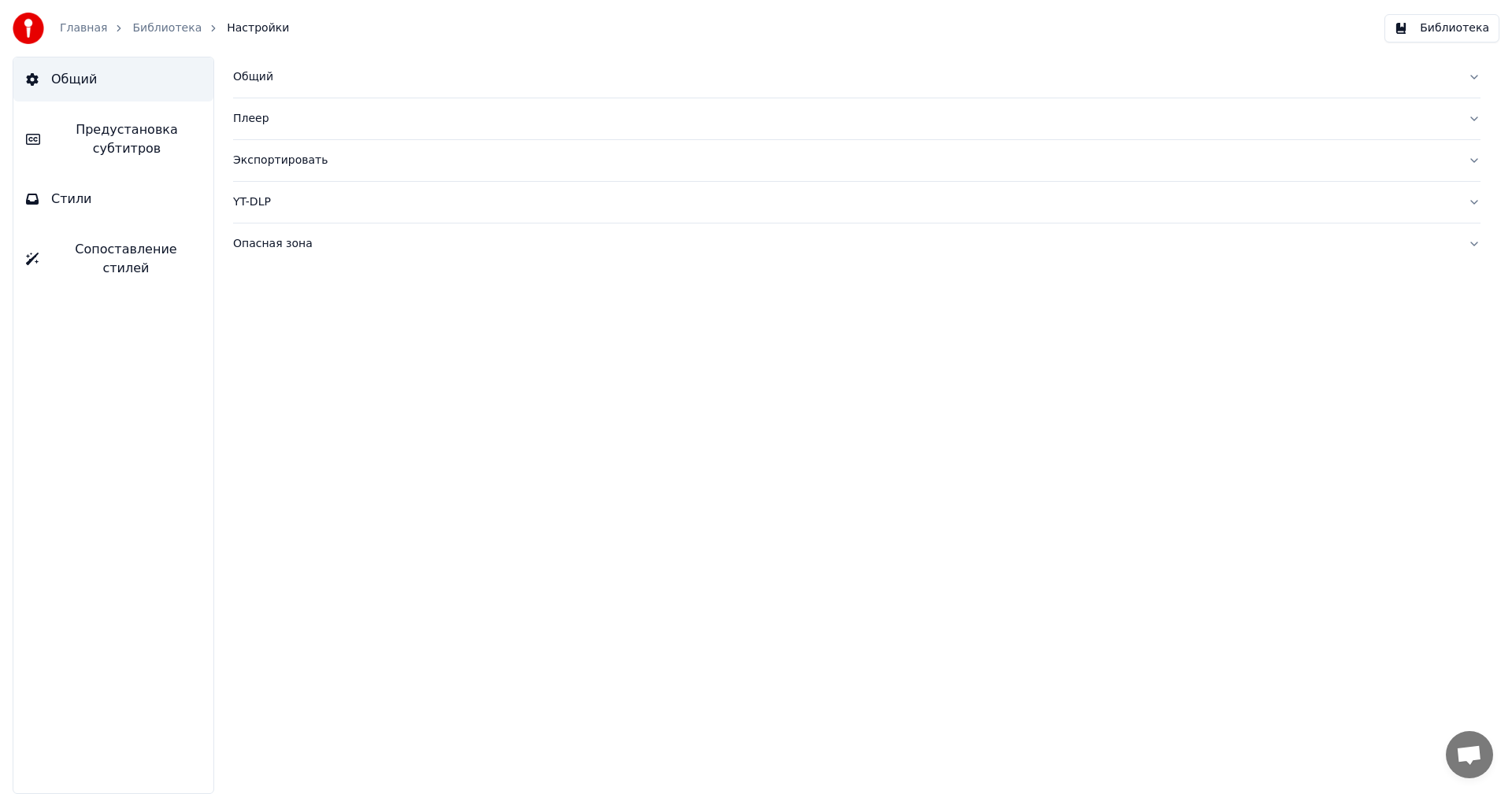
click at [261, 84] on div "Общий" at bounding box center [844, 77] width 1222 height 16
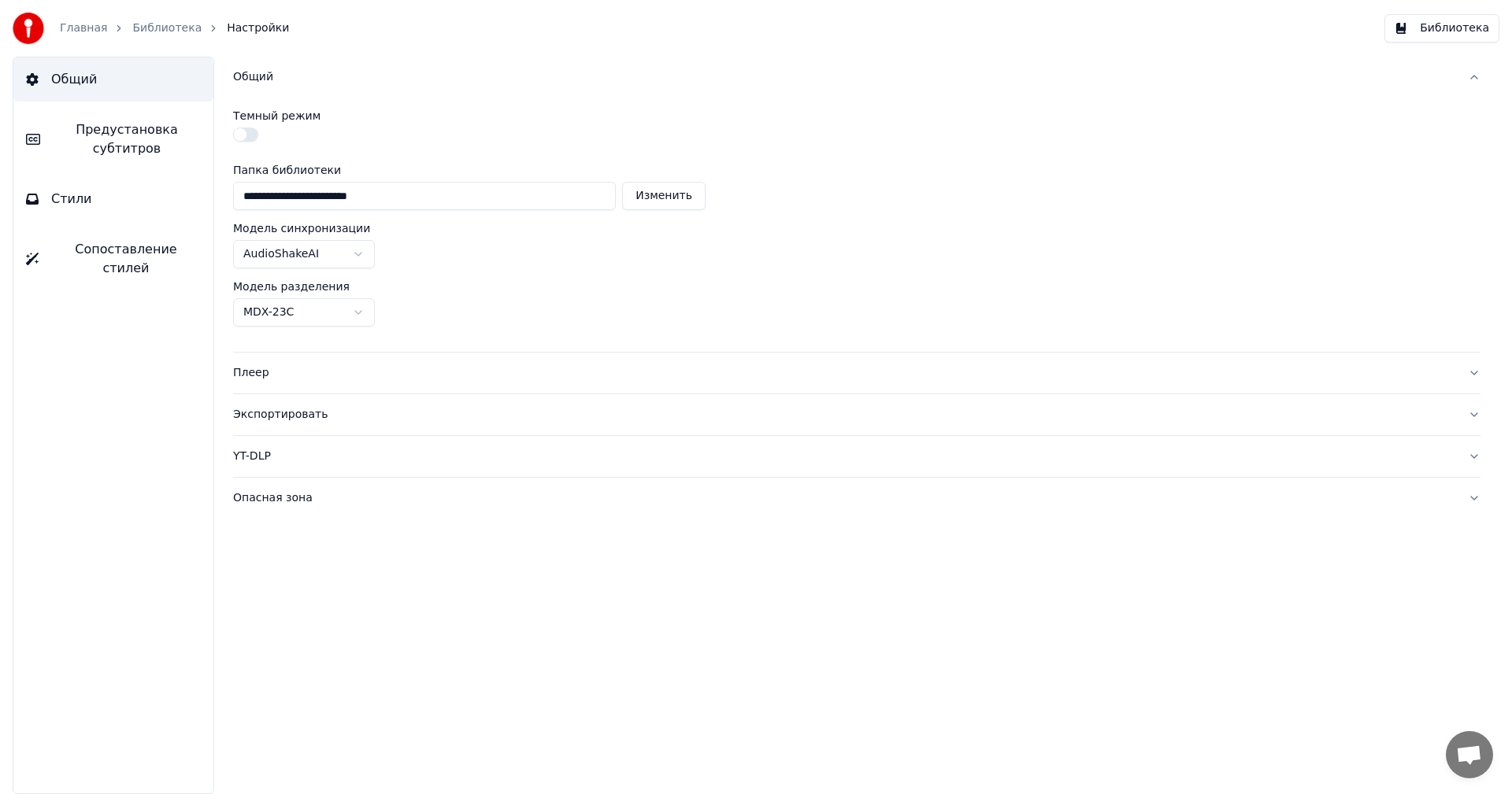
click at [119, 142] on span "Предустановка субтитров" at bounding box center [127, 139] width 148 height 38
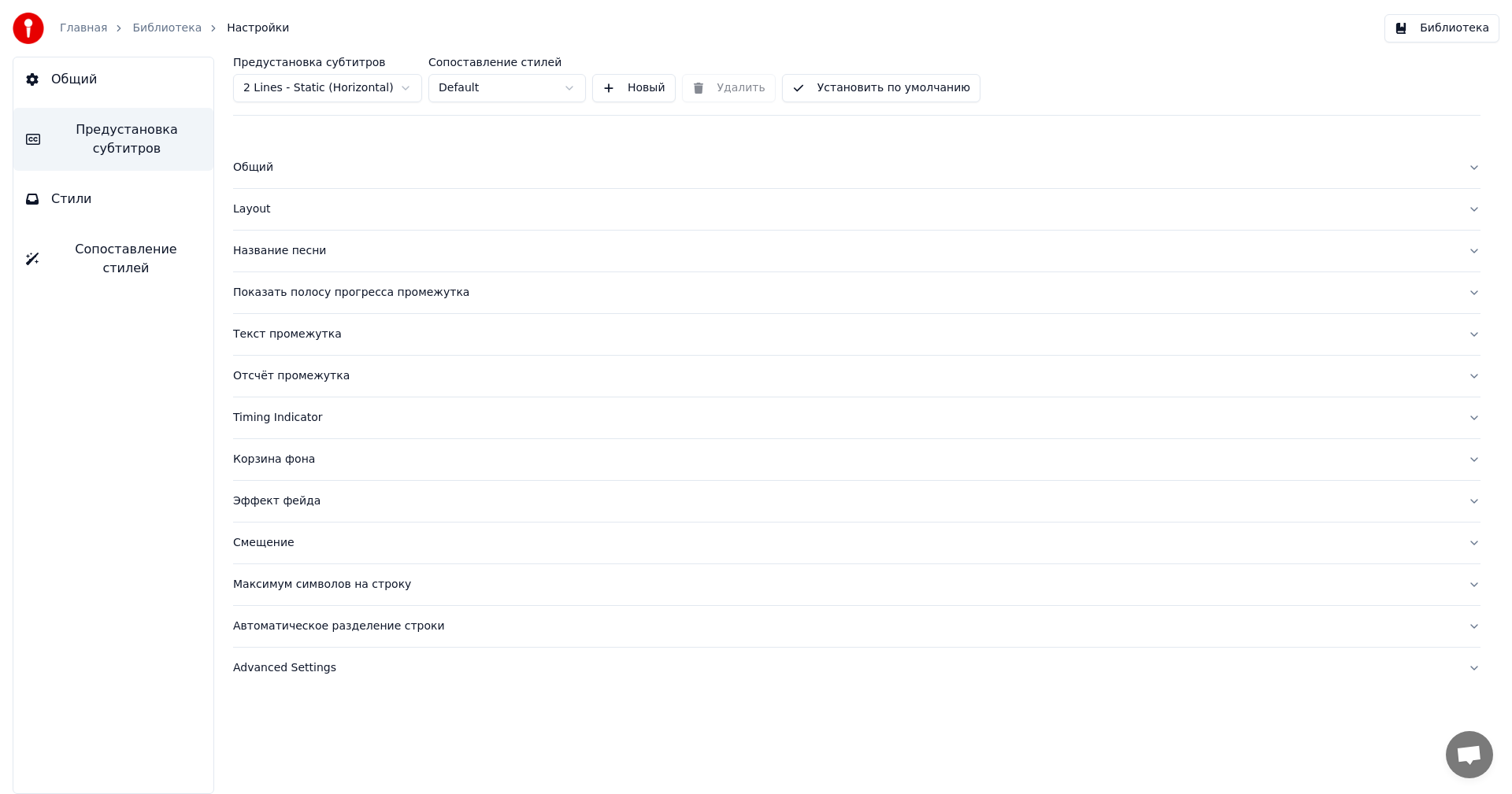
click at [265, 160] on div "Общий" at bounding box center [844, 168] width 1222 height 16
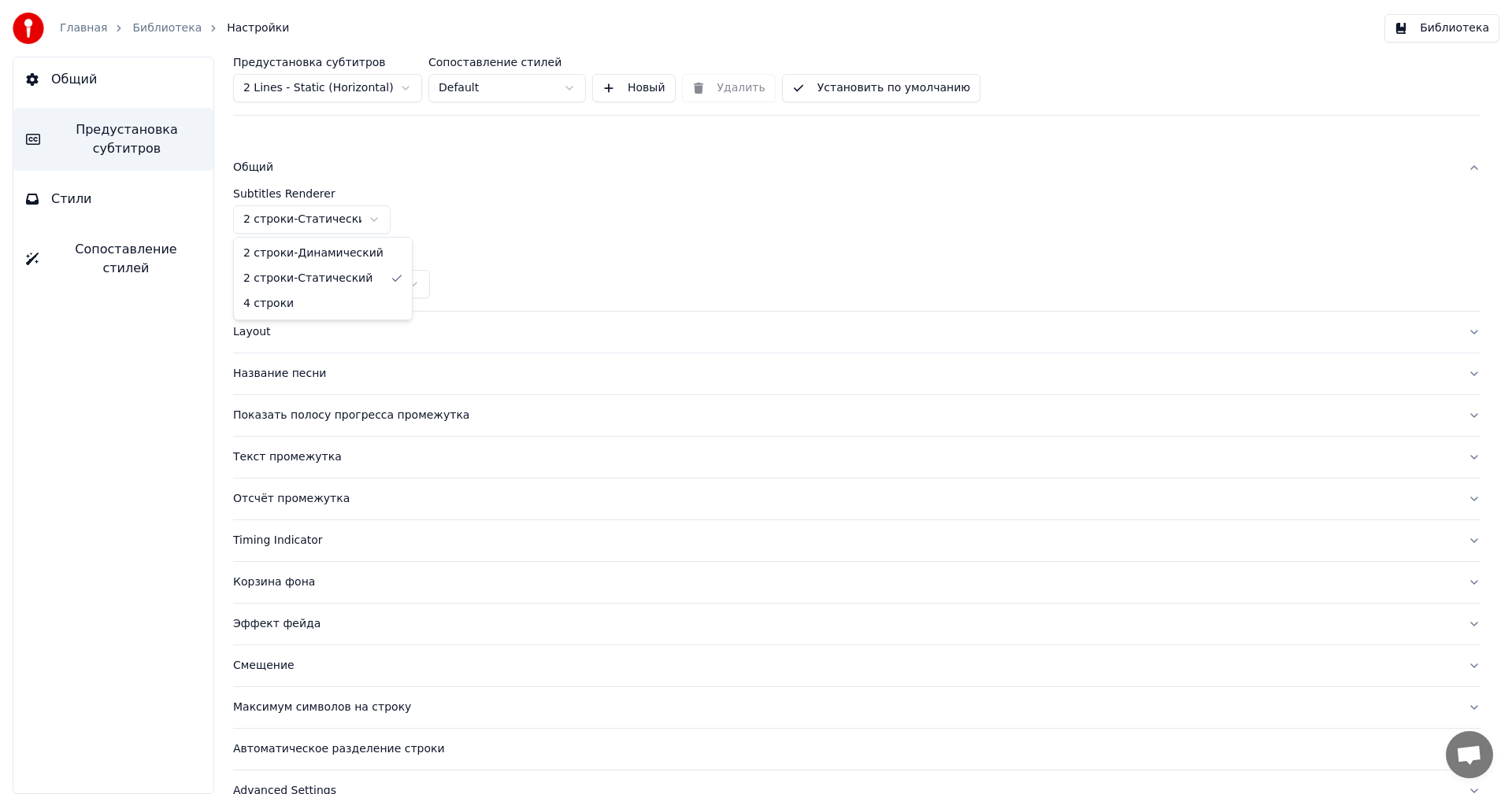
click at [359, 216] on html "Главная Библиотека Настройки Библиотека Общий Предустановка субтитров Стили Соп…" at bounding box center [756, 397] width 1512 height 794
click at [240, 345] on button "Layout" at bounding box center [856, 332] width 1247 height 41
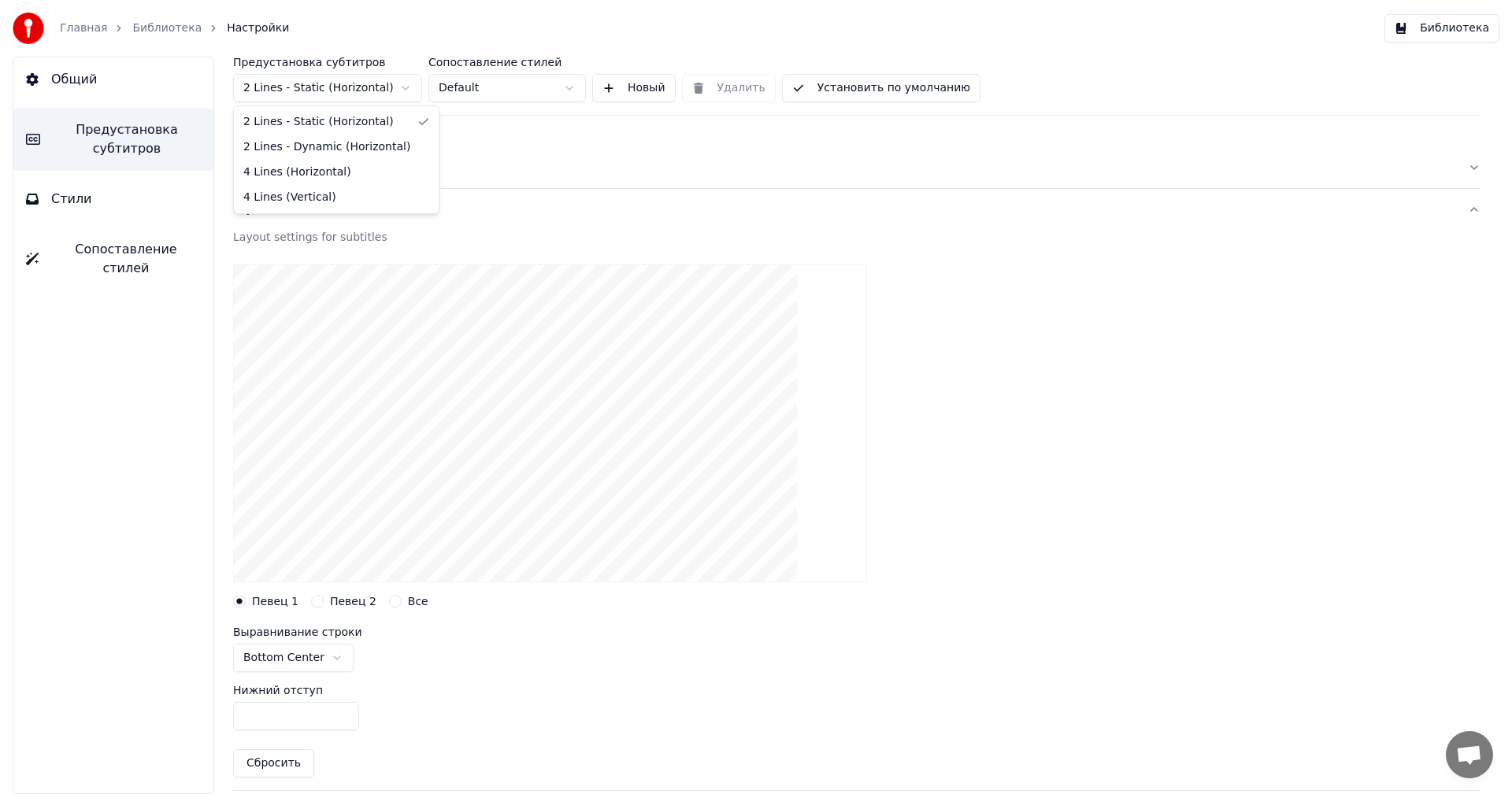
click at [405, 87] on html "Главная Библиотека Настройки Библиотека Общий Предустановка субтитров Стили Соп…" at bounding box center [756, 397] width 1512 height 794
click at [365, 84] on html "Главная Библиотека Настройки Библиотека Общий Предустановка субтитров Стили Соп…" at bounding box center [756, 397] width 1512 height 794
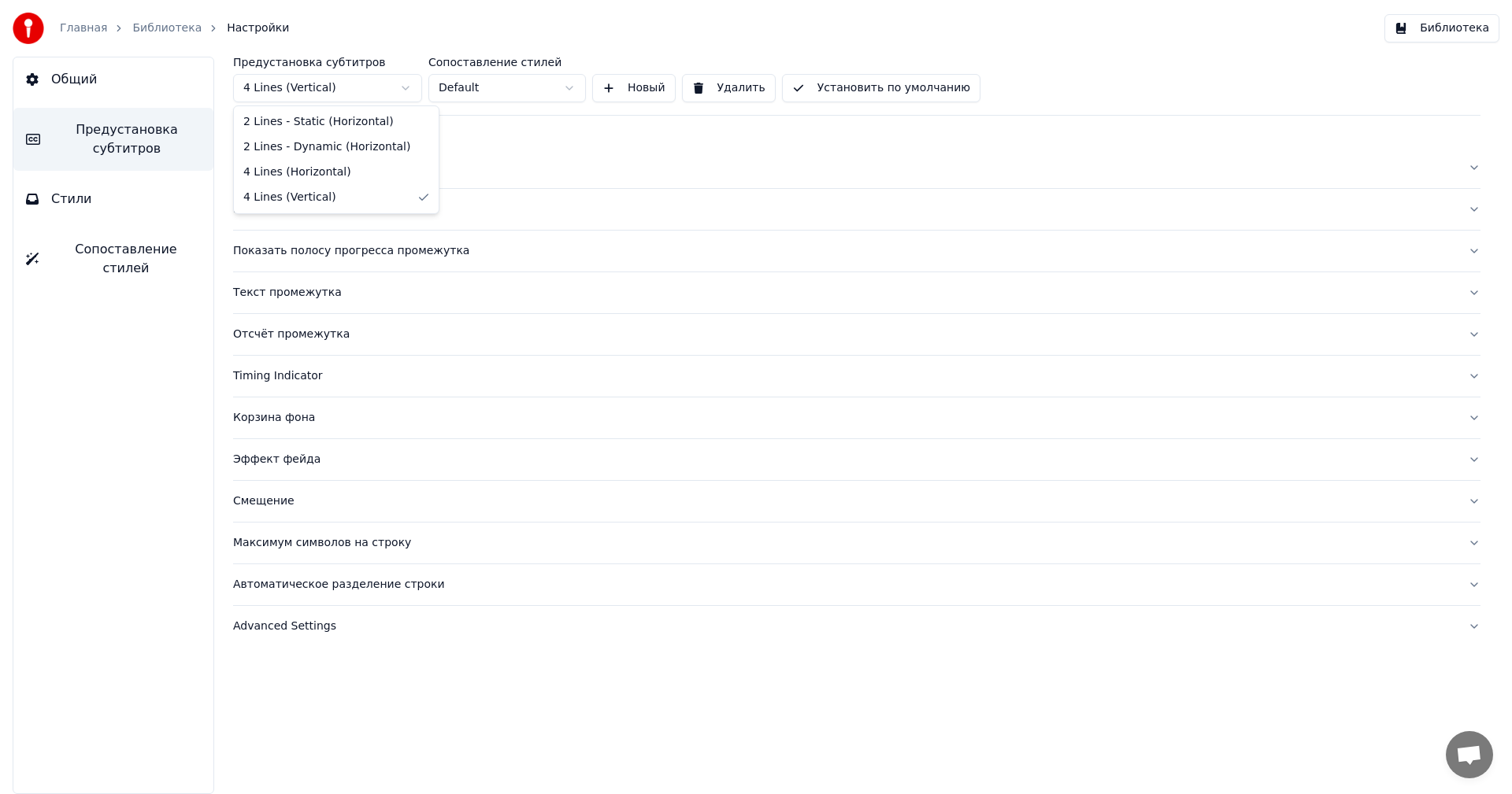
click at [341, 89] on html "Главная Библиотека Настройки Библиотека Общий Предустановка субтитров Стили Соп…" at bounding box center [756, 397] width 1512 height 794
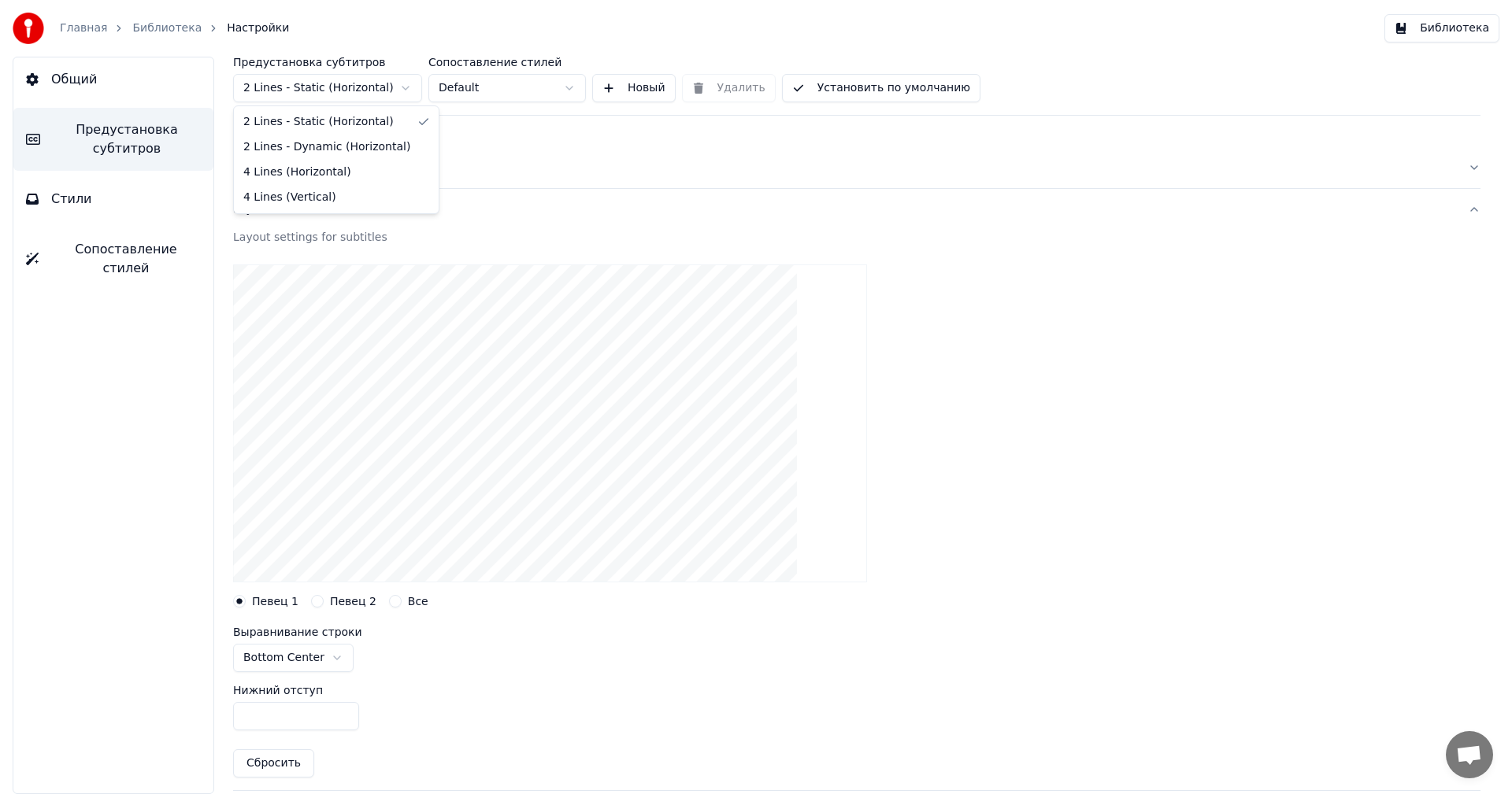
click at [353, 84] on html "Главная Библиотека Настройки Библиотека Общий Предустановка субтитров Стили Соп…" at bounding box center [756, 397] width 1512 height 794
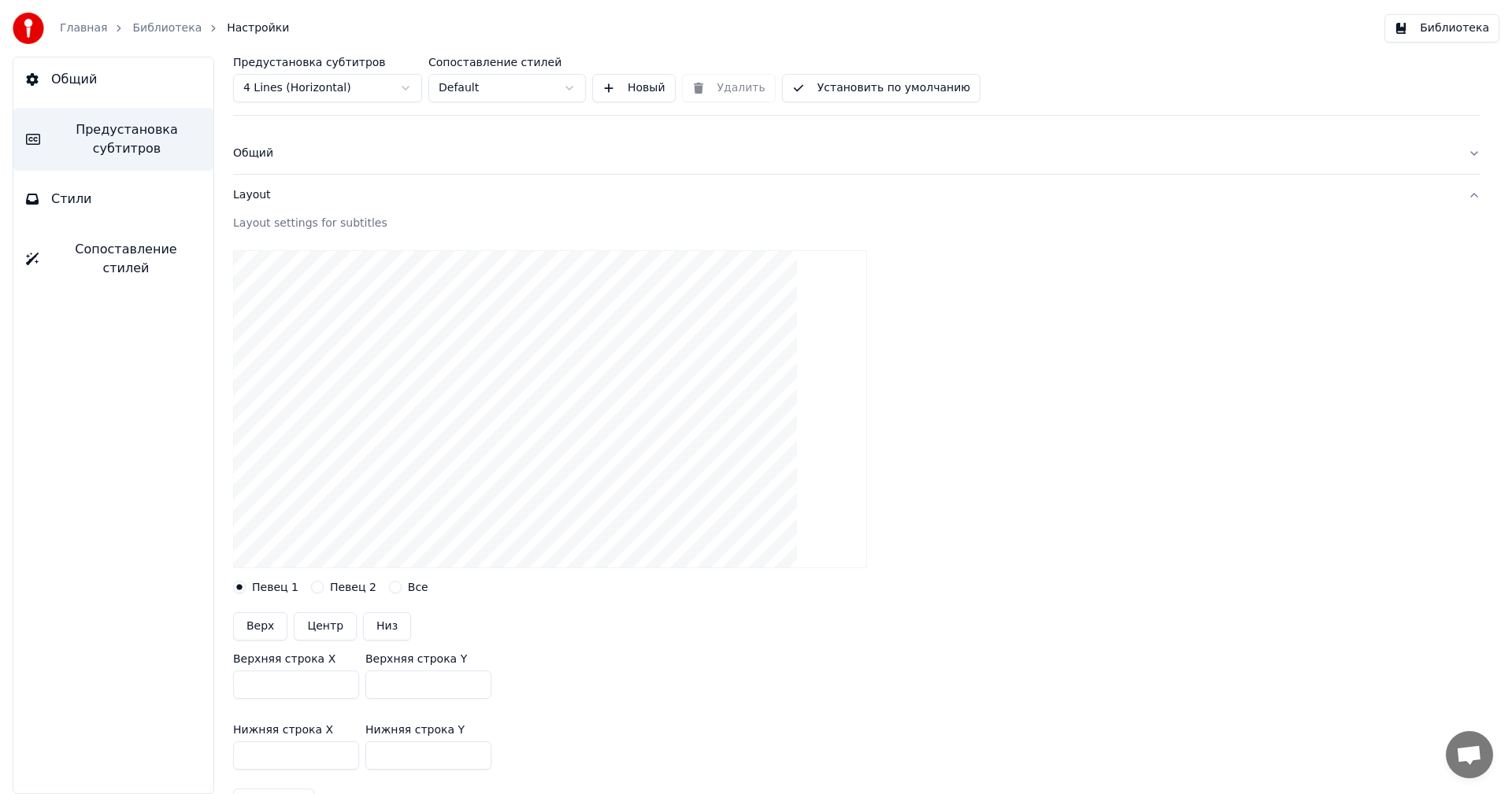
scroll to position [17, 0]
click at [384, 629] on button "Низ" at bounding box center [387, 624] width 48 height 28
type input "***"
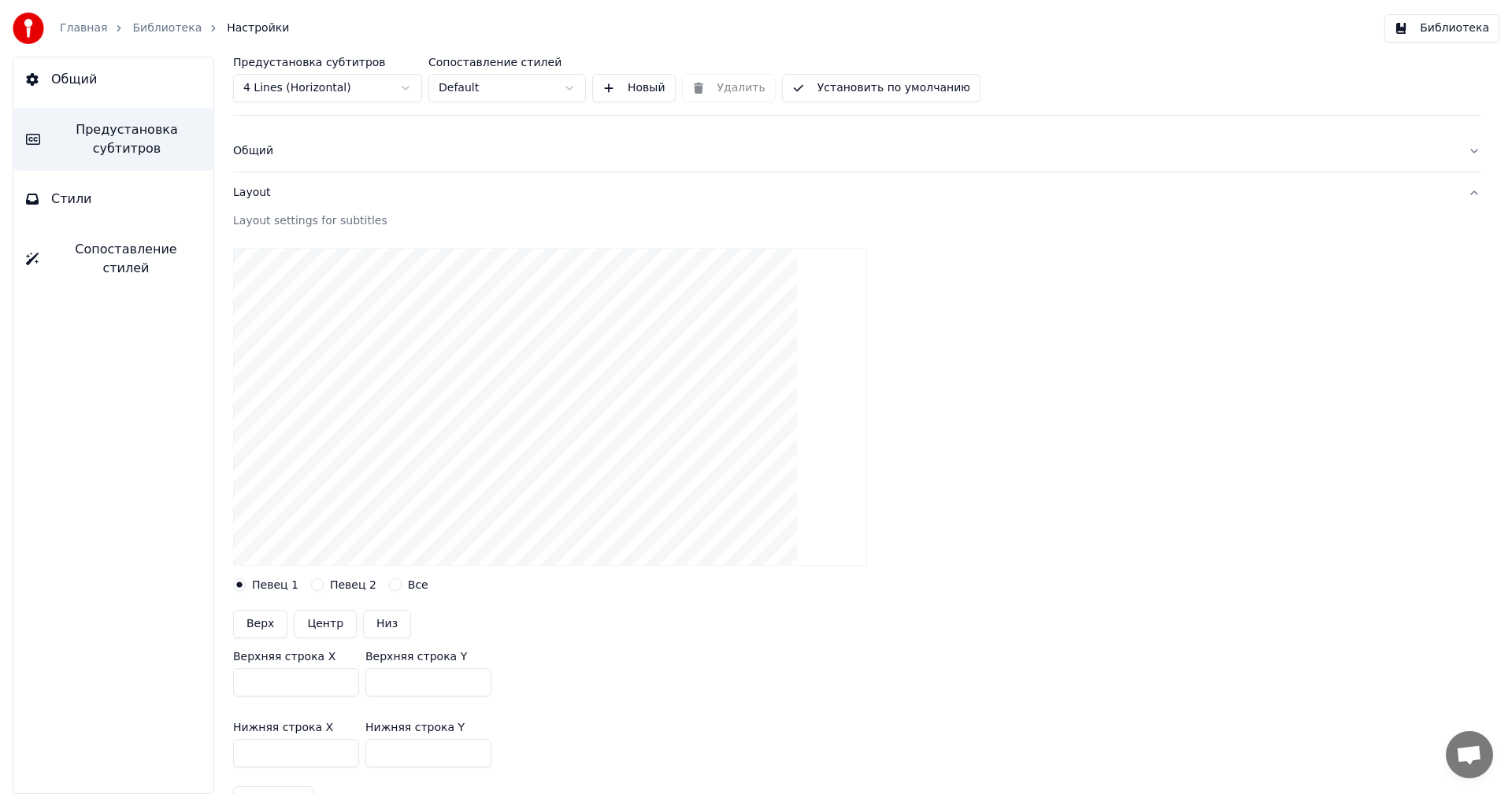
type input "***"
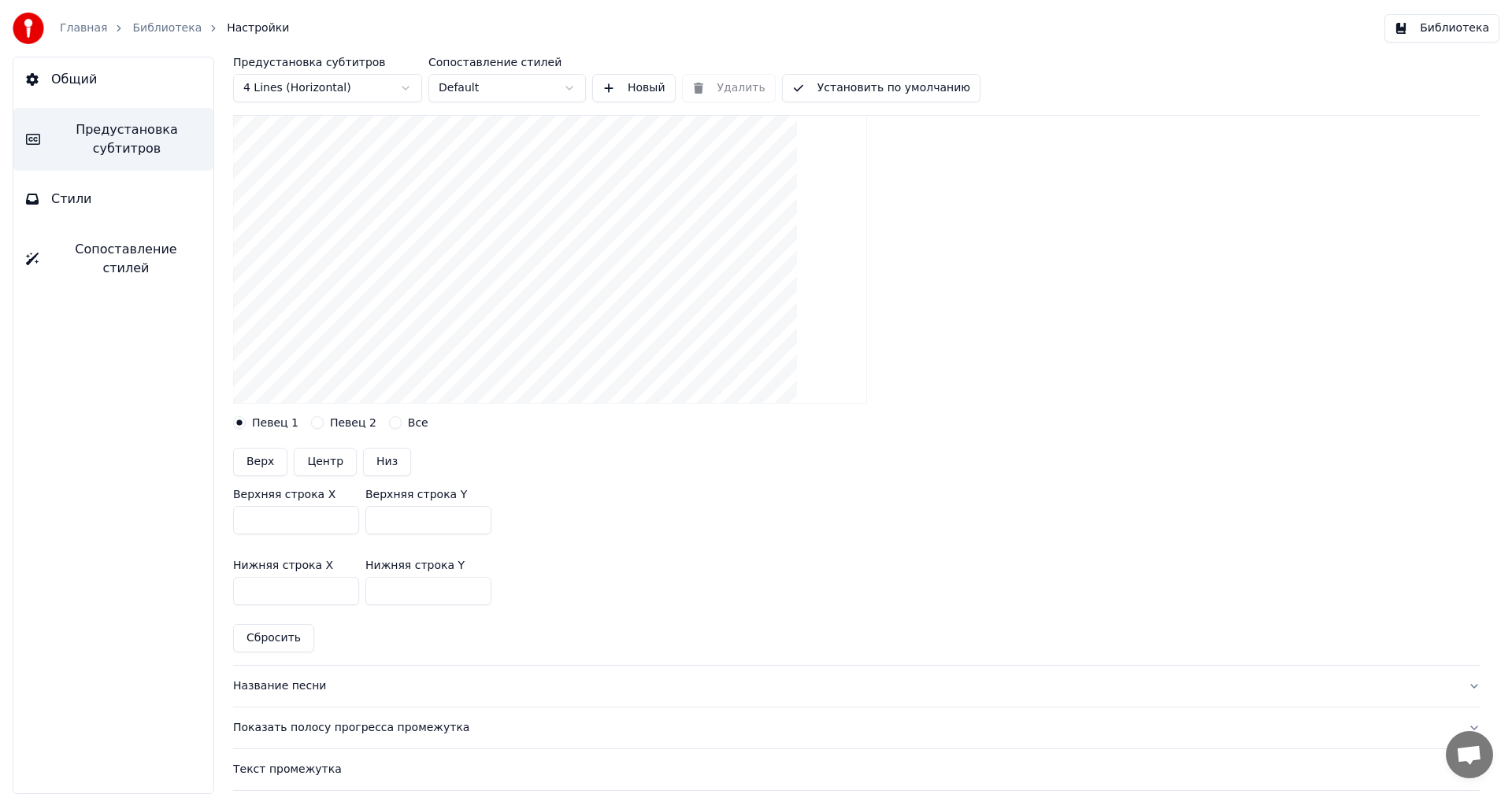
scroll to position [0, 0]
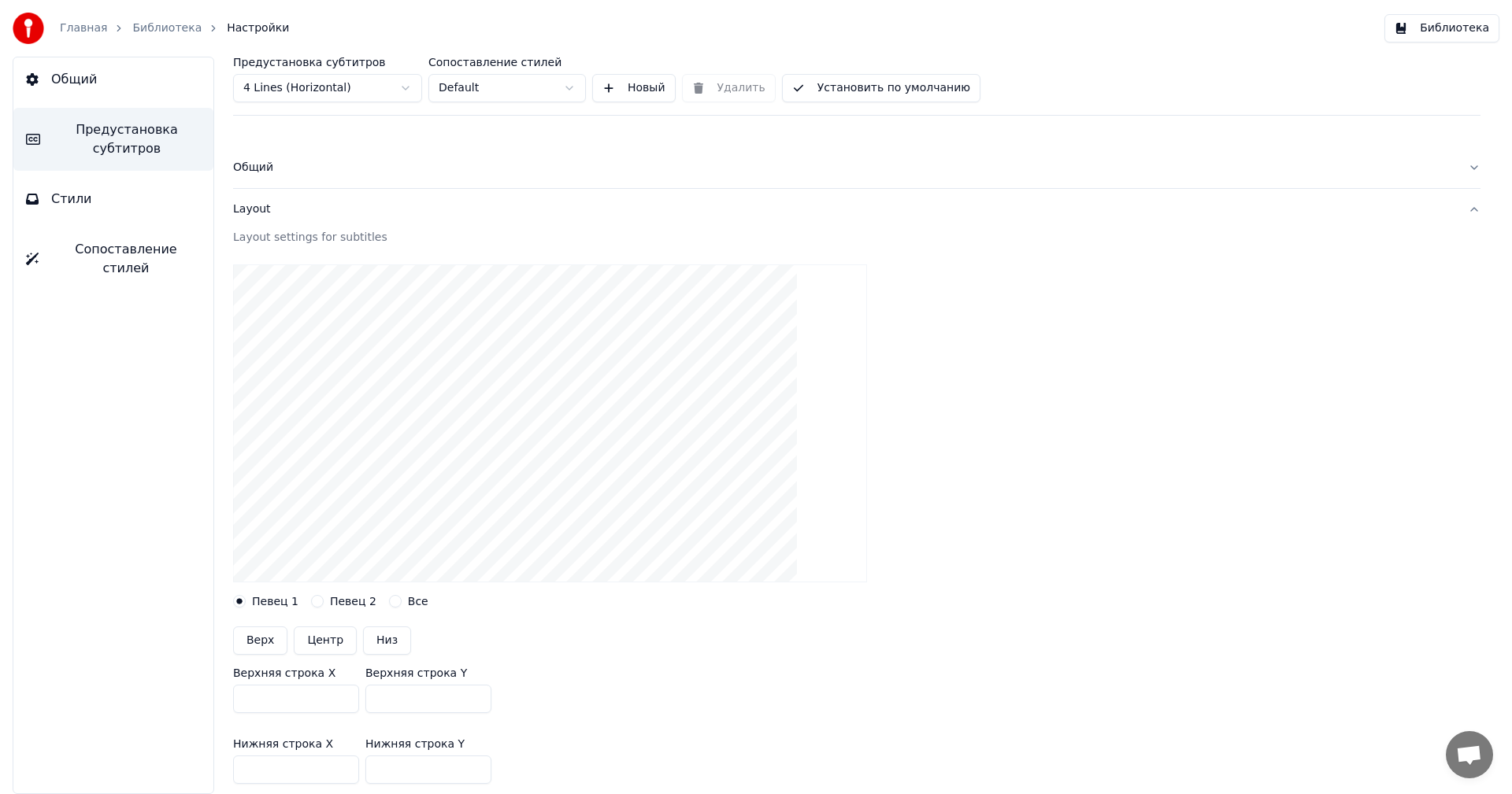
click at [918, 89] on button "Установить по умолчанию" at bounding box center [881, 88] width 198 height 28
click at [894, 79] on button "Установить по умолчанию" at bounding box center [881, 88] width 198 height 28
click at [828, 76] on button "Готово" at bounding box center [825, 88] width 86 height 28
click at [1436, 36] on button "Библиотека" at bounding box center [1441, 28] width 115 height 28
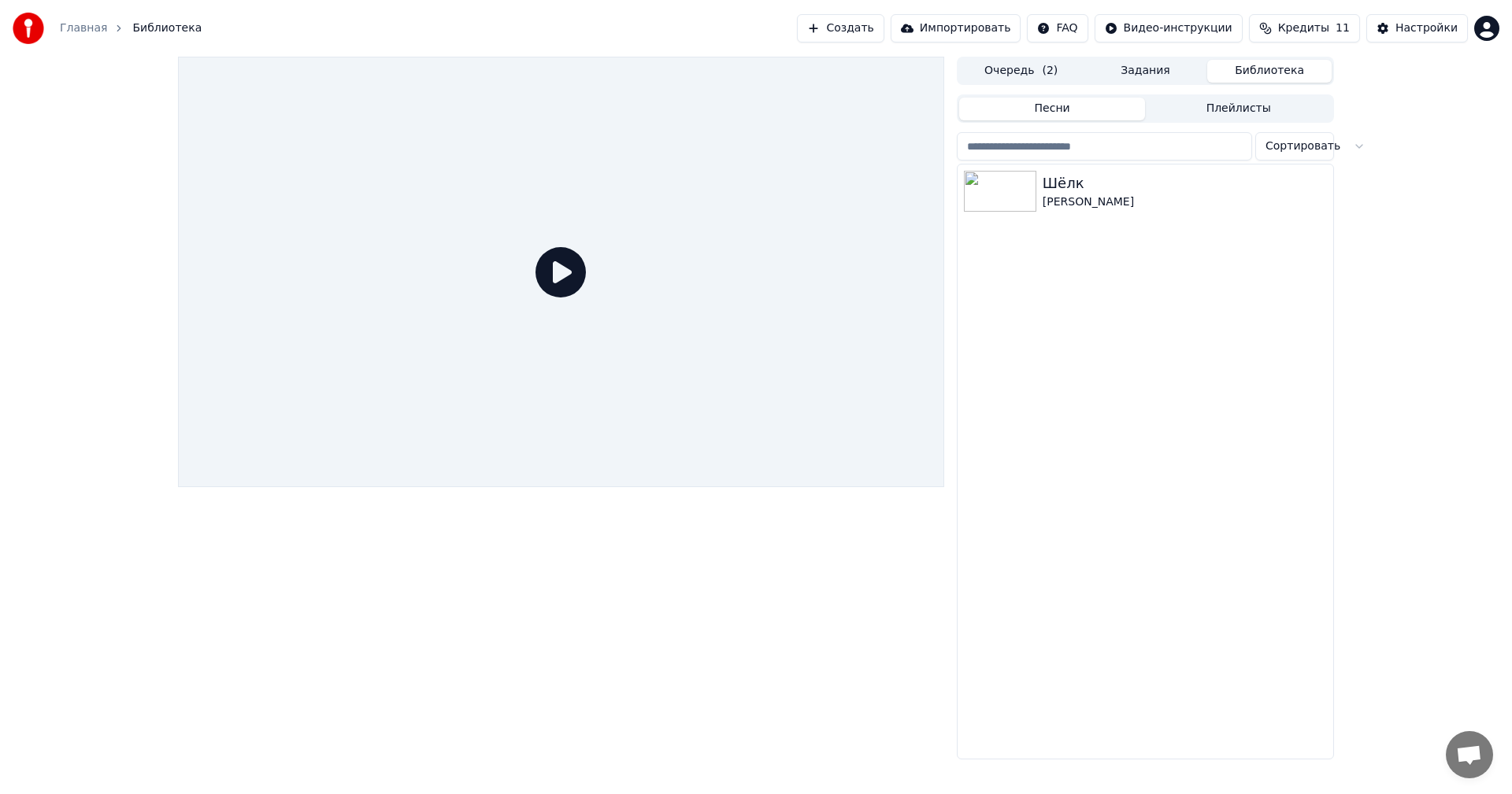
click at [548, 247] on icon at bounding box center [560, 272] width 51 height 51
click at [560, 267] on icon at bounding box center [560, 272] width 51 height 51
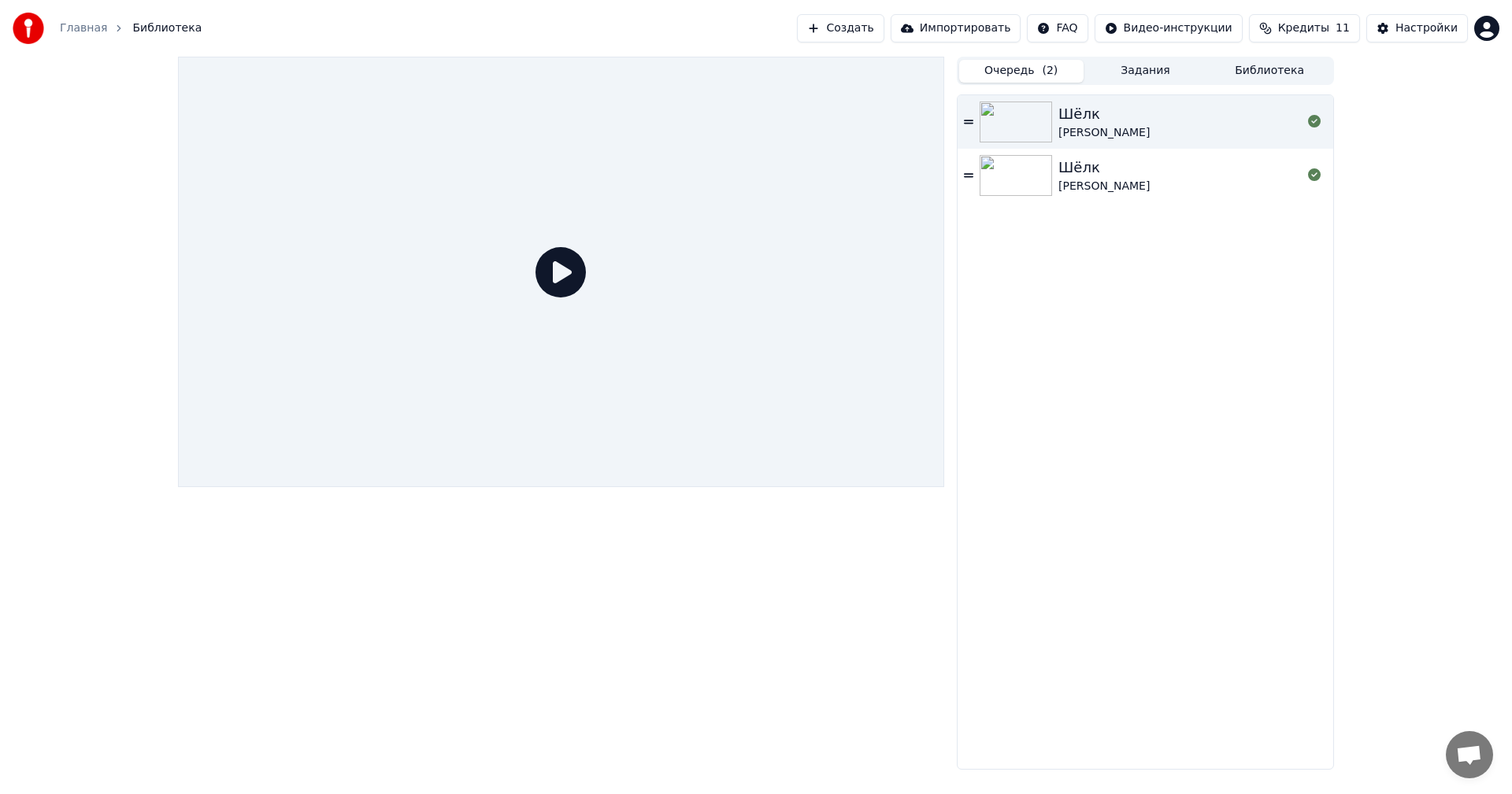
click at [1025, 73] on button "Очередь ( 2 )" at bounding box center [1021, 72] width 124 height 23
click at [1255, 133] on div "Шёлк [PERSON_NAME]" at bounding box center [1179, 121] width 244 height 38
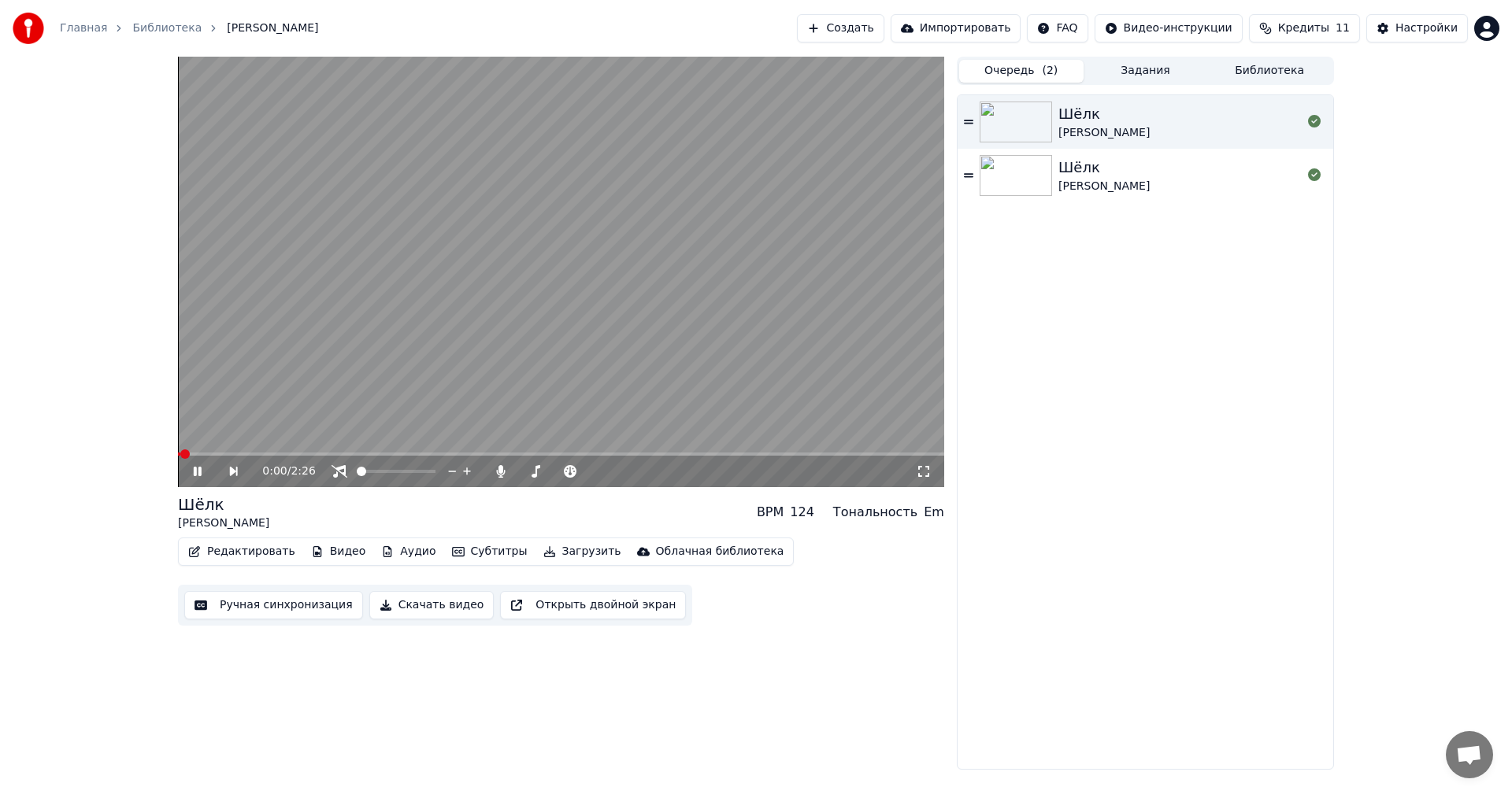
click at [737, 290] on video at bounding box center [560, 271] width 766 height 430
click at [200, 475] on icon at bounding box center [208, 471] width 36 height 12
click at [200, 469] on icon at bounding box center [197, 471] width 8 height 10
click at [235, 564] on div "Редактировать Видео Аудио Субтитры Загрузить Облачная библиотека" at bounding box center [485, 551] width 615 height 28
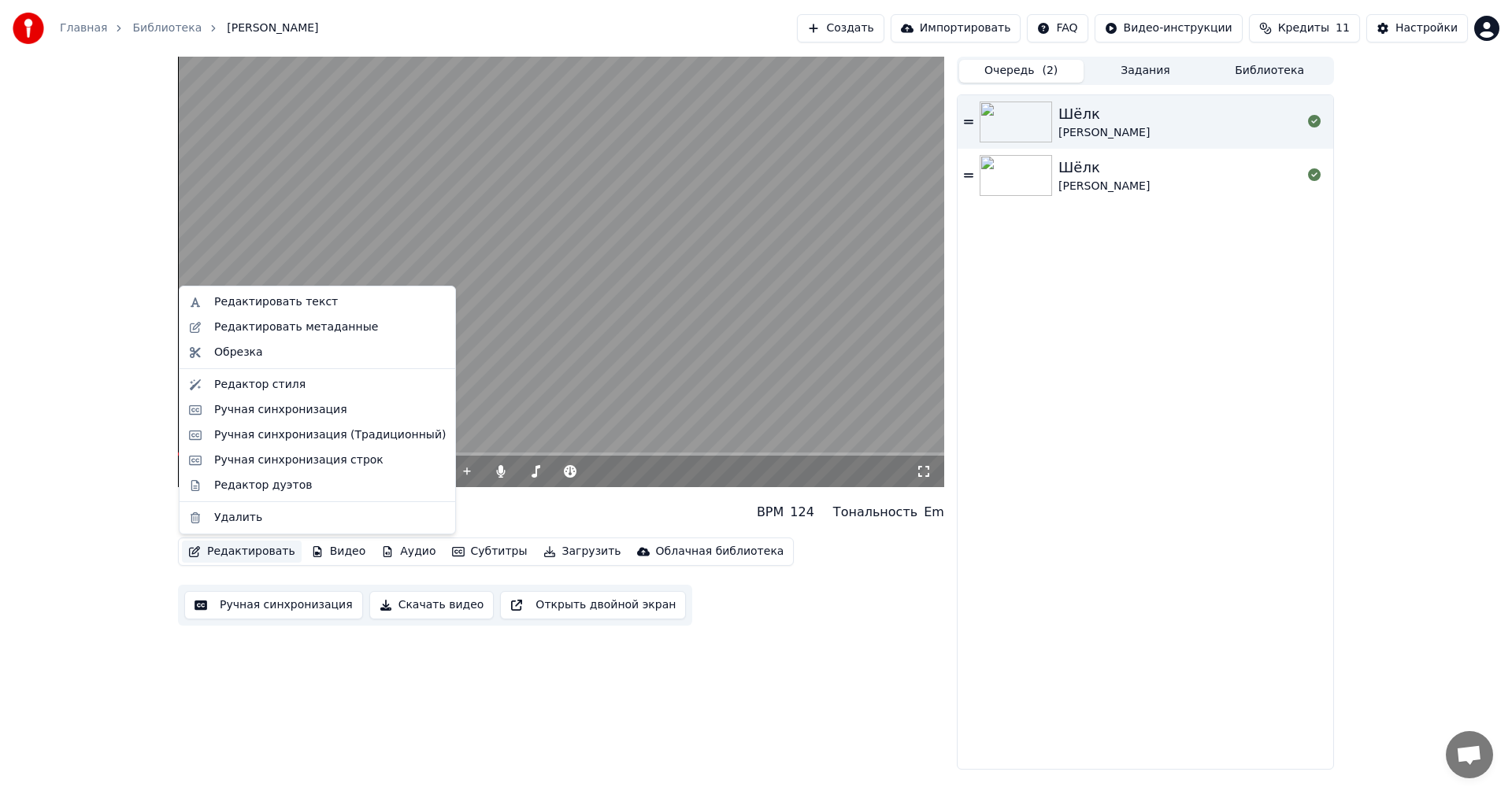
click at [228, 559] on button "Редактировать" at bounding box center [241, 551] width 120 height 22
click at [254, 377] on div "Редактор стиля" at bounding box center [259, 385] width 92 height 16
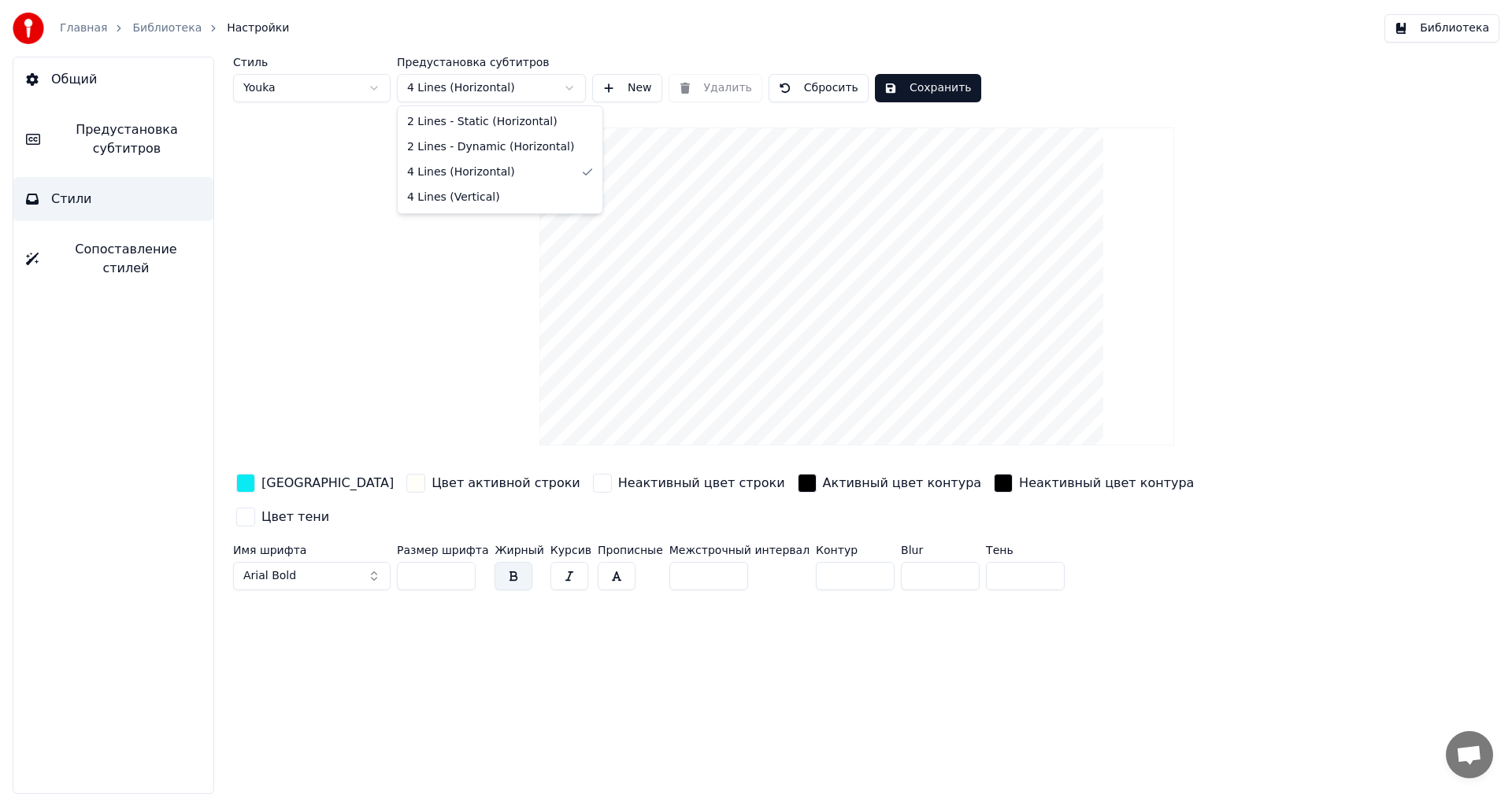
click at [522, 92] on html "Главная Библиотека Настройки Библиотека Общий Предустановка субтитров Стили Соп…" at bounding box center [756, 397] width 1512 height 794
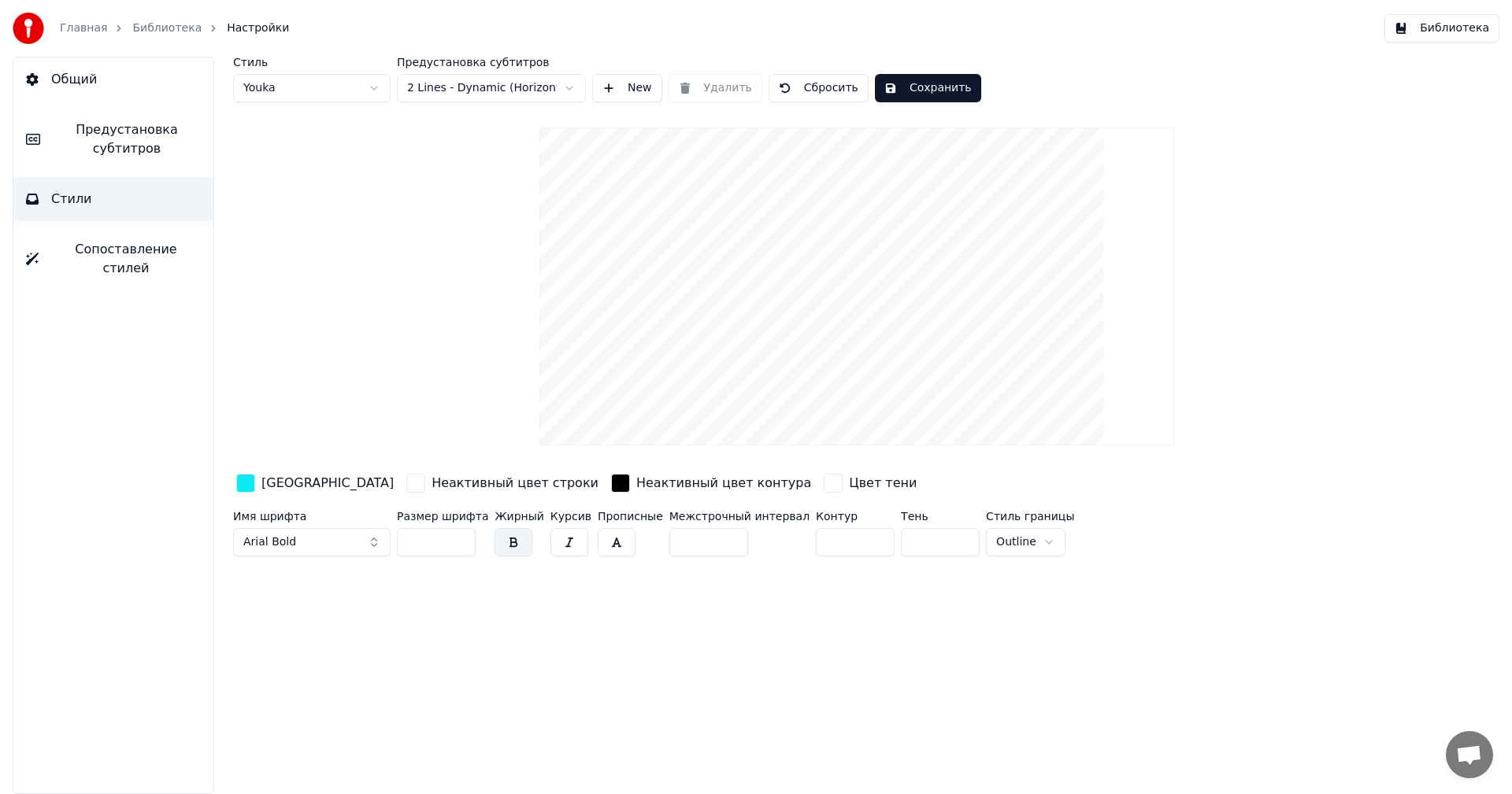
click at [934, 90] on button "Сохранить" at bounding box center [928, 88] width 107 height 28
click at [80, 85] on span "Общий" at bounding box center [74, 79] width 45 height 19
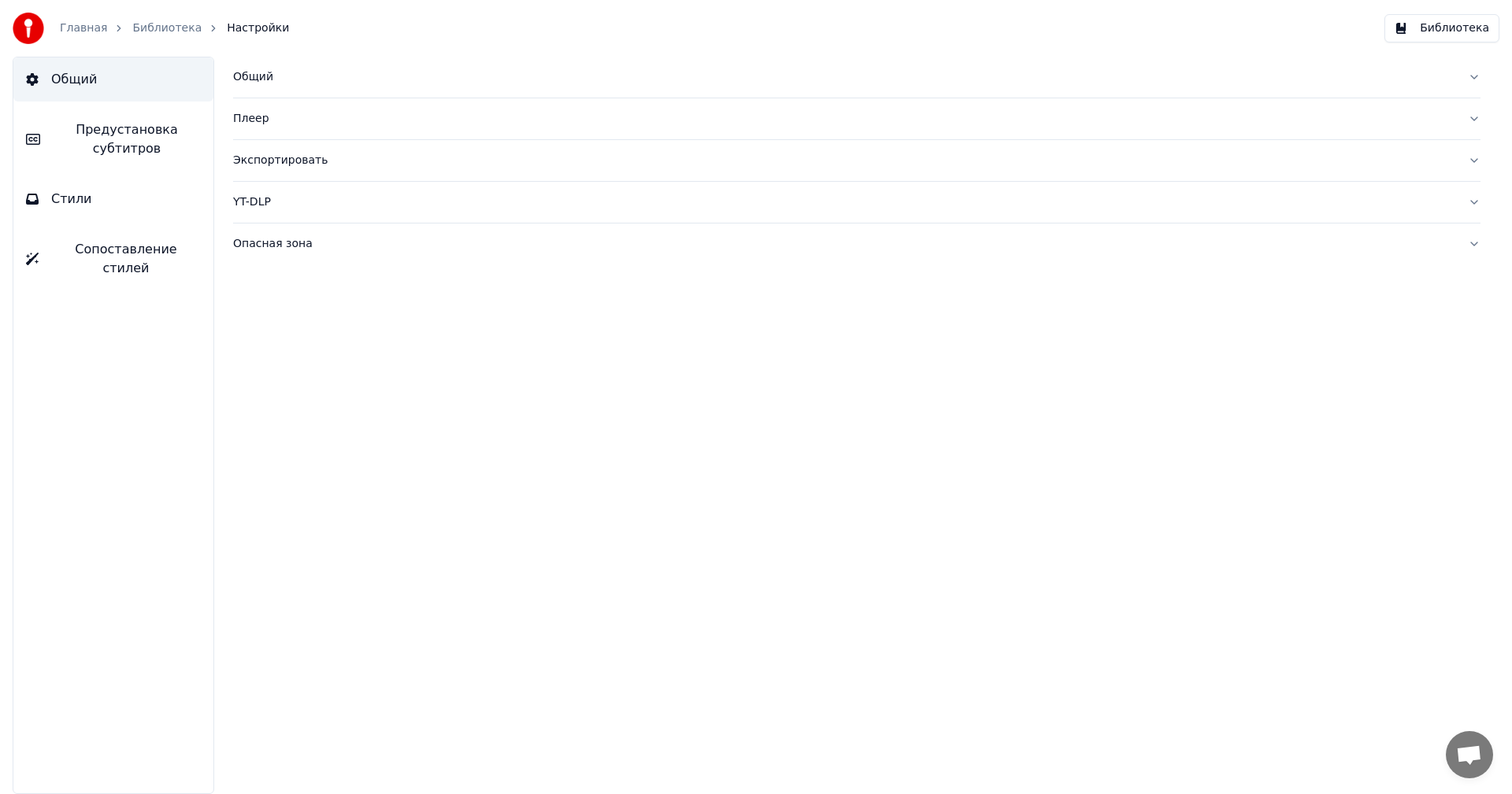
click at [1449, 24] on button "Библиотека" at bounding box center [1441, 28] width 115 height 28
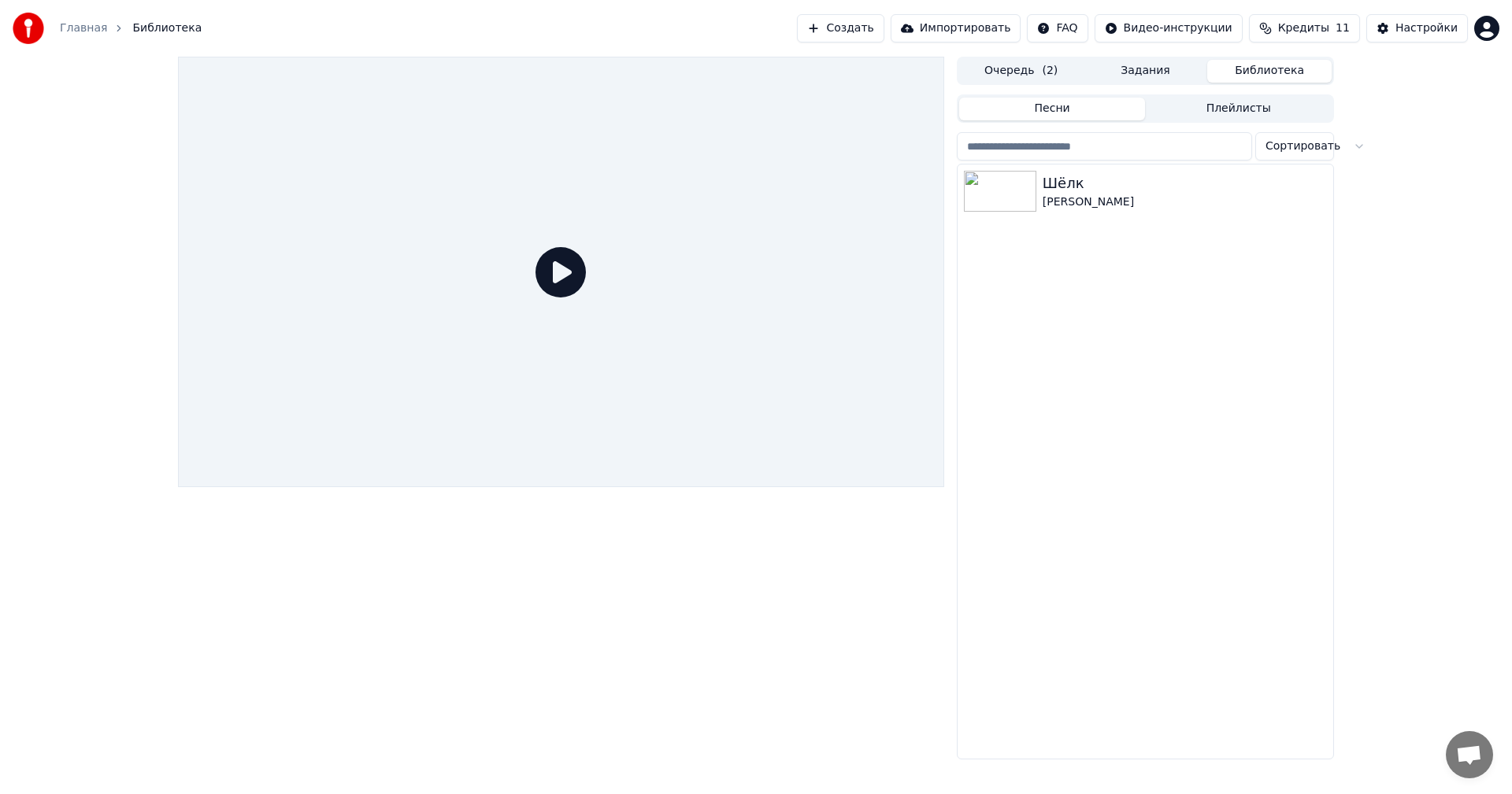
click at [577, 276] on icon at bounding box center [560, 272] width 51 height 51
click at [547, 276] on icon at bounding box center [560, 272] width 51 height 51
click at [1151, 195] on div "[PERSON_NAME]" at bounding box center [1177, 202] width 269 height 16
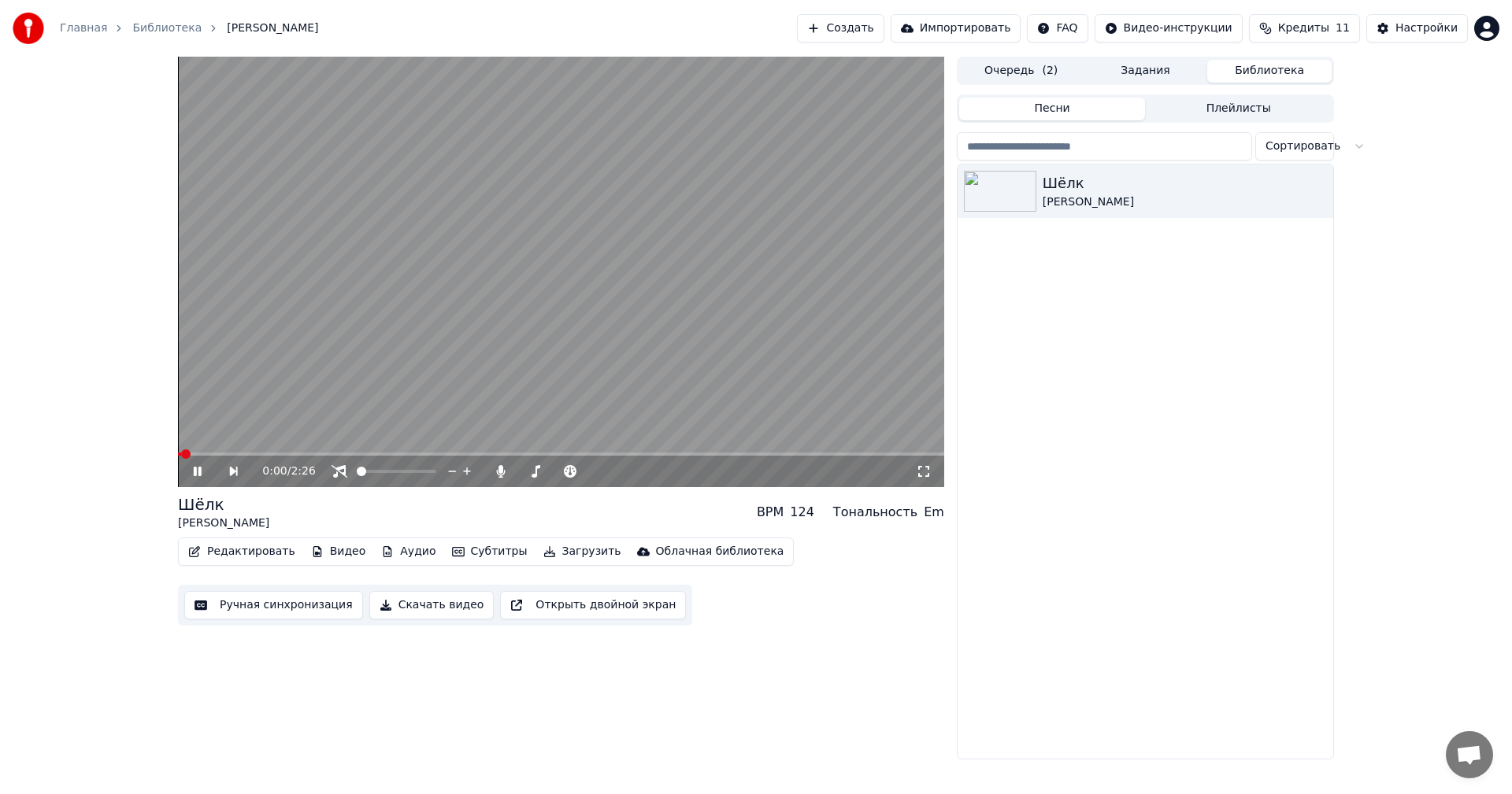
click at [566, 345] on video at bounding box center [560, 271] width 766 height 430
click at [191, 469] on icon at bounding box center [208, 471] width 36 height 12
click at [636, 374] on video at bounding box center [560, 271] width 766 height 430
click at [561, 389] on video at bounding box center [560, 271] width 766 height 430
click at [548, 361] on video at bounding box center [560, 271] width 766 height 430
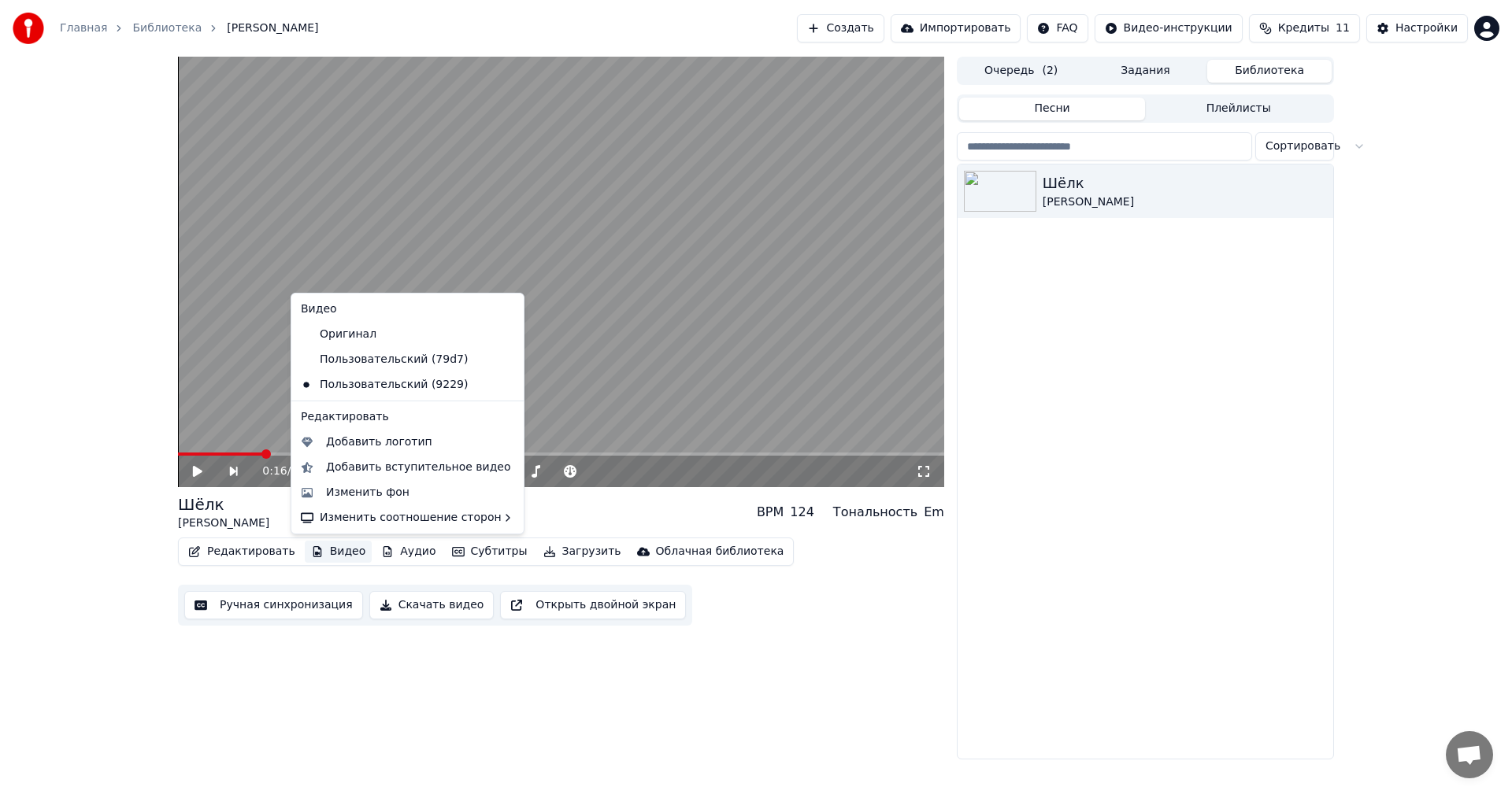
click at [327, 545] on button "Видео" at bounding box center [339, 551] width 68 height 22
click at [350, 492] on div "Изменить фон" at bounding box center [368, 493] width 84 height 16
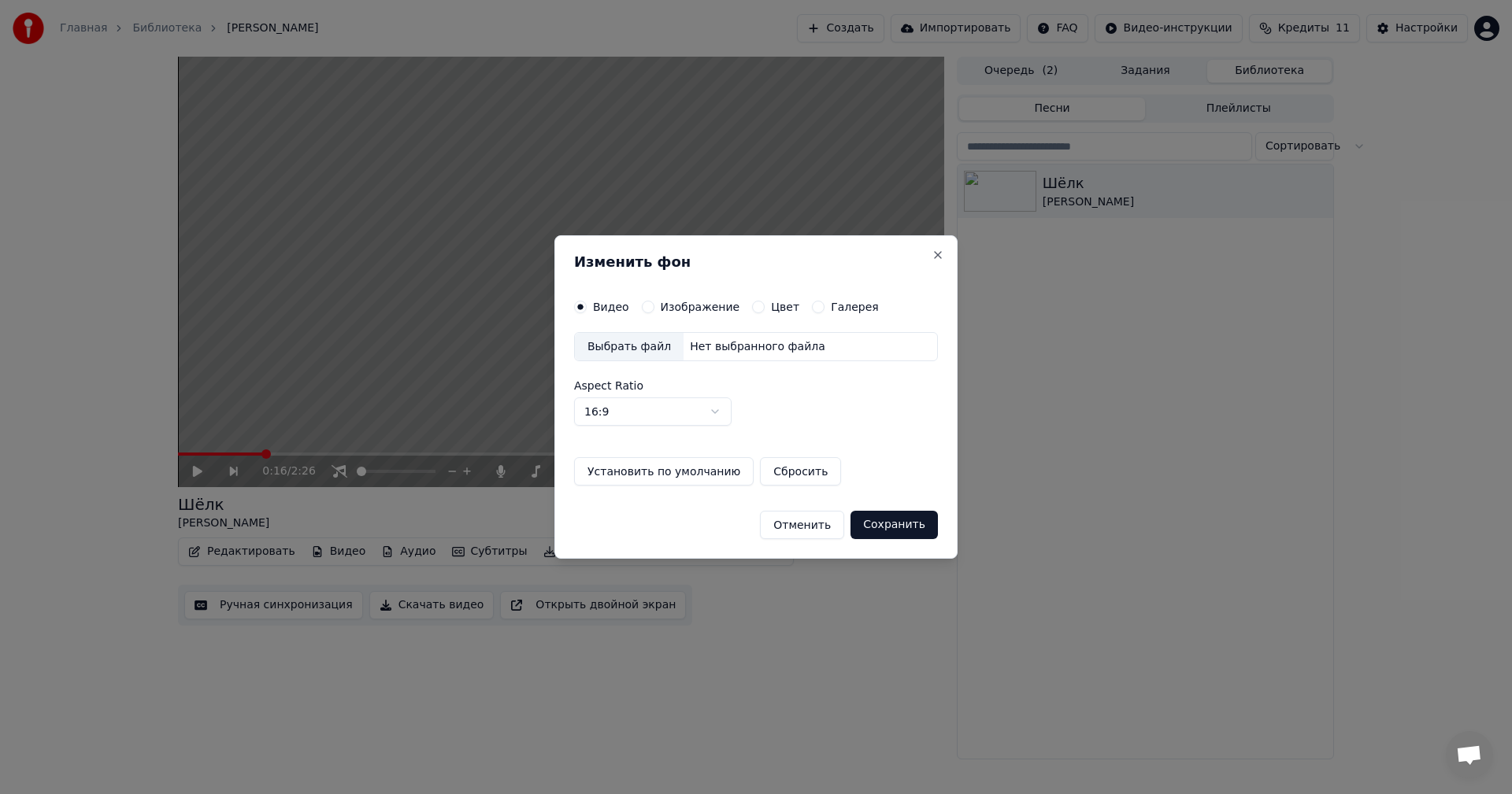
click at [691, 307] on label "Изображение" at bounding box center [700, 306] width 79 height 11
click at [654, 307] on button "Изображение" at bounding box center [648, 307] width 12 height 12
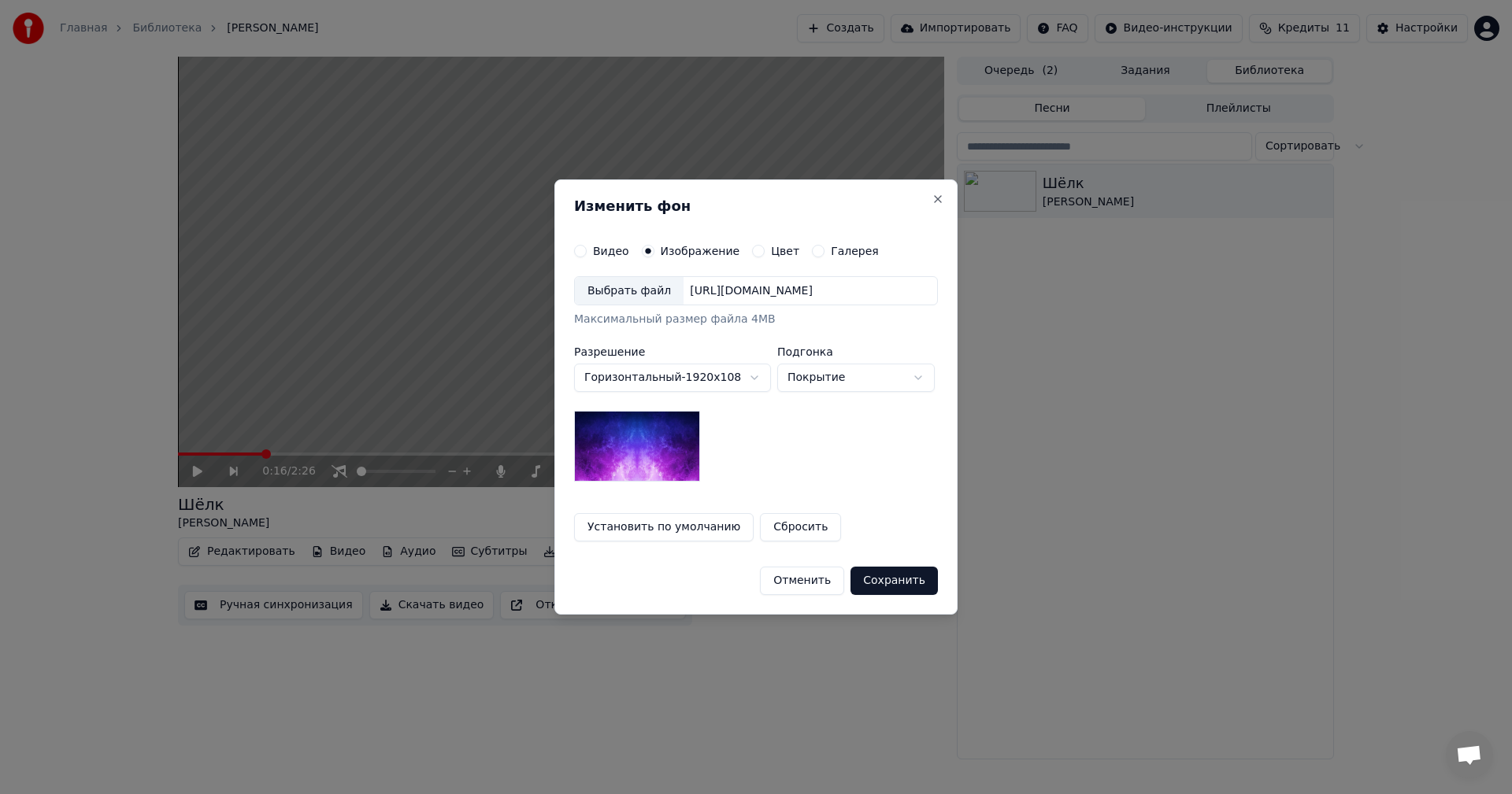
click at [606, 298] on div "Выбрать файл" at bounding box center [629, 291] width 108 height 28
click at [901, 585] on button "Сохранить" at bounding box center [894, 580] width 87 height 28
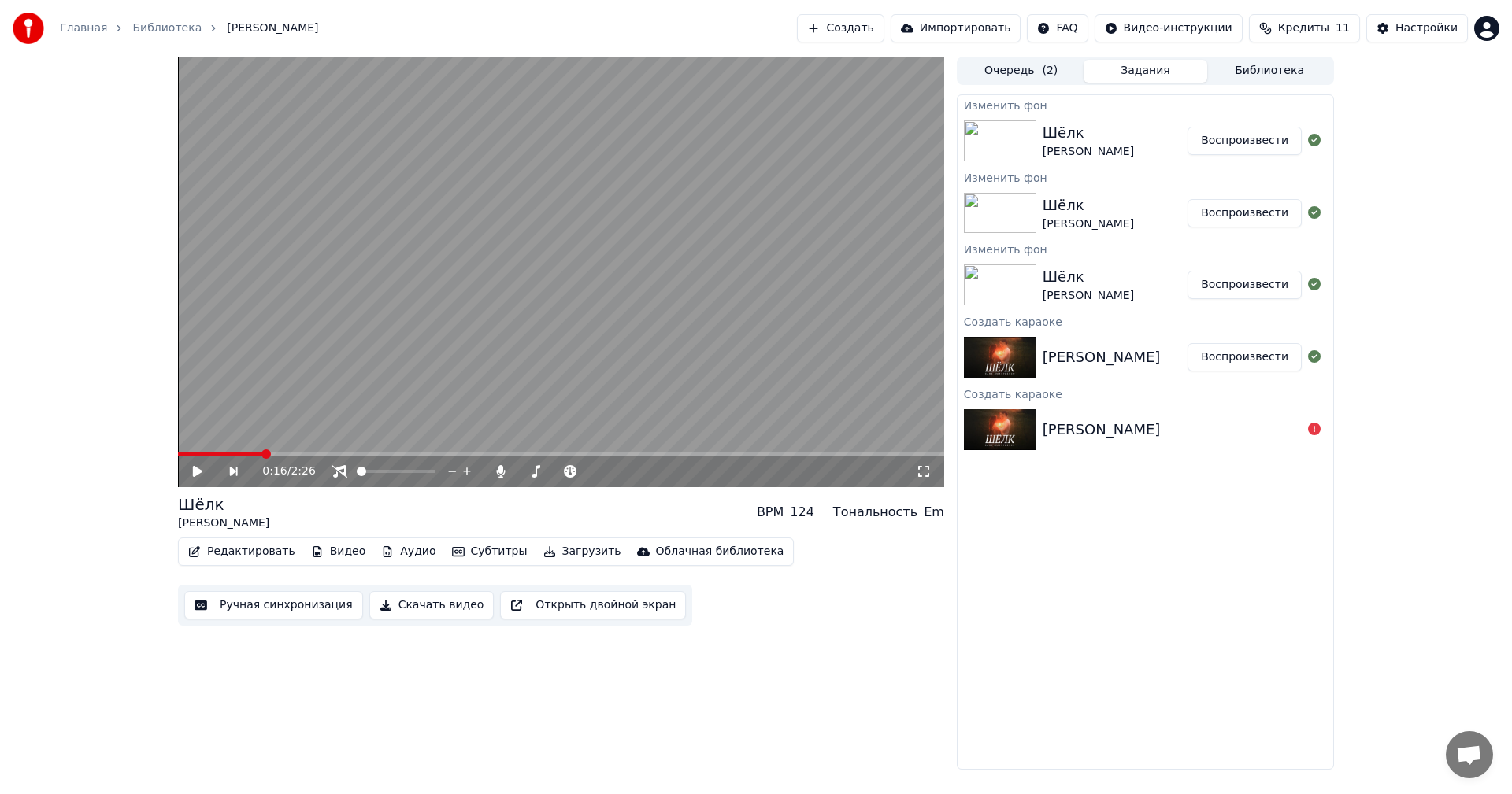
click at [1256, 144] on button "Воспроизвести" at bounding box center [1244, 140] width 114 height 28
click at [237, 547] on button "Редактировать" at bounding box center [241, 551] width 120 height 22
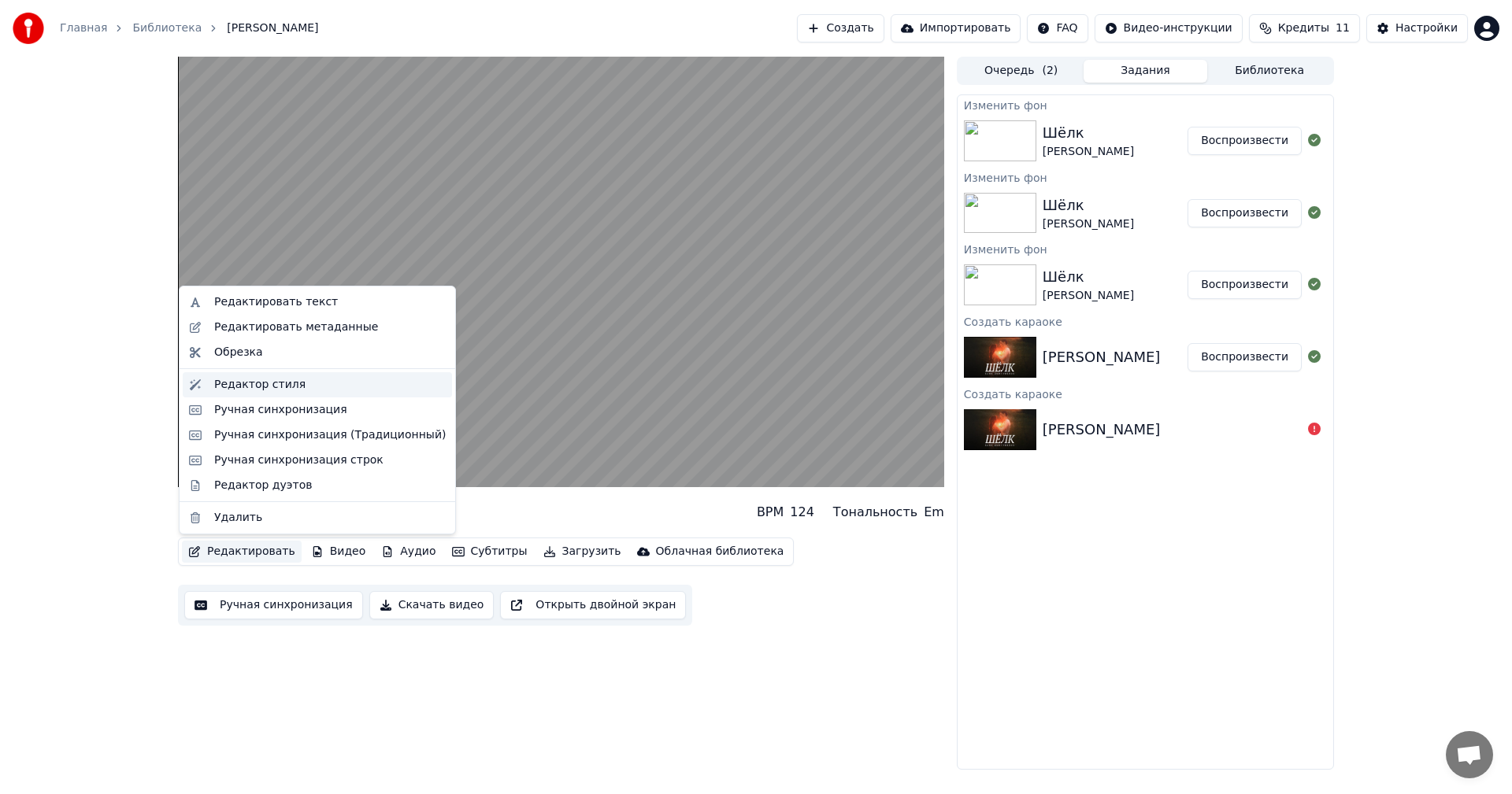
click at [281, 393] on div "Редактор стиля" at bounding box center [317, 385] width 269 height 25
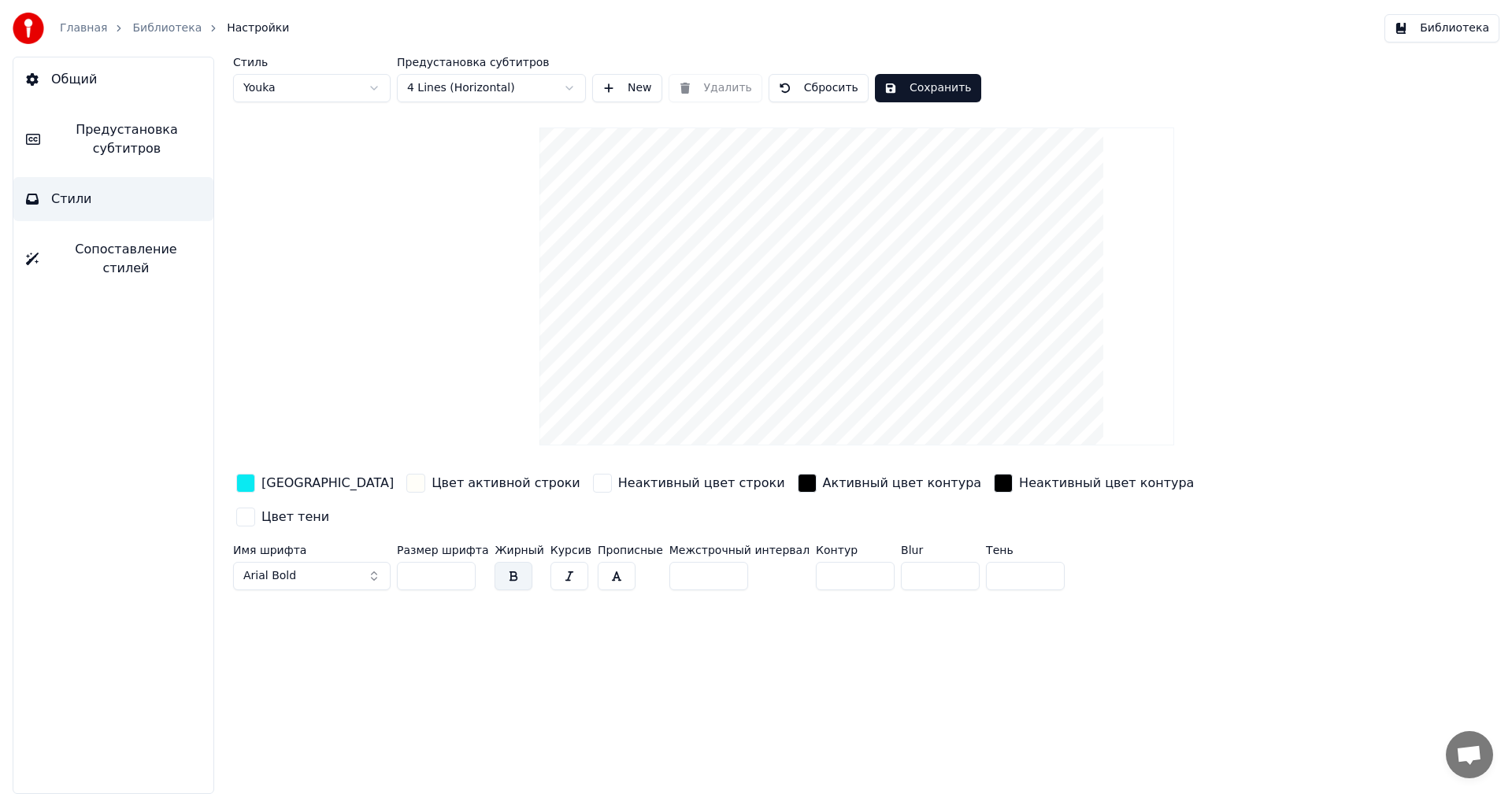
click at [130, 98] on button "Общий" at bounding box center [113, 79] width 200 height 44
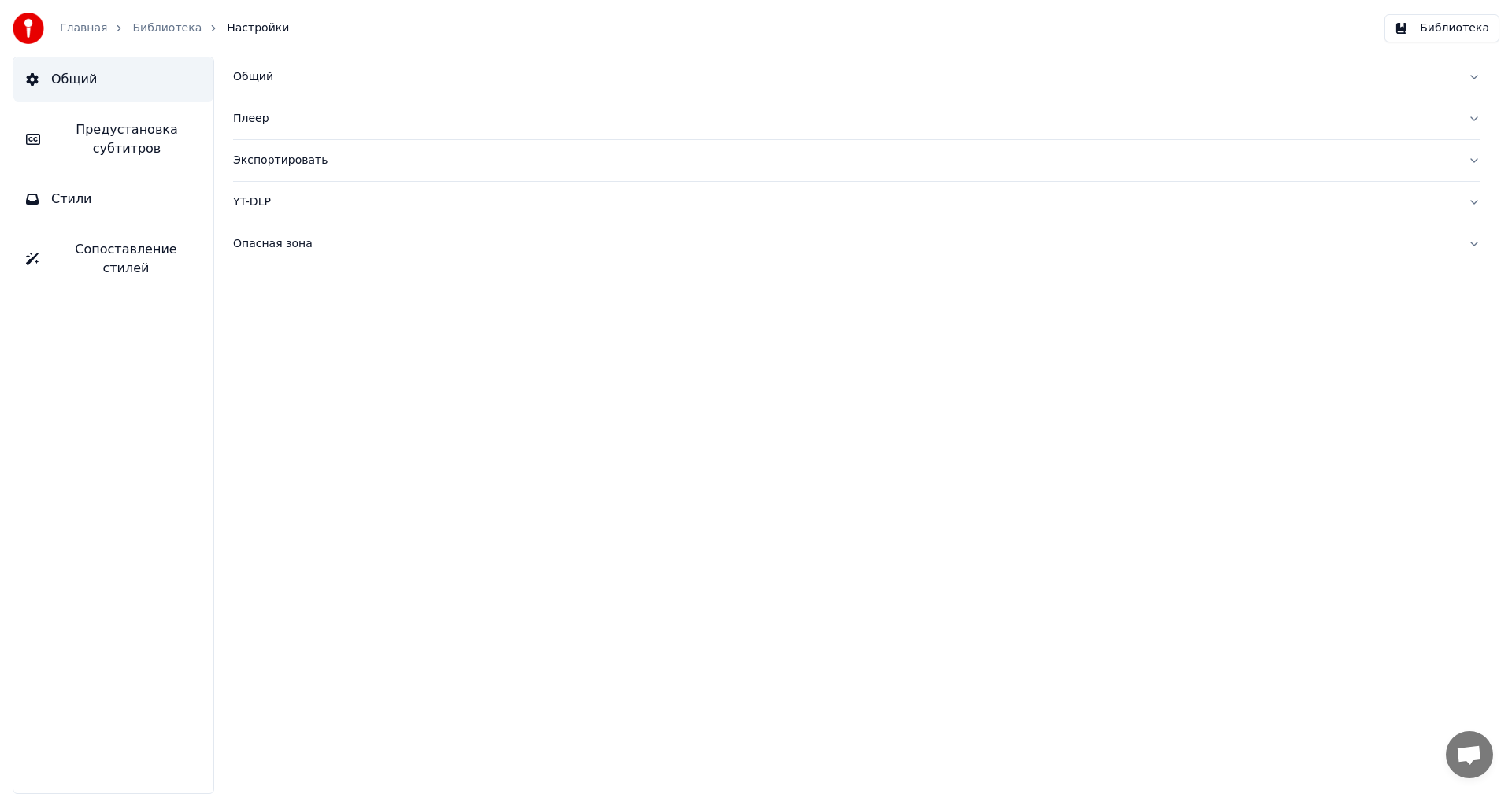
click at [133, 140] on span "Предустановка субтитров" at bounding box center [127, 139] width 148 height 38
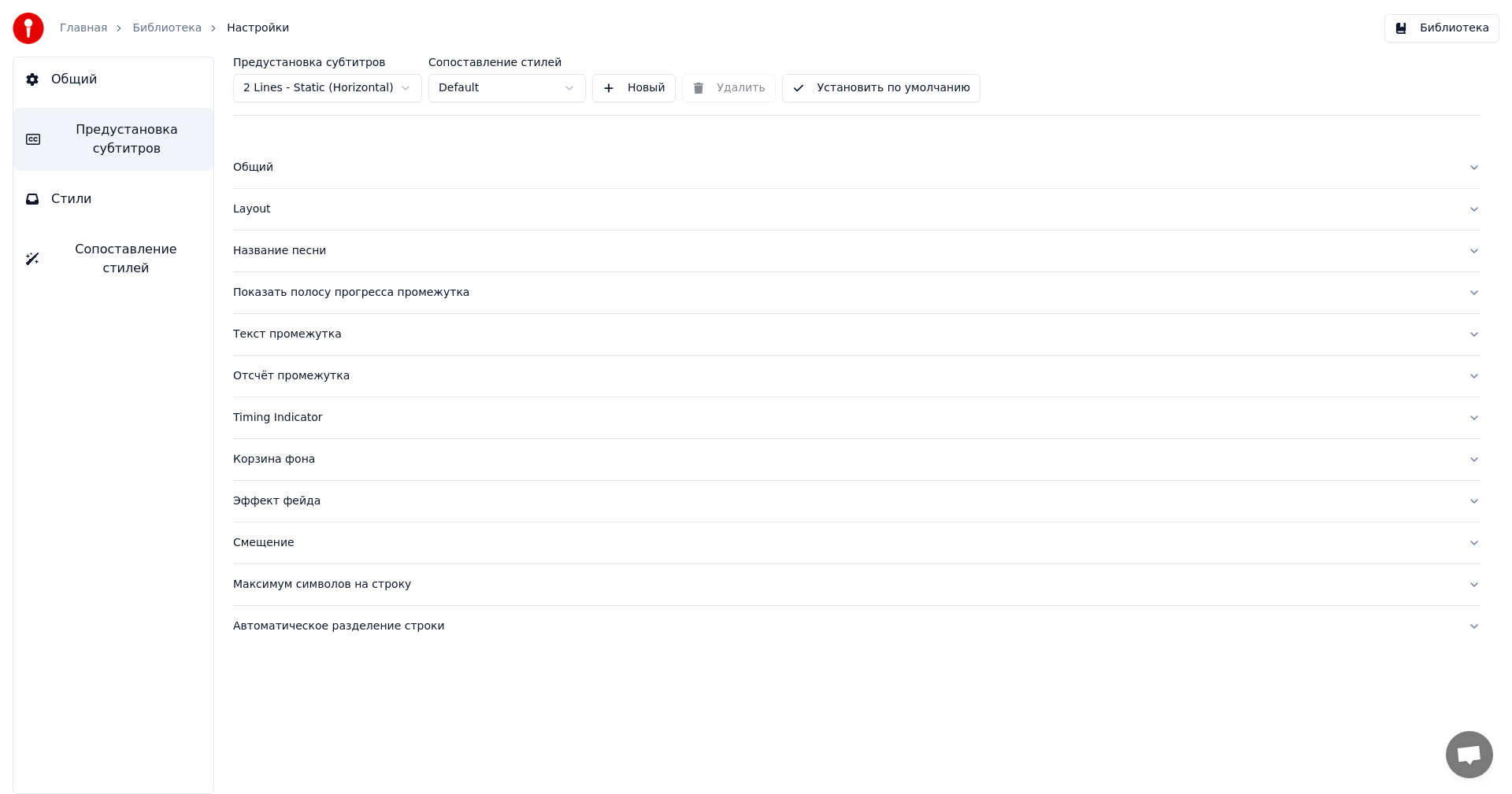
click at [253, 204] on div "Layout" at bounding box center [844, 209] width 1222 height 16
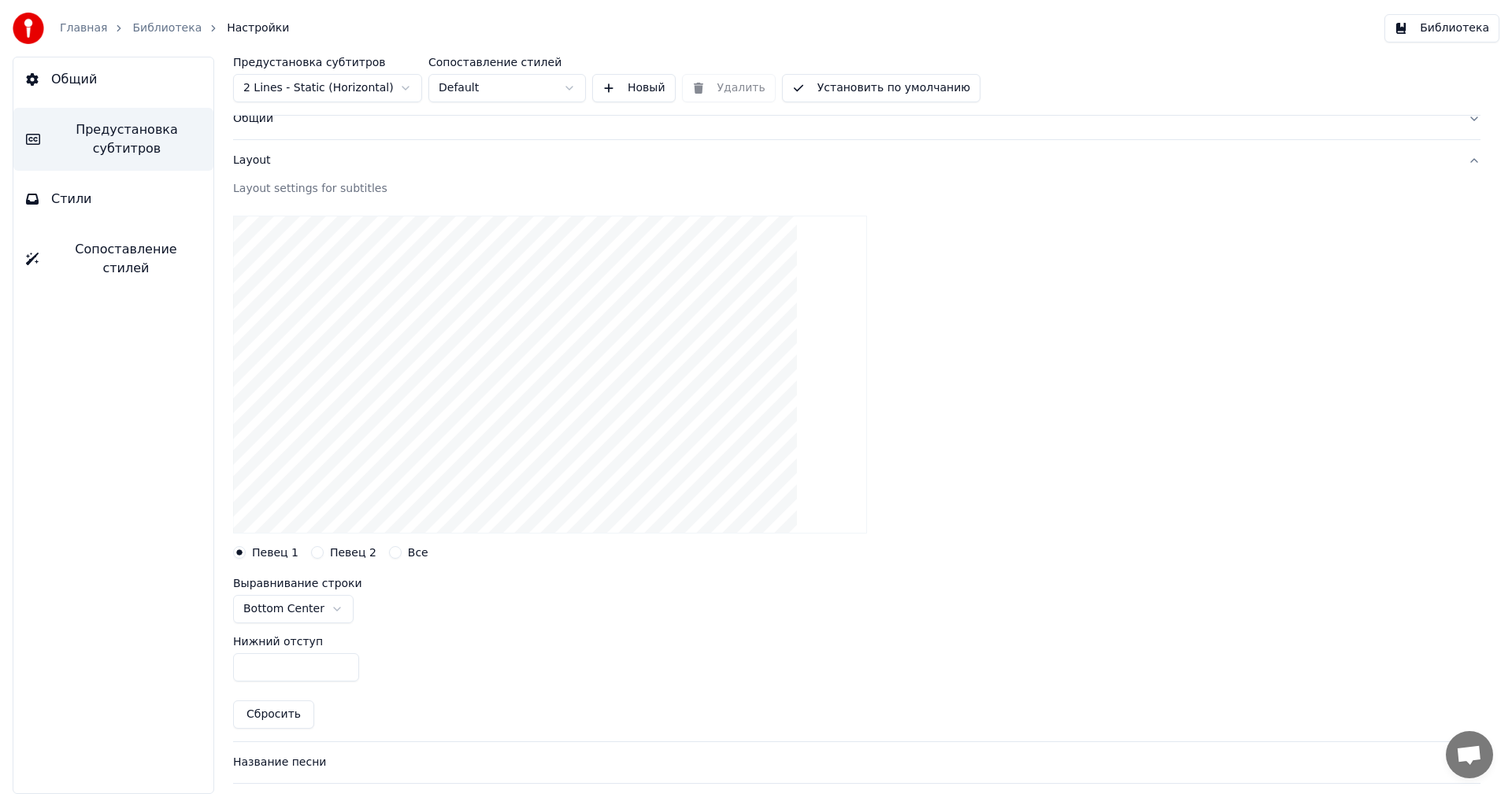
scroll to position [51, 0]
click at [289, 655] on input "***" at bounding box center [296, 665] width 126 height 28
drag, startPoint x: 289, startPoint y: 655, endPoint x: 219, endPoint y: 667, distance: 71.0
click at [219, 667] on div "Предустановка субтитров 2 Lines - Static (Horizontal) Сопоставление стилей Defa…" at bounding box center [856, 425] width 1310 height 737
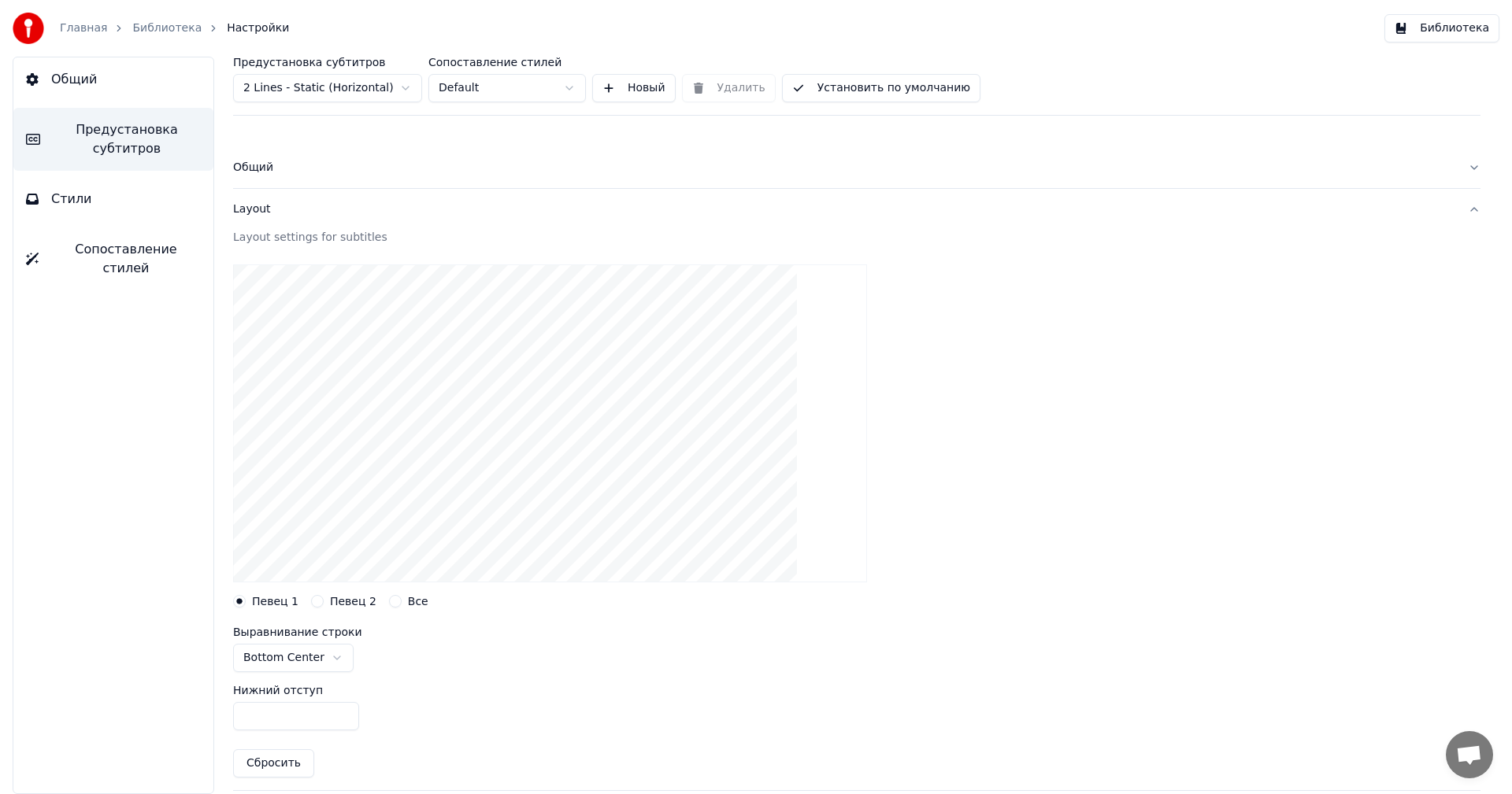
type input "***"
click at [828, 89] on button "Установить по умолчанию" at bounding box center [881, 88] width 198 height 28
click at [828, 89] on button "Готово" at bounding box center [825, 88] width 86 height 28
click at [1457, 37] on button "Библиотека" at bounding box center [1441, 28] width 115 height 28
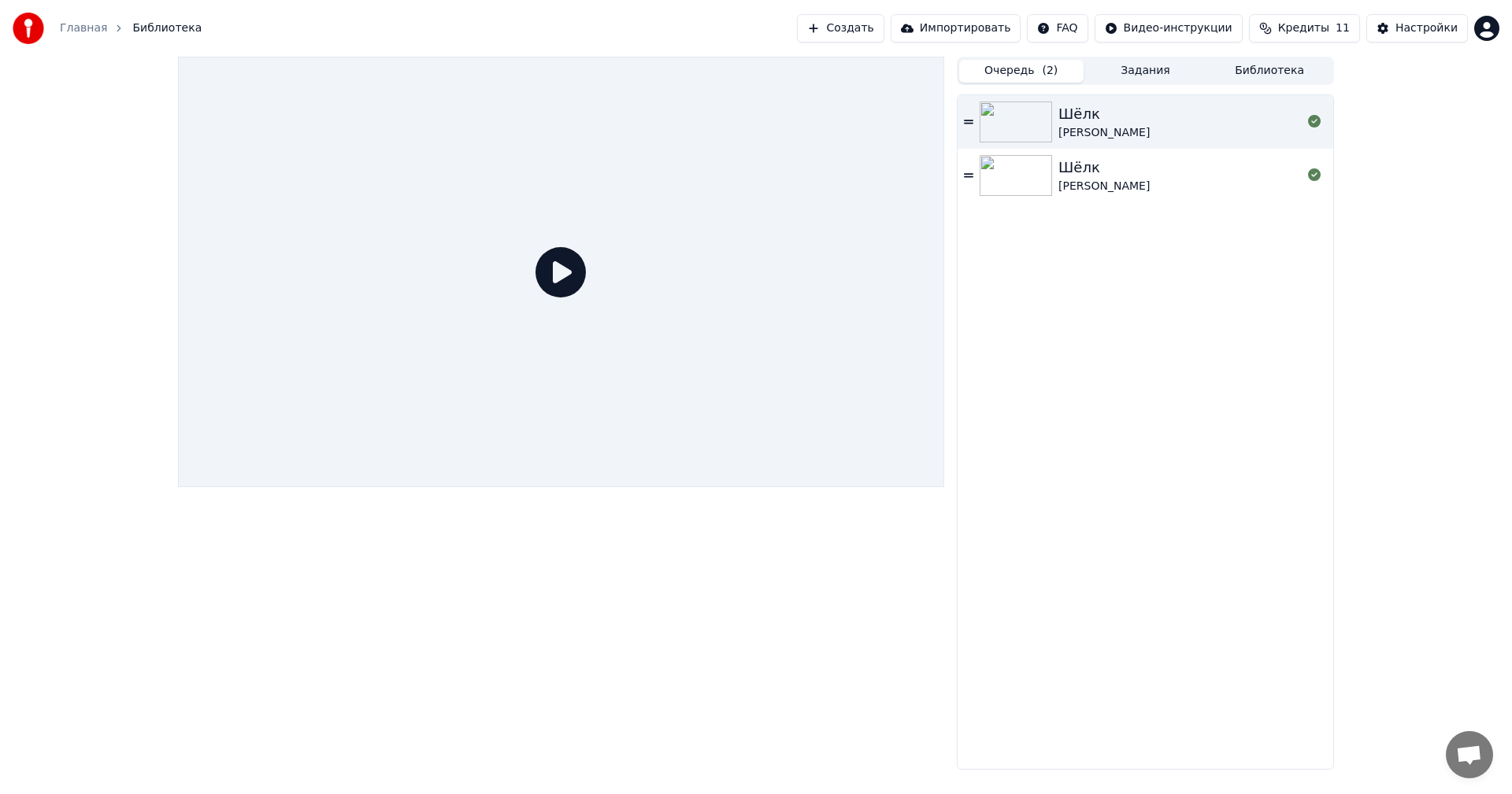
click at [1010, 71] on button "Очередь ( 2 )" at bounding box center [1021, 72] width 124 height 23
click at [1031, 130] on img at bounding box center [1015, 121] width 72 height 41
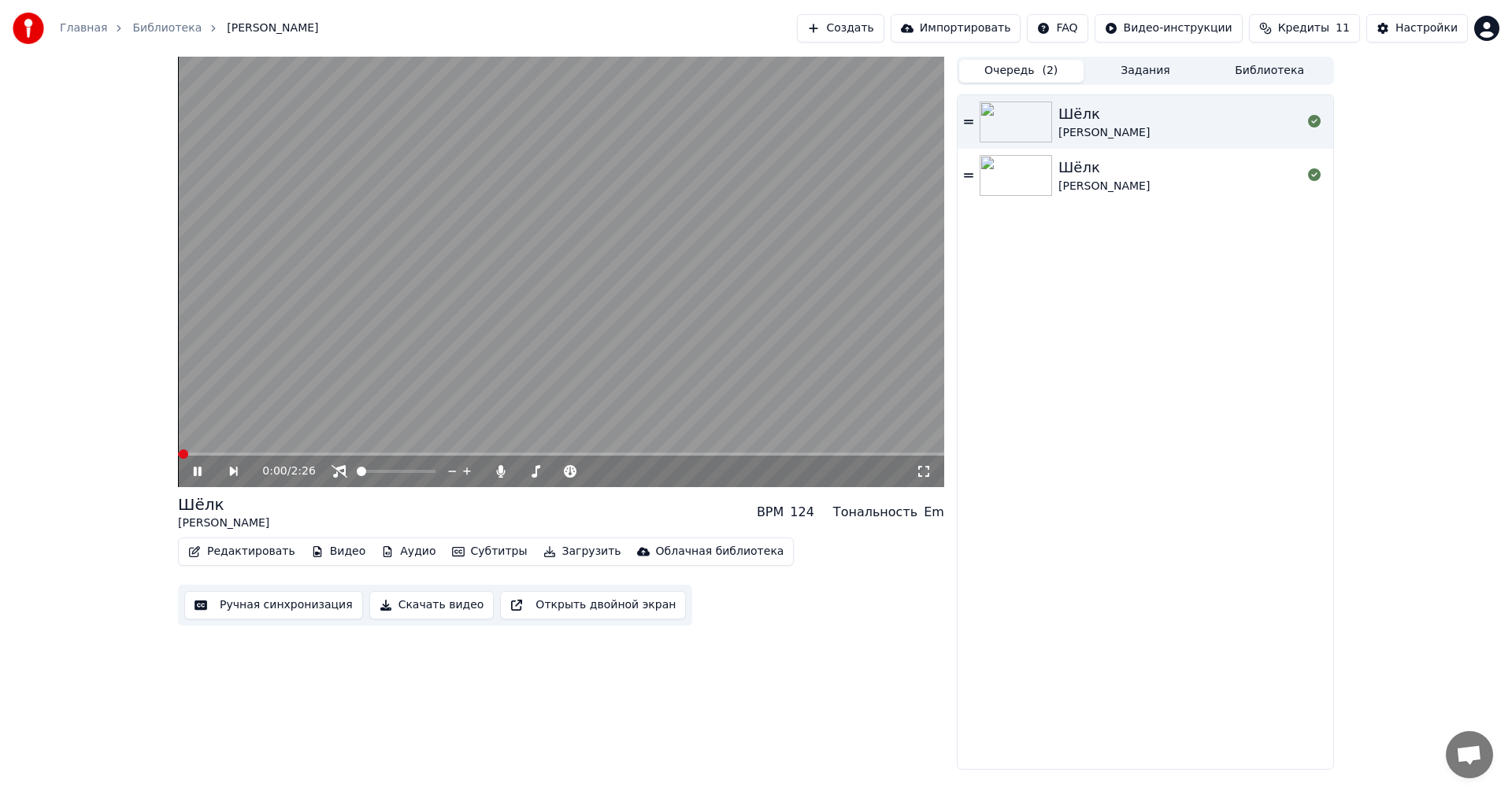
click at [694, 321] on video at bounding box center [560, 271] width 766 height 430
click at [922, 465] on icon at bounding box center [924, 471] width 16 height 12
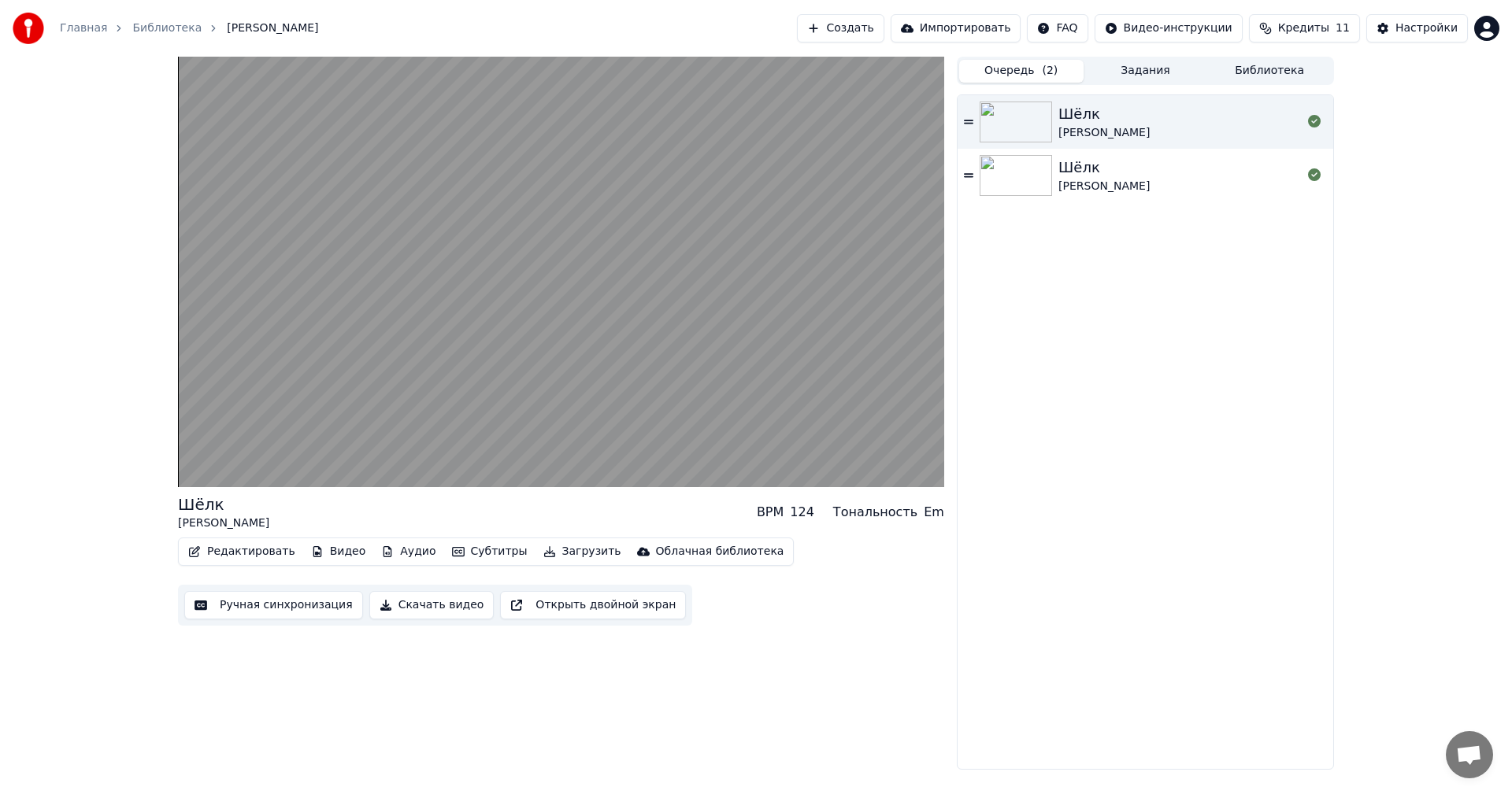
click at [229, 554] on button "Редактировать" at bounding box center [241, 551] width 120 height 22
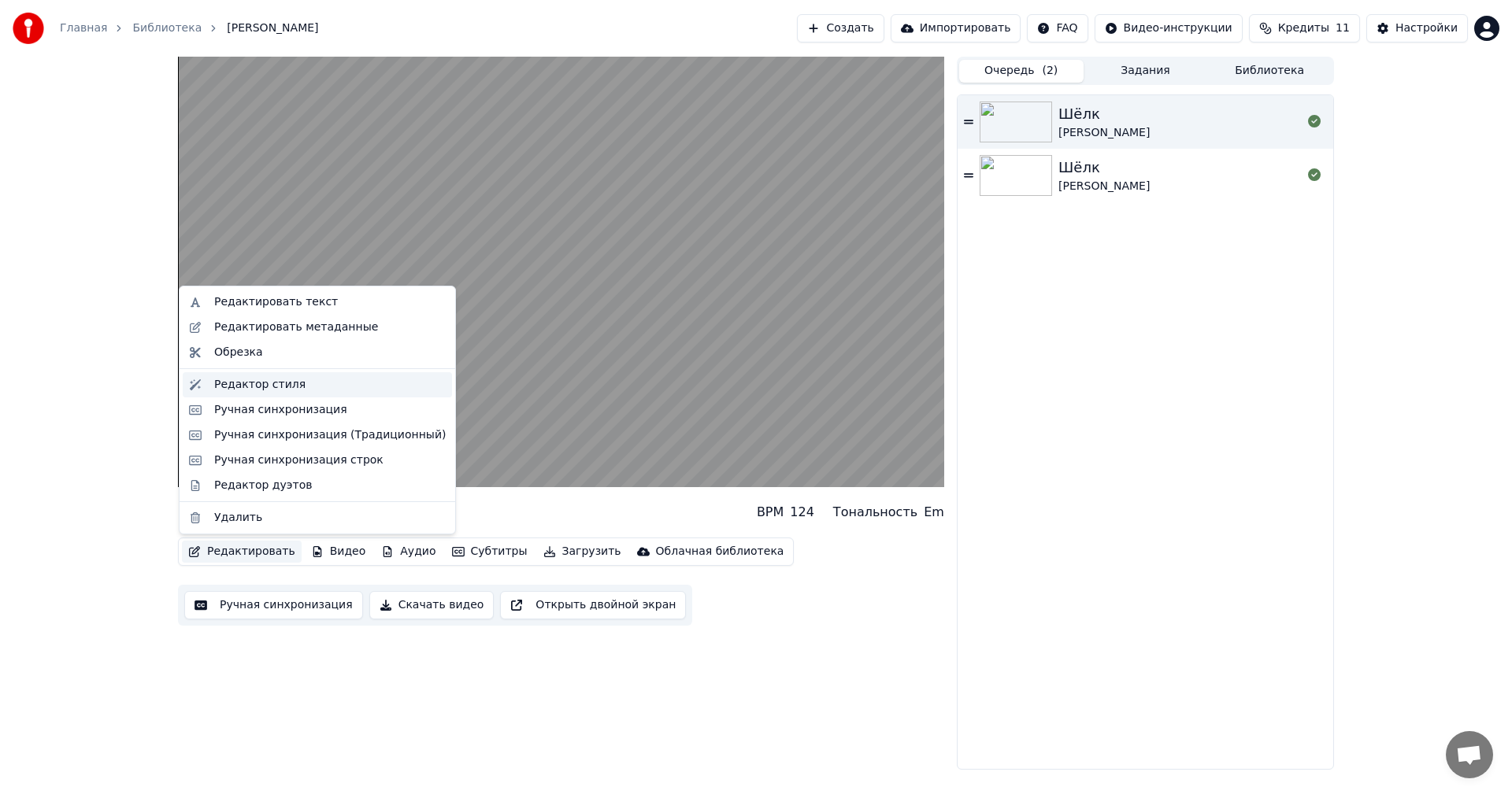
click at [261, 394] on div "Редактор стиля" at bounding box center [317, 385] width 269 height 25
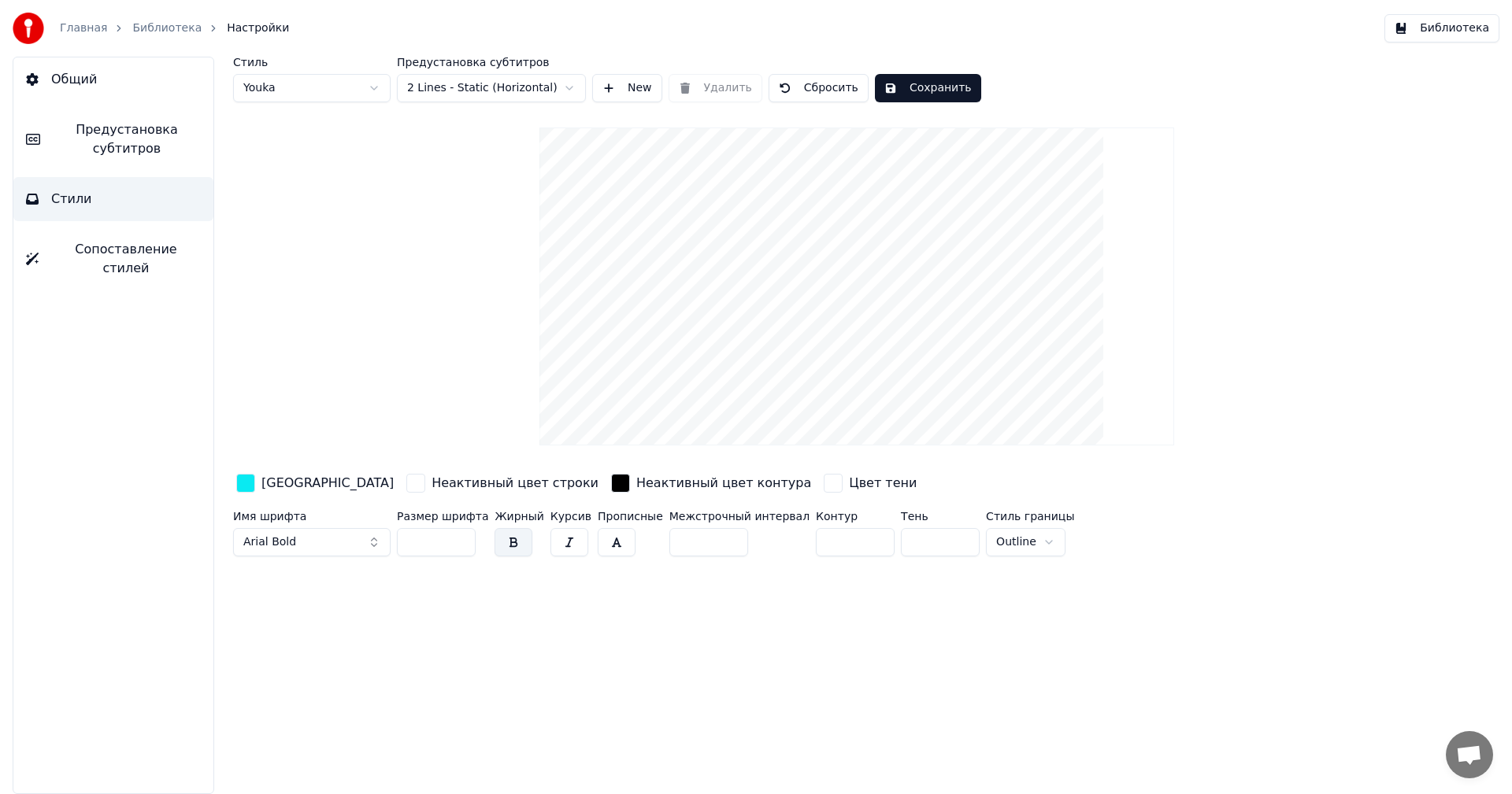
click at [161, 114] on button "Предустановка субтитров" at bounding box center [113, 140] width 200 height 63
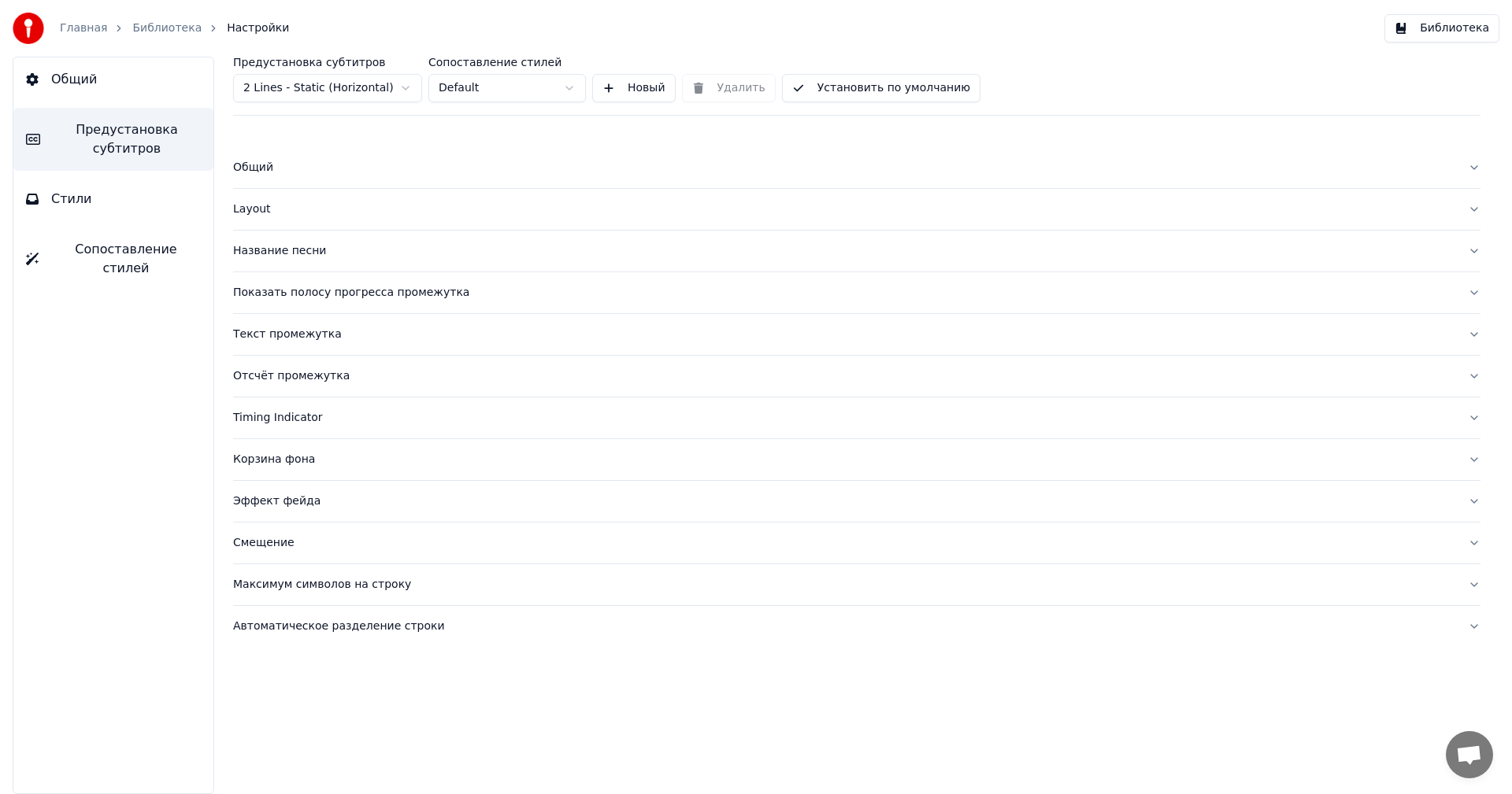
click at [269, 205] on div "Layout" at bounding box center [844, 209] width 1222 height 16
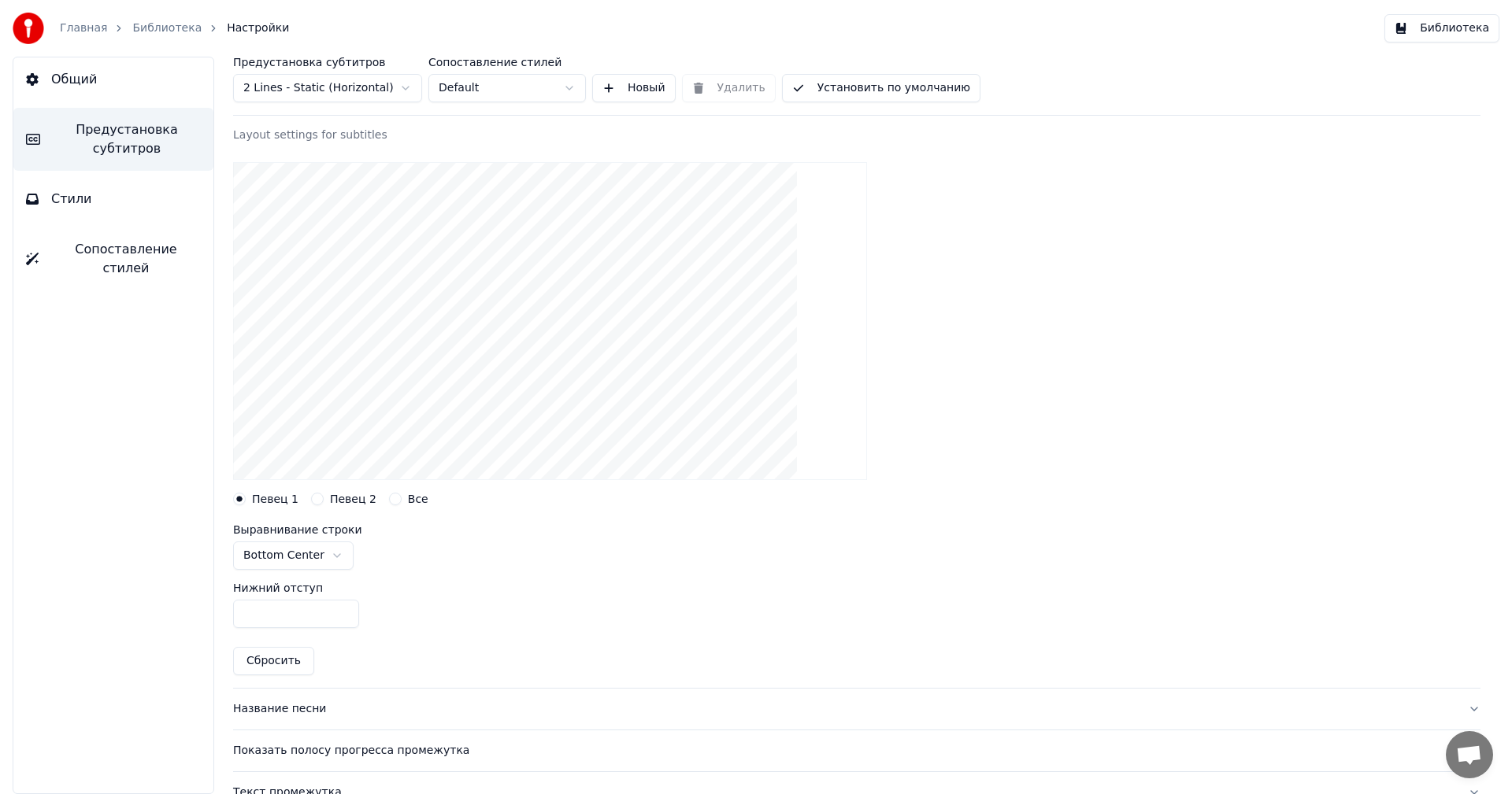
scroll to position [103, 0]
click at [331, 558] on html "Главная Библиотека Настройки Библиотека Общий Предустановка субтитров Стили Соп…" at bounding box center [756, 397] width 1512 height 794
click at [317, 604] on input "***" at bounding box center [296, 613] width 126 height 28
drag, startPoint x: 273, startPoint y: 619, endPoint x: 189, endPoint y: 623, distance: 84.1
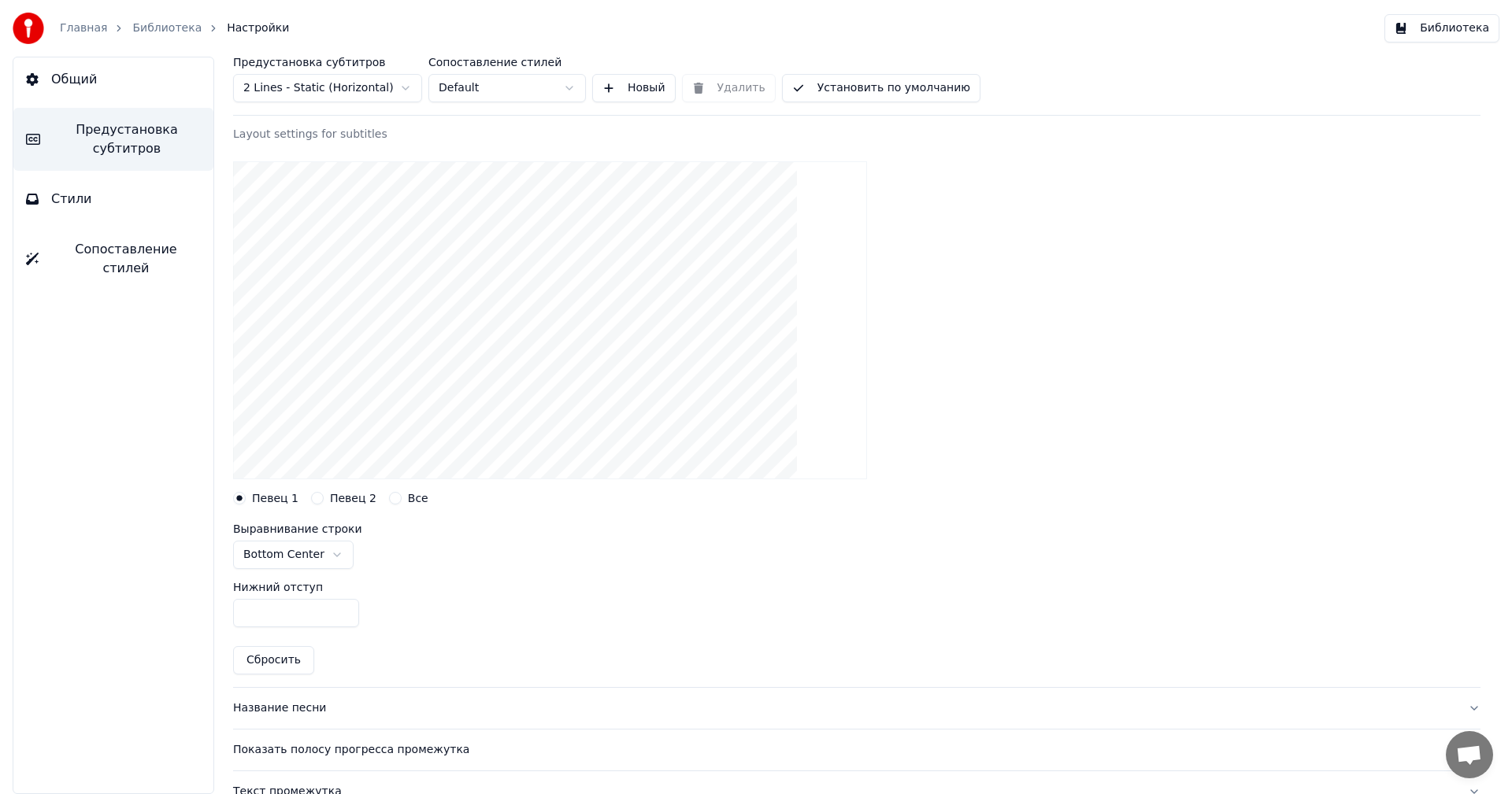
click at [189, 623] on div "Общий Предустановка субтитров Стили Сопоставление стилей Предустановка субтитро…" at bounding box center [756, 425] width 1512 height 737
type input "****"
click at [490, 579] on div "Нижний отступ ****" at bounding box center [856, 604] width 1247 height 71
click at [396, 78] on html "Главная Библиотека Настройки Библиотека Общий Предустановка субтитров Стили Соп…" at bounding box center [756, 397] width 1512 height 794
click at [834, 92] on button "Установить по умолчанию" at bounding box center [881, 88] width 198 height 28
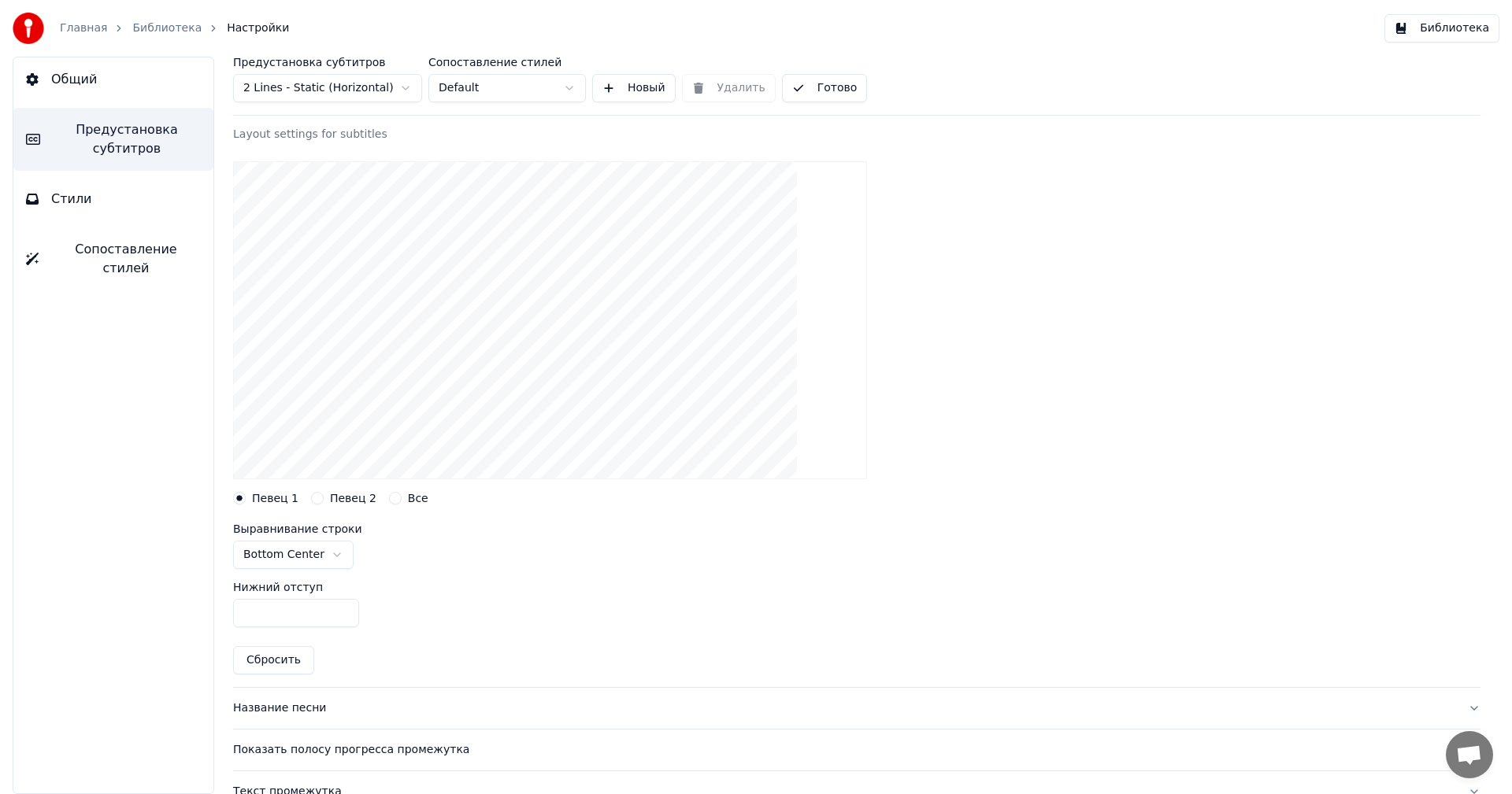
click at [834, 92] on button "Готово" at bounding box center [825, 88] width 86 height 28
click at [145, 71] on button "Общий" at bounding box center [113, 79] width 200 height 44
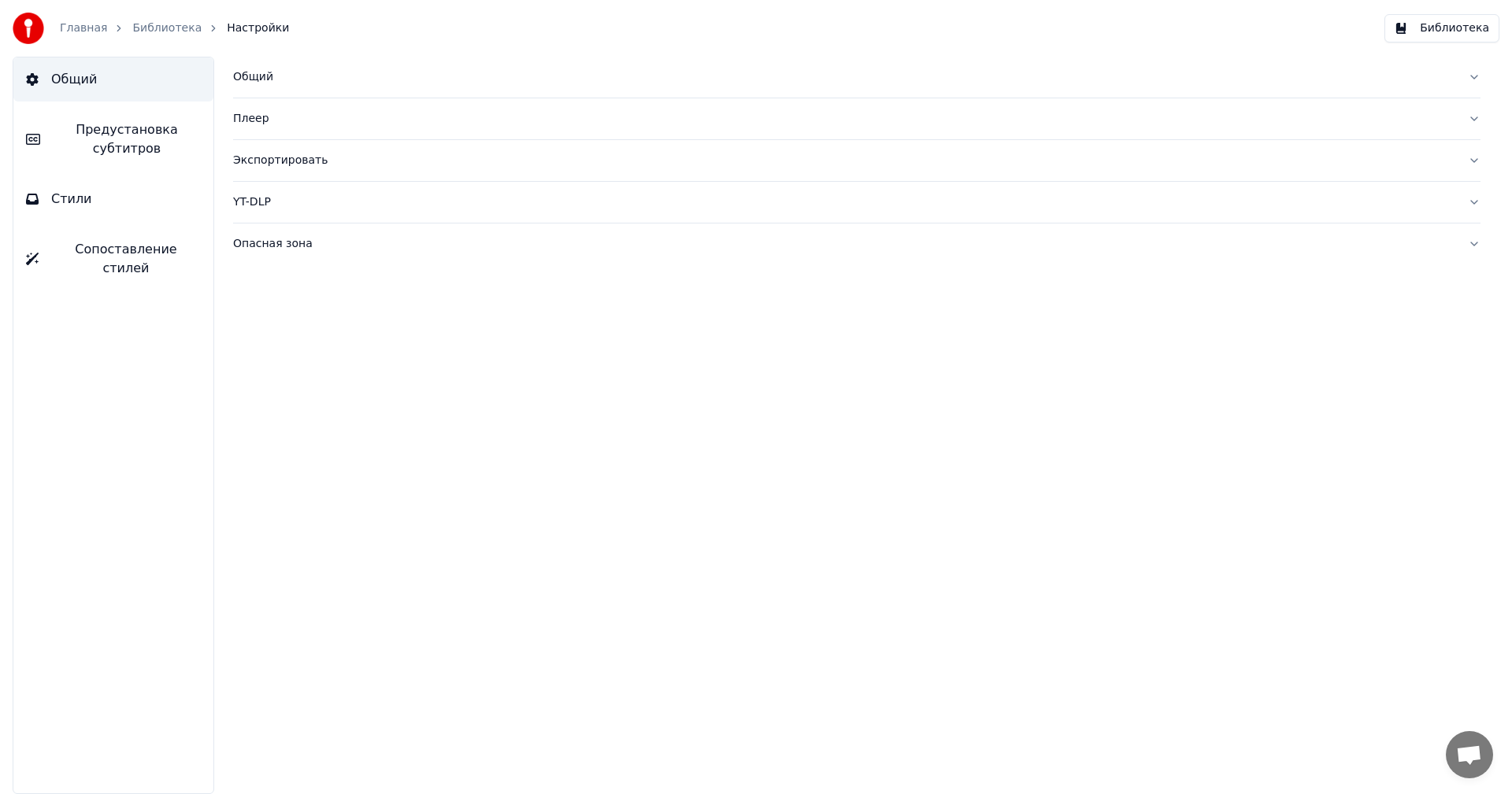
click at [100, 207] on button "Стили" at bounding box center [113, 199] width 200 height 44
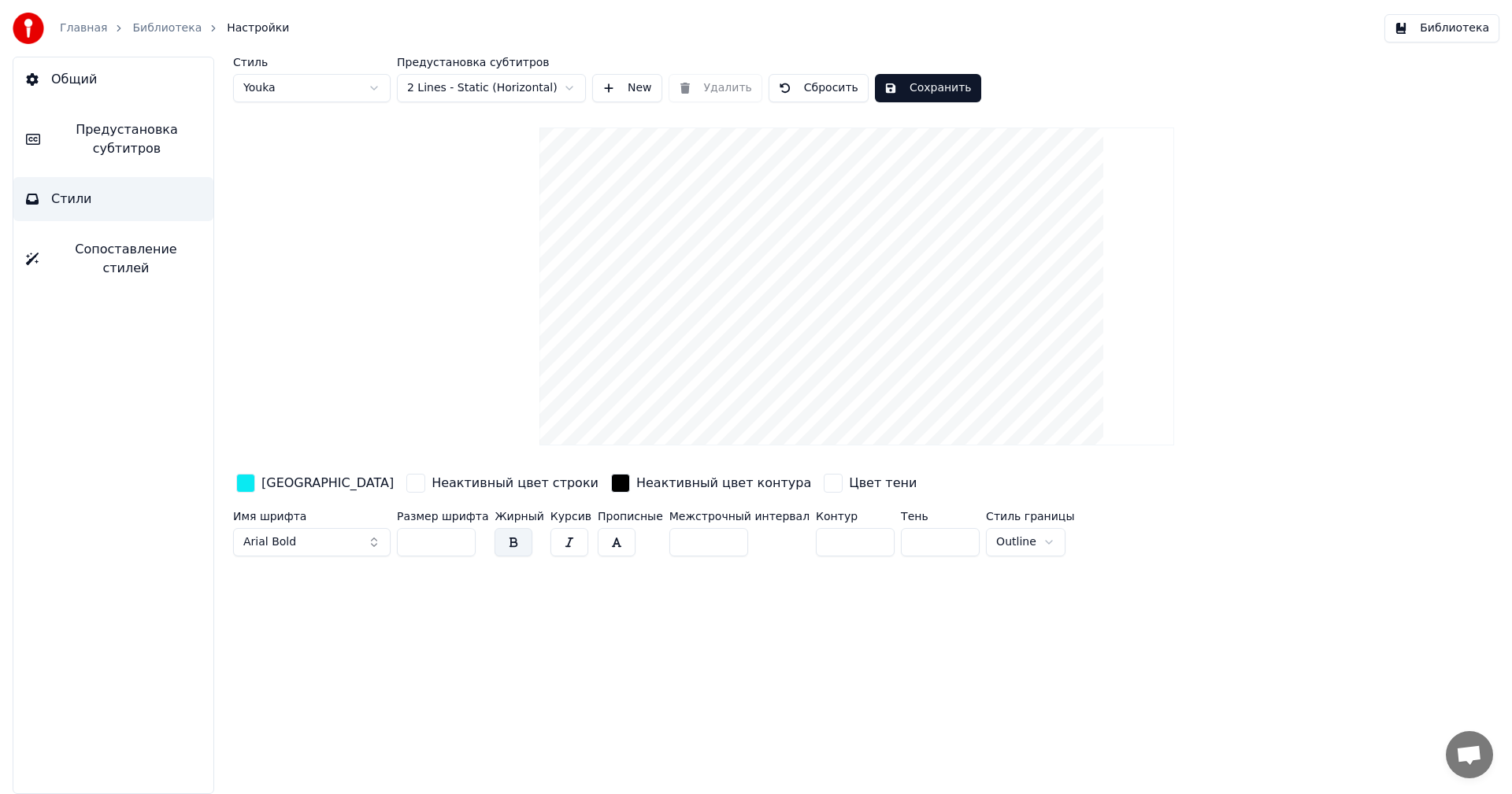
click at [574, 73] on div "Предустановка субтитров 2 Lines - Static (Horizontal)" at bounding box center [491, 79] width 189 height 45
click at [573, 86] on html "Главная Библиотека Настройки Библиотека Общий Предустановка субтитров Стили Соп…" at bounding box center [756, 397] width 1512 height 794
click at [522, 92] on html "Главная Библиотека Настройки Библиотека Общий Предустановка субтитров Стили Соп…" at bounding box center [756, 397] width 1512 height 794
click at [916, 88] on button "Сохранить" at bounding box center [928, 88] width 107 height 28
click at [1446, 28] on button "Библиотека" at bounding box center [1441, 28] width 115 height 28
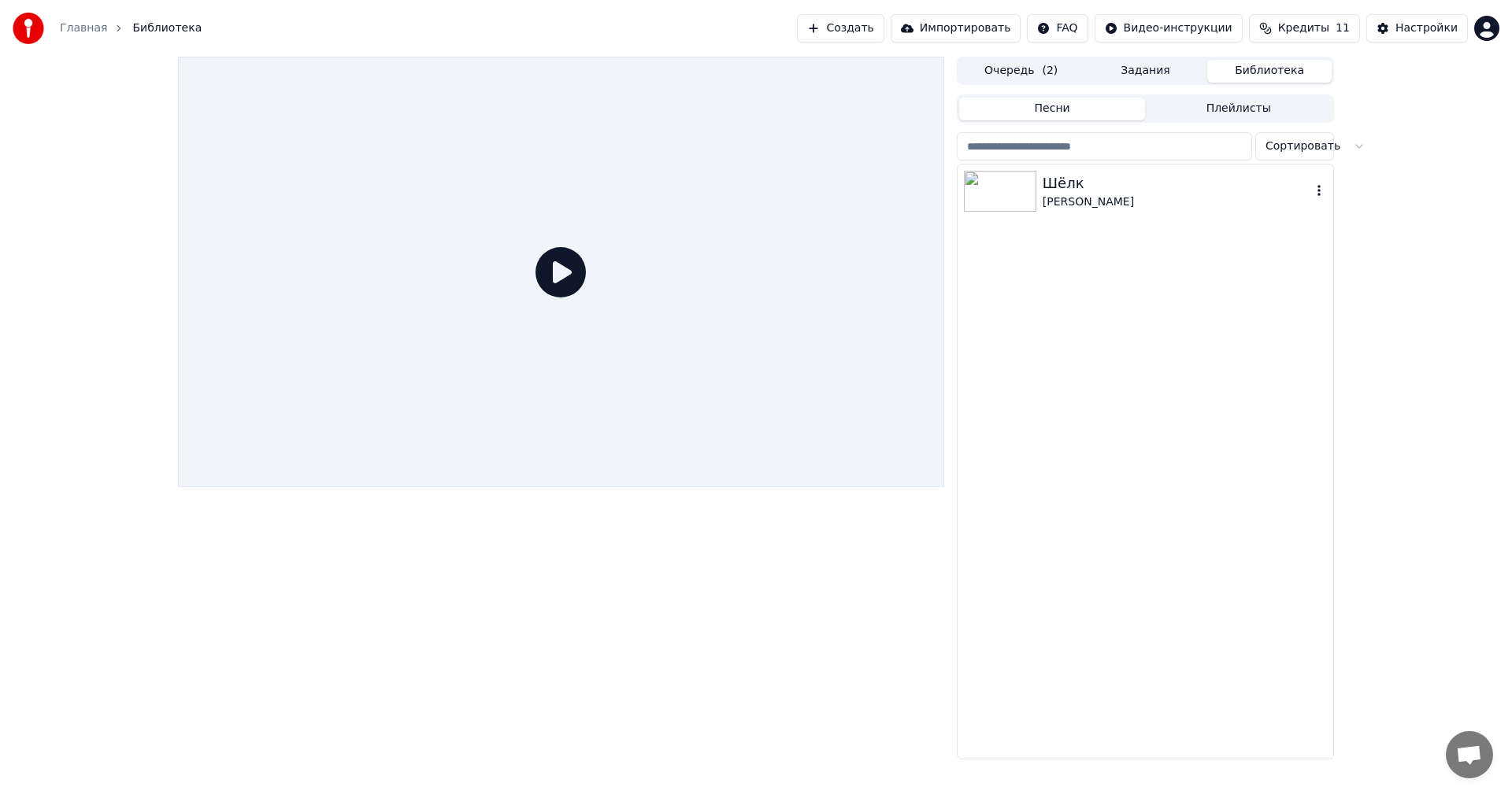
click at [1032, 193] on img at bounding box center [1000, 191] width 72 height 41
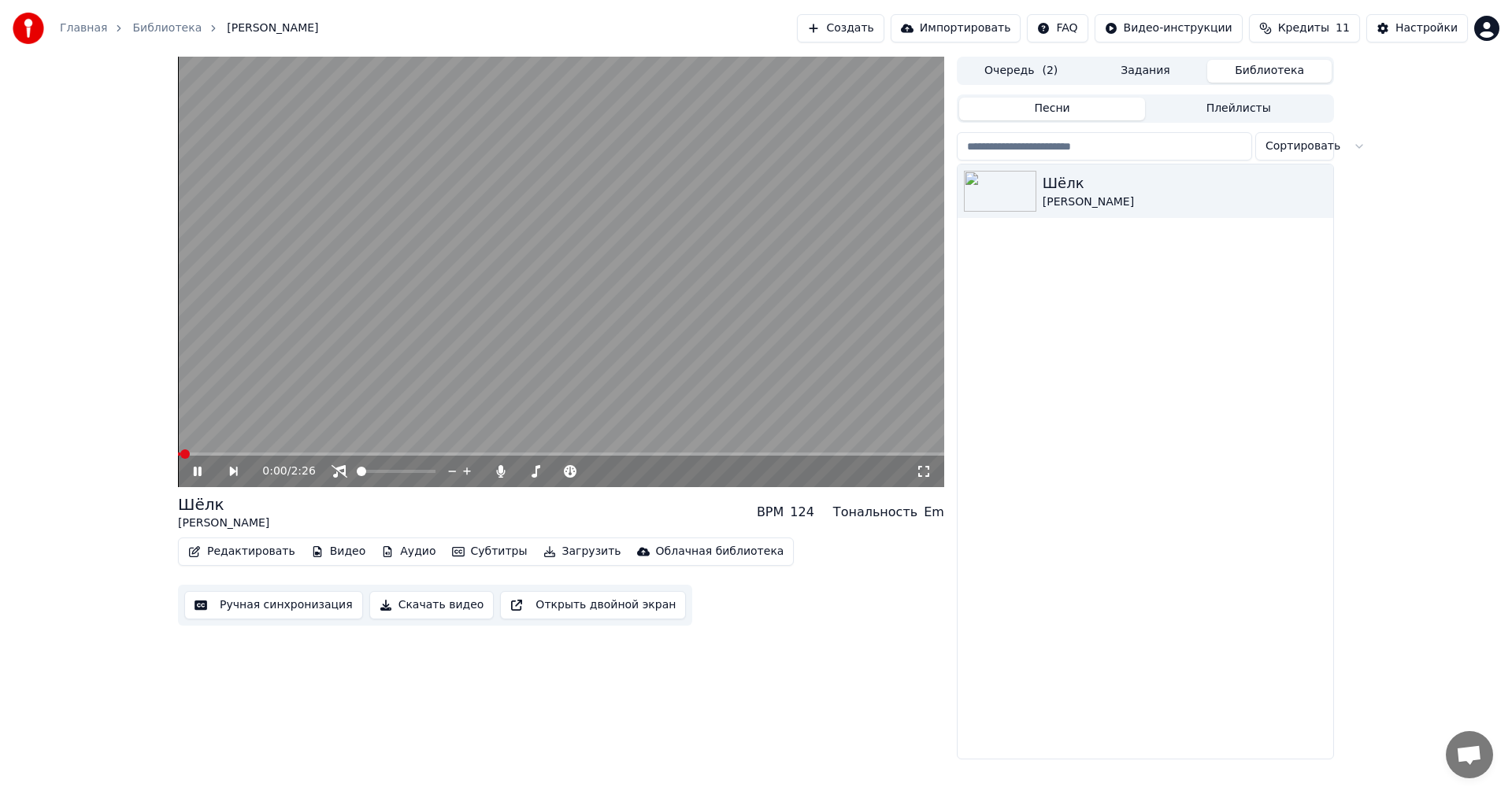
click at [791, 252] on video at bounding box center [560, 271] width 766 height 430
click at [622, 358] on video at bounding box center [560, 271] width 766 height 430
click at [922, 473] on icon at bounding box center [924, 471] width 16 height 12
click at [242, 552] on button "Редактировать" at bounding box center [241, 551] width 120 height 22
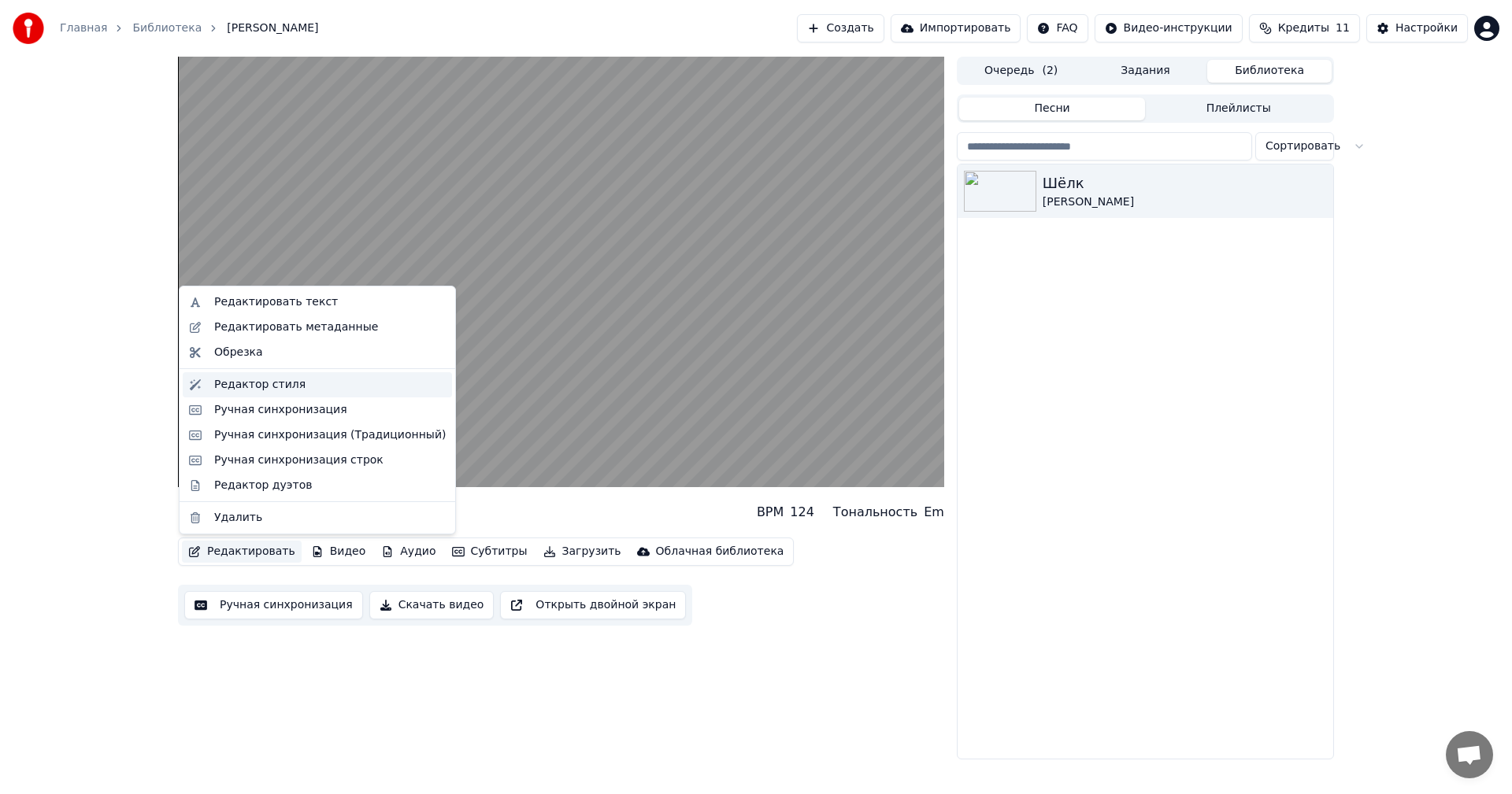
click at [269, 389] on div "Редактор стиля" at bounding box center [259, 385] width 92 height 16
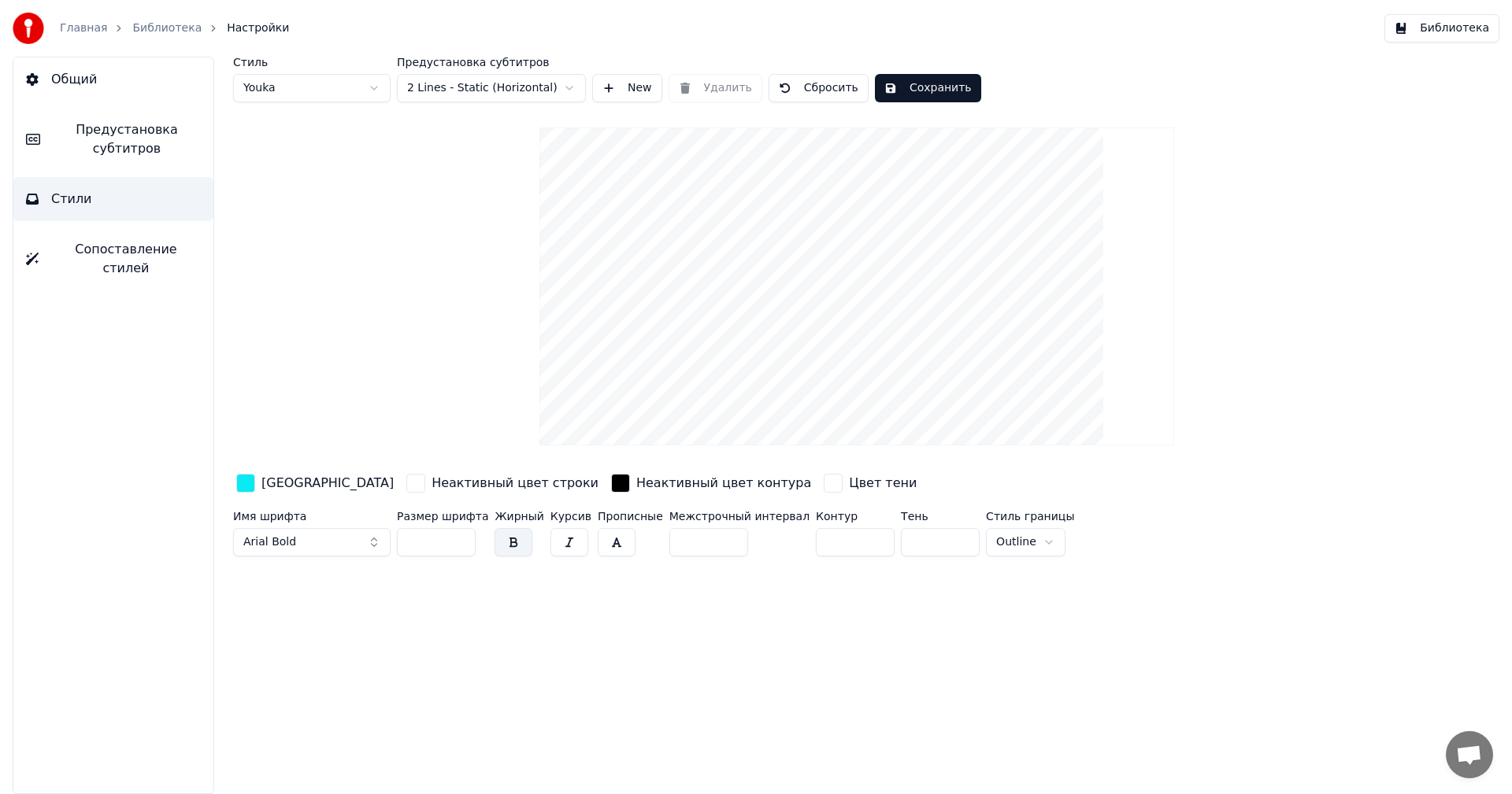
click at [148, 92] on button "Общий" at bounding box center [113, 79] width 200 height 44
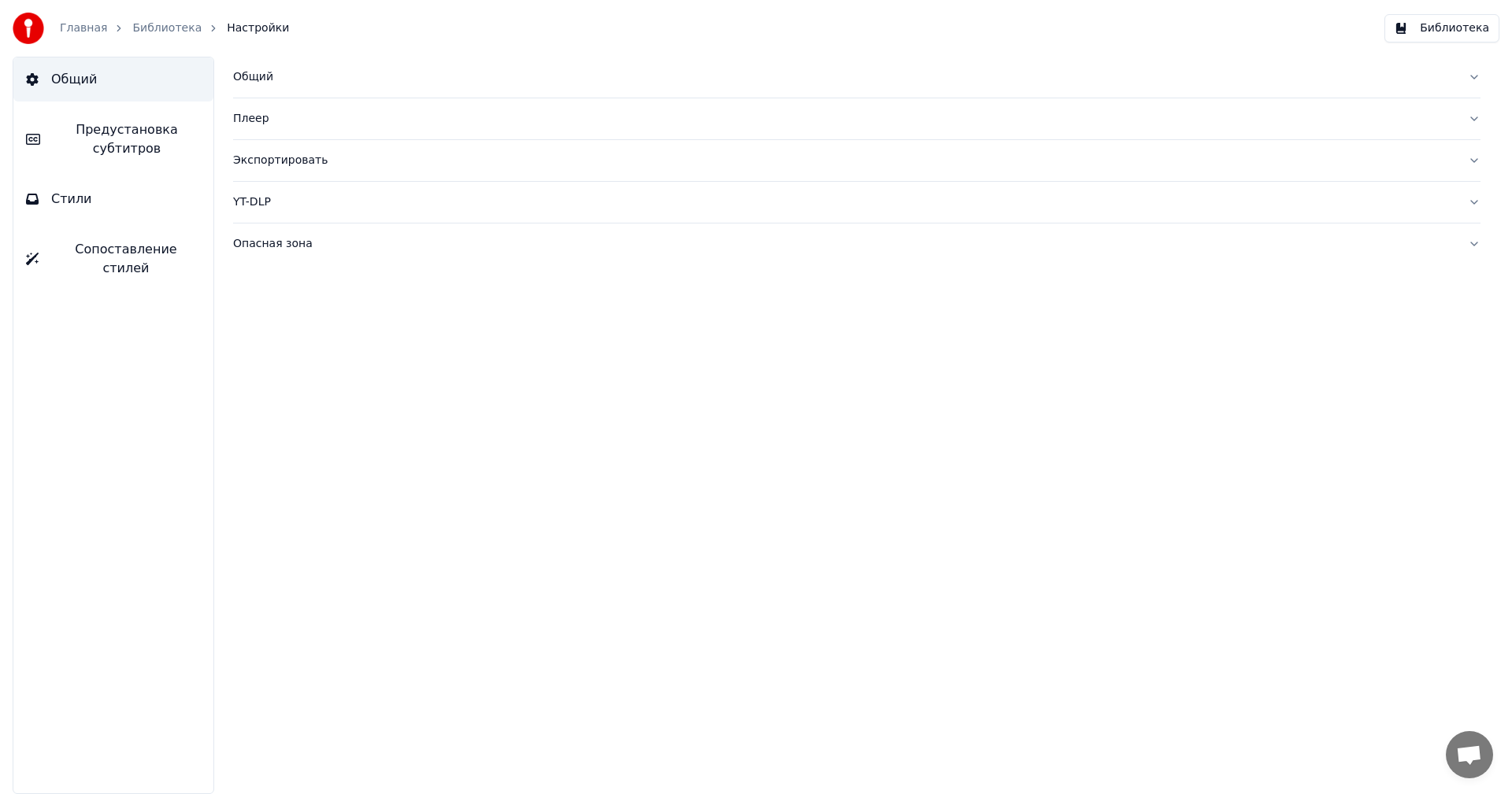
click at [628, 102] on button "Плеер" at bounding box center [856, 119] width 1247 height 41
click at [266, 84] on div "Общий" at bounding box center [844, 77] width 1222 height 16
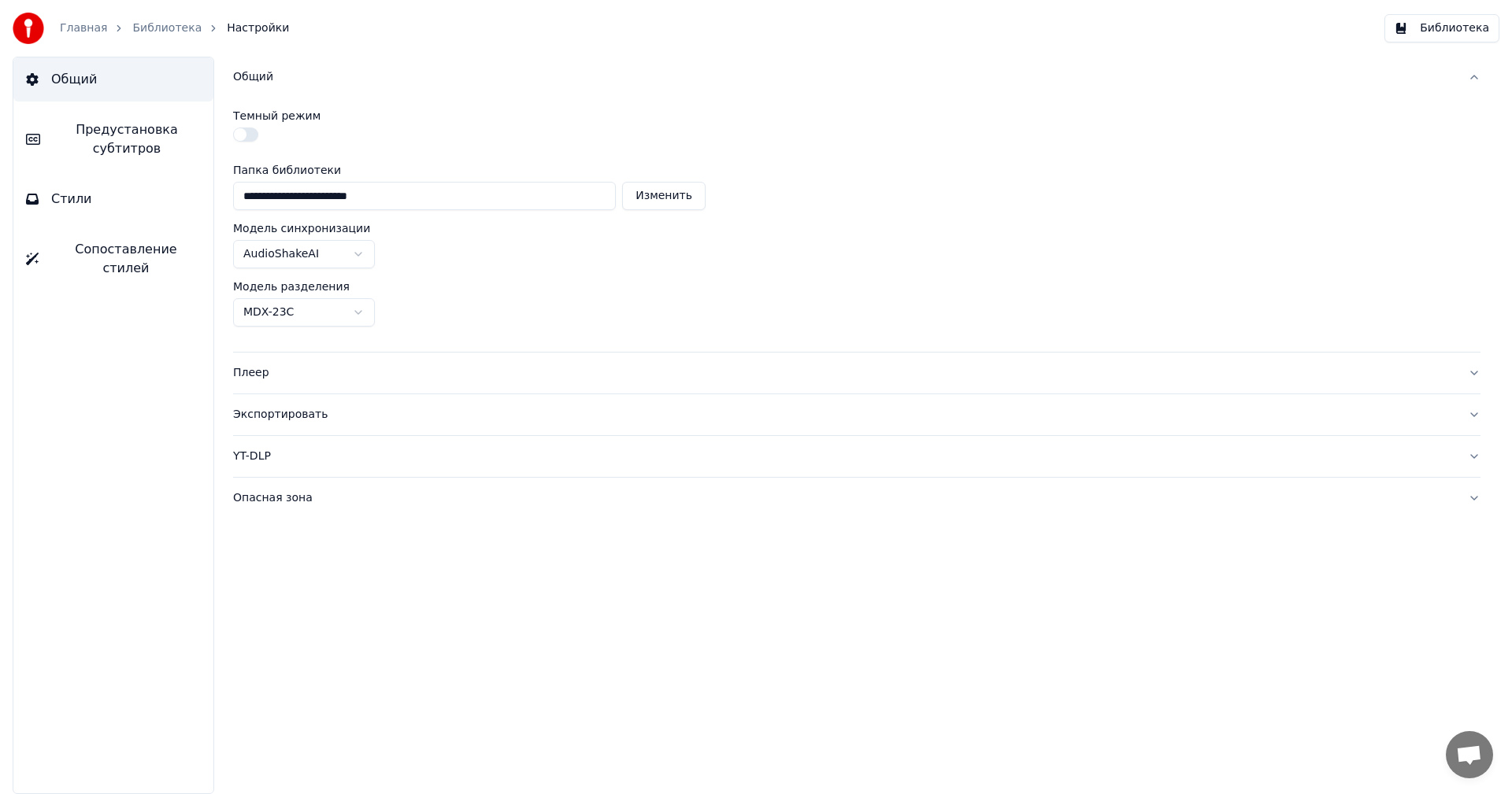
click at [115, 168] on button "Предустановка субтитров" at bounding box center [113, 140] width 200 height 63
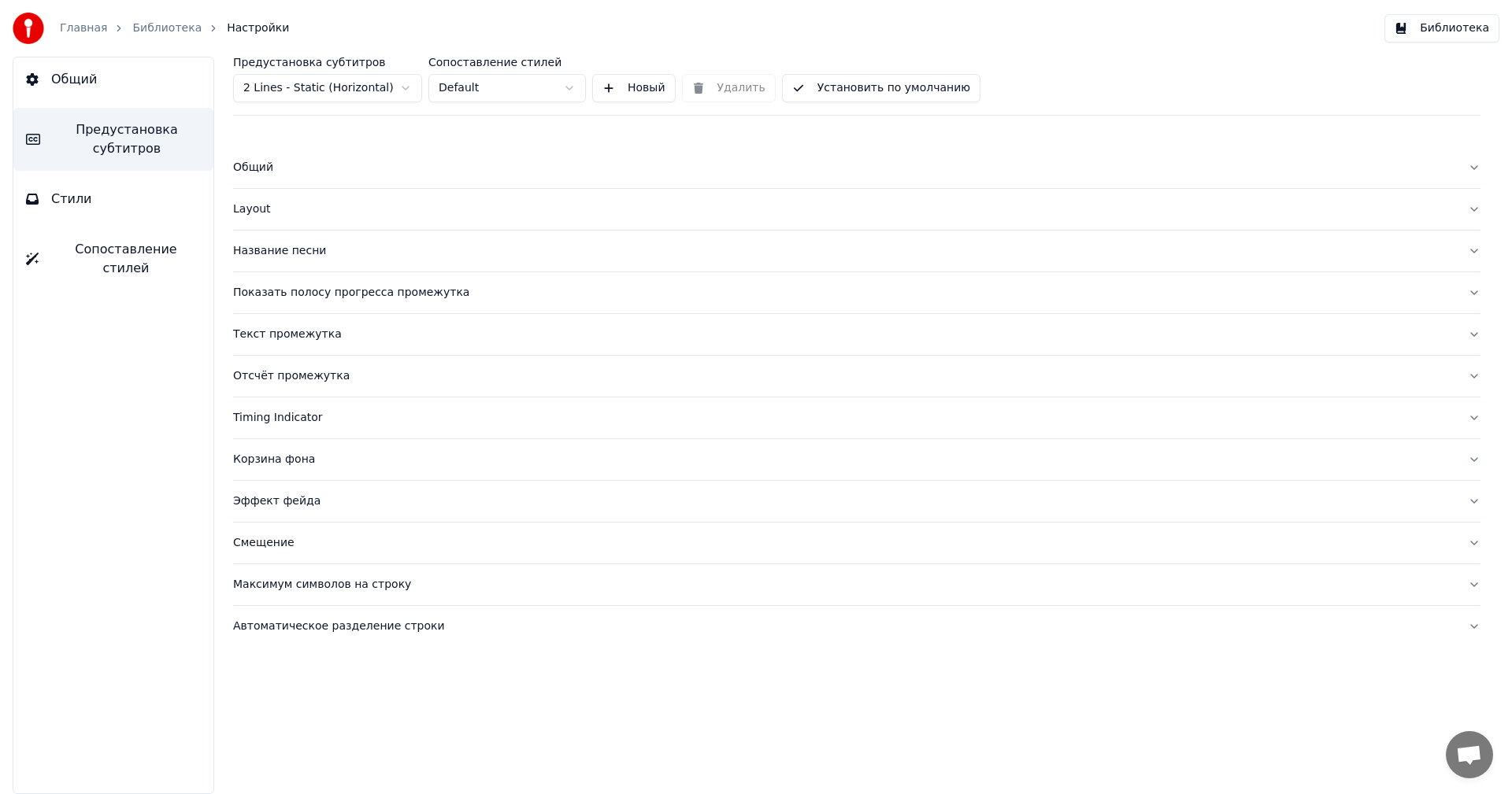
click at [285, 221] on button "Layout" at bounding box center [856, 209] width 1247 height 41
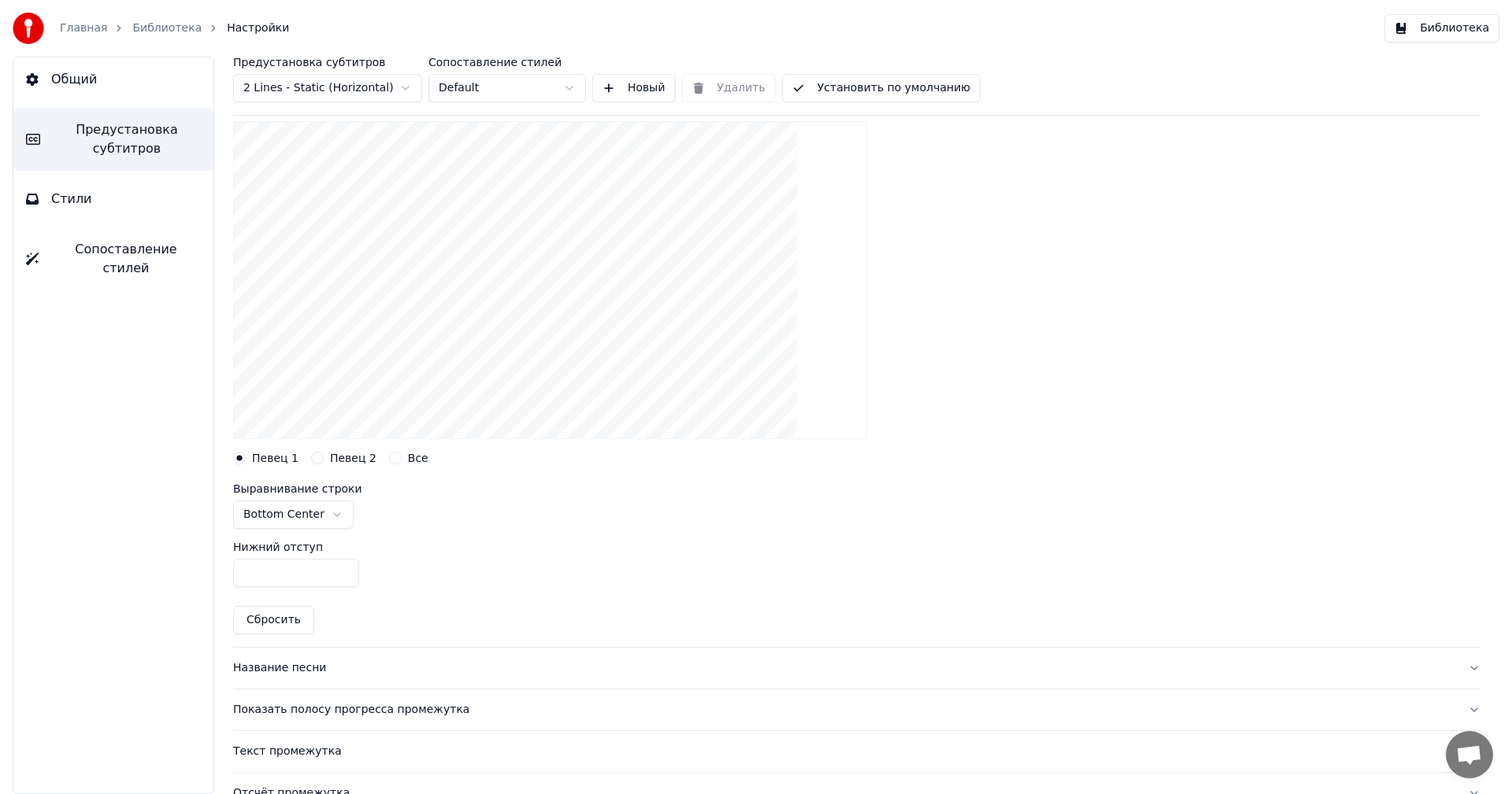
scroll to position [157, 0]
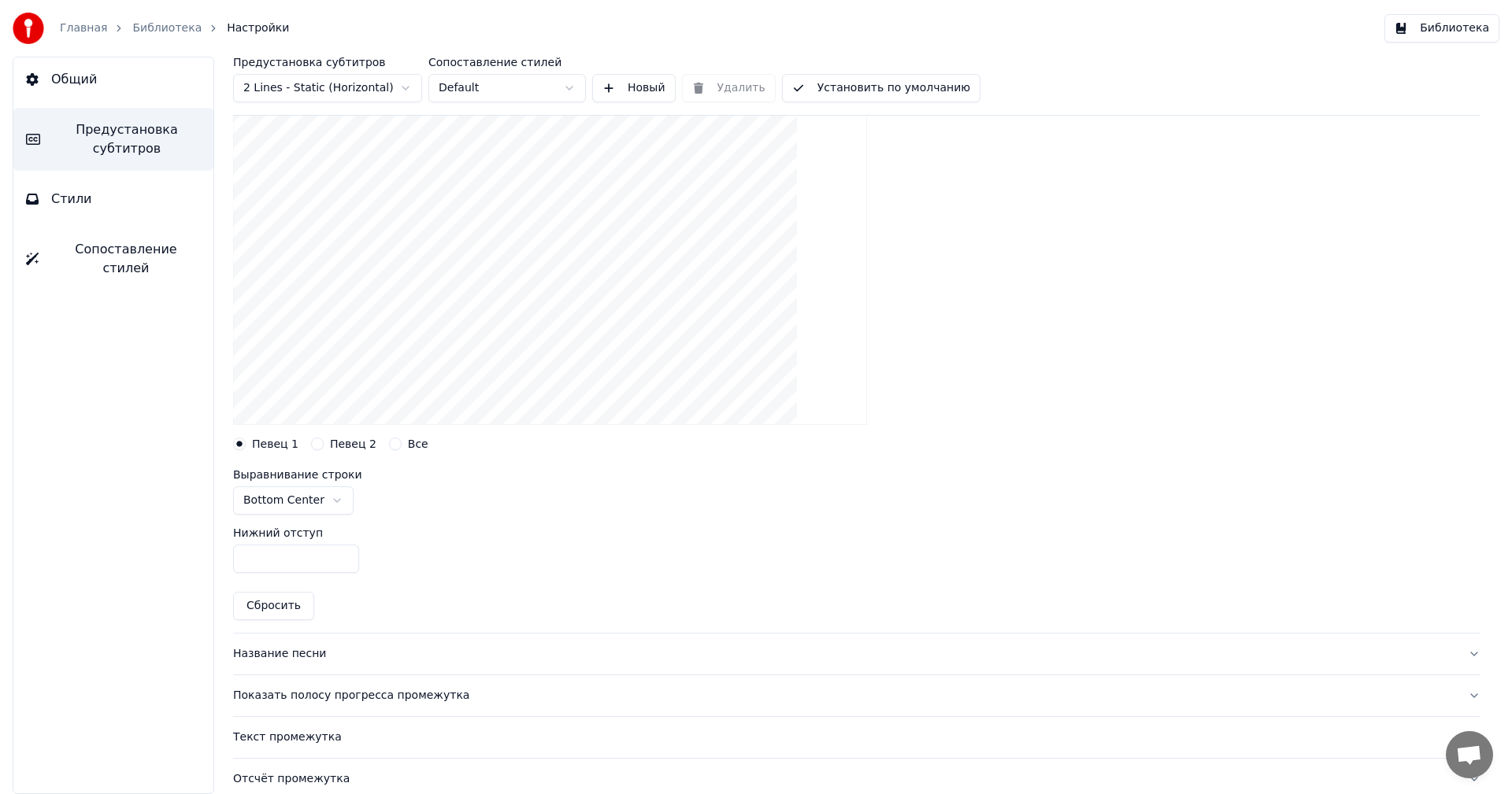
click at [274, 606] on button "Сбросить" at bounding box center [273, 606] width 81 height 28
click at [297, 563] on input "***" at bounding box center [296, 558] width 126 height 28
click at [252, 558] on input "****" at bounding box center [296, 558] width 126 height 28
type input "***"
click at [548, 593] on div "Layout settings for subtitles Певец 1 Певец 2 Все Выравнивание [GEOGRAPHIC_DATA…" at bounding box center [856, 353] width 1247 height 560
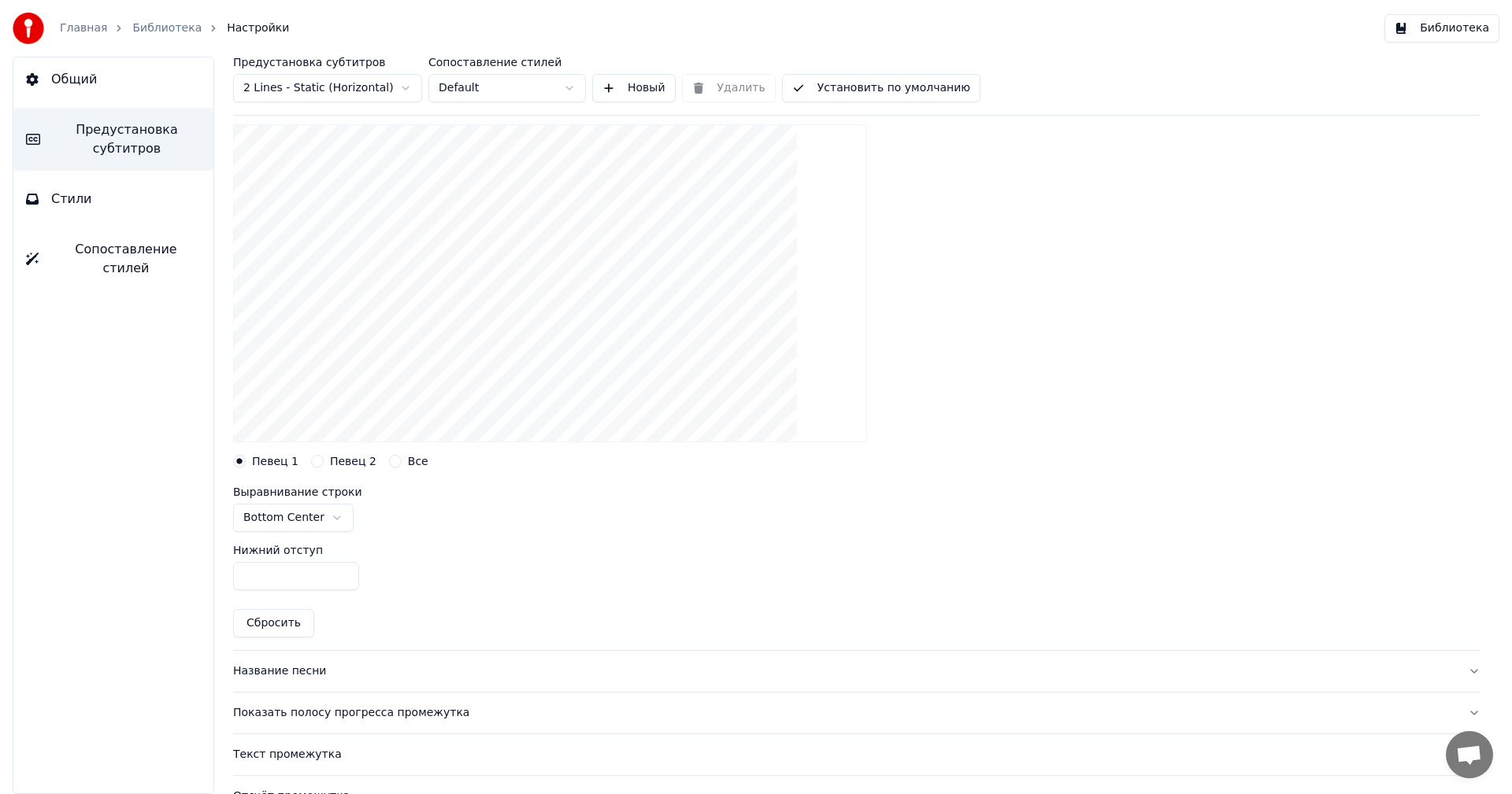
scroll to position [0, 0]
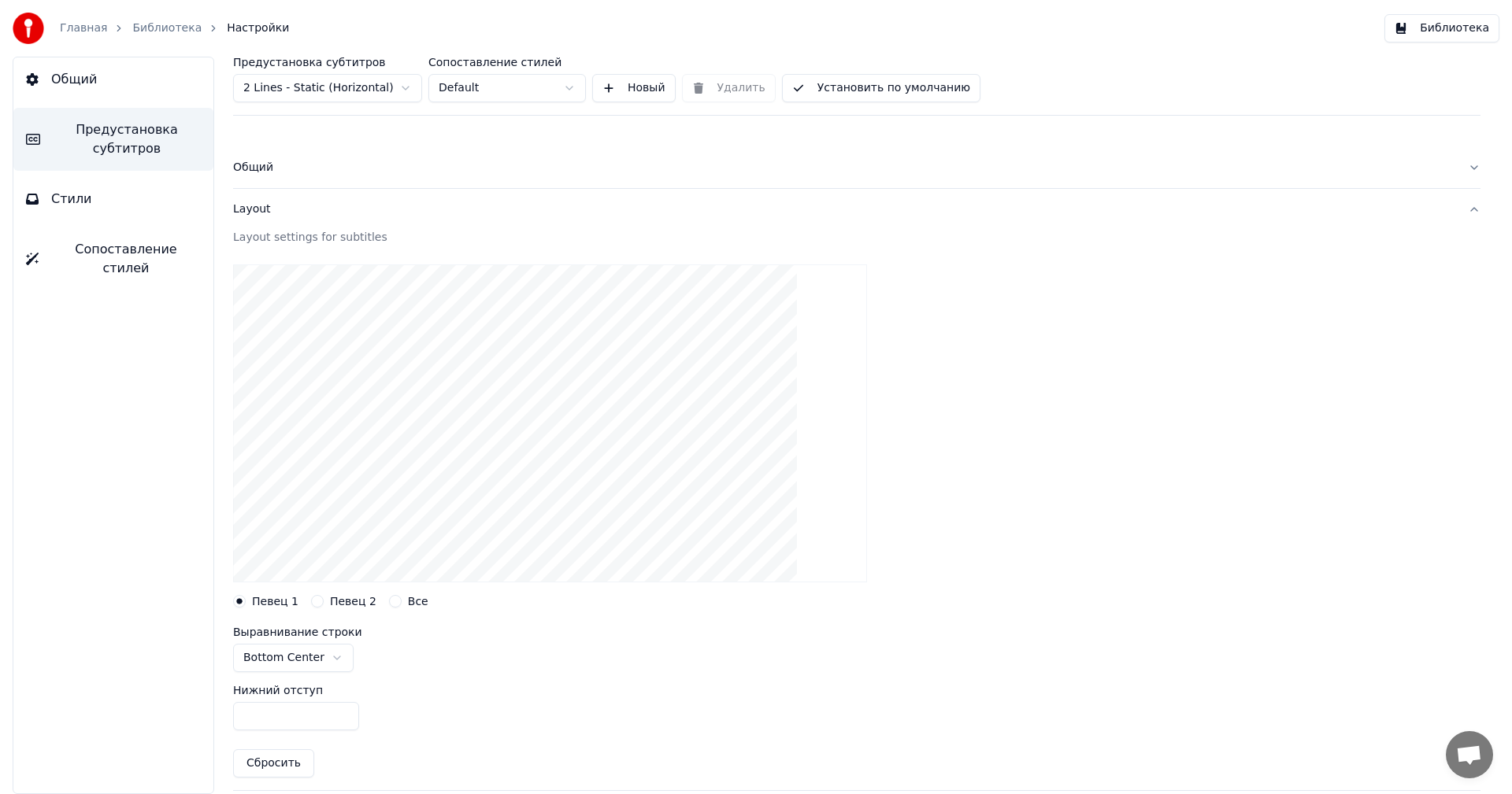
click at [863, 76] on button "Установить по умолчанию" at bounding box center [881, 88] width 198 height 28
click at [82, 188] on button "Стили" at bounding box center [113, 199] width 200 height 44
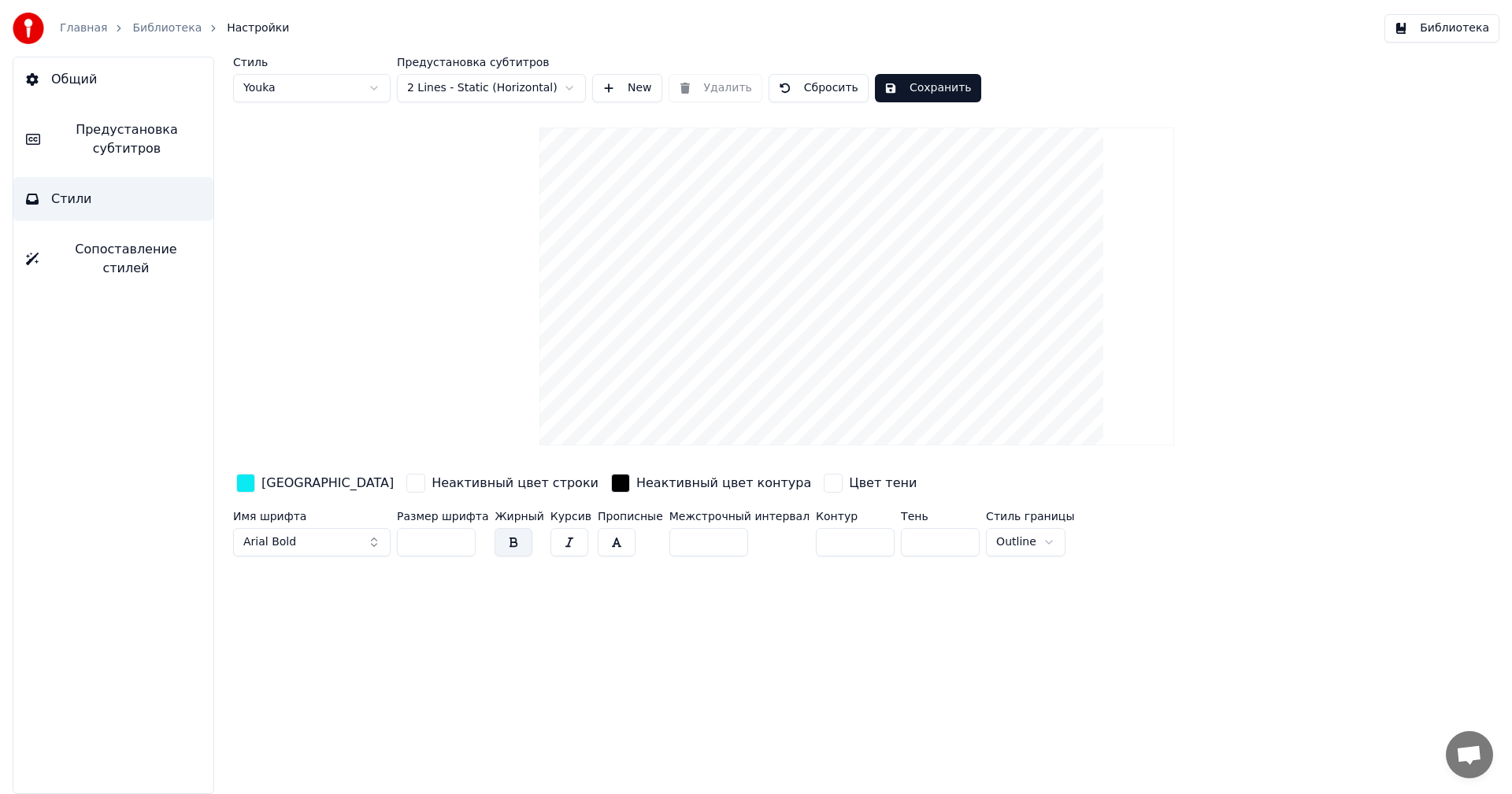
click at [814, 92] on button "Сбросить" at bounding box center [818, 88] width 100 height 28
type input "**"
type input "*"
click at [804, 81] on button "Сбросить" at bounding box center [818, 88] width 100 height 28
click at [118, 68] on button "Общий" at bounding box center [113, 79] width 200 height 44
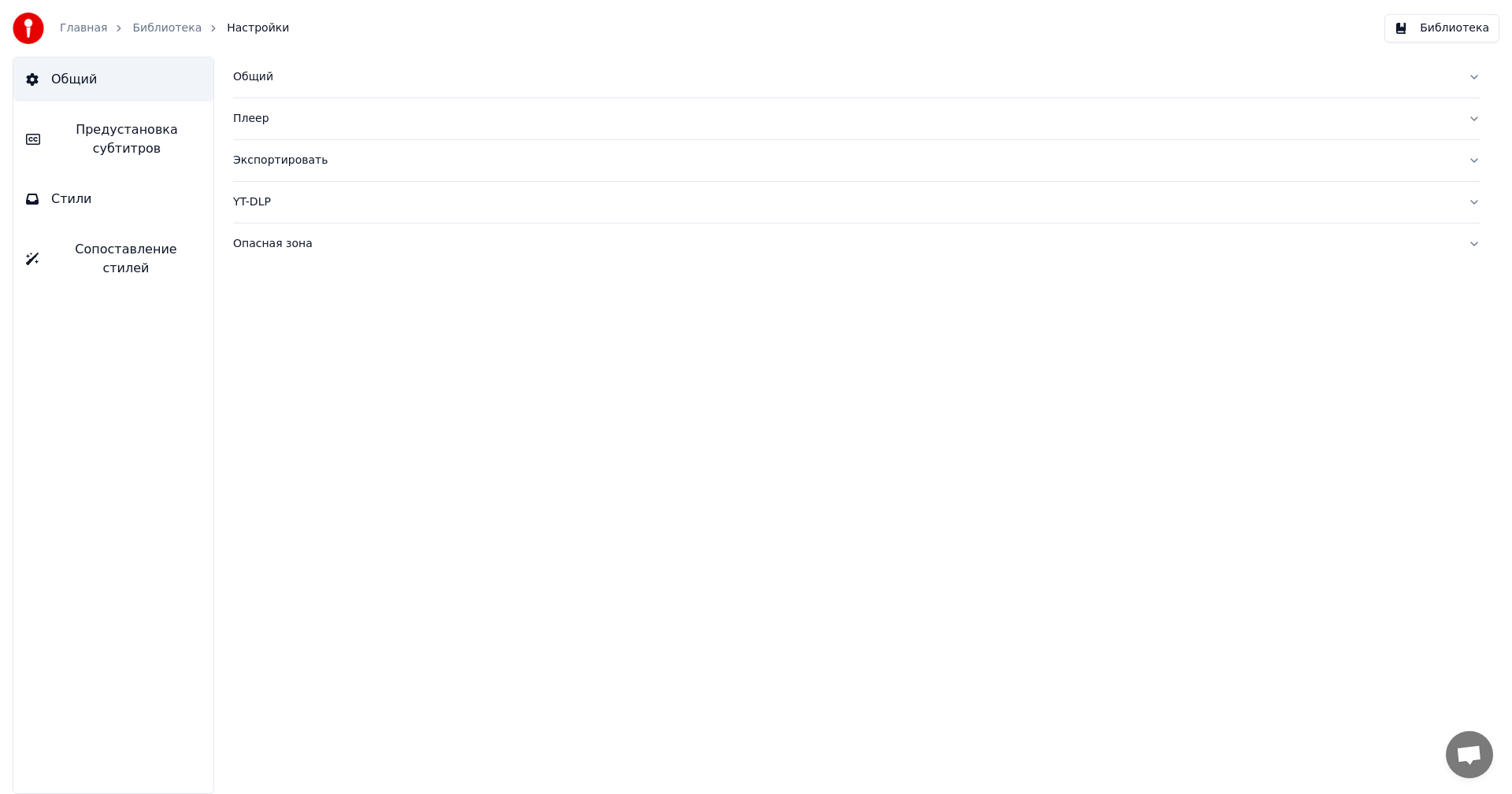
click at [121, 140] on span "Предустановка субтитров" at bounding box center [127, 139] width 148 height 38
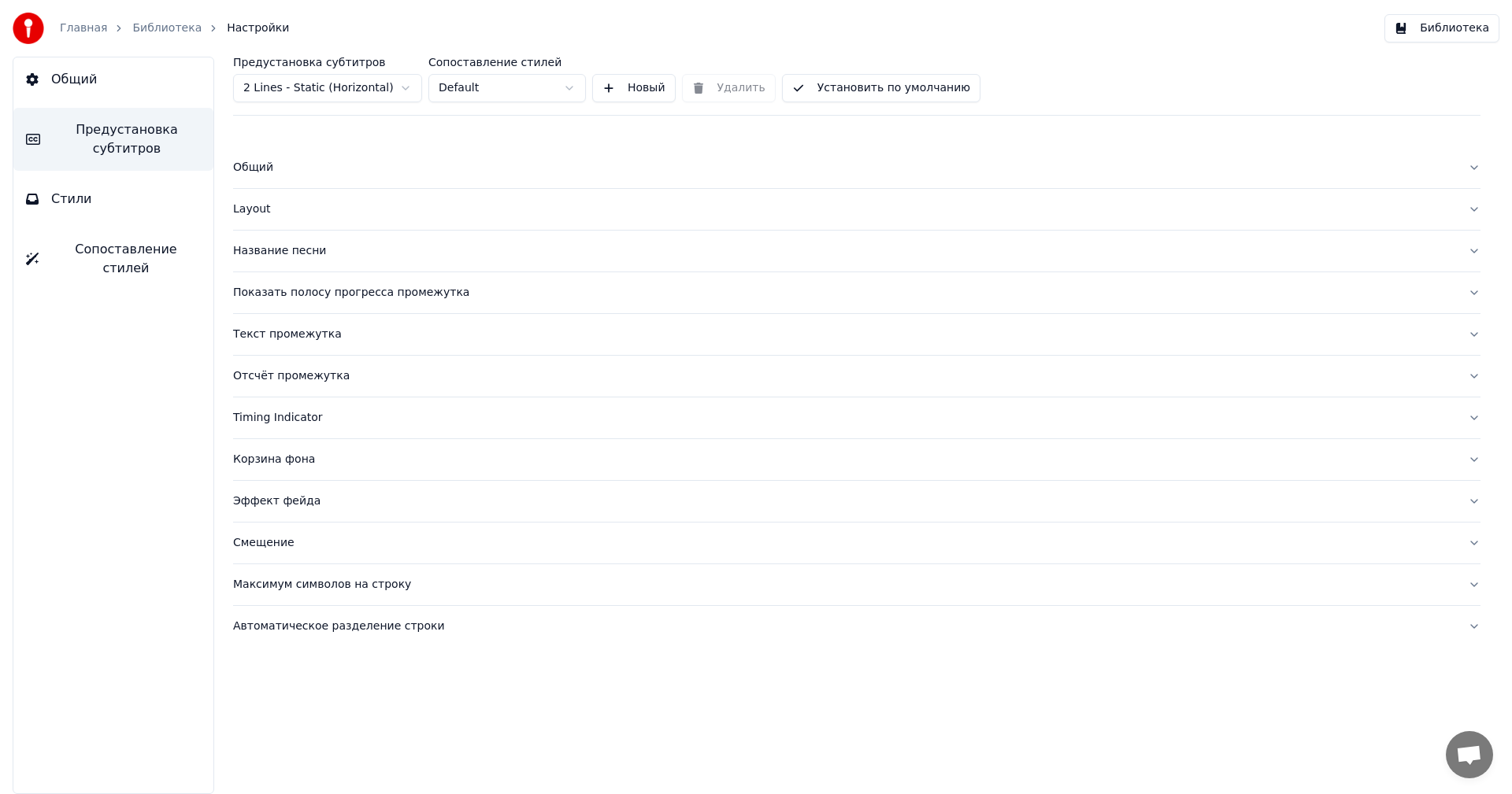
click at [120, 202] on button "Стили" at bounding box center [113, 199] width 200 height 44
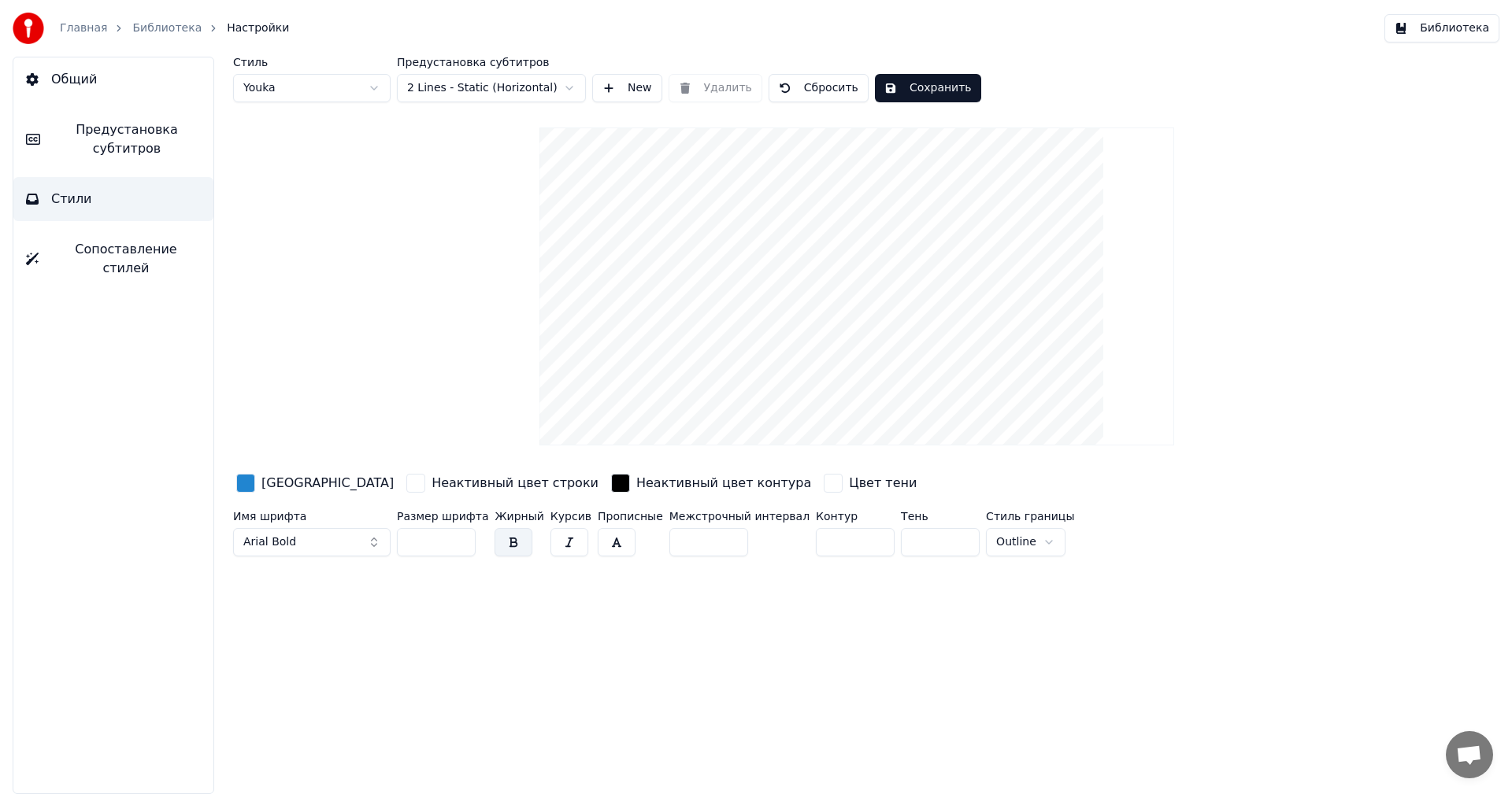
click at [445, 544] on input "**" at bounding box center [436, 542] width 79 height 28
type input "*"
type input "**"
click at [822, 537] on input "*" at bounding box center [855, 542] width 79 height 28
type input "*"
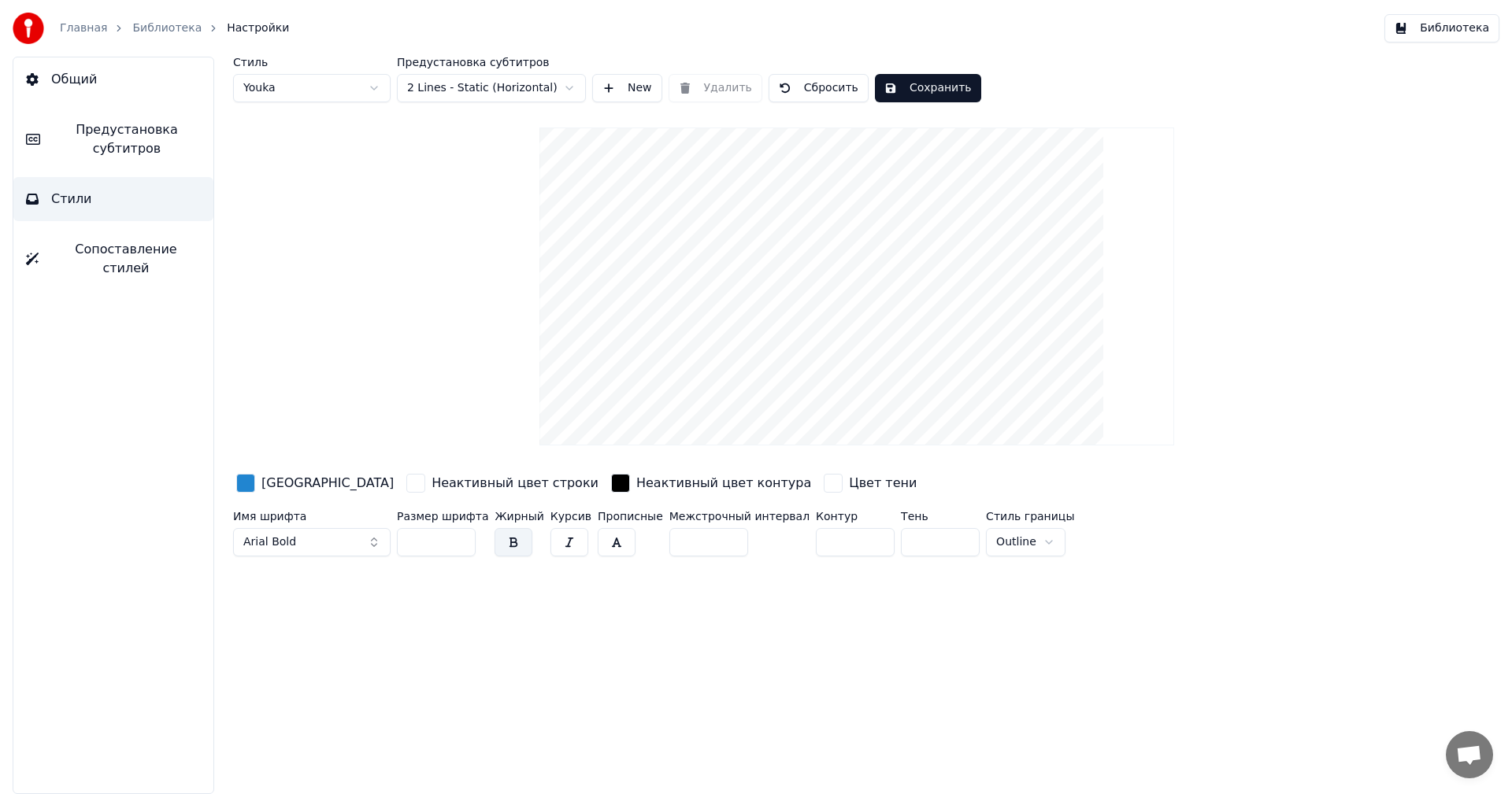
click at [242, 478] on div "button" at bounding box center [246, 483] width 19 height 19
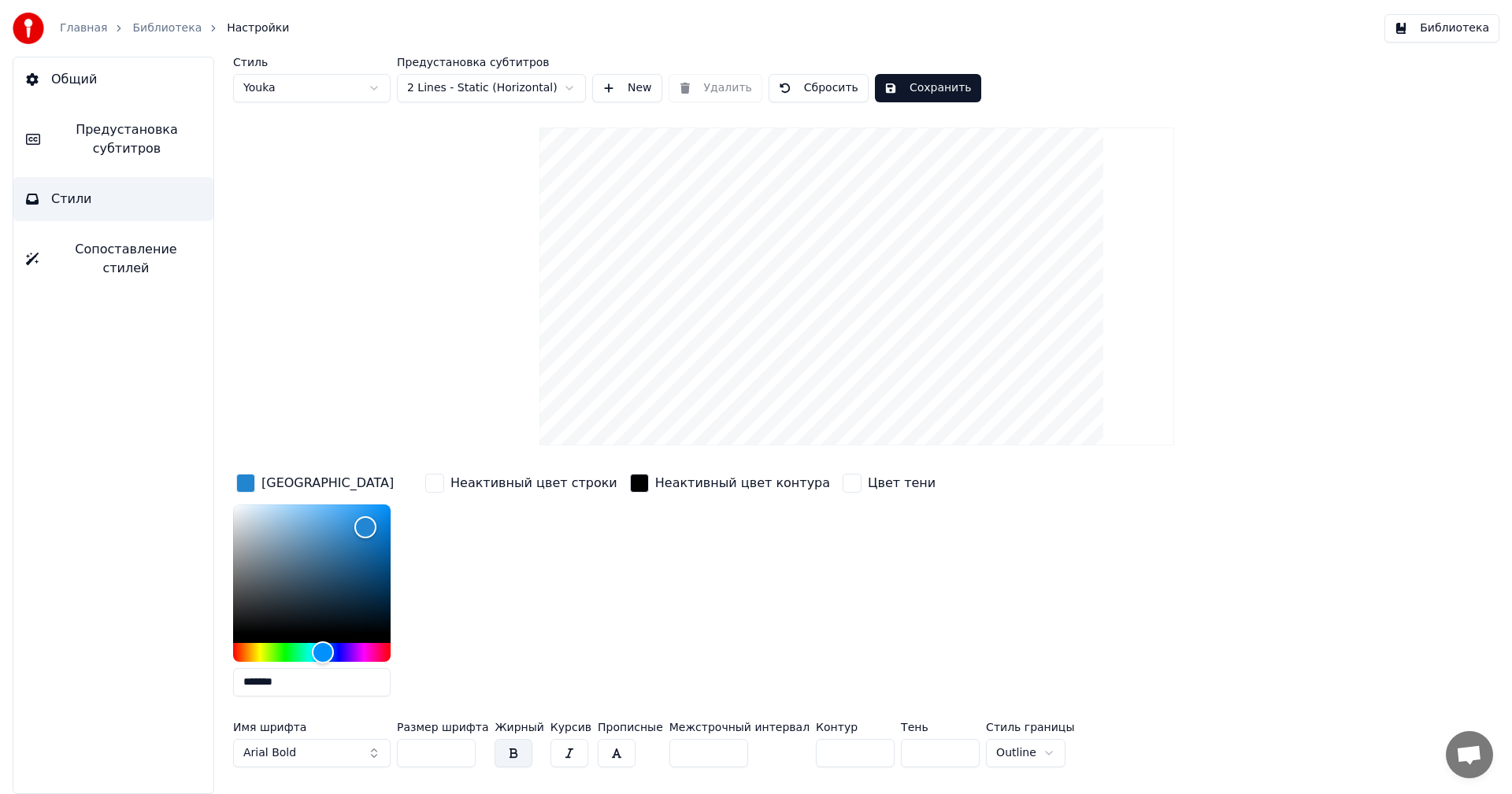
drag, startPoint x: 323, startPoint y: 679, endPoint x: 225, endPoint y: 679, distance: 98.0
click at [225, 679] on div "Стиль Youka Предустановка субтитров 2 Lines - Static (Horizontal) New Удалить С…" at bounding box center [856, 425] width 1310 height 737
paste input "text"
type input "******"
click at [551, 573] on div "Неактивный цвет строки" at bounding box center [520, 589] width 198 height 238
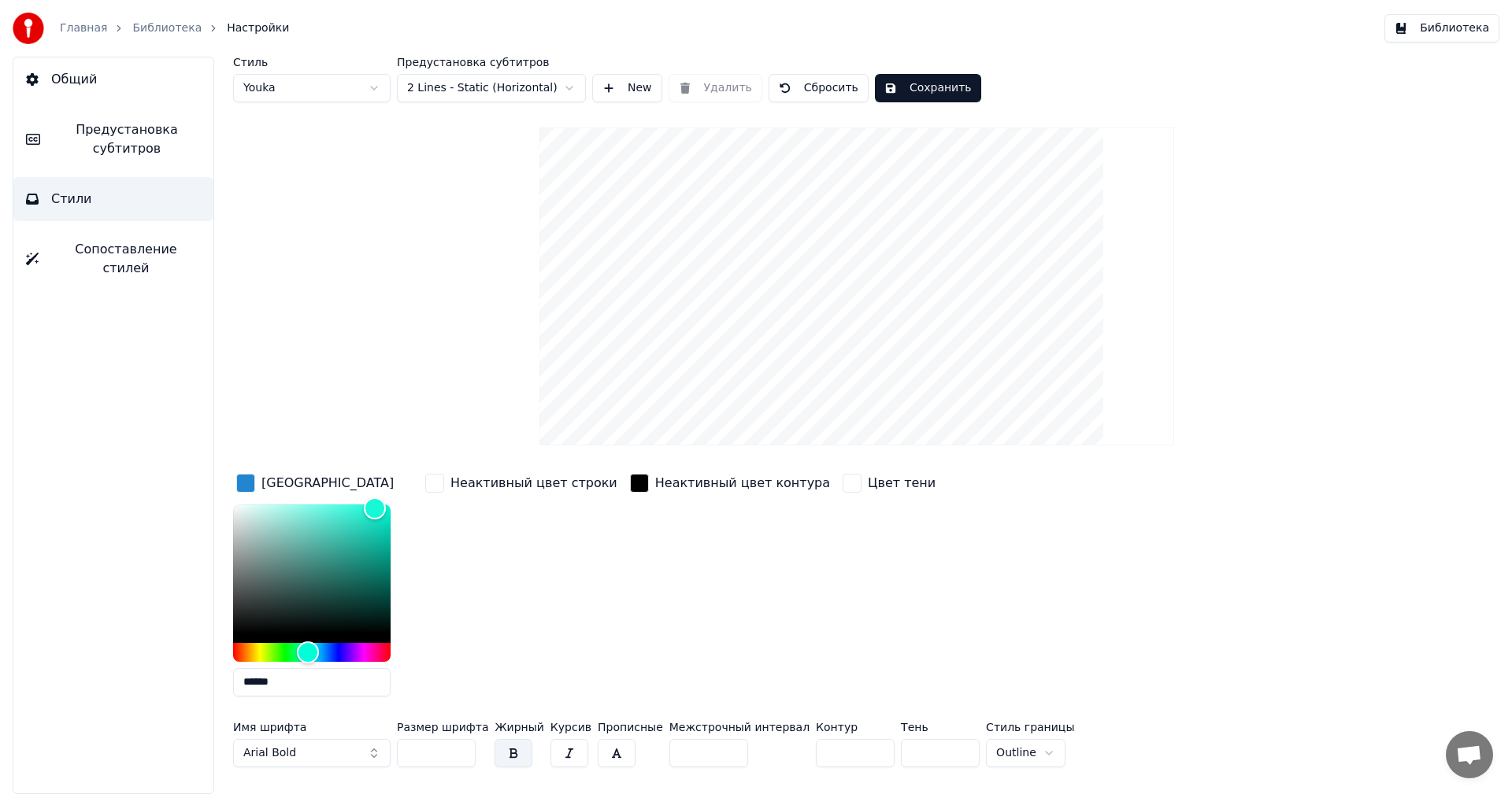
click at [911, 91] on button "Сохранить" at bounding box center [928, 88] width 107 height 28
click at [469, 95] on html "Главная Библиотека Настройки Библиотека Общий Предустановка субтитров Стили Соп…" at bounding box center [756, 397] width 1512 height 794
click at [519, 96] on html "Главная Библиотека Настройки Библиотека Общий Предустановка субтитров Стили Соп…" at bounding box center [756, 397] width 1512 height 794
click at [926, 86] on button "Сохранить" at bounding box center [928, 88] width 107 height 28
click at [102, 76] on button "Общий" at bounding box center [113, 79] width 200 height 44
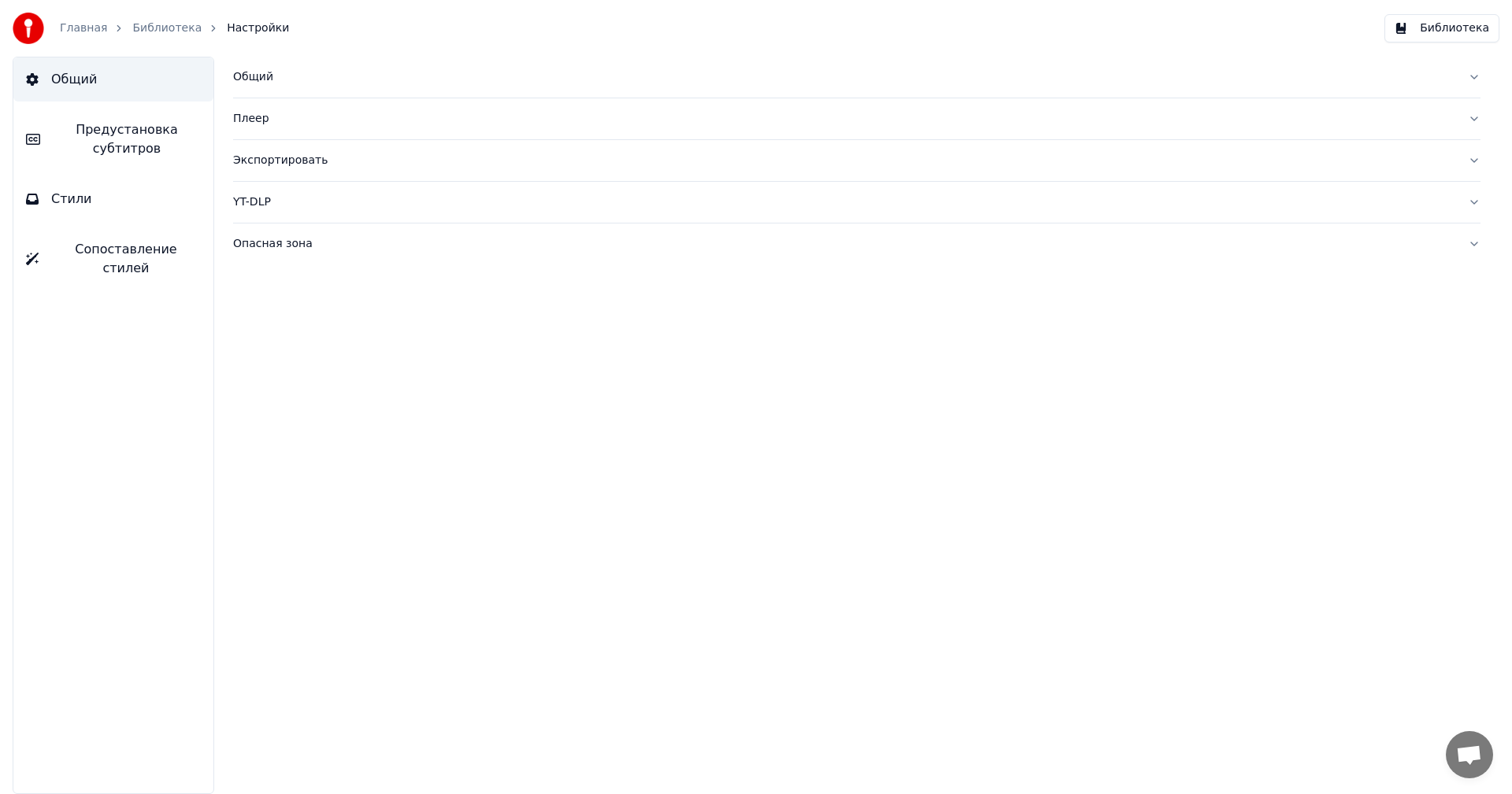
click at [148, 30] on link "Библиотека" at bounding box center [167, 28] width 69 height 16
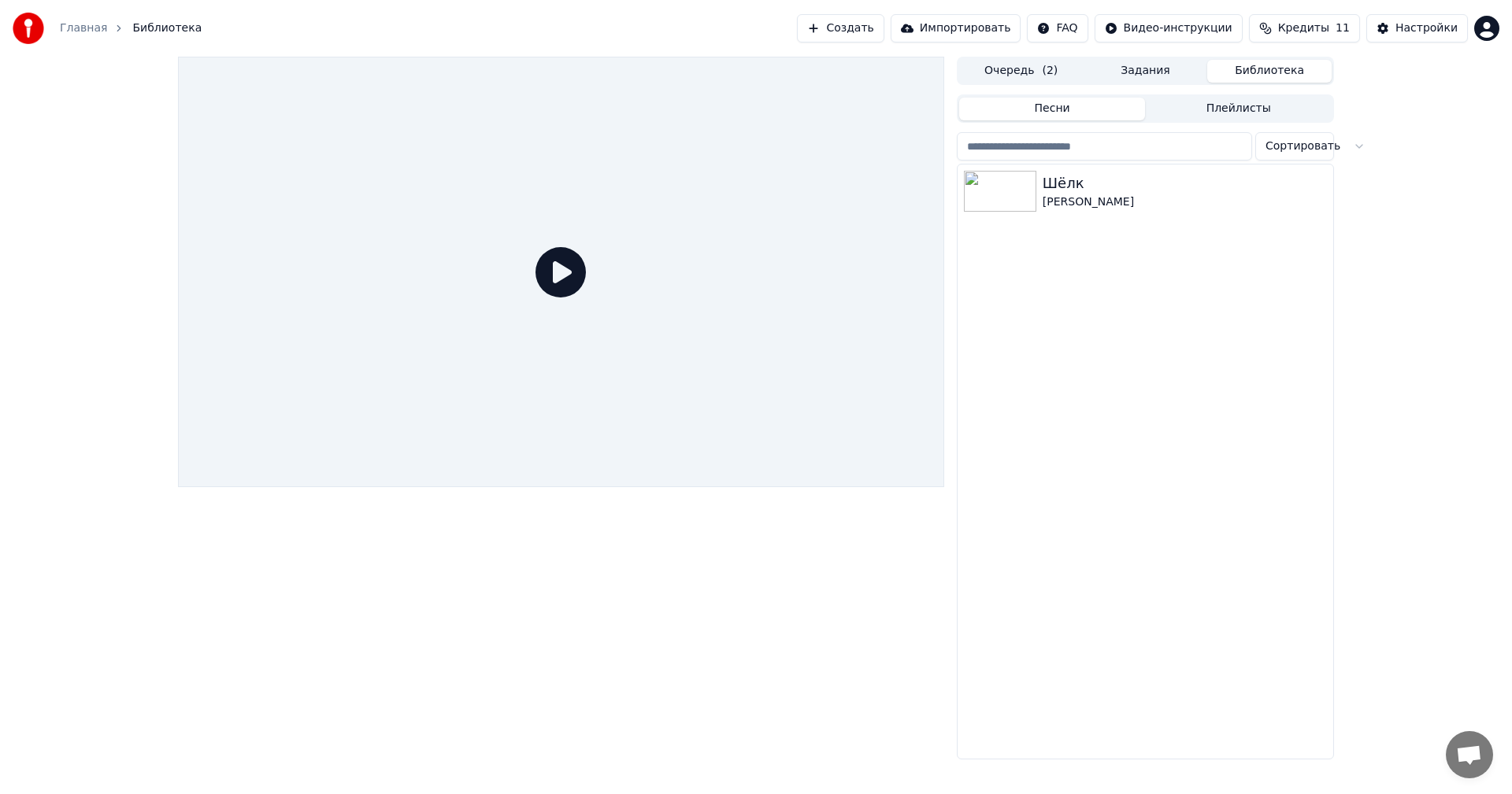
click at [562, 277] on icon at bounding box center [560, 272] width 51 height 51
click at [553, 267] on icon at bounding box center [560, 272] width 51 height 51
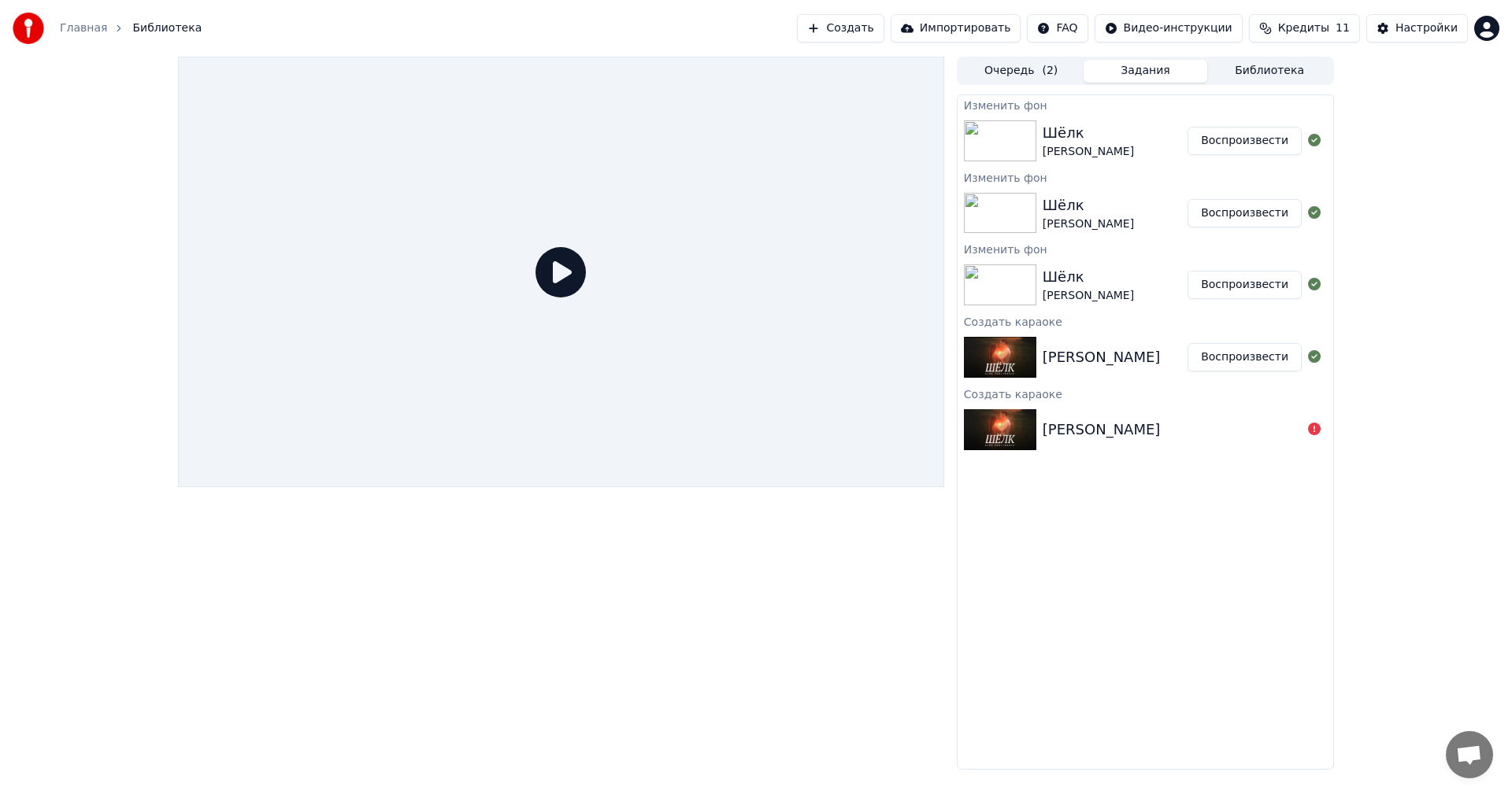
click at [1183, 75] on button "Задания" at bounding box center [1145, 72] width 124 height 23
click at [1278, 147] on button "Воспроизвести" at bounding box center [1244, 140] width 114 height 28
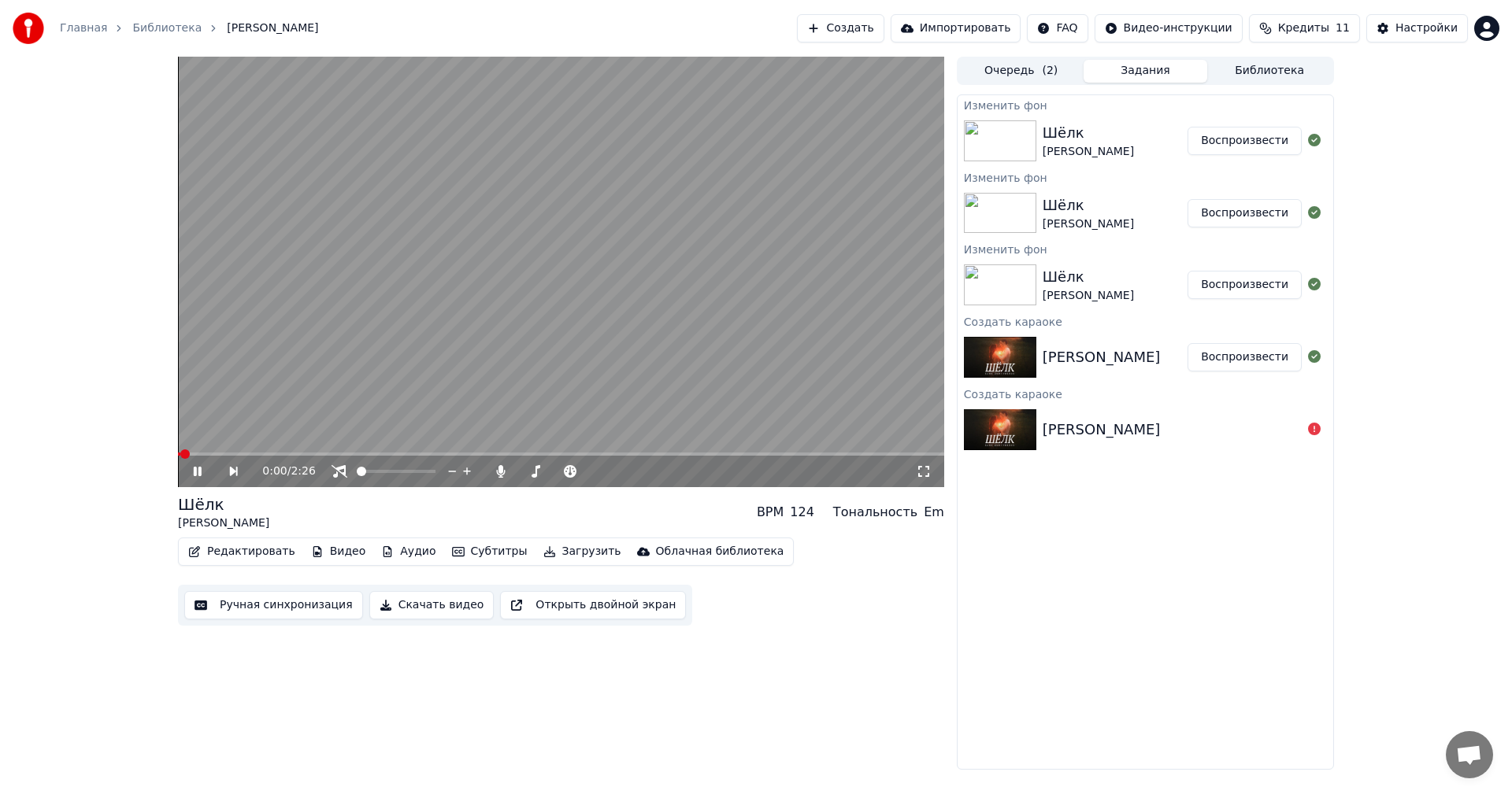
click at [708, 228] on video at bounding box center [560, 271] width 766 height 430
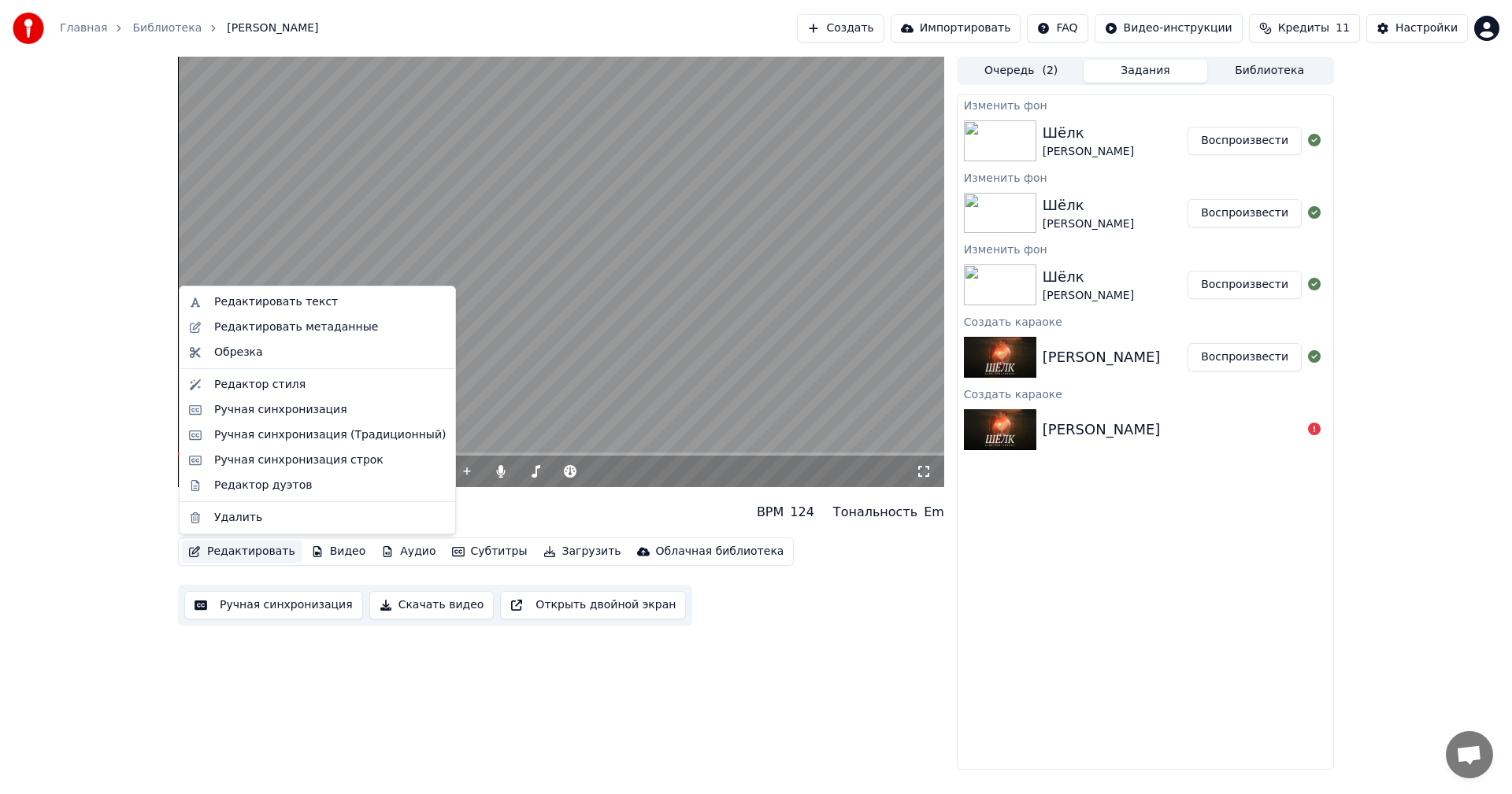
click at [237, 556] on button "Редактировать" at bounding box center [241, 551] width 120 height 22
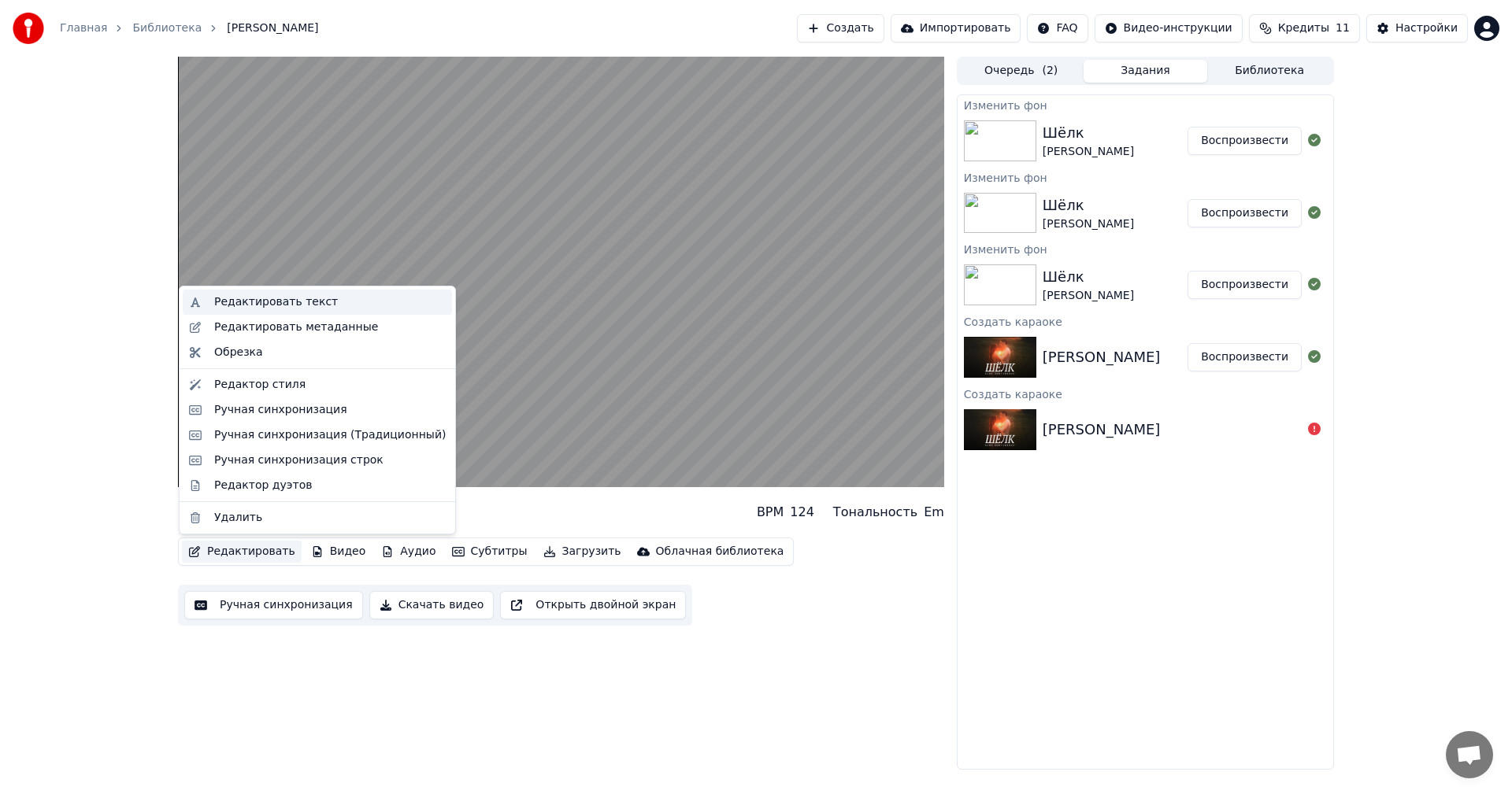
click at [327, 310] on div "Редактировать текст" at bounding box center [317, 302] width 269 height 25
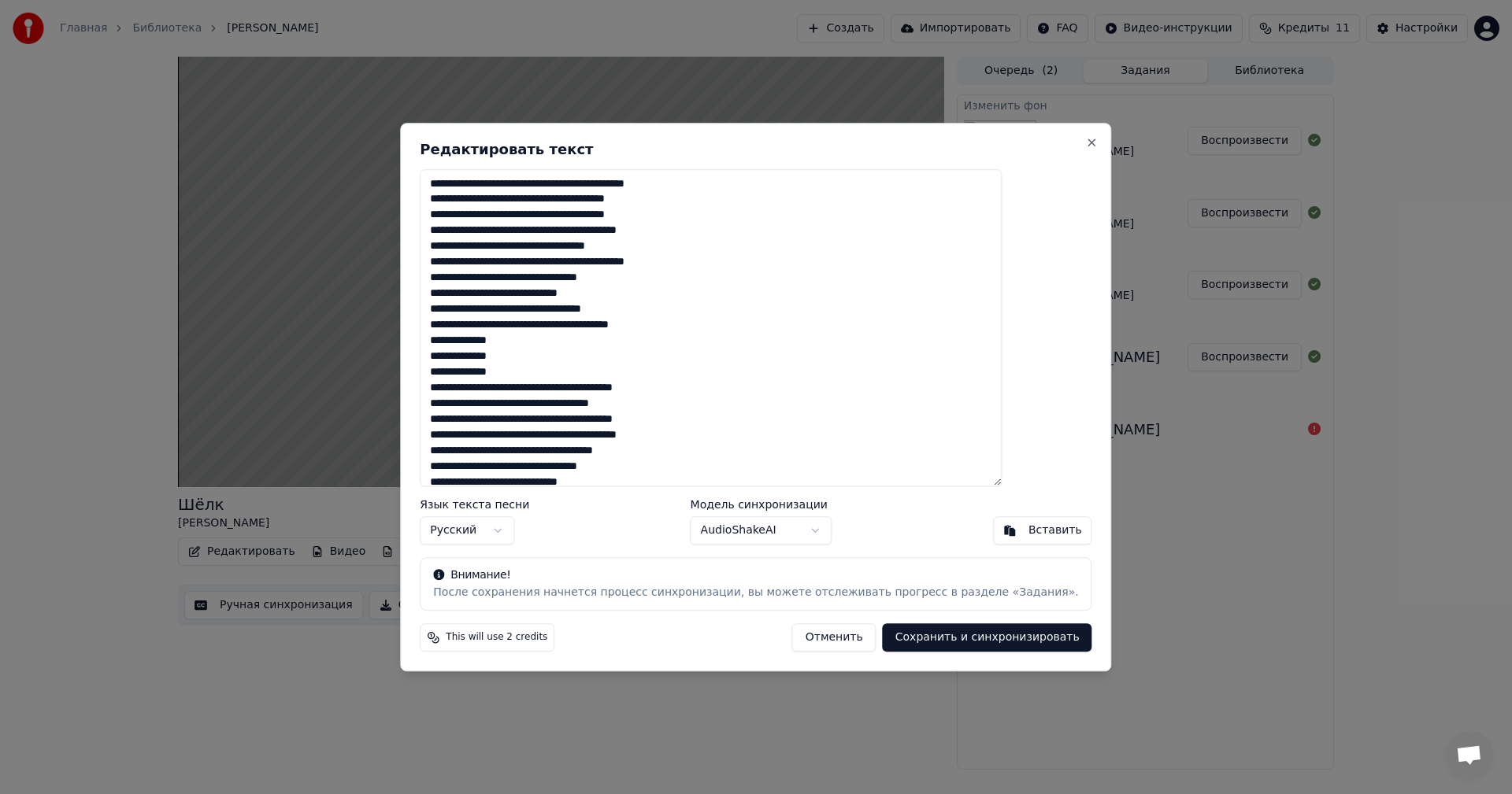
click at [978, 640] on button "Сохранить и синхронизировать" at bounding box center [987, 637] width 210 height 28
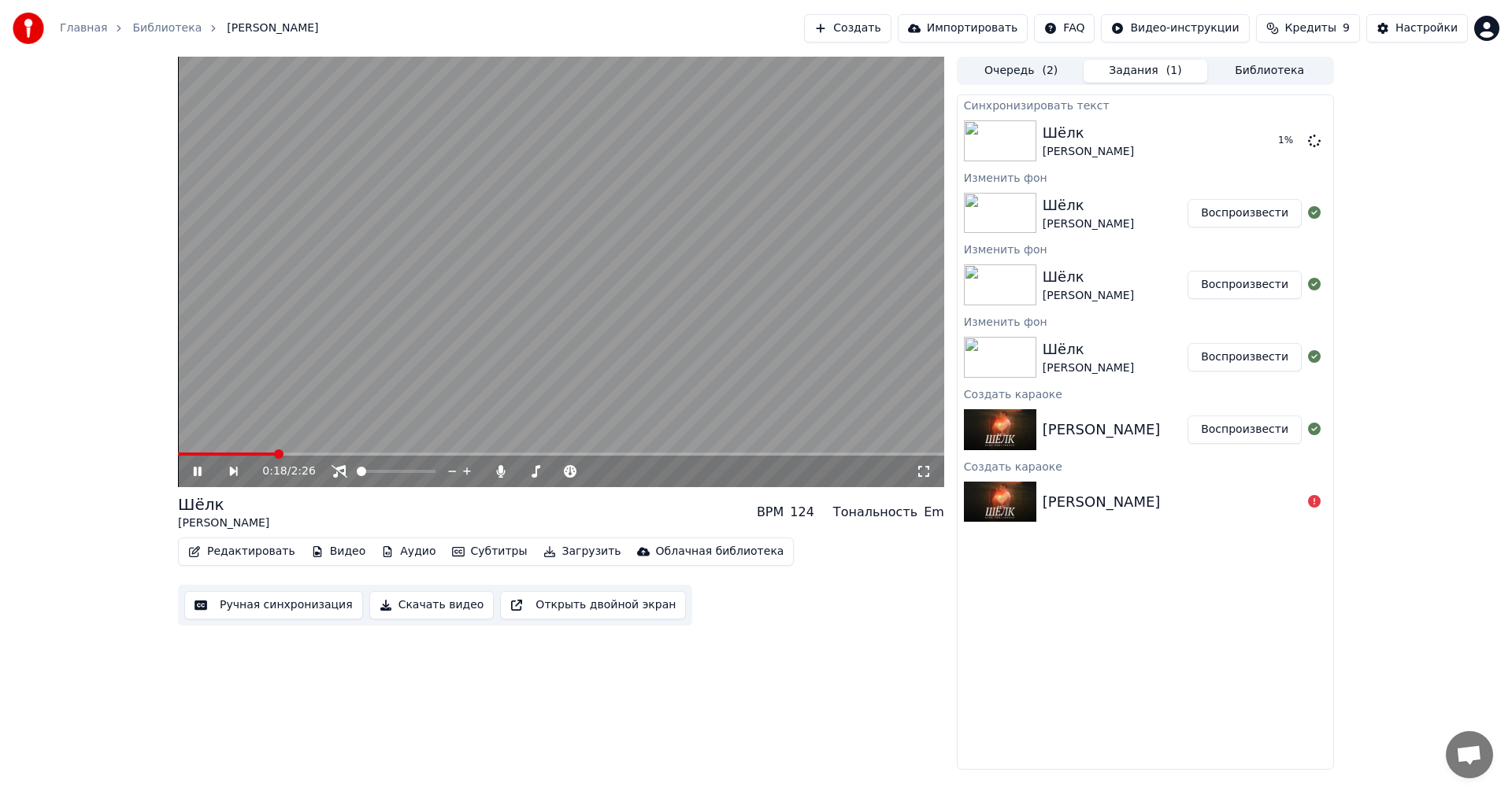
click at [389, 458] on div "0:18 / 2:26" at bounding box center [560, 471] width 766 height 31
click at [388, 454] on span at bounding box center [560, 455] width 766 height 3
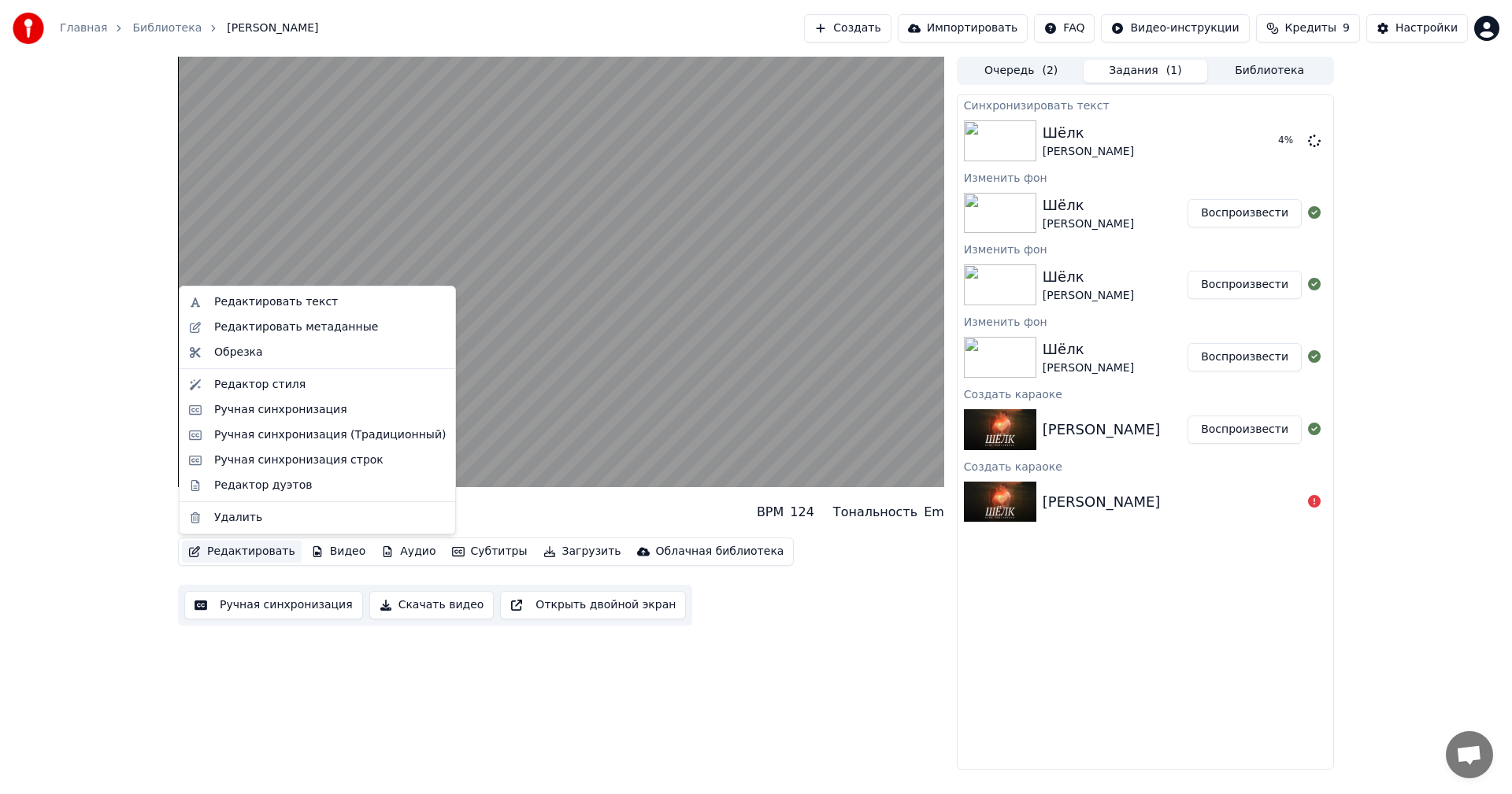
click at [245, 551] on button "Редактировать" at bounding box center [241, 551] width 120 height 22
click at [258, 381] on div "Редактор стиля" at bounding box center [259, 385] width 92 height 16
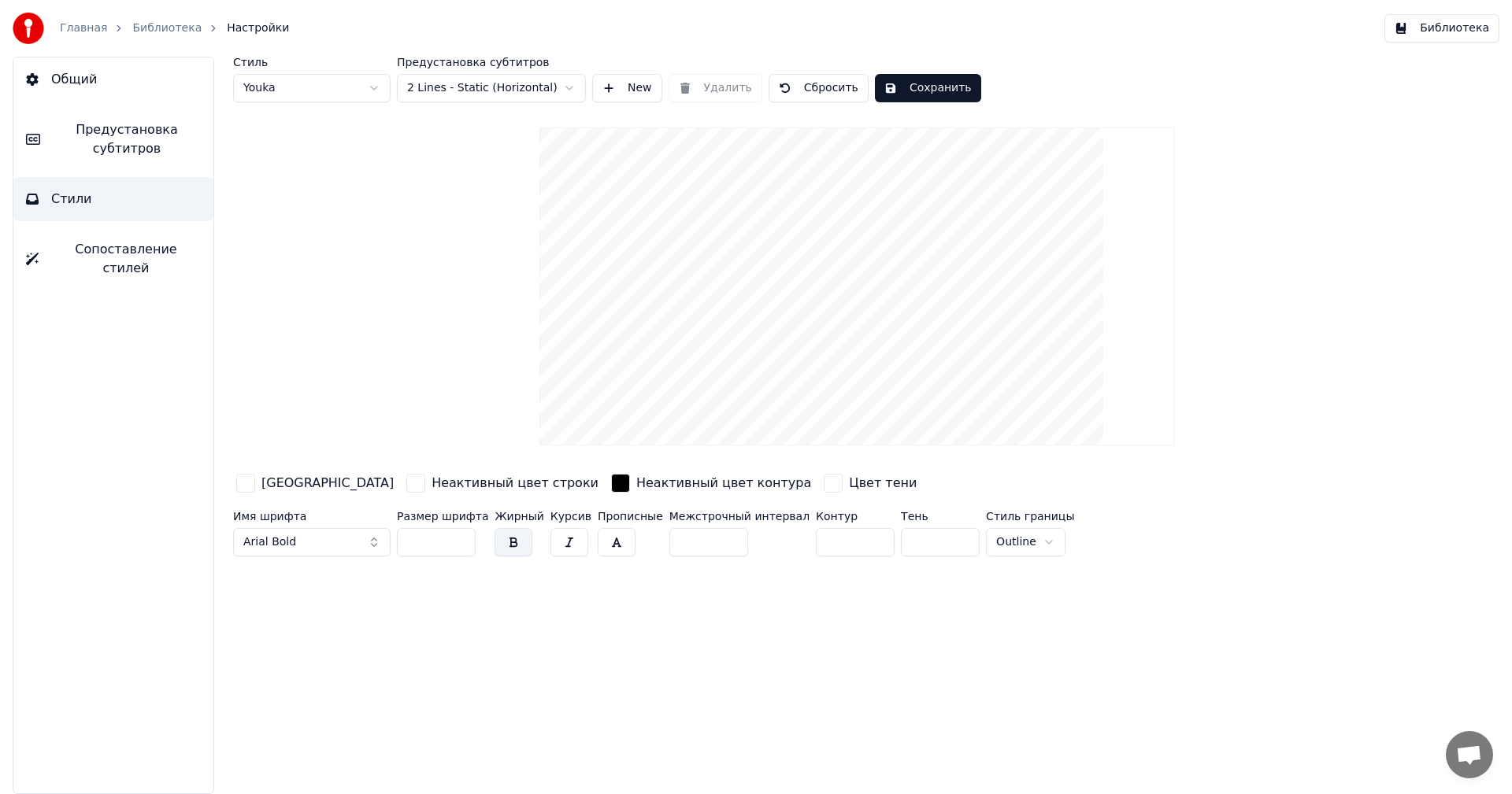
click at [102, 71] on button "Общий" at bounding box center [113, 79] width 200 height 44
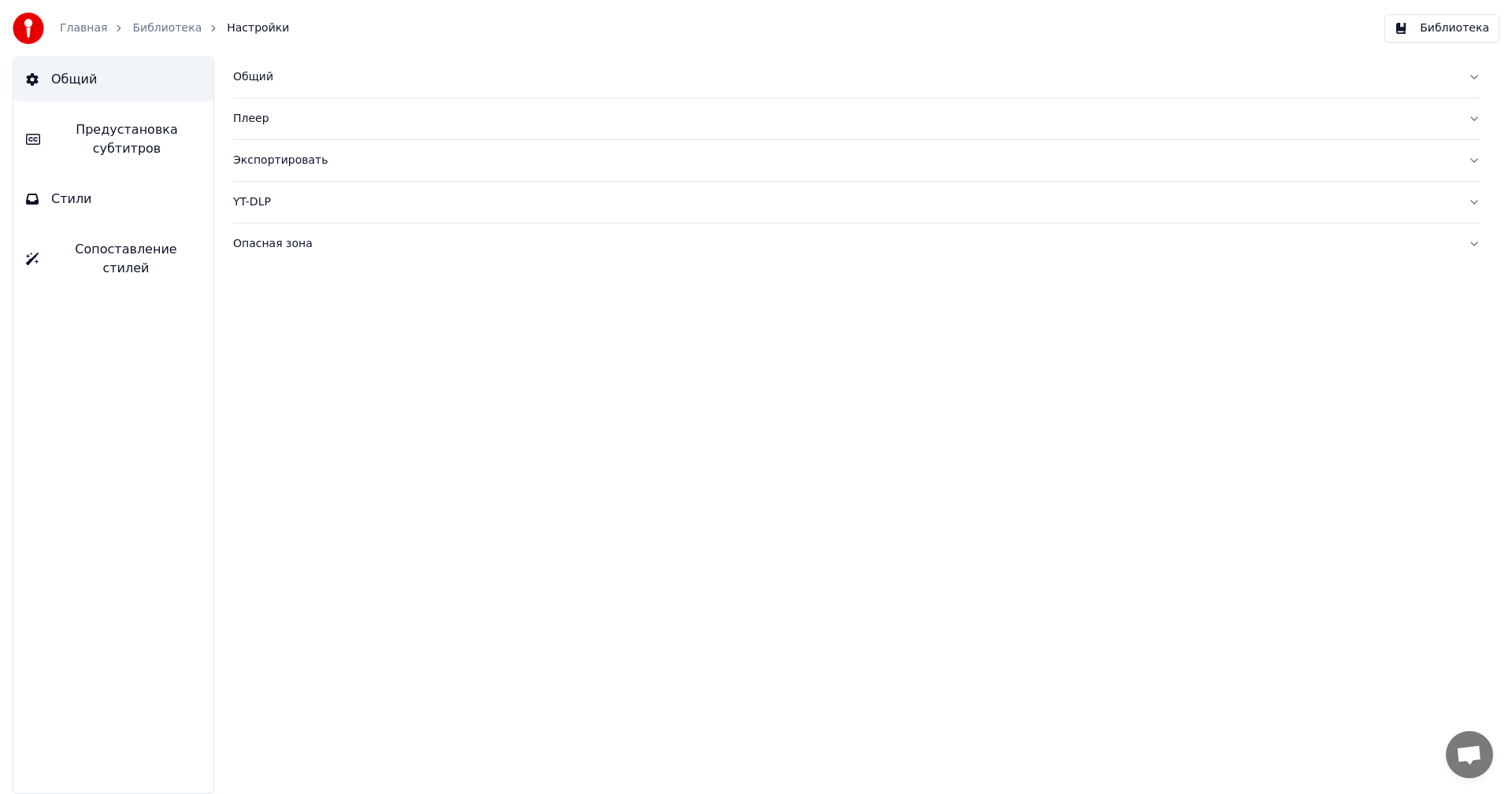
click at [140, 122] on span "Предустановка субтитров" at bounding box center [127, 139] width 148 height 38
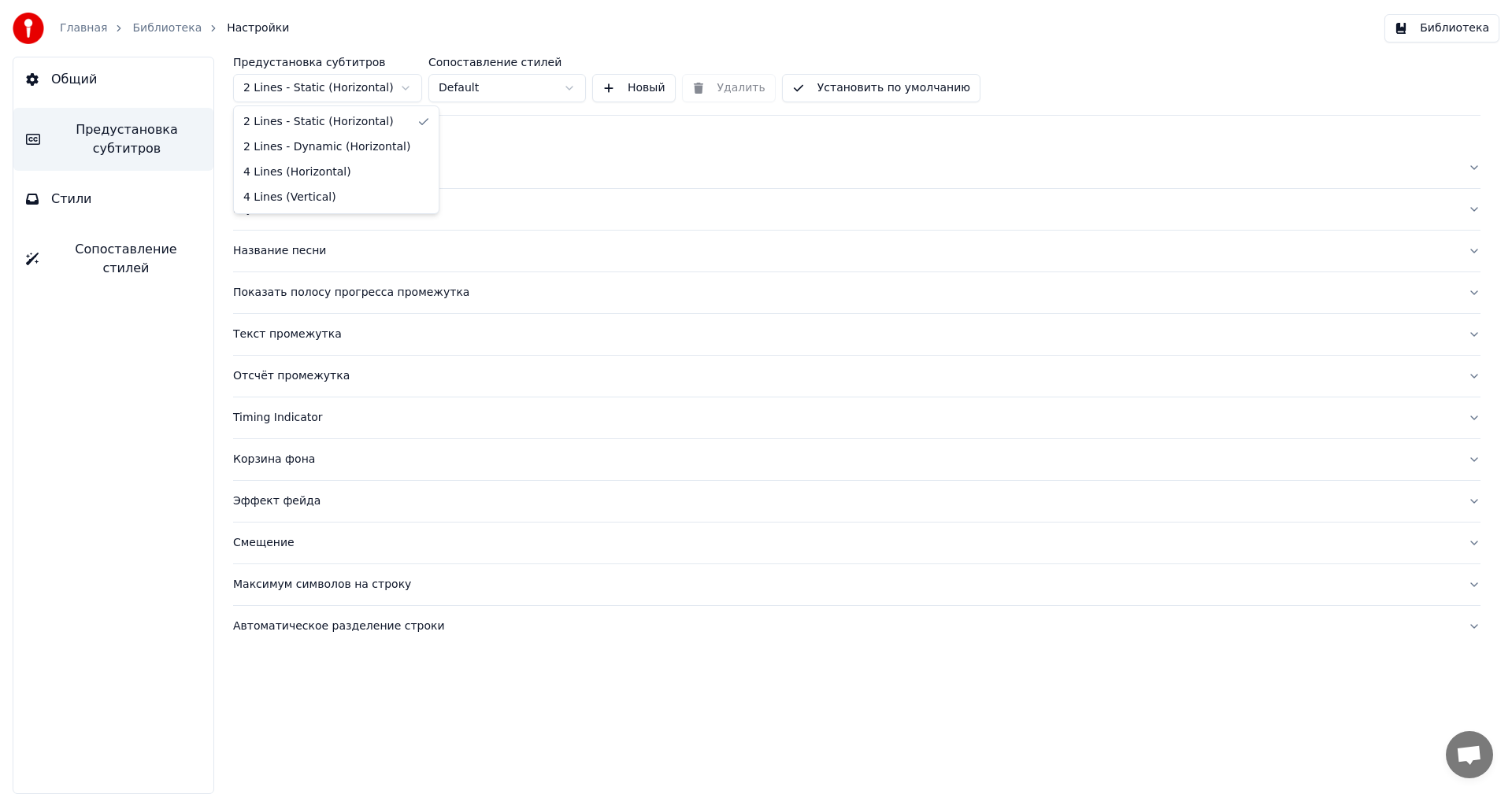
click at [392, 95] on html "Главная Библиотека Настройки Библиотека Общий Предустановка субтитров Стили Соп…" at bounding box center [756, 397] width 1512 height 794
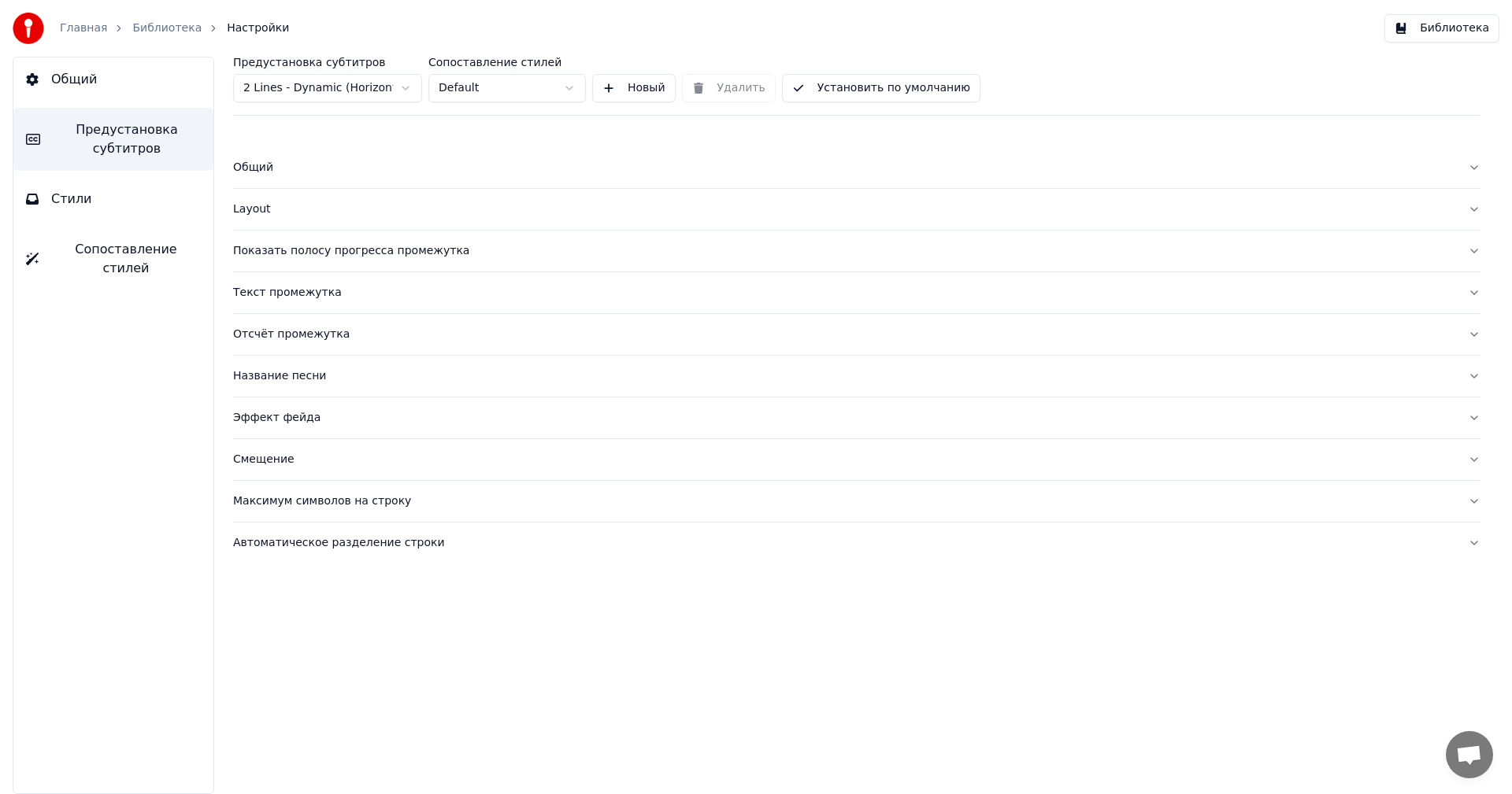
click at [266, 174] on div "Общий" at bounding box center [844, 168] width 1222 height 16
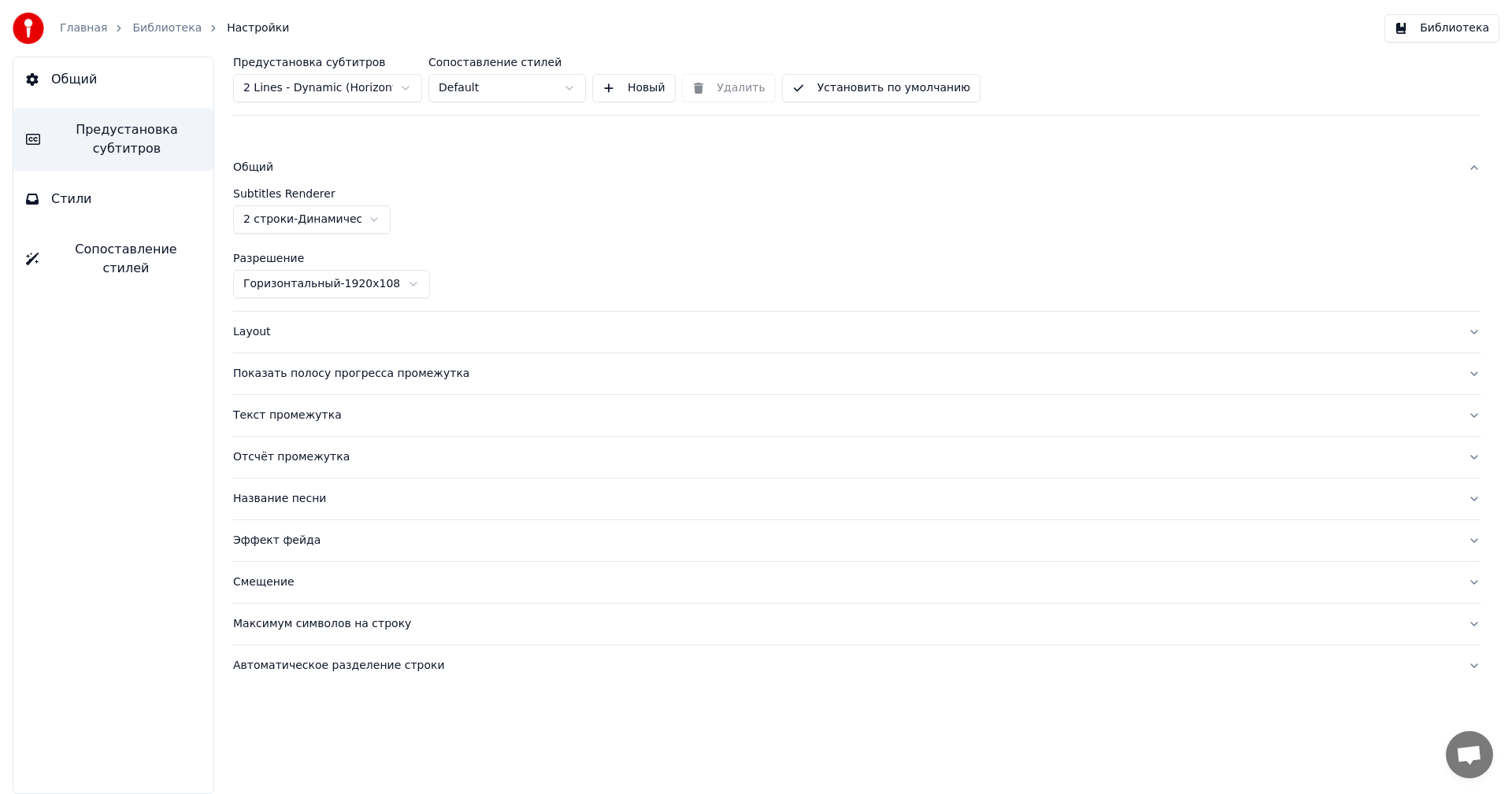
click at [244, 335] on div "Layout" at bounding box center [844, 332] width 1222 height 16
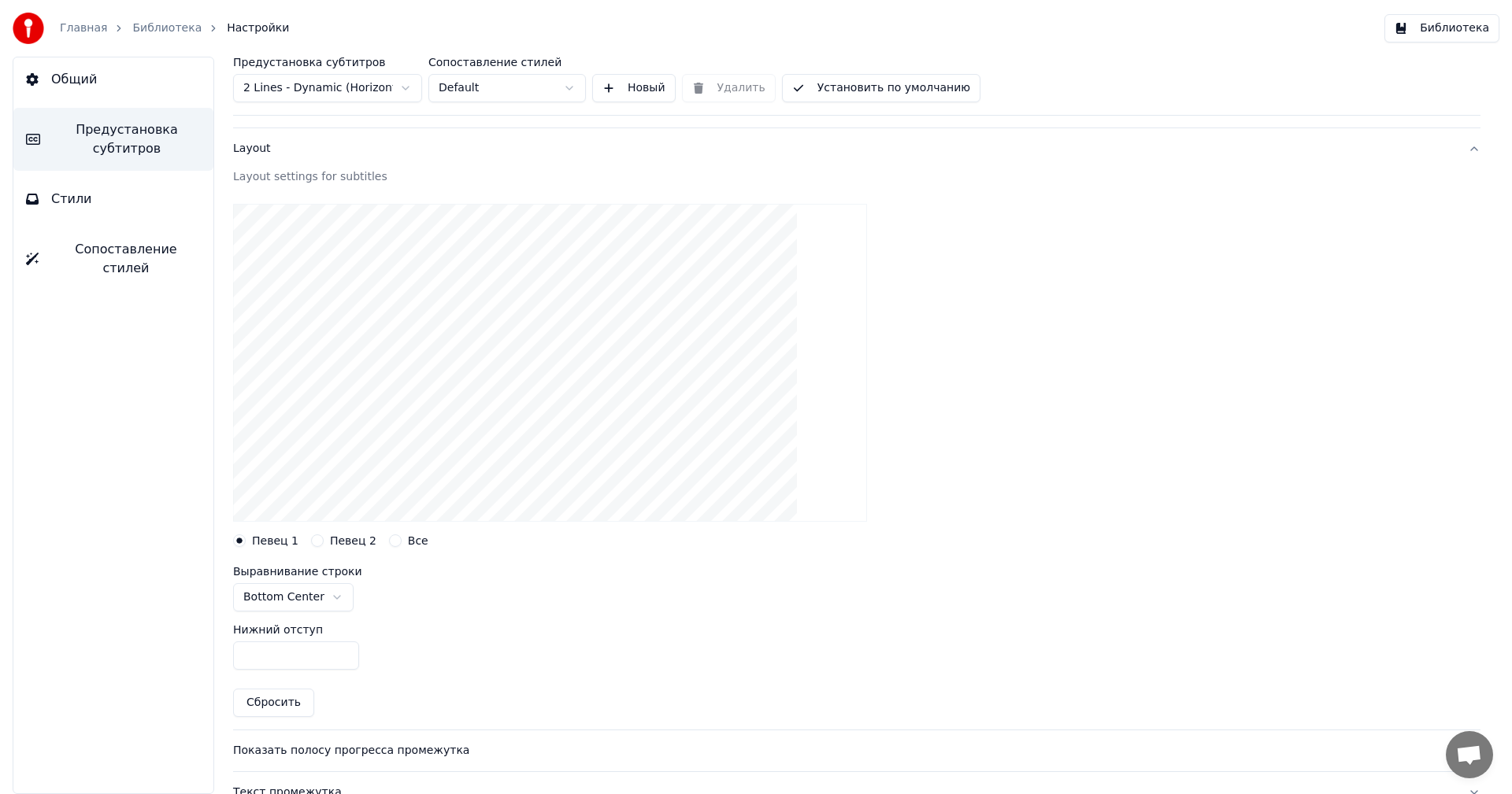
scroll to position [60, 0]
drag, startPoint x: 294, startPoint y: 664, endPoint x: 223, endPoint y: 669, distance: 71.2
click at [223, 669] on div "Предустановка субтитров 2 Lines - Dynamic (Horizontal) Сопоставление стилей Def…" at bounding box center [856, 425] width 1310 height 737
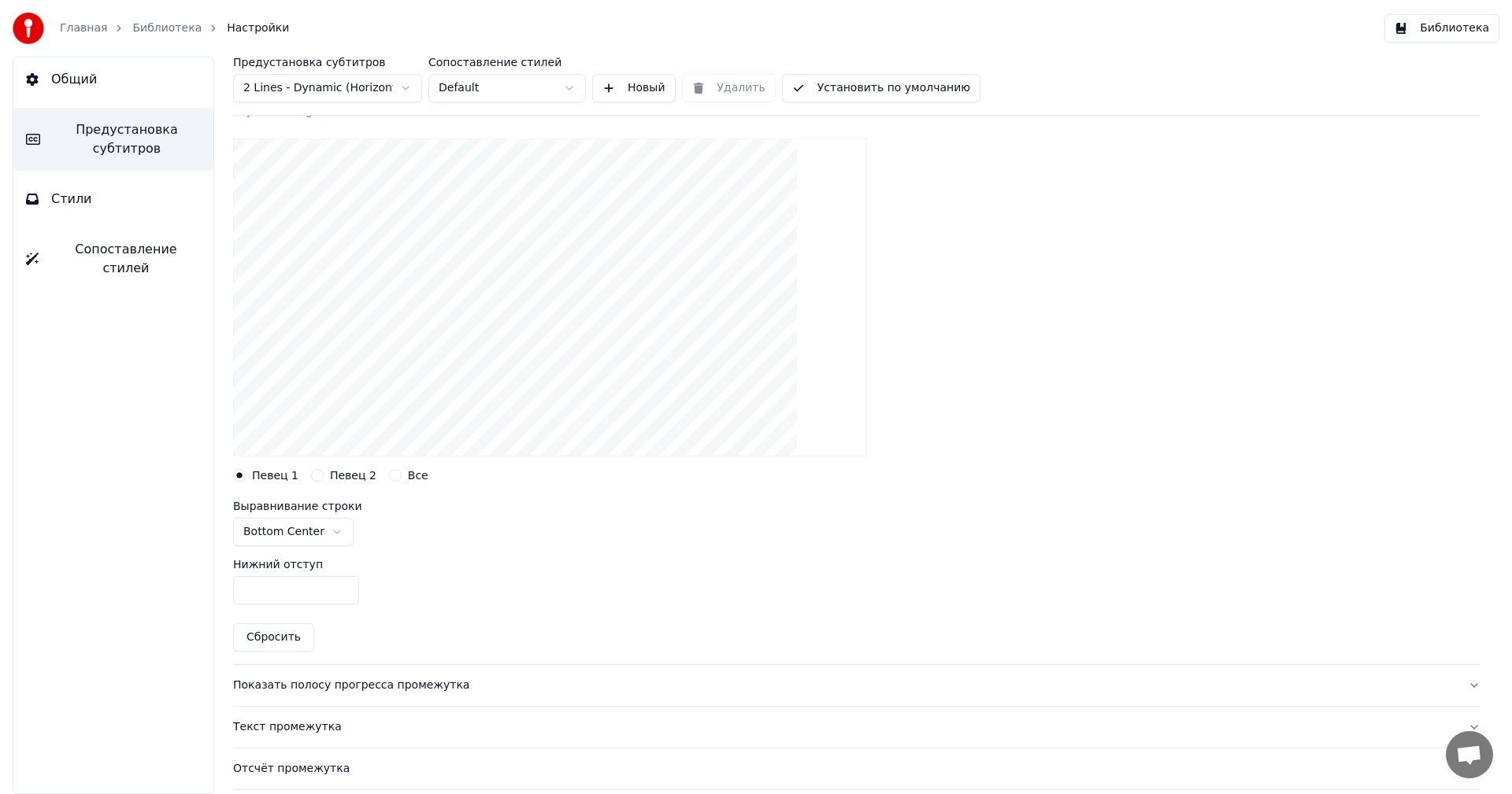
scroll to position [126, 0]
type input "***"
click at [341, 696] on button "Показать полосу прогресса промежутка" at bounding box center [856, 685] width 1247 height 41
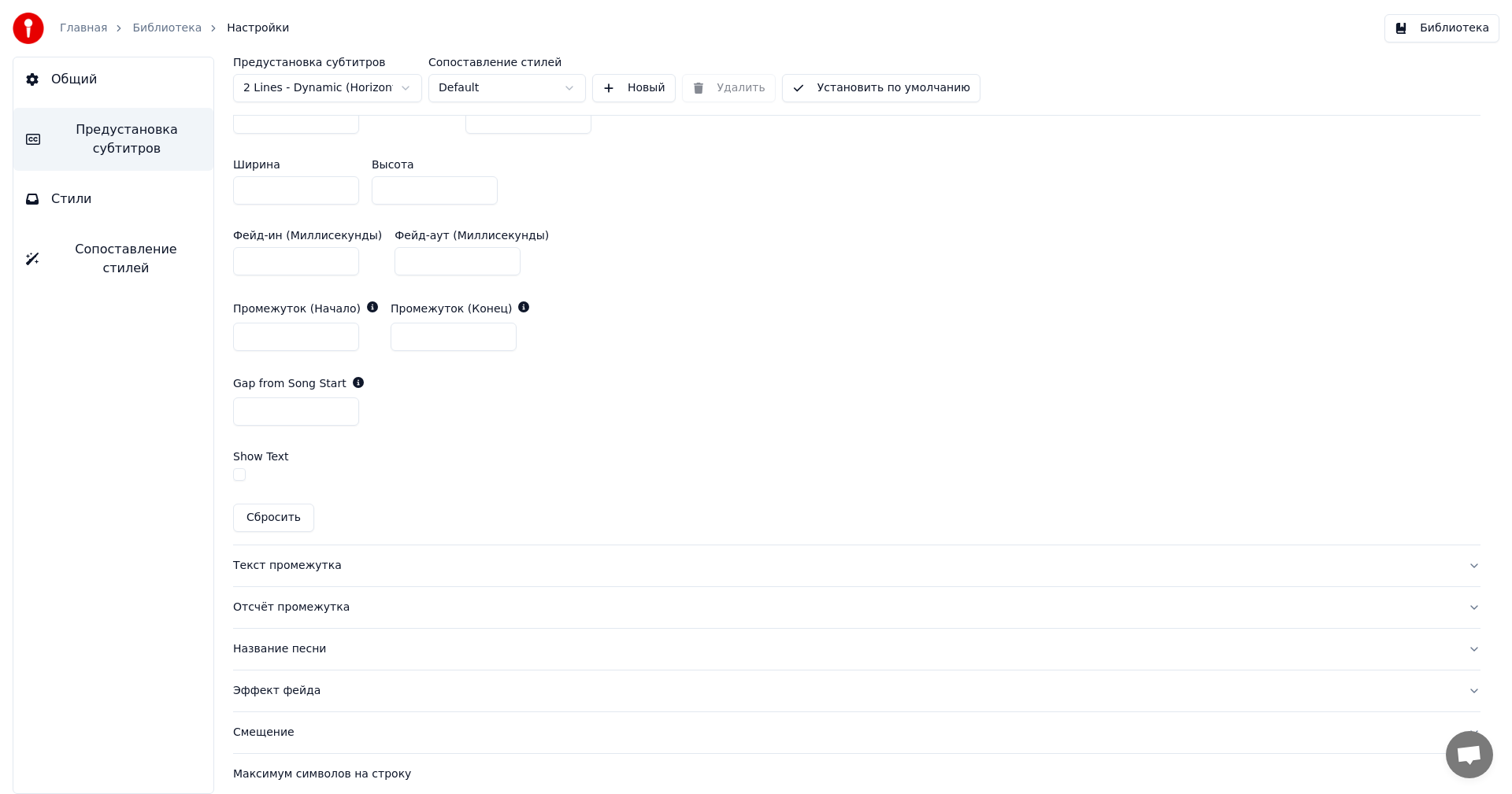
scroll to position [781, 0]
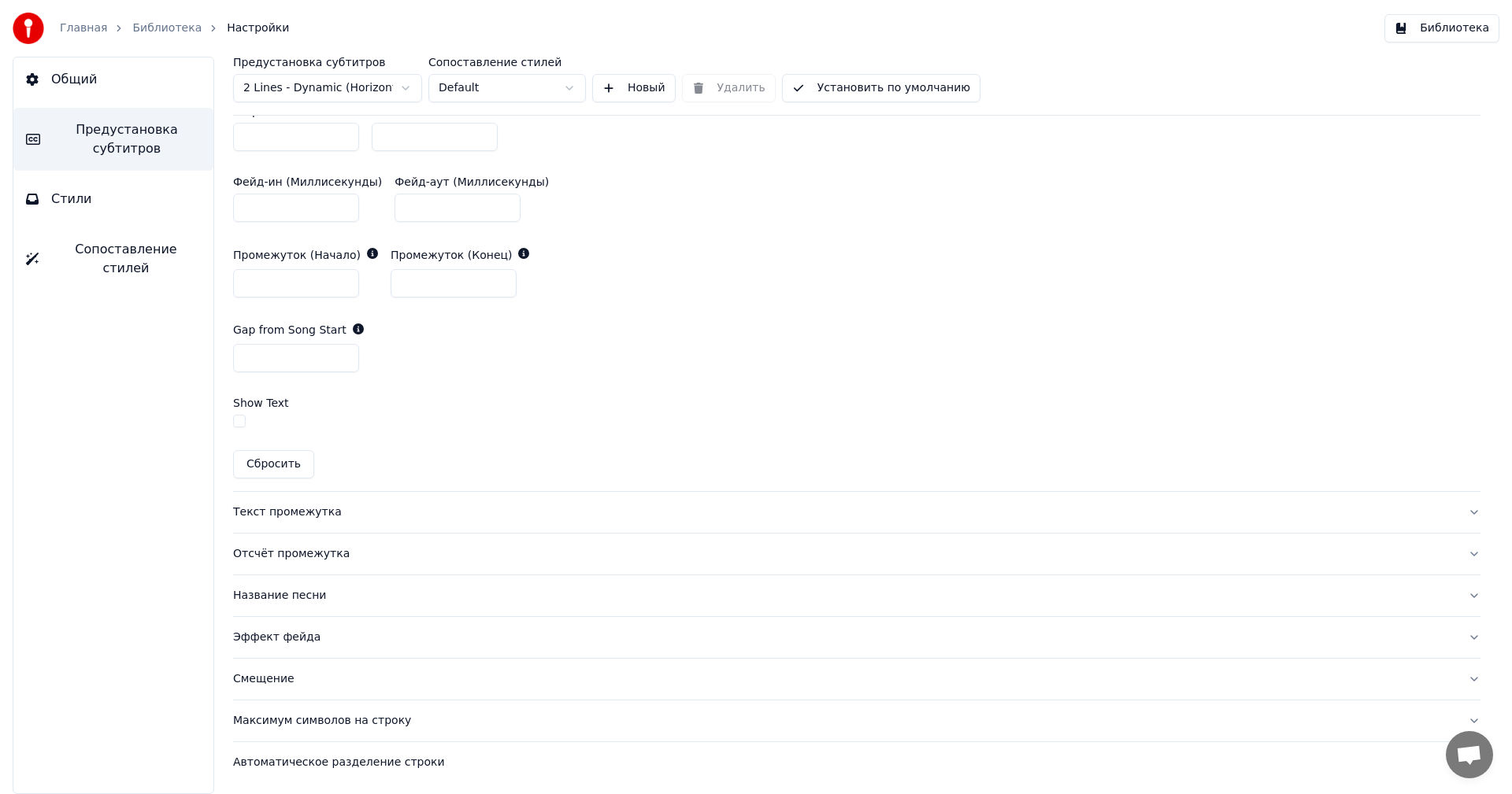
click at [314, 597] on div "Название песни" at bounding box center [844, 596] width 1222 height 16
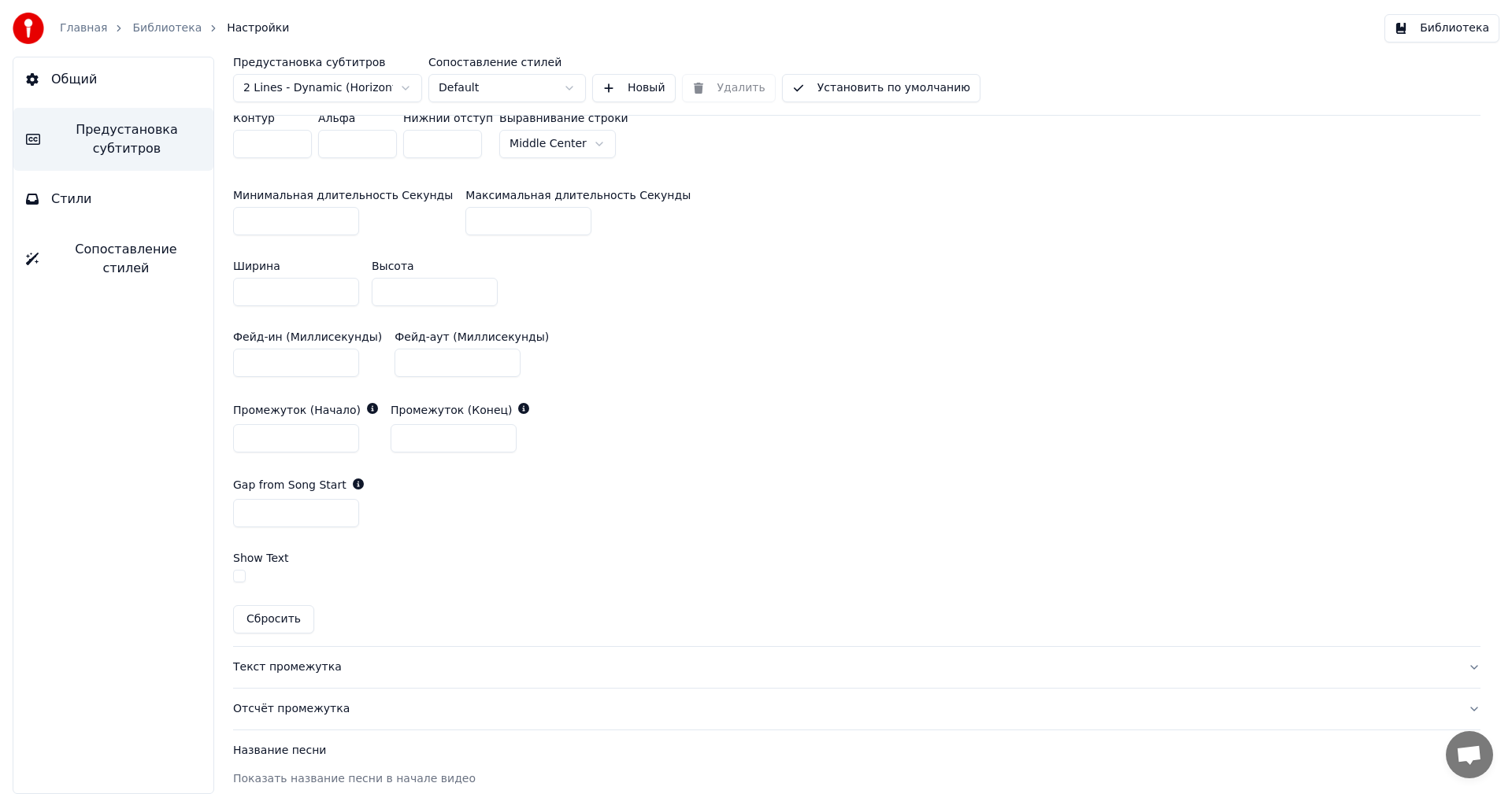
scroll to position [609, 0]
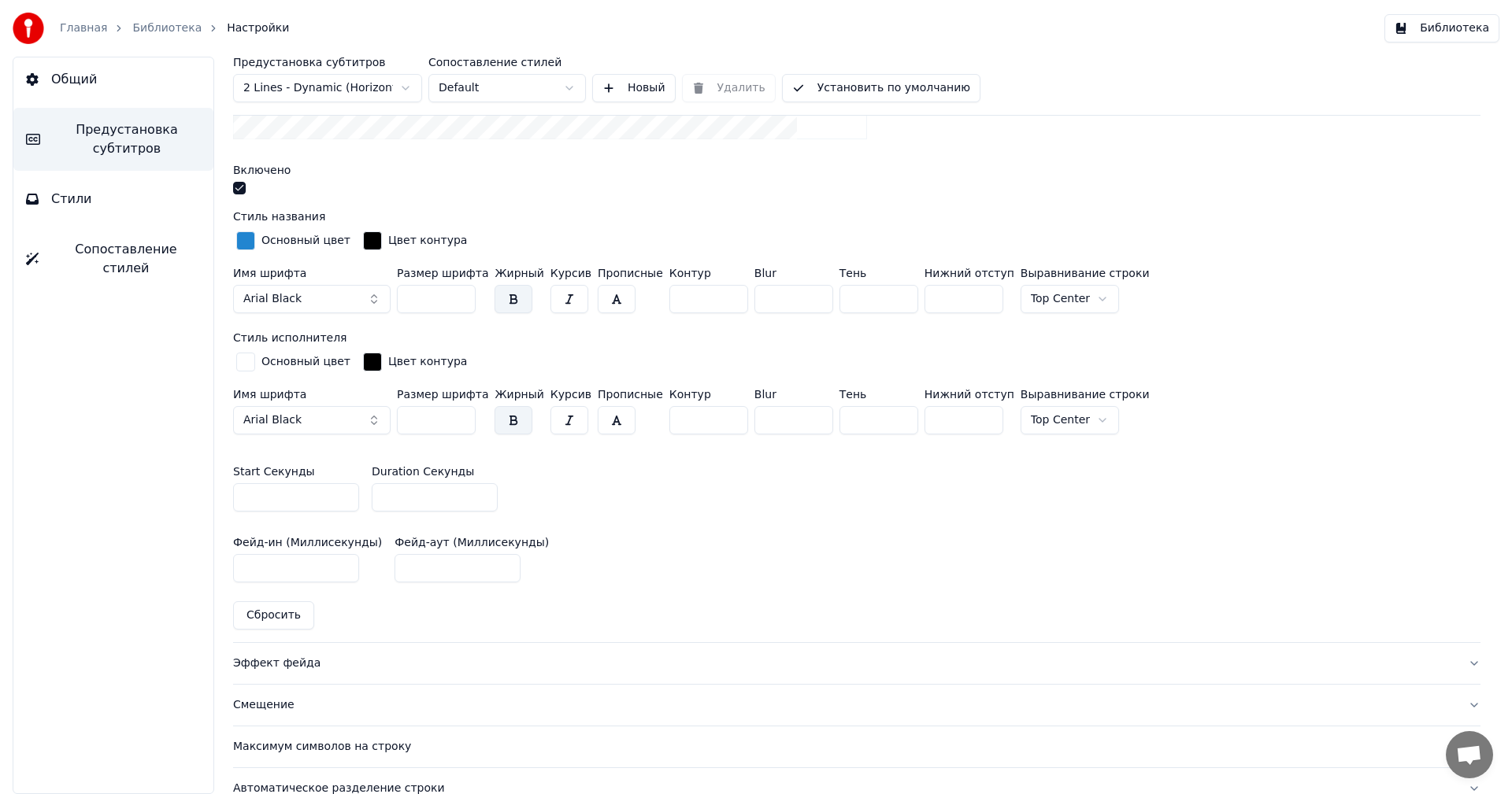
click at [246, 190] on div at bounding box center [856, 189] width 1247 height 17
click at [233, 188] on button "button" at bounding box center [239, 188] width 12 height 12
click at [876, 87] on button "Установить по умолчанию" at bounding box center [881, 88] width 198 height 28
click at [834, 87] on button "Готово" at bounding box center [825, 88] width 86 height 28
click at [150, 29] on link "Библиотека" at bounding box center [167, 28] width 69 height 16
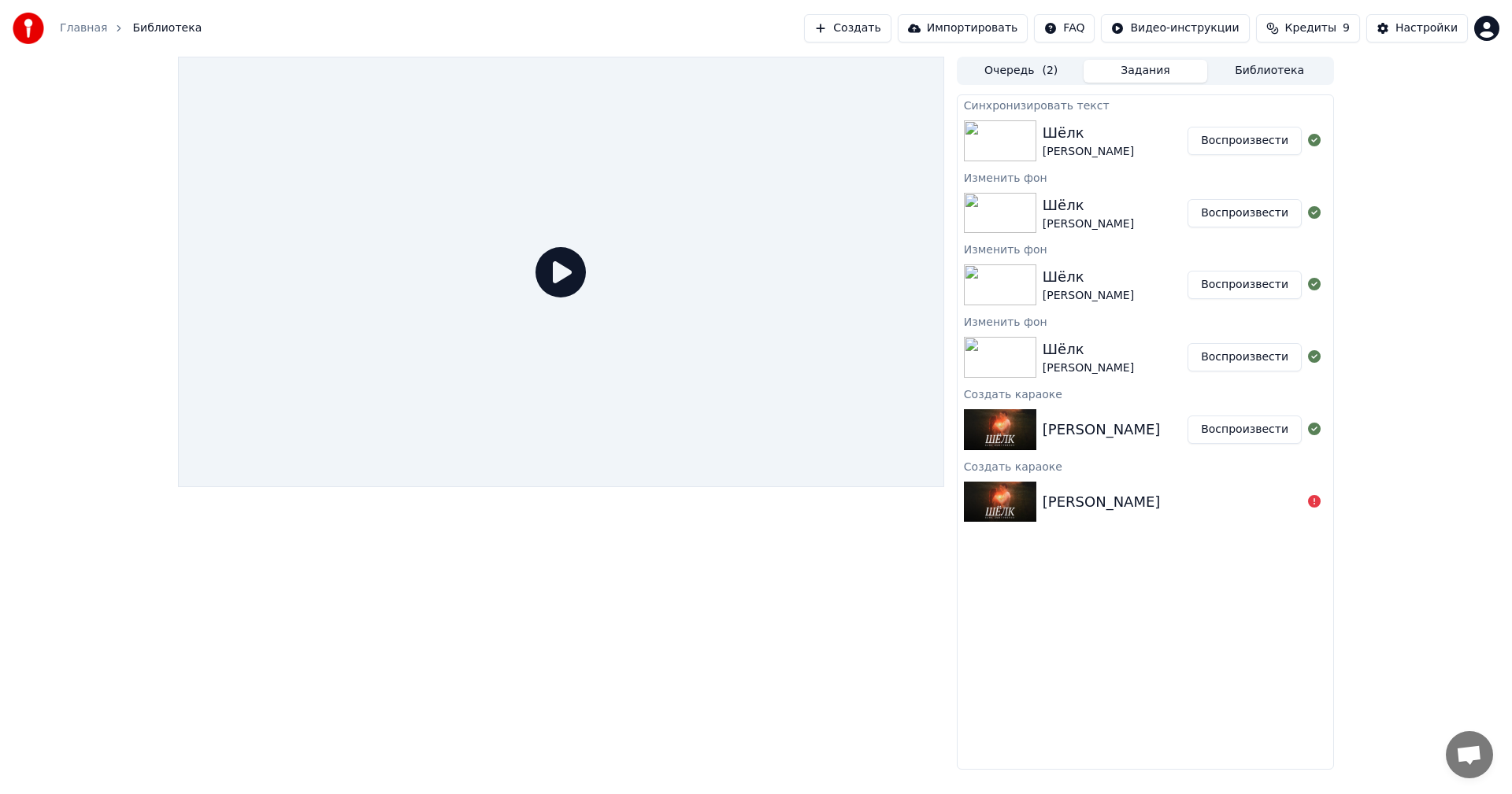
click at [564, 270] on icon at bounding box center [560, 272] width 51 height 51
click at [1264, 133] on button "Воспроизвести" at bounding box center [1244, 140] width 114 height 28
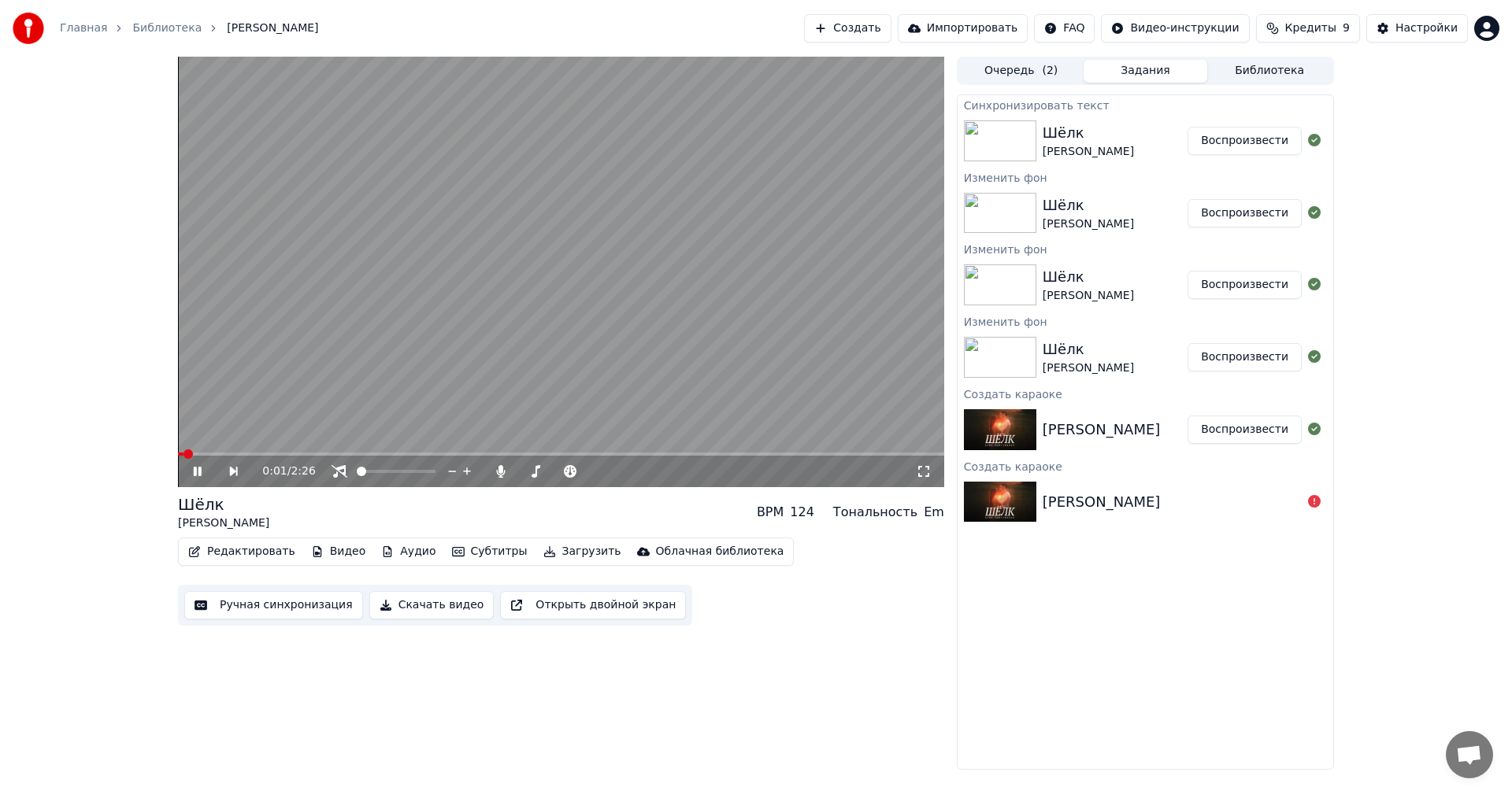
click at [691, 261] on video at bounding box center [560, 271] width 766 height 430
click at [203, 476] on icon at bounding box center [208, 471] width 36 height 12
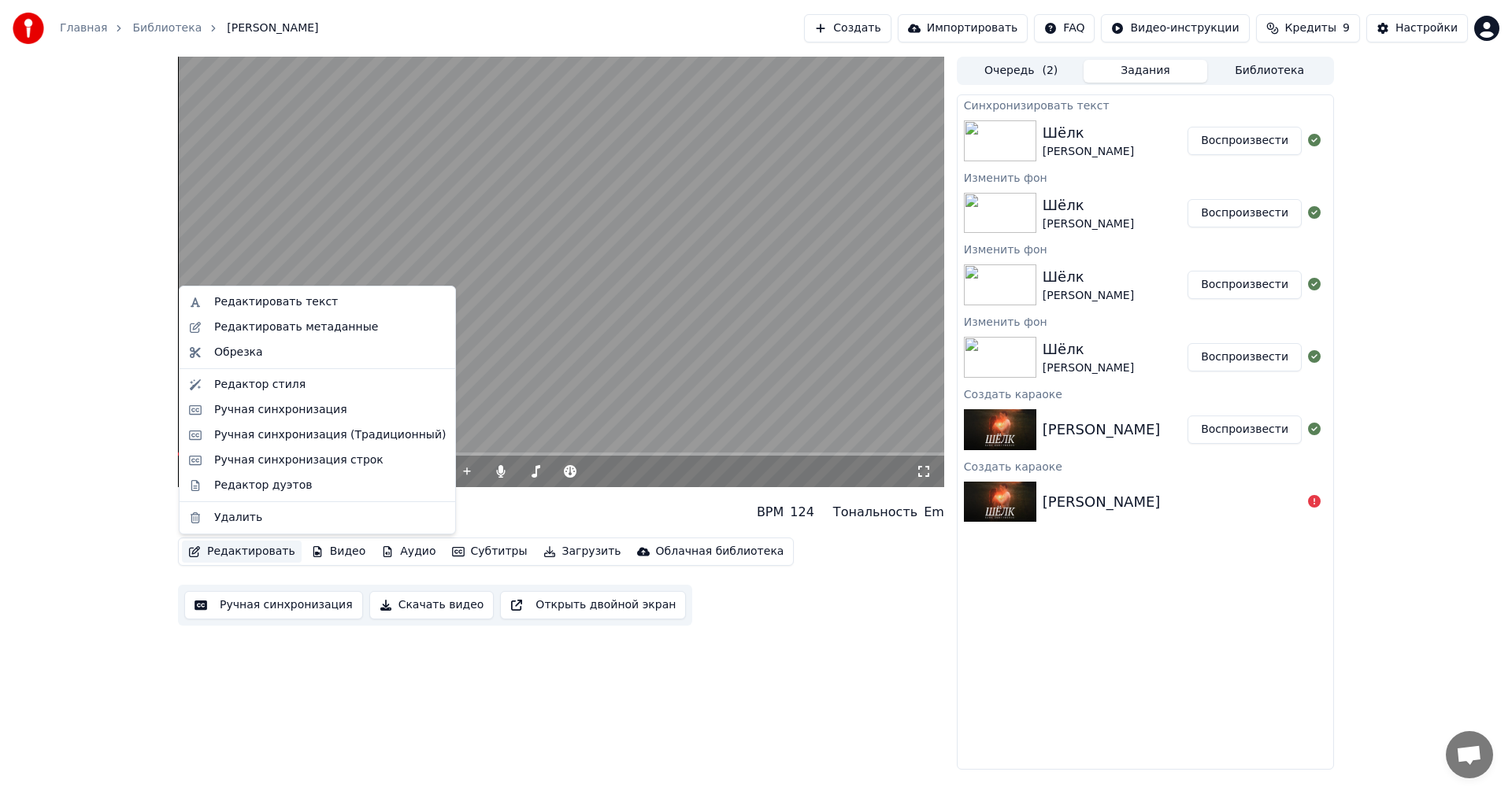
click at [255, 558] on button "Редактировать" at bounding box center [241, 551] width 120 height 22
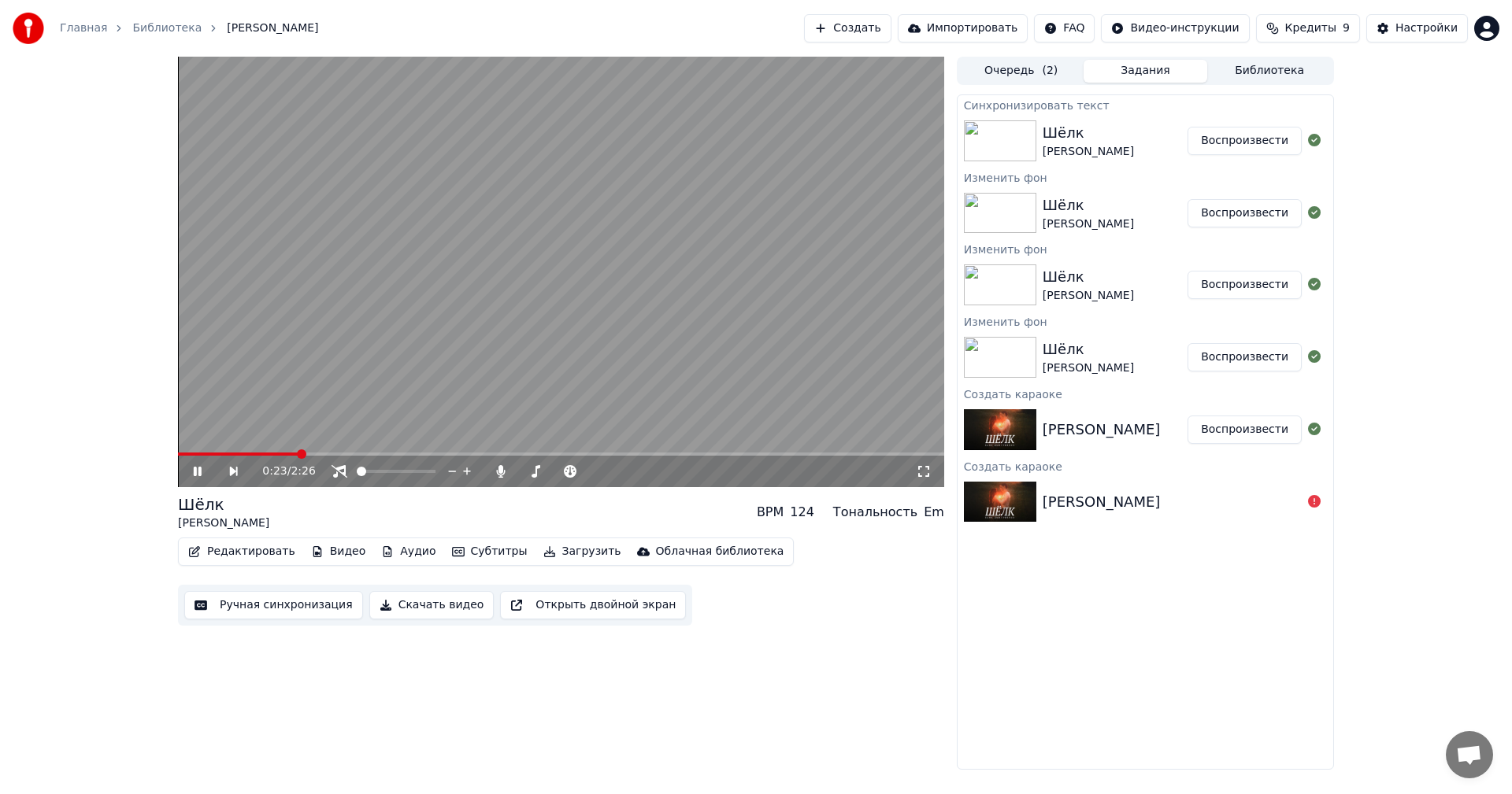
click at [1239, 220] on button "Воспроизвести" at bounding box center [1244, 213] width 114 height 28
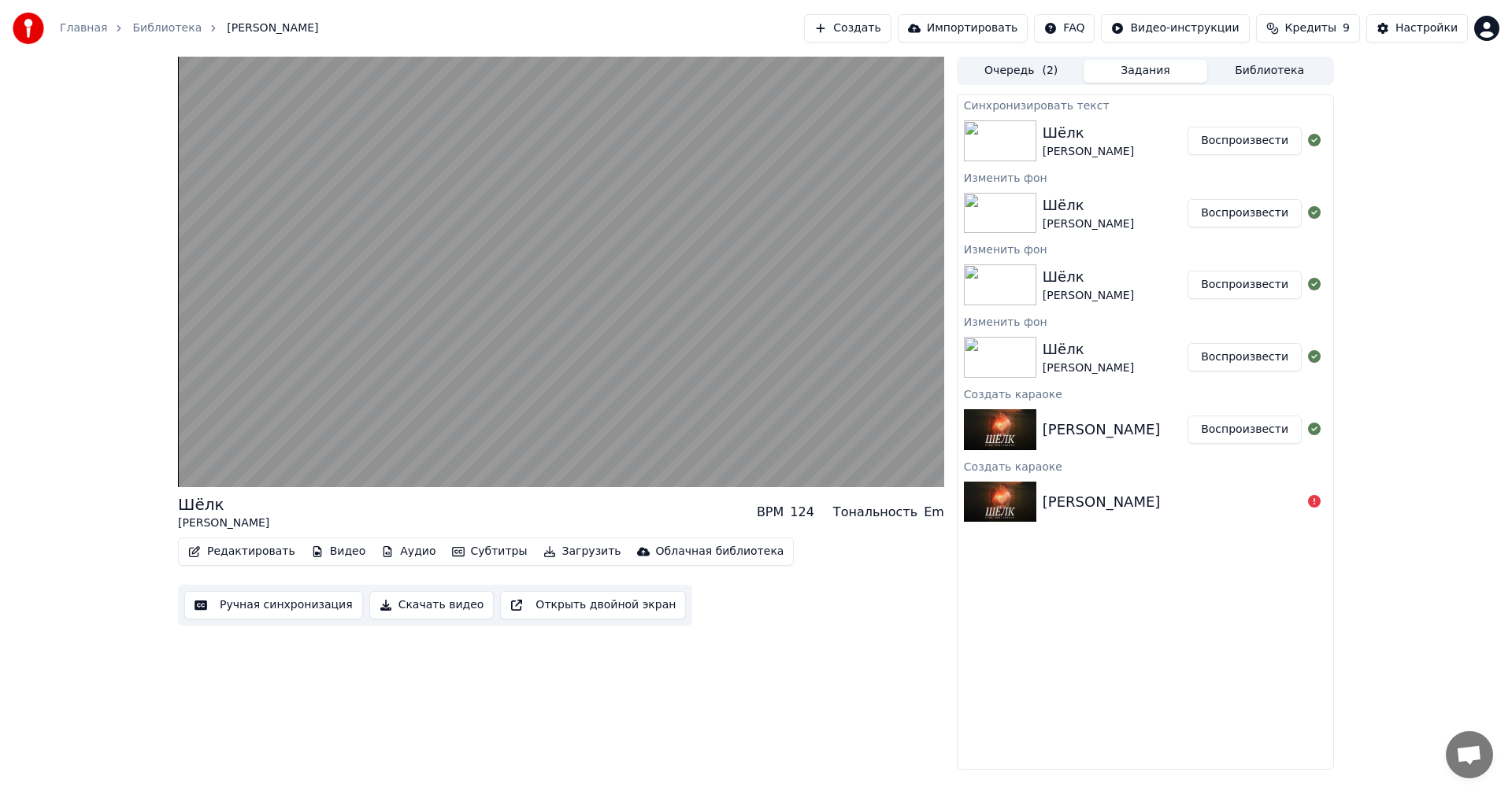
click at [1244, 282] on button "Воспроизвести" at bounding box center [1244, 284] width 114 height 28
click at [1245, 352] on button "Воспроизвести" at bounding box center [1244, 357] width 114 height 28
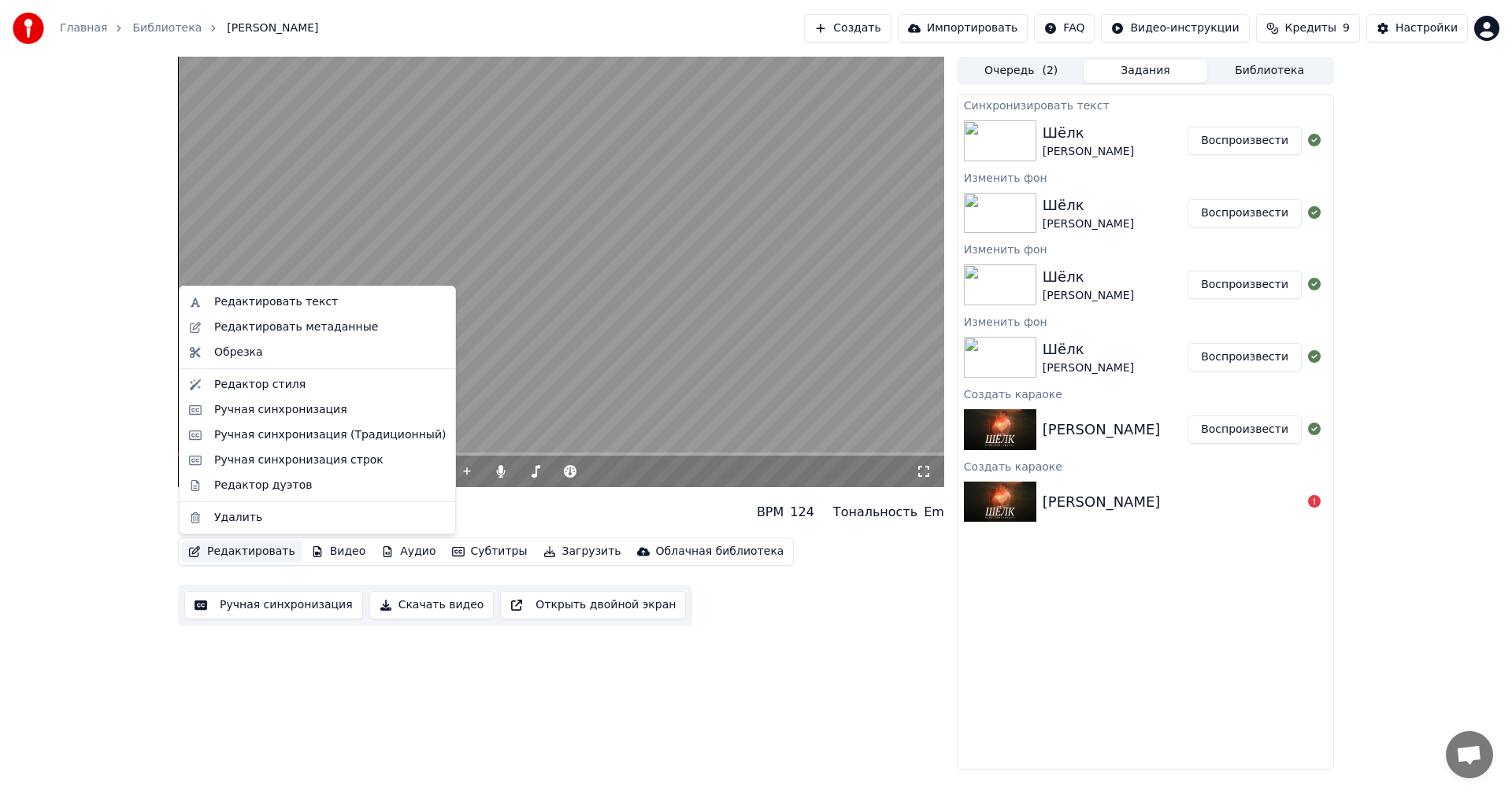
click at [206, 560] on button "Редактировать" at bounding box center [241, 551] width 120 height 22
click at [251, 382] on div "Редактор стиля" at bounding box center [259, 385] width 92 height 16
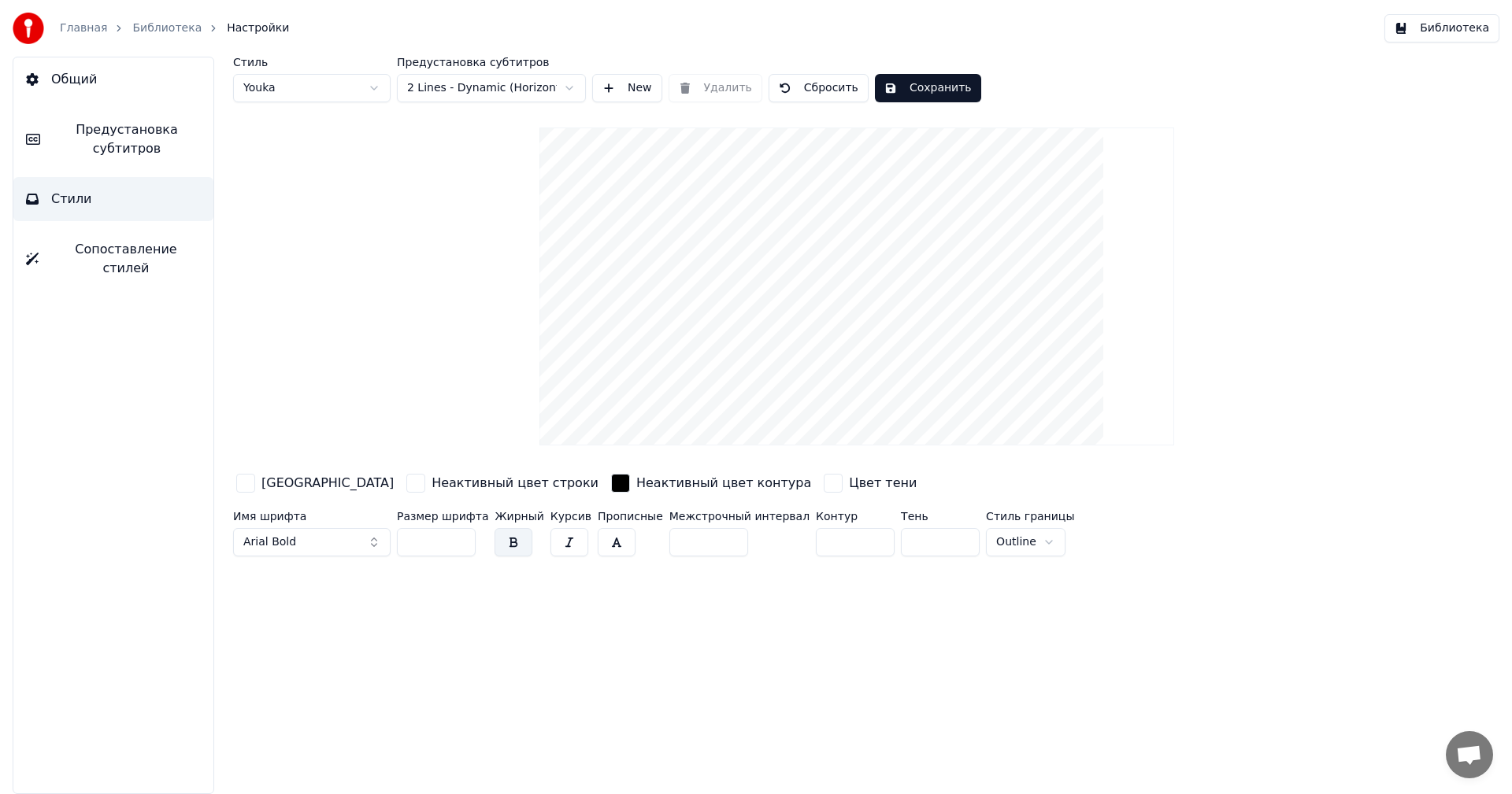
click at [90, 164] on button "Предустановка субтитров" at bounding box center [113, 140] width 200 height 63
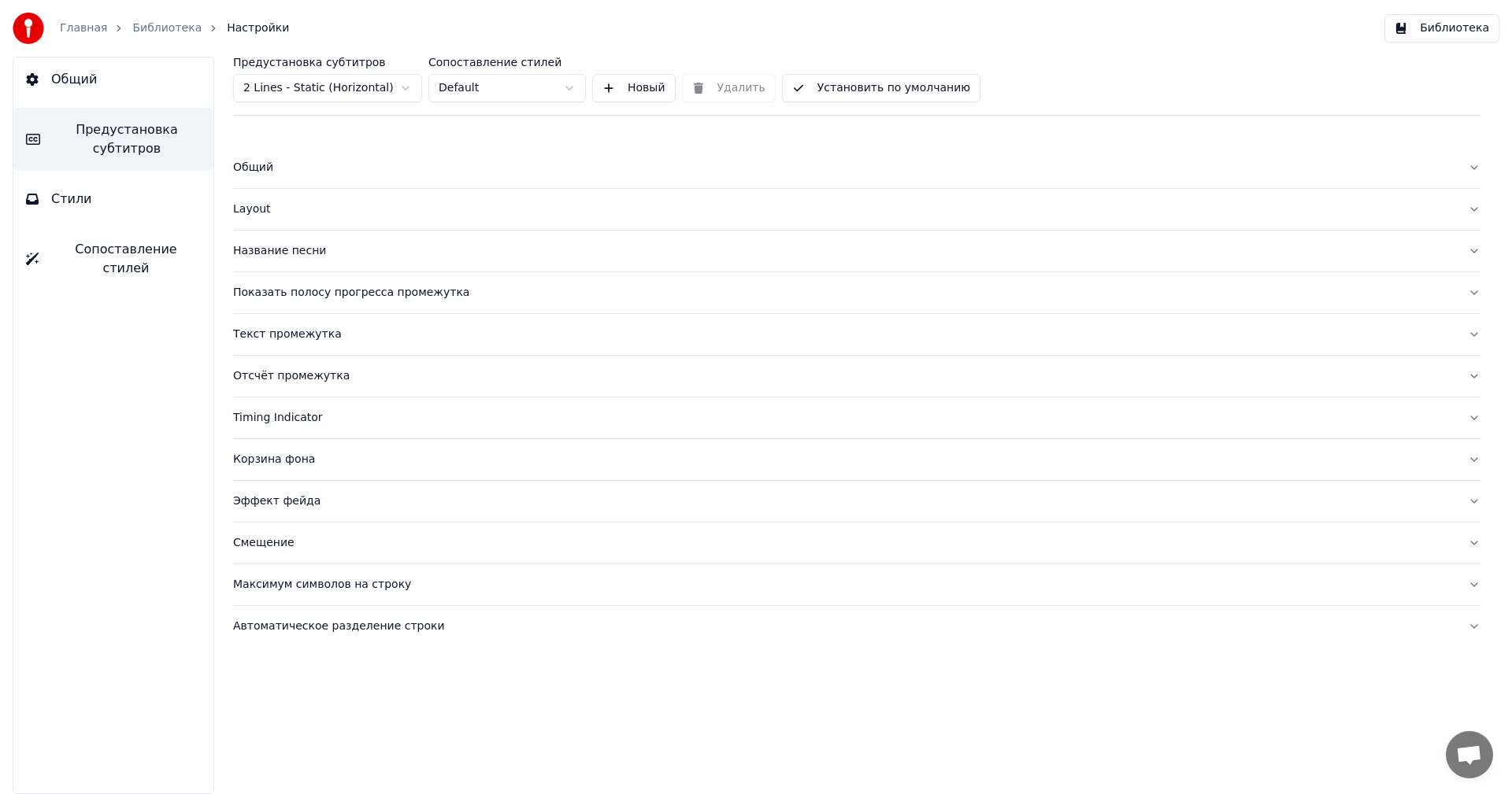
click at [124, 92] on button "Общий" at bounding box center [113, 79] width 200 height 44
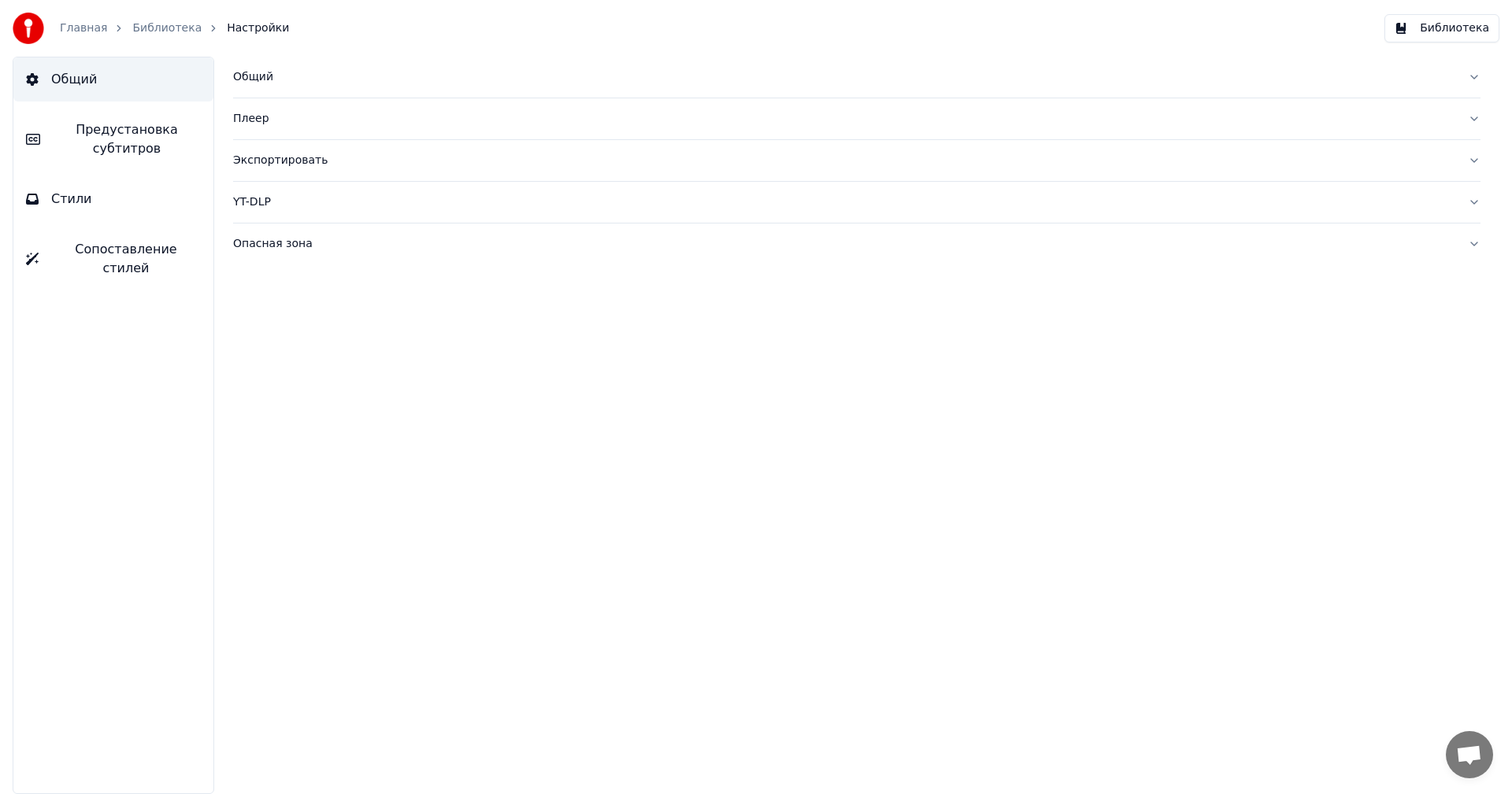
click at [258, 83] on div "Общий" at bounding box center [844, 77] width 1222 height 16
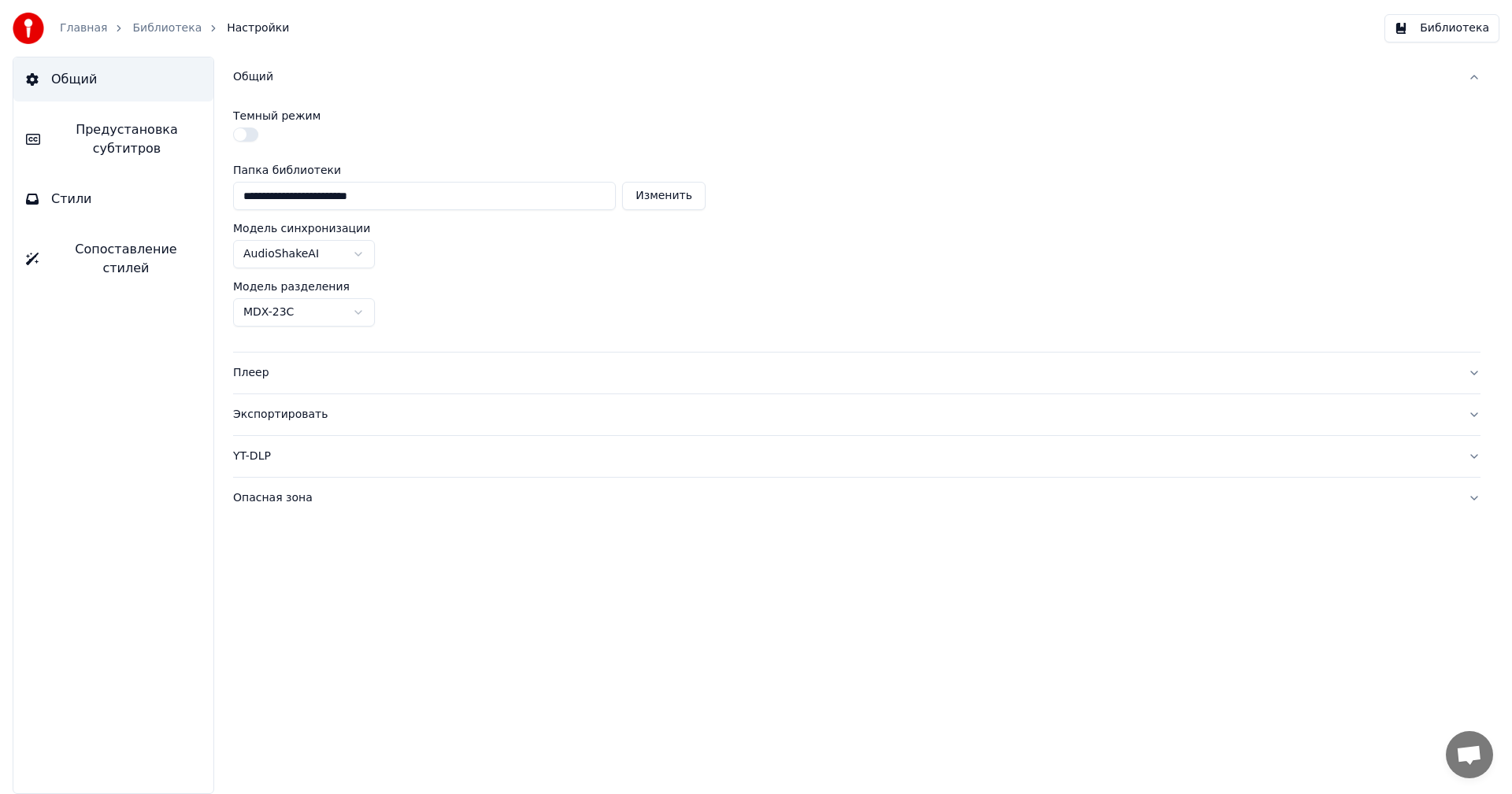
click at [129, 145] on span "Предустановка субтитров" at bounding box center [127, 139] width 148 height 38
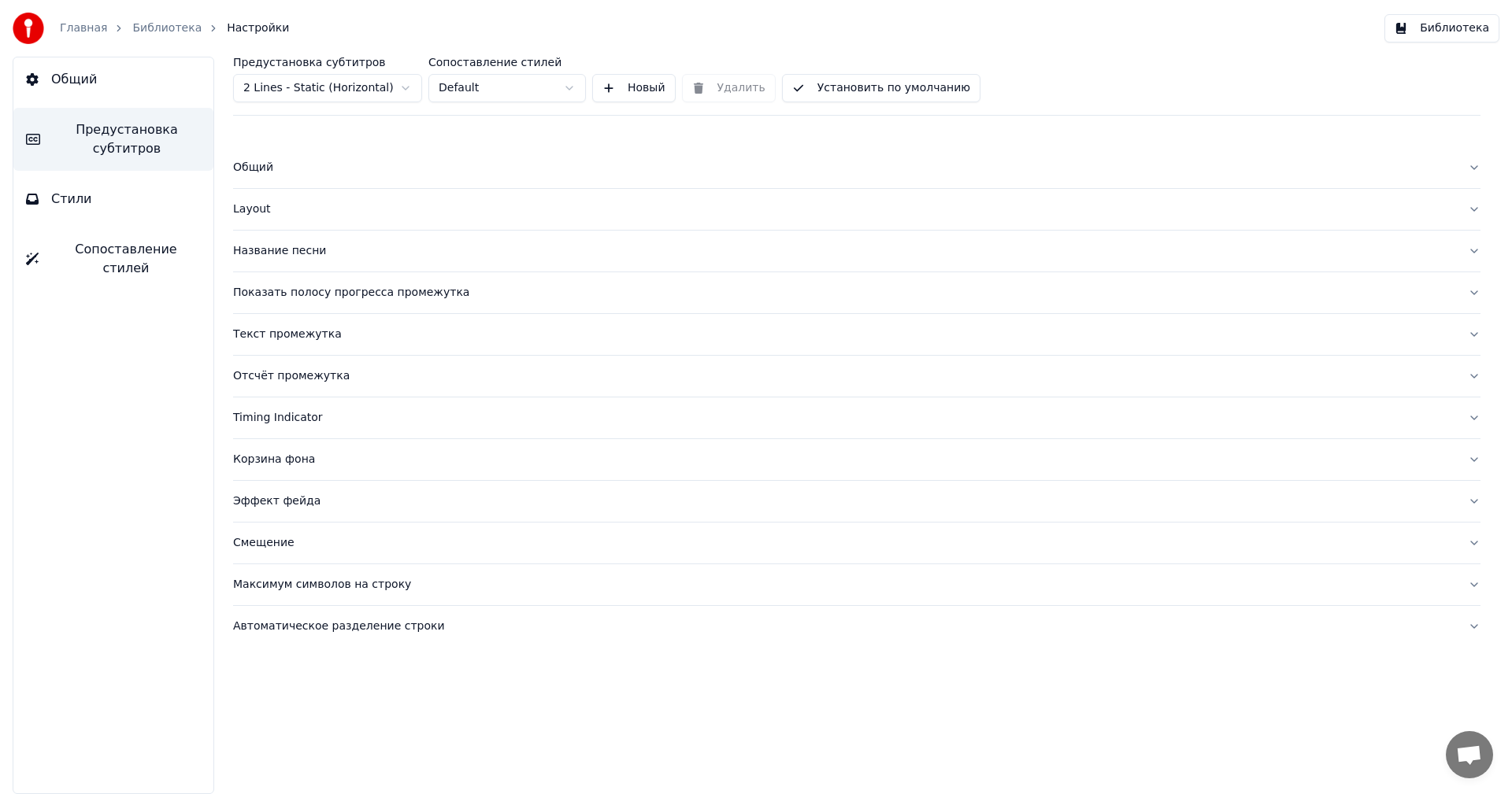
click at [301, 159] on button "Общий" at bounding box center [856, 168] width 1247 height 41
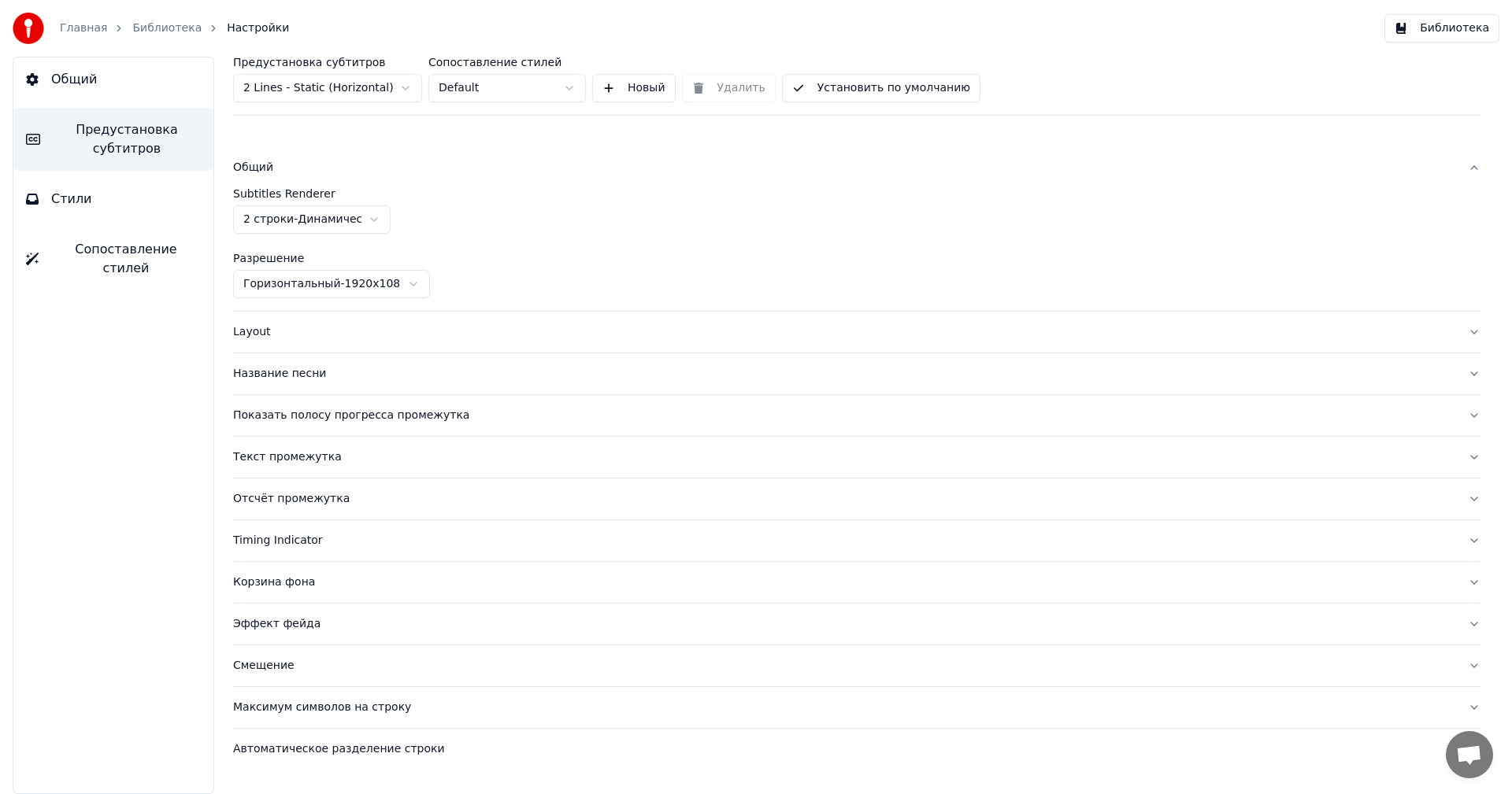
click at [243, 339] on div "Layout" at bounding box center [844, 332] width 1222 height 16
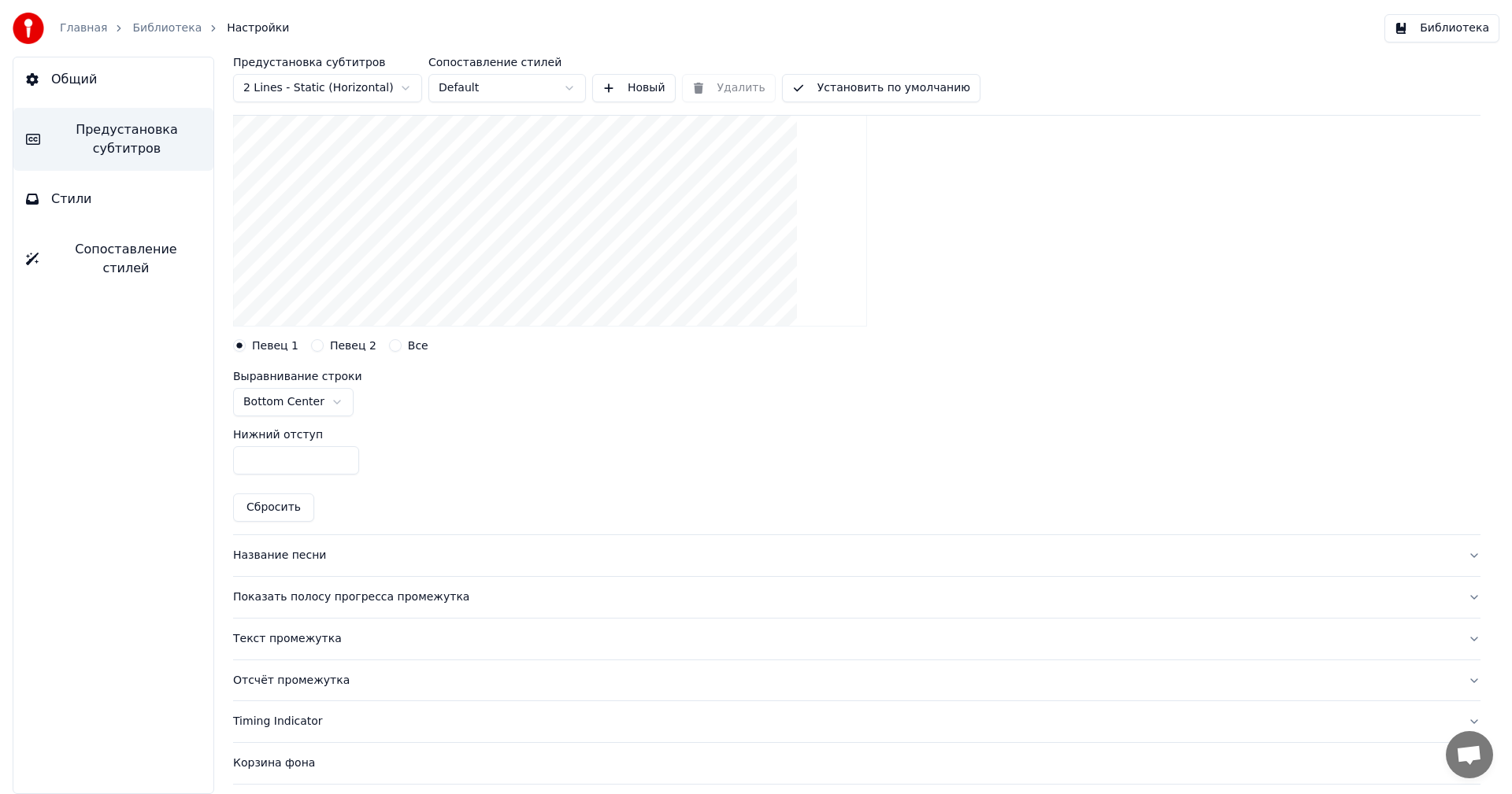
scroll to position [257, 0]
click at [285, 553] on div "Название песни" at bounding box center [844, 555] width 1222 height 16
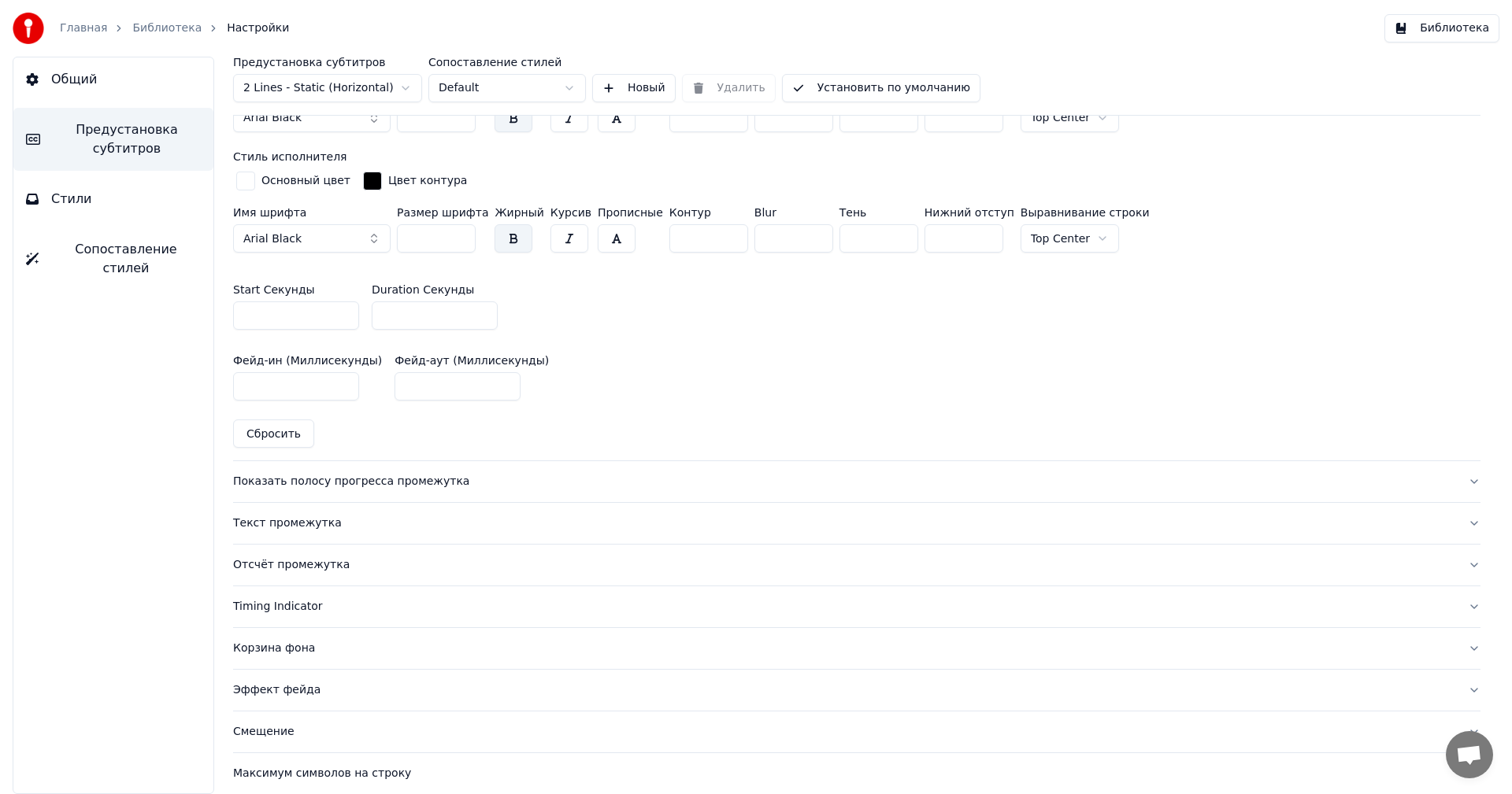
scroll to position [674, 0]
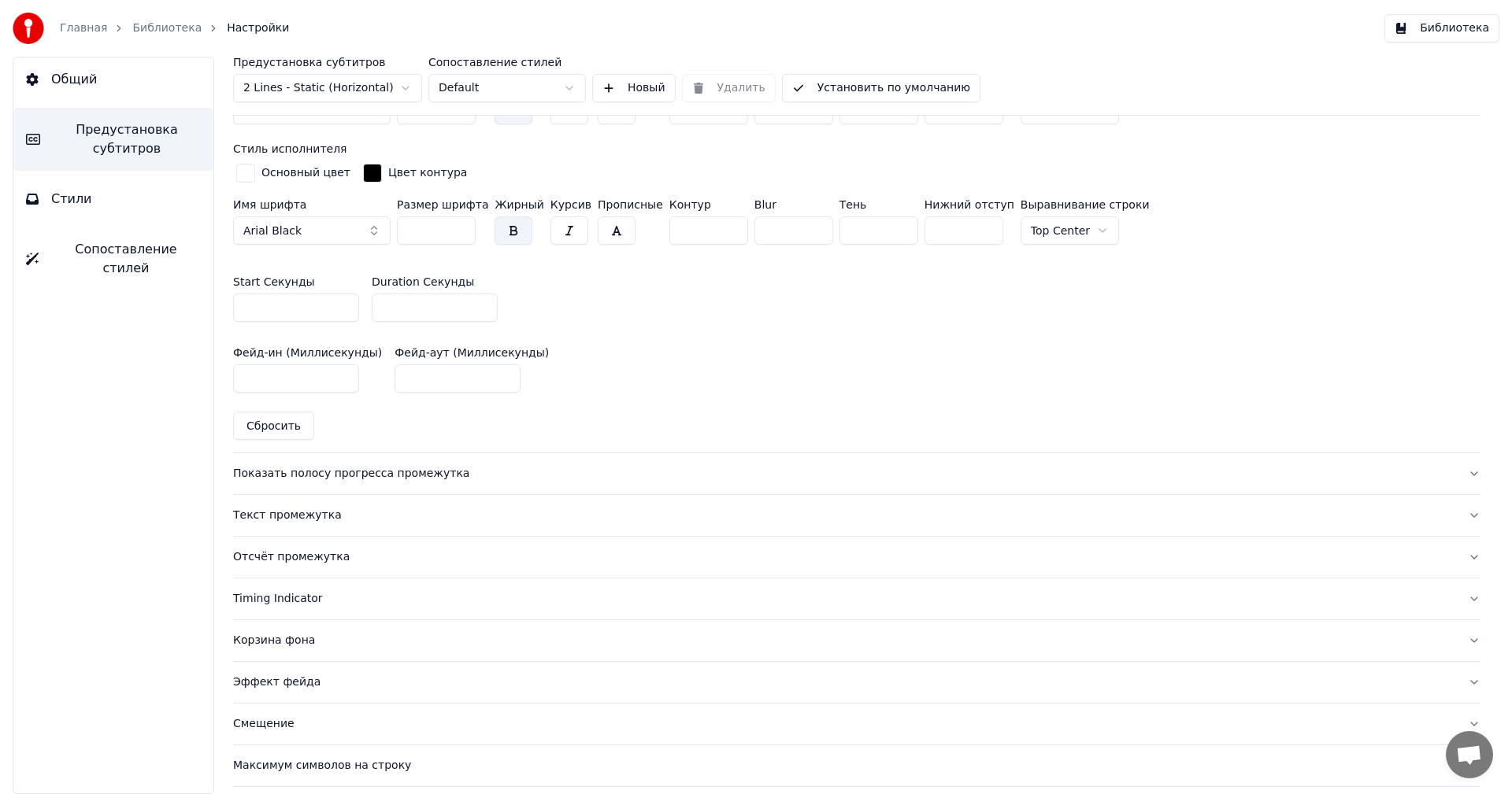
click at [360, 474] on div "Показать полосу прогресса промежутка" at bounding box center [844, 474] width 1222 height 16
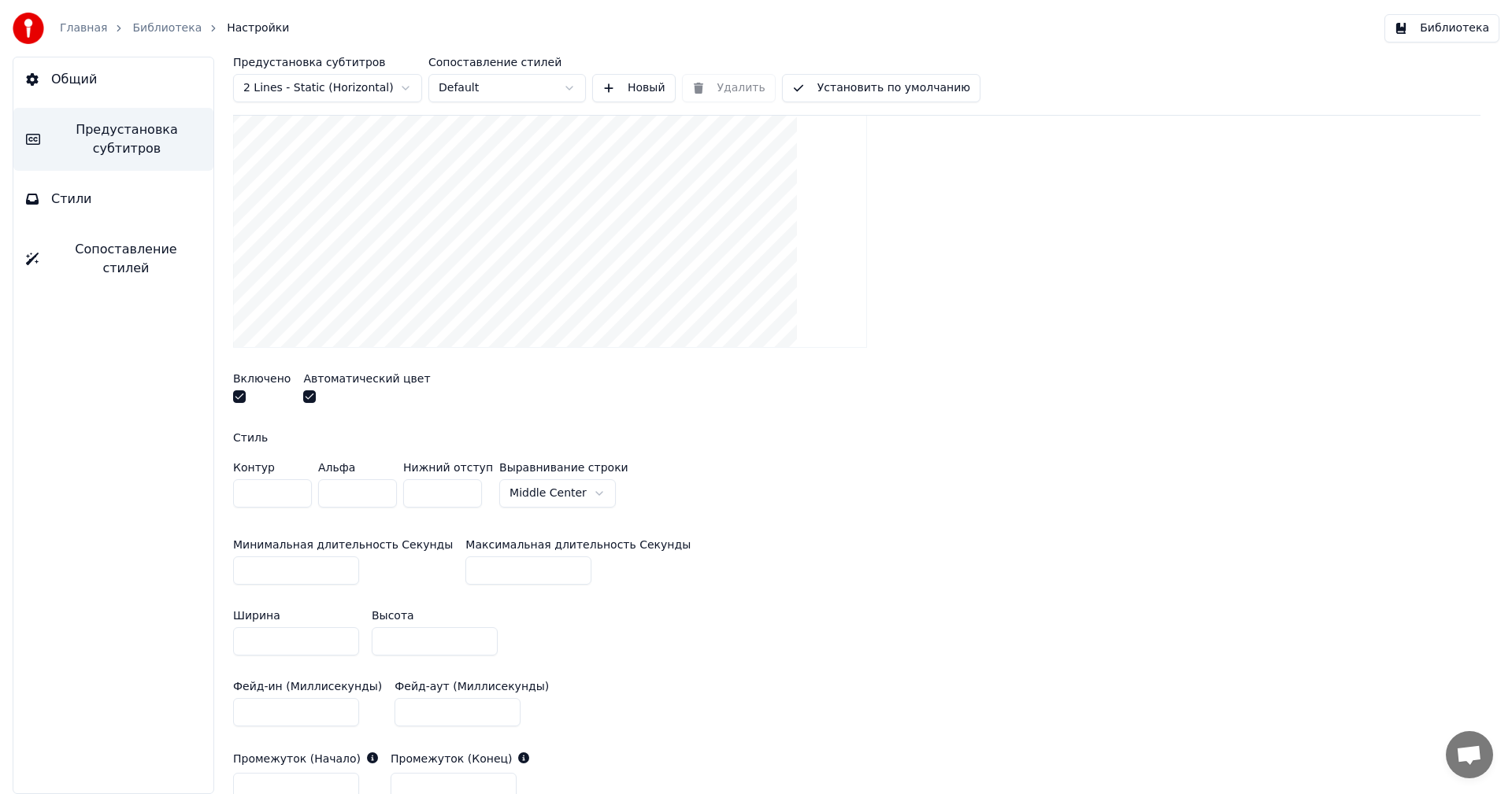
scroll to position [311, 0]
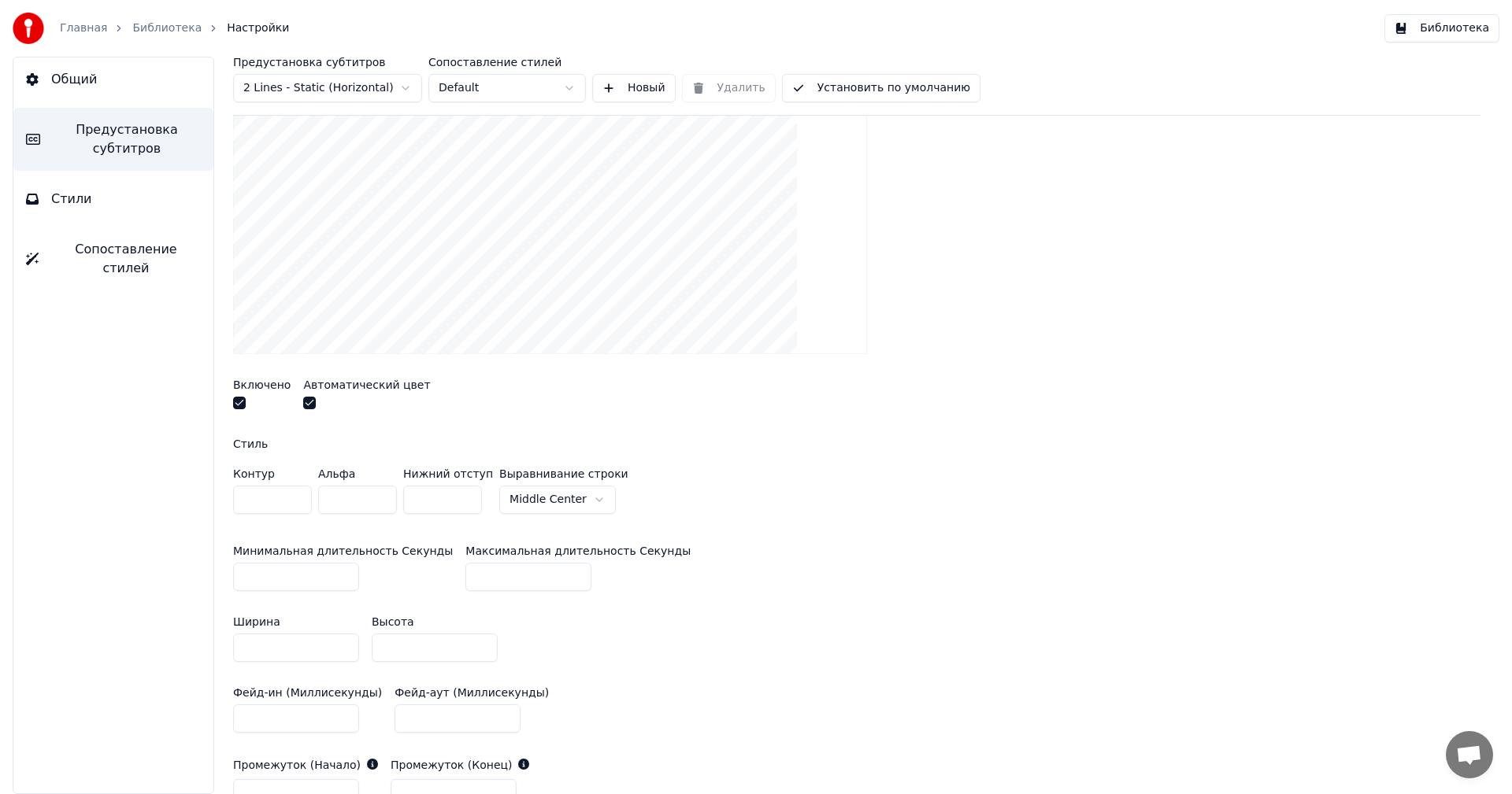
click at [247, 400] on div at bounding box center [262, 405] width 58 height 17
click at [235, 404] on button "button" at bounding box center [239, 403] width 12 height 12
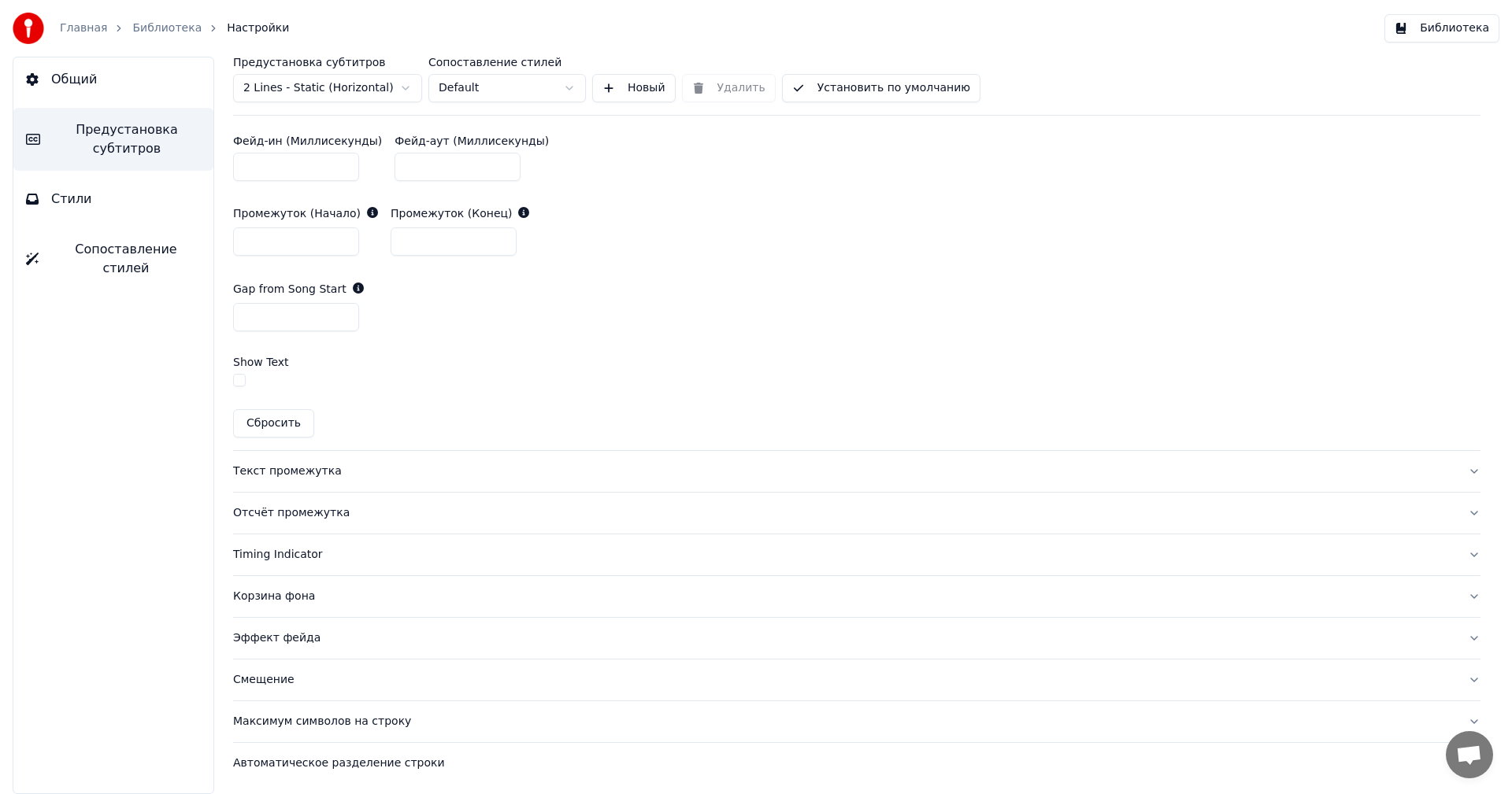
scroll to position [864, 0]
click at [289, 477] on button "Текст промежутка" at bounding box center [856, 470] width 1247 height 41
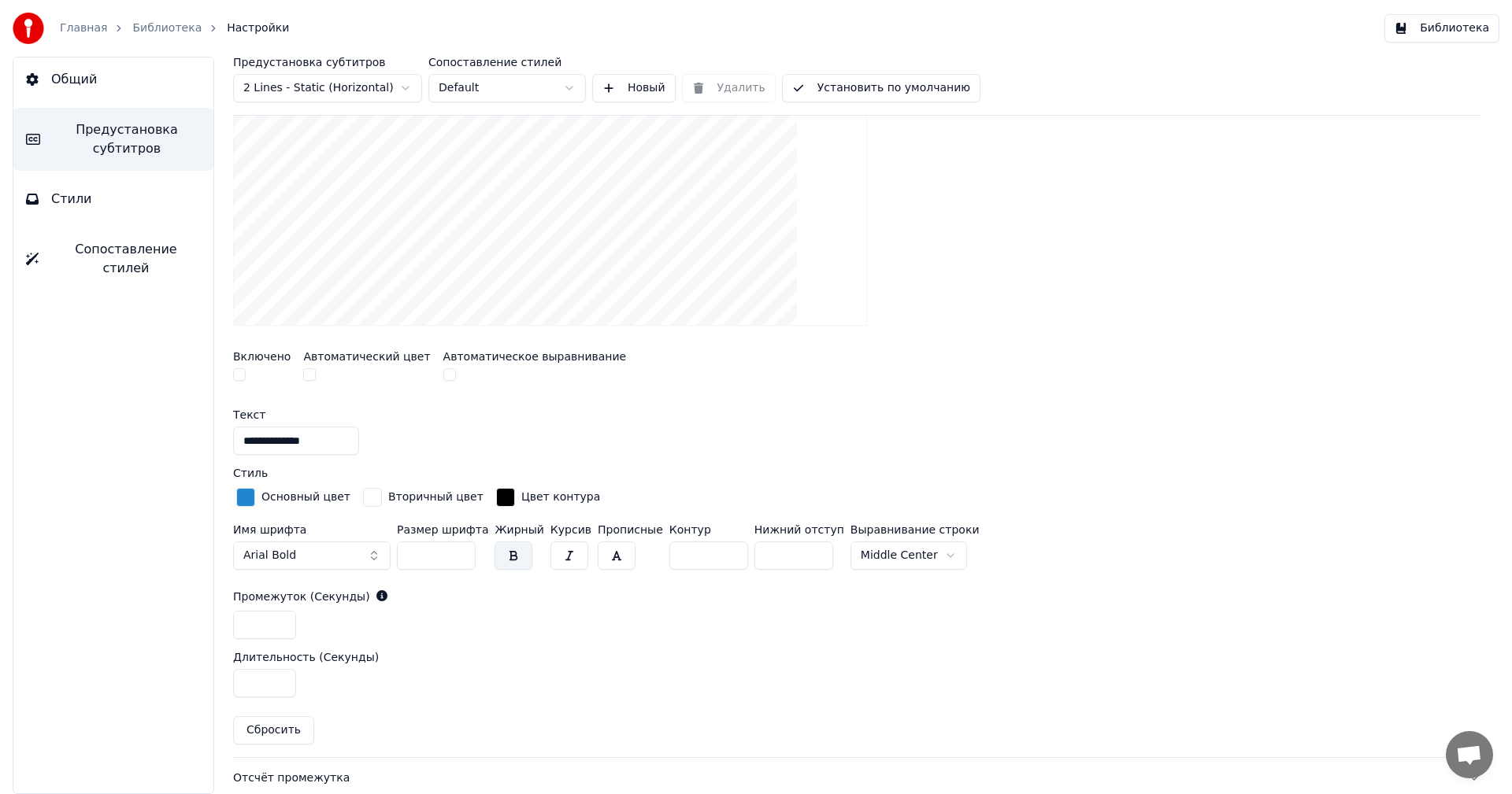
scroll to position [380, 0]
click at [240, 380] on button "button" at bounding box center [239, 376] width 12 height 12
click at [236, 375] on button "button" at bounding box center [239, 376] width 12 height 12
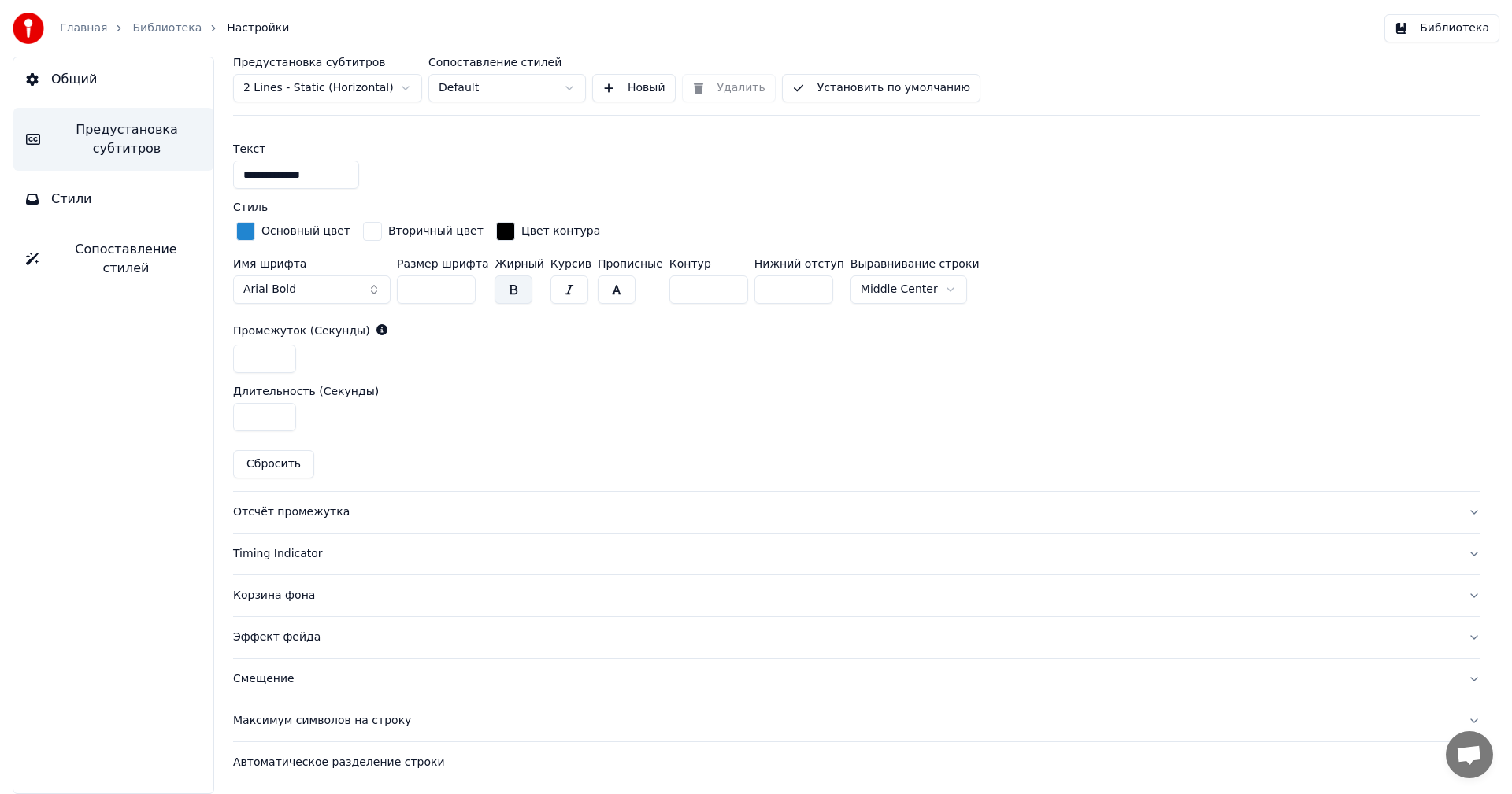
scroll to position [646, 0]
click at [286, 502] on button "Отсчёт промежутка" at bounding box center [856, 513] width 1247 height 41
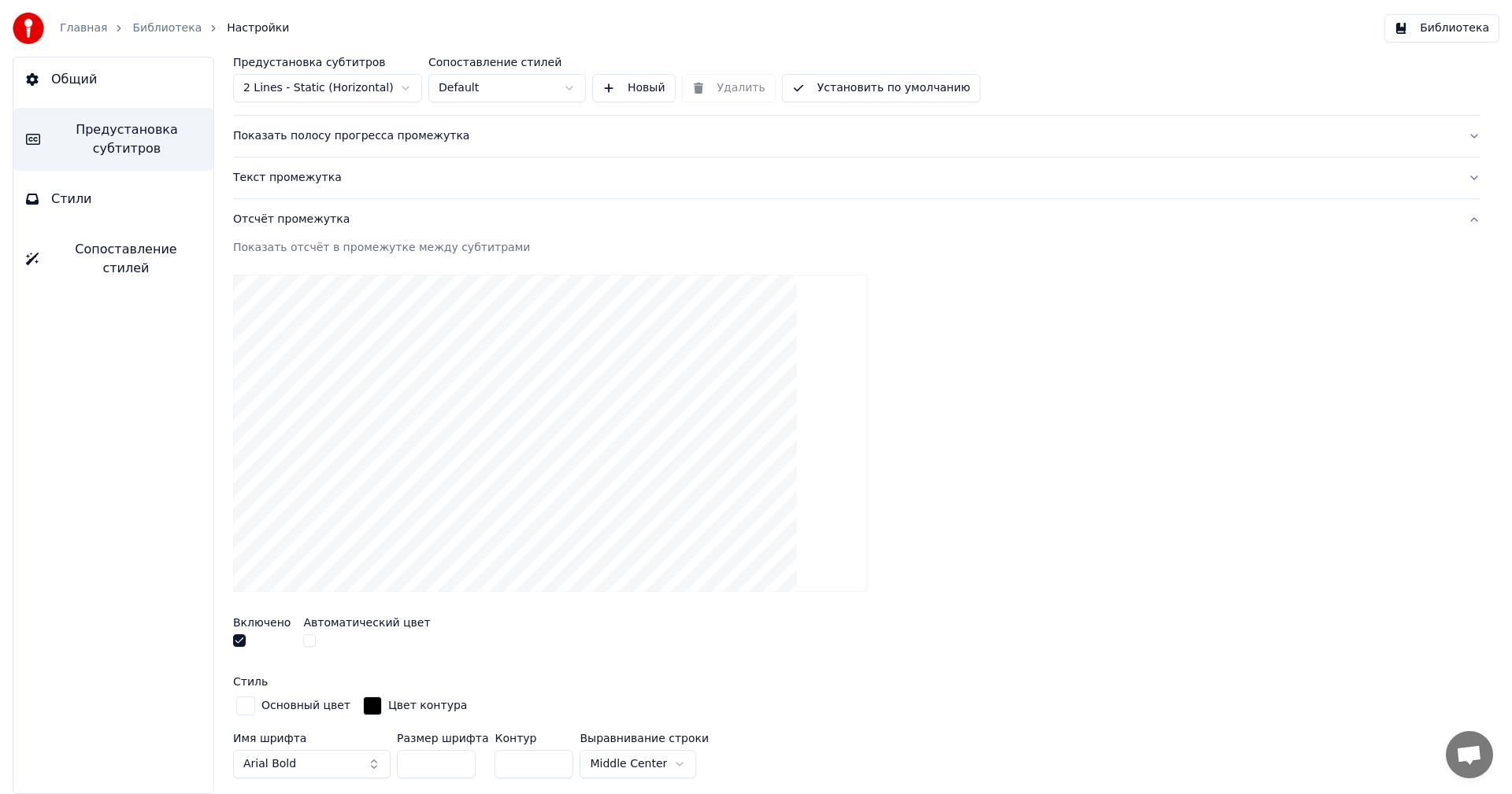
scroll to position [151, 0]
click at [238, 650] on button "button" at bounding box center [239, 646] width 12 height 12
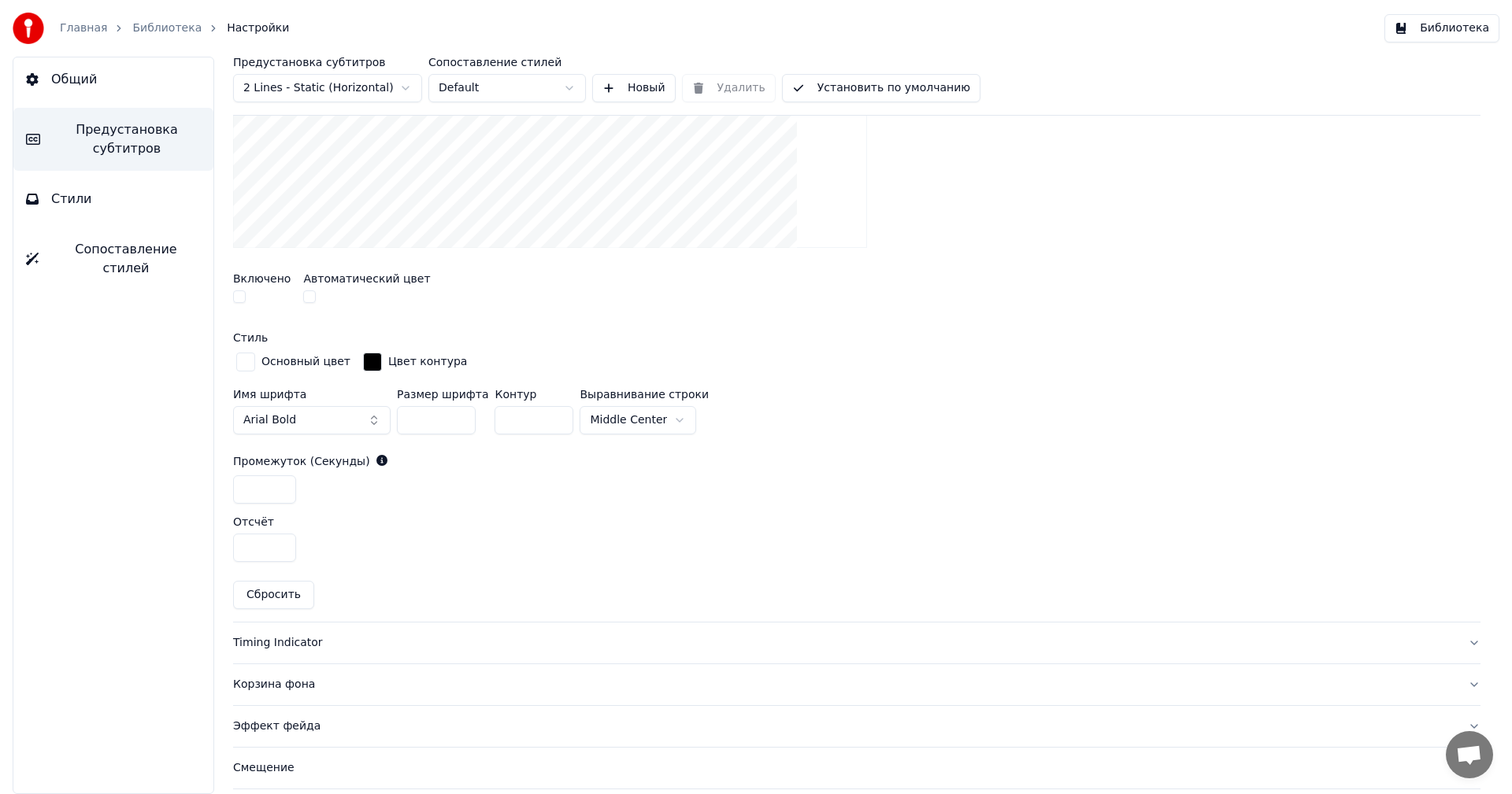
scroll to position [589, 0]
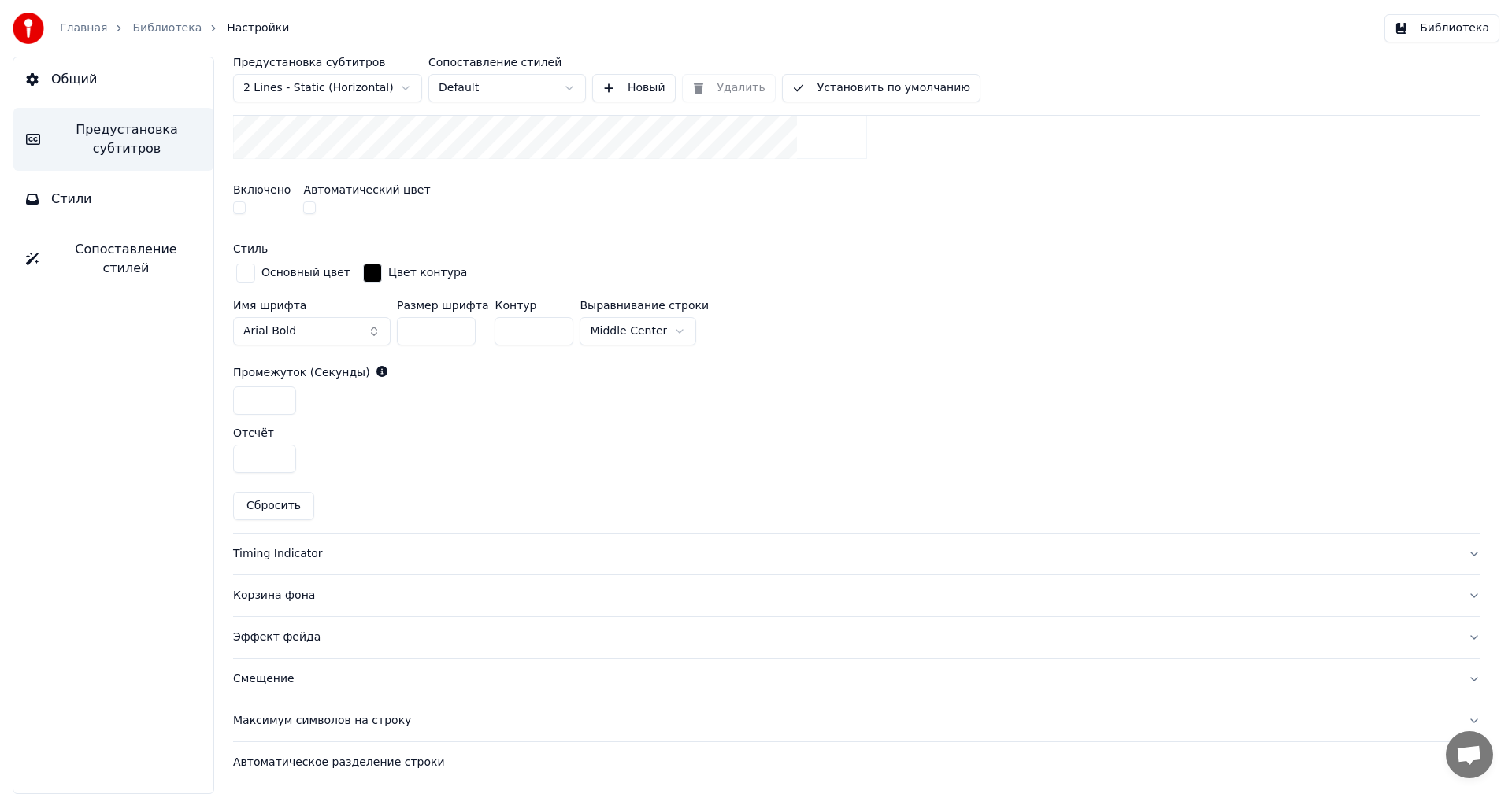
click at [869, 79] on button "Установить по умолчанию" at bounding box center [881, 88] width 198 height 28
click at [806, 84] on button "Установить по умолчанию" at bounding box center [881, 88] width 198 height 28
click at [68, 76] on span "Общий" at bounding box center [74, 79] width 45 height 19
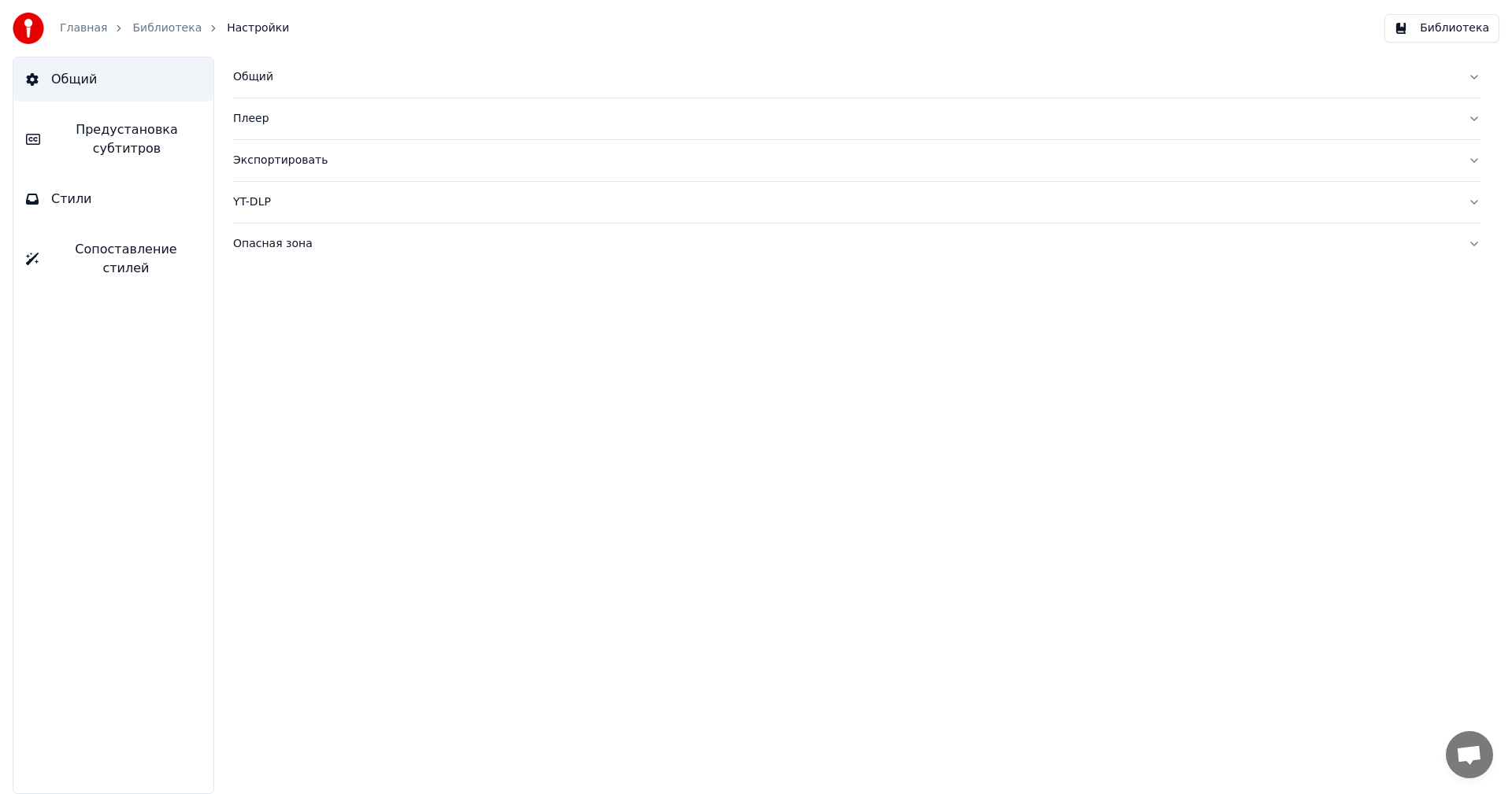
scroll to position [0, 0]
click at [85, 31] on link "Главная" at bounding box center [84, 28] width 47 height 16
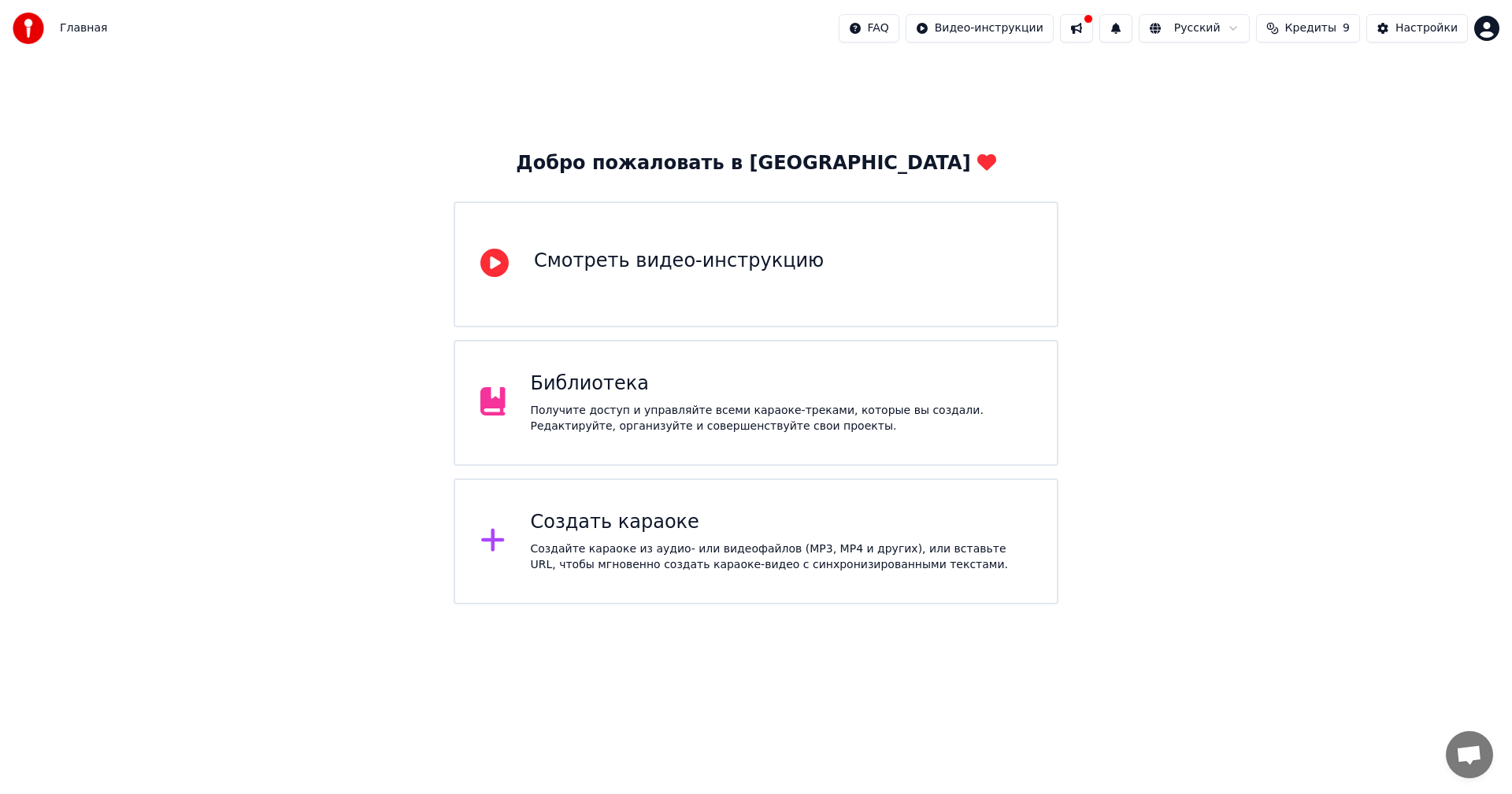
click at [838, 396] on div "Библиотека" at bounding box center [781, 384] width 501 height 25
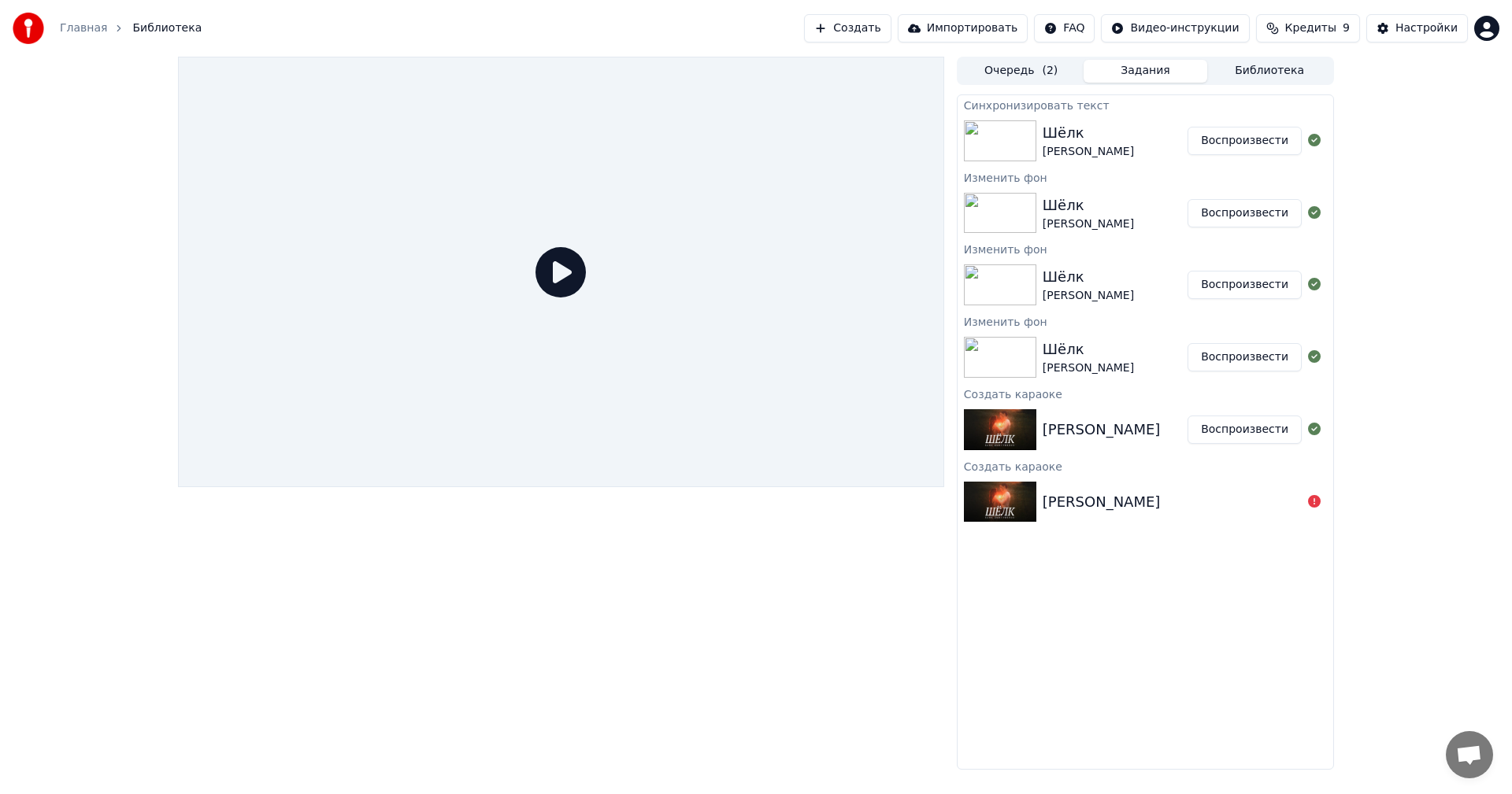
click at [1255, 132] on button "Воспроизвести" at bounding box center [1244, 140] width 114 height 28
